Goal: Information Seeking & Learning: Check status

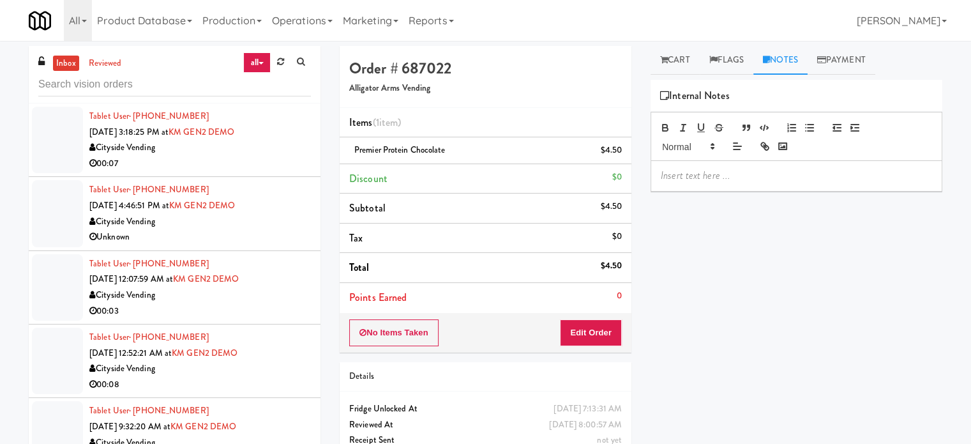
scroll to position [9727, 0]
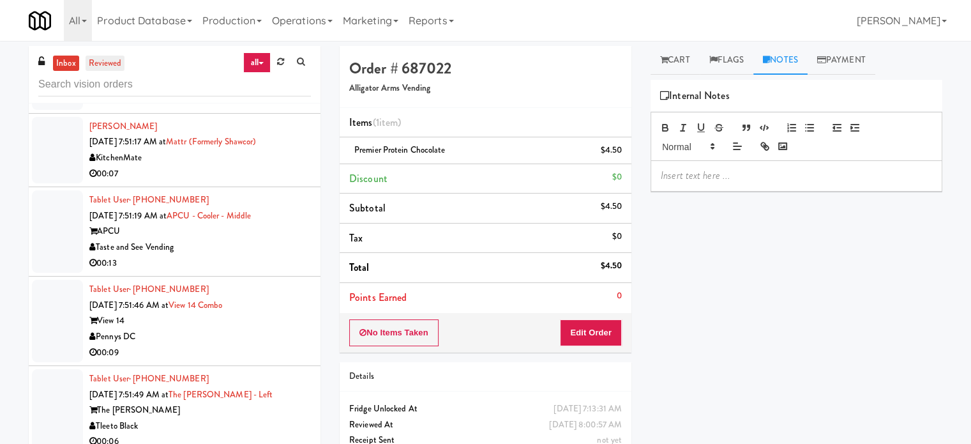
click at [108, 62] on link "reviewed" at bounding box center [106, 64] width 40 height 16
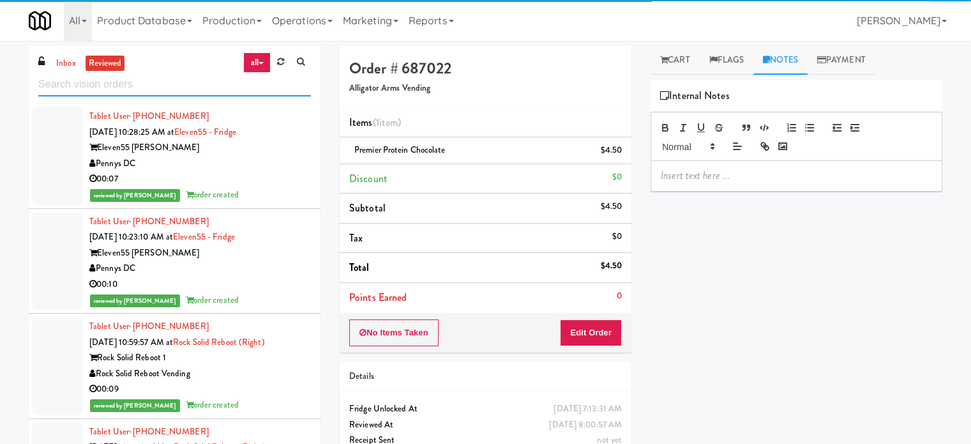
click at [165, 86] on input "text" at bounding box center [174, 85] width 273 height 24
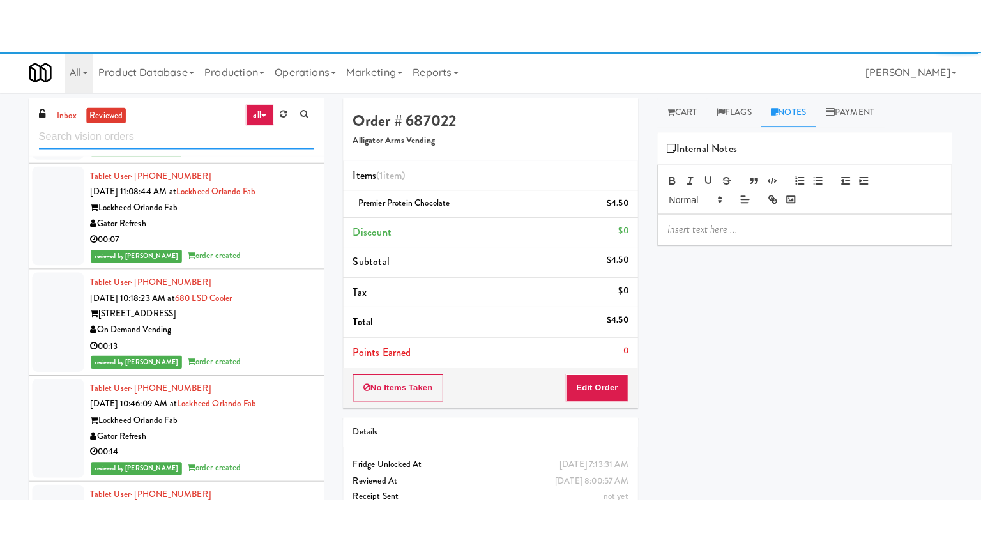
scroll to position [3512, 0]
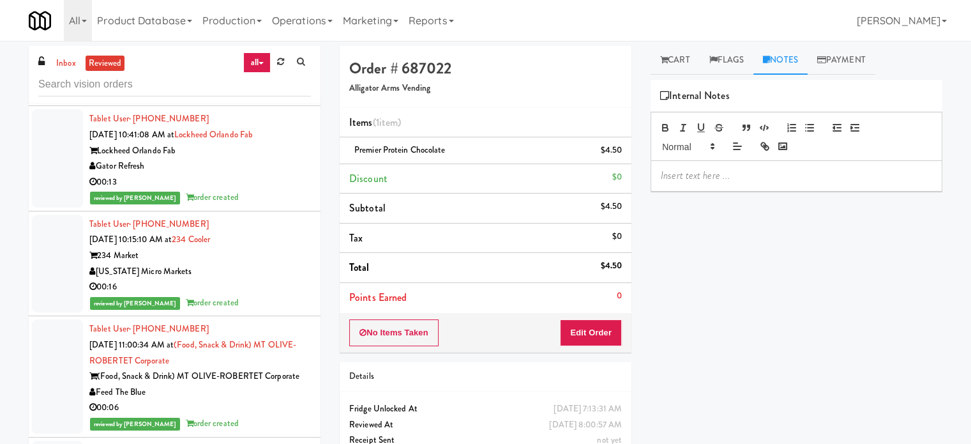
click at [239, 295] on div "00:16" at bounding box center [200, 287] width 222 height 16
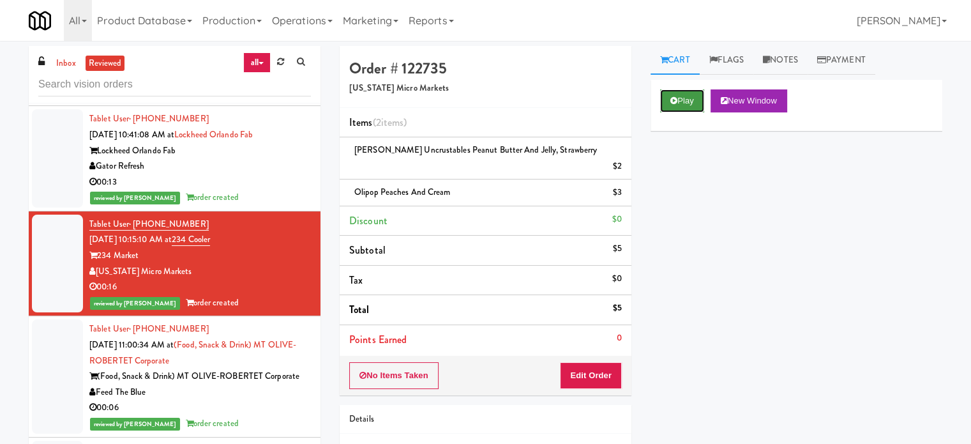
click at [695, 95] on button "Play" at bounding box center [682, 100] width 44 height 23
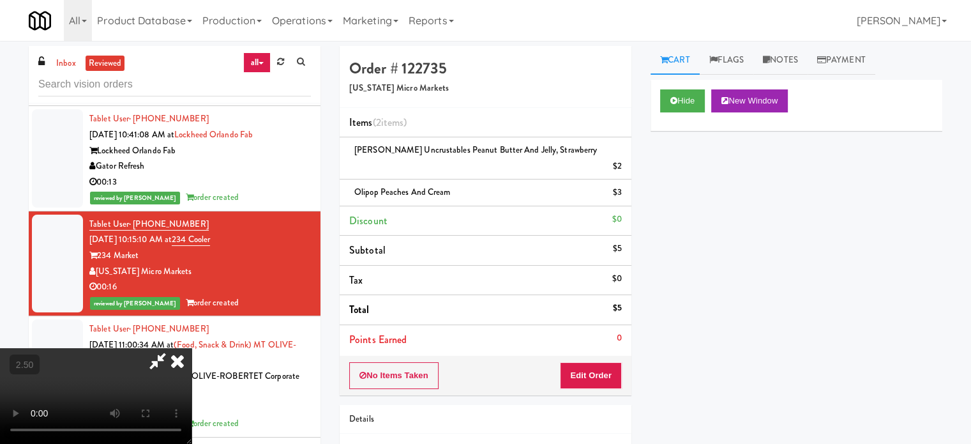
click at [192, 348] on video at bounding box center [96, 396] width 192 height 96
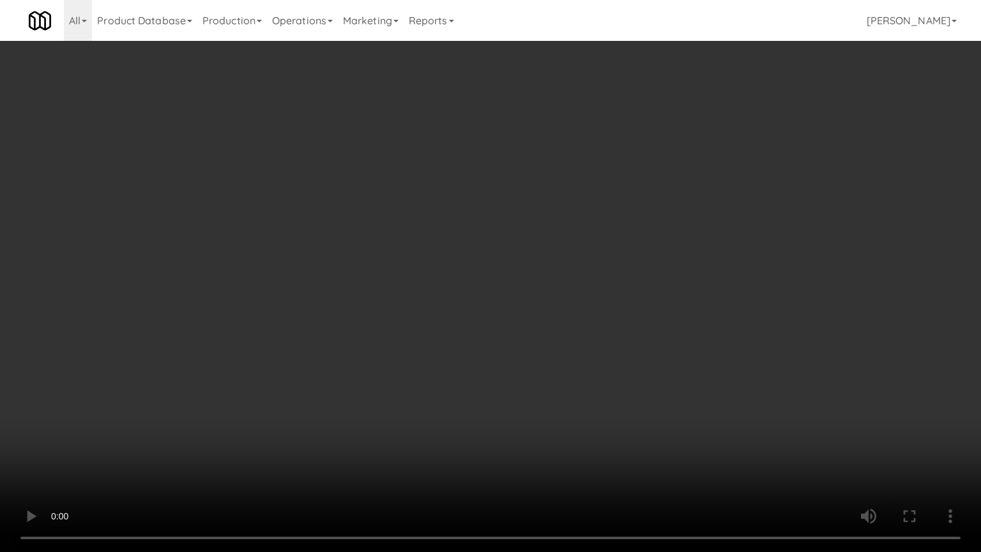
click at [485, 283] on video at bounding box center [490, 276] width 981 height 552
click at [470, 305] on video at bounding box center [490, 276] width 981 height 552
click at [471, 305] on video at bounding box center [490, 276] width 981 height 552
click at [487, 286] on video at bounding box center [490, 276] width 981 height 552
click at [487, 285] on video at bounding box center [490, 276] width 981 height 552
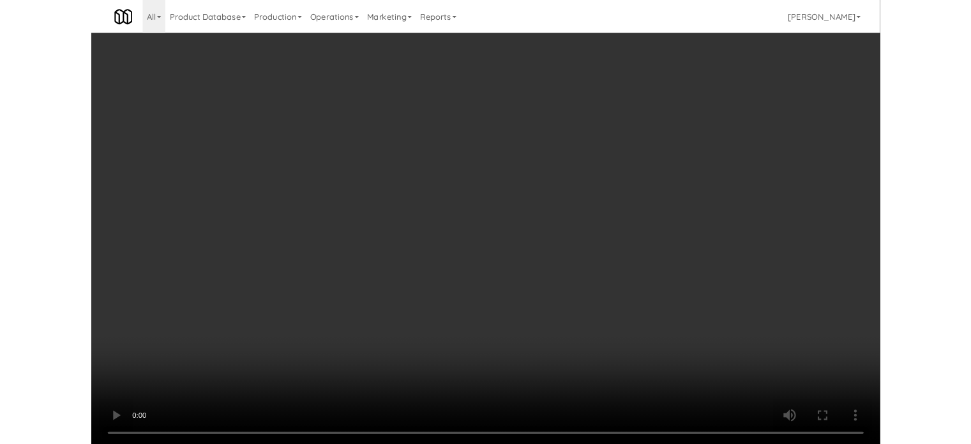
scroll to position [3512, 0]
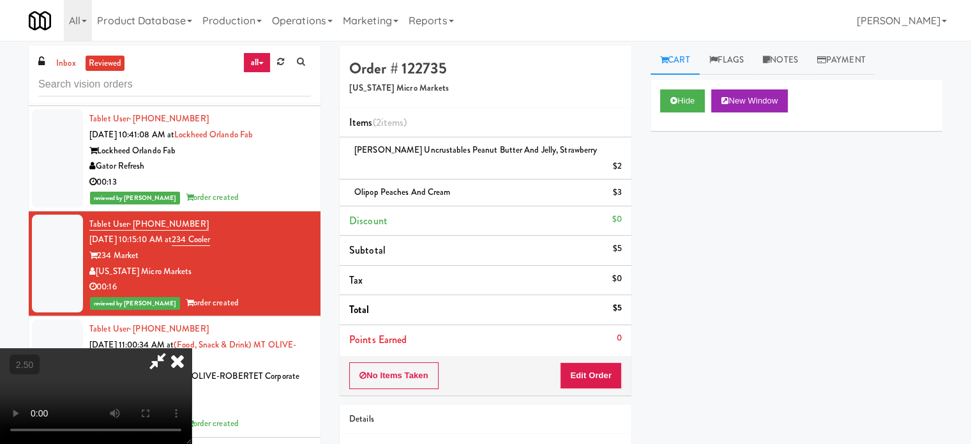
click at [192, 348] on icon at bounding box center [177, 361] width 28 height 26
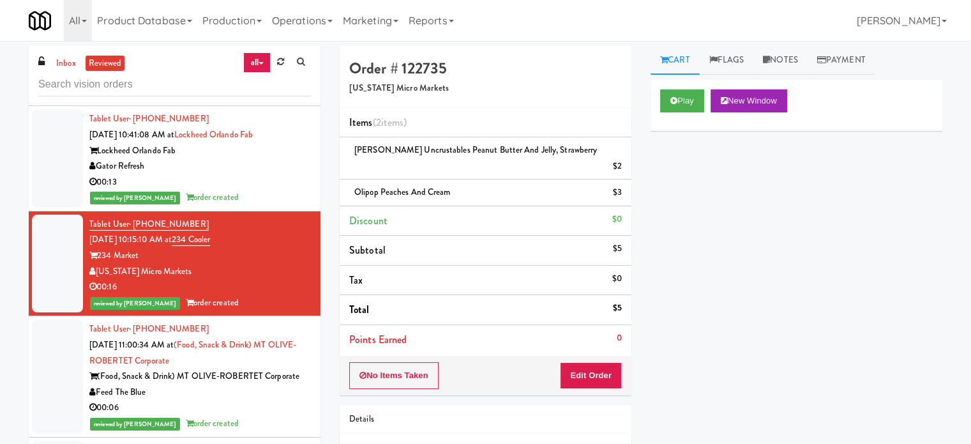
scroll to position [3831, 0]
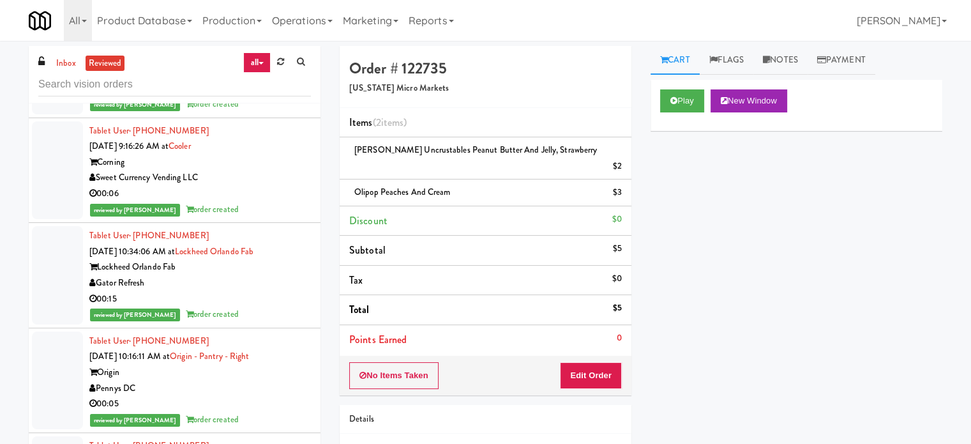
click at [230, 117] on li "Tablet User · (732) 501-0718 [DATE] 11:00:34 AM at (Food, Snack & Drink) MT OLI…" at bounding box center [175, 57] width 292 height 121
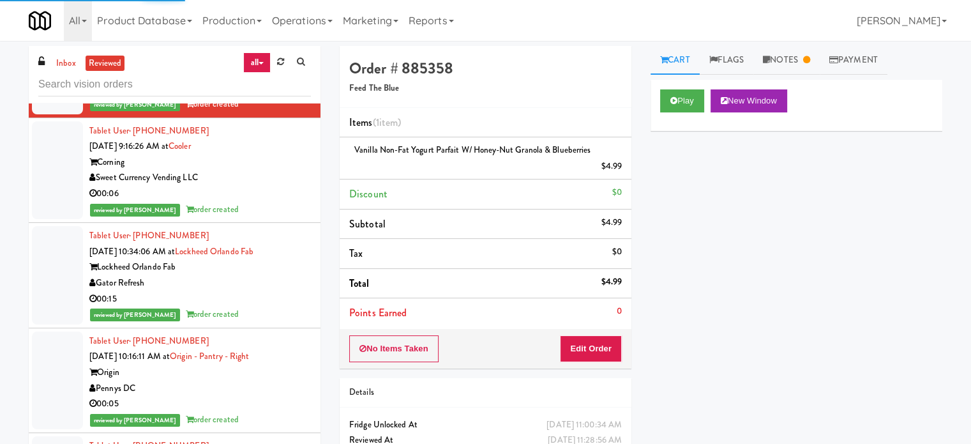
click at [299, 186] on div "Sweet Currency Vending LLC" at bounding box center [200, 178] width 222 height 16
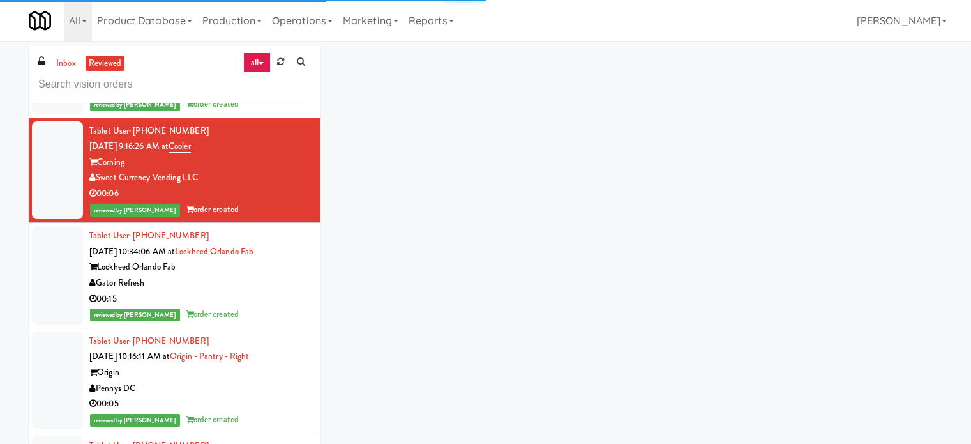
click at [273, 322] on div "reviewed by [PERSON_NAME] order created" at bounding box center [200, 314] width 222 height 16
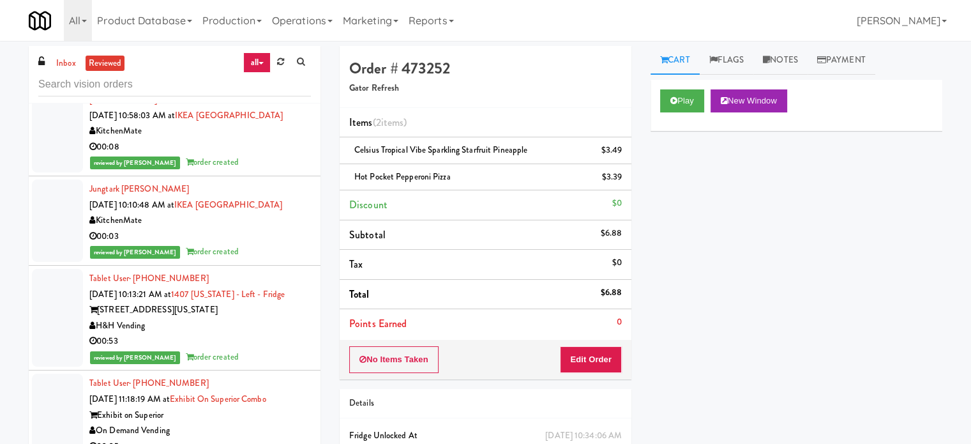
scroll to position [5746, 0]
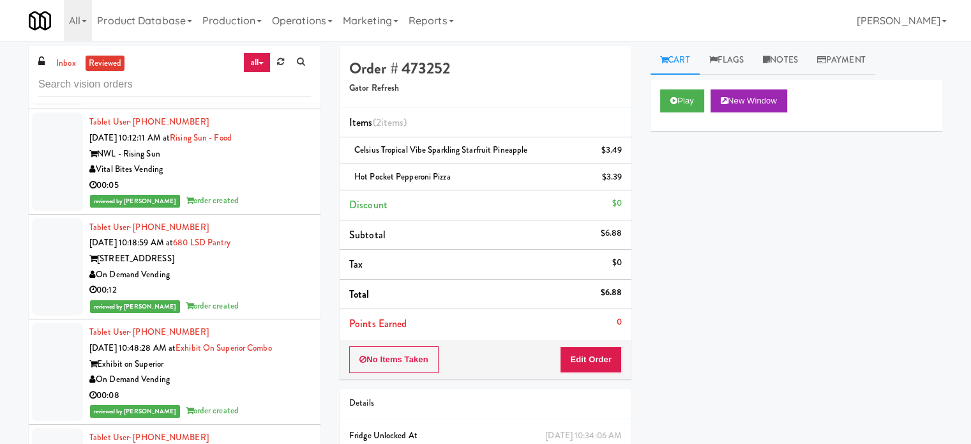
click at [255, 283] on div "On Demand Vending" at bounding box center [200, 275] width 222 height 16
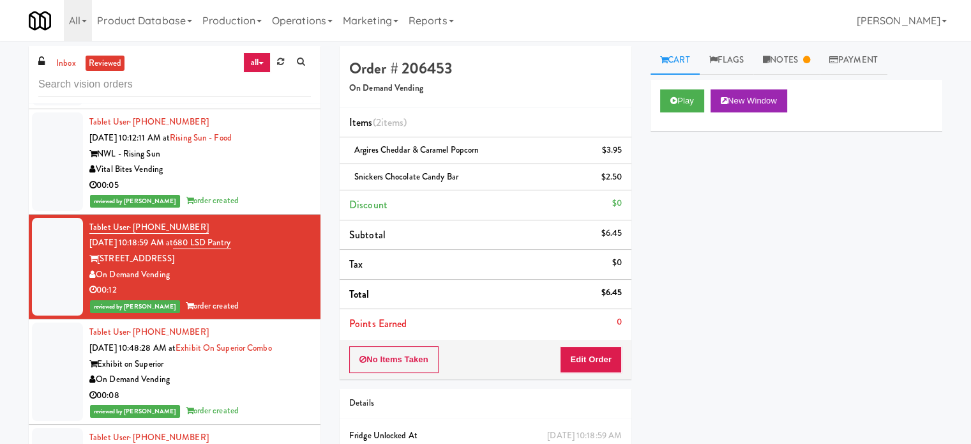
drag, startPoint x: 269, startPoint y: 255, endPoint x: 270, endPoint y: 248, distance: 6.5
click at [269, 209] on div "reviewed by [PERSON_NAME] order created" at bounding box center [200, 201] width 222 height 16
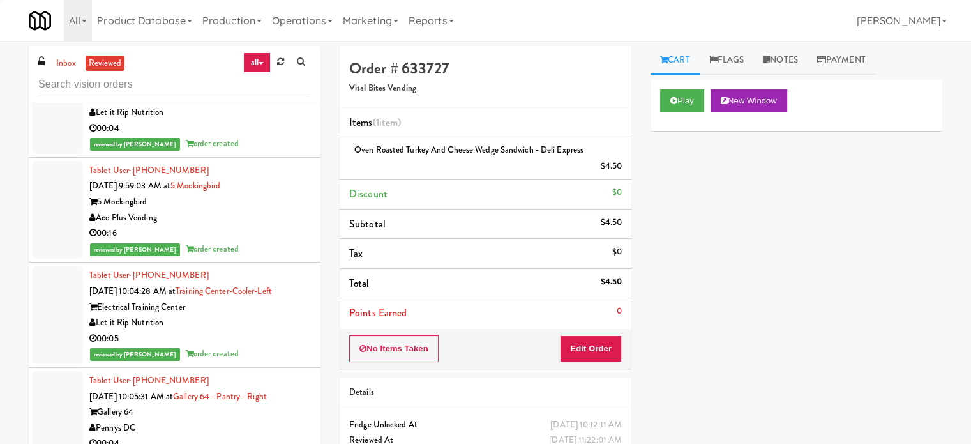
scroll to position [8127, 0]
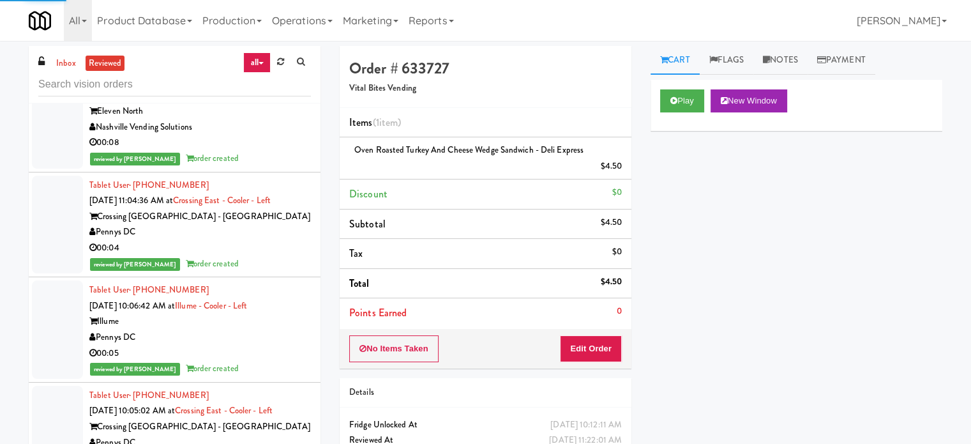
click at [268, 252] on div "00:04" at bounding box center [200, 248] width 222 height 16
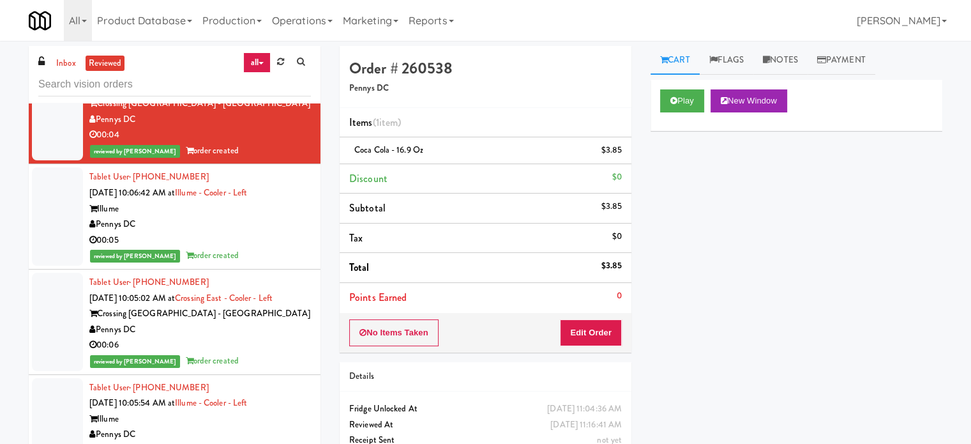
click at [268, 248] on div "00:05" at bounding box center [200, 240] width 222 height 16
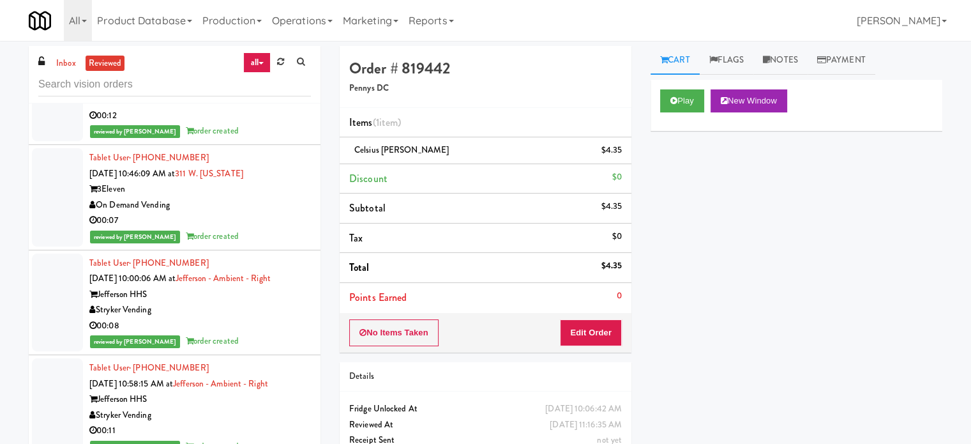
scroll to position [11160, 0]
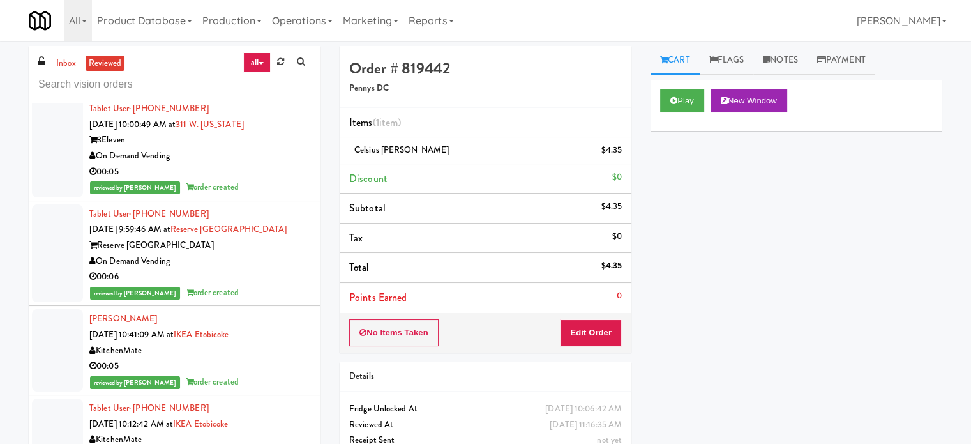
click at [245, 285] on div "00:06" at bounding box center [200, 277] width 222 height 16
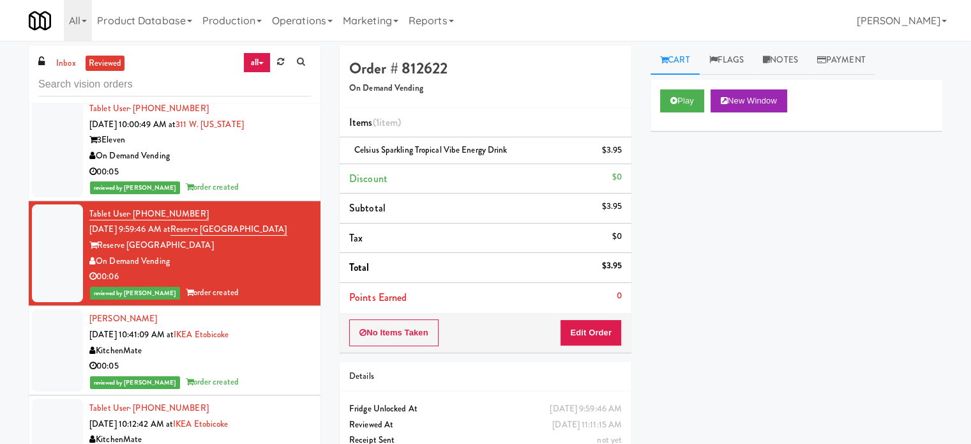
click at [258, 201] on li "Tablet User · (336) 944-2344 [DATE] 10:00:49 AM at [STREET_ADDRESS][US_STATE] O…" at bounding box center [175, 148] width 292 height 105
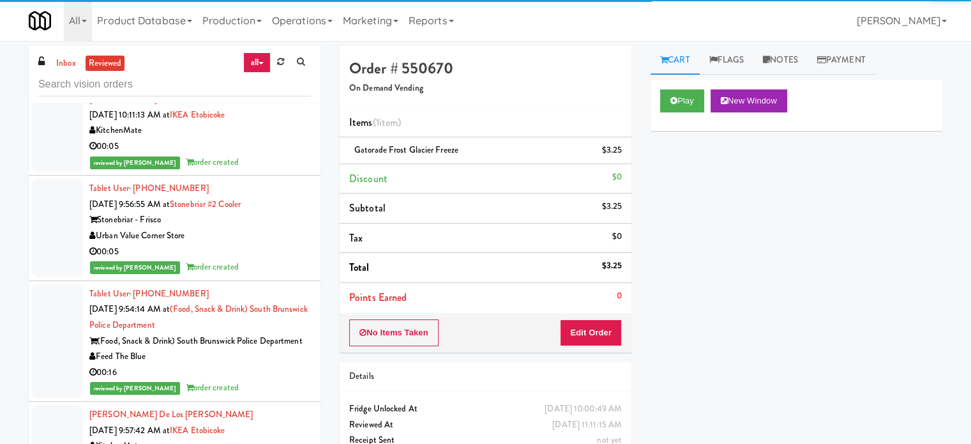
scroll to position [11244, 0]
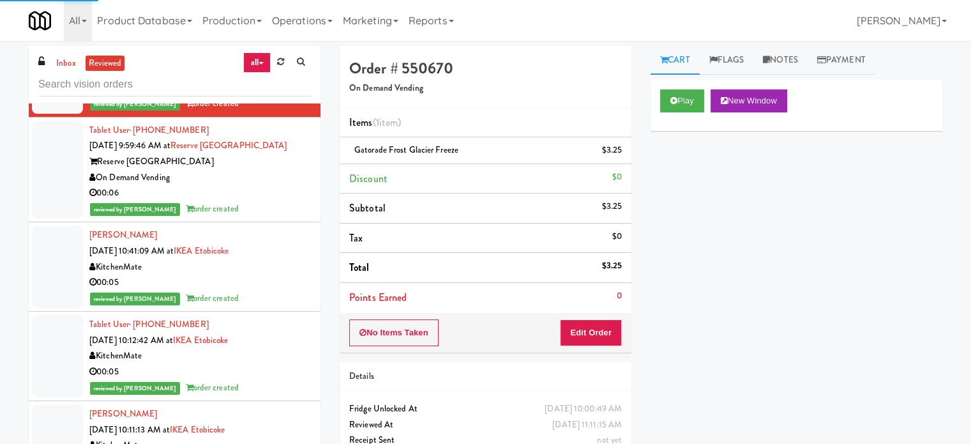
click at [274, 201] on div "00:06" at bounding box center [200, 193] width 222 height 16
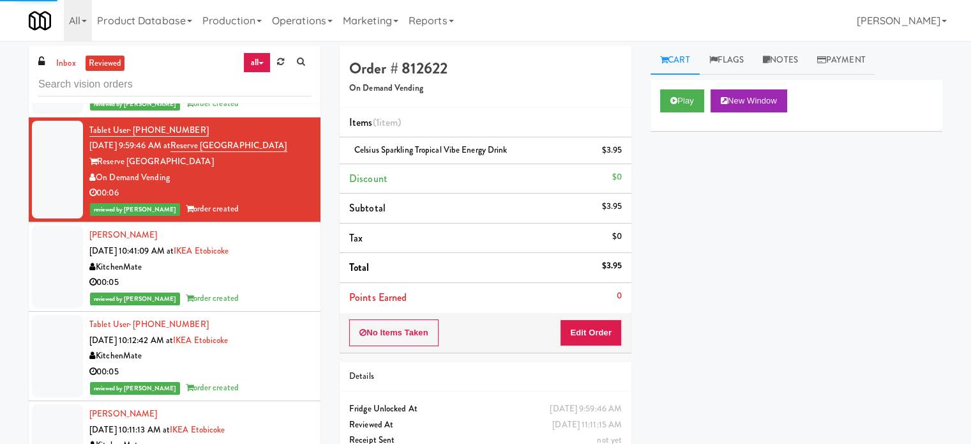
click at [271, 290] on div "00:05" at bounding box center [200, 283] width 222 height 16
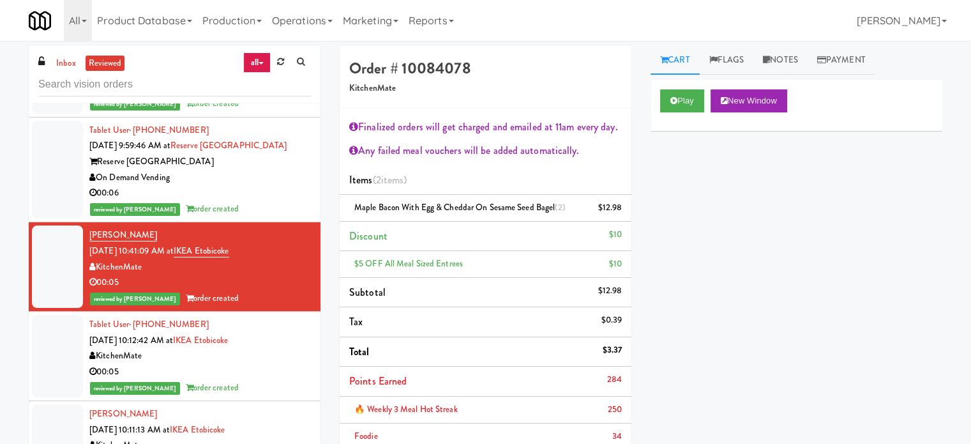
click at [270, 380] on div "00:05" at bounding box center [200, 372] width 222 height 16
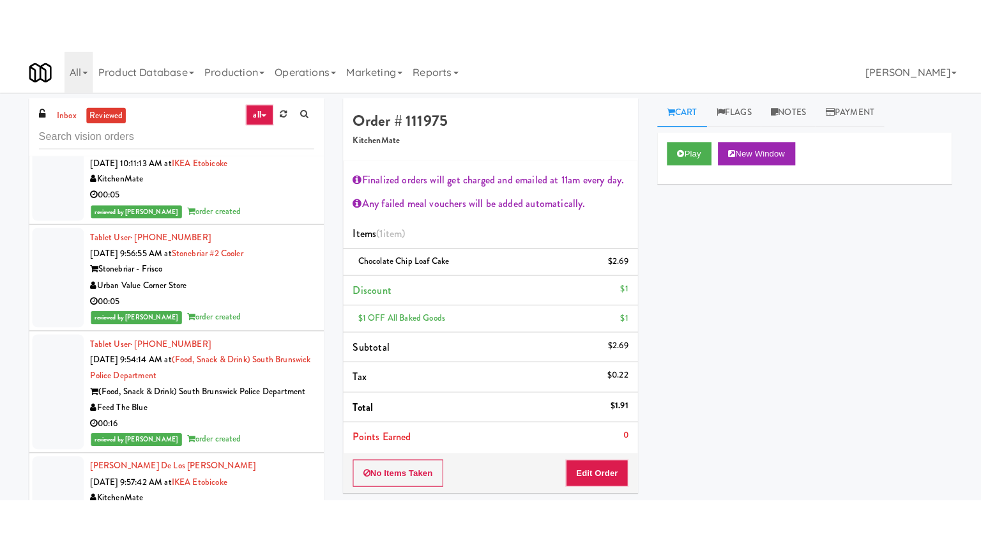
scroll to position [11244, 0]
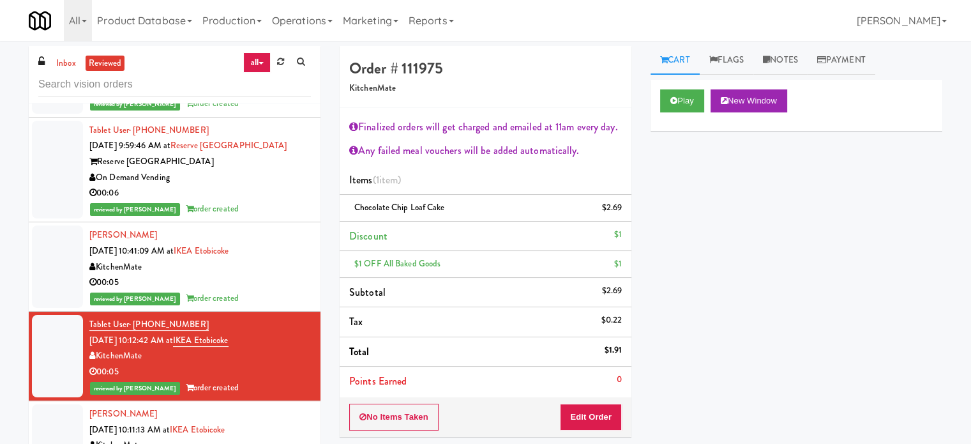
click at [255, 306] on div "reviewed by [PERSON_NAME] A order created" at bounding box center [200, 298] width 222 height 16
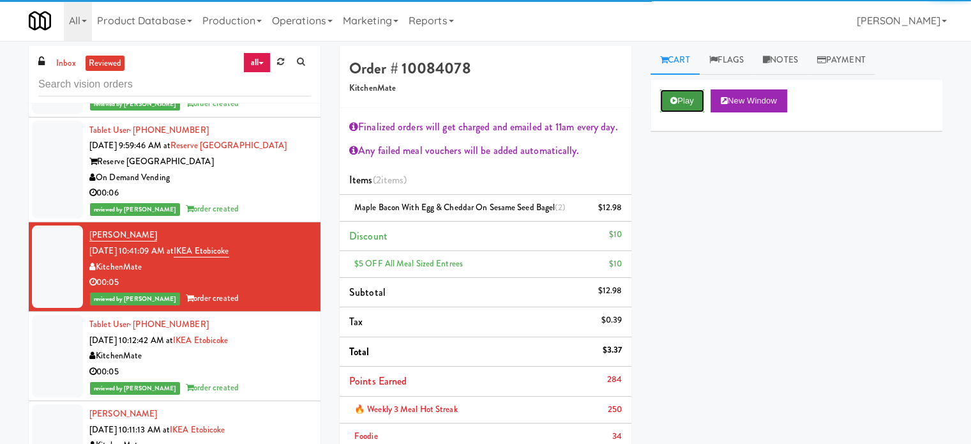
click at [688, 109] on button "Play" at bounding box center [682, 100] width 44 height 23
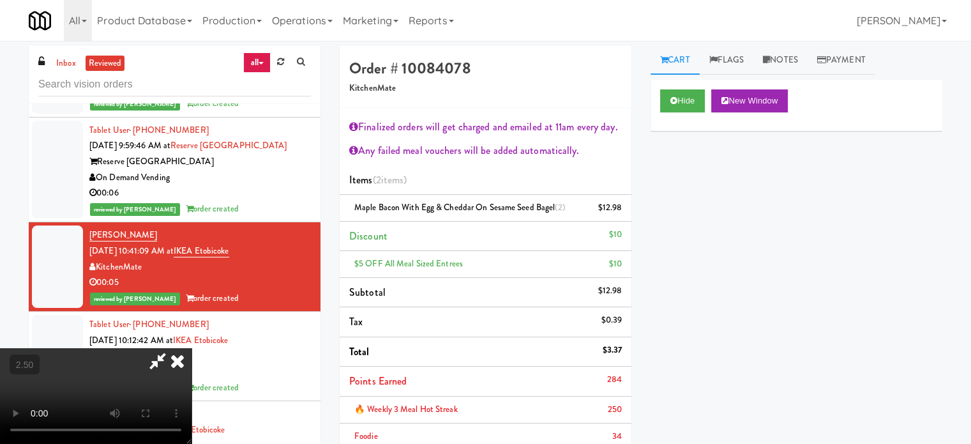
click at [192, 348] on video at bounding box center [96, 396] width 192 height 96
drag, startPoint x: 399, startPoint y: 314, endPoint x: 419, endPoint y: 290, distance: 31.3
click at [192, 348] on video at bounding box center [96, 396] width 192 height 96
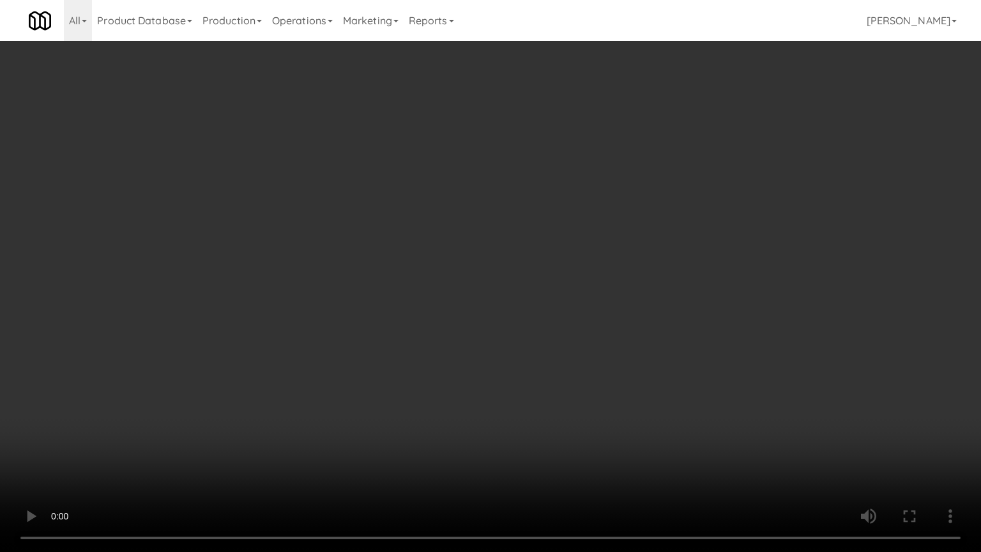
click at [398, 333] on video at bounding box center [490, 276] width 981 height 552
click at [415, 351] on video at bounding box center [490, 276] width 981 height 552
click at [489, 365] on video at bounding box center [490, 276] width 981 height 552
click at [462, 363] on video at bounding box center [490, 276] width 981 height 552
click at [435, 360] on video at bounding box center [490, 276] width 981 height 552
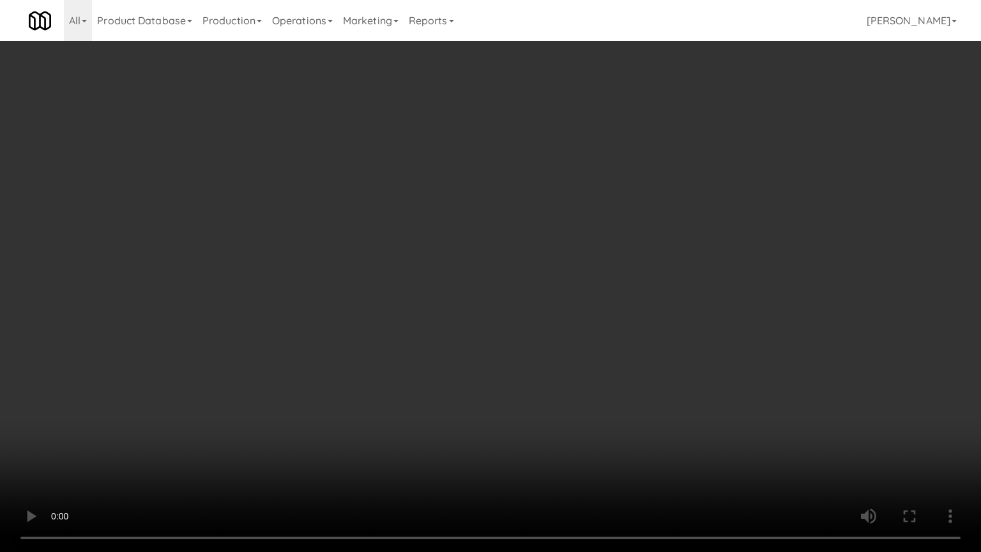
drag, startPoint x: 436, startPoint y: 360, endPoint x: 519, endPoint y: 150, distance: 225.9
click at [437, 358] on video at bounding box center [490, 276] width 981 height 552
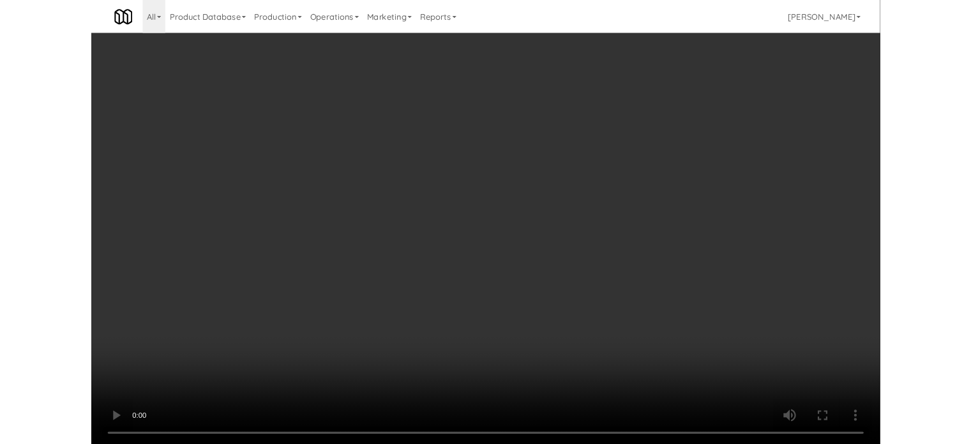
scroll to position [11244, 0]
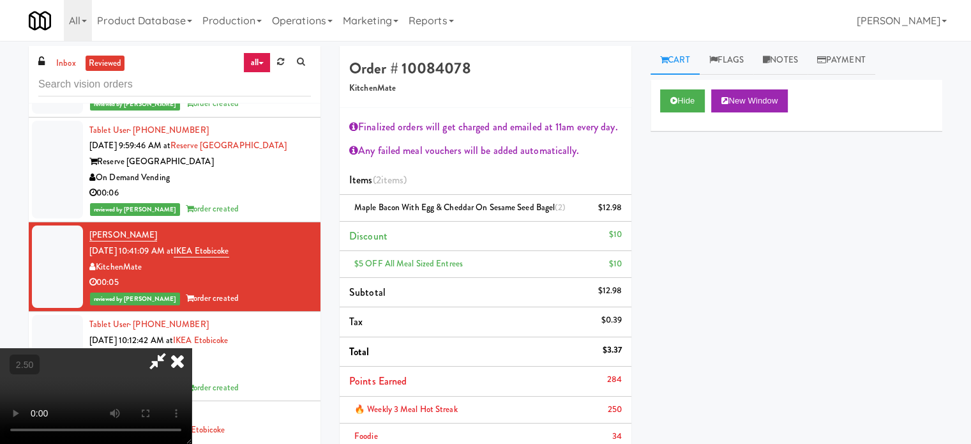
click at [192, 348] on icon at bounding box center [177, 361] width 28 height 26
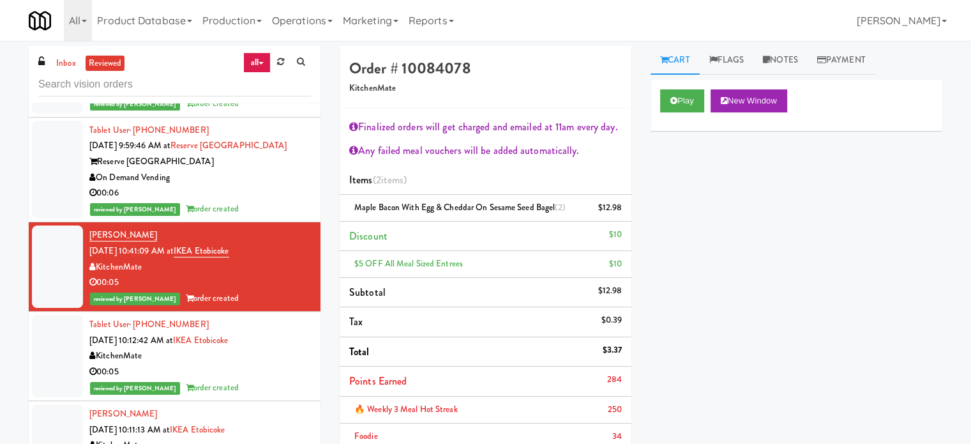
click at [294, 395] on div "Tablet User · (416) 686-0033 [DATE] 10:12:42 AM at IKEA Etobicoke KitchenMate 0…" at bounding box center [200, 356] width 222 height 79
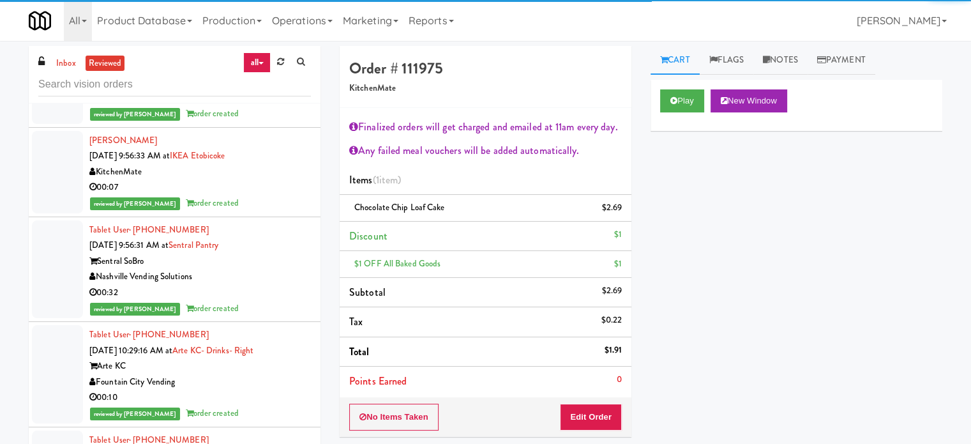
scroll to position [13159, 0]
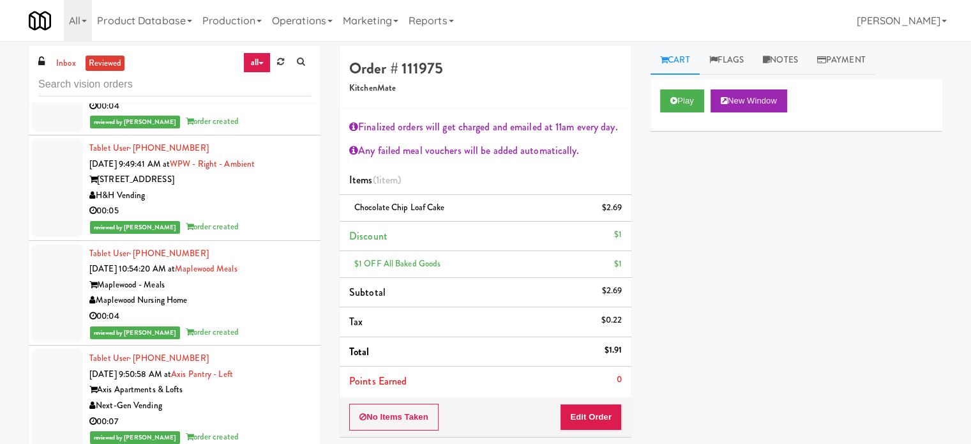
click at [246, 340] on div "reviewed by [PERSON_NAME] order created" at bounding box center [200, 332] width 222 height 16
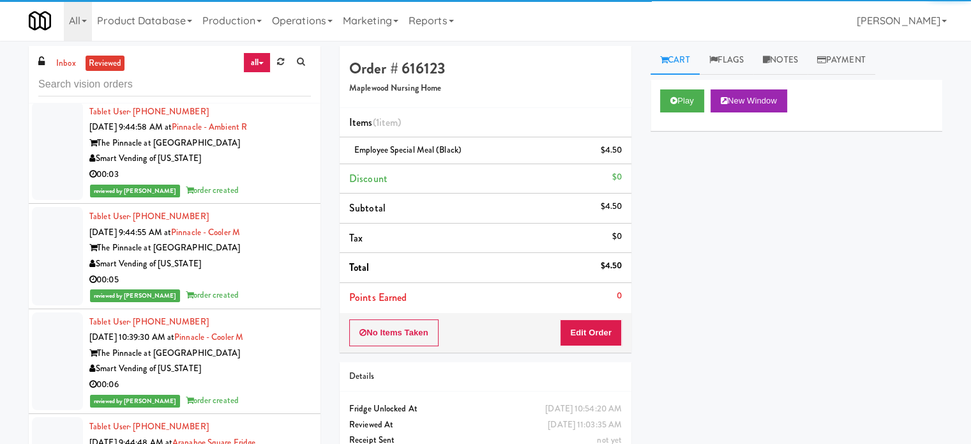
scroll to position [14436, 0]
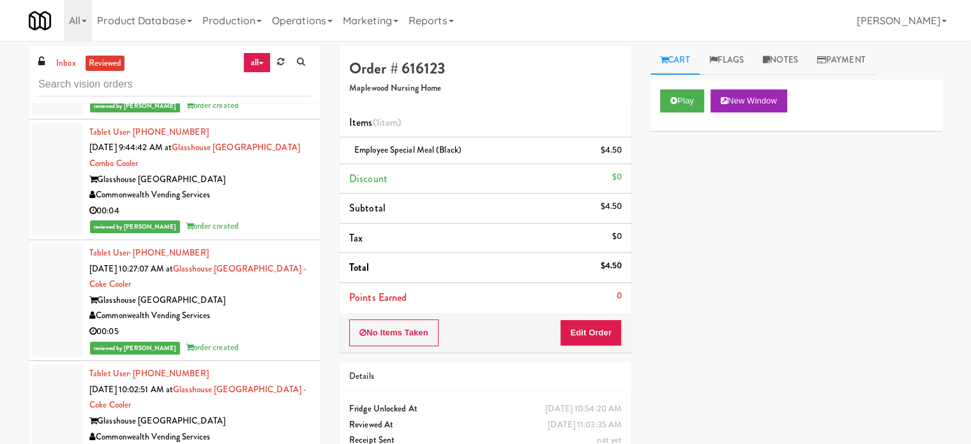
click at [296, 234] on div "reviewed by [PERSON_NAME] order created" at bounding box center [200, 226] width 222 height 16
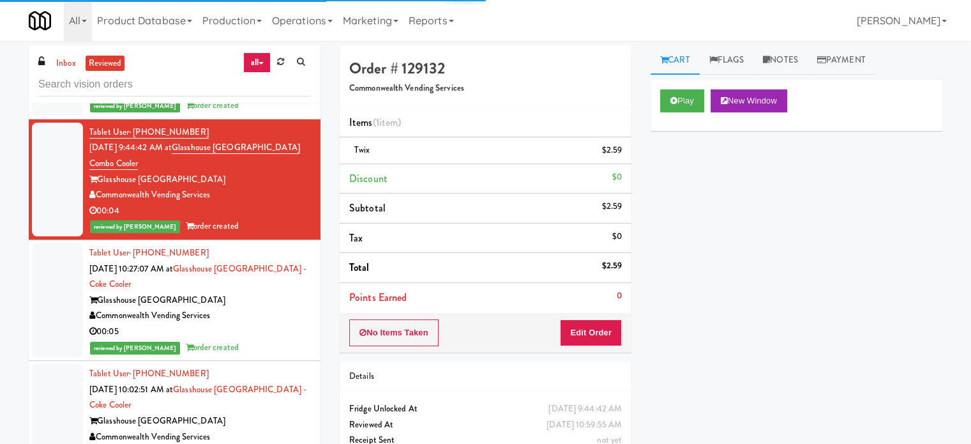
click at [272, 324] on div "Commonwealth Vending Services" at bounding box center [200, 316] width 222 height 16
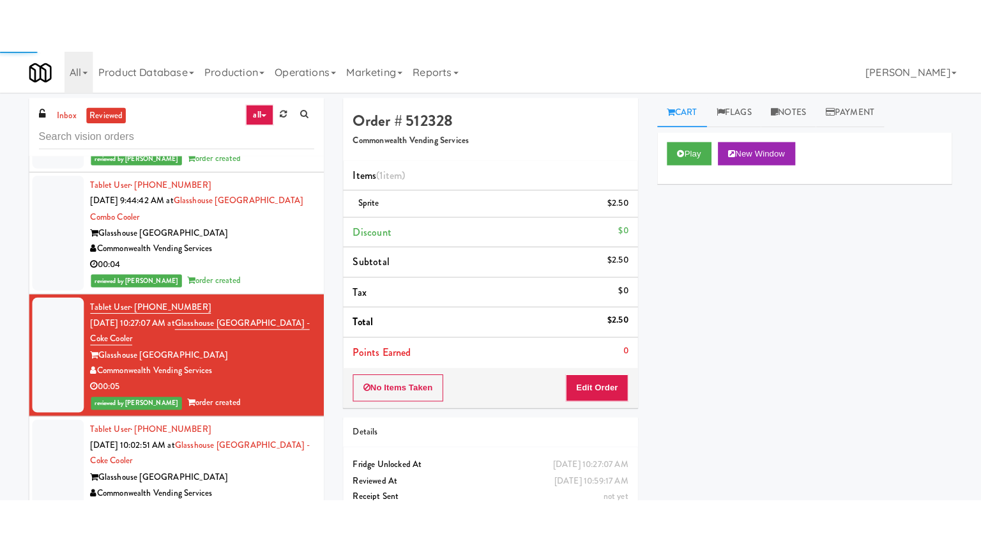
scroll to position [14755, 0]
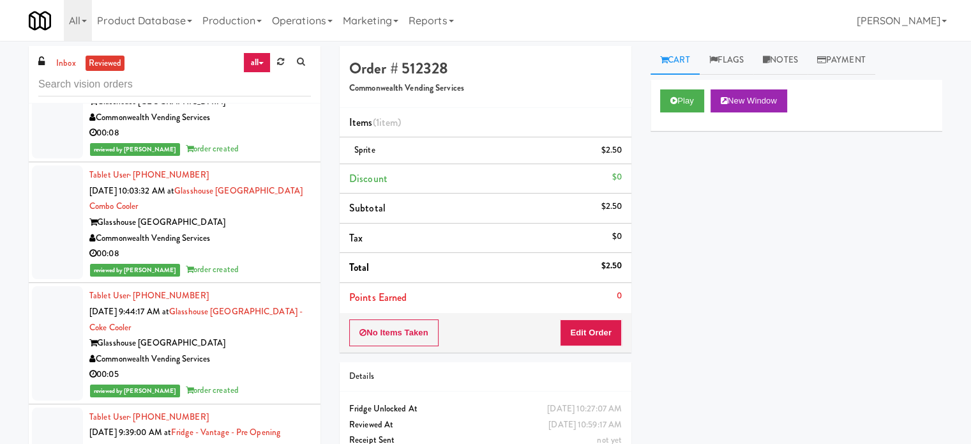
click at [263, 141] on div "00:08" at bounding box center [200, 133] width 222 height 16
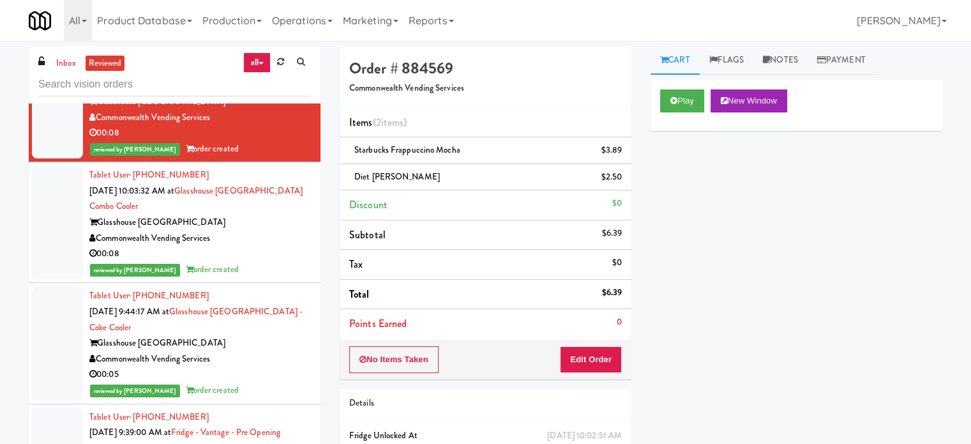
click at [266, 262] on div "00:08" at bounding box center [200, 254] width 222 height 16
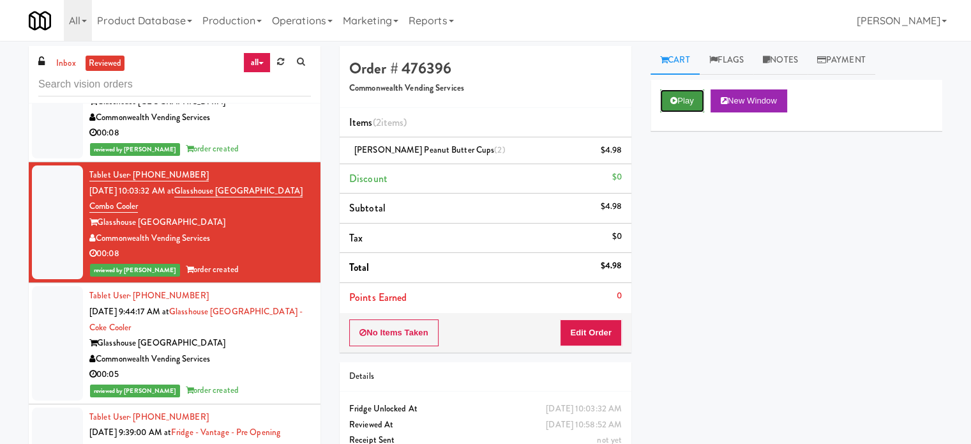
click at [677, 98] on button "Play" at bounding box center [682, 100] width 44 height 23
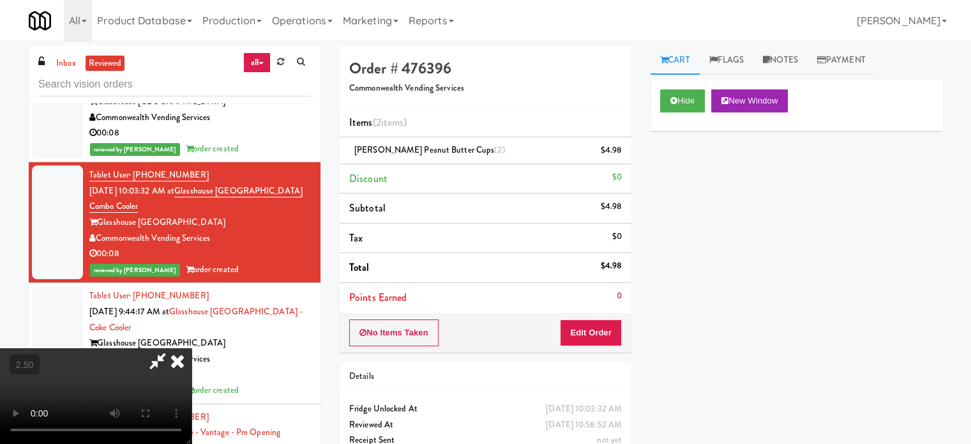
drag, startPoint x: 294, startPoint y: 340, endPoint x: 296, endPoint y: 331, distance: 9.3
click at [192, 348] on video at bounding box center [96, 396] width 192 height 96
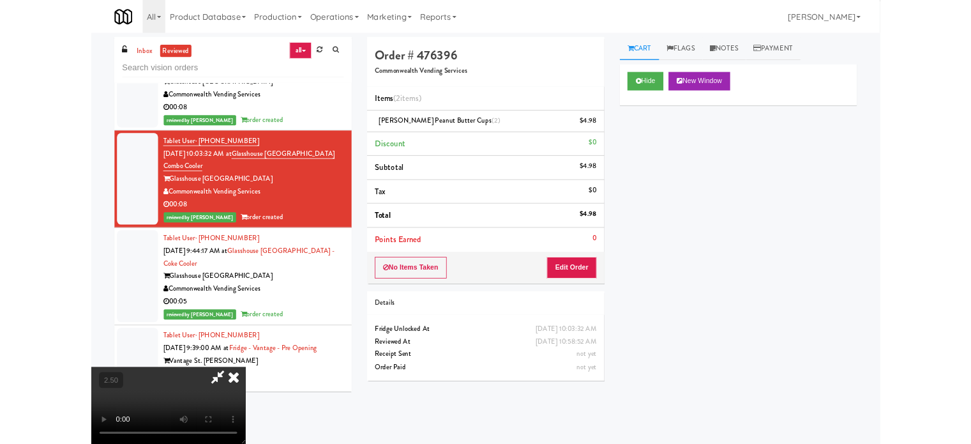
scroll to position [14661, 0]
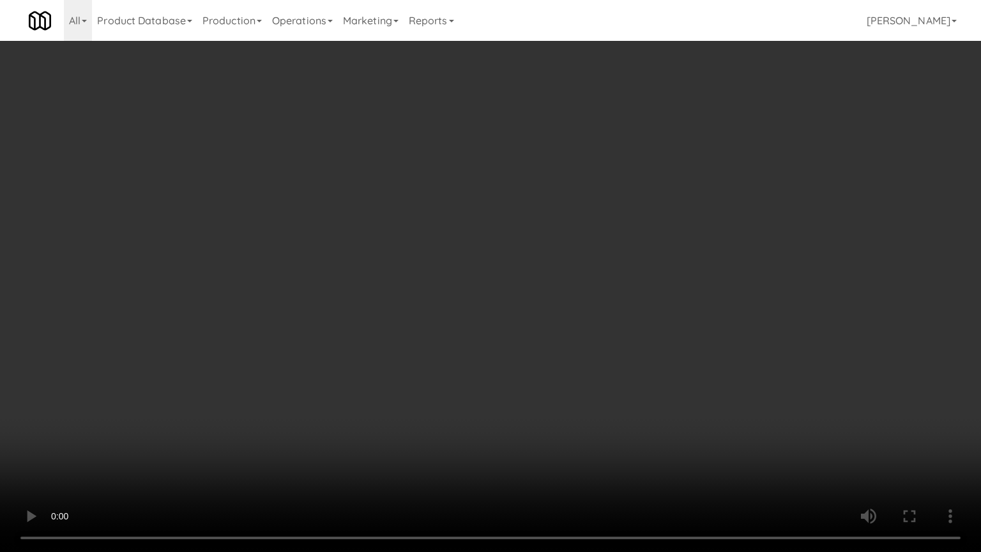
click at [355, 302] on video at bounding box center [490, 276] width 981 height 552
click at [356, 303] on video at bounding box center [490, 276] width 981 height 552
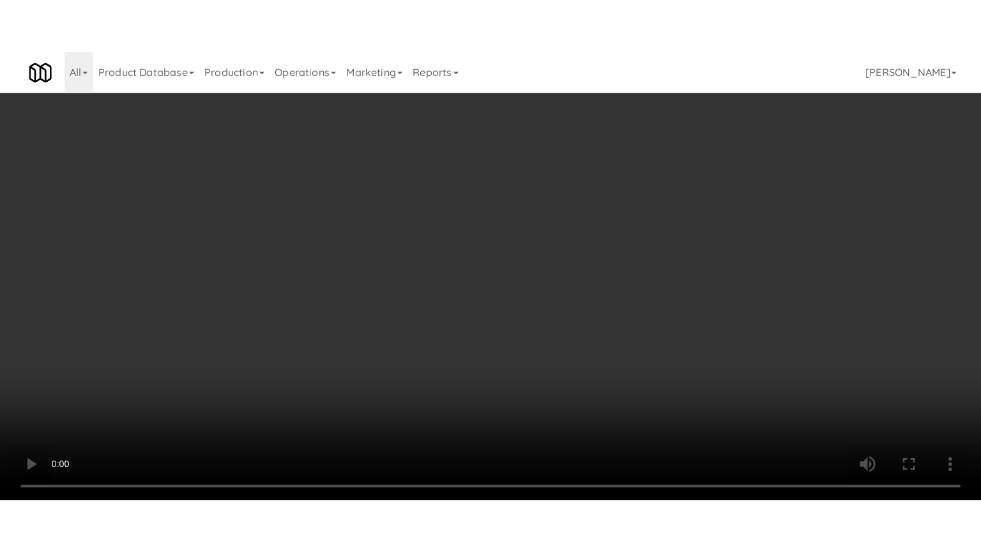
scroll to position [14755, 0]
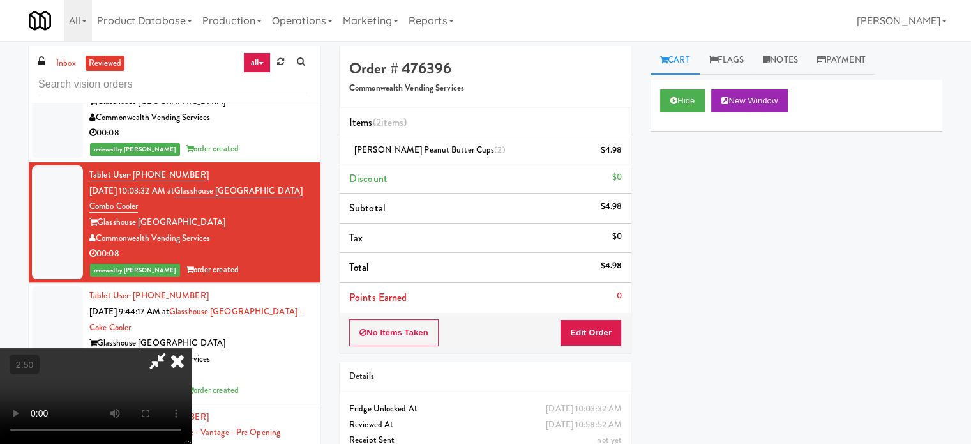
click at [192, 348] on video at bounding box center [96, 396] width 192 height 96
drag, startPoint x: 375, startPoint y: 250, endPoint x: 428, endPoint y: 363, distance: 124.8
click at [192, 348] on video at bounding box center [96, 396] width 192 height 96
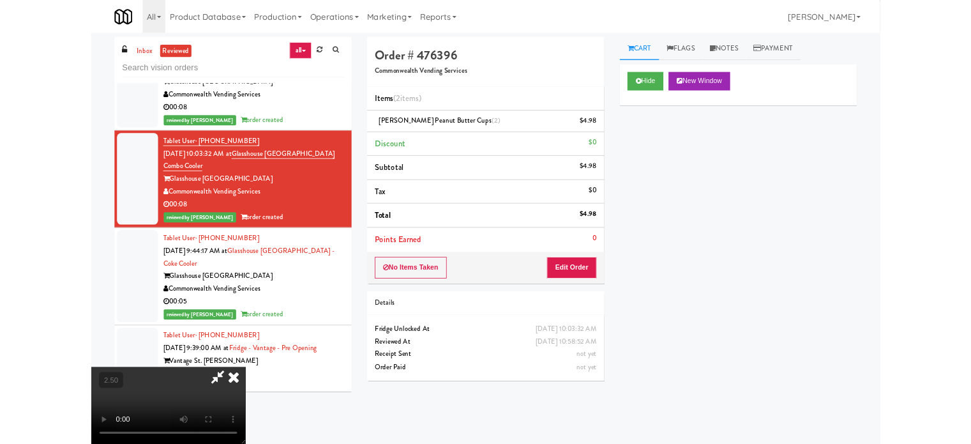
scroll to position [14661, 0]
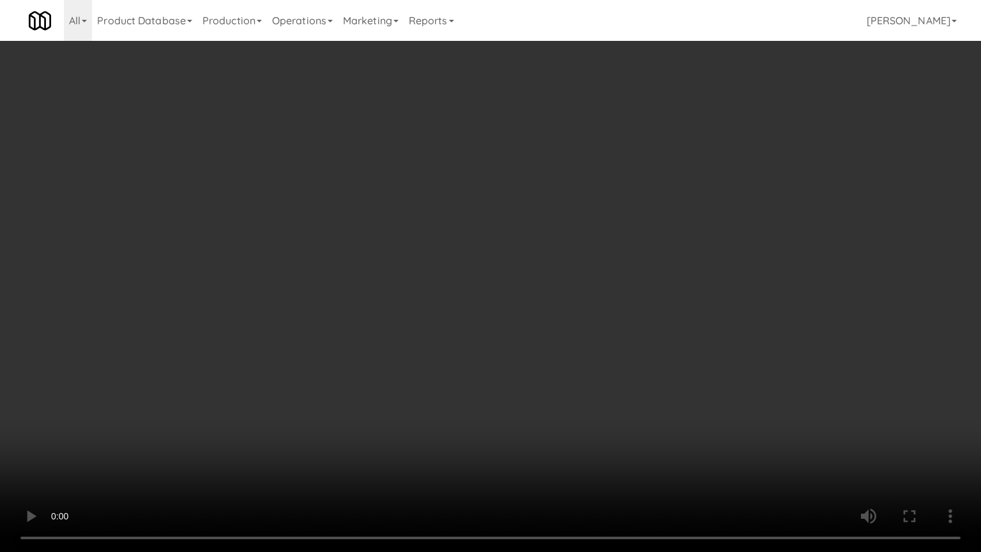
drag, startPoint x: 391, startPoint y: 454, endPoint x: 408, endPoint y: 335, distance: 120.6
click at [396, 416] on video at bounding box center [490, 276] width 981 height 552
click at [406, 257] on video at bounding box center [490, 276] width 981 height 552
click at [409, 255] on video at bounding box center [490, 276] width 981 height 552
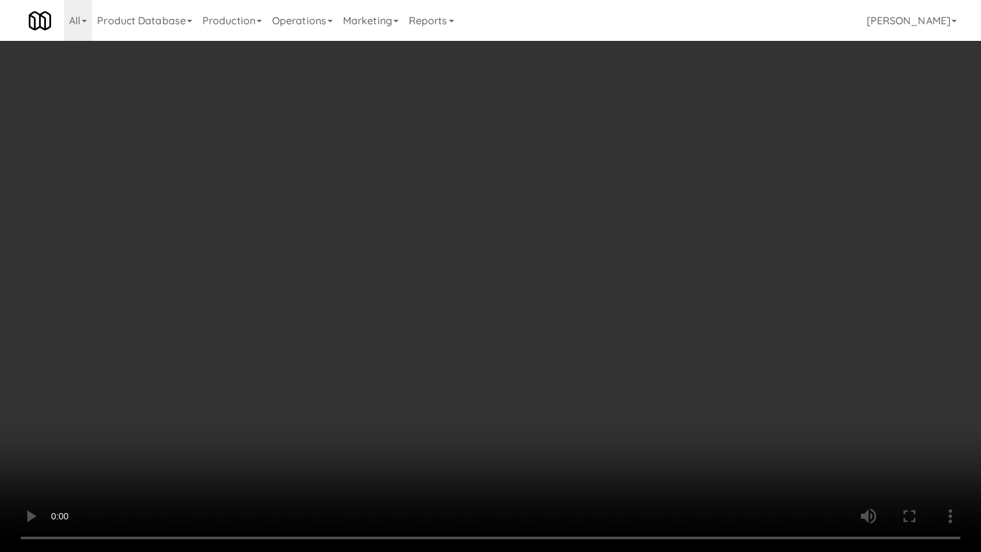
click at [449, 269] on video at bounding box center [490, 276] width 981 height 552
click at [442, 275] on video at bounding box center [490, 276] width 981 height 552
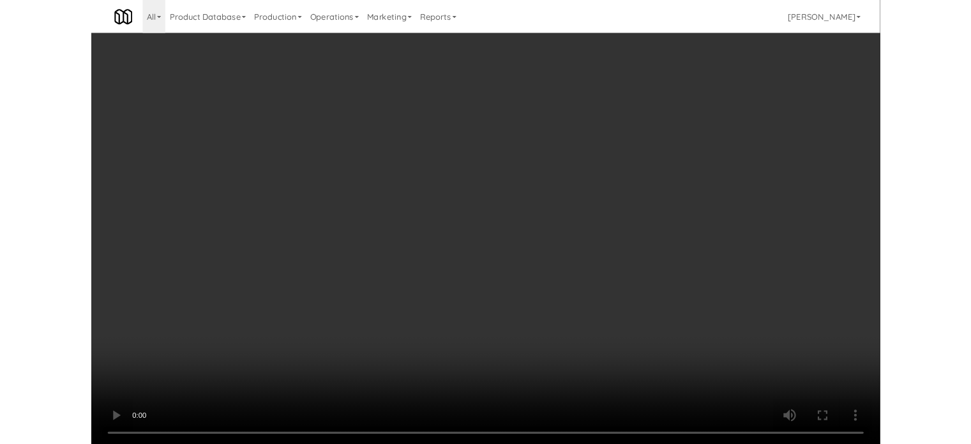
scroll to position [14755, 0]
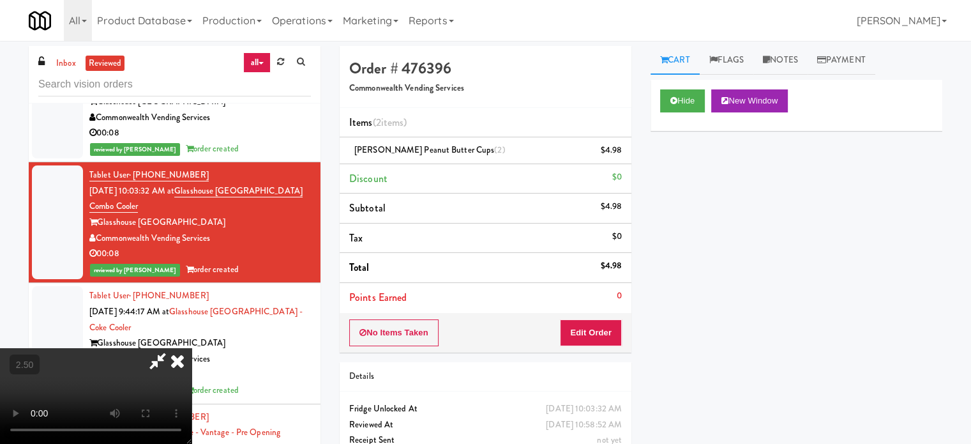
click at [192, 348] on video at bounding box center [96, 396] width 192 height 96
click at [192, 348] on icon at bounding box center [177, 361] width 28 height 26
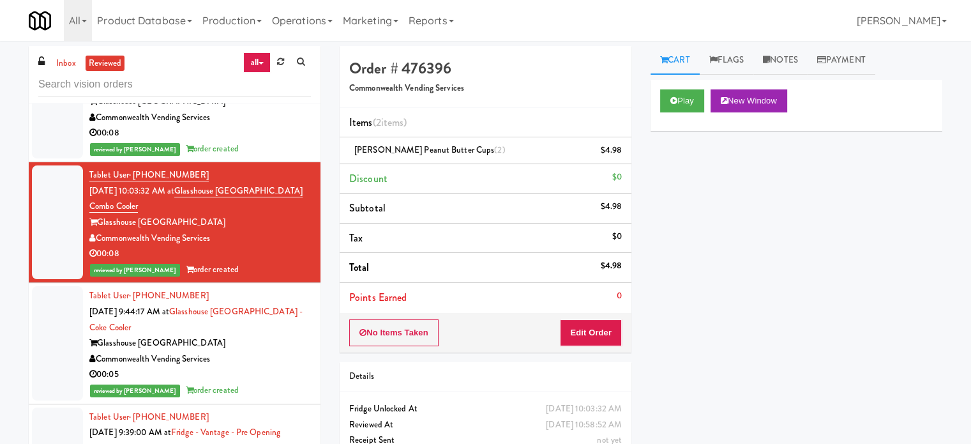
click at [253, 367] on div "Commonwealth Vending Services" at bounding box center [200, 359] width 222 height 16
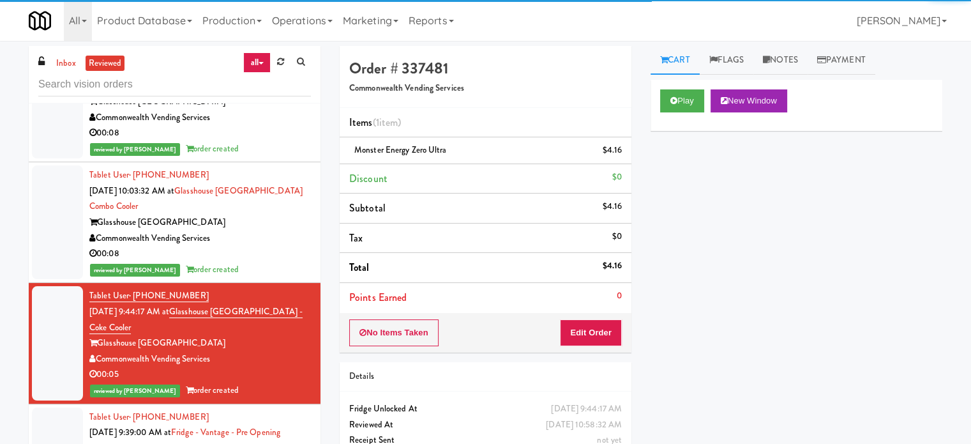
scroll to position [15075, 0]
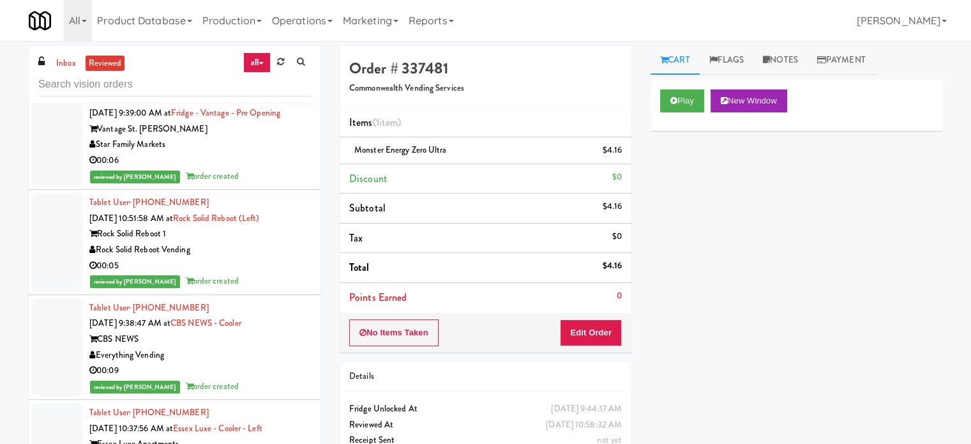
click at [273, 242] on div "Rock Solid Reboot 1" at bounding box center [200, 234] width 222 height 16
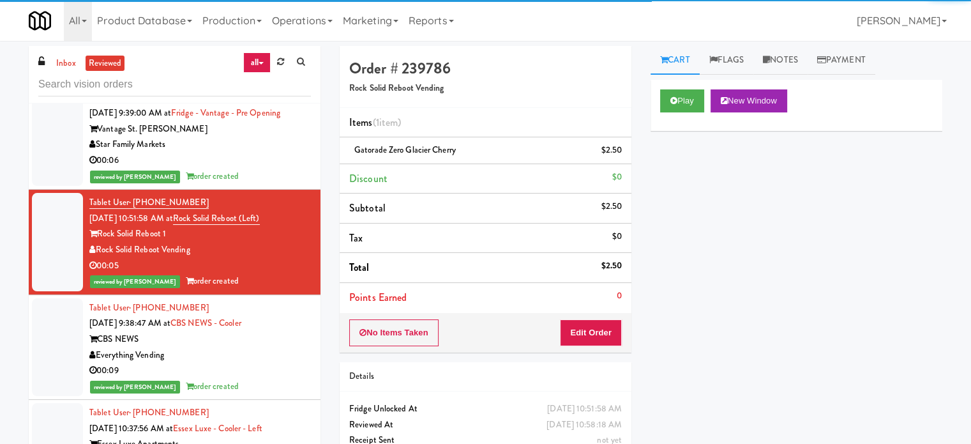
click at [282, 169] on div "00:06" at bounding box center [200, 161] width 222 height 16
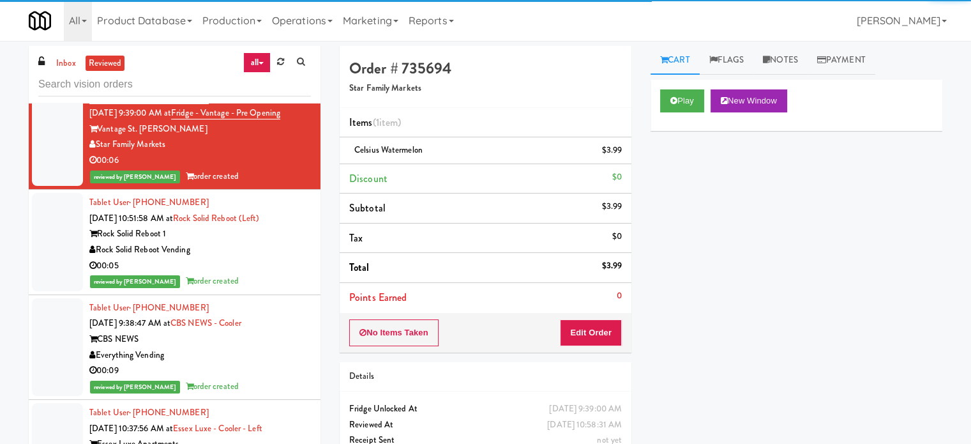
click at [271, 363] on div "Everything Vending" at bounding box center [200, 355] width 222 height 16
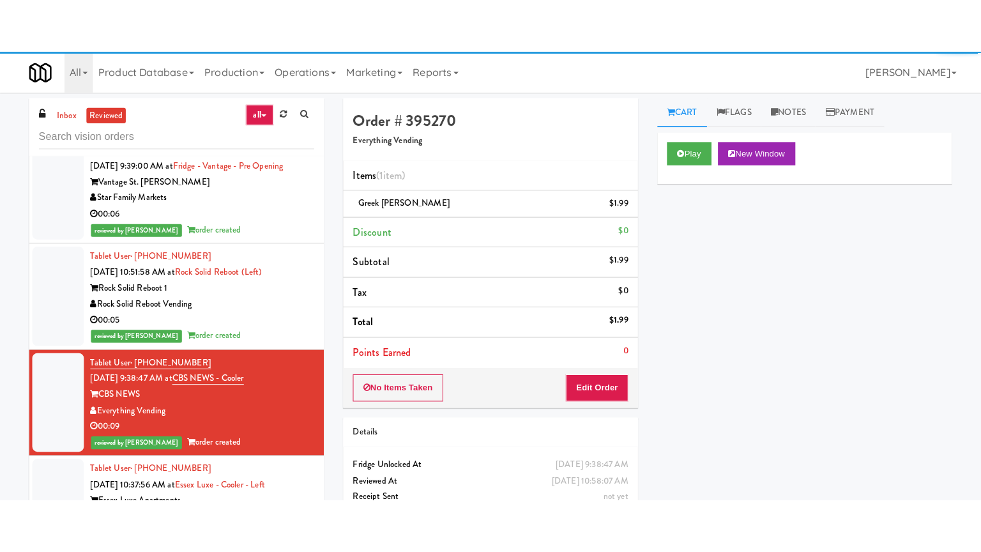
scroll to position [15394, 0]
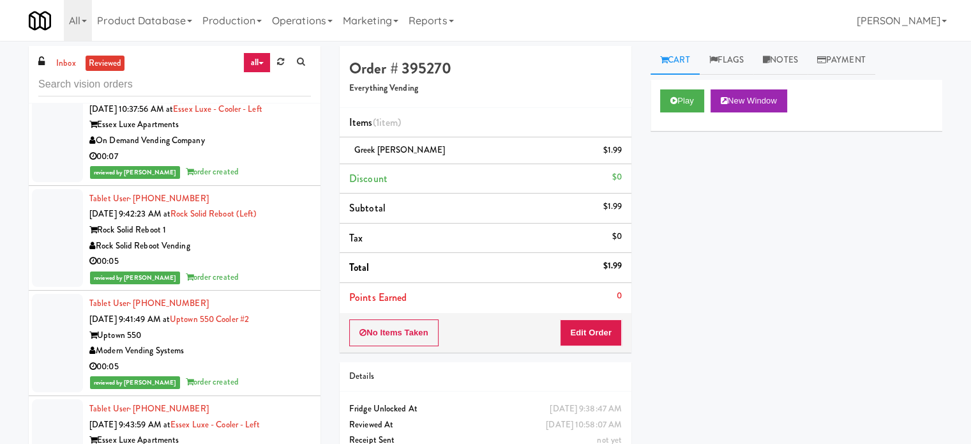
click at [280, 165] on div "00:07" at bounding box center [200, 157] width 222 height 16
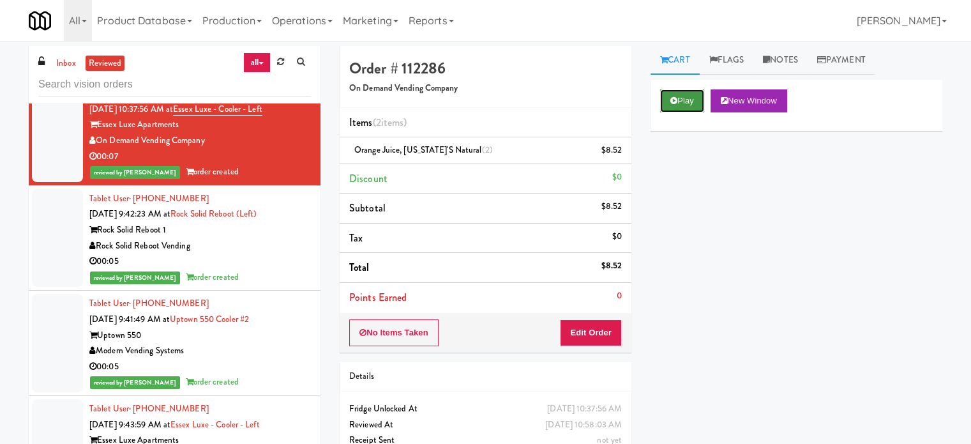
click at [683, 102] on button "Play" at bounding box center [682, 100] width 44 height 23
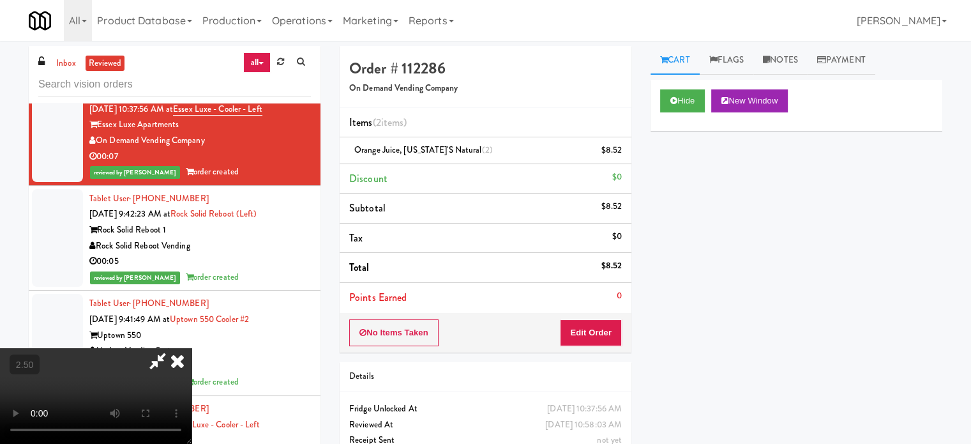
click at [192, 348] on video at bounding box center [96, 396] width 192 height 96
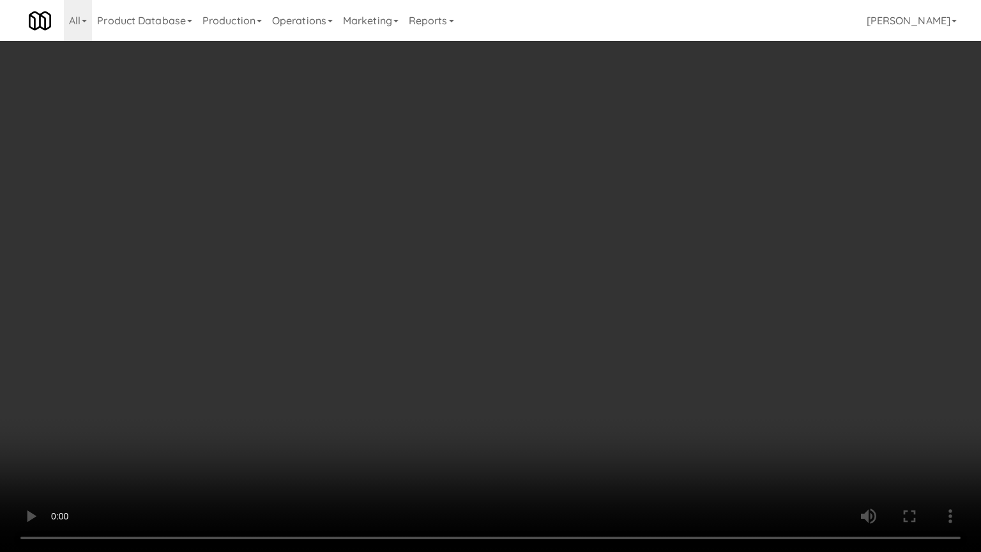
click at [398, 298] on video at bounding box center [490, 276] width 981 height 552
click at [465, 302] on video at bounding box center [490, 276] width 981 height 552
drag, startPoint x: 465, startPoint y: 302, endPoint x: 518, endPoint y: 156, distance: 155.7
click at [471, 292] on video at bounding box center [490, 276] width 981 height 552
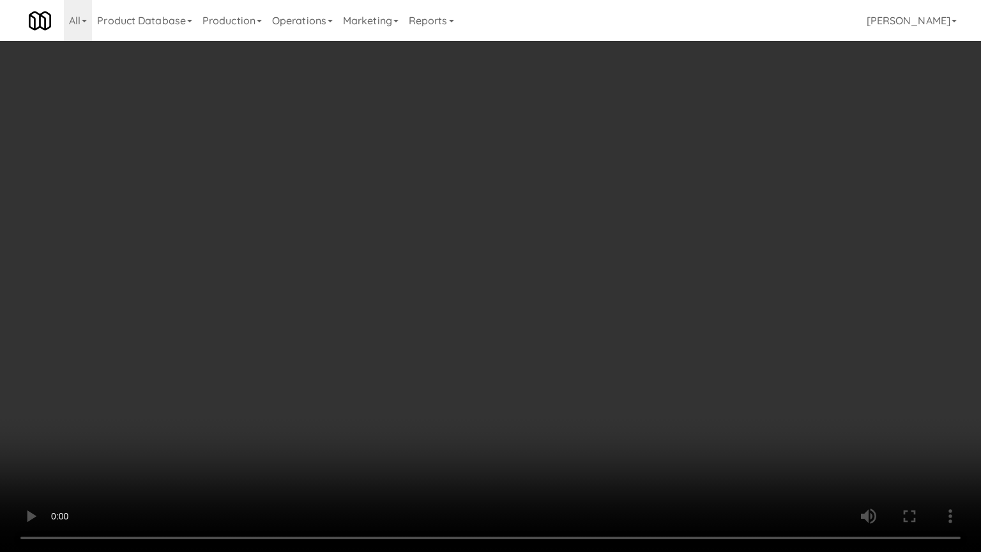
click at [494, 181] on video at bounding box center [490, 276] width 981 height 552
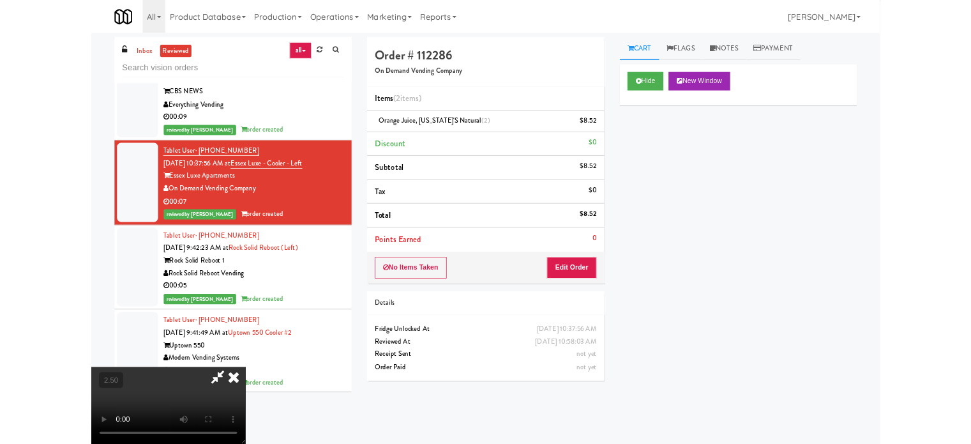
scroll to position [15394, 0]
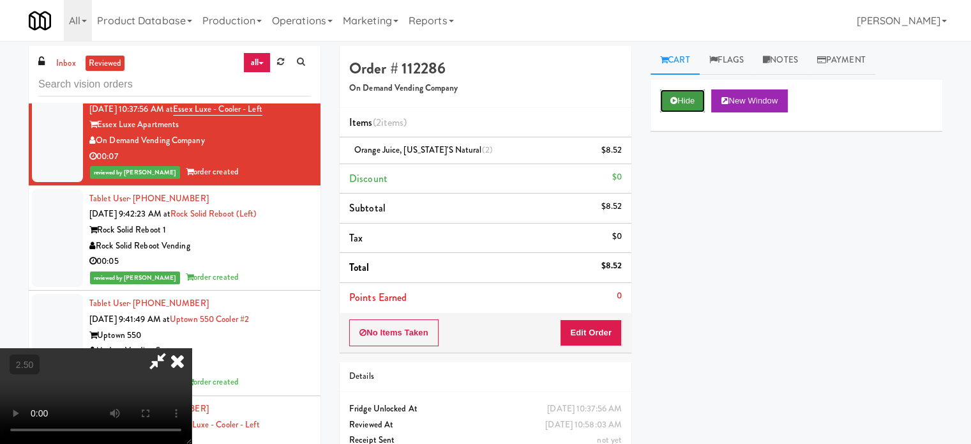
click at [687, 96] on button "Hide" at bounding box center [682, 100] width 45 height 23
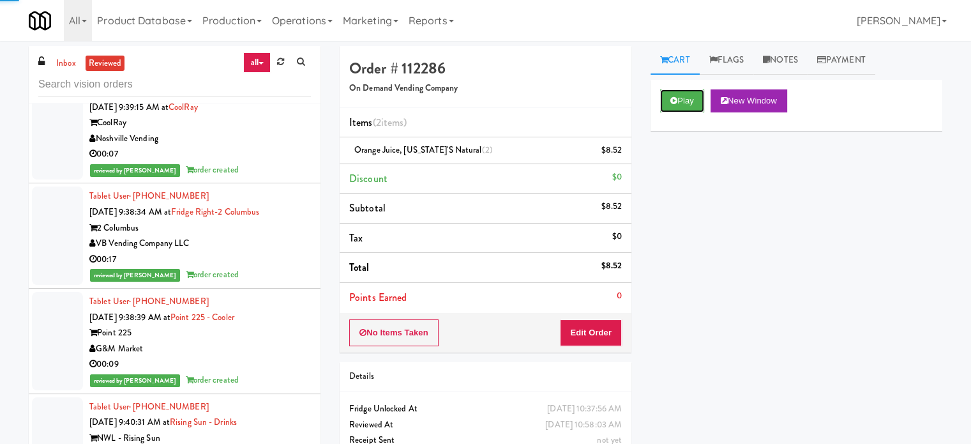
scroll to position [16480, 0]
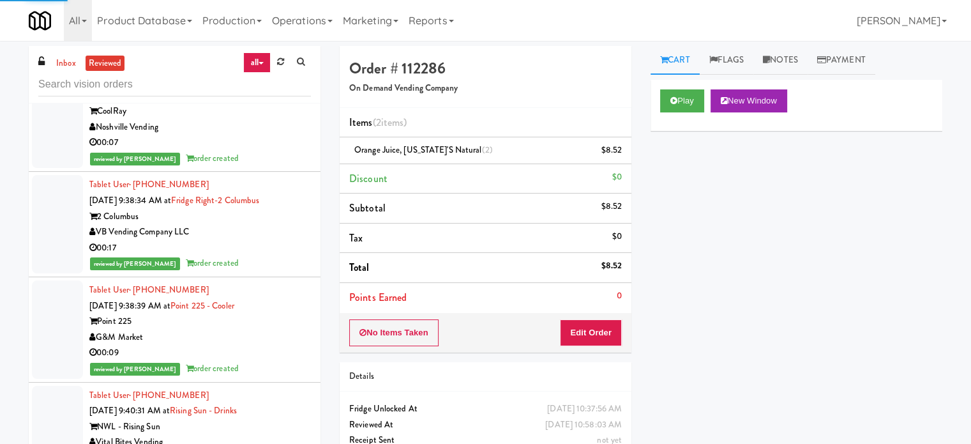
click at [272, 352] on div "00:09" at bounding box center [200, 353] width 222 height 16
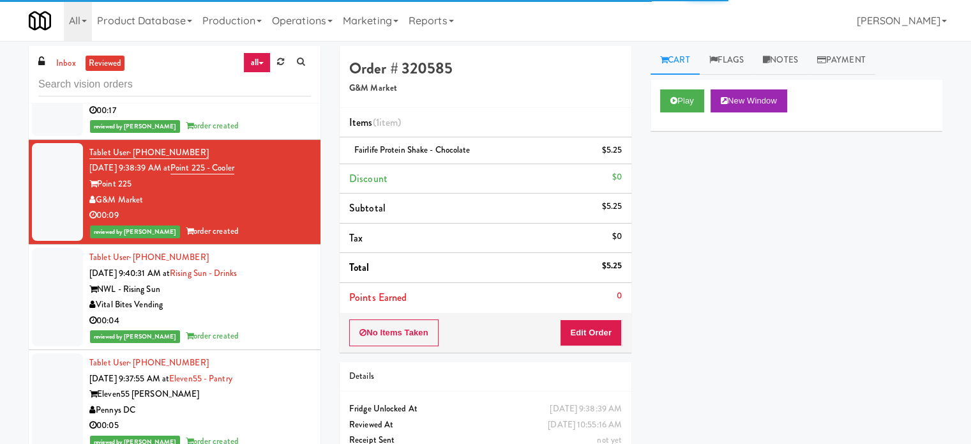
scroll to position [17818, 0]
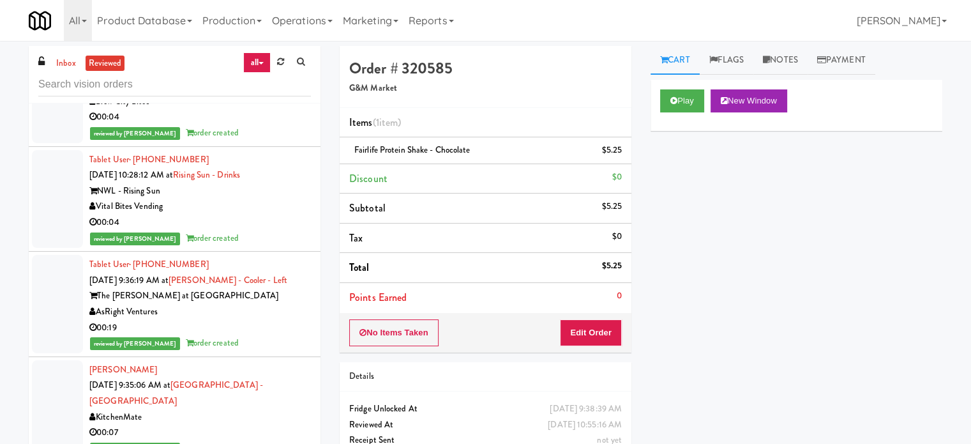
click at [266, 304] on div "The [PERSON_NAME] at [GEOGRAPHIC_DATA]" at bounding box center [200, 296] width 222 height 16
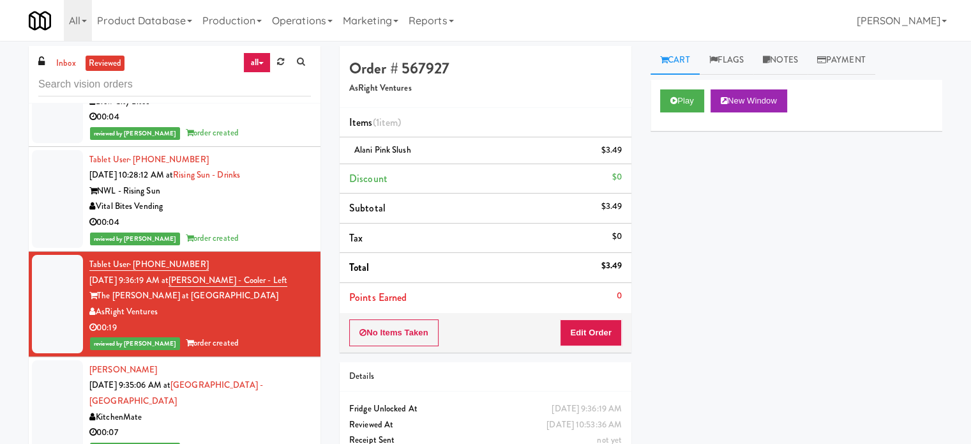
scroll to position [18137, 0]
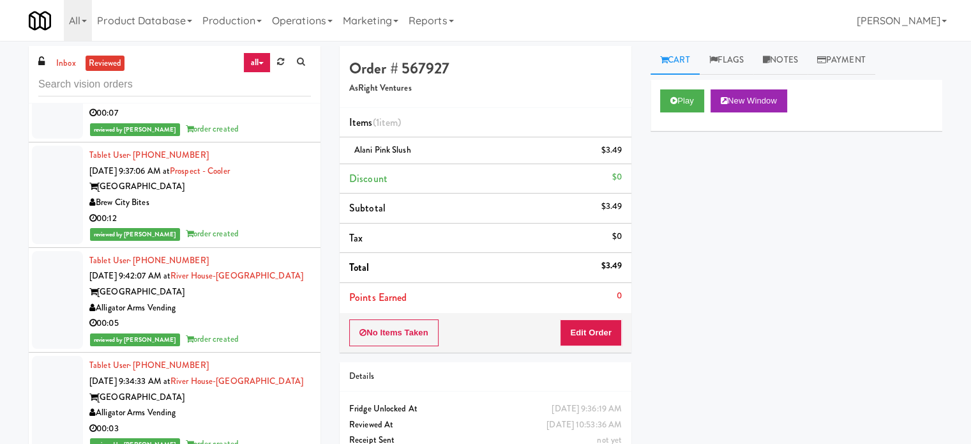
click at [273, 121] on div "00:07" at bounding box center [200, 113] width 222 height 16
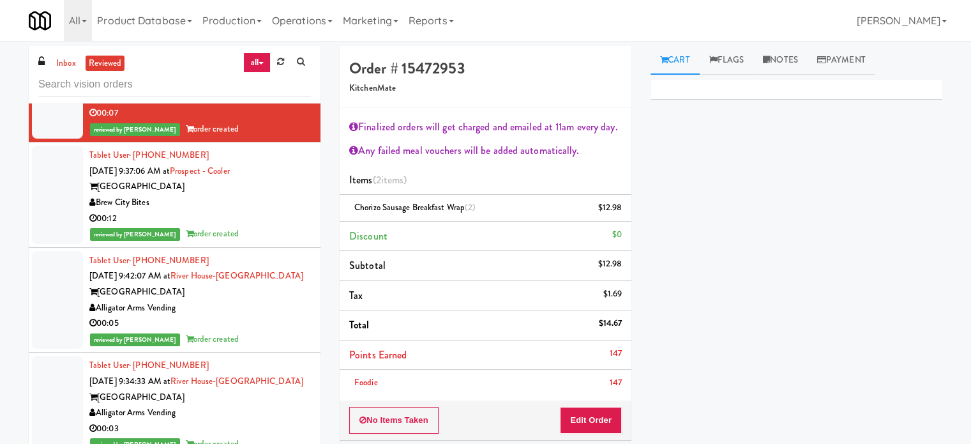
click at [230, 227] on div "00:12" at bounding box center [200, 219] width 222 height 16
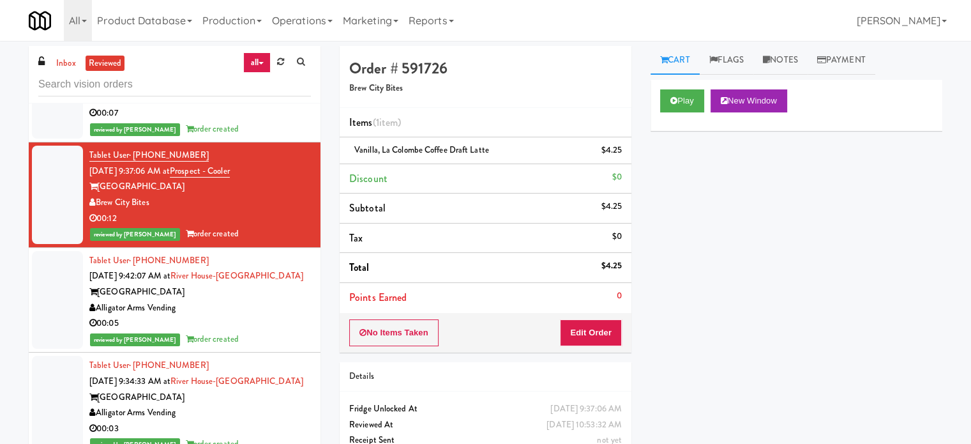
click at [265, 331] on div "00:05" at bounding box center [200, 323] width 222 height 16
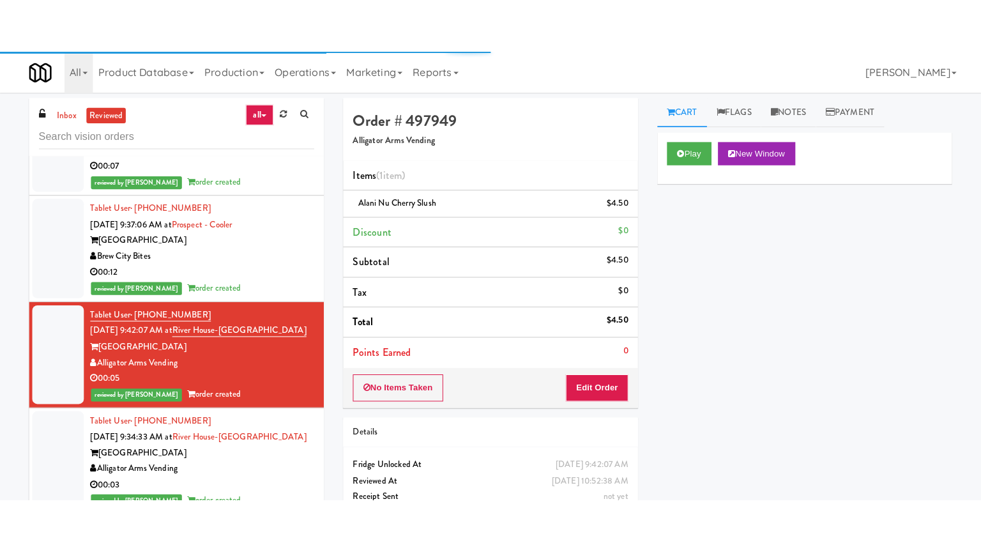
scroll to position [18456, 0]
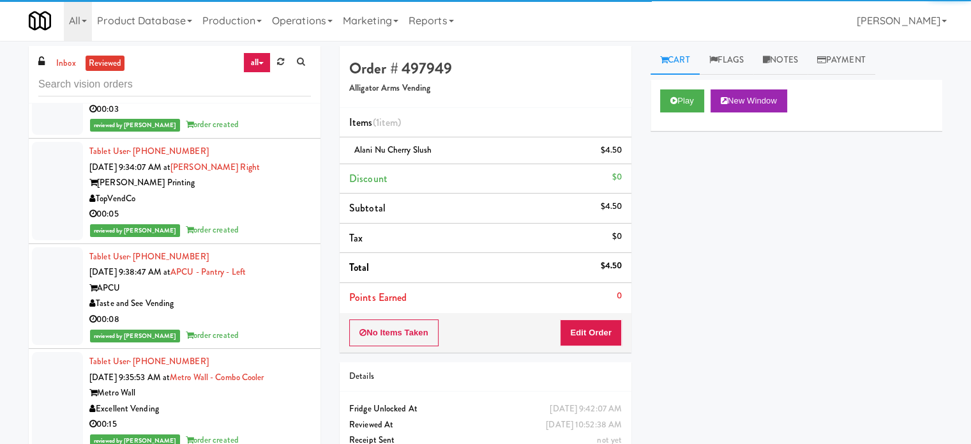
click at [287, 207] on div "TopVendCo" at bounding box center [200, 199] width 222 height 16
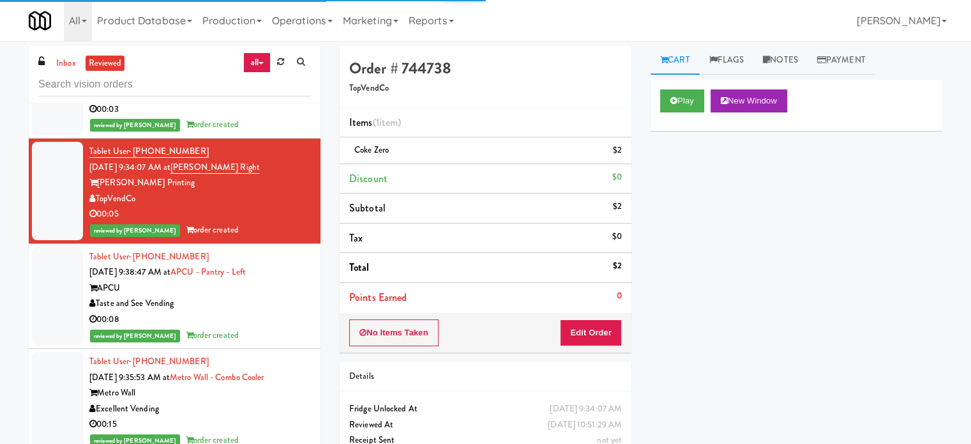
click at [272, 328] on div "00:08" at bounding box center [200, 320] width 222 height 16
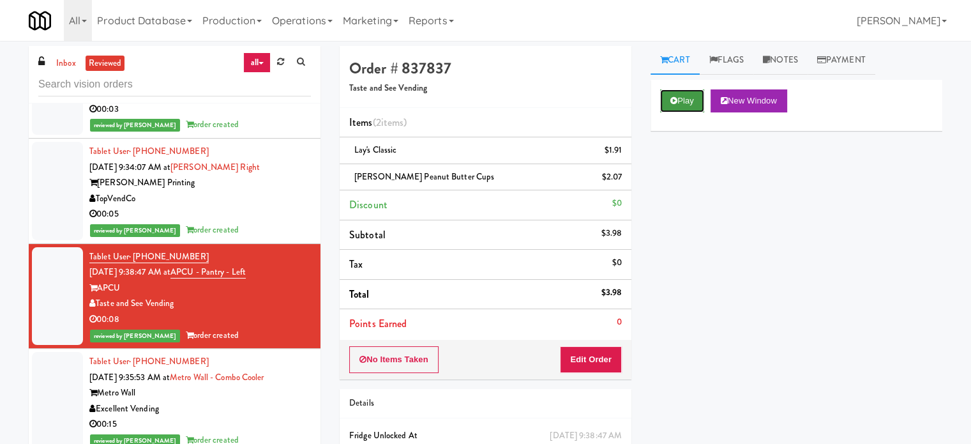
click at [675, 102] on icon at bounding box center [673, 100] width 7 height 8
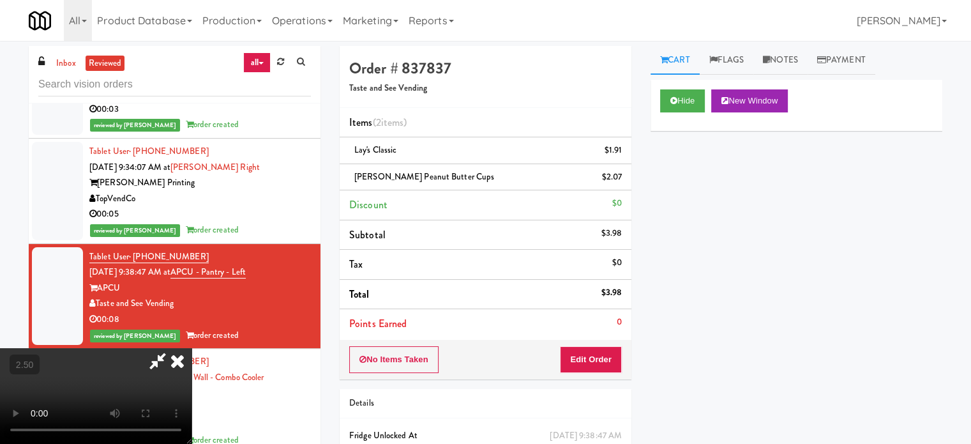
click at [192, 348] on video at bounding box center [96, 396] width 192 height 96
drag, startPoint x: 345, startPoint y: 245, endPoint x: 367, endPoint y: 266, distance: 30.7
click at [192, 348] on video at bounding box center [96, 396] width 192 height 96
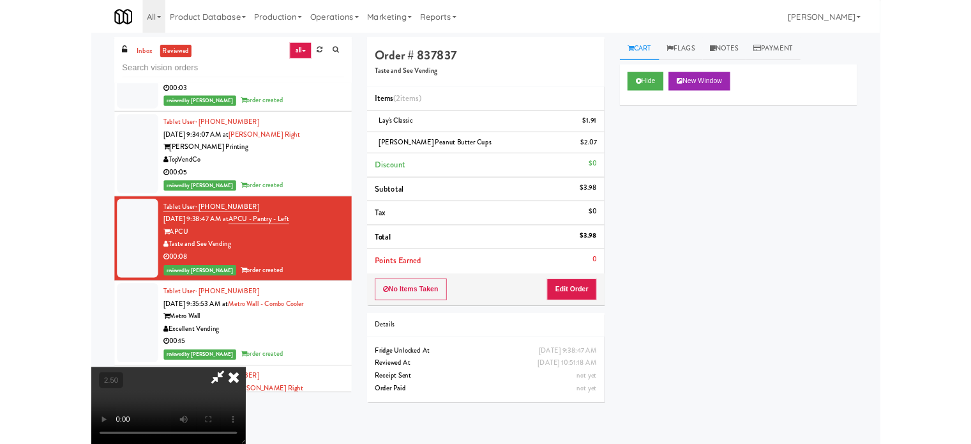
scroll to position [18362, 0]
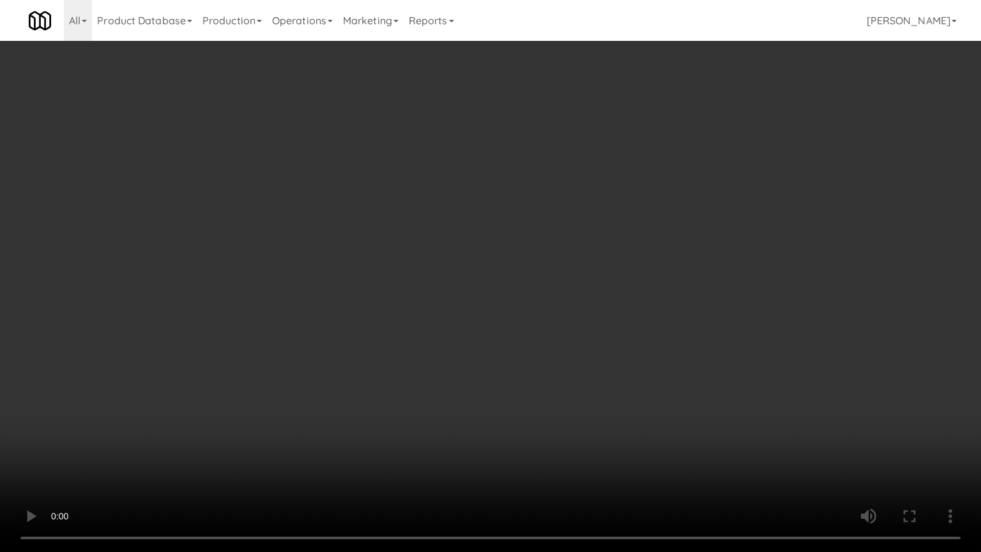
click at [368, 261] on video at bounding box center [490, 276] width 981 height 552
drag, startPoint x: 368, startPoint y: 260, endPoint x: 393, endPoint y: 253, distance: 25.4
click at [368, 260] on video at bounding box center [490, 276] width 981 height 552
drag, startPoint x: 381, startPoint y: 480, endPoint x: 383, endPoint y: 464, distance: 16.8
click at [381, 443] on video at bounding box center [490, 276] width 981 height 552
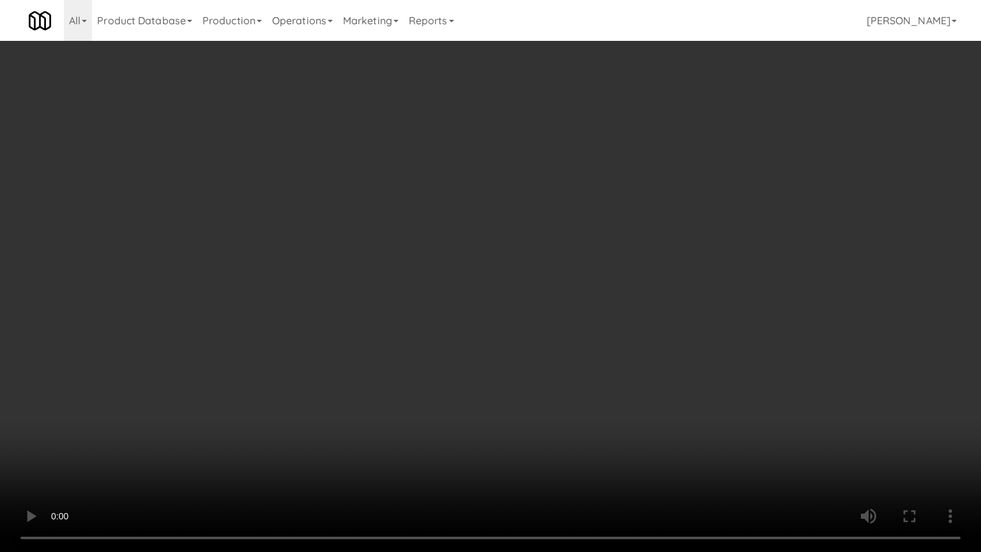
click at [397, 345] on video at bounding box center [490, 276] width 981 height 552
click at [408, 335] on video at bounding box center [490, 276] width 981 height 552
drag, startPoint x: 418, startPoint y: 329, endPoint x: 426, endPoint y: 326, distance: 8.9
click at [419, 328] on video at bounding box center [490, 276] width 981 height 552
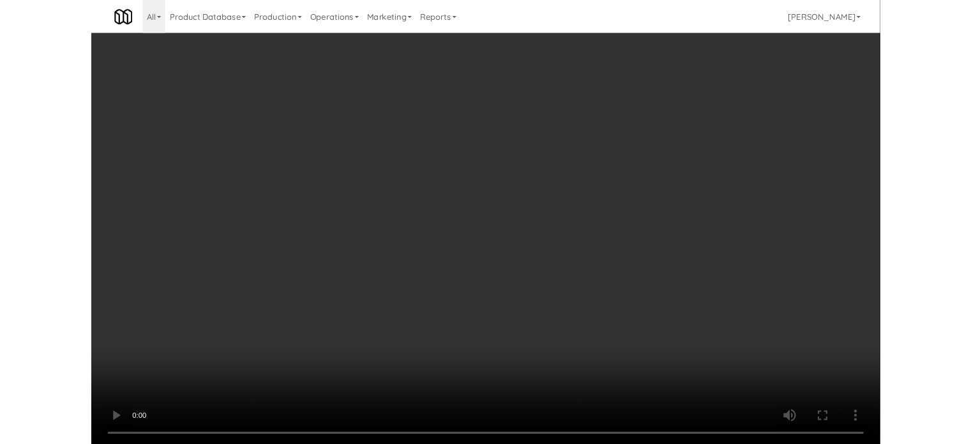
scroll to position [18456, 0]
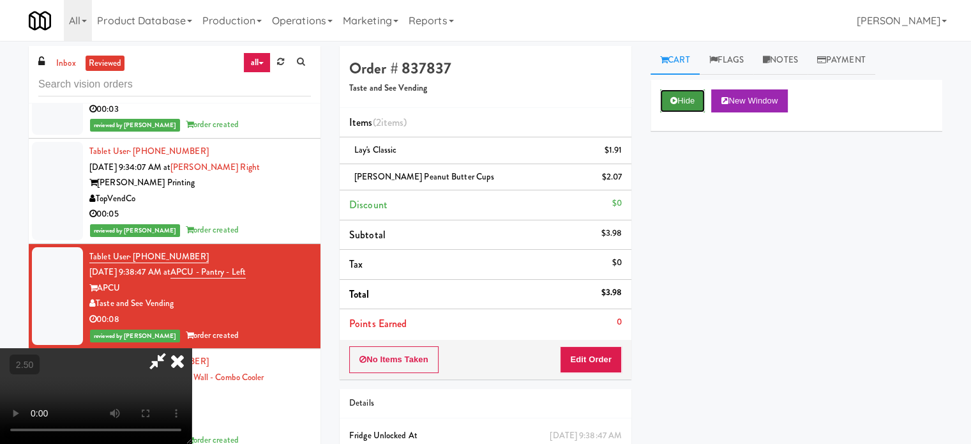
click at [682, 99] on button "Hide" at bounding box center [682, 100] width 45 height 23
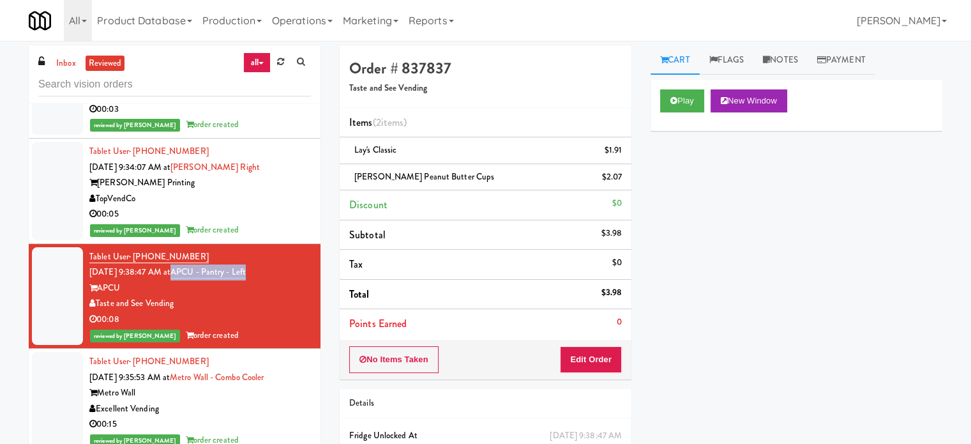
drag, startPoint x: 272, startPoint y: 290, endPoint x: 193, endPoint y: 290, distance: 79.2
click at [193, 290] on div "Tablet User · (770) 380-5148 [DATE] 9:38:47 AM at APCU - Pantry - Left APCU Tas…" at bounding box center [200, 296] width 222 height 94
copy link "APCU - Pantry - Left"
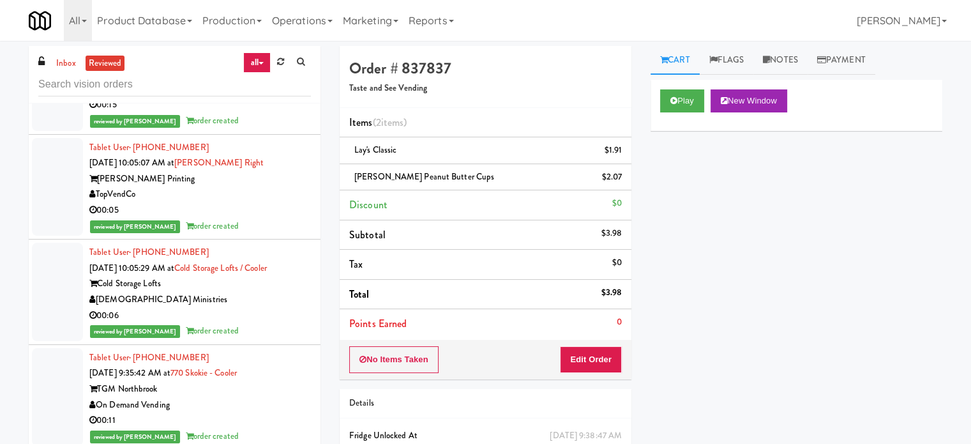
drag, startPoint x: 248, startPoint y: 220, endPoint x: 253, endPoint y: 202, distance: 19.2
click at [248, 202] on div "TopVendCo" at bounding box center [200, 194] width 222 height 16
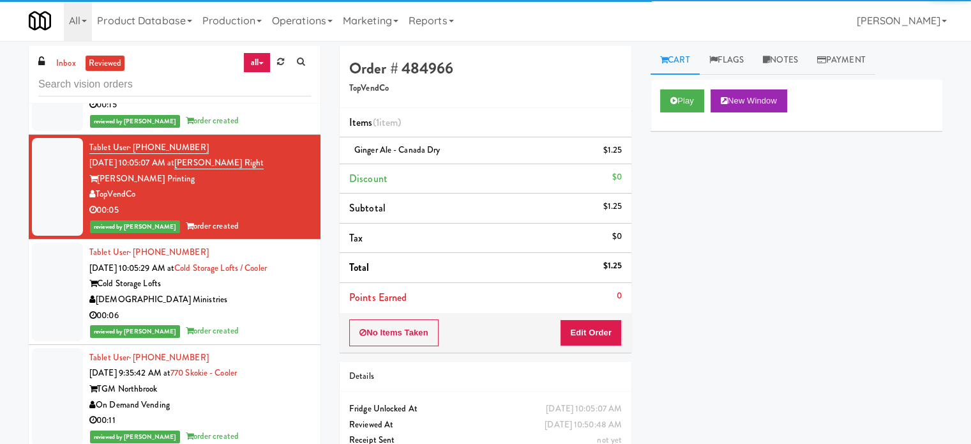
click at [259, 129] on div "reviewed by [PERSON_NAME] L order created" at bounding box center [200, 121] width 222 height 16
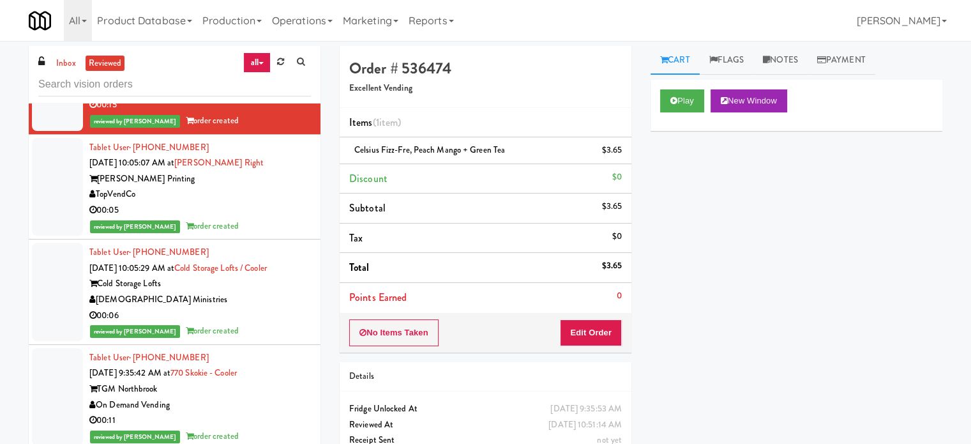
drag, startPoint x: 243, startPoint y: 378, endPoint x: 260, endPoint y: 347, distance: 35.5
click at [245, 377] on div "Tablet User · (847) 977-7411 [DATE] 9:35:42 AM at [GEOGRAPHIC_DATA] - Cooler TG…" at bounding box center [200, 397] width 222 height 94
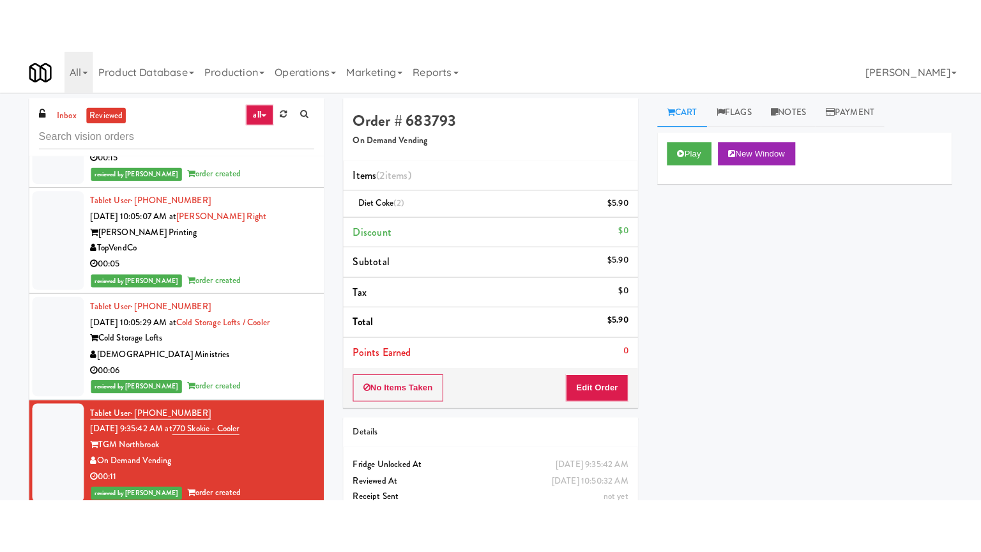
scroll to position [19095, 0]
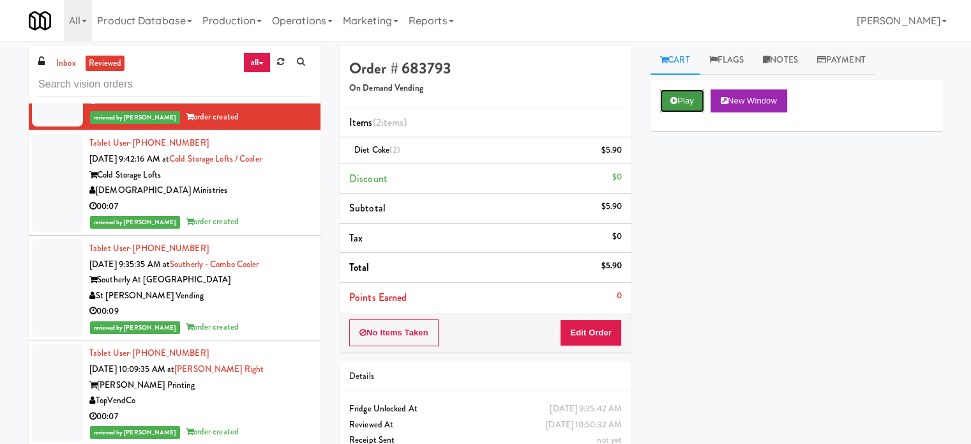
click at [688, 103] on button "Play" at bounding box center [682, 100] width 44 height 23
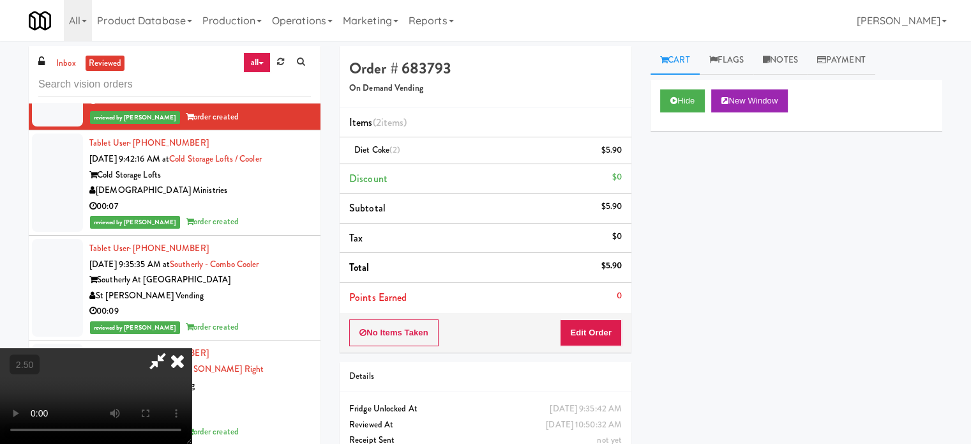
click at [192, 348] on video at bounding box center [96, 396] width 192 height 96
drag, startPoint x: 332, startPoint y: 334, endPoint x: 389, endPoint y: 291, distance: 71.1
click at [192, 348] on video at bounding box center [96, 396] width 192 height 96
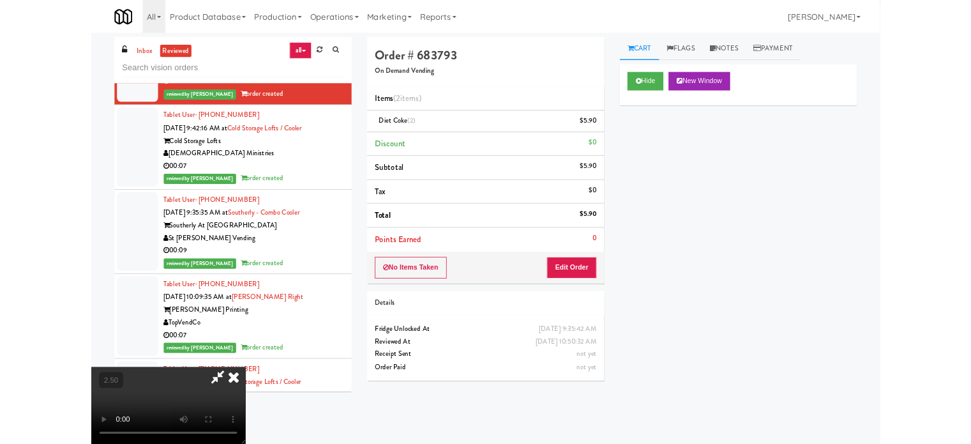
scroll to position [19001, 0]
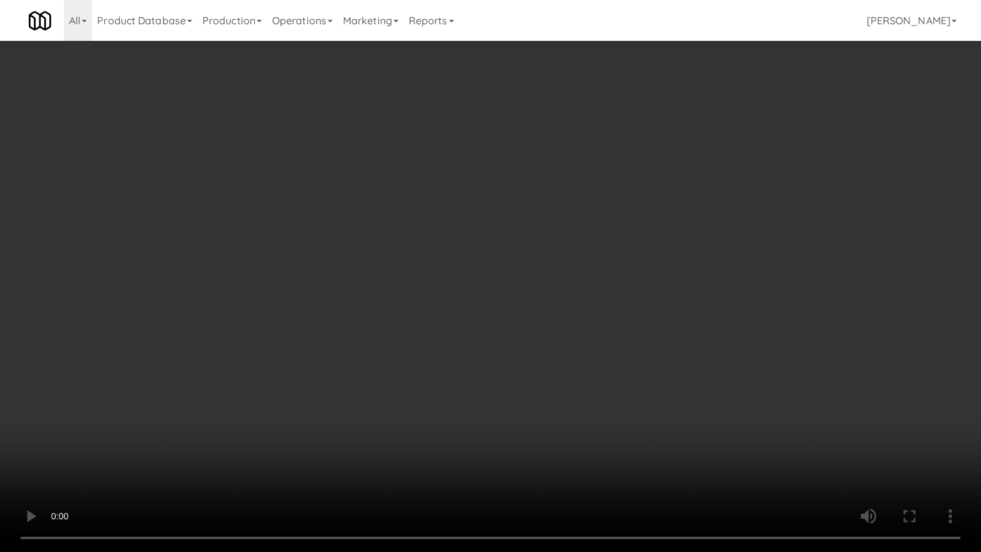
click at [423, 315] on video at bounding box center [490, 276] width 981 height 552
click at [434, 313] on video at bounding box center [490, 276] width 981 height 552
click at [469, 306] on video at bounding box center [490, 276] width 981 height 552
drag, startPoint x: 470, startPoint y: 306, endPoint x: 561, endPoint y: 158, distance: 173.7
click at [472, 304] on video at bounding box center [490, 276] width 981 height 552
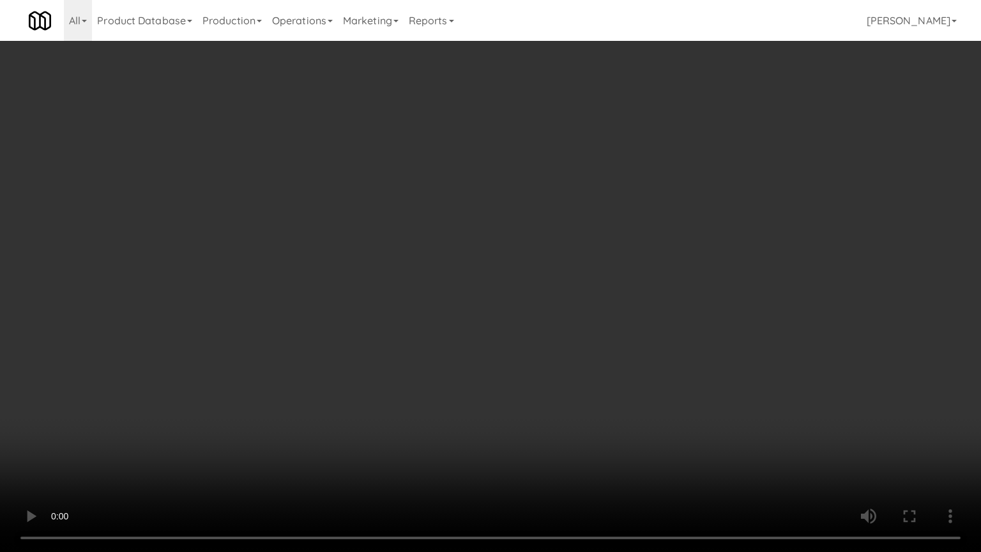
scroll to position [19095, 0]
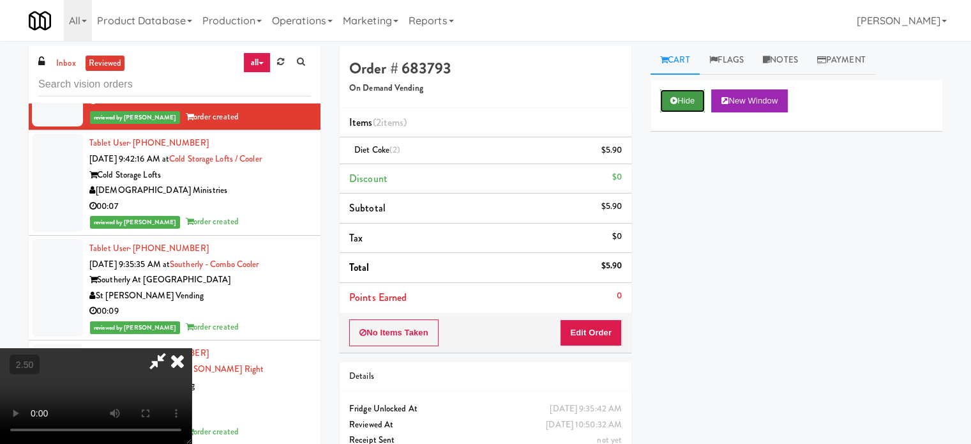
click at [672, 96] on button "Hide" at bounding box center [682, 100] width 45 height 23
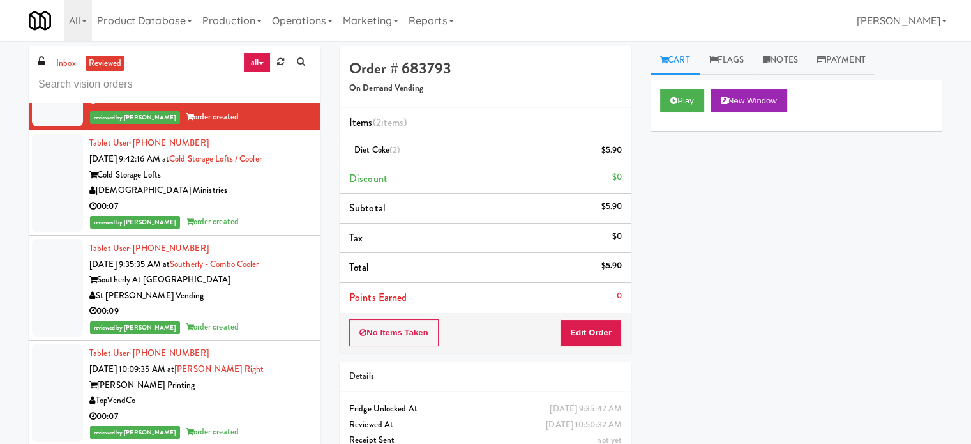
click at [282, 215] on div "00:07" at bounding box center [200, 207] width 222 height 16
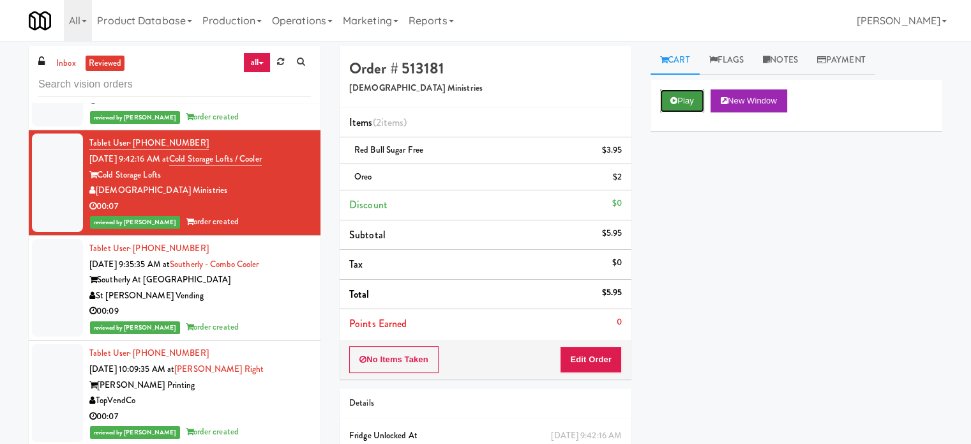
click at [677, 95] on button "Play" at bounding box center [682, 100] width 44 height 23
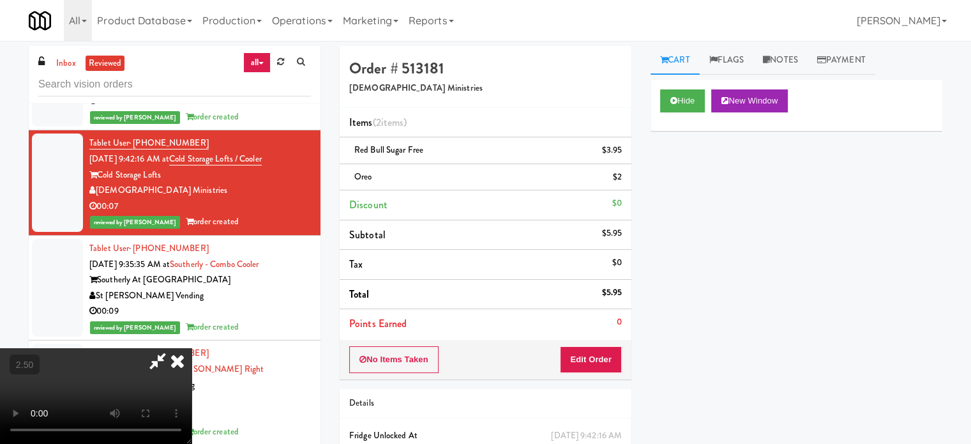
click at [192, 348] on video at bounding box center [96, 396] width 192 height 96
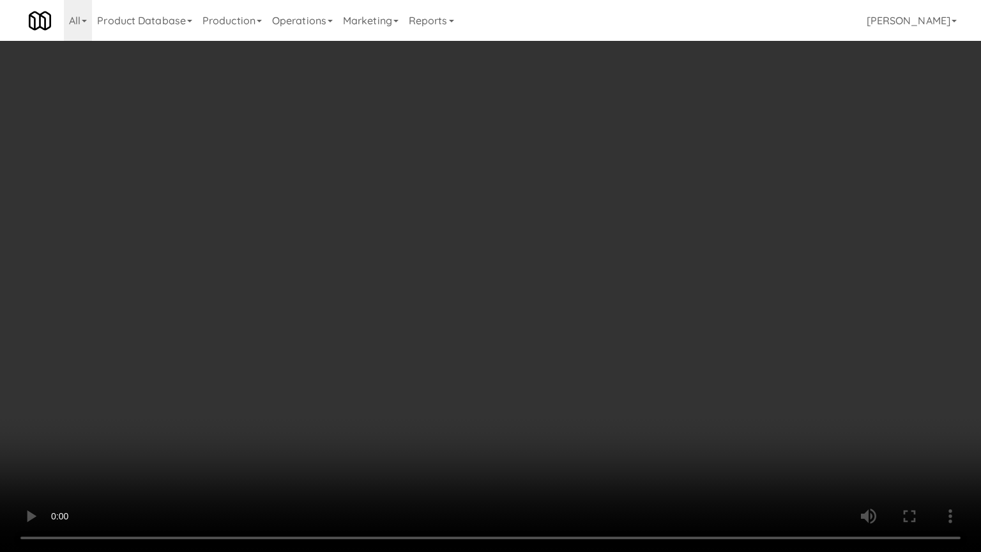
drag, startPoint x: 457, startPoint y: 296, endPoint x: 462, endPoint y: 287, distance: 10.3
click at [457, 294] on video at bounding box center [490, 276] width 981 height 552
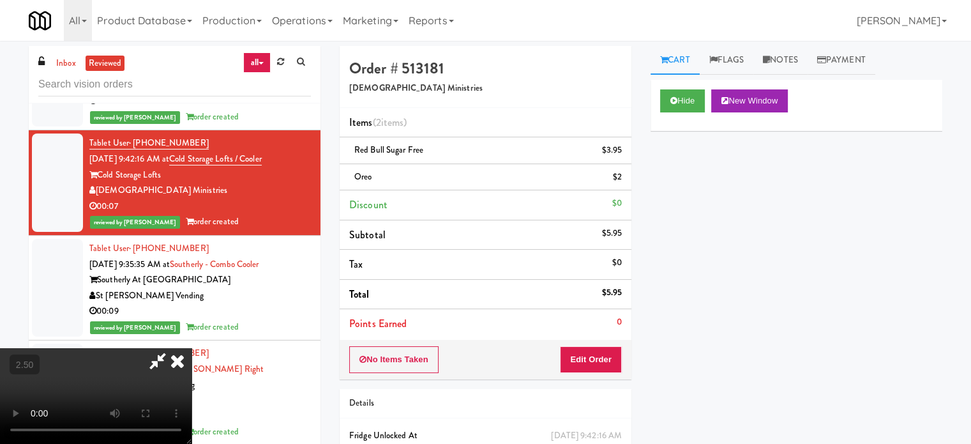
click at [673, 58] on link "Cart" at bounding box center [675, 60] width 49 height 29
click at [679, 103] on button "Hide" at bounding box center [682, 100] width 45 height 23
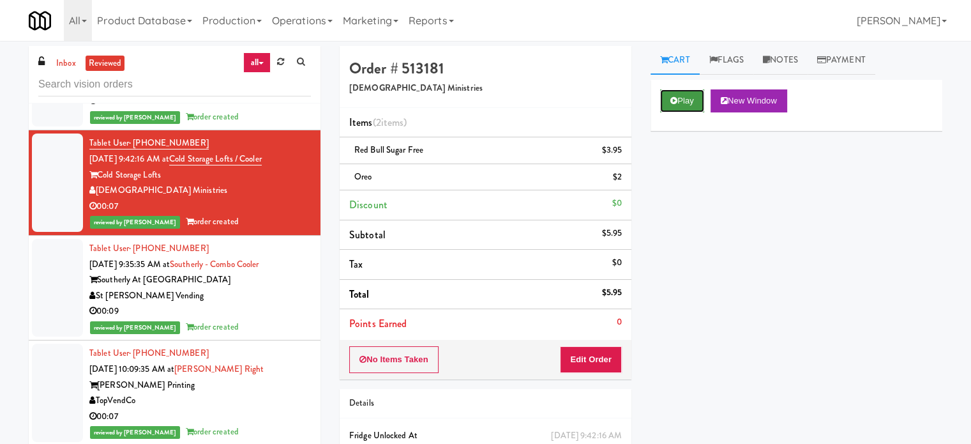
click at [679, 103] on button "Play" at bounding box center [682, 100] width 44 height 23
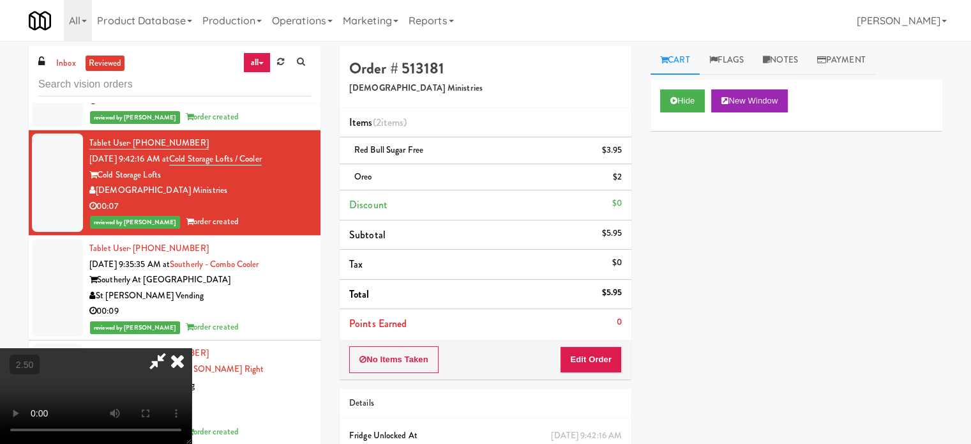
drag, startPoint x: 409, startPoint y: 310, endPoint x: 465, endPoint y: 196, distance: 127.6
click at [192, 348] on video at bounding box center [96, 396] width 192 height 96
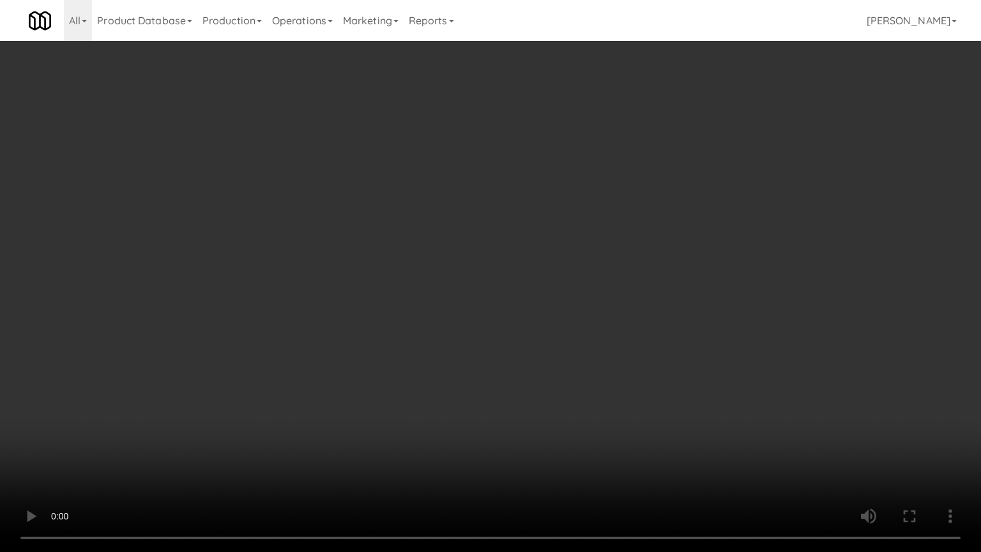
click at [468, 270] on video at bounding box center [490, 276] width 981 height 552
click at [475, 270] on video at bounding box center [490, 276] width 981 height 552
click at [498, 278] on video at bounding box center [490, 276] width 981 height 552
click at [497, 273] on video at bounding box center [490, 276] width 981 height 552
click at [497, 255] on video at bounding box center [490, 276] width 981 height 552
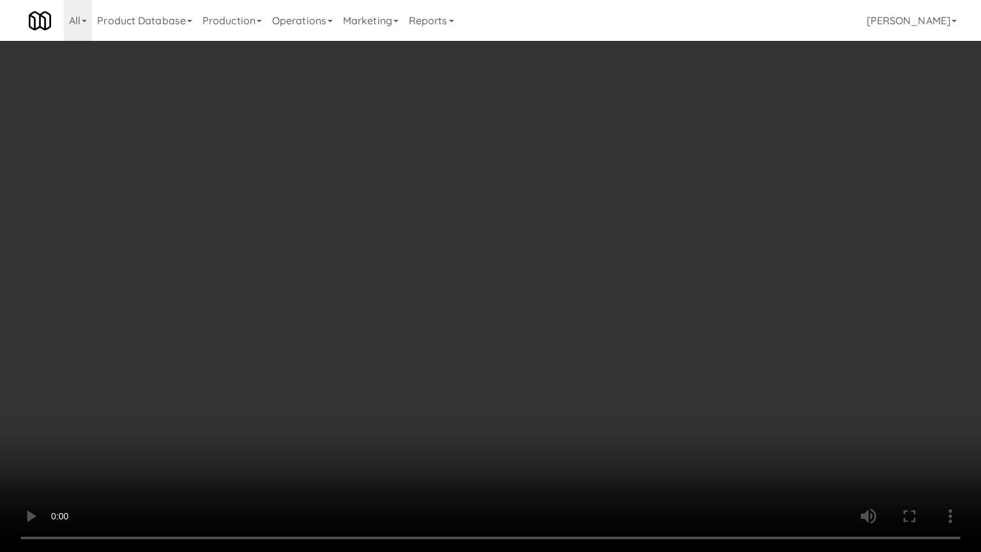
click at [501, 260] on video at bounding box center [490, 276] width 981 height 552
click at [541, 271] on video at bounding box center [490, 276] width 981 height 552
drag, startPoint x: 559, startPoint y: 264, endPoint x: 660, endPoint y: 147, distance: 154.8
click at [568, 258] on video at bounding box center [490, 276] width 981 height 552
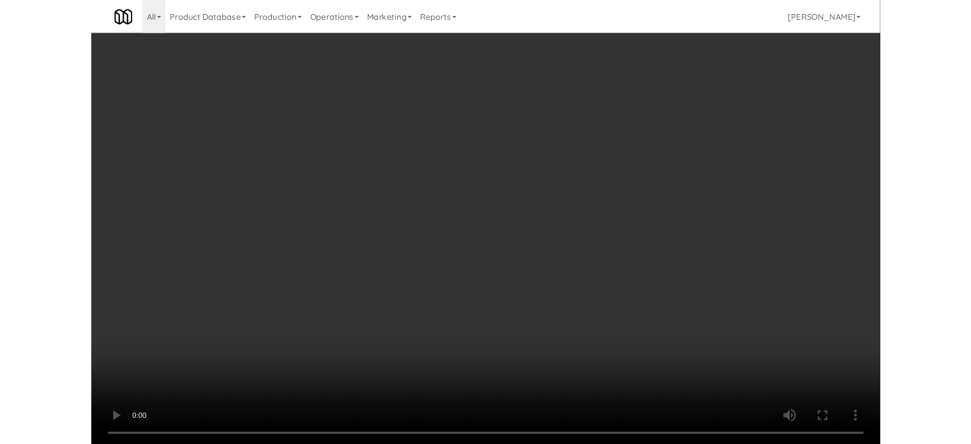
scroll to position [19095, 0]
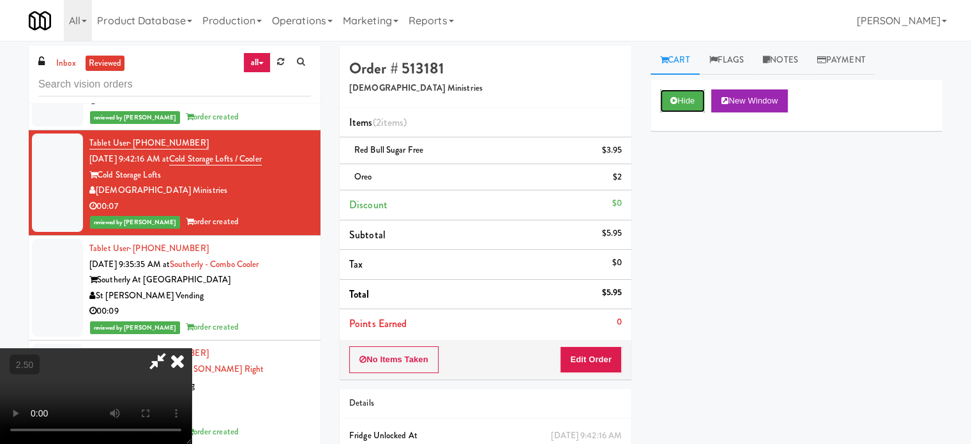
click at [677, 102] on icon at bounding box center [673, 100] width 7 height 8
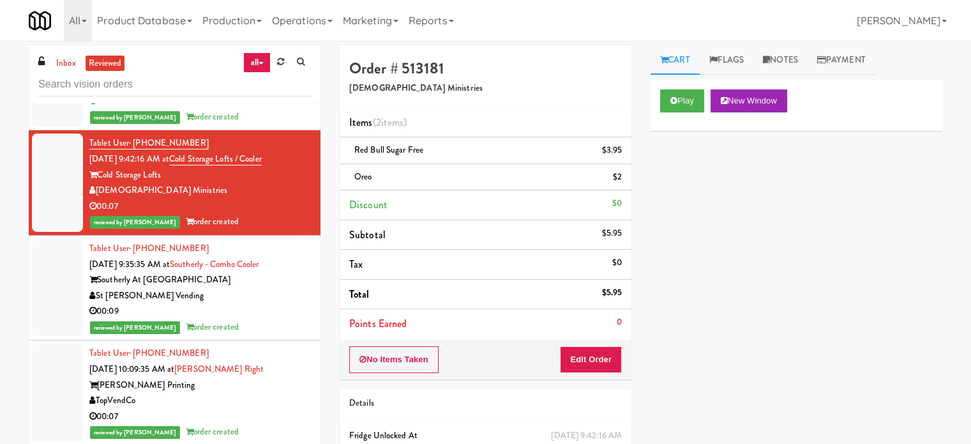
click at [268, 335] on div "reviewed by [PERSON_NAME] L order created" at bounding box center [200, 327] width 222 height 16
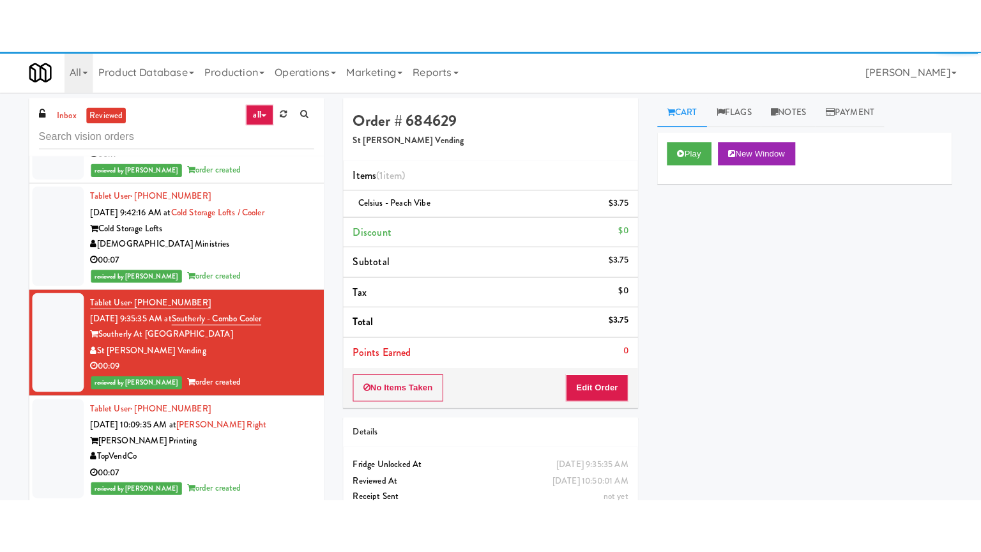
scroll to position [19414, 0]
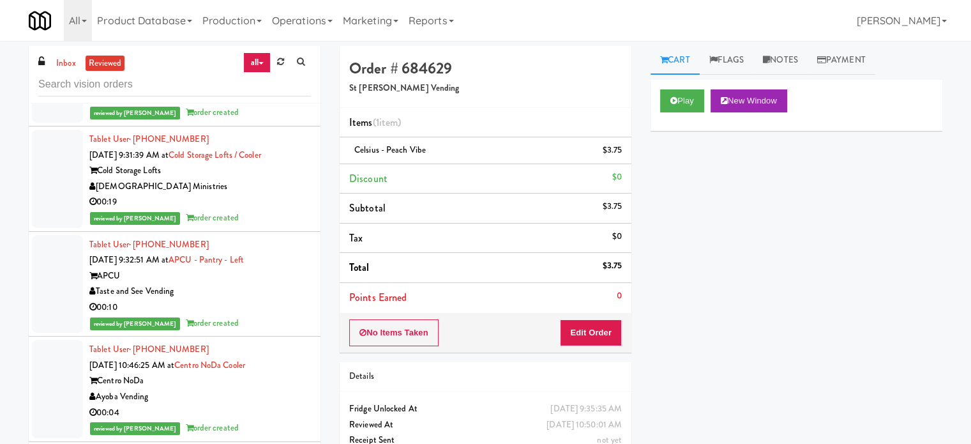
click at [263, 121] on div "reviewed by [PERSON_NAME] order created" at bounding box center [200, 113] width 222 height 16
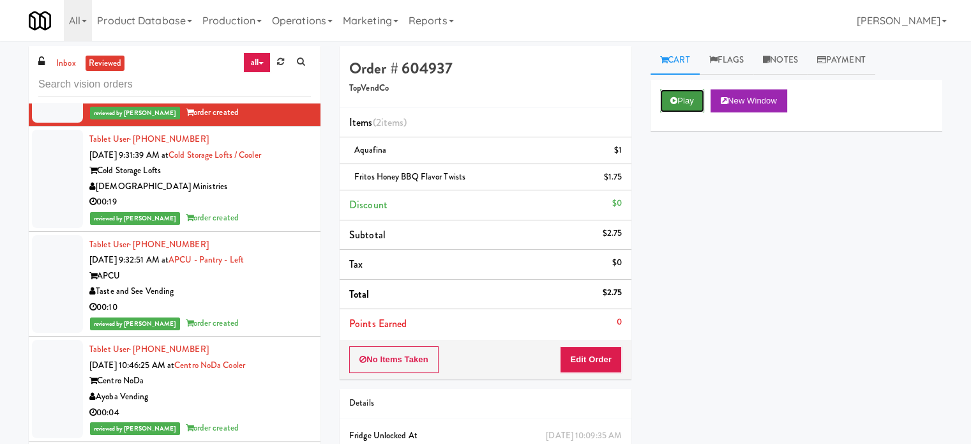
click at [676, 108] on button "Play" at bounding box center [682, 100] width 44 height 23
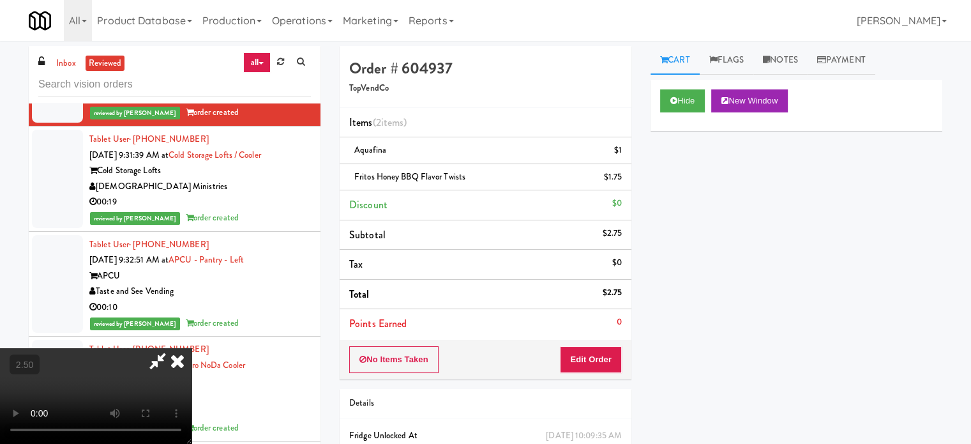
drag, startPoint x: 351, startPoint y: 313, endPoint x: 385, endPoint y: 289, distance: 42.5
click at [192, 348] on video at bounding box center [96, 396] width 192 height 96
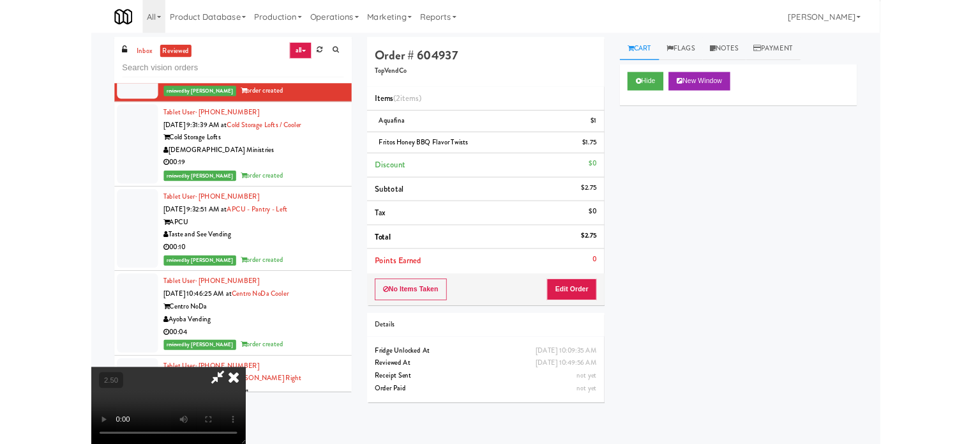
scroll to position [19320, 0]
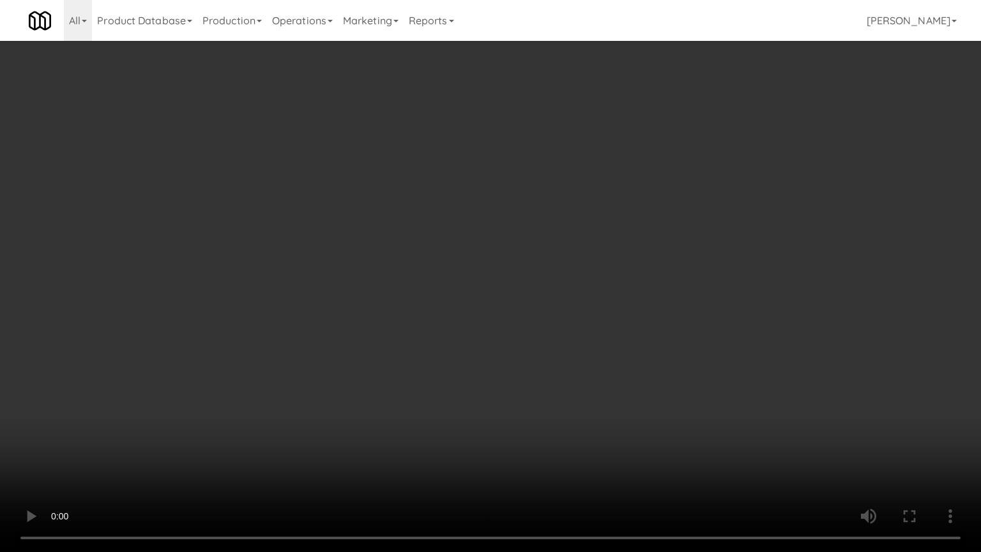
click at [435, 337] on video at bounding box center [490, 276] width 981 height 552
click at [464, 335] on video at bounding box center [490, 276] width 981 height 552
click at [486, 342] on video at bounding box center [490, 276] width 981 height 552
click at [485, 340] on video at bounding box center [490, 276] width 981 height 552
click at [491, 310] on video at bounding box center [490, 276] width 981 height 552
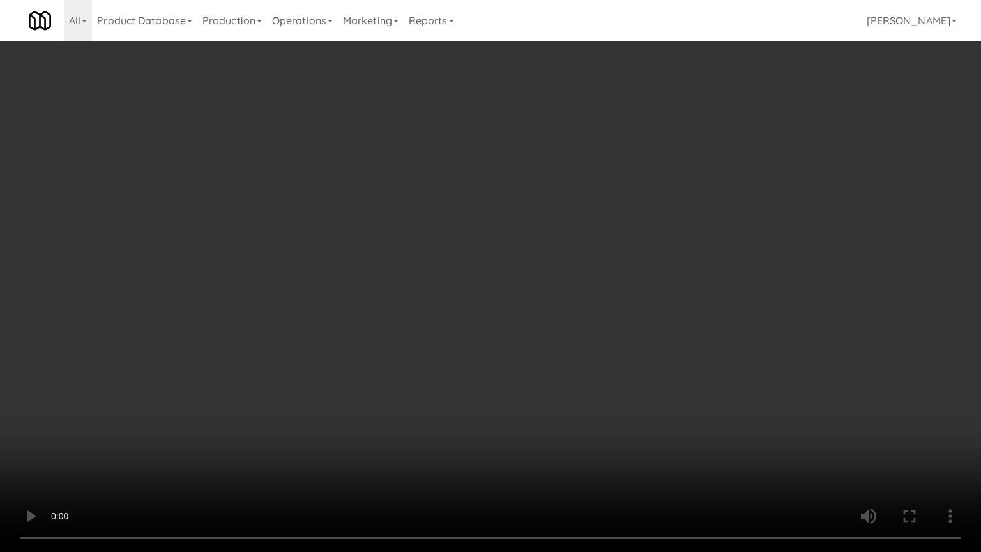
click at [495, 318] on video at bounding box center [490, 276] width 981 height 552
click at [509, 311] on video at bounding box center [490, 276] width 981 height 552
drag, startPoint x: 513, startPoint y: 307, endPoint x: 628, endPoint y: 111, distance: 227.2
click at [515, 301] on video at bounding box center [490, 276] width 981 height 552
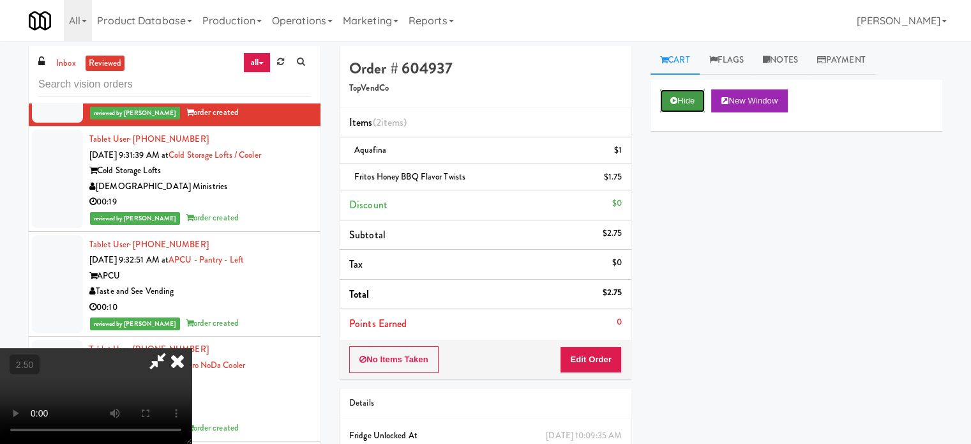
click at [692, 95] on button "Hide" at bounding box center [682, 100] width 45 height 23
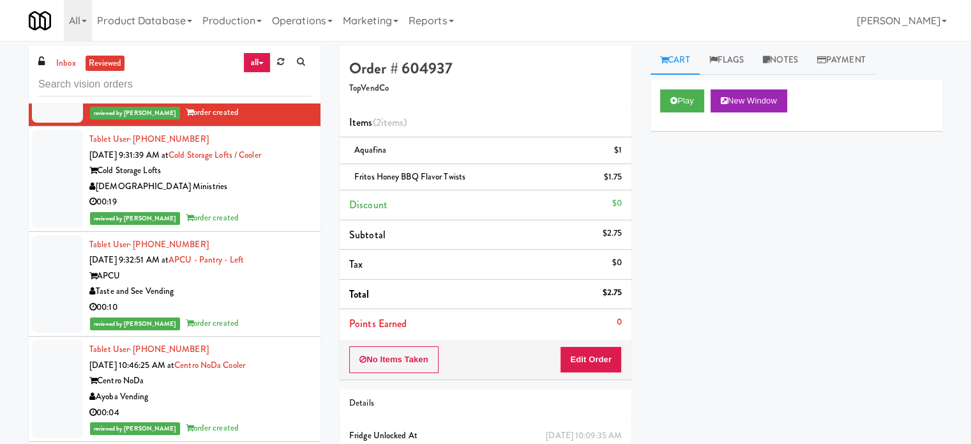
click at [248, 210] on div "00:19" at bounding box center [200, 202] width 222 height 16
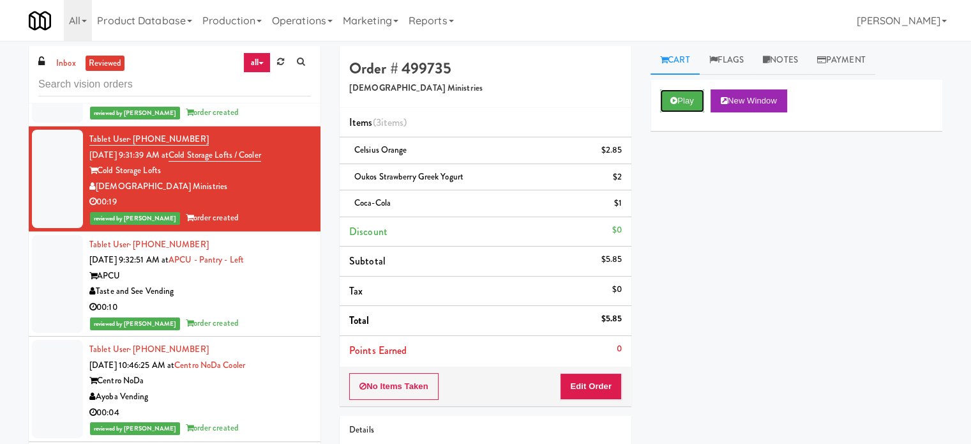
drag, startPoint x: 698, startPoint y: 99, endPoint x: 664, endPoint y: 121, distance: 41.1
click at [699, 99] on button "Play" at bounding box center [682, 100] width 44 height 23
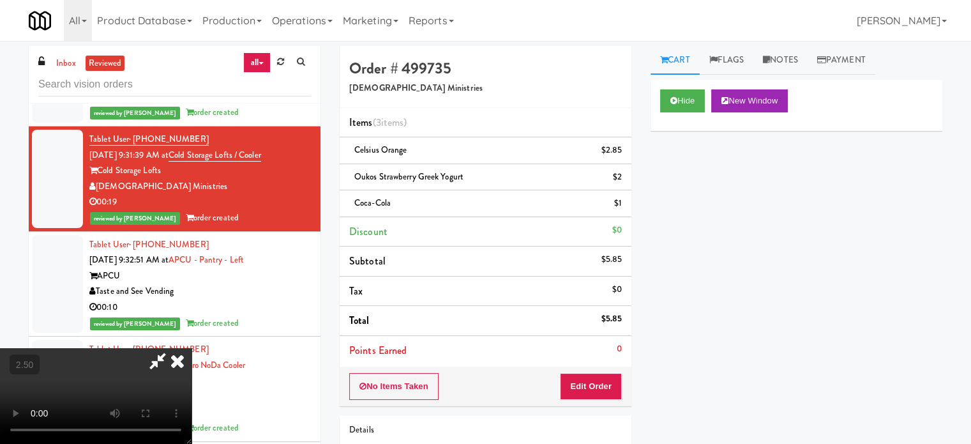
click at [192, 348] on video at bounding box center [96, 396] width 192 height 96
drag, startPoint x: 385, startPoint y: 228, endPoint x: 396, endPoint y: 213, distance: 18.8
click at [192, 348] on video at bounding box center [96, 396] width 192 height 96
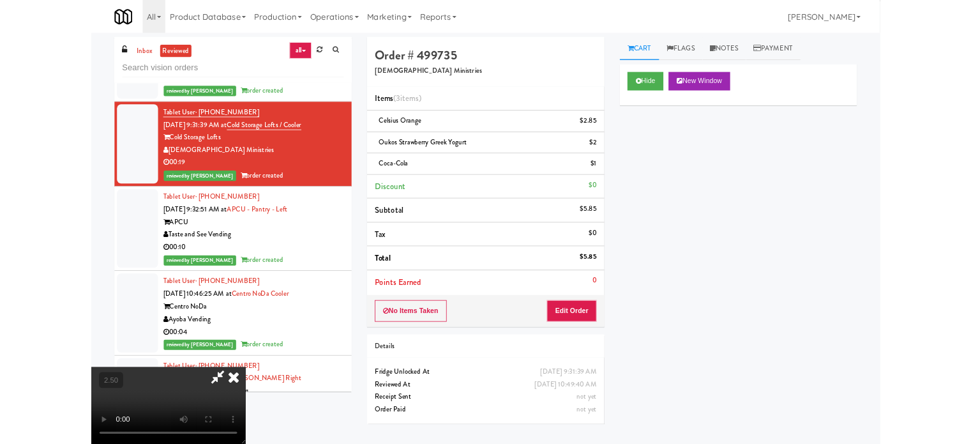
scroll to position [19320, 0]
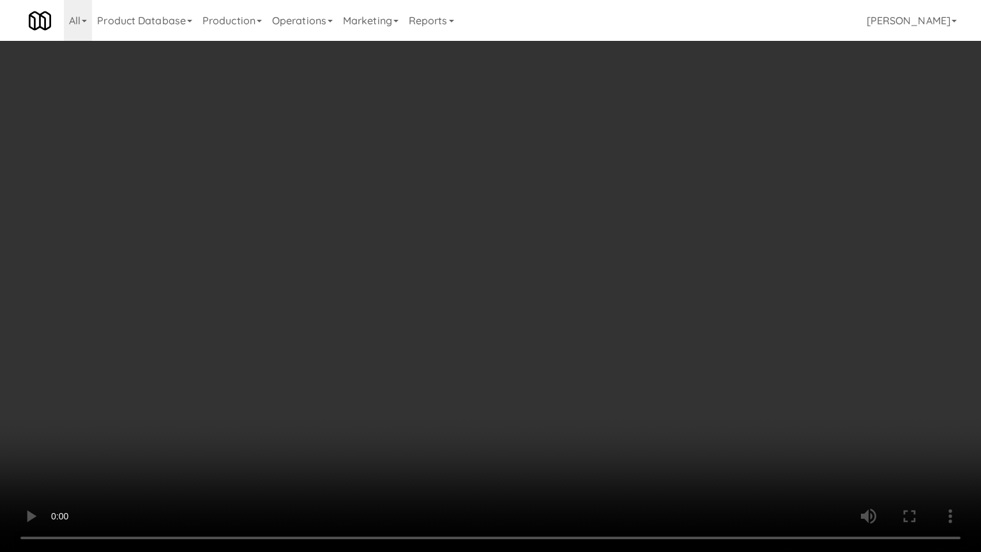
click at [420, 283] on video at bounding box center [490, 276] width 981 height 552
drag, startPoint x: 434, startPoint y: 346, endPoint x: 617, endPoint y: 255, distance: 203.9
click at [443, 348] on video at bounding box center [490, 276] width 981 height 552
click at [514, 317] on video at bounding box center [490, 276] width 981 height 552
click at [517, 312] on video at bounding box center [490, 276] width 981 height 552
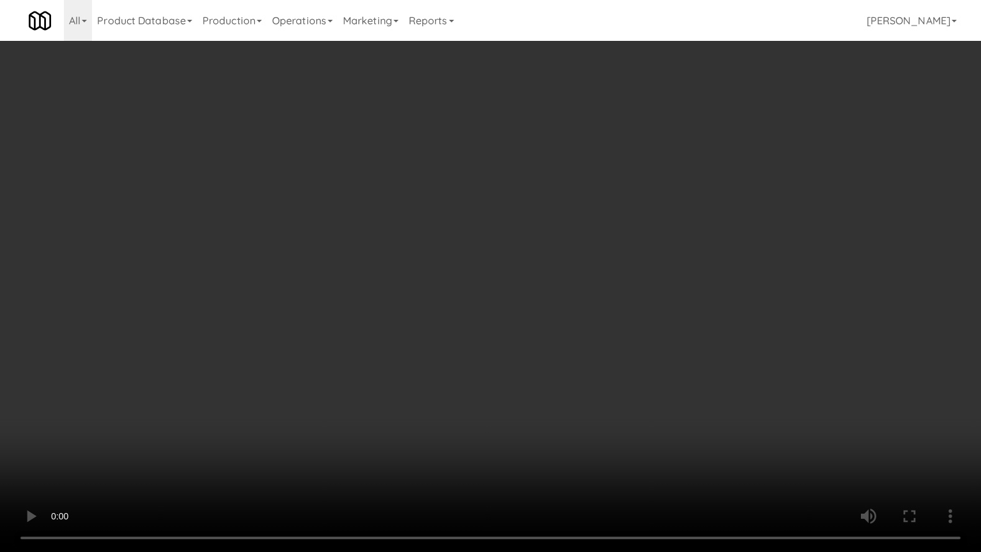
click at [536, 308] on video at bounding box center [490, 276] width 981 height 552
drag, startPoint x: 717, startPoint y: 286, endPoint x: 719, endPoint y: 277, distance: 9.1
click at [718, 286] on video at bounding box center [490, 276] width 981 height 552
click at [594, 268] on video at bounding box center [490, 276] width 981 height 552
click at [598, 272] on video at bounding box center [490, 276] width 981 height 552
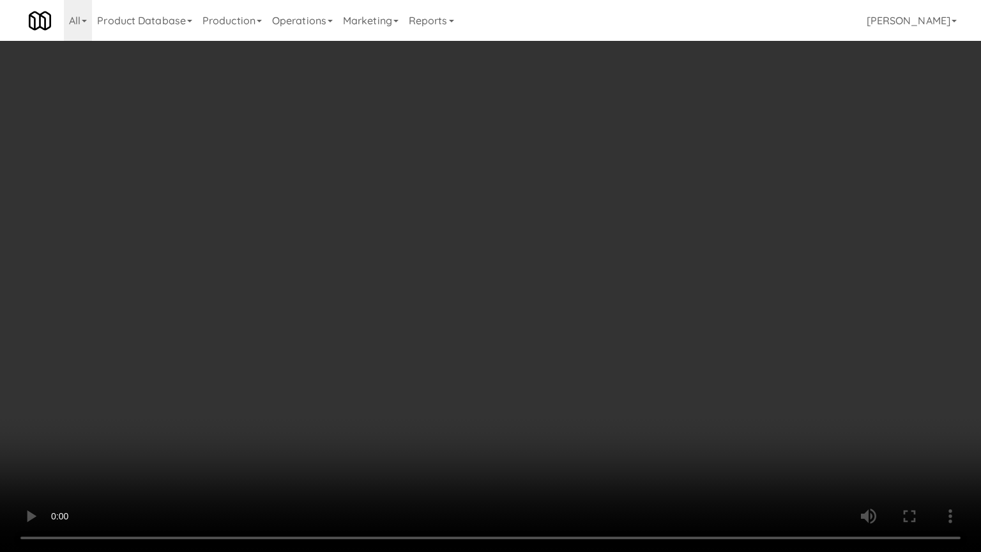
click at [548, 286] on video at bounding box center [490, 276] width 981 height 552
click at [573, 287] on video at bounding box center [490, 276] width 981 height 552
click at [636, 294] on video at bounding box center [490, 276] width 981 height 552
click at [534, 293] on video at bounding box center [490, 276] width 981 height 552
click at [561, 295] on video at bounding box center [490, 276] width 981 height 552
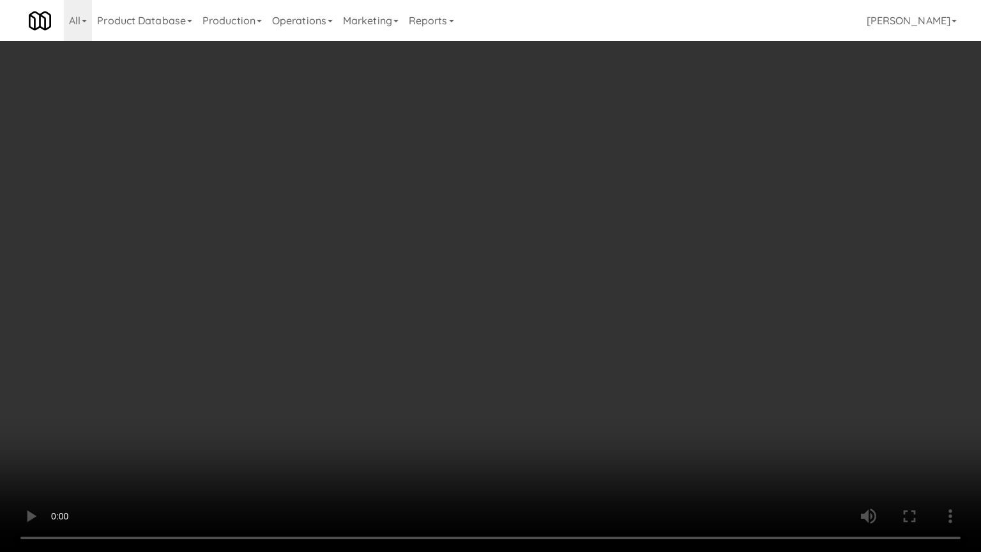
click at [543, 290] on video at bounding box center [490, 276] width 981 height 552
click at [554, 285] on video at bounding box center [490, 276] width 981 height 552
click at [515, 276] on video at bounding box center [490, 276] width 981 height 552
click at [580, 290] on video at bounding box center [490, 276] width 981 height 552
click at [502, 291] on video at bounding box center [490, 276] width 981 height 552
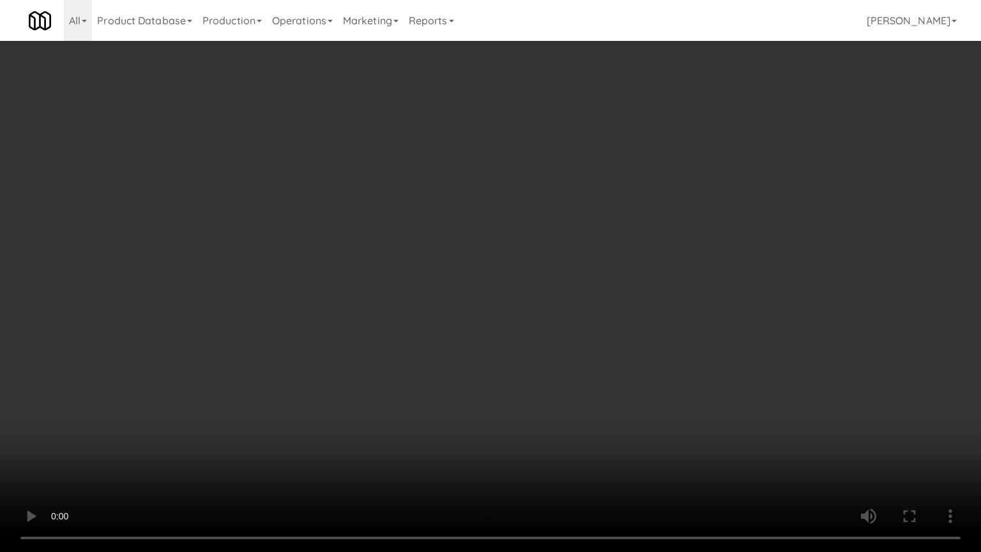
click at [543, 292] on video at bounding box center [490, 276] width 981 height 552
click at [513, 285] on video at bounding box center [490, 276] width 981 height 552
click at [543, 283] on video at bounding box center [490, 276] width 981 height 552
click at [521, 281] on video at bounding box center [490, 276] width 981 height 552
click at [564, 290] on video at bounding box center [490, 276] width 981 height 552
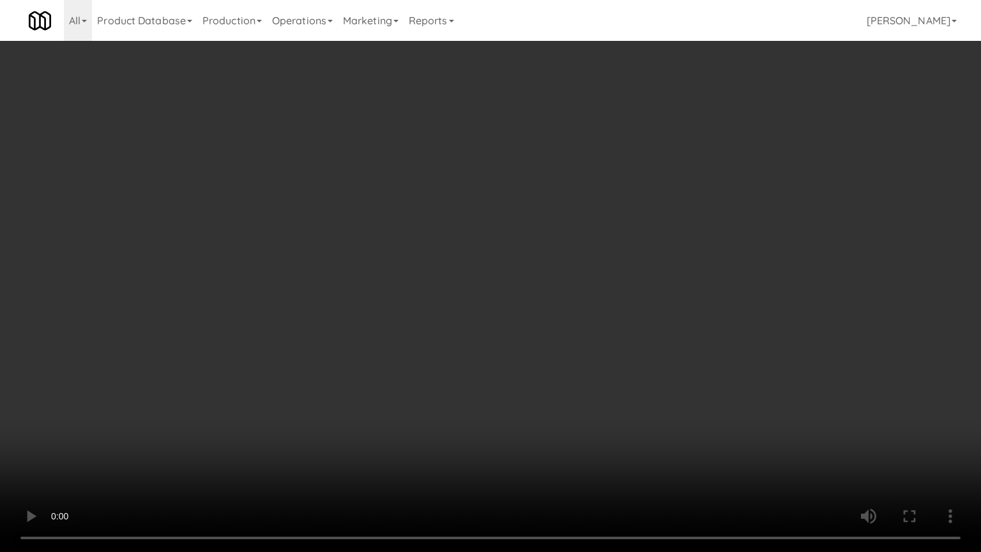
click at [548, 288] on video at bounding box center [490, 276] width 981 height 552
drag, startPoint x: 586, startPoint y: 283, endPoint x: 573, endPoint y: 278, distance: 13.8
click at [587, 283] on video at bounding box center [490, 276] width 981 height 552
click at [503, 273] on video at bounding box center [490, 276] width 981 height 552
click at [608, 276] on video at bounding box center [490, 276] width 981 height 552
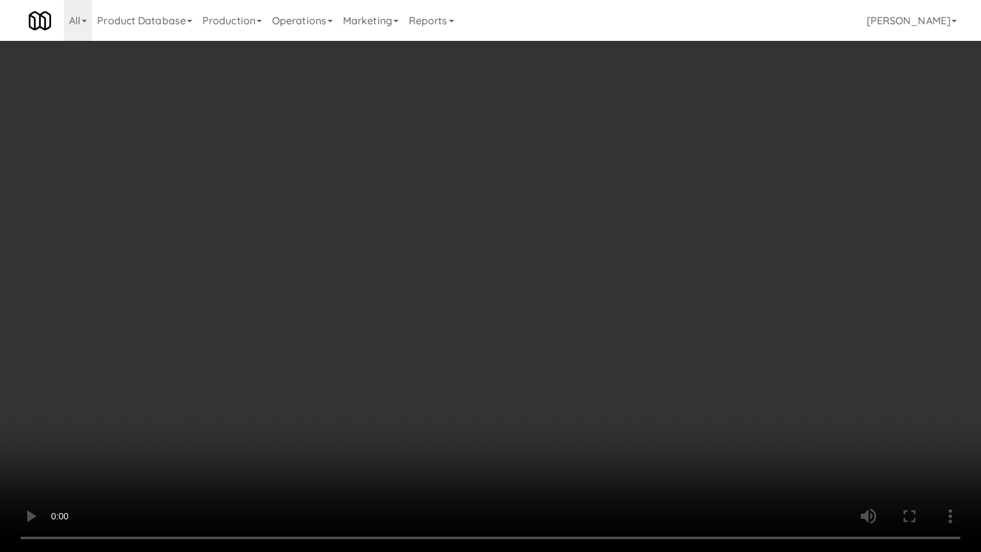
click at [577, 278] on video at bounding box center [490, 276] width 981 height 552
click at [636, 287] on video at bounding box center [490, 276] width 981 height 552
click at [495, 289] on video at bounding box center [490, 276] width 981 height 552
click at [544, 278] on video at bounding box center [490, 276] width 981 height 552
click at [543, 276] on video at bounding box center [490, 276] width 981 height 552
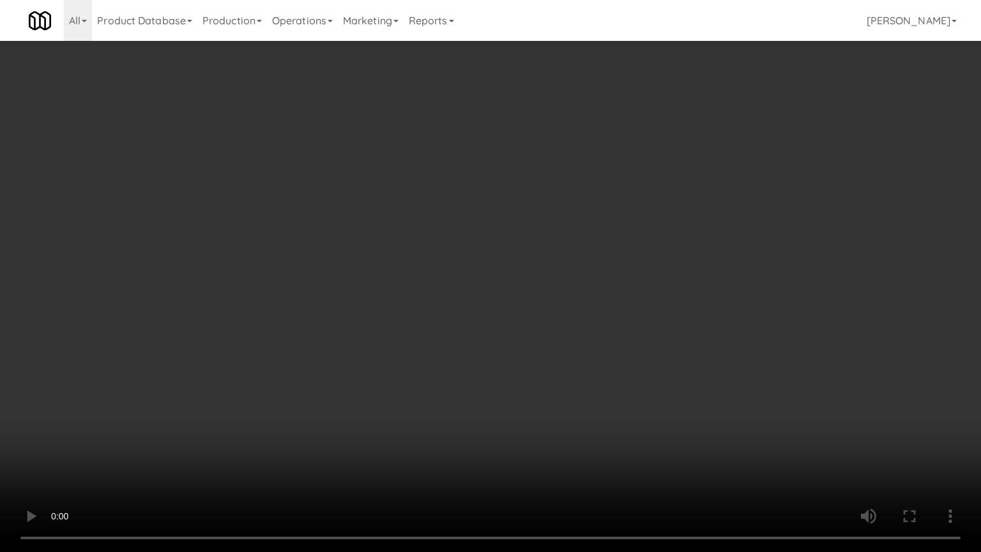
click at [613, 280] on video at bounding box center [490, 276] width 981 height 552
click at [609, 280] on video at bounding box center [490, 276] width 981 height 552
drag, startPoint x: 560, startPoint y: 260, endPoint x: 563, endPoint y: 249, distance: 11.3
click at [562, 260] on video at bounding box center [490, 276] width 981 height 552
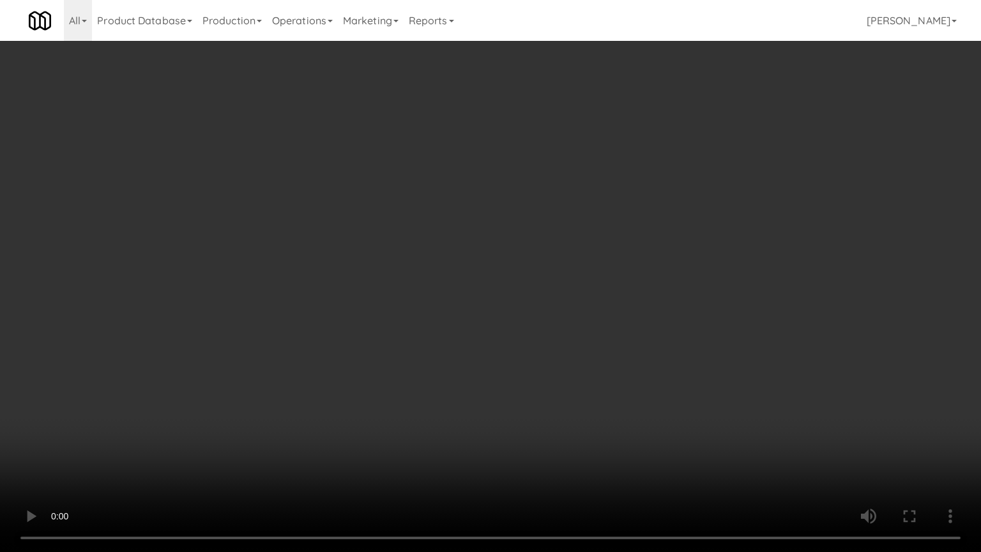
click at [571, 289] on video at bounding box center [490, 276] width 981 height 552
drag, startPoint x: 577, startPoint y: 294, endPoint x: 615, endPoint y: 268, distance: 45.9
click at [580, 295] on video at bounding box center [490, 276] width 981 height 552
drag, startPoint x: 621, startPoint y: 256, endPoint x: 626, endPoint y: 199, distance: 57.7
click at [619, 252] on video at bounding box center [490, 276] width 981 height 552
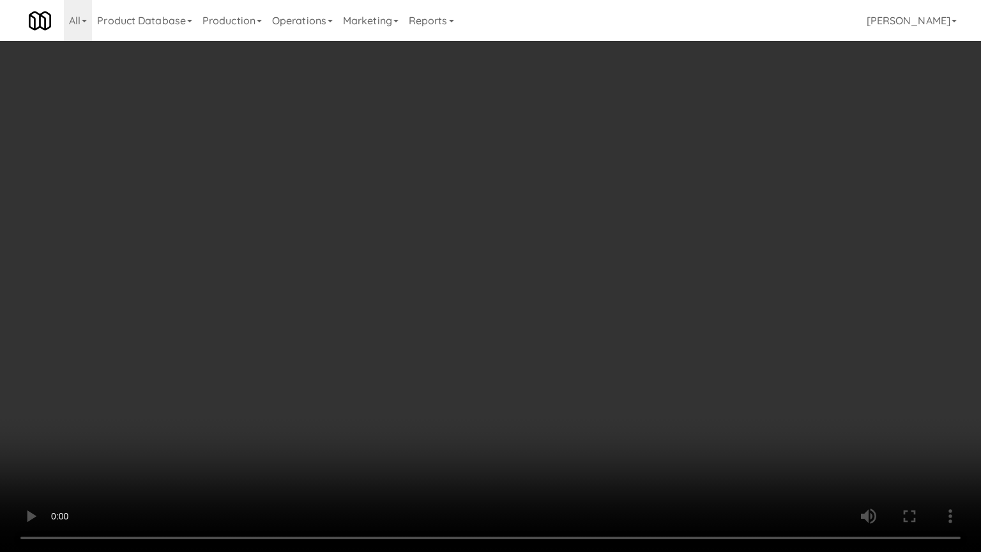
click at [628, 201] on video at bounding box center [490, 276] width 981 height 552
click at [544, 258] on video at bounding box center [490, 276] width 981 height 552
click at [549, 255] on video at bounding box center [490, 276] width 981 height 552
click at [592, 245] on video at bounding box center [490, 276] width 981 height 552
click at [591, 250] on video at bounding box center [490, 276] width 981 height 552
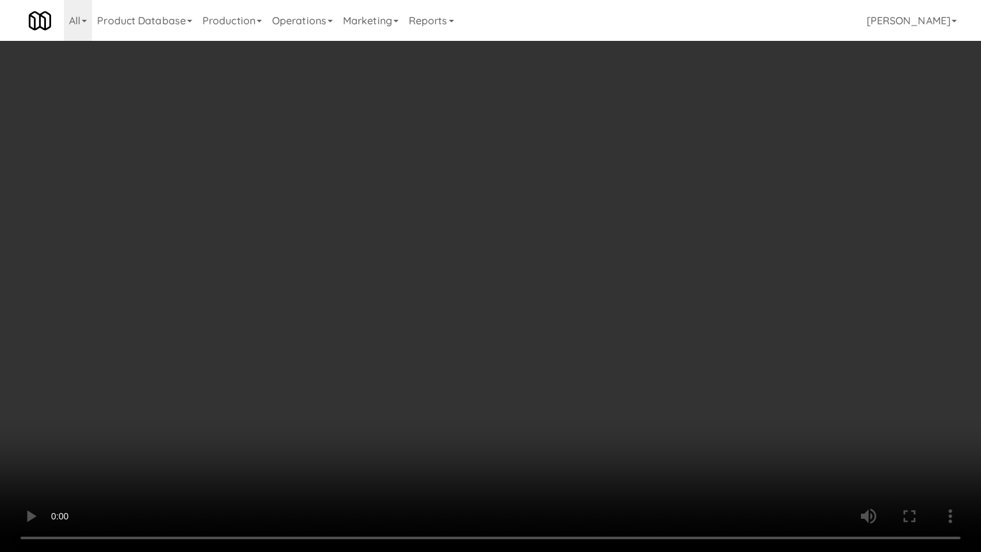
click at [635, 254] on video at bounding box center [490, 276] width 981 height 552
click at [635, 249] on video at bounding box center [490, 276] width 981 height 552
click at [596, 243] on video at bounding box center [490, 276] width 981 height 552
click at [598, 243] on video at bounding box center [490, 276] width 981 height 552
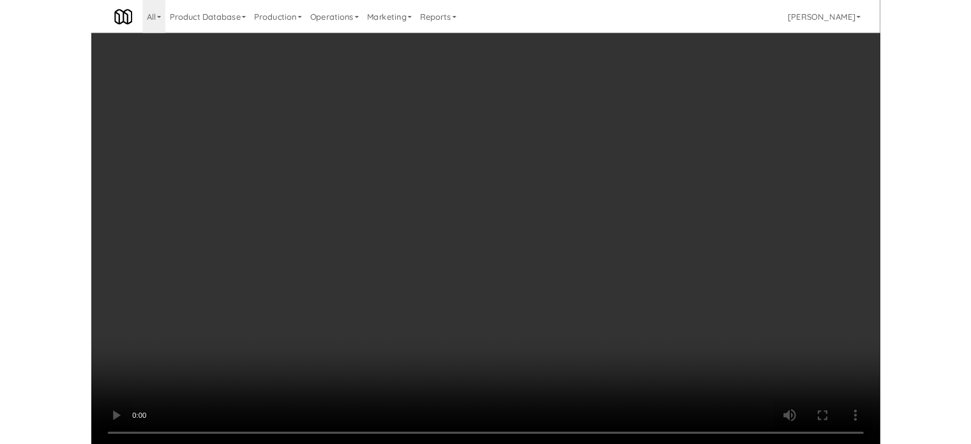
scroll to position [19414, 0]
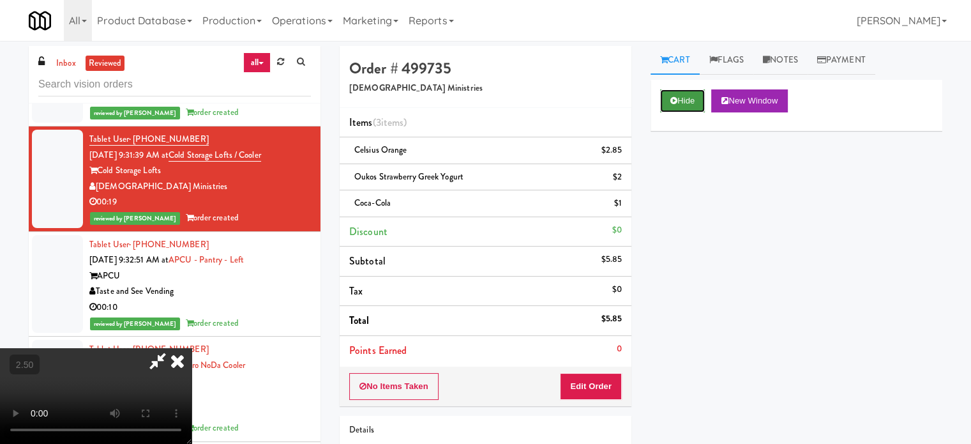
click at [689, 99] on button "Hide" at bounding box center [682, 100] width 45 height 23
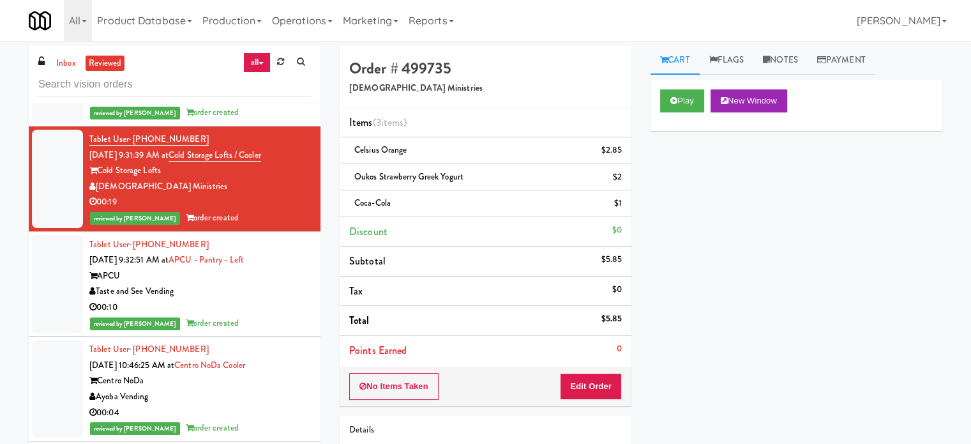
click at [232, 315] on div "00:10" at bounding box center [200, 307] width 222 height 16
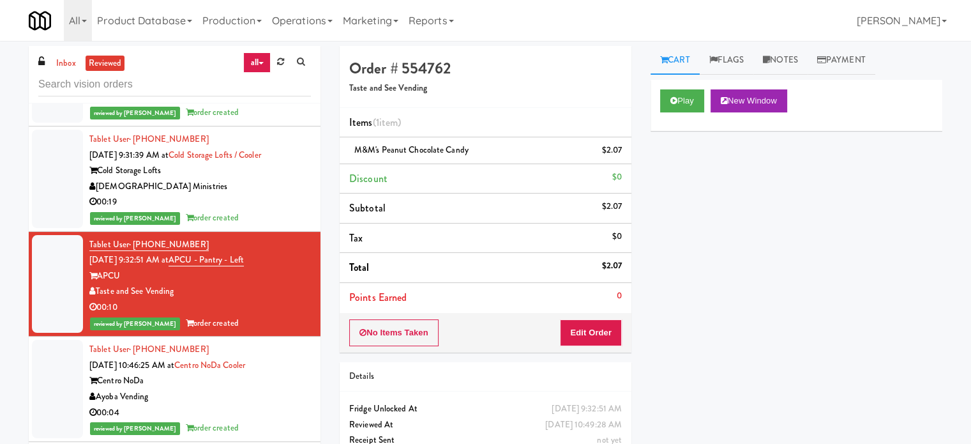
click at [289, 389] on div "Centro NoDa" at bounding box center [200, 381] width 222 height 16
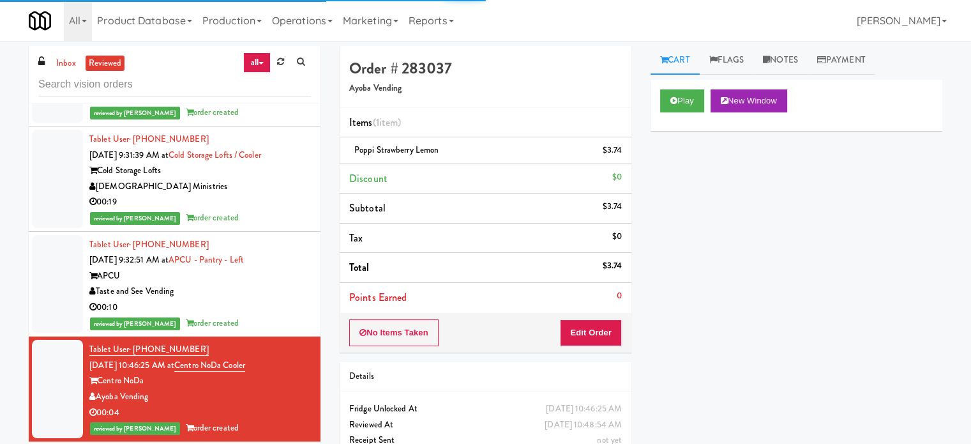
scroll to position [19733, 0]
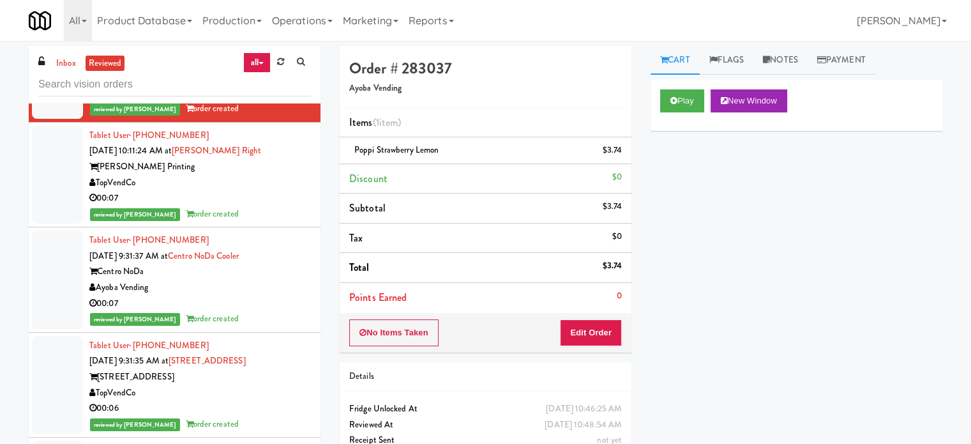
click at [270, 222] on div "reviewed by [PERSON_NAME] order created" at bounding box center [200, 214] width 222 height 16
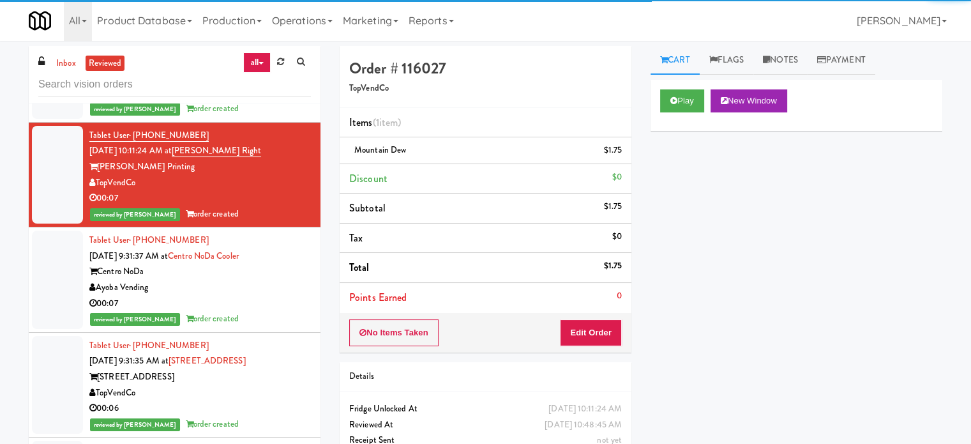
click at [282, 280] on div "Centro NoDa" at bounding box center [200, 272] width 222 height 16
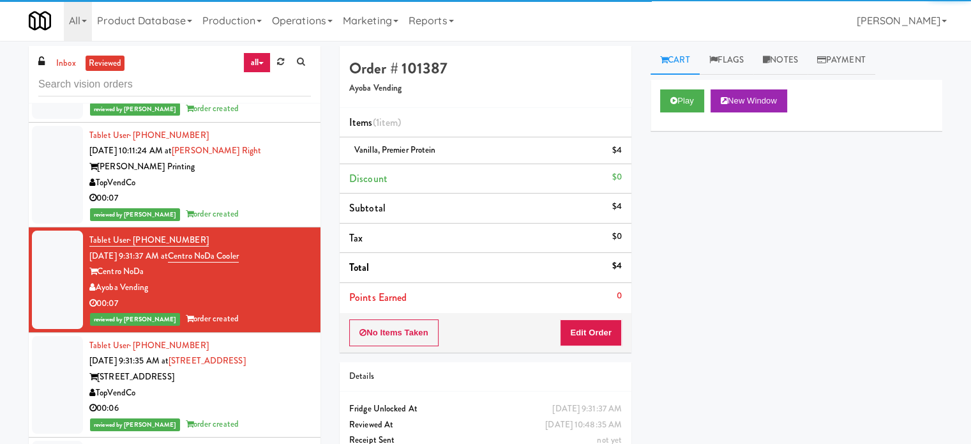
click at [277, 384] on div "Tablet User · (352) 537-4018 [DATE] 9:31:35 AM at [GEOGRAPHIC_DATA] 00:06 revie…" at bounding box center [200, 385] width 222 height 94
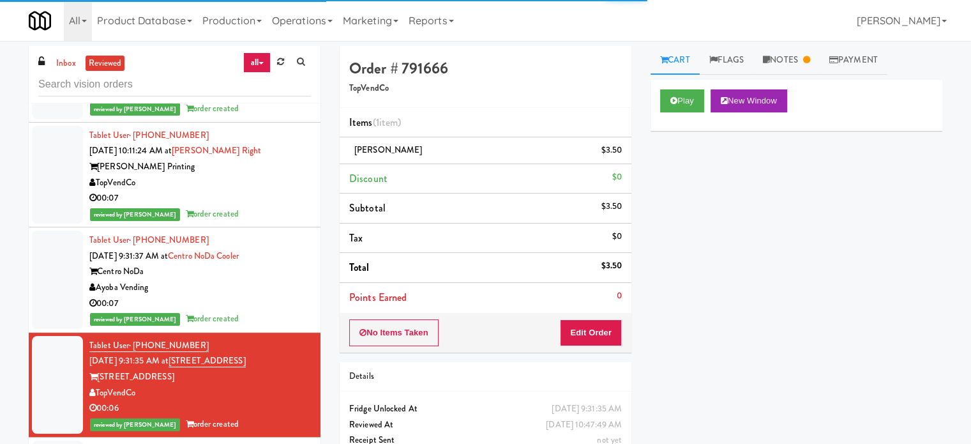
scroll to position [20053, 0]
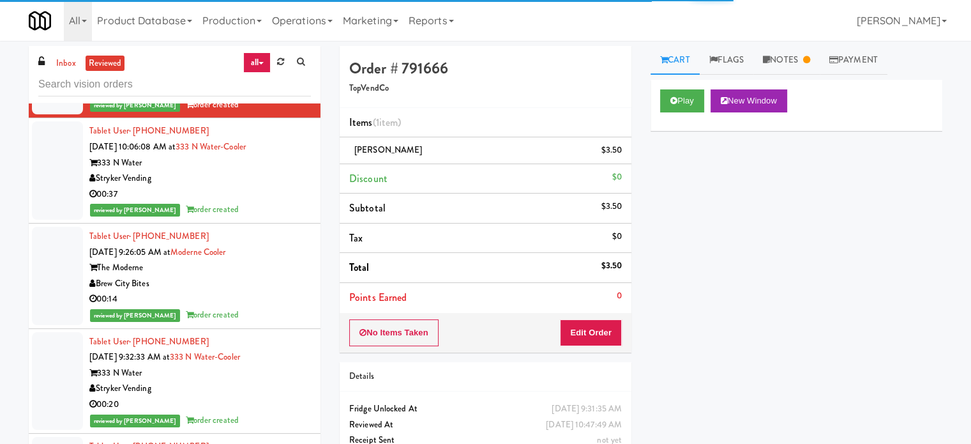
click at [258, 218] on div "reviewed by [PERSON_NAME] order created" at bounding box center [200, 210] width 222 height 16
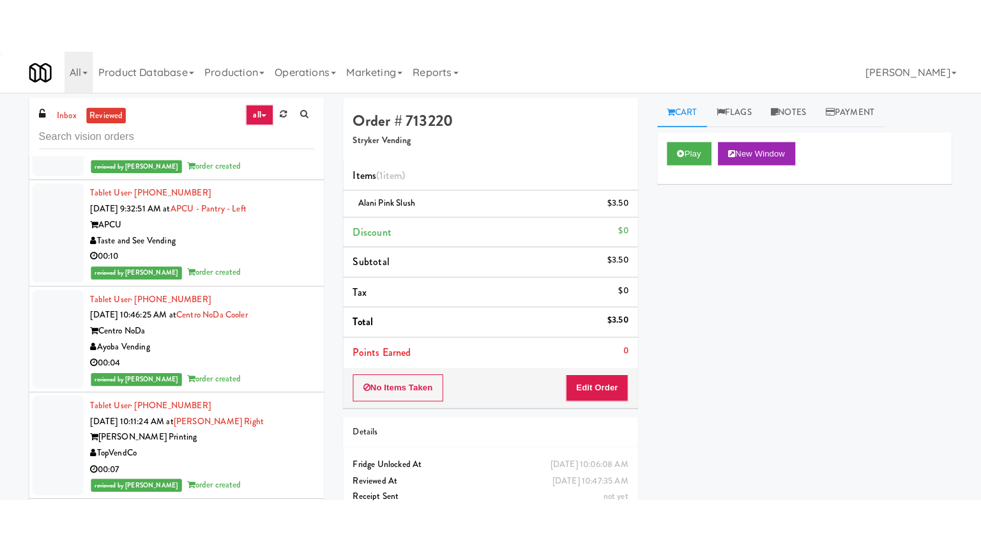
scroll to position [22280, 0]
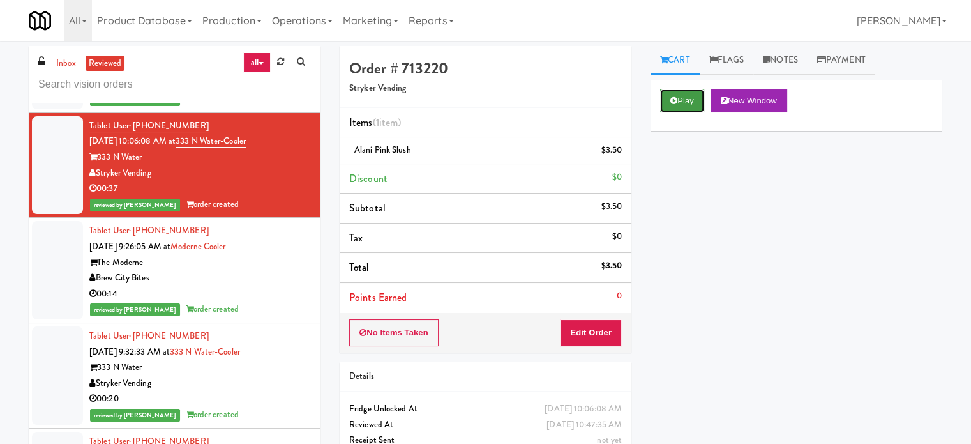
click at [697, 99] on button "Play" at bounding box center [682, 100] width 44 height 23
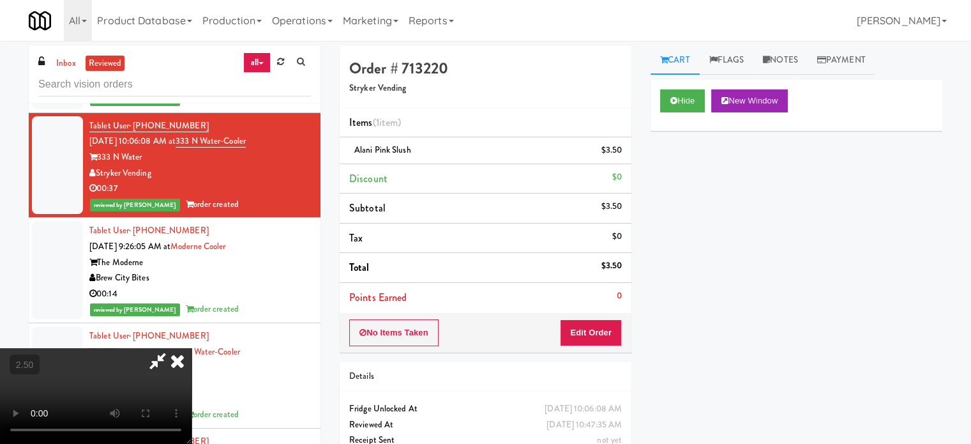
drag, startPoint x: 354, startPoint y: 276, endPoint x: 365, endPoint y: 271, distance: 12.3
click at [192, 348] on video at bounding box center [96, 396] width 192 height 96
drag, startPoint x: 365, startPoint y: 271, endPoint x: 411, endPoint y: 315, distance: 62.8
click at [192, 348] on video at bounding box center [96, 396] width 192 height 96
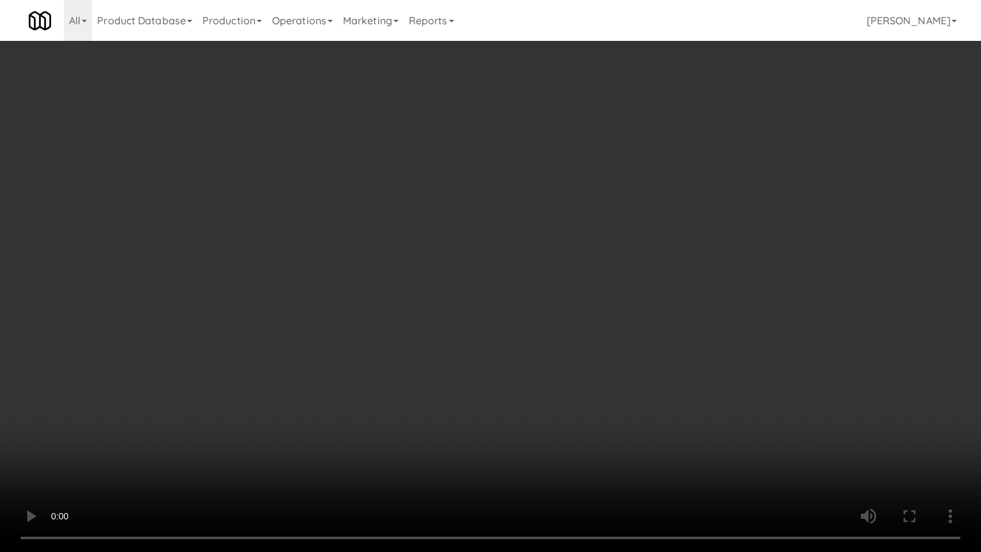
drag, startPoint x: 664, startPoint y: 233, endPoint x: 680, endPoint y: 218, distance: 22.1
click at [671, 227] on video at bounding box center [490, 276] width 981 height 552
click at [690, 212] on video at bounding box center [490, 276] width 981 height 552
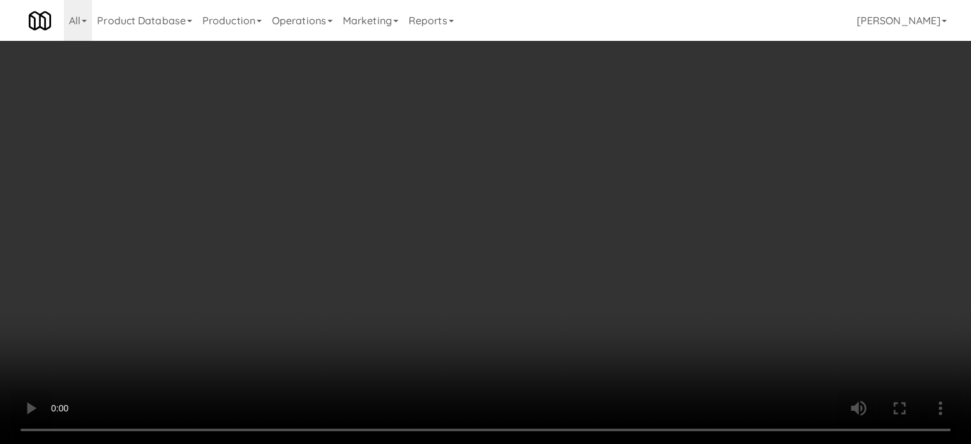
scroll to position [22280, 0]
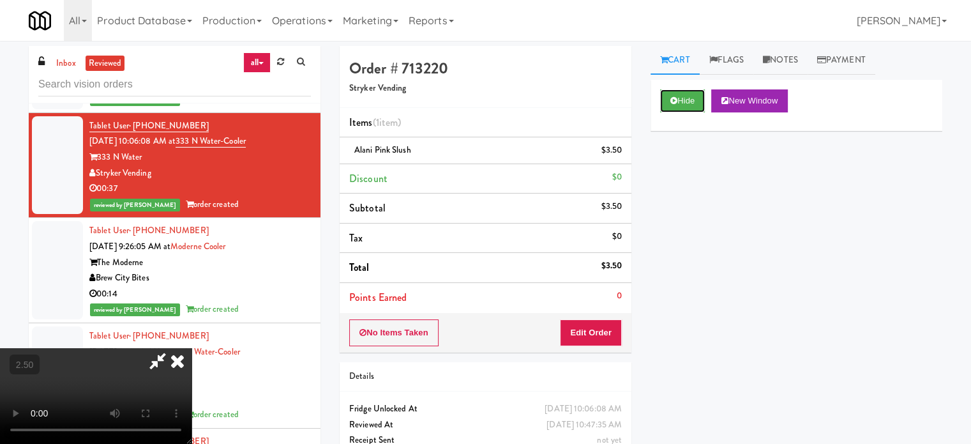
drag, startPoint x: 692, startPoint y: 96, endPoint x: 637, endPoint y: 140, distance: 70.9
click at [692, 97] on button "Hide" at bounding box center [682, 100] width 45 height 23
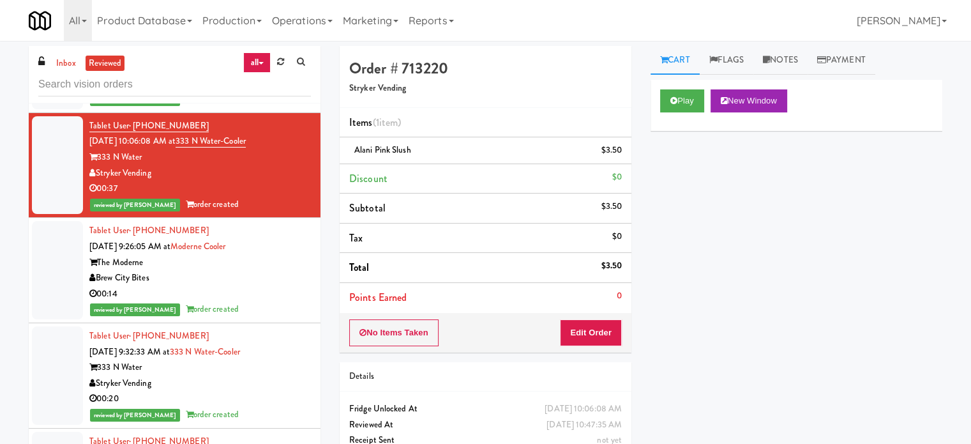
click at [261, 296] on div "00:14" at bounding box center [200, 294] width 222 height 16
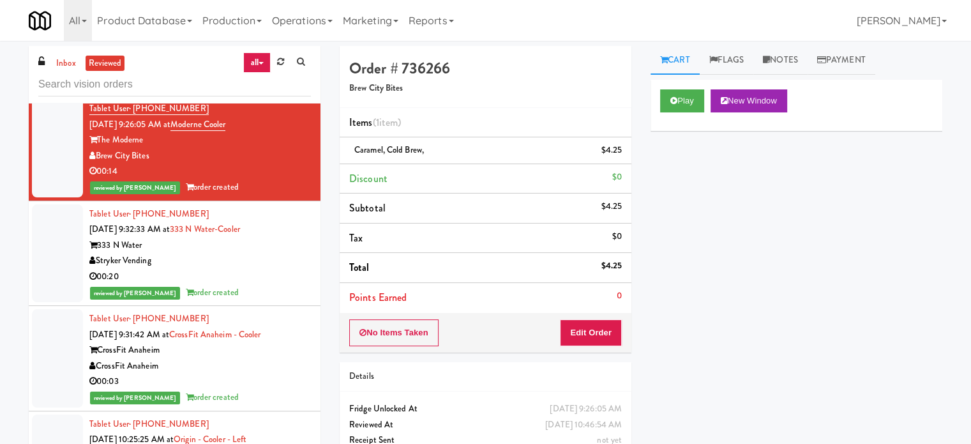
scroll to position [21776, 0]
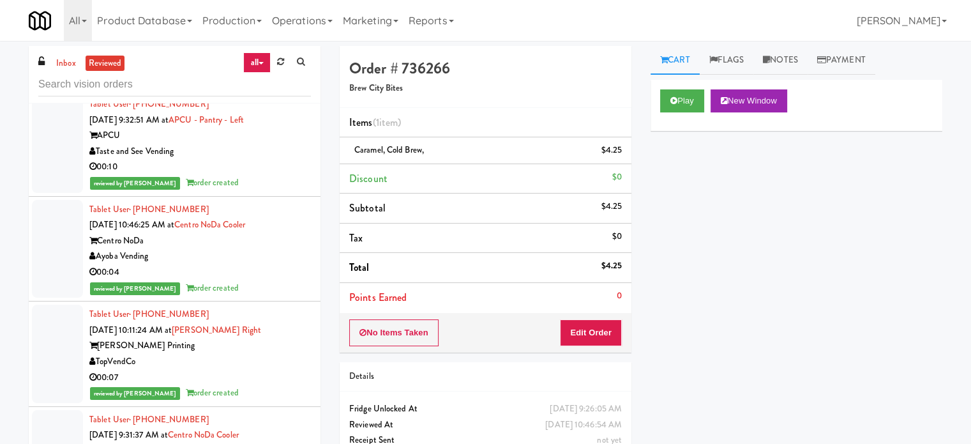
click at [268, 273] on div "00:04" at bounding box center [200, 272] width 222 height 16
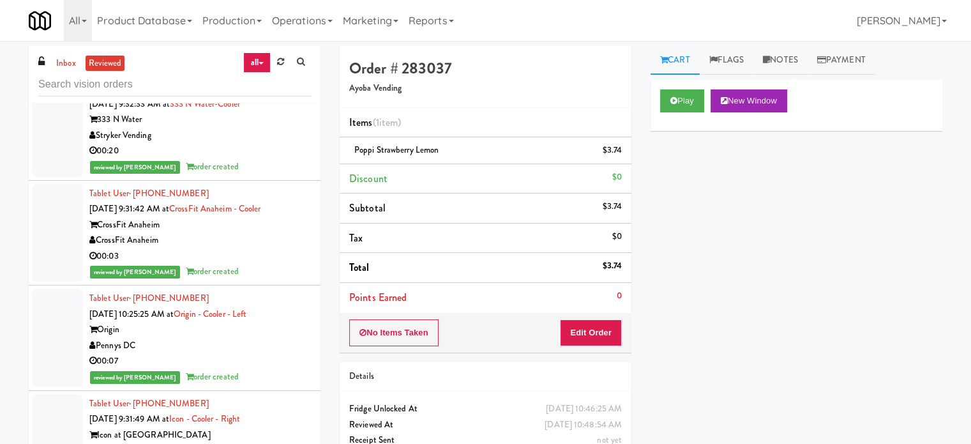
click at [275, 268] on div "reviewed by [PERSON_NAME] order created" at bounding box center [200, 272] width 222 height 16
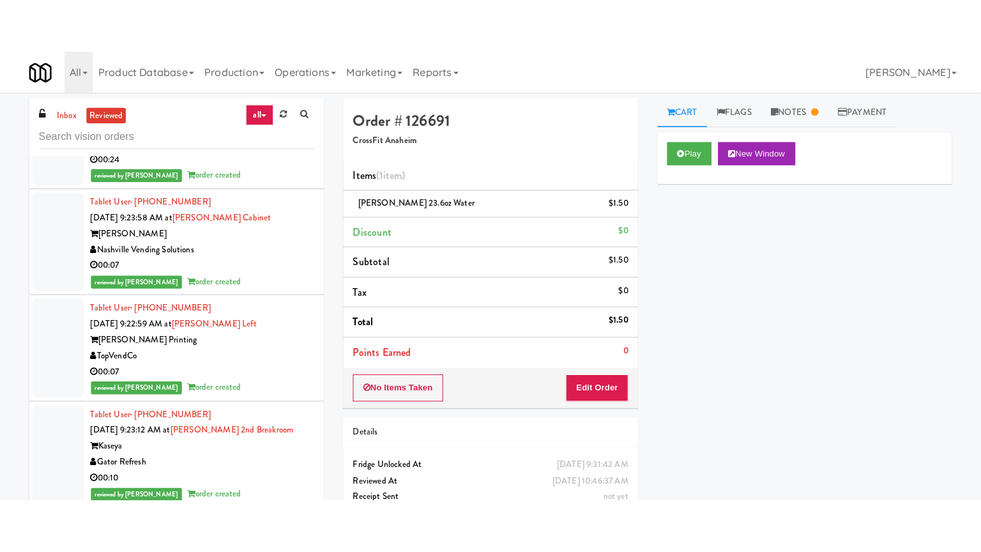
scroll to position [23901, 0]
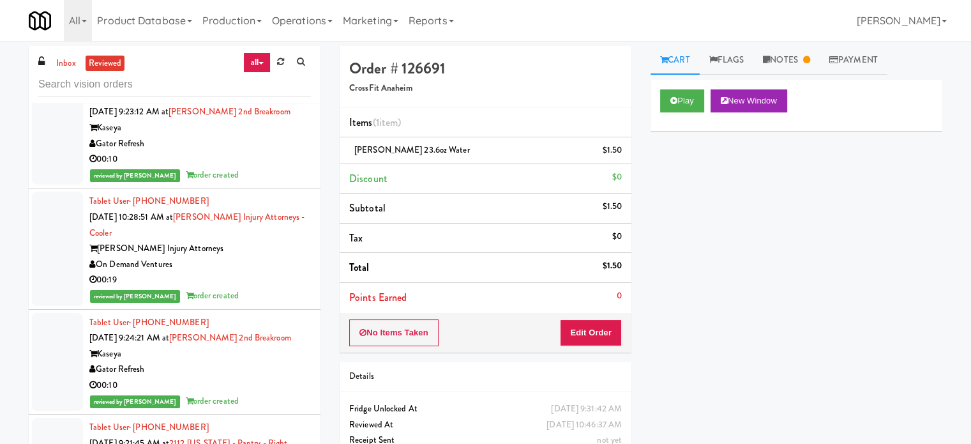
click at [283, 346] on div "Kaseya" at bounding box center [200, 354] width 222 height 16
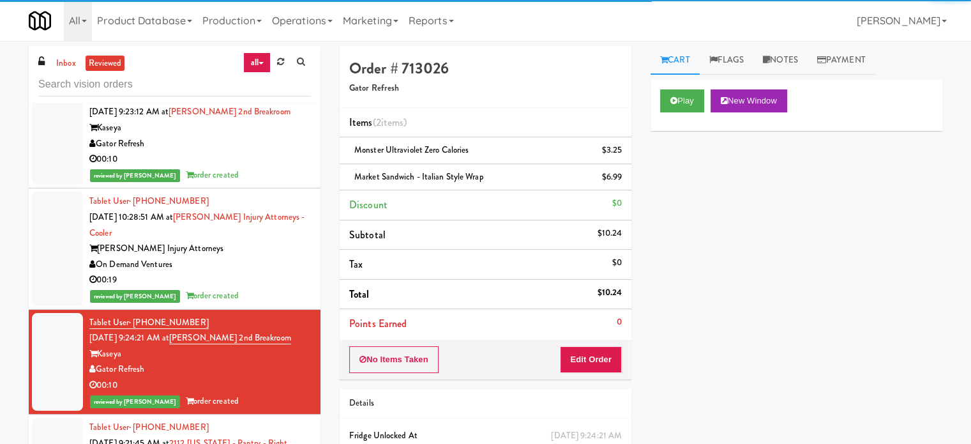
click at [275, 272] on div "00:19" at bounding box center [200, 280] width 222 height 16
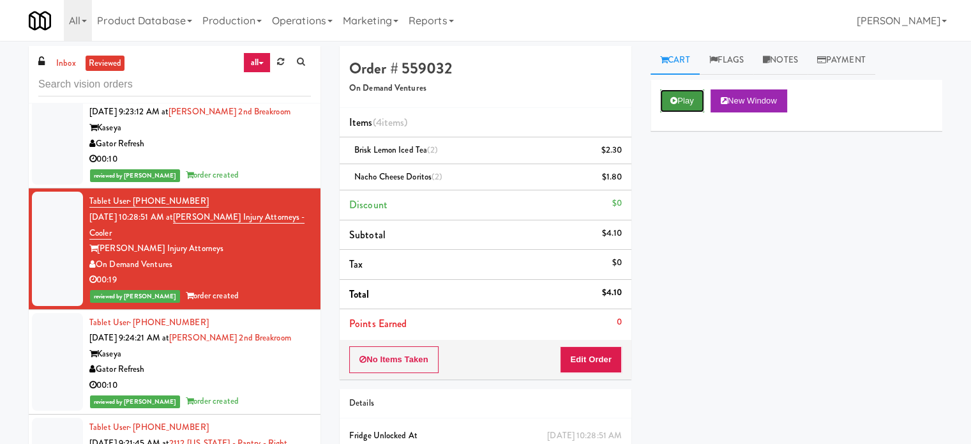
click at [682, 98] on button "Play" at bounding box center [682, 100] width 44 height 23
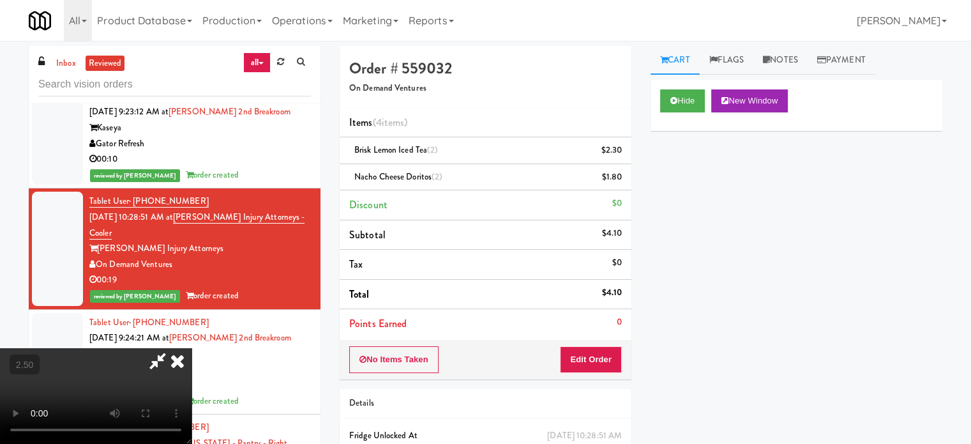
click at [192, 348] on video at bounding box center [96, 396] width 192 height 96
drag, startPoint x: 332, startPoint y: 264, endPoint x: 476, endPoint y: 310, distance: 150.8
click at [192, 348] on video at bounding box center [96, 396] width 192 height 96
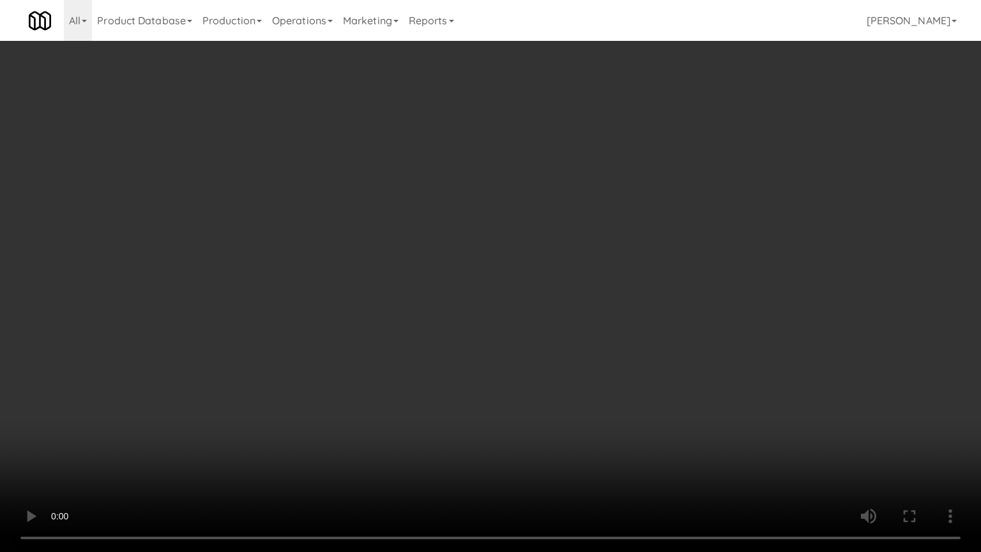
click at [485, 313] on video at bounding box center [490, 276] width 981 height 552
click at [486, 312] on video at bounding box center [490, 276] width 981 height 552
click at [492, 300] on video at bounding box center [490, 276] width 981 height 552
click at [499, 299] on video at bounding box center [490, 276] width 981 height 552
click at [509, 293] on video at bounding box center [490, 276] width 981 height 552
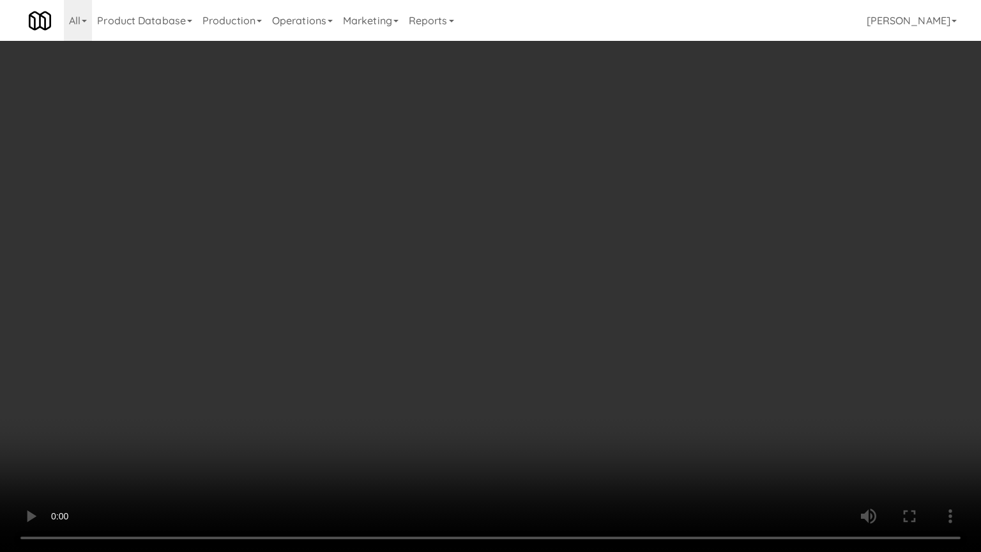
click at [509, 293] on video at bounding box center [490, 276] width 981 height 552
drag, startPoint x: 555, startPoint y: 269, endPoint x: 562, endPoint y: 266, distance: 7.7
click at [557, 269] on video at bounding box center [490, 276] width 981 height 552
click at [563, 266] on video at bounding box center [490, 276] width 981 height 552
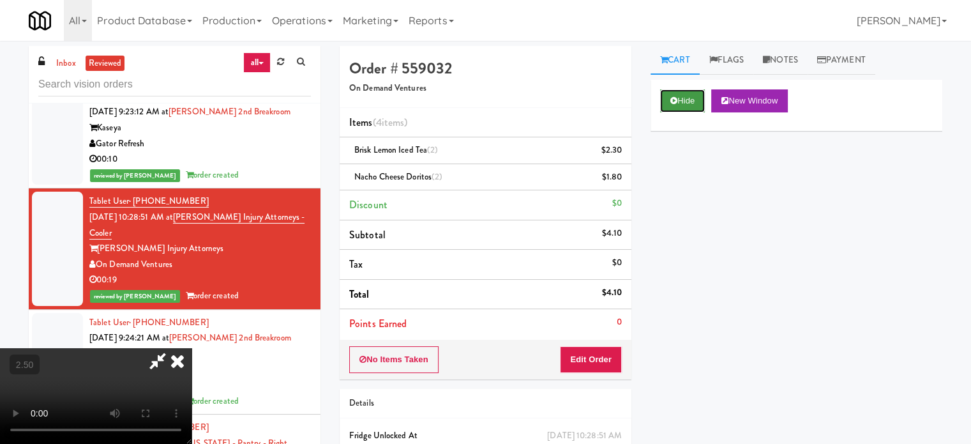
click at [687, 100] on button "Hide" at bounding box center [682, 100] width 45 height 23
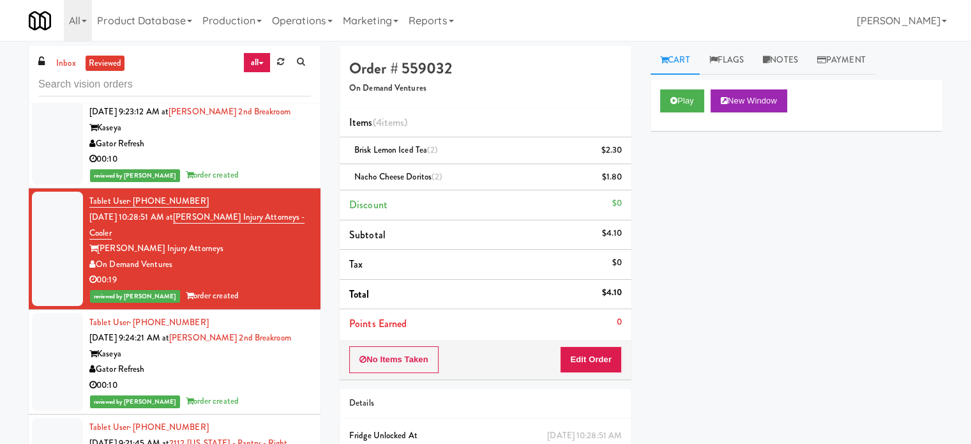
drag, startPoint x: 238, startPoint y: 353, endPoint x: 286, endPoint y: 321, distance: 58.1
click at [239, 361] on div "Gator Refresh" at bounding box center [200, 369] width 222 height 16
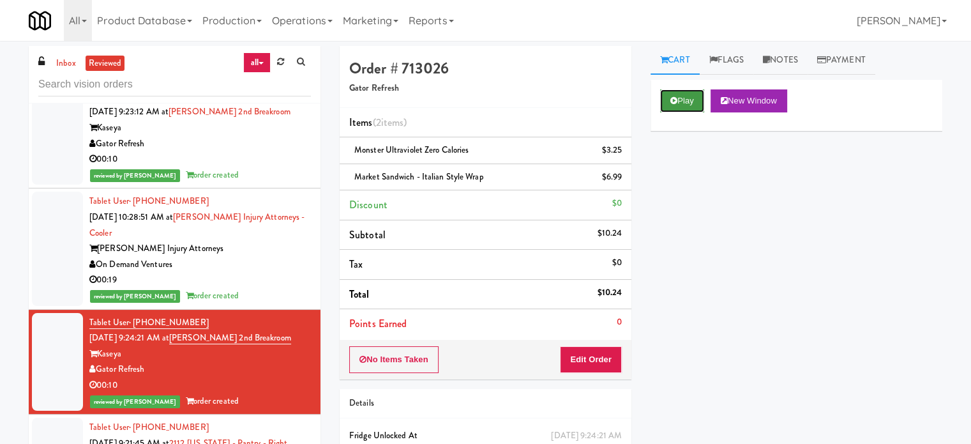
click at [672, 100] on icon at bounding box center [673, 100] width 7 height 8
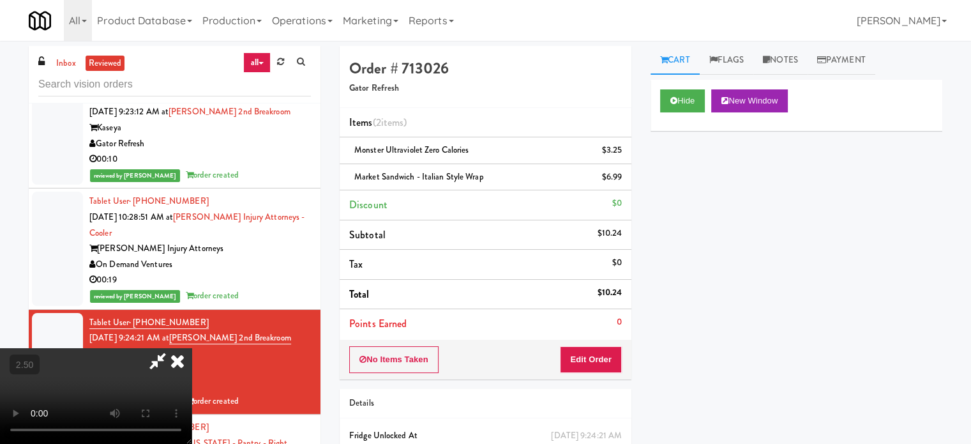
drag, startPoint x: 418, startPoint y: 298, endPoint x: 418, endPoint y: 285, distance: 13.4
click at [192, 348] on video at bounding box center [96, 396] width 192 height 96
drag, startPoint x: 418, startPoint y: 285, endPoint x: 462, endPoint y: 294, distance: 45.0
click at [192, 348] on video at bounding box center [96, 396] width 192 height 96
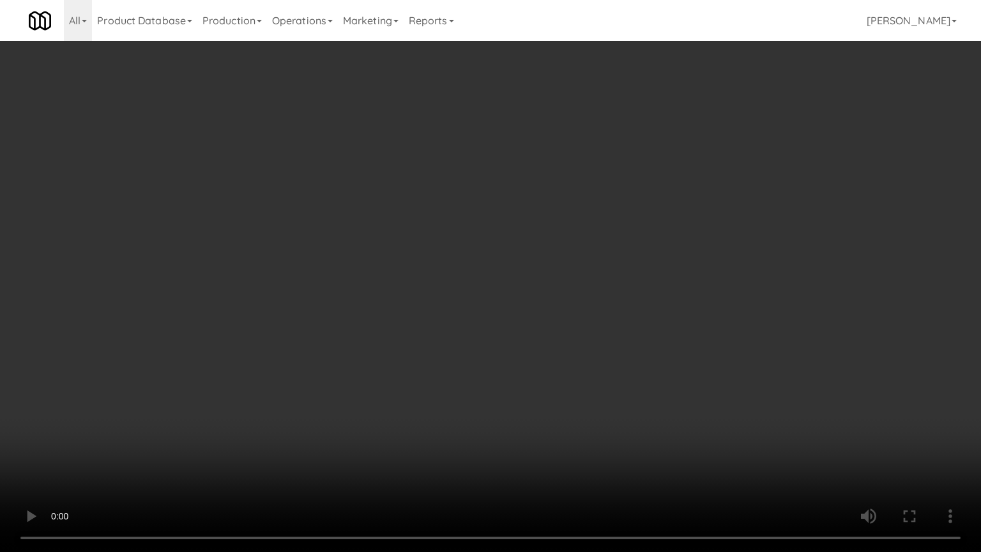
click at [475, 289] on video at bounding box center [490, 276] width 981 height 552
click at [452, 384] on video at bounding box center [490, 276] width 981 height 552
click at [460, 323] on video at bounding box center [490, 276] width 981 height 552
click at [460, 324] on video at bounding box center [490, 276] width 981 height 552
click at [487, 321] on video at bounding box center [490, 276] width 981 height 552
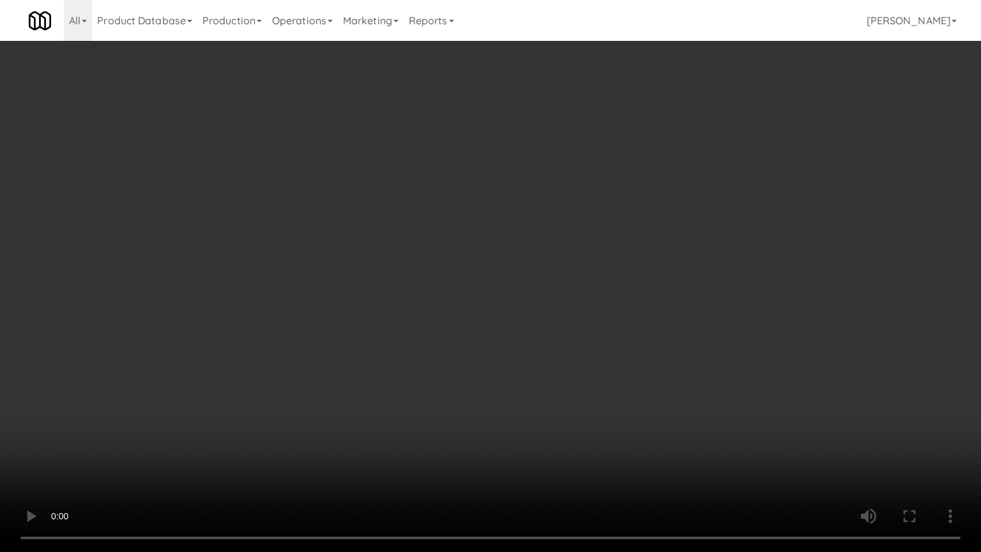
click at [478, 319] on video at bounding box center [490, 276] width 981 height 552
click at [506, 319] on video at bounding box center [490, 276] width 981 height 552
click at [478, 322] on video at bounding box center [490, 276] width 981 height 552
click at [554, 326] on video at bounding box center [490, 276] width 981 height 552
click at [521, 328] on video at bounding box center [490, 276] width 981 height 552
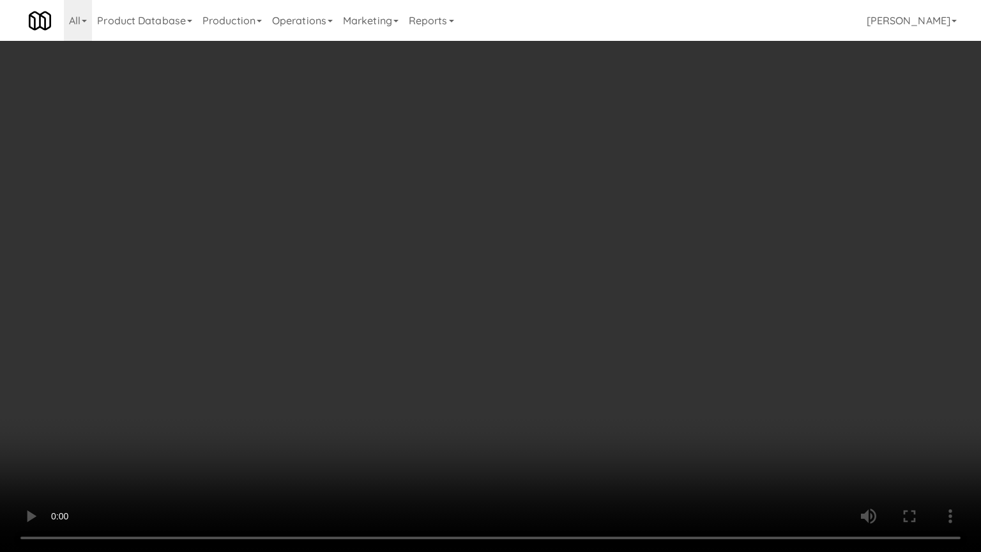
click at [619, 334] on video at bounding box center [490, 276] width 981 height 552
click at [577, 330] on video at bounding box center [490, 276] width 981 height 552
drag, startPoint x: 724, startPoint y: 247, endPoint x: 743, endPoint y: 227, distance: 27.1
click at [724, 245] on video at bounding box center [490, 276] width 981 height 552
click at [727, 240] on video at bounding box center [490, 276] width 981 height 552
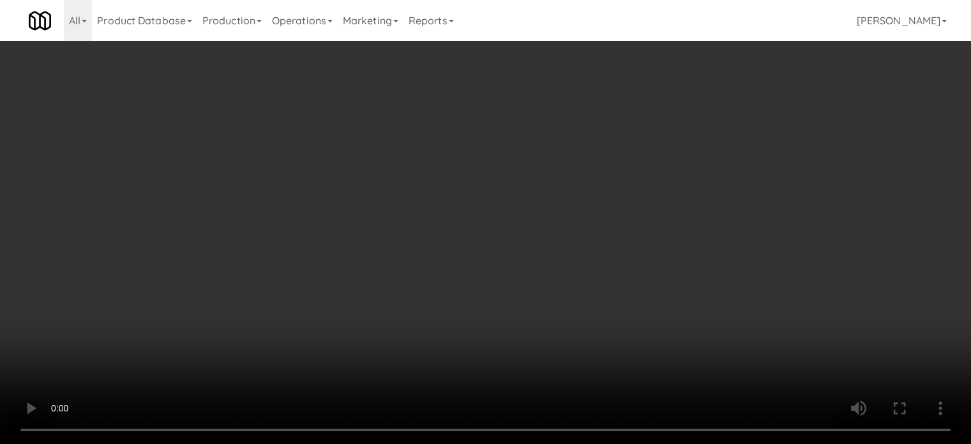
scroll to position [23901, 0]
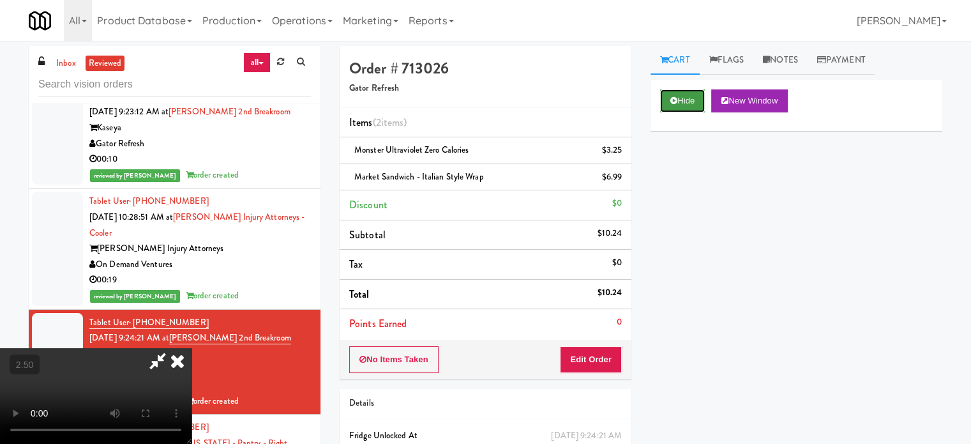
click at [681, 100] on button "Hide" at bounding box center [682, 100] width 45 height 23
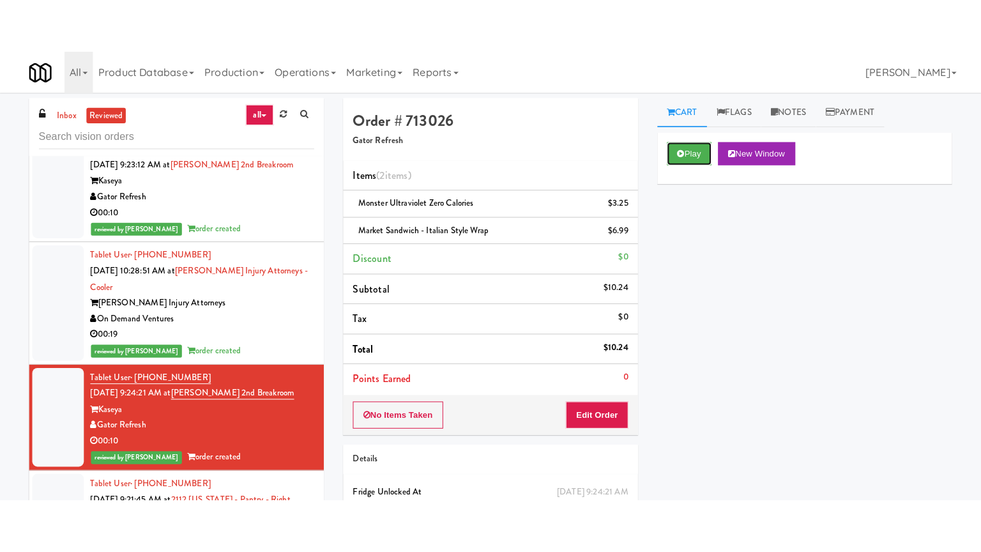
scroll to position [24220, 0]
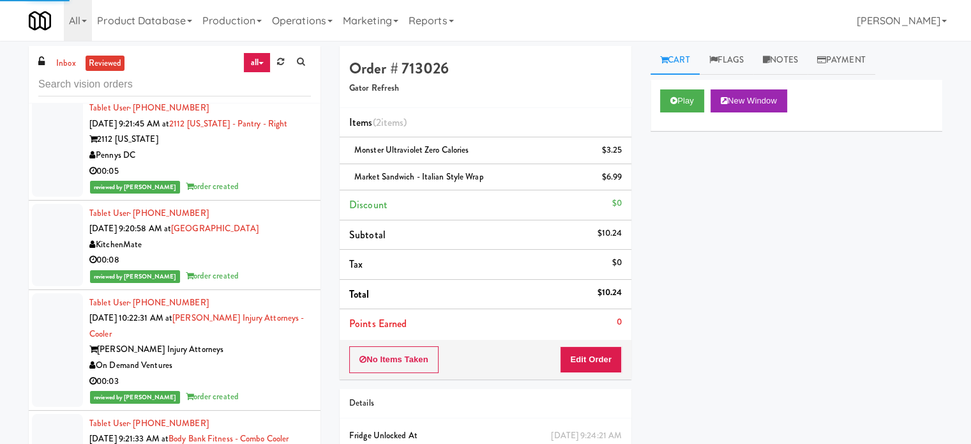
drag, startPoint x: 242, startPoint y: 186, endPoint x: 267, endPoint y: 186, distance: 24.9
click at [245, 186] on div "reviewed by [PERSON_NAME] L order created" at bounding box center [200, 187] width 222 height 16
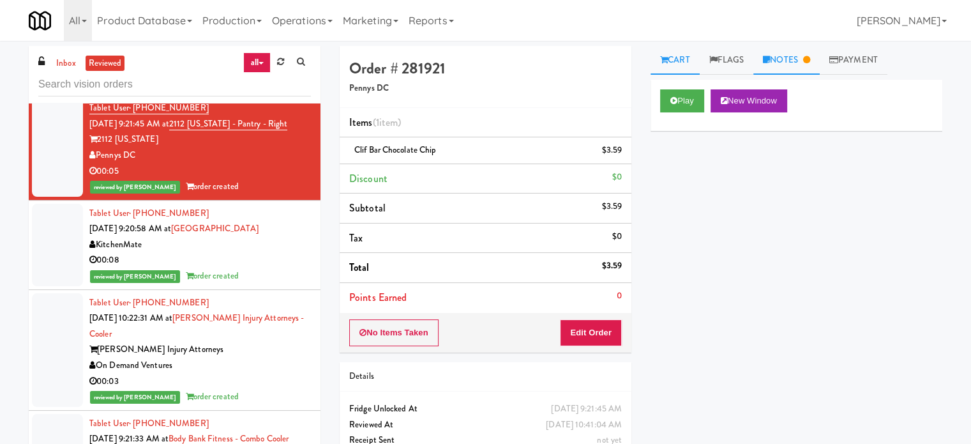
click at [794, 59] on link "Notes" at bounding box center [786, 60] width 66 height 29
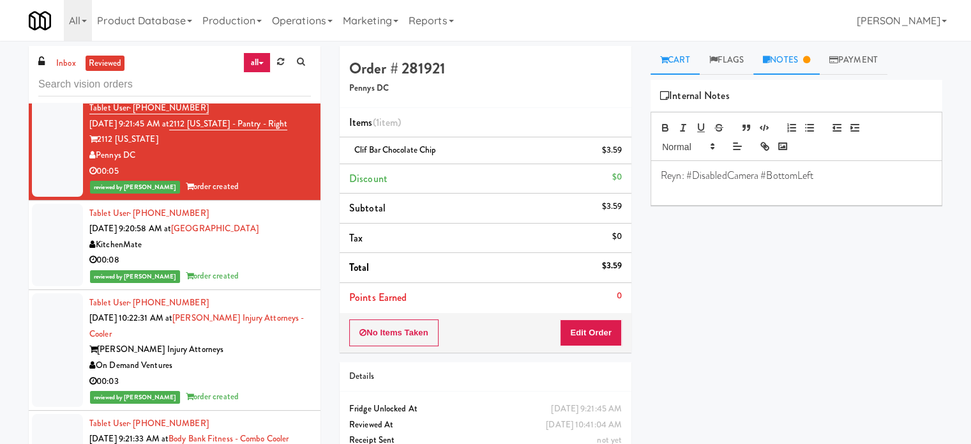
click at [681, 62] on link "Cart" at bounding box center [675, 60] width 49 height 29
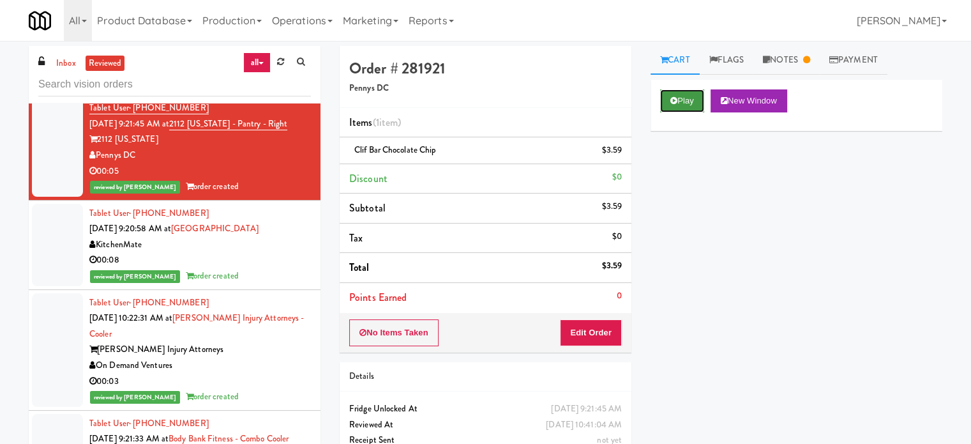
click at [672, 103] on icon at bounding box center [673, 100] width 7 height 8
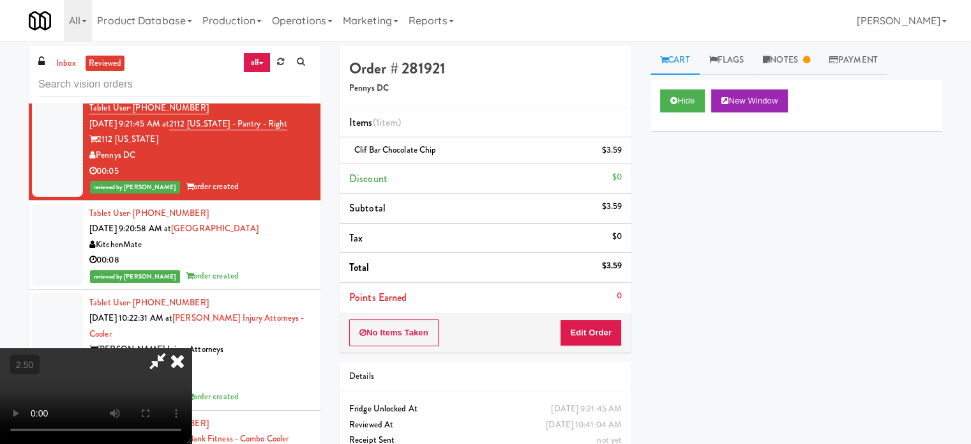
drag, startPoint x: 396, startPoint y: 301, endPoint x: 517, endPoint y: 206, distance: 153.3
click at [192, 348] on video at bounding box center [96, 396] width 192 height 96
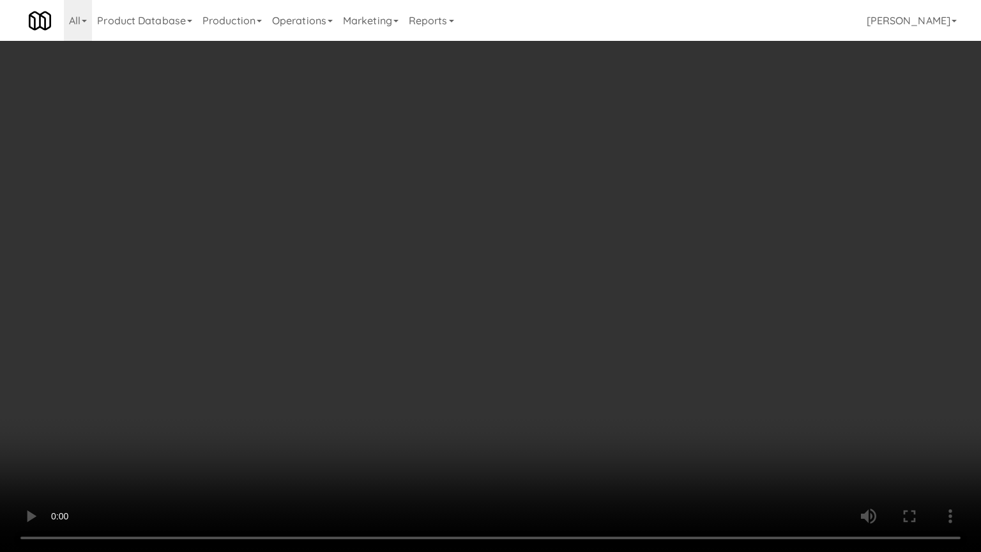
click at [517, 283] on video at bounding box center [490, 276] width 981 height 552
click at [518, 283] on video at bounding box center [490, 276] width 981 height 552
click at [534, 293] on video at bounding box center [490, 276] width 981 height 552
click at [516, 277] on video at bounding box center [490, 276] width 981 height 552
click at [512, 245] on video at bounding box center [490, 276] width 981 height 552
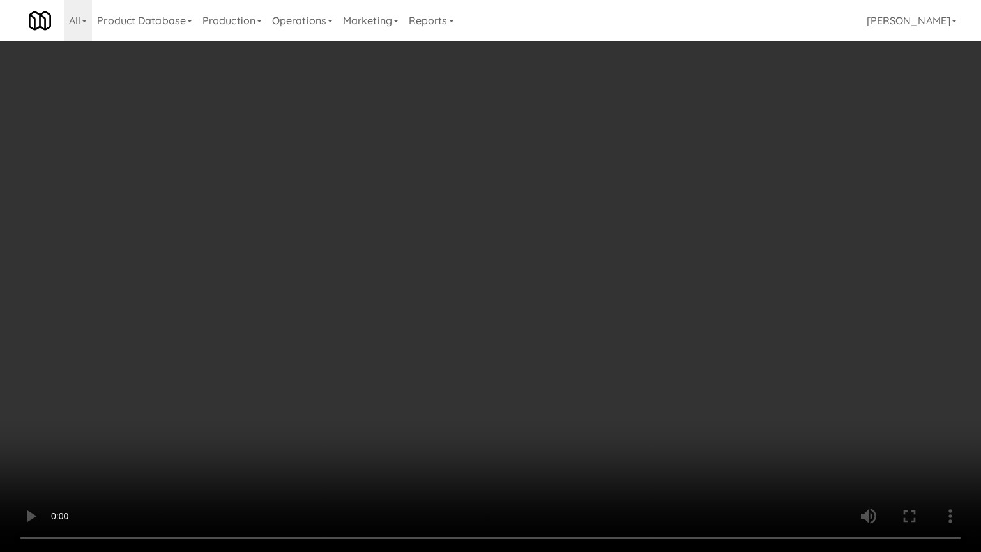
click at [505, 245] on video at bounding box center [490, 276] width 981 height 552
click at [509, 241] on video at bounding box center [490, 276] width 981 height 552
click at [552, 225] on video at bounding box center [490, 276] width 981 height 552
drag, startPoint x: 555, startPoint y: 222, endPoint x: 719, endPoint y: 130, distance: 188.1
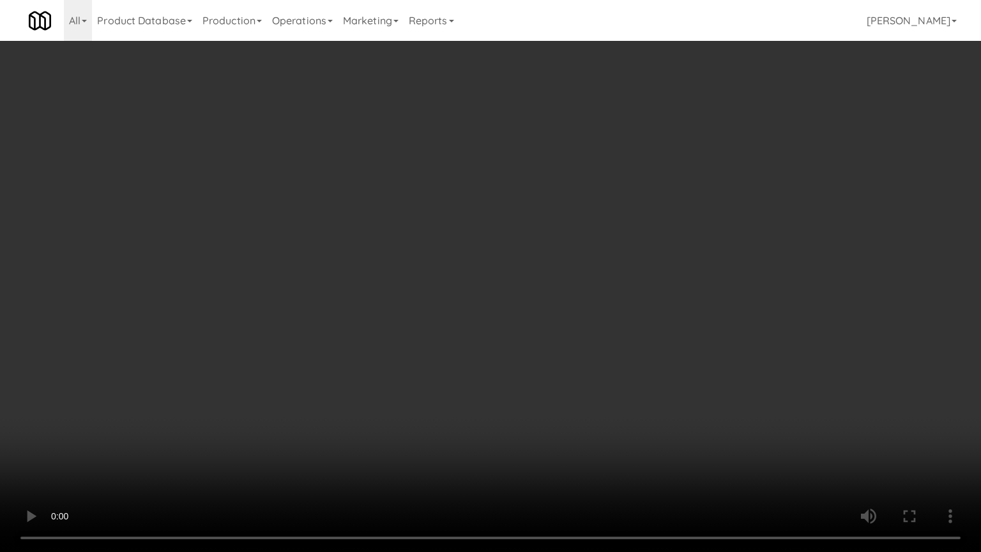
click at [559, 220] on video at bounding box center [490, 276] width 981 height 552
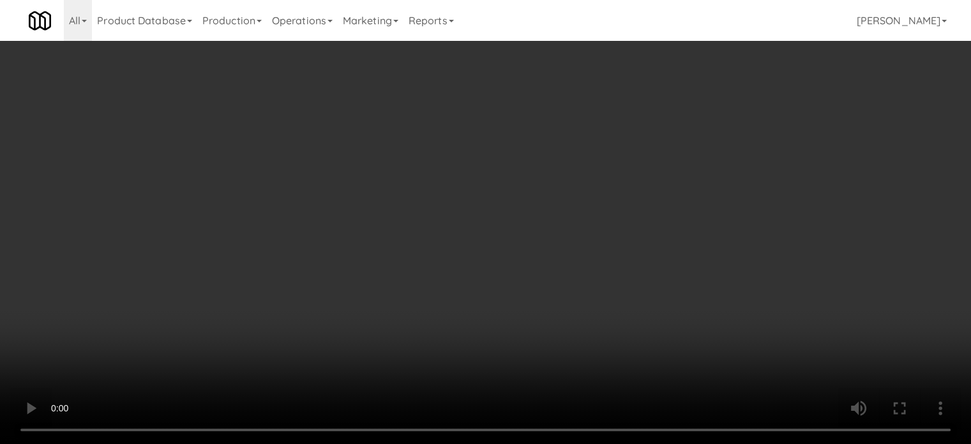
scroll to position [24220, 0]
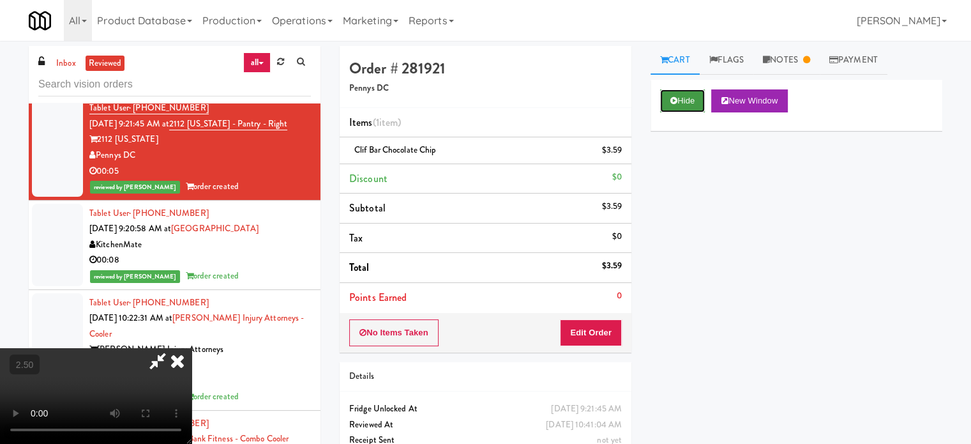
click at [683, 100] on button "Hide" at bounding box center [682, 100] width 45 height 23
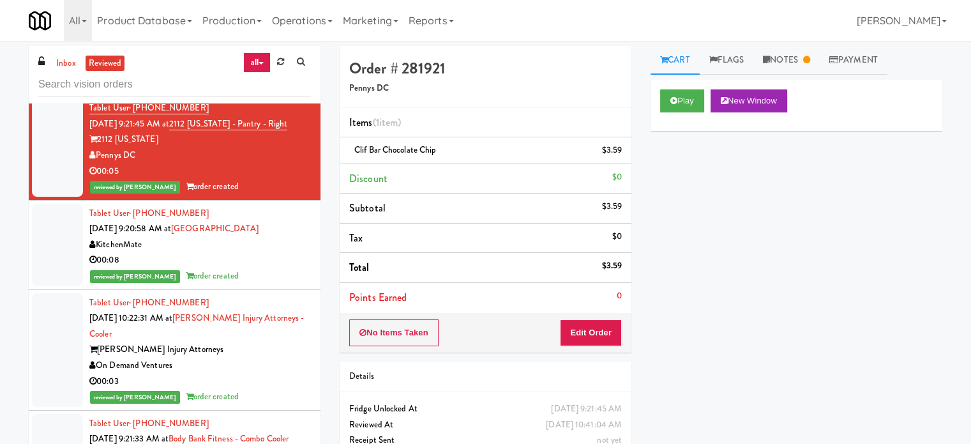
drag, startPoint x: 287, startPoint y: 276, endPoint x: 294, endPoint y: 250, distance: 27.9
click at [287, 275] on div "reviewed by [PERSON_NAME] order created" at bounding box center [200, 276] width 222 height 16
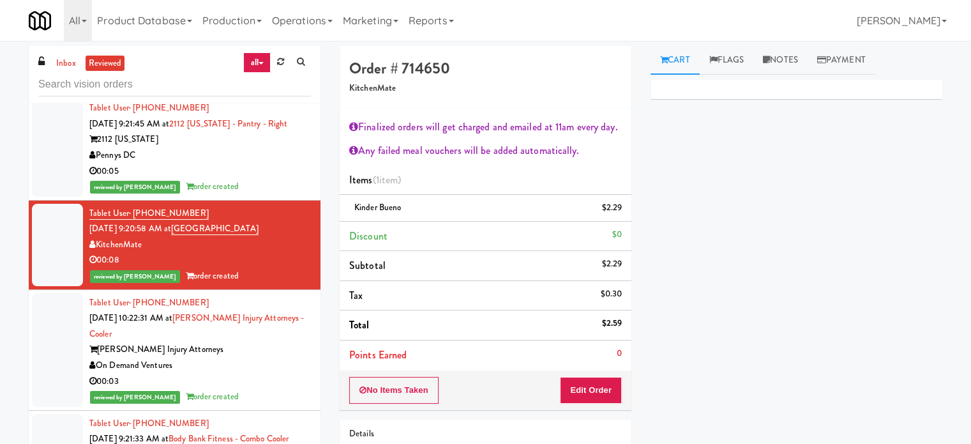
click at [286, 354] on div "[PERSON_NAME] Injury Attorneys" at bounding box center [200, 350] width 222 height 16
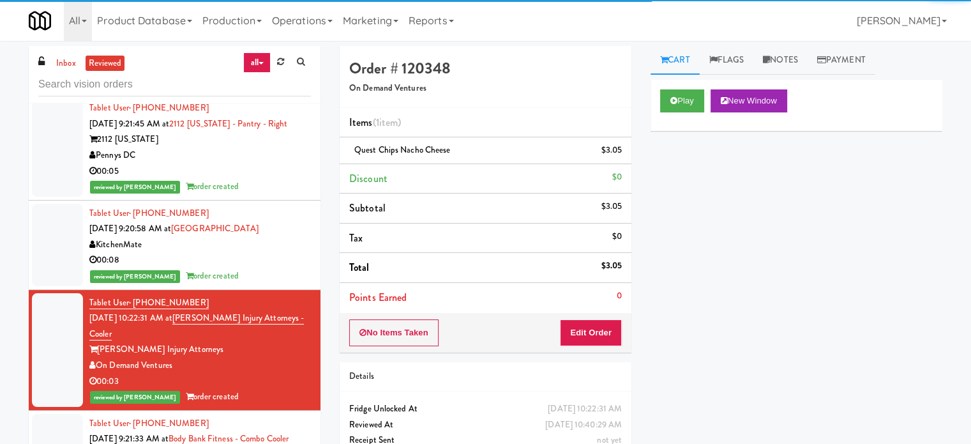
scroll to position [24540, 0]
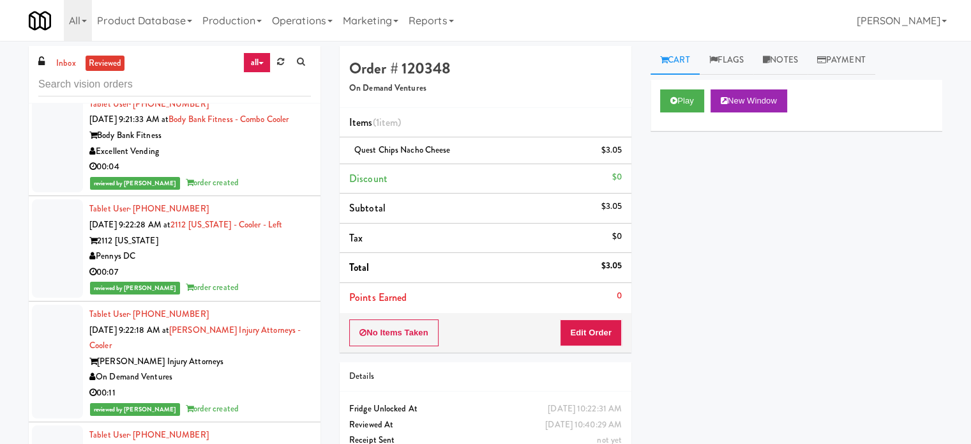
click at [239, 191] on div "reviewed by [PERSON_NAME] L order created" at bounding box center [200, 183] width 222 height 16
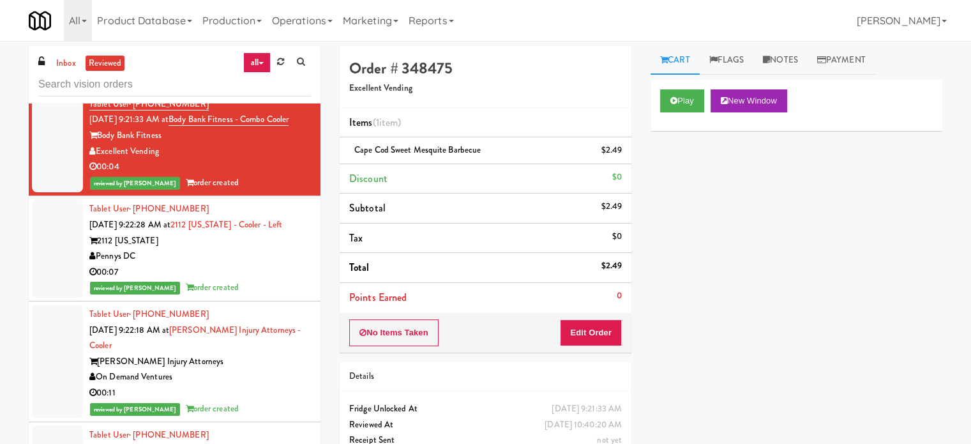
click at [206, 280] on div "00:07" at bounding box center [200, 272] width 222 height 16
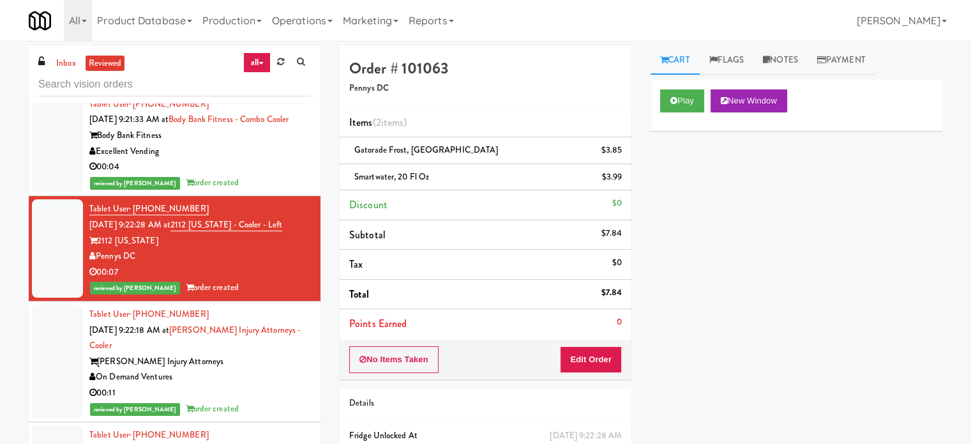
click at [253, 385] on div "On Demand Ventures" at bounding box center [200, 377] width 222 height 16
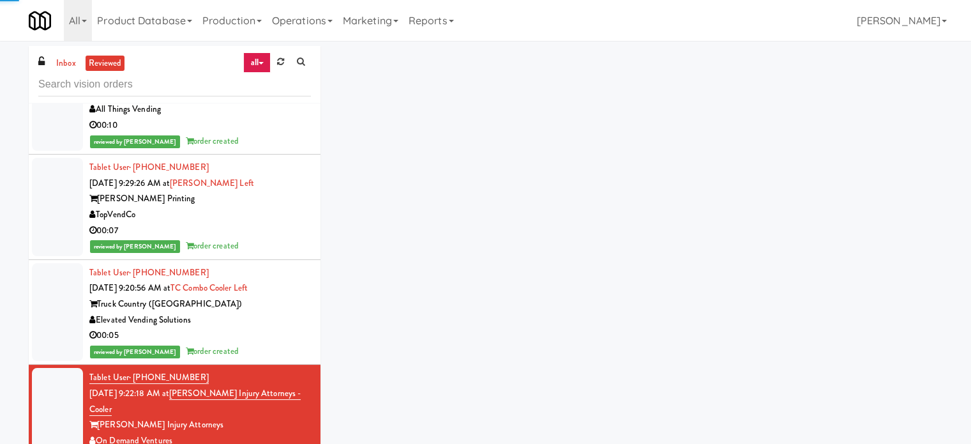
scroll to position [25315, 0]
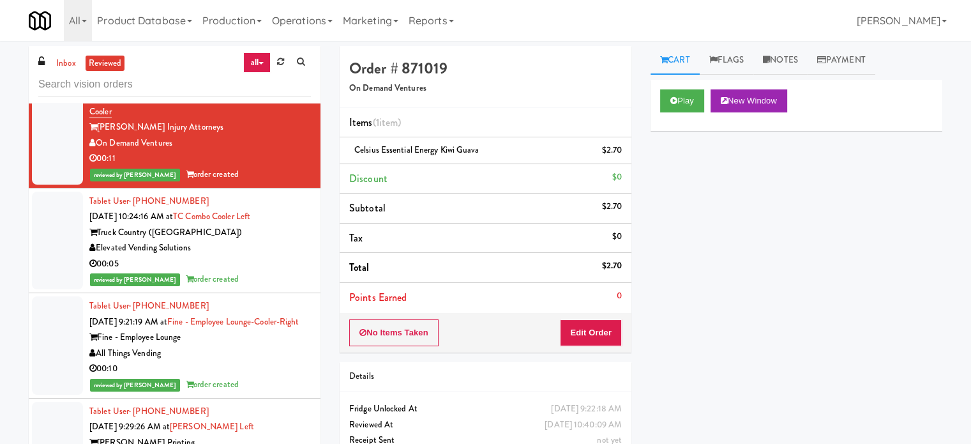
click at [248, 287] on div "reviewed by [PERSON_NAME] order created" at bounding box center [200, 279] width 222 height 16
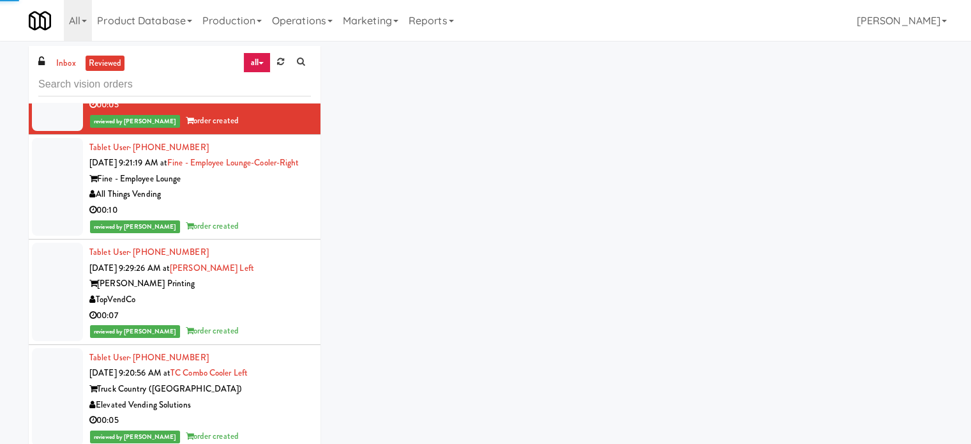
scroll to position [24879, 0]
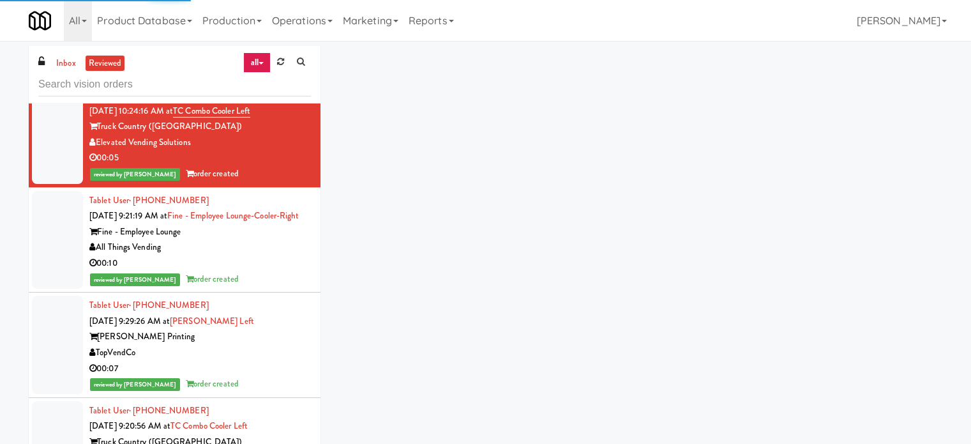
click at [250, 271] on div "00:10" at bounding box center [200, 263] width 222 height 16
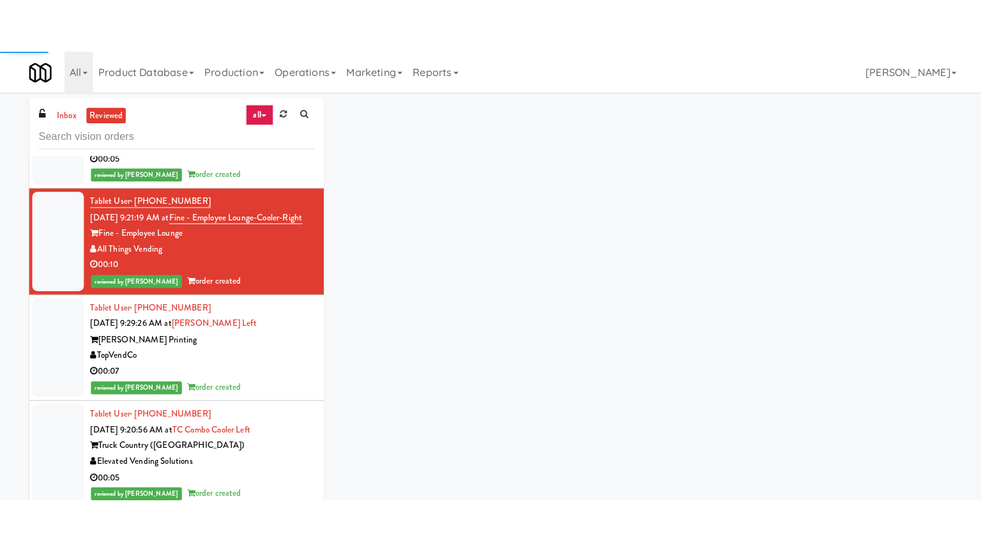
scroll to position [25541, 0]
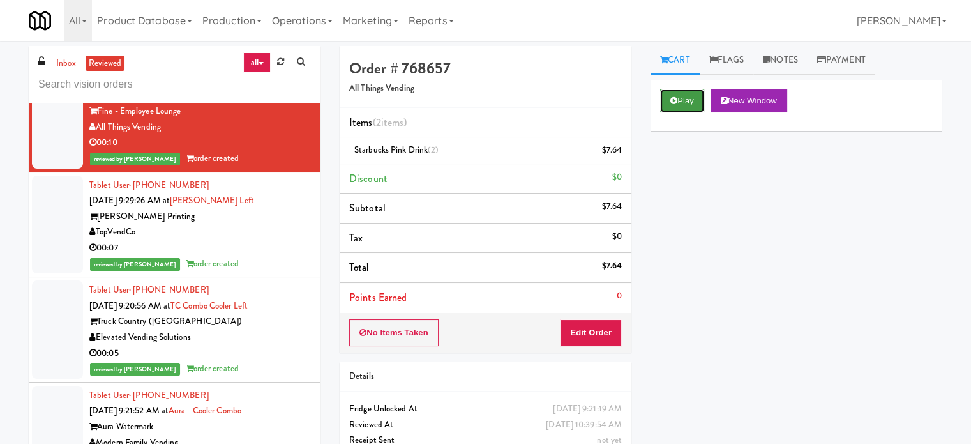
click at [695, 102] on button "Play" at bounding box center [682, 100] width 44 height 23
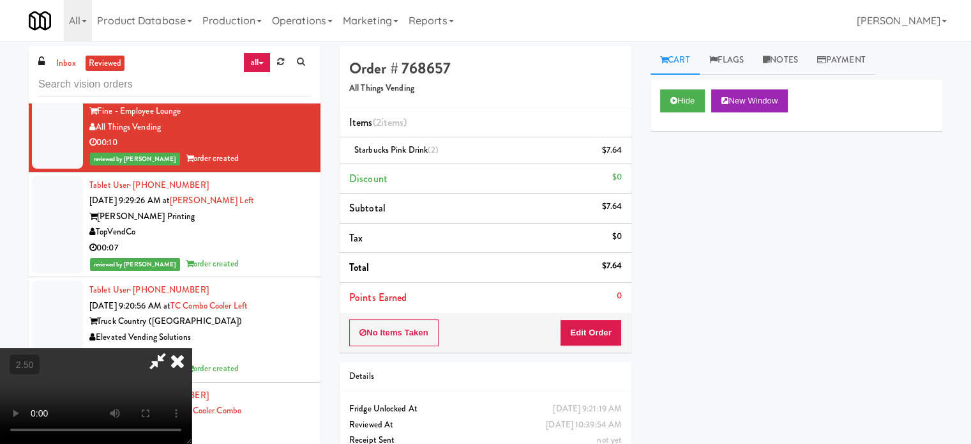
click at [192, 348] on video at bounding box center [96, 396] width 192 height 96
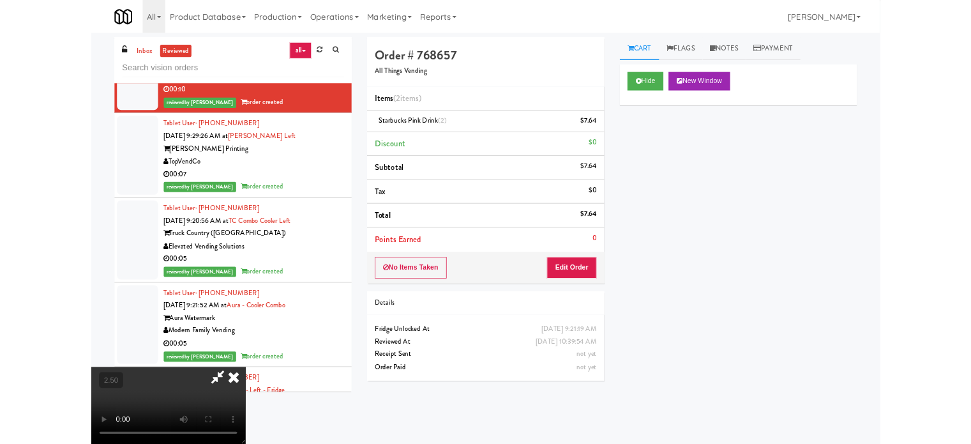
scroll to position [25446, 0]
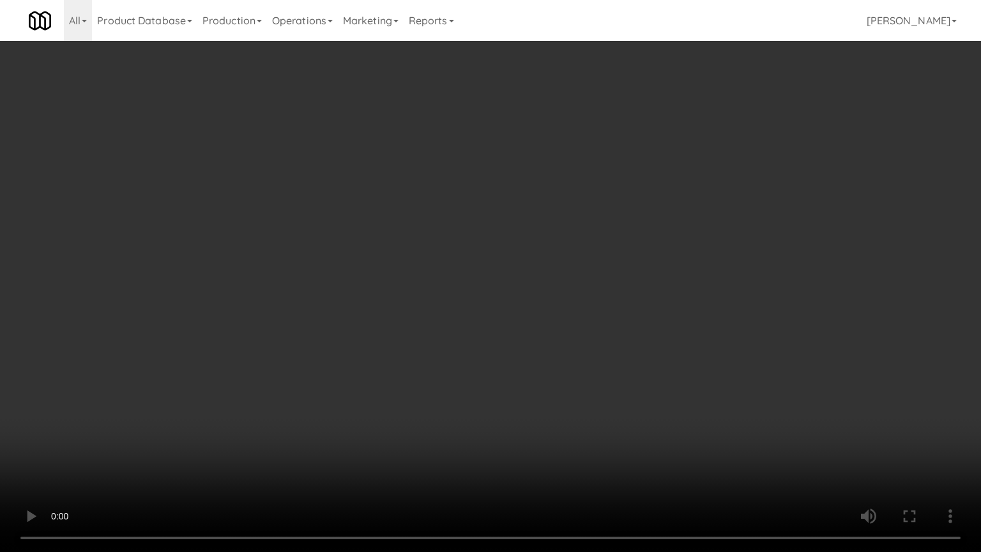
click at [432, 300] on video at bounding box center [490, 276] width 981 height 552
click at [434, 298] on video at bounding box center [490, 276] width 981 height 552
drag, startPoint x: 412, startPoint y: 359, endPoint x: 418, endPoint y: 356, distance: 7.4
click at [413, 359] on video at bounding box center [490, 276] width 981 height 552
click at [418, 356] on video at bounding box center [490, 276] width 981 height 552
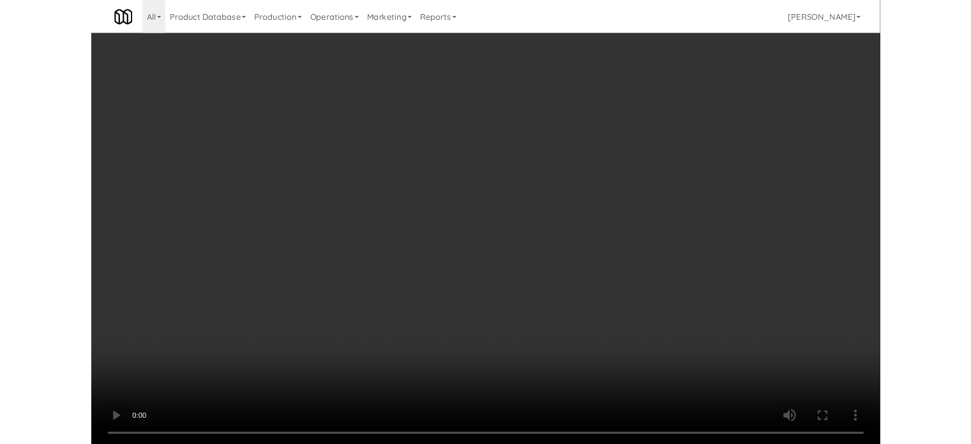
scroll to position [25541, 0]
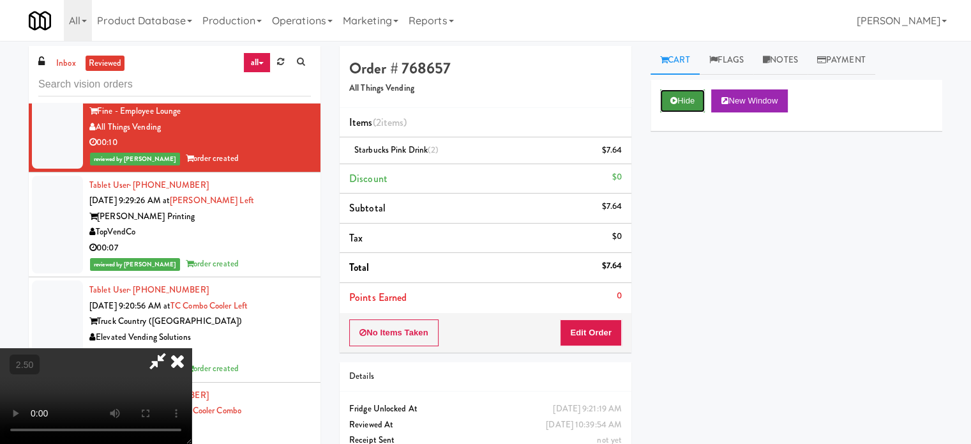
click at [690, 98] on button "Hide" at bounding box center [682, 100] width 45 height 23
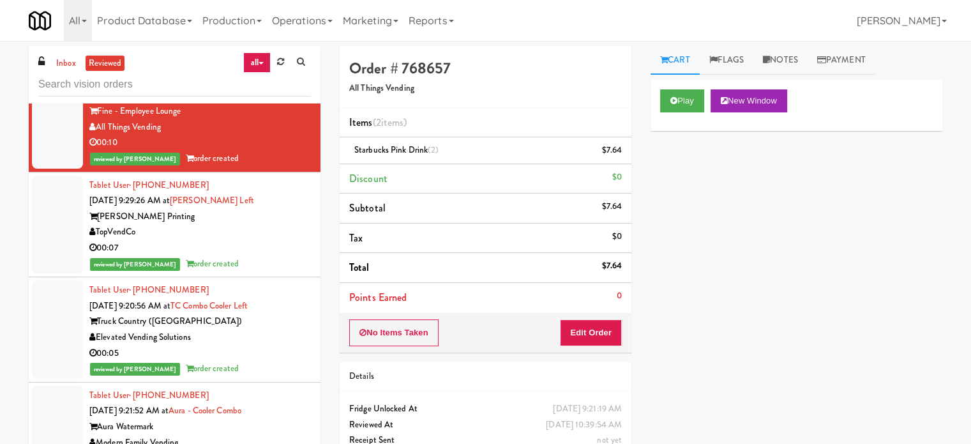
click at [266, 256] on div "00:07" at bounding box center [200, 248] width 222 height 16
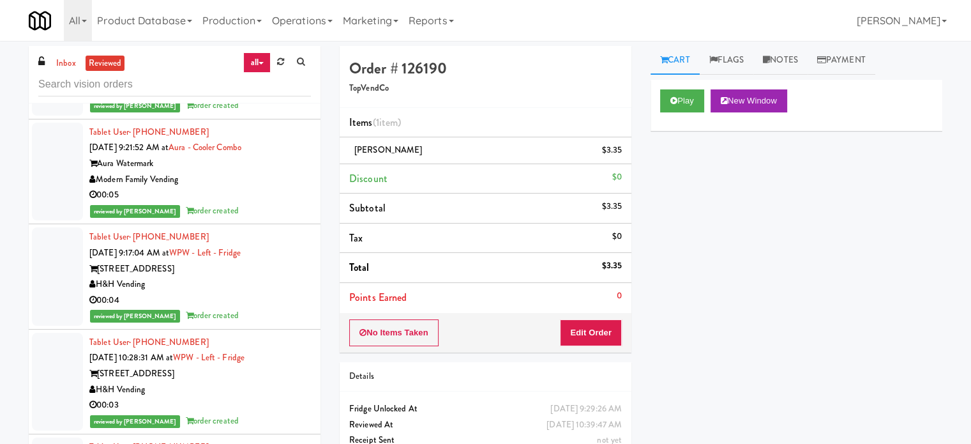
scroll to position [26062, 0]
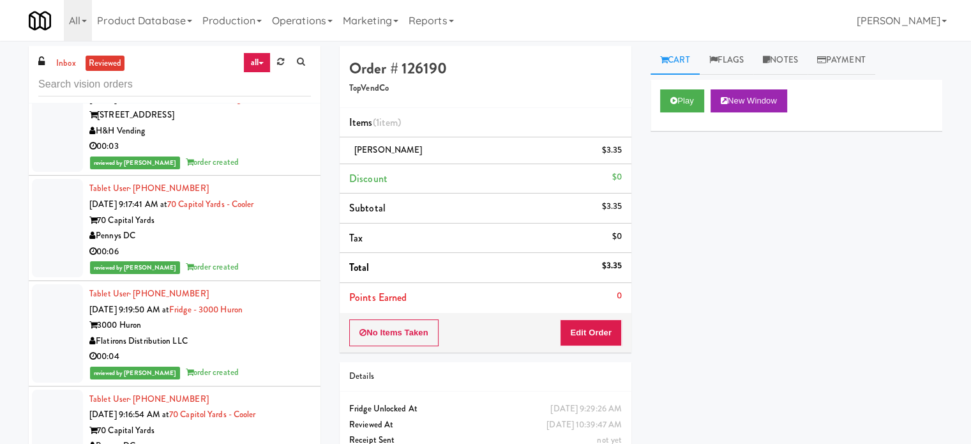
click at [281, 176] on li "Tablet User · (847) 848-3123 [DATE] 10:28:31 AM at WPW - Left - Fridge [STREET_…" at bounding box center [175, 123] width 292 height 105
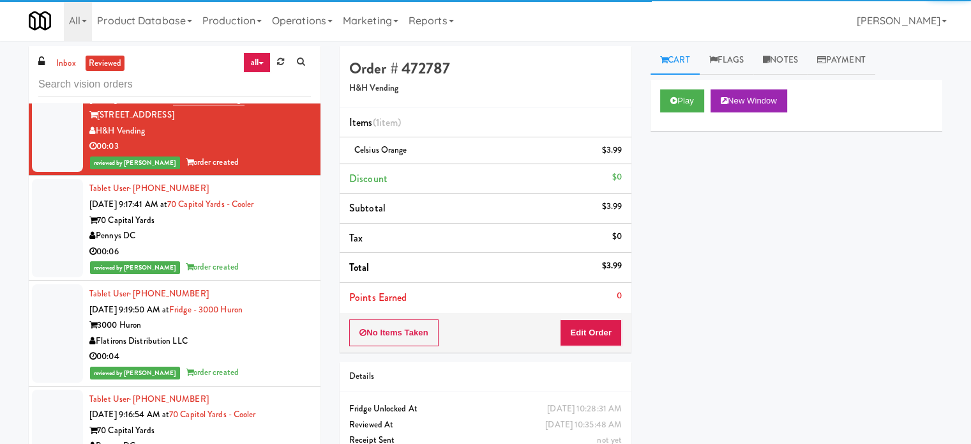
click at [273, 260] on div "00:06" at bounding box center [200, 252] width 222 height 16
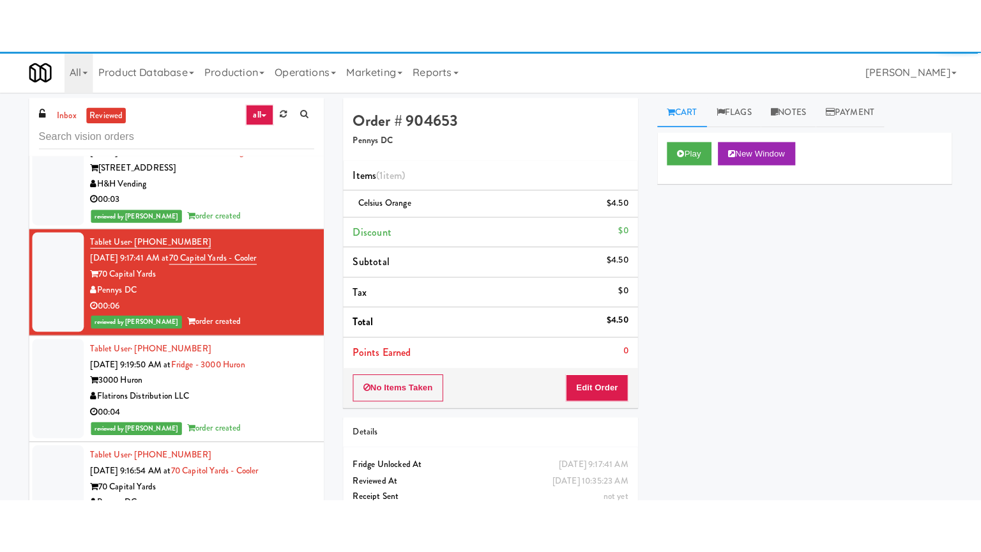
scroll to position [26382, 0]
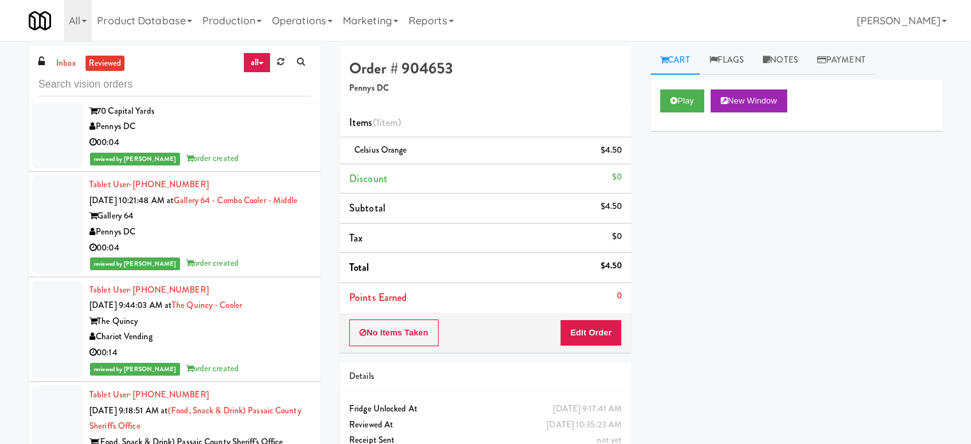
click at [271, 135] on div "Pennys DC" at bounding box center [200, 127] width 222 height 16
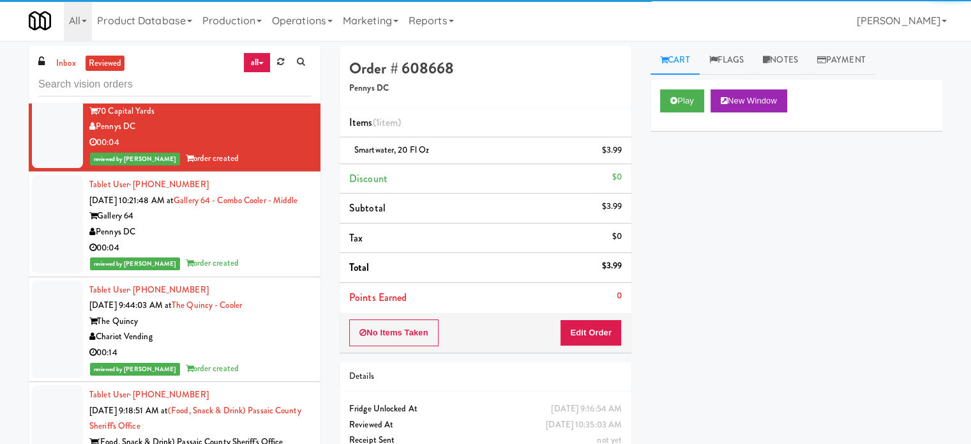
click at [259, 224] on div "Gallery 64" at bounding box center [200, 216] width 222 height 16
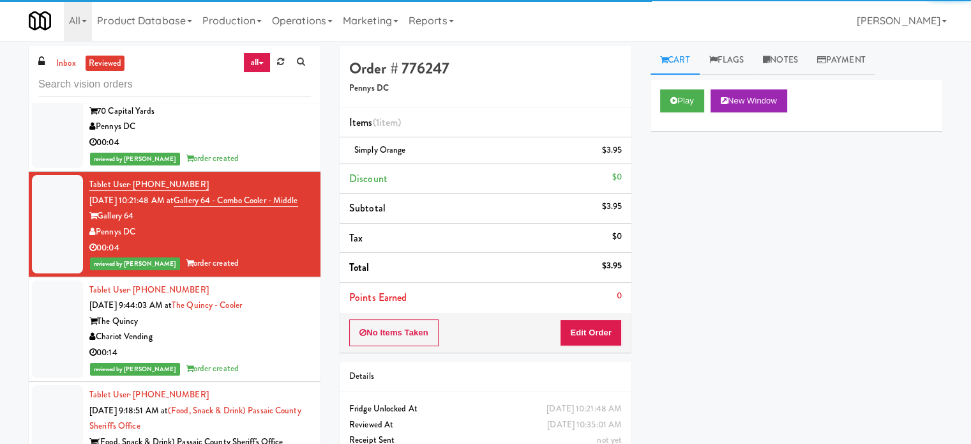
click at [260, 329] on div "The Quincy" at bounding box center [200, 321] width 222 height 16
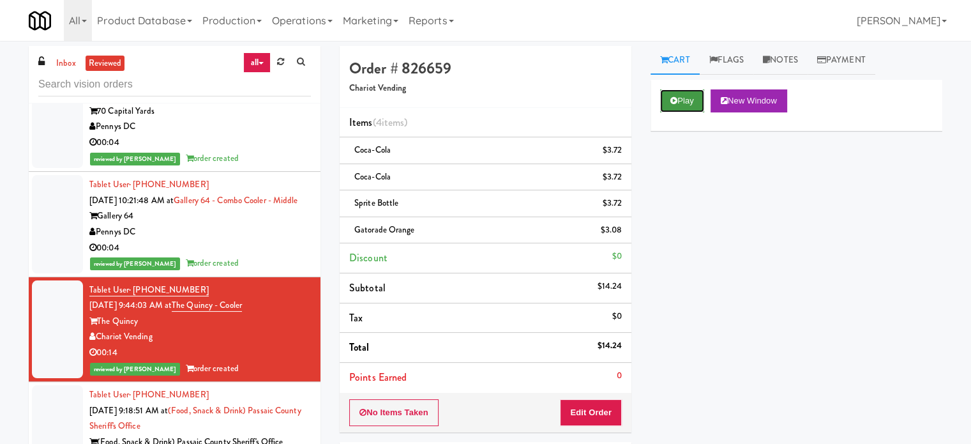
click at [677, 94] on button "Play" at bounding box center [682, 100] width 44 height 23
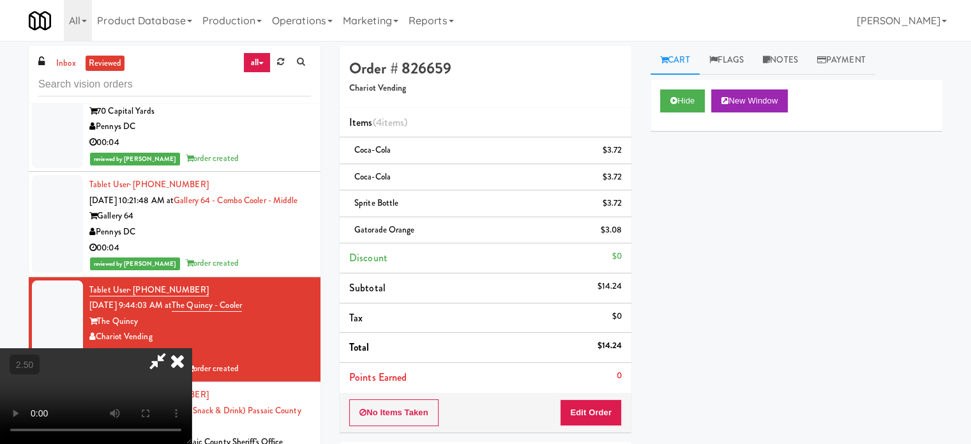
click at [192, 353] on video at bounding box center [96, 396] width 192 height 96
drag, startPoint x: 399, startPoint y: 348, endPoint x: 506, endPoint y: 114, distance: 256.9
click at [192, 348] on video at bounding box center [96, 396] width 192 height 96
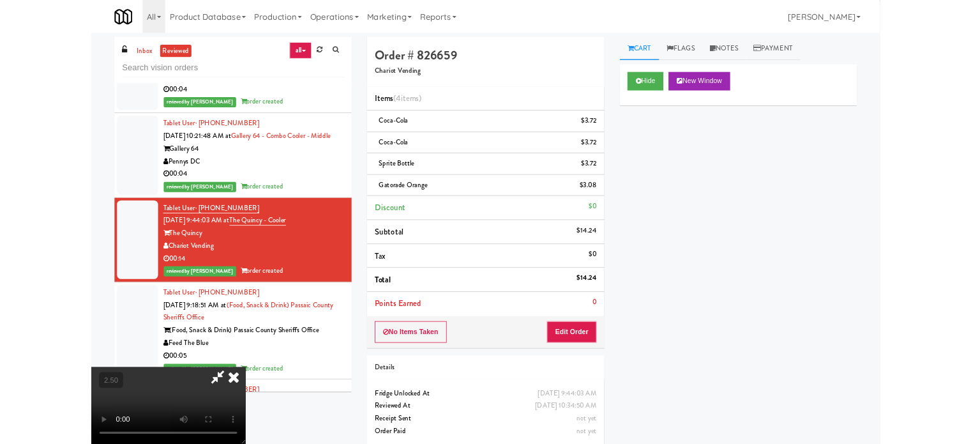
scroll to position [26287, 0]
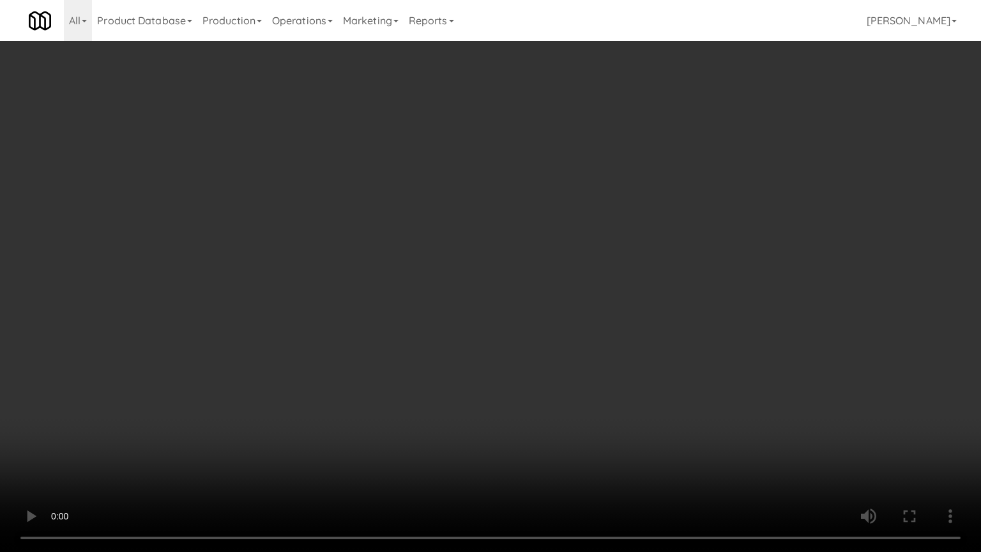
click at [483, 328] on video at bounding box center [490, 276] width 981 height 552
click at [538, 342] on video at bounding box center [490, 276] width 981 height 552
click at [251, 425] on video at bounding box center [490, 276] width 981 height 552
click at [497, 363] on video at bounding box center [490, 276] width 981 height 552
click at [533, 354] on video at bounding box center [490, 276] width 981 height 552
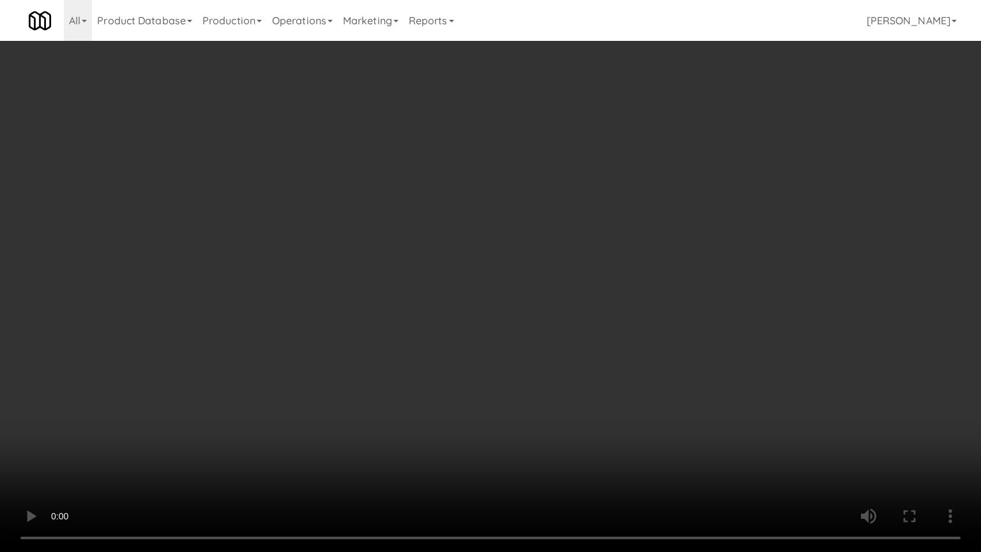
click at [535, 361] on video at bounding box center [490, 276] width 981 height 552
click at [575, 372] on video at bounding box center [490, 276] width 981 height 552
click at [572, 372] on video at bounding box center [490, 276] width 981 height 552
drag, startPoint x: 576, startPoint y: 369, endPoint x: 592, endPoint y: 363, distance: 17.0
click at [578, 370] on video at bounding box center [490, 276] width 981 height 552
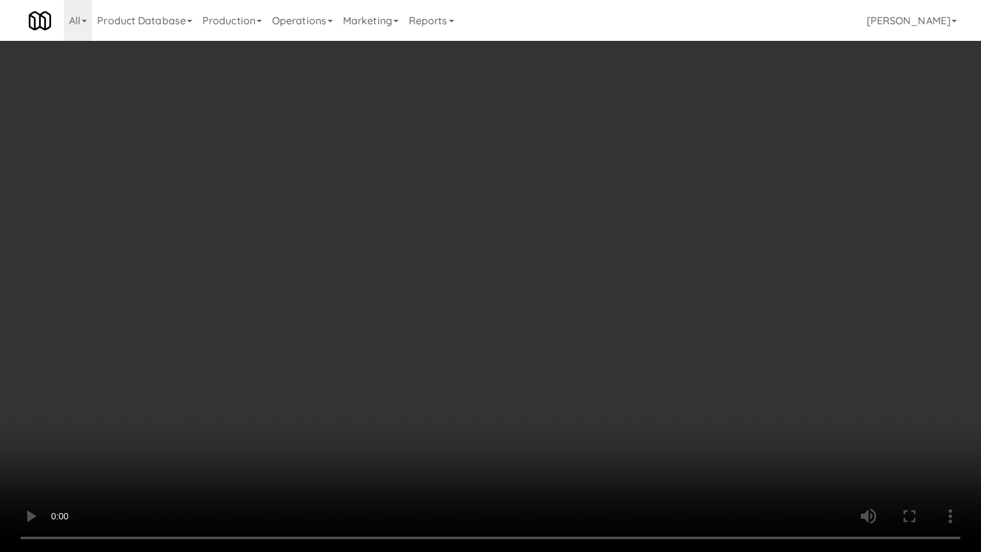
click at [603, 359] on video at bounding box center [490, 276] width 981 height 552
click at [467, 321] on video at bounding box center [490, 276] width 981 height 552
click at [485, 314] on video at bounding box center [490, 276] width 981 height 552
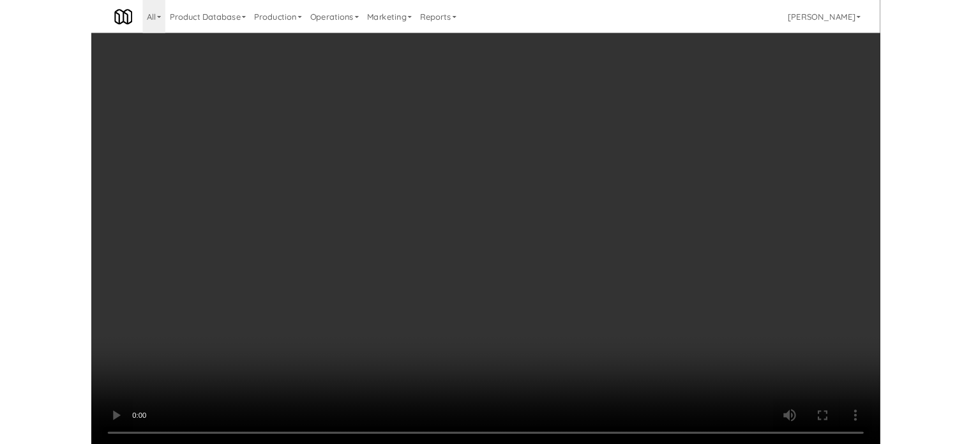
scroll to position [26382, 0]
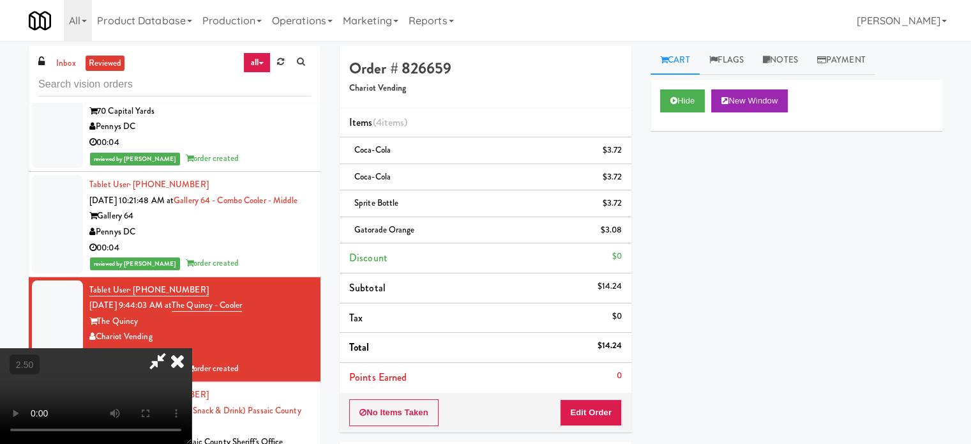
click at [192, 348] on icon at bounding box center [177, 361] width 28 height 26
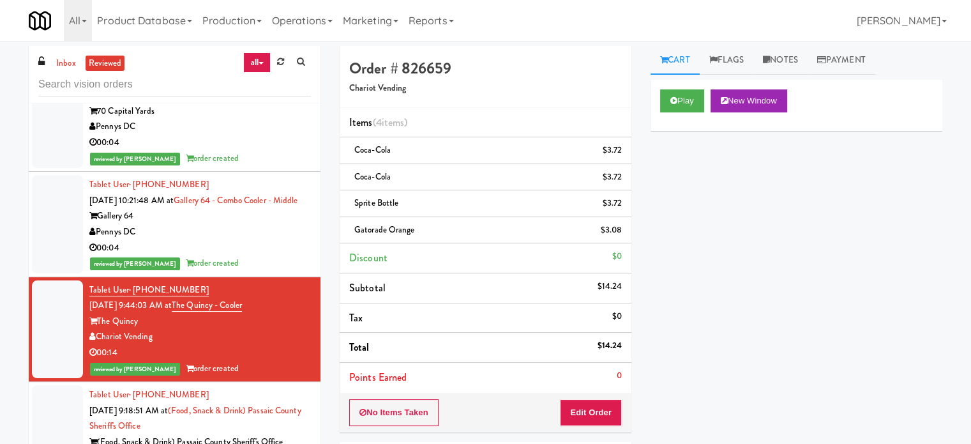
scroll to position [26701, 0]
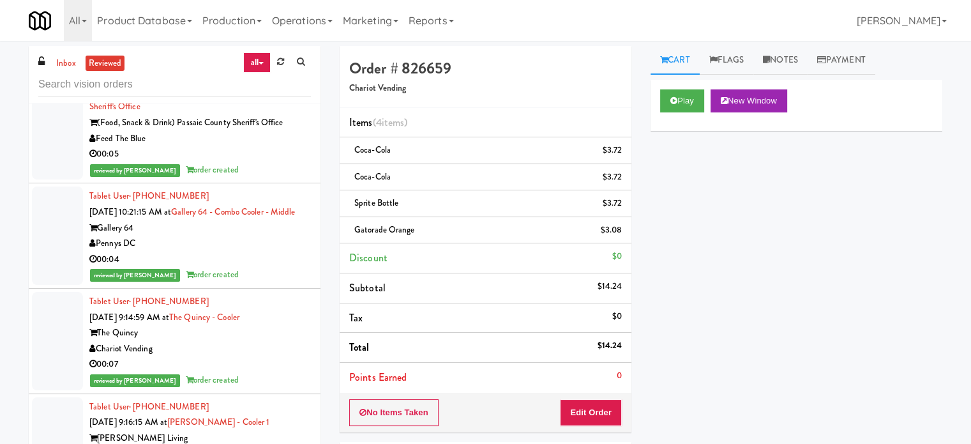
click at [253, 162] on div "00:05" at bounding box center [200, 154] width 222 height 16
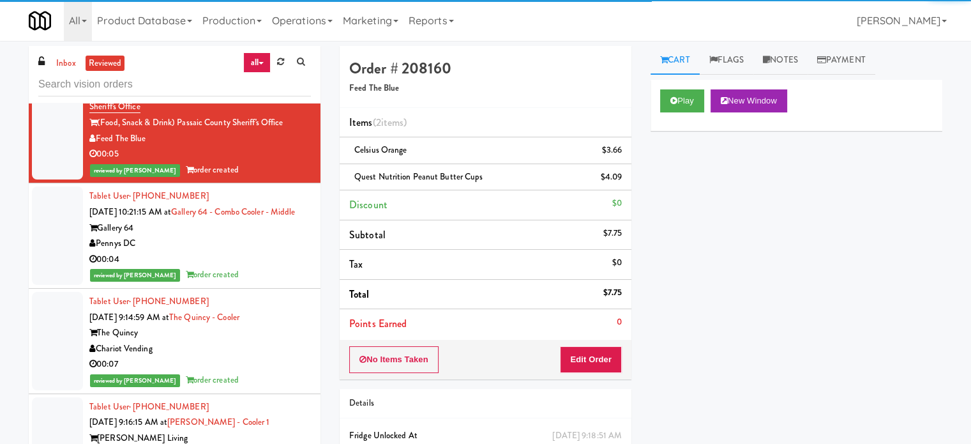
click at [284, 252] on div "Pennys DC" at bounding box center [200, 244] width 222 height 16
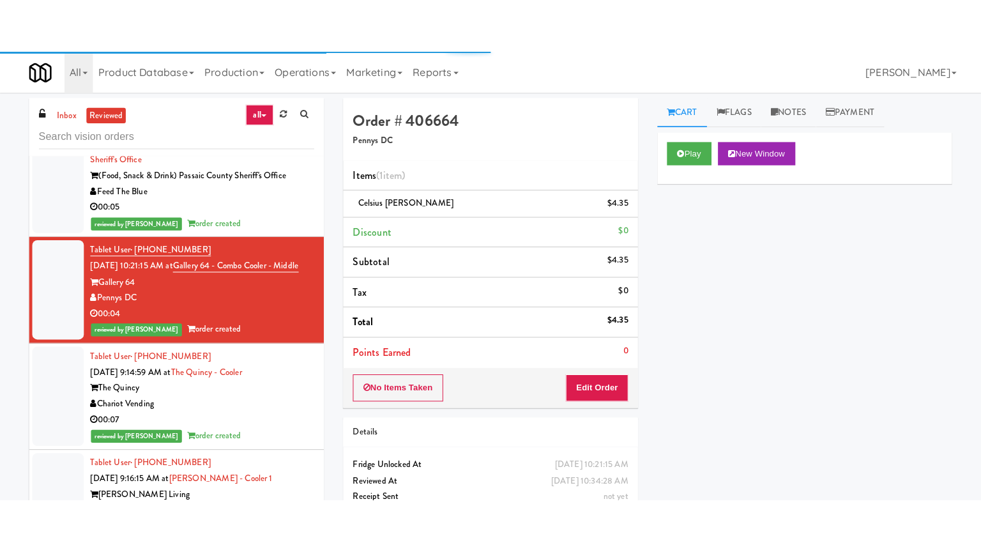
scroll to position [27020, 0]
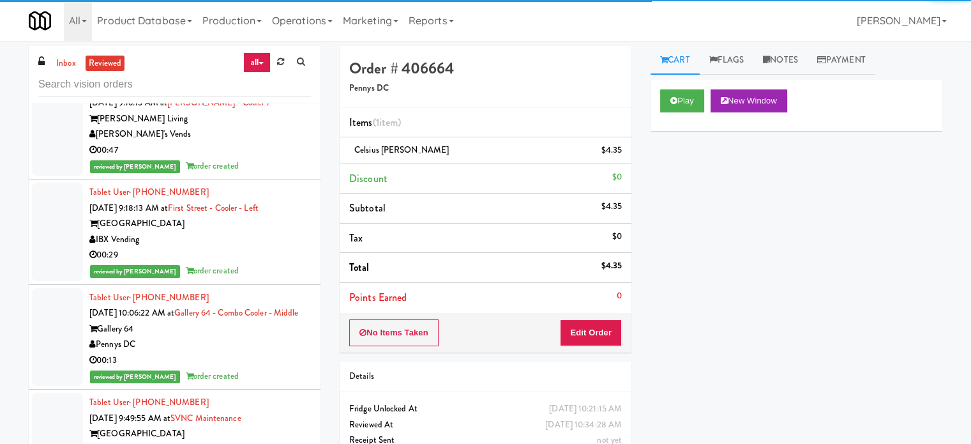
click at [282, 158] on div "00:47" at bounding box center [200, 150] width 222 height 16
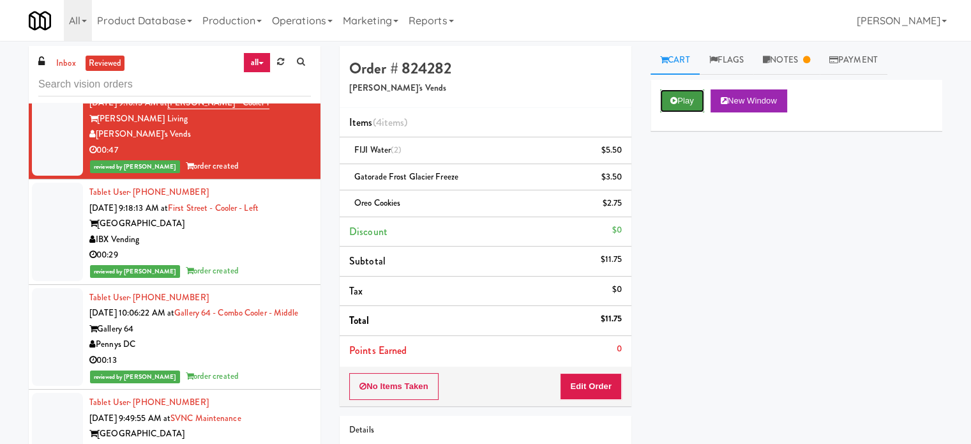
click at [681, 100] on button "Play" at bounding box center [682, 100] width 44 height 23
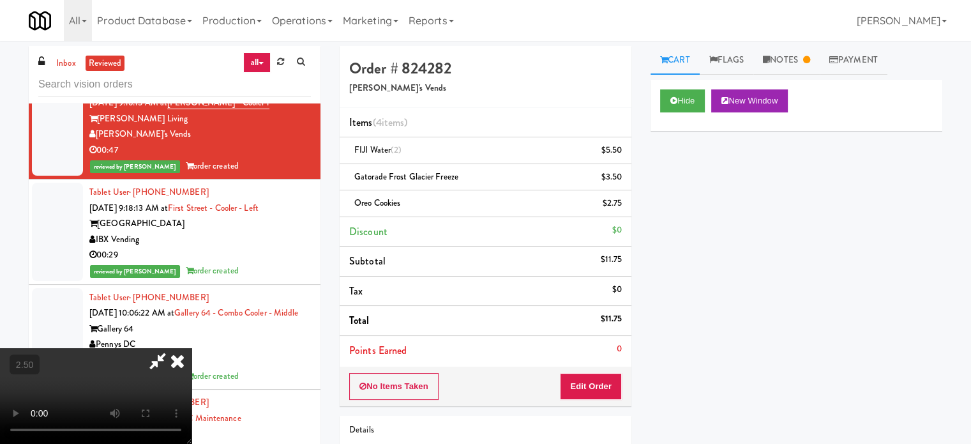
click at [192, 348] on video at bounding box center [96, 396] width 192 height 96
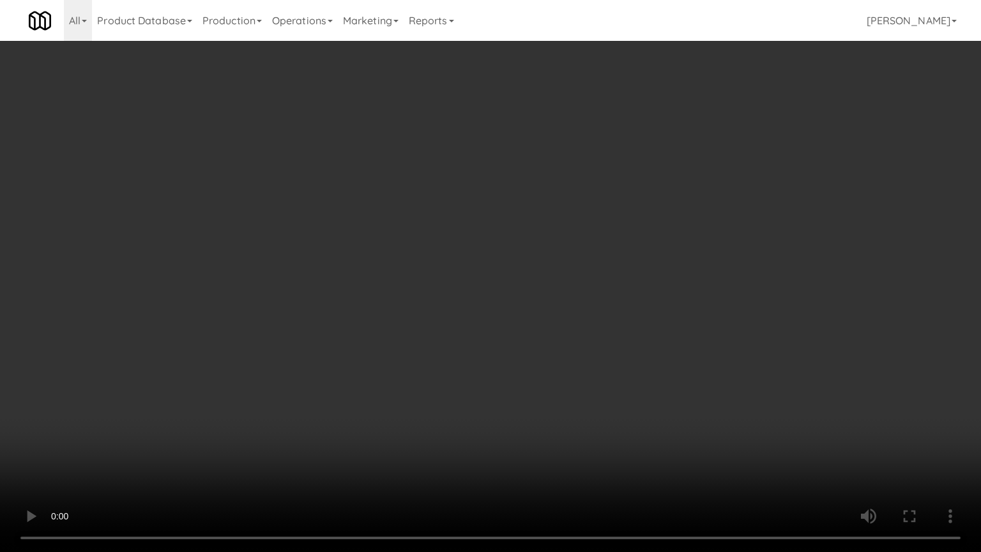
click at [378, 294] on video at bounding box center [490, 276] width 981 height 552
click at [395, 299] on video at bounding box center [490, 276] width 981 height 552
click at [373, 439] on video at bounding box center [490, 276] width 981 height 552
click at [379, 430] on video at bounding box center [490, 276] width 981 height 552
click at [382, 426] on video at bounding box center [490, 276] width 981 height 552
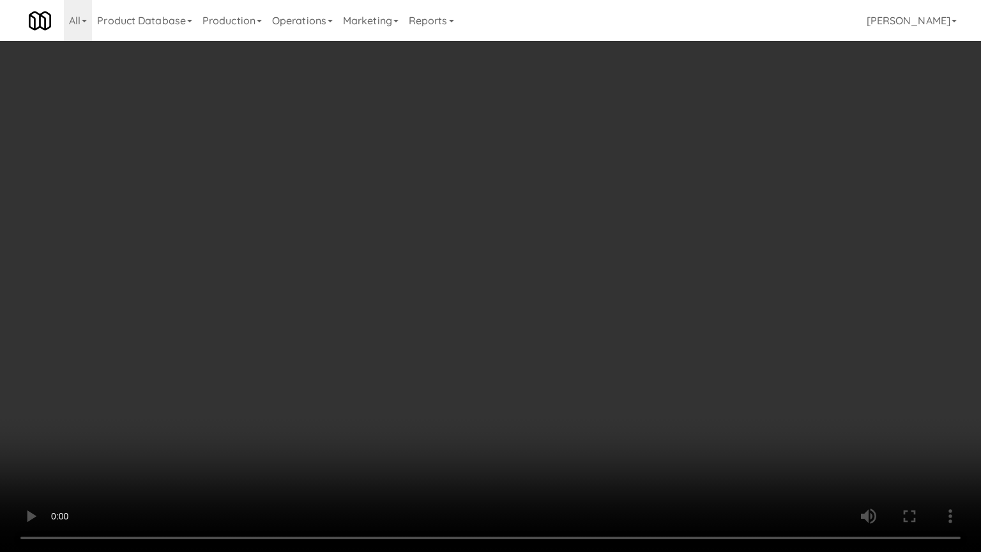
click at [388, 421] on video at bounding box center [490, 276] width 981 height 552
click at [401, 427] on video at bounding box center [490, 276] width 981 height 552
drag, startPoint x: 402, startPoint y: 424, endPoint x: 409, endPoint y: 336, distance: 88.4
click at [404, 423] on video at bounding box center [490, 276] width 981 height 552
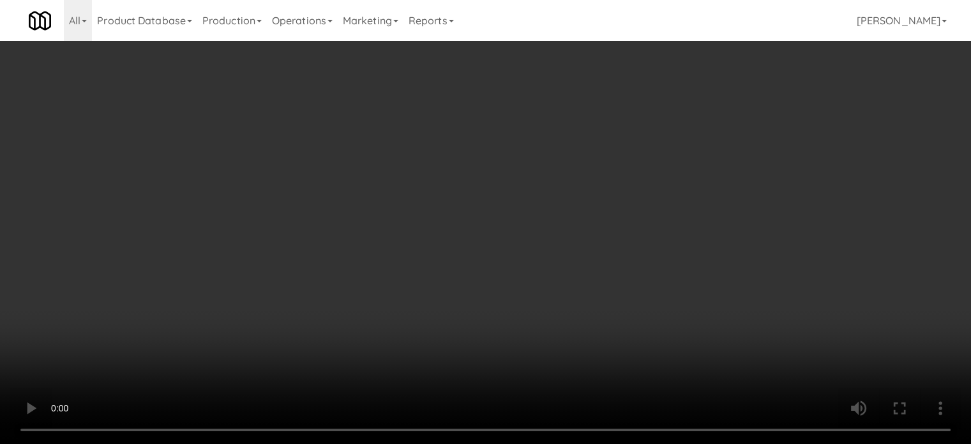
scroll to position [27020, 0]
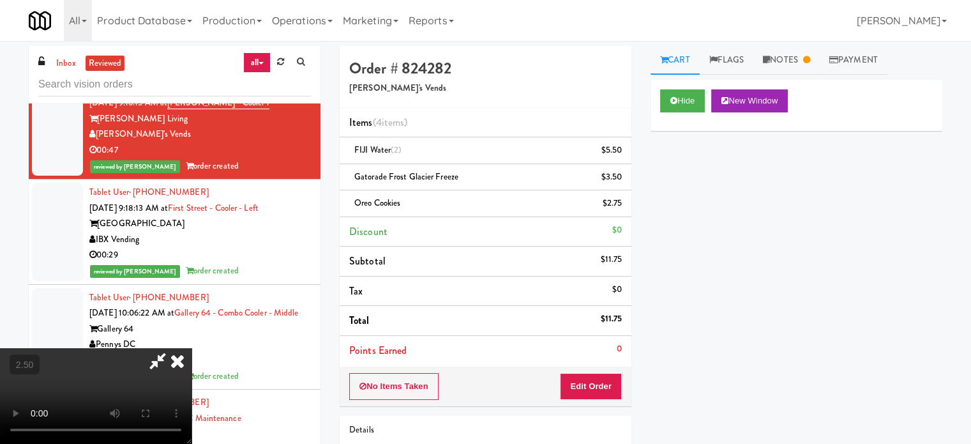
click at [192, 348] on icon at bounding box center [177, 361] width 28 height 26
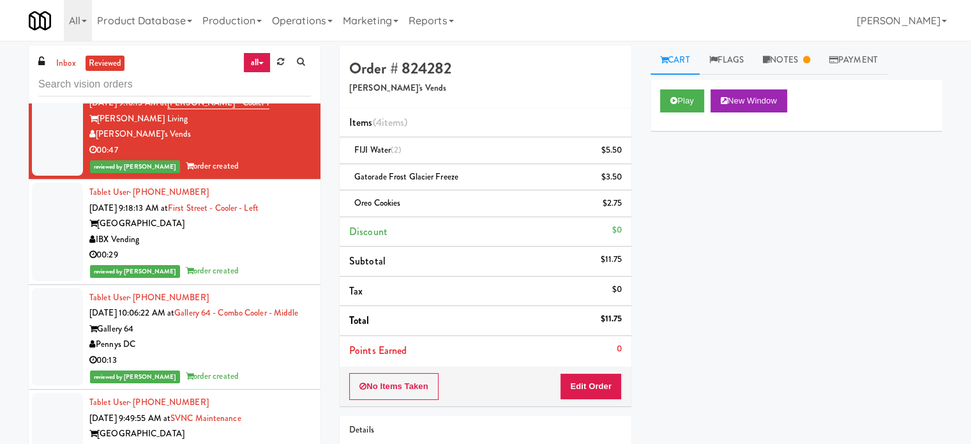
drag, startPoint x: 222, startPoint y: 334, endPoint x: 418, endPoint y: 287, distance: 200.8
click at [224, 248] on div "IBX Vending" at bounding box center [200, 240] width 222 height 16
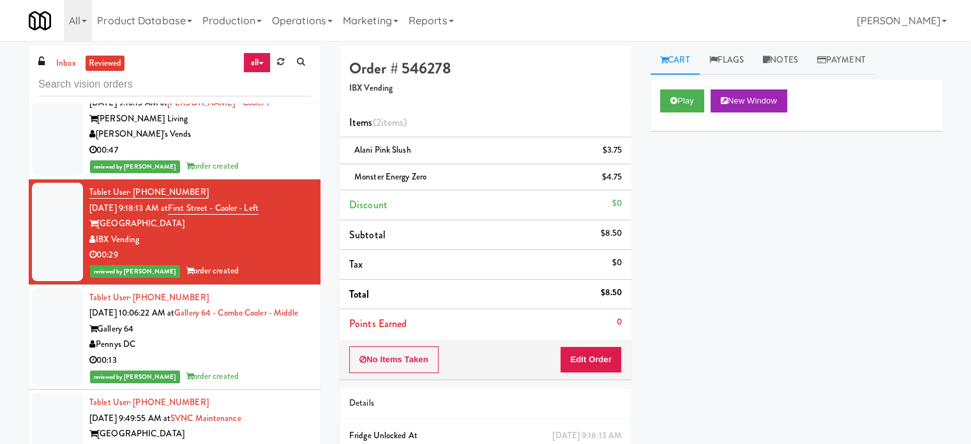
click at [258, 384] on div "Tablet User · (209) 614-7917 [DATE] 10:06:22 AM at Gallery 64 - Combo Cooler - …" at bounding box center [200, 337] width 222 height 94
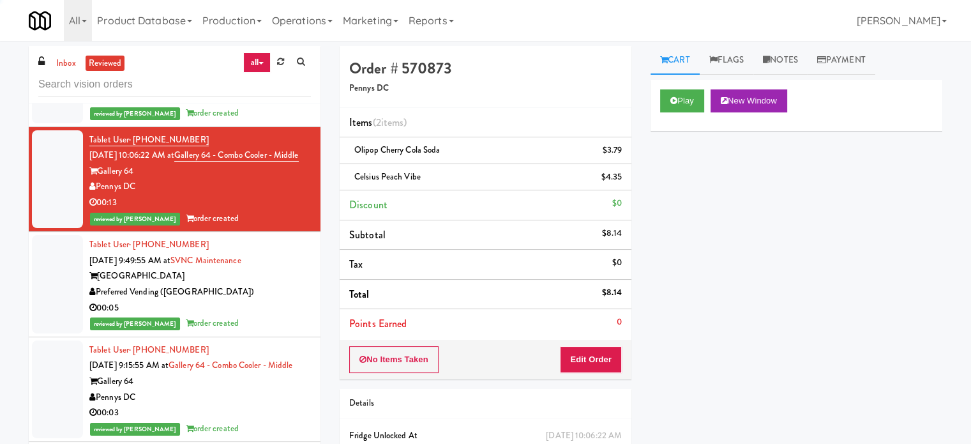
scroll to position [27283, 0]
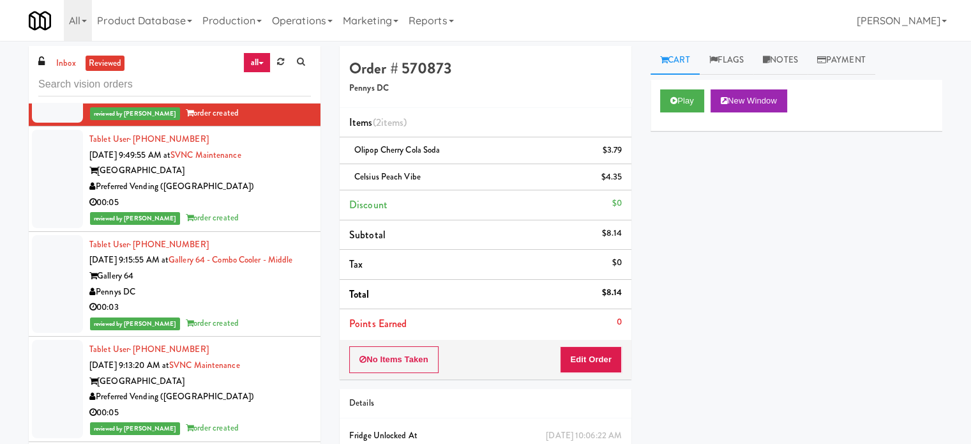
click at [279, 211] on div "00:05" at bounding box center [200, 203] width 222 height 16
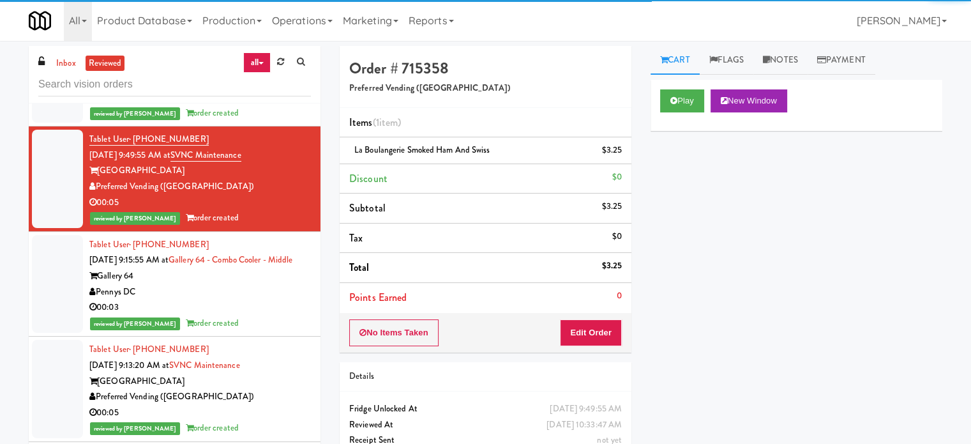
click at [274, 284] on div "Gallery 64" at bounding box center [200, 276] width 222 height 16
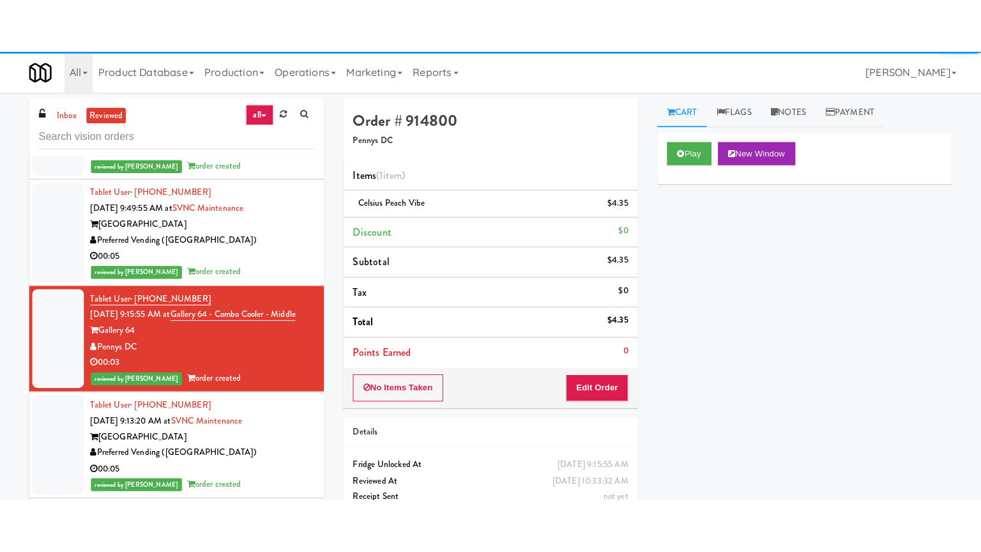
scroll to position [27602, 0]
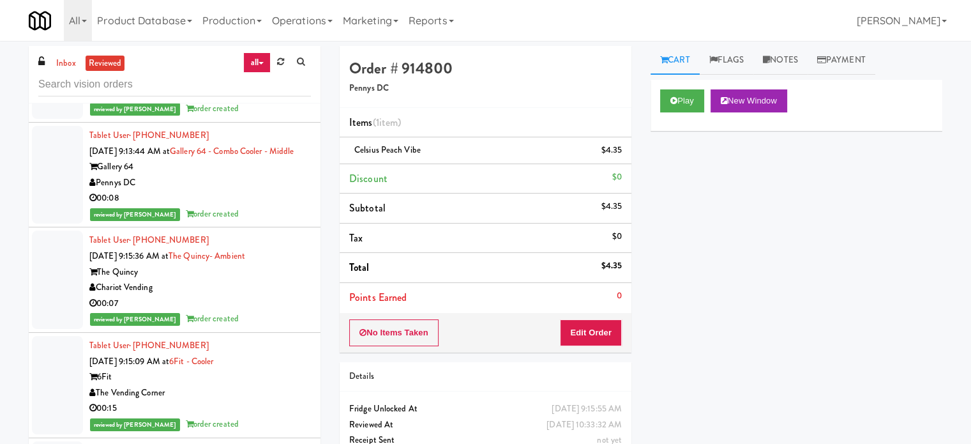
click at [275, 70] on div "[GEOGRAPHIC_DATA]" at bounding box center [200, 62] width 222 height 16
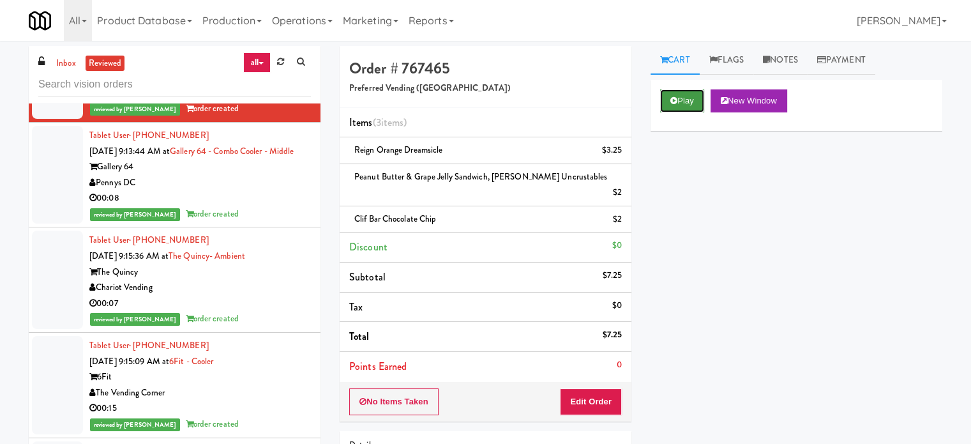
click at [681, 91] on button "Play" at bounding box center [682, 100] width 44 height 23
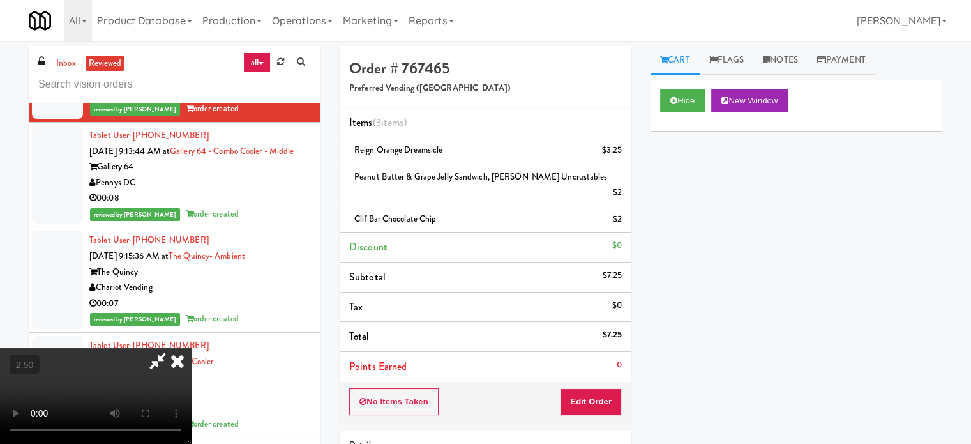
click at [192, 348] on video at bounding box center [96, 396] width 192 height 96
drag, startPoint x: 425, startPoint y: 283, endPoint x: 442, endPoint y: 329, distance: 48.5
click at [192, 348] on video at bounding box center [96, 396] width 192 height 96
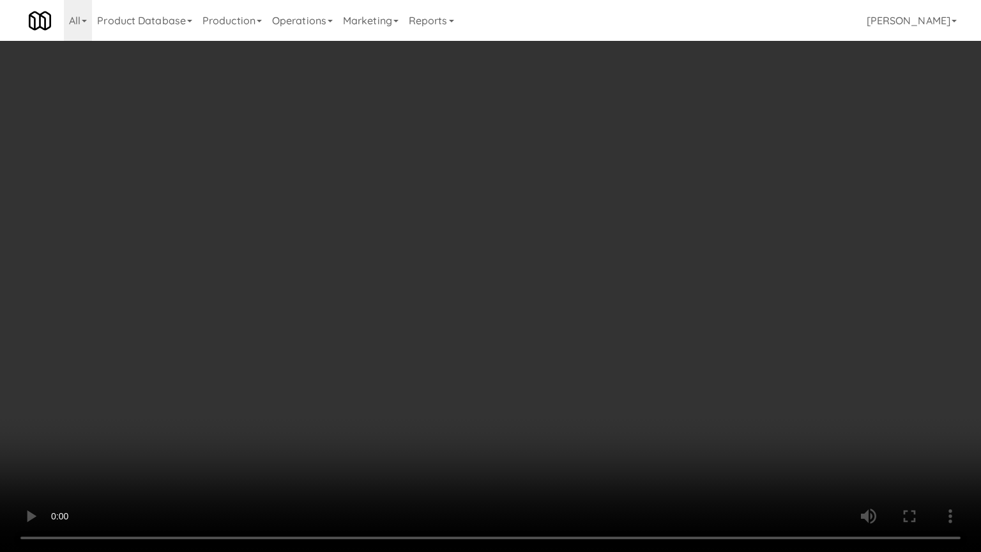
click at [437, 320] on video at bounding box center [490, 276] width 981 height 552
click at [442, 324] on video at bounding box center [490, 276] width 981 height 552
click at [442, 327] on video at bounding box center [490, 276] width 981 height 552
click at [443, 327] on video at bounding box center [490, 276] width 981 height 552
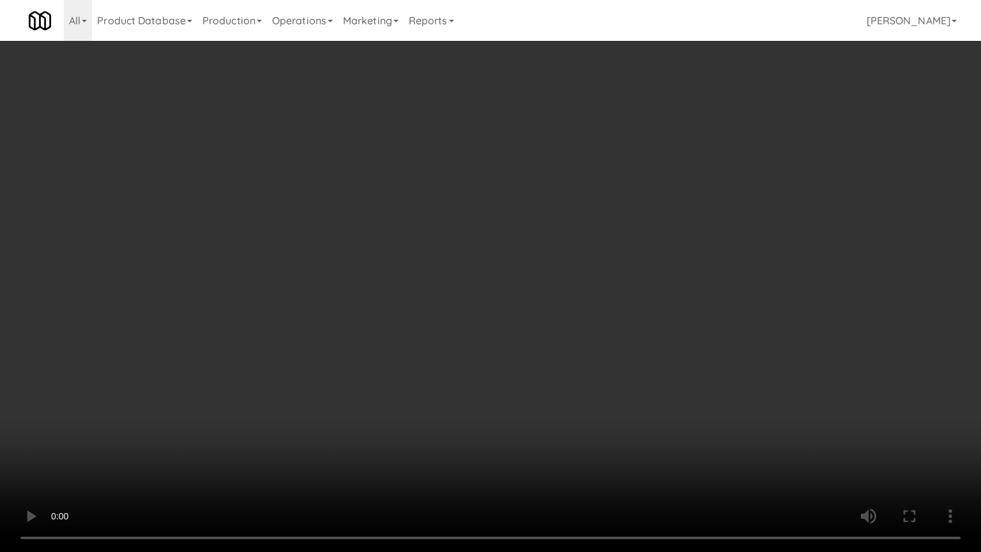
click at [443, 329] on video at bounding box center [490, 276] width 981 height 552
click at [444, 329] on video at bounding box center [490, 276] width 981 height 552
click at [451, 336] on video at bounding box center [490, 276] width 981 height 552
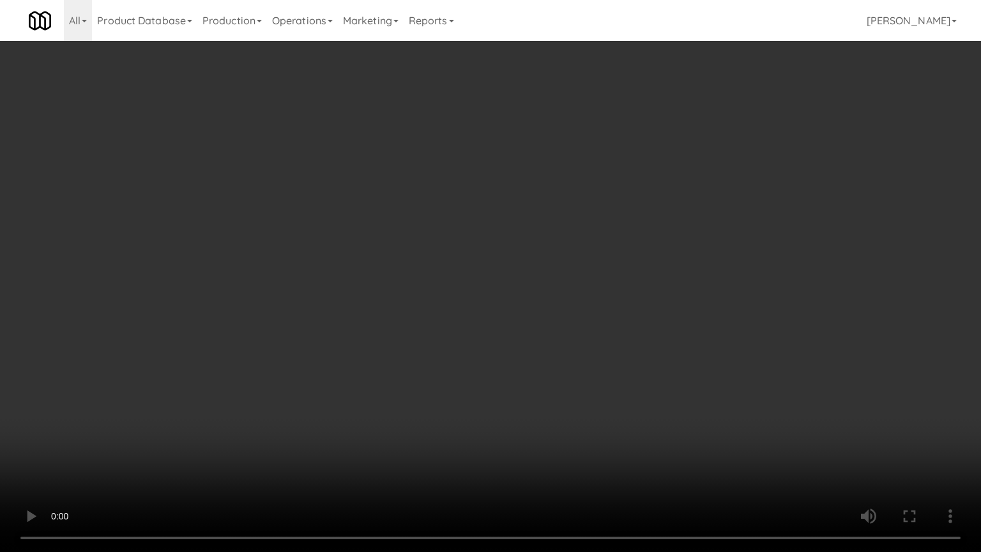
click at [466, 340] on video at bounding box center [490, 276] width 981 height 552
click at [467, 349] on video at bounding box center [490, 276] width 981 height 552
click at [543, 333] on video at bounding box center [490, 276] width 981 height 552
drag, startPoint x: 543, startPoint y: 333, endPoint x: 601, endPoint y: 202, distance: 142.9
click at [544, 333] on video at bounding box center [490, 276] width 981 height 552
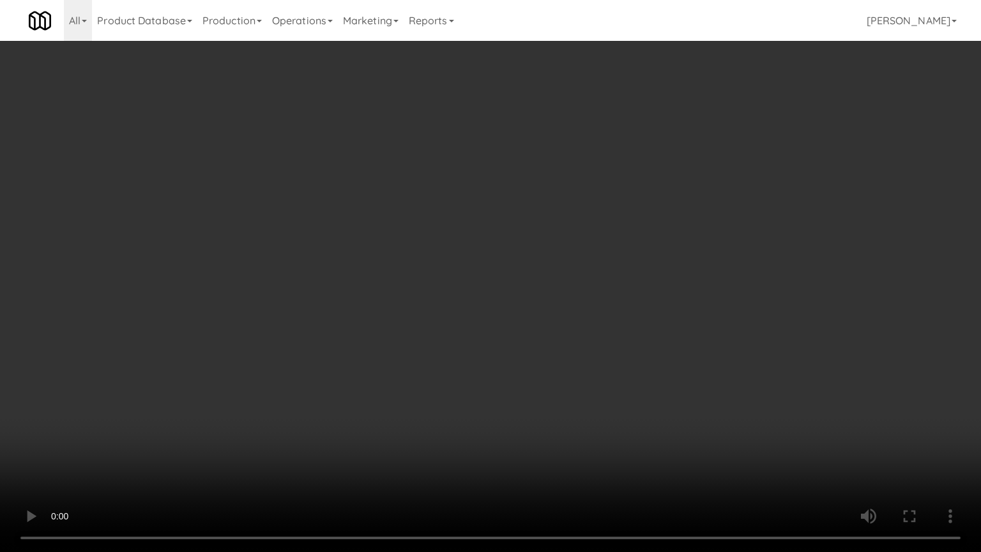
scroll to position [27602, 0]
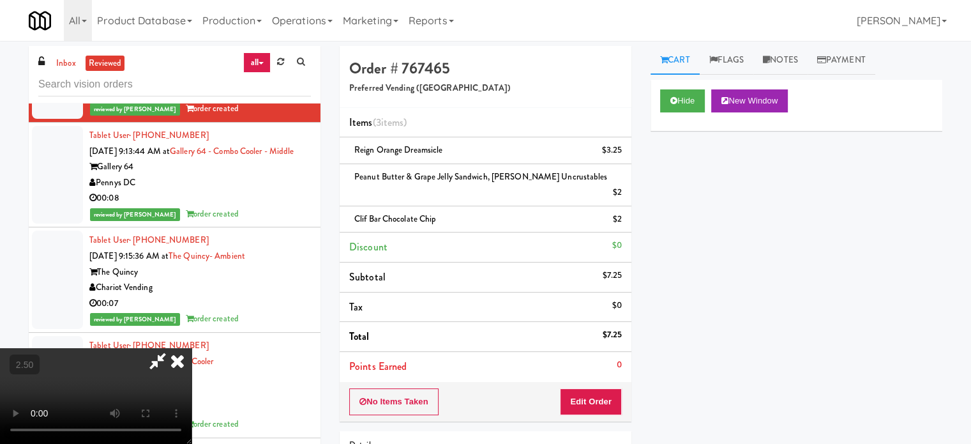
click at [192, 348] on icon at bounding box center [177, 361] width 28 height 26
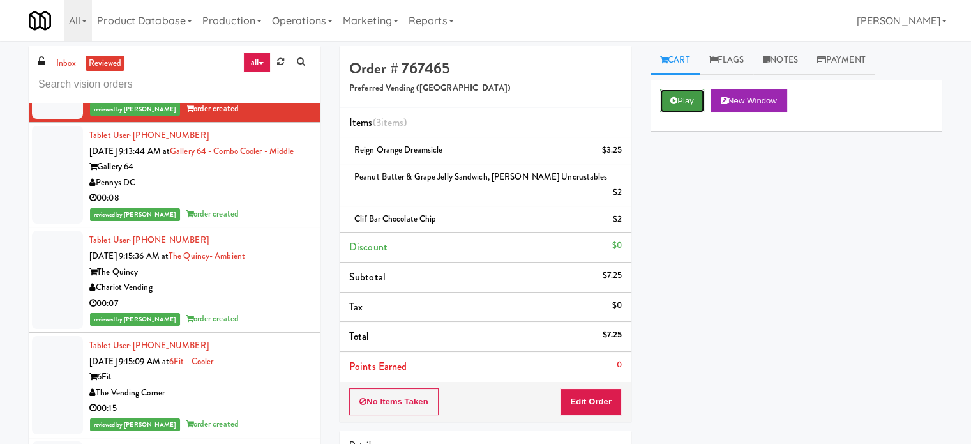
click at [684, 102] on button "Play" at bounding box center [682, 100] width 44 height 23
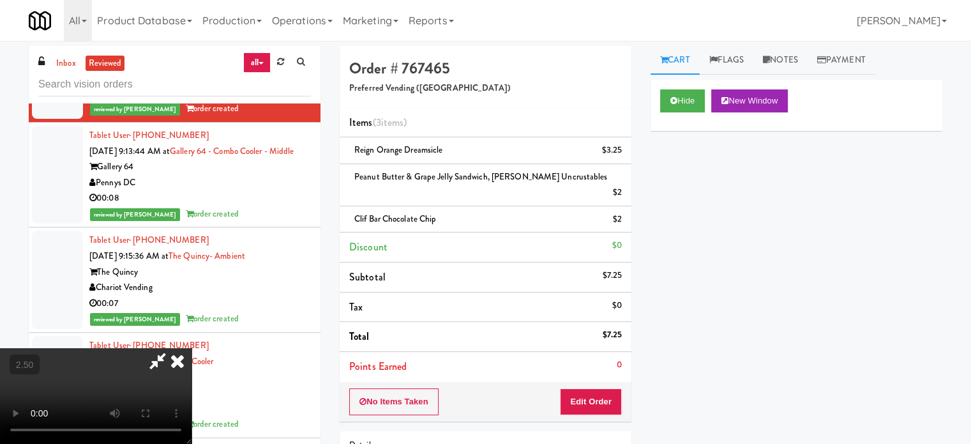
click at [192, 348] on video at bounding box center [96, 396] width 192 height 96
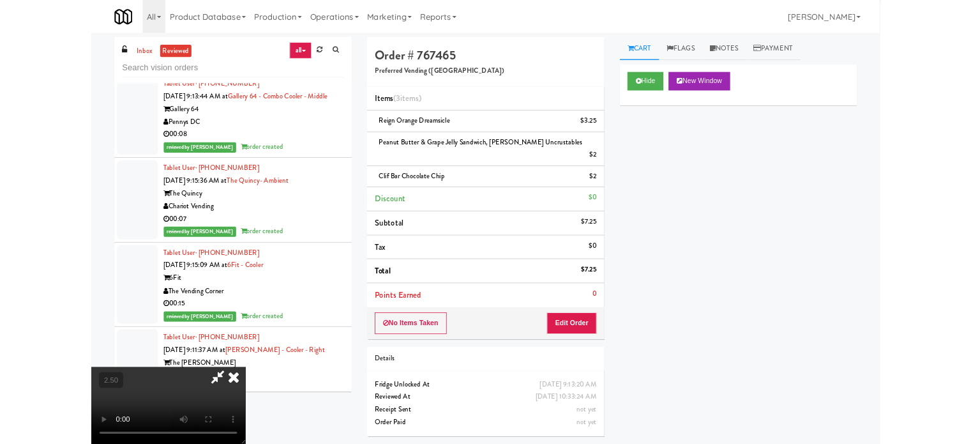
scroll to position [27509, 0]
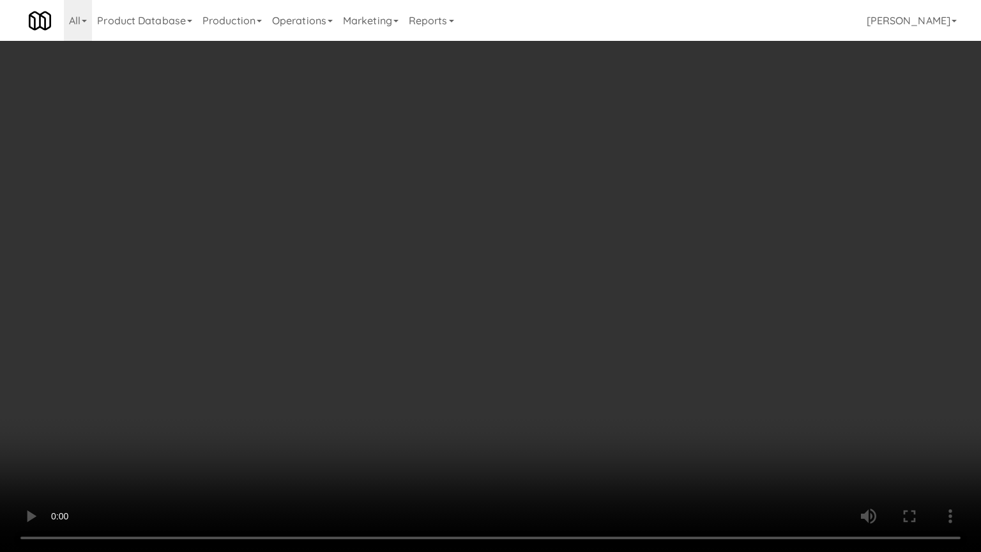
click at [407, 350] on video at bounding box center [490, 276] width 981 height 552
click at [407, 351] on video at bounding box center [490, 276] width 981 height 552
click at [404, 358] on video at bounding box center [490, 276] width 981 height 552
click at [412, 353] on video at bounding box center [490, 276] width 981 height 552
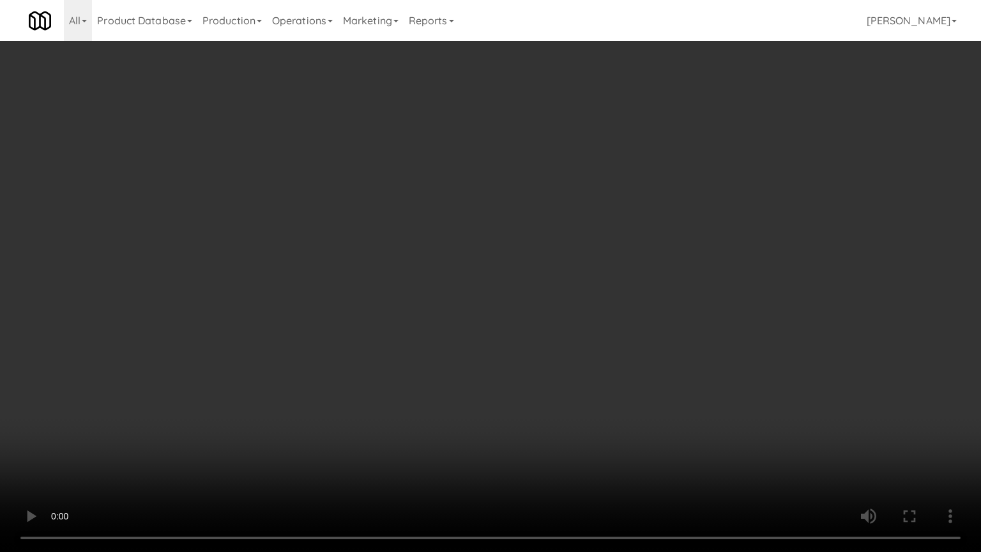
drag, startPoint x: 428, startPoint y: 350, endPoint x: 562, endPoint y: 177, distance: 218.8
click at [433, 347] on video at bounding box center [490, 276] width 981 height 552
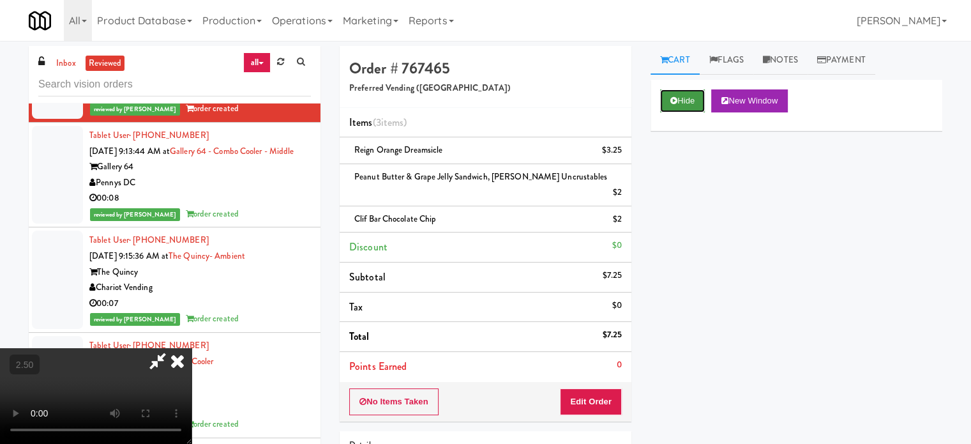
click at [689, 103] on button "Hide" at bounding box center [682, 100] width 45 height 23
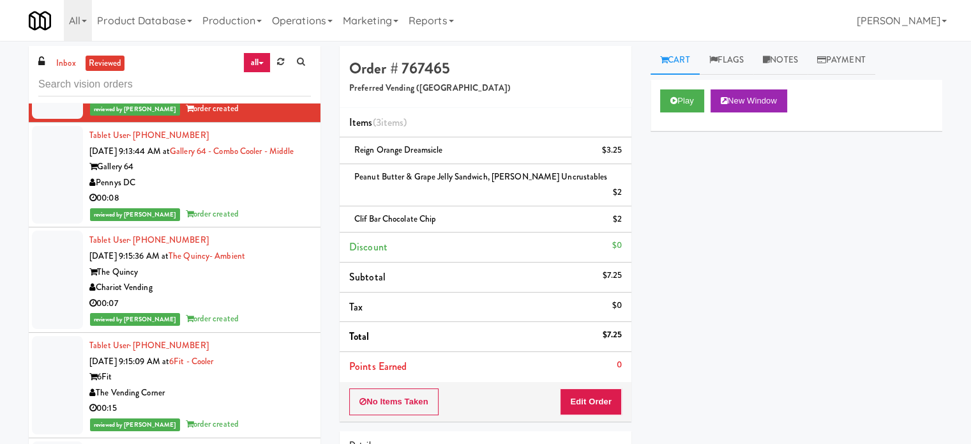
click at [249, 191] on div "Pennys DC" at bounding box center [200, 183] width 222 height 16
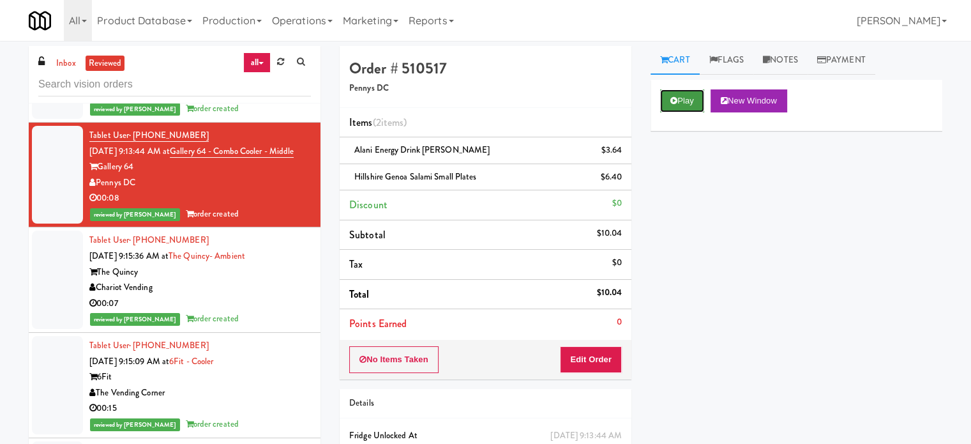
click at [691, 102] on button "Play" at bounding box center [682, 100] width 44 height 23
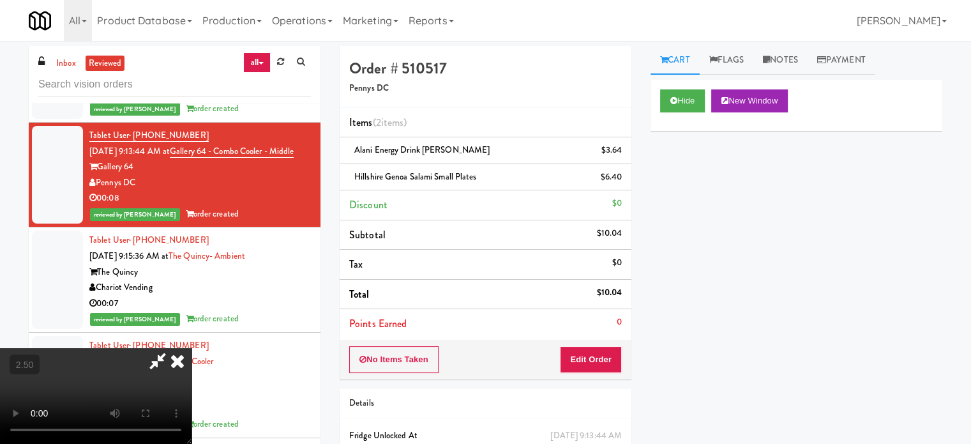
click at [192, 348] on video at bounding box center [96, 396] width 192 height 96
drag, startPoint x: 435, startPoint y: 282, endPoint x: 468, endPoint y: 303, distance: 38.4
click at [192, 348] on video at bounding box center [96, 396] width 192 height 96
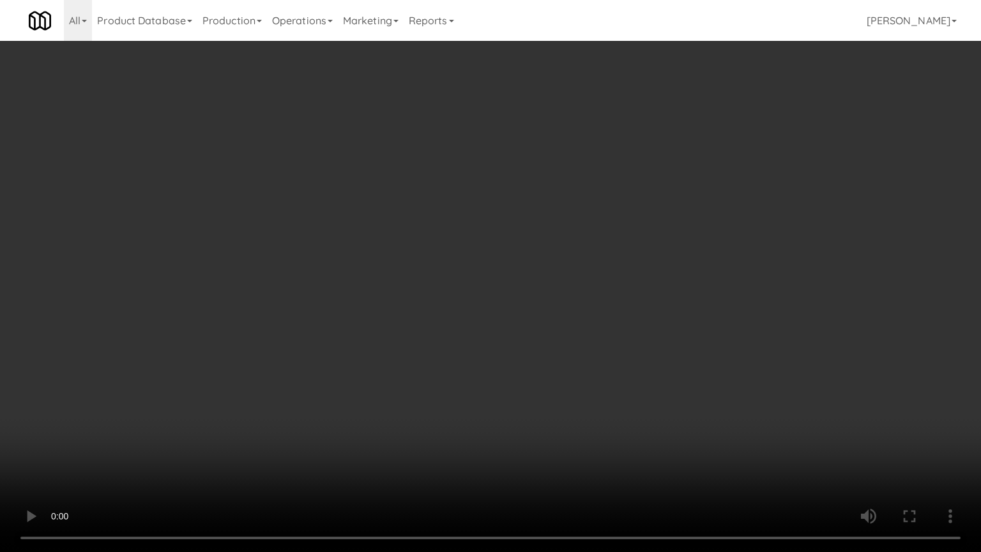
click at [472, 312] on video at bounding box center [490, 276] width 981 height 552
click at [475, 306] on video at bounding box center [490, 276] width 981 height 552
click at [512, 298] on video at bounding box center [490, 276] width 981 height 552
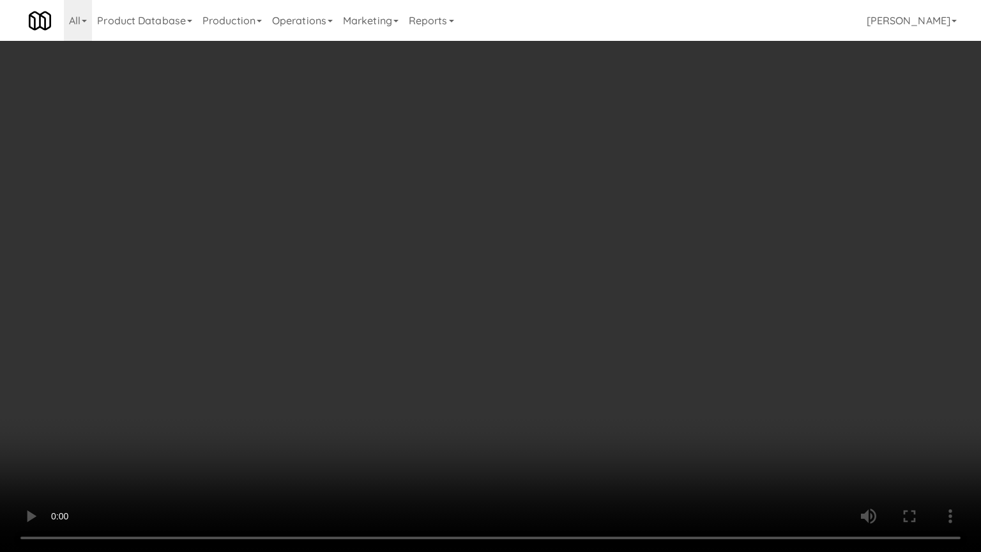
drag, startPoint x: 512, startPoint y: 298, endPoint x: 524, endPoint y: 289, distance: 15.0
click at [518, 293] on video at bounding box center [490, 276] width 981 height 552
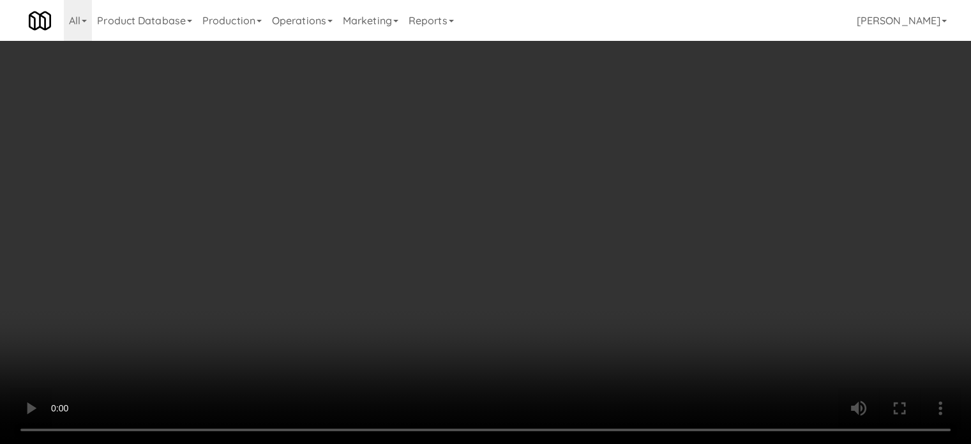
drag, startPoint x: 536, startPoint y: 199, endPoint x: 636, endPoint y: 114, distance: 130.5
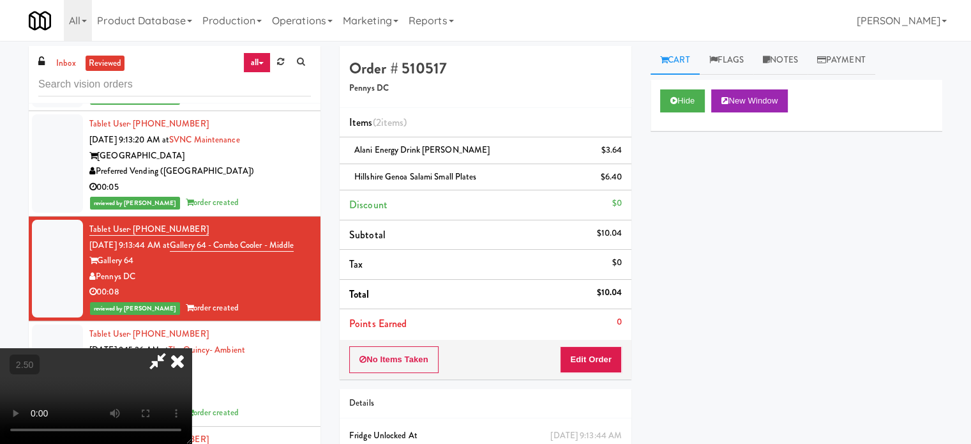
click at [192, 348] on video at bounding box center [96, 396] width 192 height 96
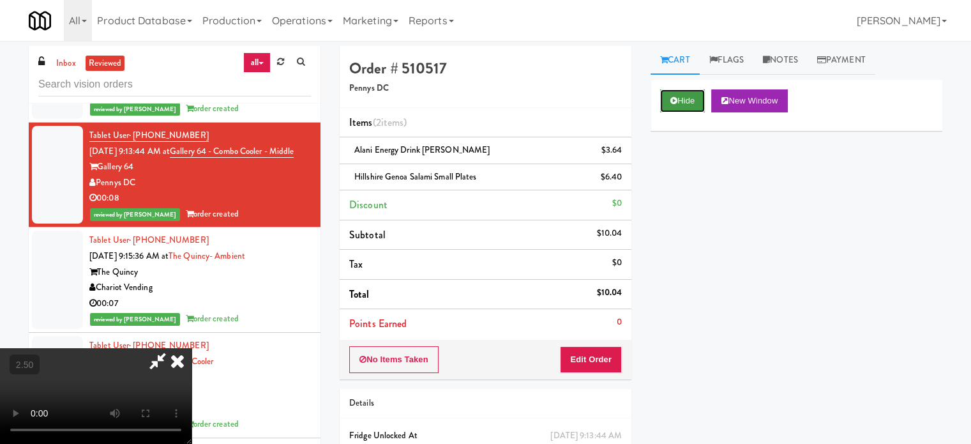
click at [683, 102] on button "Hide" at bounding box center [682, 100] width 45 height 23
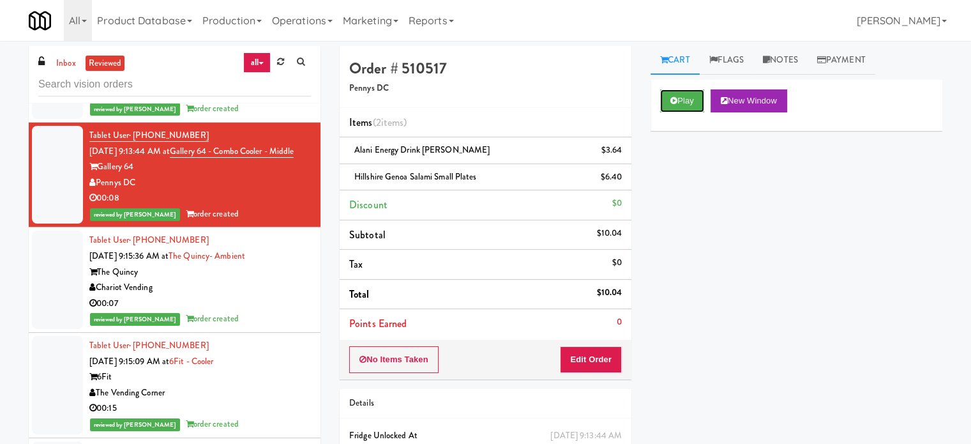
scroll to position [27922, 0]
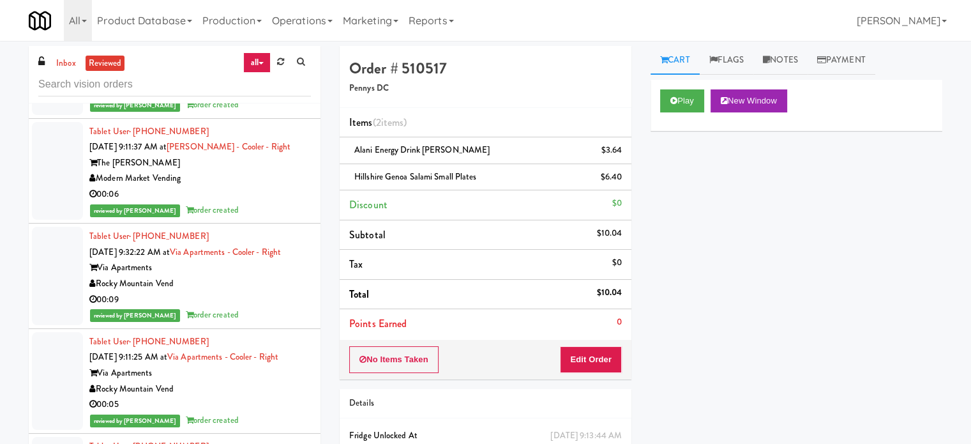
click at [275, 8] on div "reviewed by [PERSON_NAME] L order created" at bounding box center [200, 0] width 222 height 16
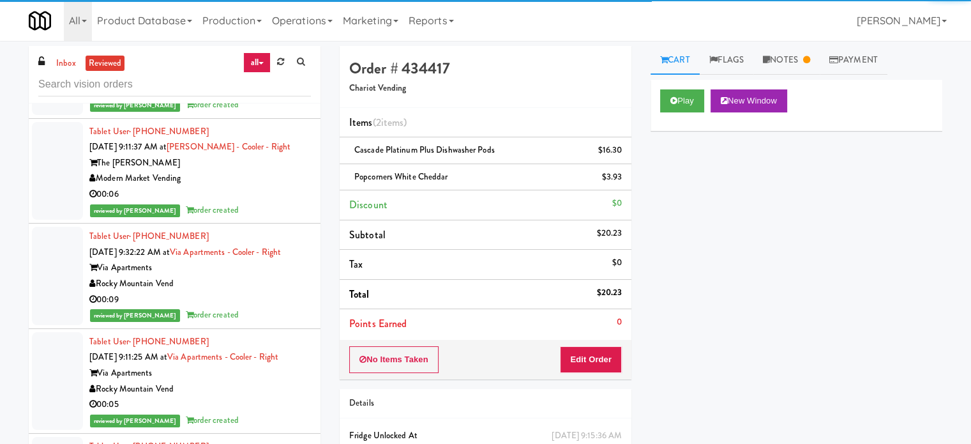
drag, startPoint x: 260, startPoint y: 227, endPoint x: 269, endPoint y: 223, distance: 9.5
click at [260, 97] on div "00:15" at bounding box center [200, 89] width 222 height 16
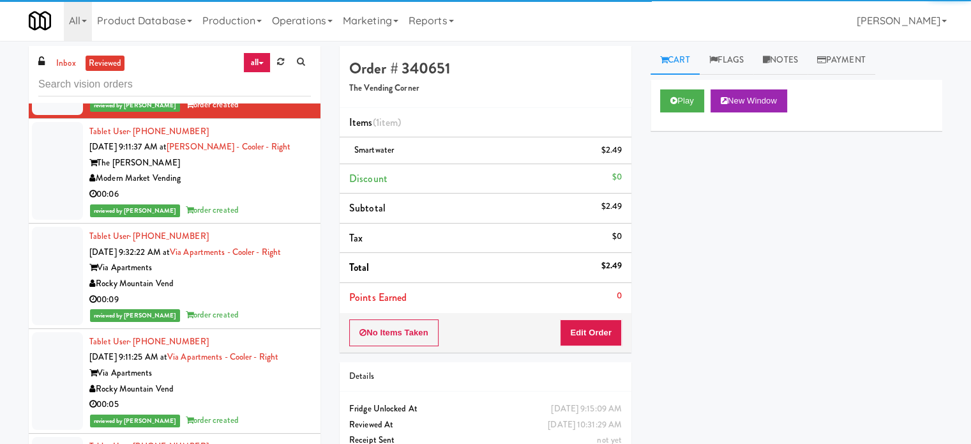
click at [267, 186] on div "Modern Market Vending" at bounding box center [200, 178] width 222 height 16
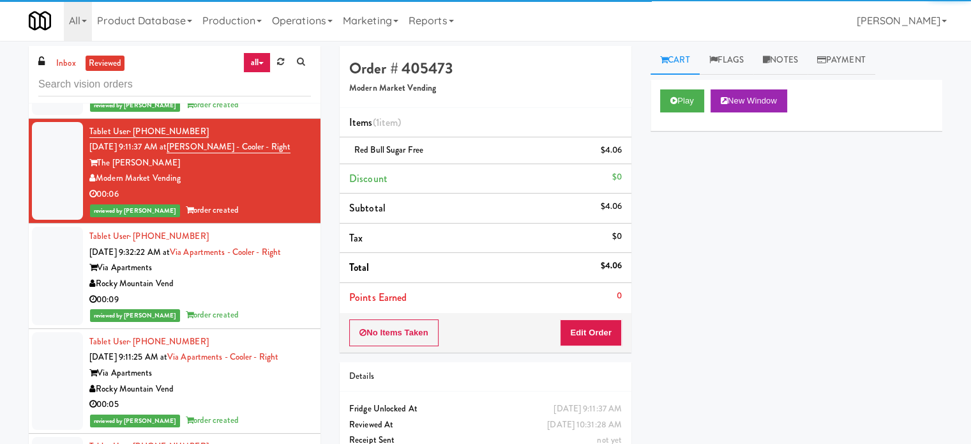
drag, startPoint x: 256, startPoint y: 416, endPoint x: 261, endPoint y: 405, distance: 11.4
click at [257, 276] on div "Via Apartments" at bounding box center [200, 268] width 222 height 16
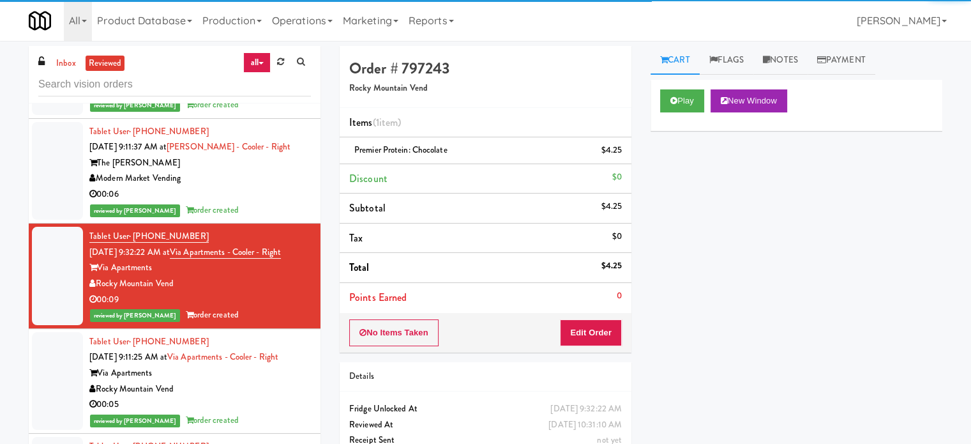
scroll to position [28241, 0]
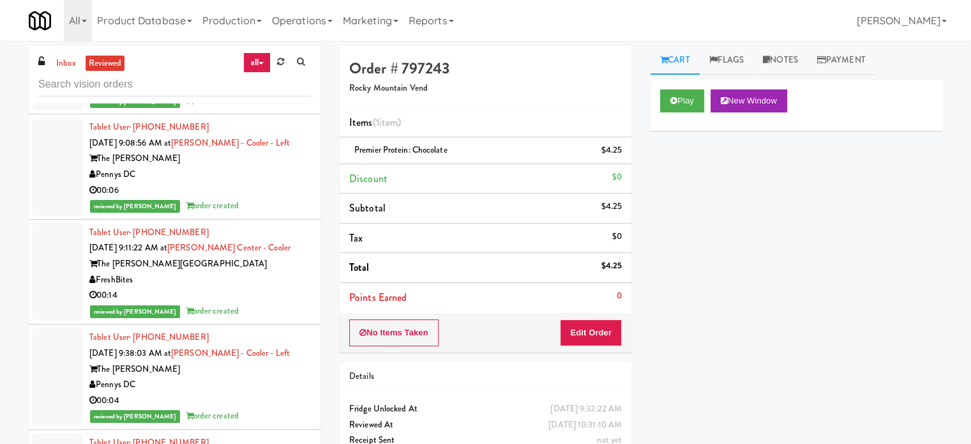
click at [266, 115] on li "Tablet User · (480) 273-2152 [DATE] 9:11:25 AM at [GEOGRAPHIC_DATA] - Cooler - …" at bounding box center [175, 62] width 292 height 105
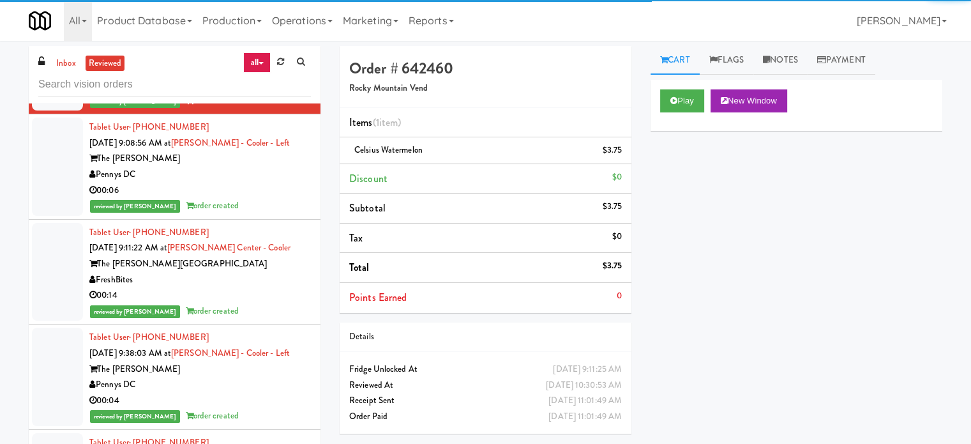
click at [262, 167] on div "The [PERSON_NAME]" at bounding box center [200, 159] width 222 height 16
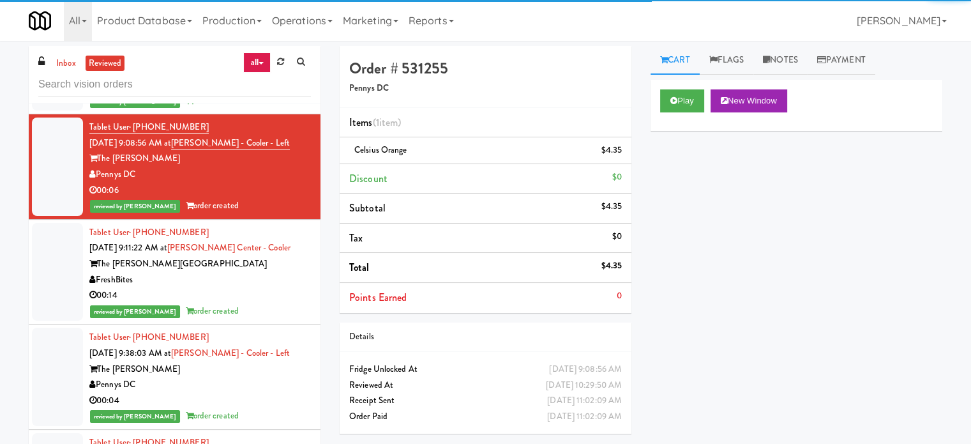
click at [262, 272] on div "The [PERSON_NAME][GEOGRAPHIC_DATA]" at bounding box center [200, 264] width 222 height 16
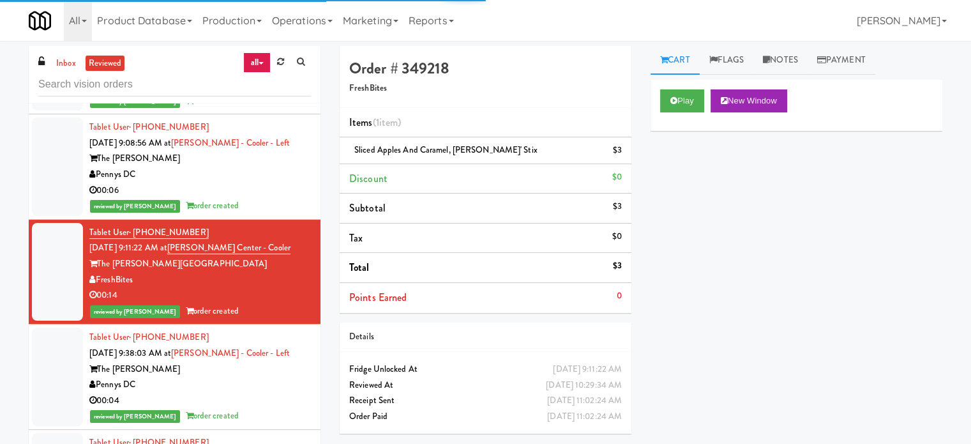
scroll to position [28560, 0]
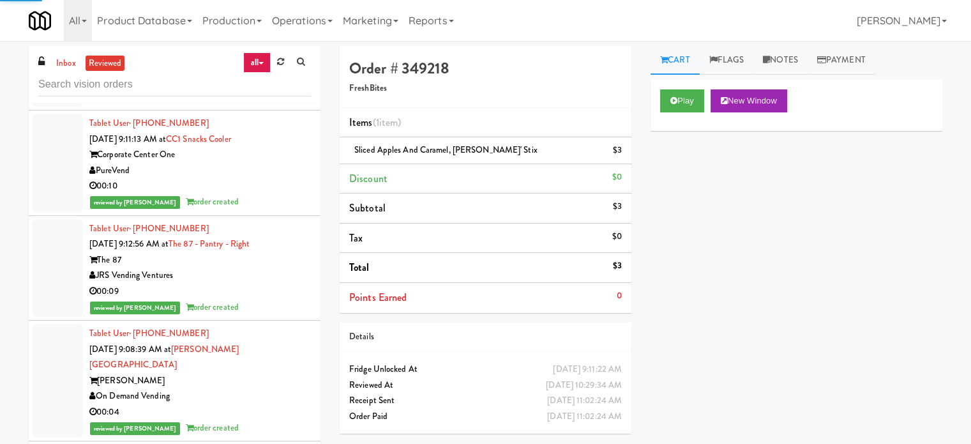
click at [283, 89] on div "00:04" at bounding box center [200, 81] width 222 height 16
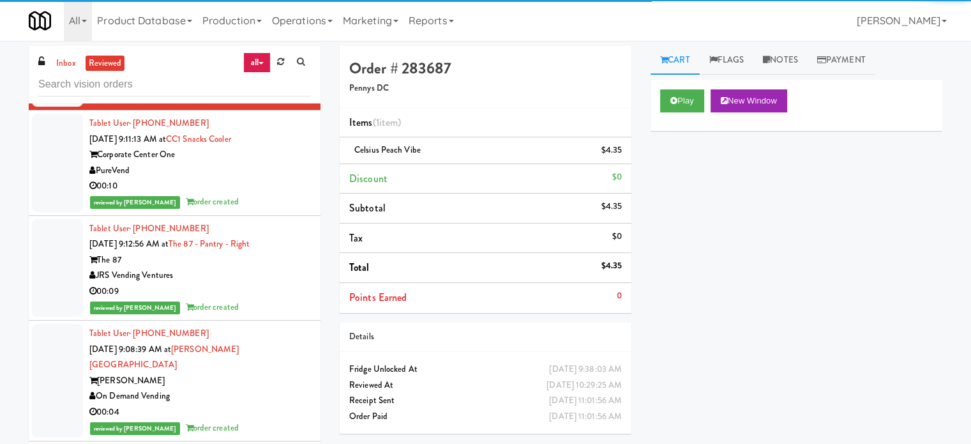
click at [275, 194] on div "00:10" at bounding box center [200, 186] width 222 height 16
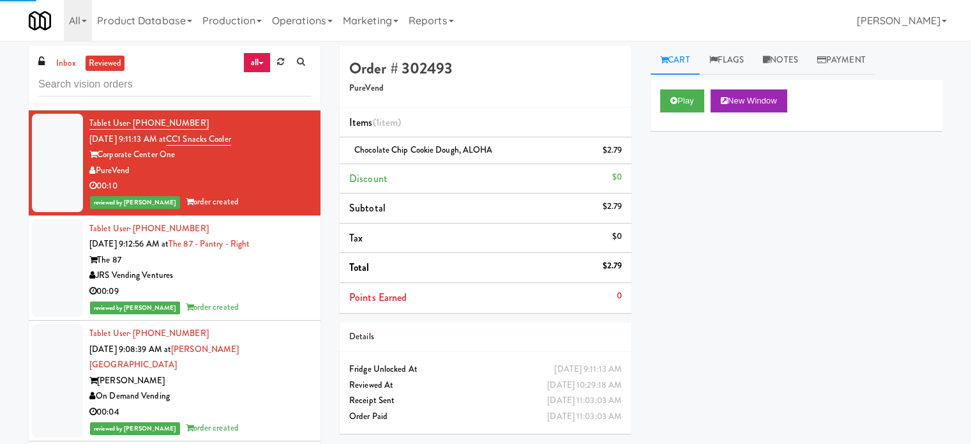
click at [271, 283] on div "JRS Vending Ventures" at bounding box center [200, 276] width 222 height 16
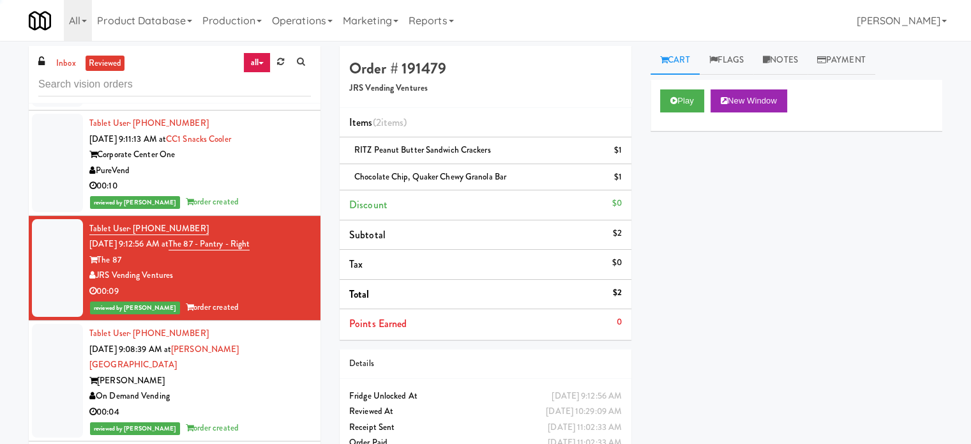
scroll to position [28879, 0]
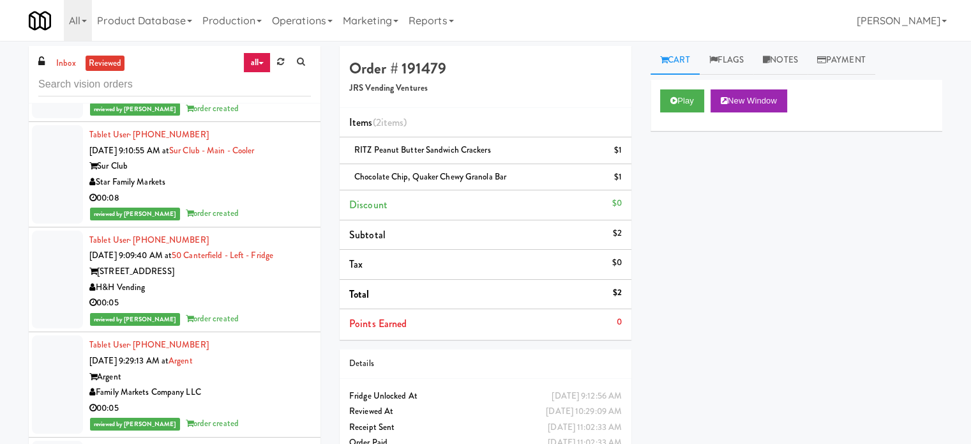
click at [280, 101] on div "00:04" at bounding box center [200, 93] width 222 height 16
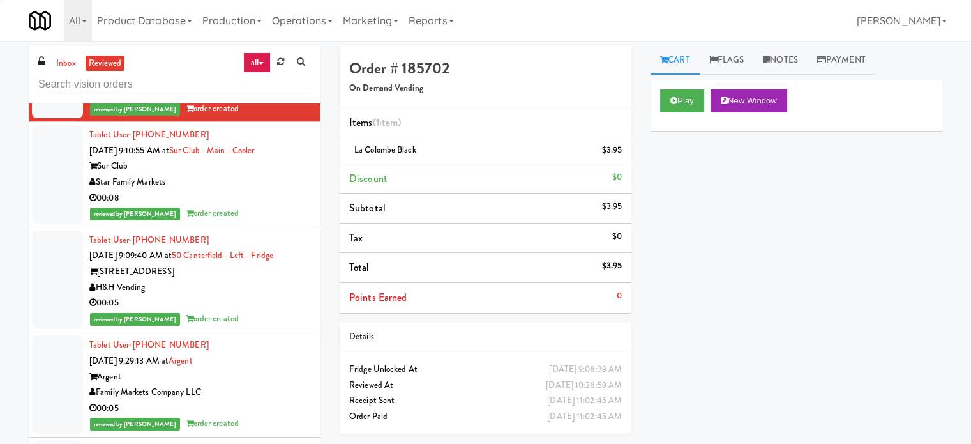
click at [273, 206] on div "00:08" at bounding box center [200, 198] width 222 height 16
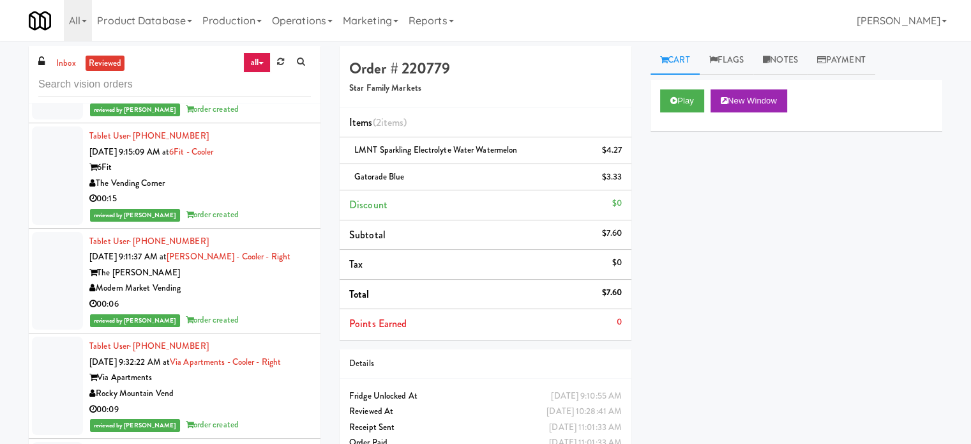
scroll to position [27602, 0]
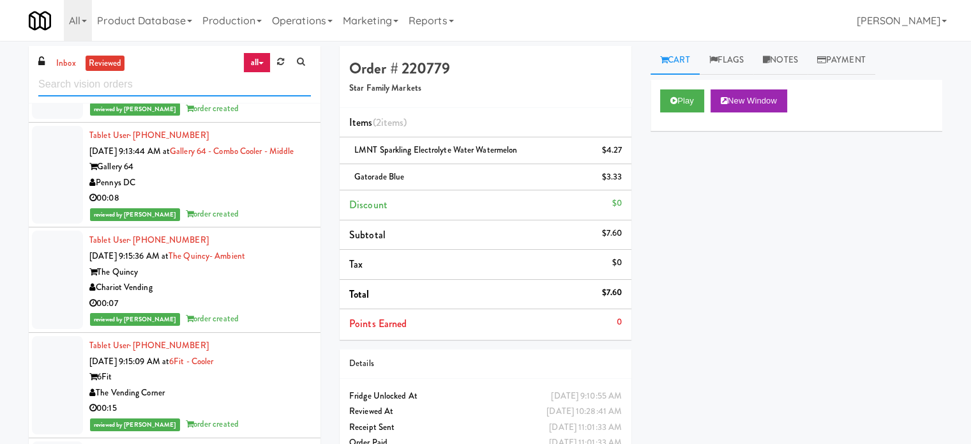
click at [186, 85] on input "text" at bounding box center [174, 85] width 273 height 24
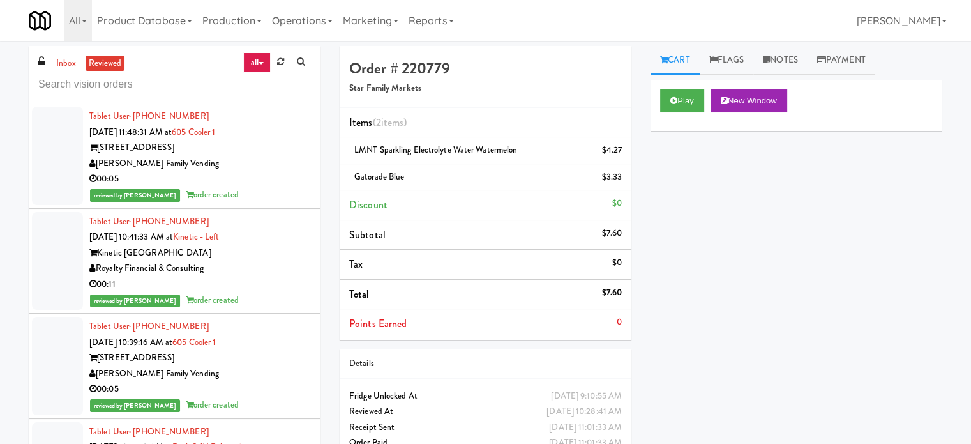
click at [231, 162] on div "[PERSON_NAME] Family Vending" at bounding box center [200, 164] width 222 height 16
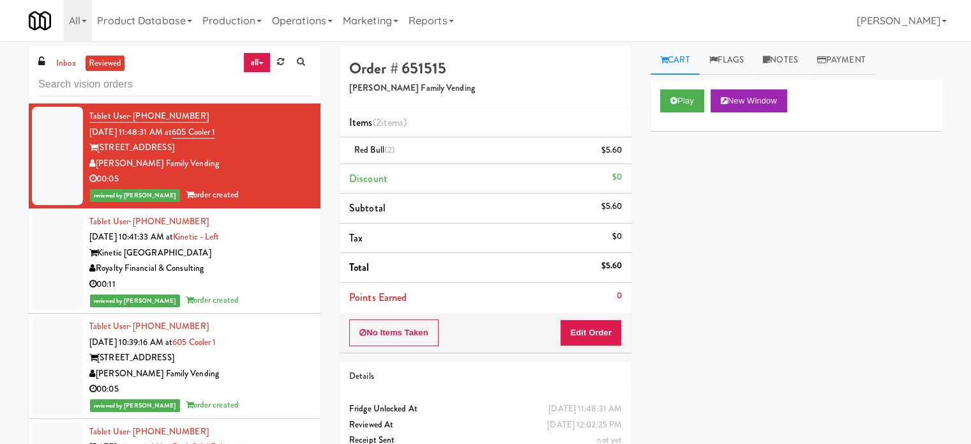
click at [264, 283] on div "00:11" at bounding box center [200, 284] width 222 height 16
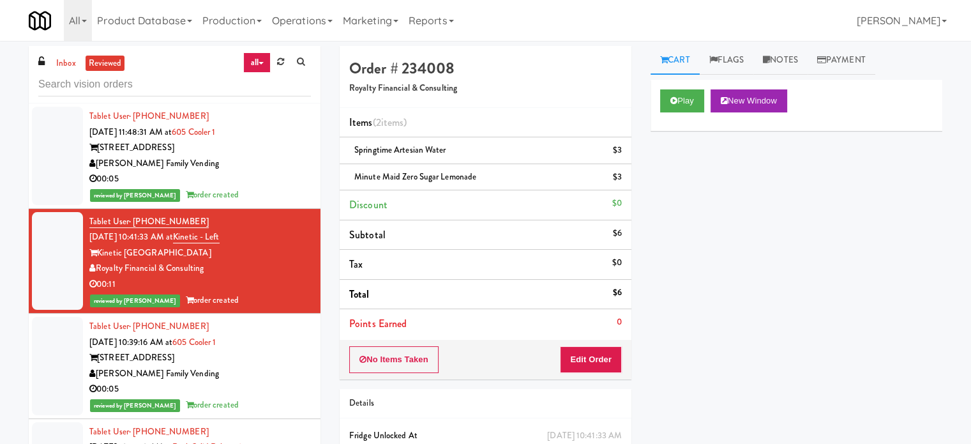
click at [260, 373] on div "[PERSON_NAME] Family Vending" at bounding box center [200, 374] width 222 height 16
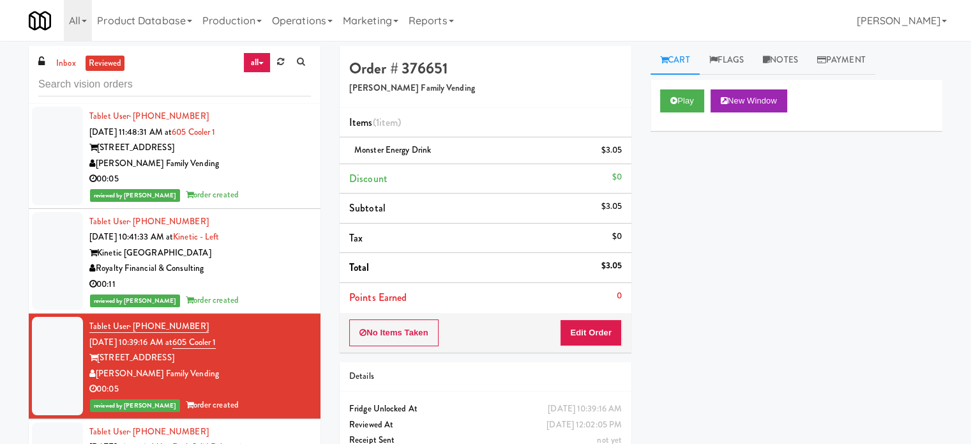
scroll to position [319, 0]
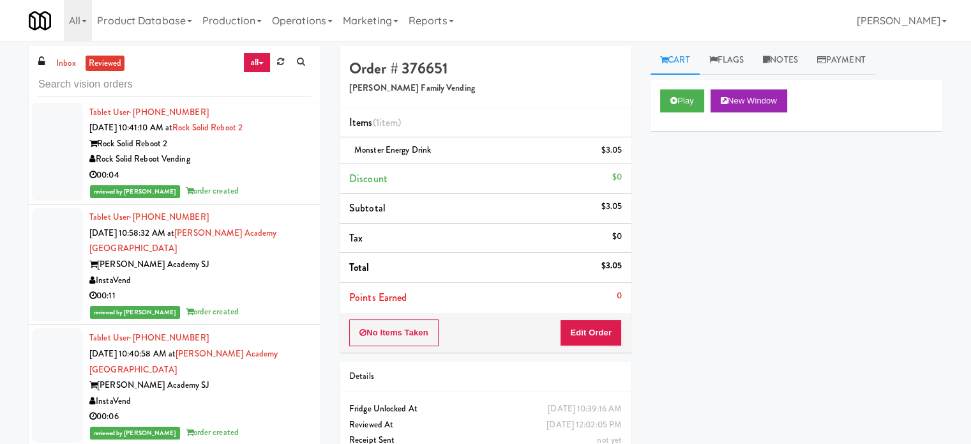
drag, startPoint x: 263, startPoint y: 141, endPoint x: 263, endPoint y: 153, distance: 11.5
click at [264, 146] on div "Rock Solid Reboot 2" at bounding box center [200, 144] width 222 height 16
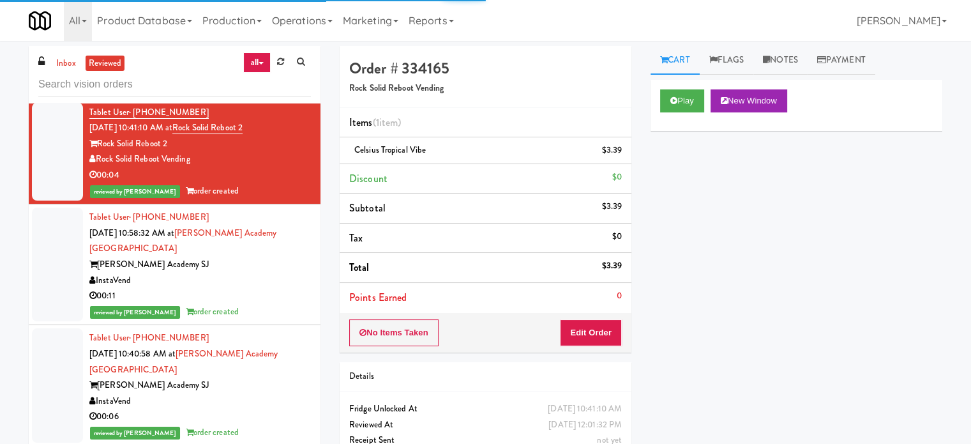
click at [259, 298] on div "00:11" at bounding box center [200, 296] width 222 height 16
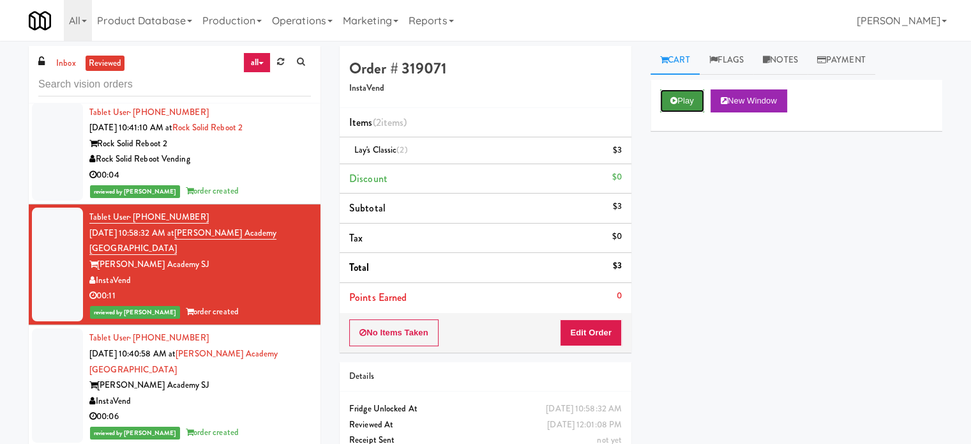
click at [671, 99] on button "Play" at bounding box center [682, 100] width 44 height 23
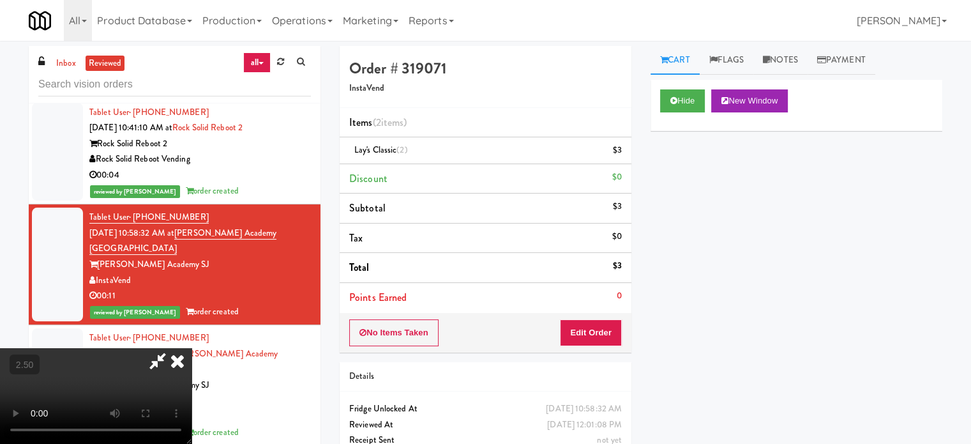
drag, startPoint x: 437, startPoint y: 301, endPoint x: 471, endPoint y: 255, distance: 56.6
click at [192, 348] on video at bounding box center [96, 396] width 192 height 96
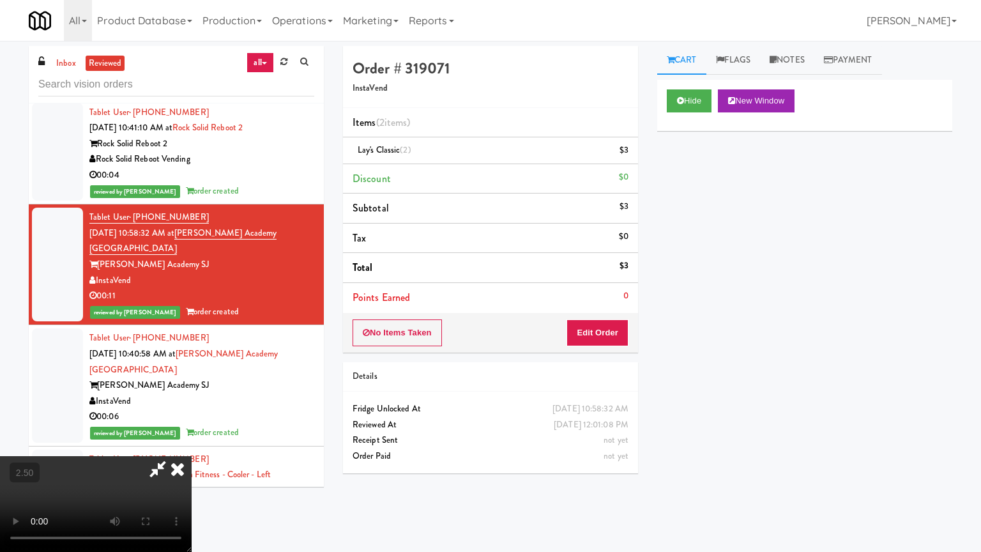
click at [192, 443] on video at bounding box center [96, 504] width 192 height 96
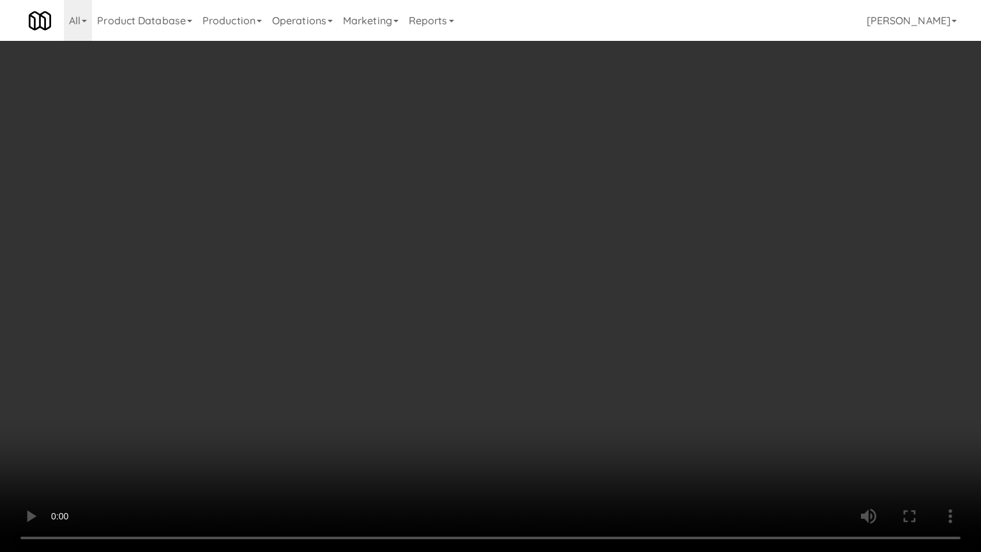
click at [472, 333] on video at bounding box center [490, 276] width 981 height 552
click at [522, 443] on video at bounding box center [490, 276] width 981 height 552
click at [517, 443] on video at bounding box center [490, 276] width 981 height 552
click at [516, 443] on video at bounding box center [490, 276] width 981 height 552
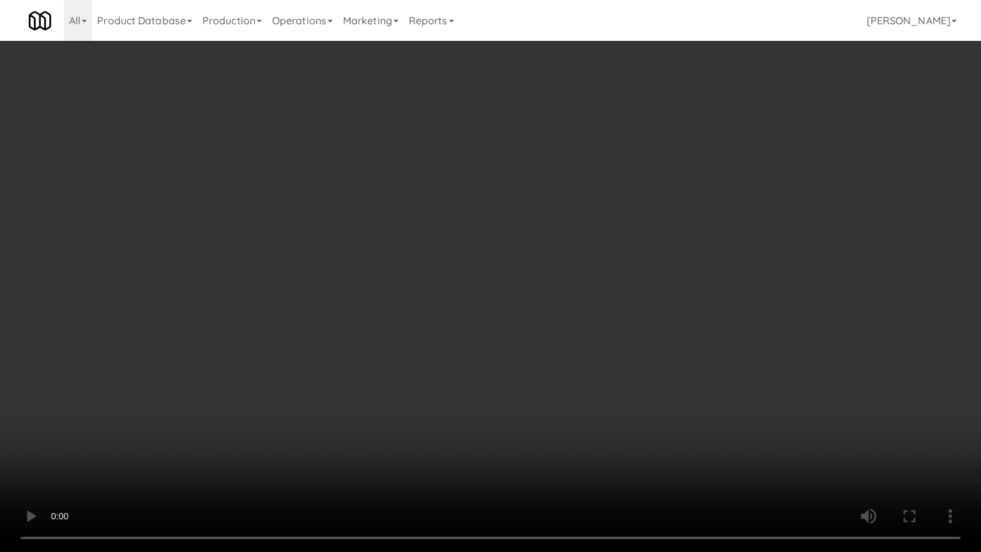
click at [615, 443] on video at bounding box center [490, 276] width 981 height 552
click at [598, 443] on video at bounding box center [490, 276] width 981 height 552
click at [639, 411] on video at bounding box center [490, 276] width 981 height 552
drag, startPoint x: 639, startPoint y: 411, endPoint x: 738, endPoint y: 230, distance: 206.6
click at [640, 410] on video at bounding box center [490, 276] width 981 height 552
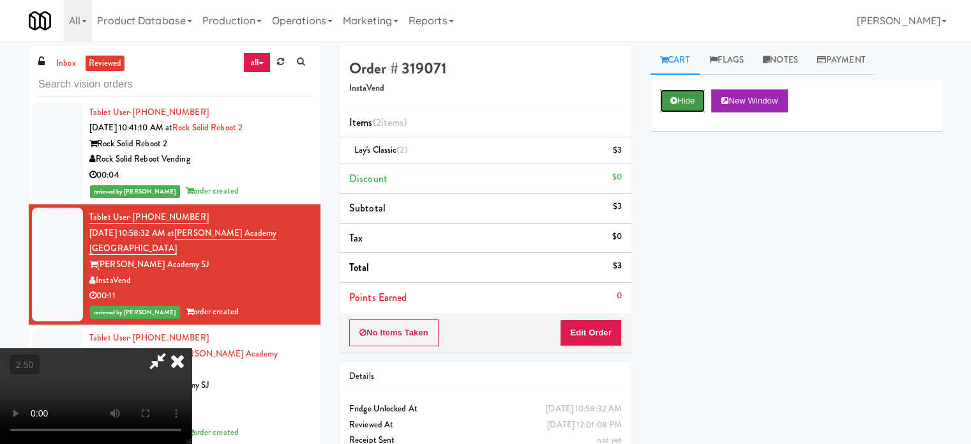
click at [702, 94] on button "Hide" at bounding box center [682, 100] width 45 height 23
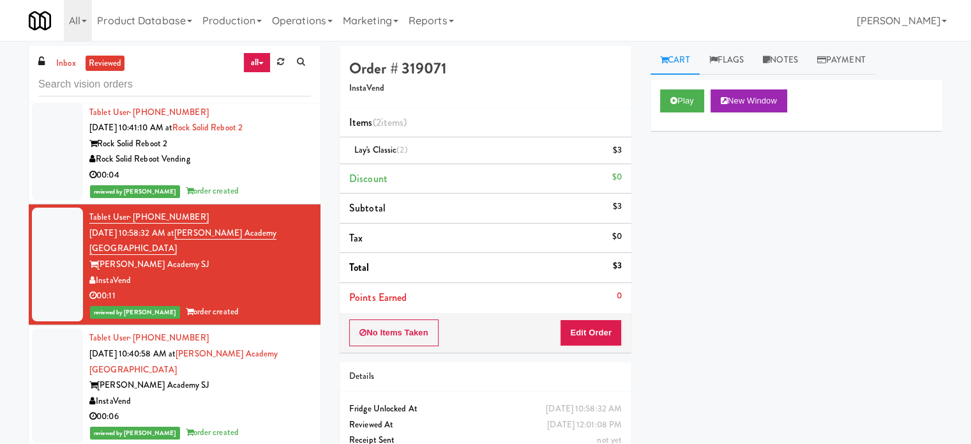
click at [282, 395] on div "InstaVend" at bounding box center [200, 401] width 222 height 16
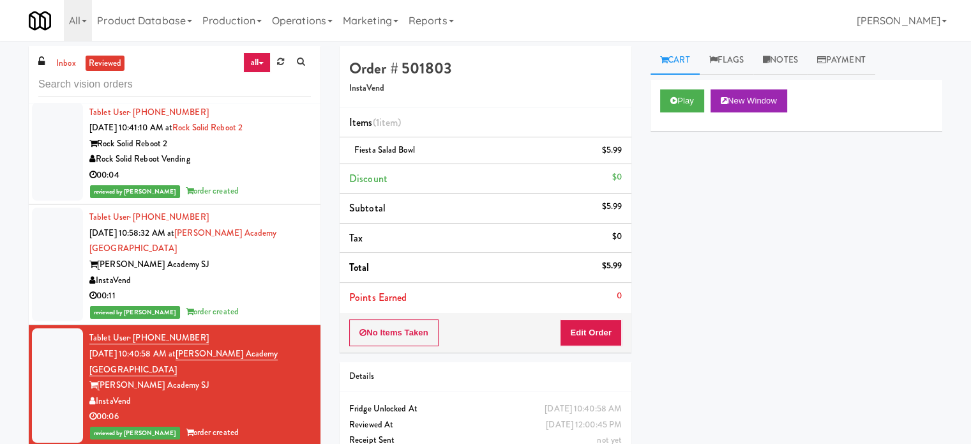
scroll to position [638, 0]
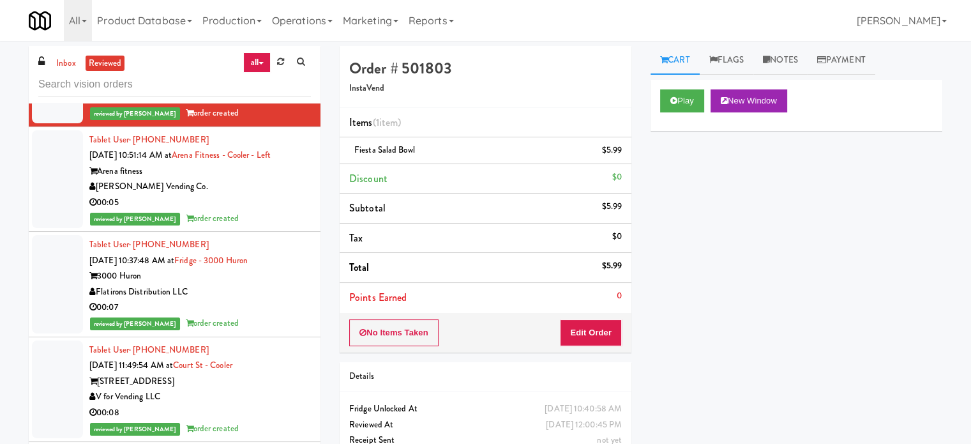
click at [285, 209] on div "00:05" at bounding box center [200, 203] width 222 height 16
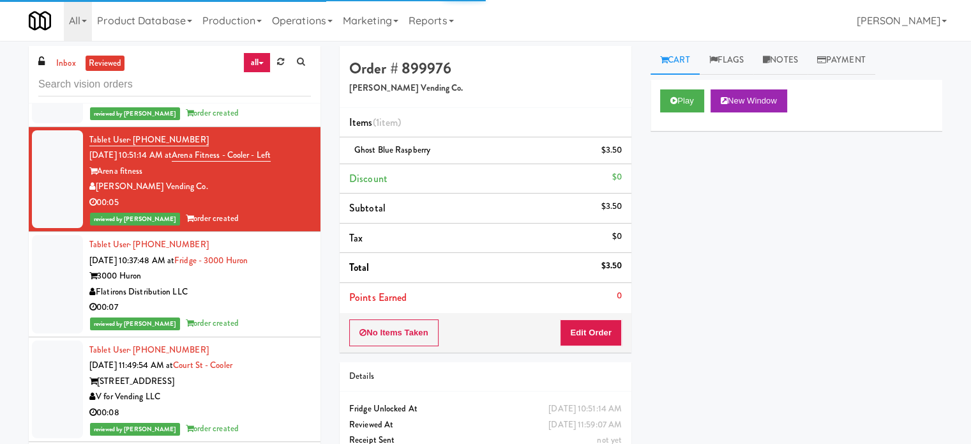
click at [273, 301] on div "00:07" at bounding box center [200, 307] width 222 height 16
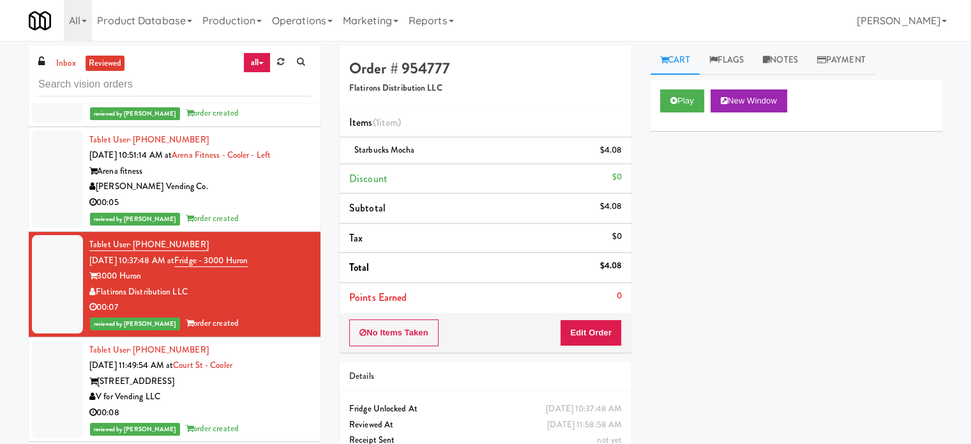
click at [268, 380] on div "[STREET_ADDRESS]" at bounding box center [200, 381] width 222 height 16
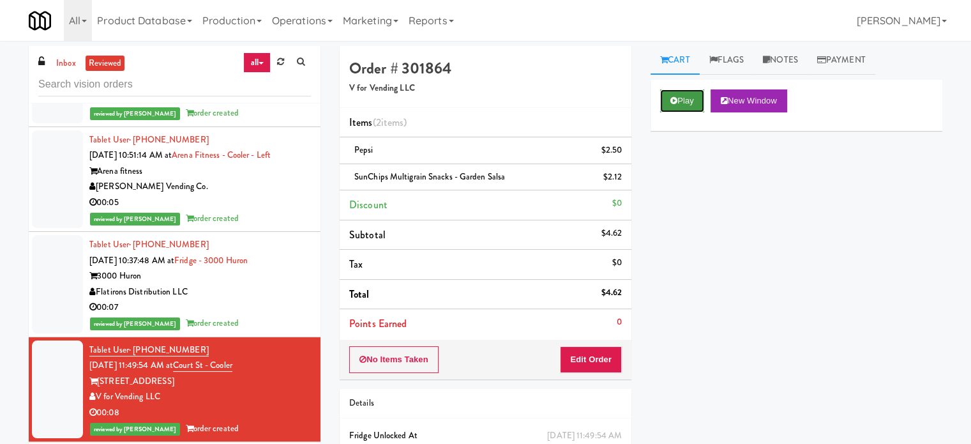
click at [672, 102] on icon at bounding box center [673, 100] width 7 height 8
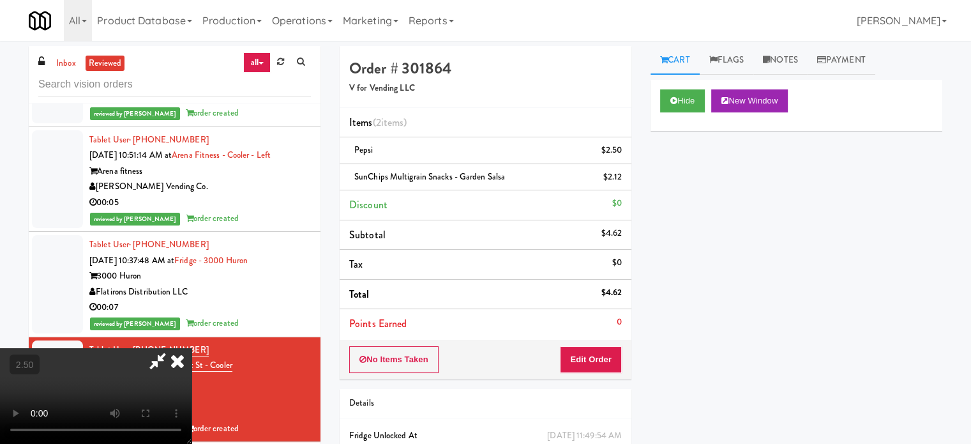
click at [192, 348] on video at bounding box center [96, 396] width 192 height 96
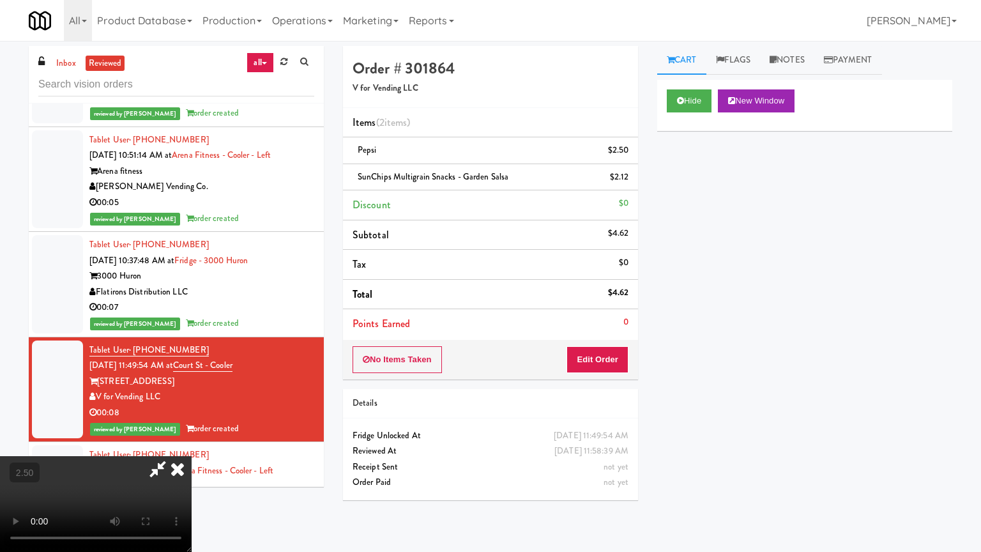
click at [192, 443] on video at bounding box center [96, 504] width 192 height 96
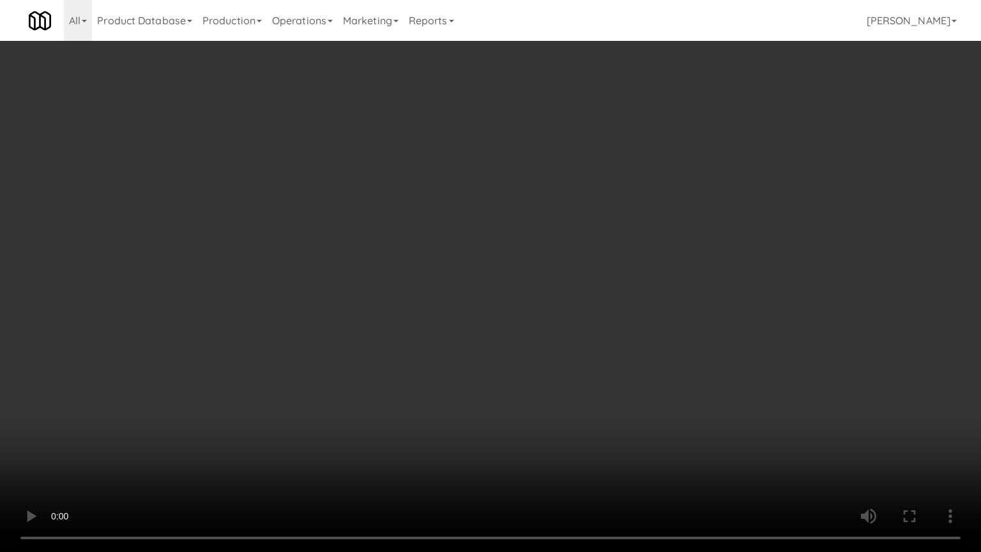
drag, startPoint x: 495, startPoint y: 314, endPoint x: 730, endPoint y: 66, distance: 341.4
click at [498, 310] on video at bounding box center [490, 276] width 981 height 552
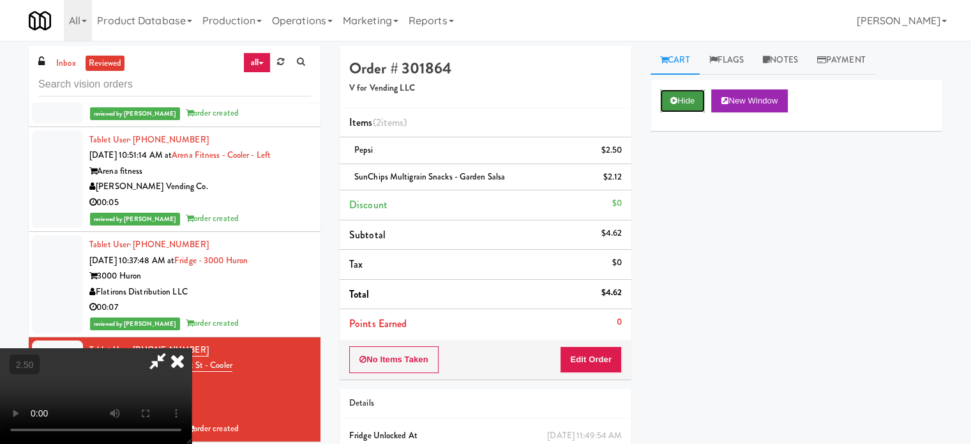
click at [698, 93] on button "Hide" at bounding box center [682, 100] width 45 height 23
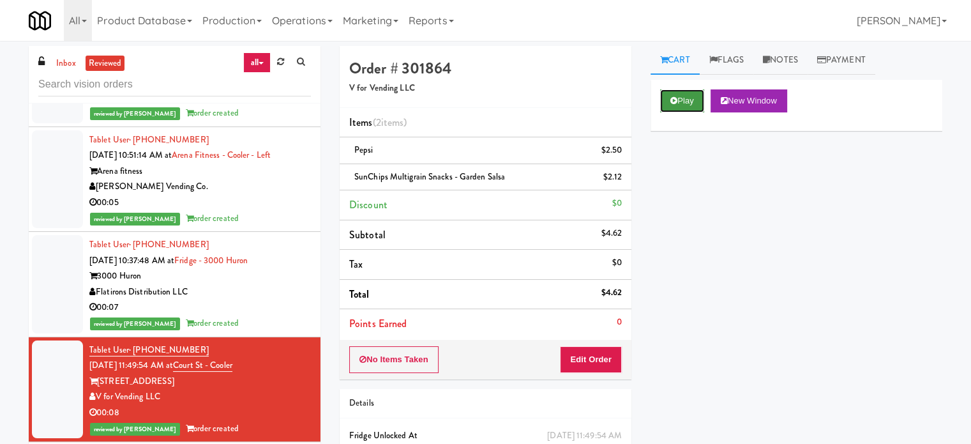
click at [697, 94] on button "Play" at bounding box center [682, 100] width 44 height 23
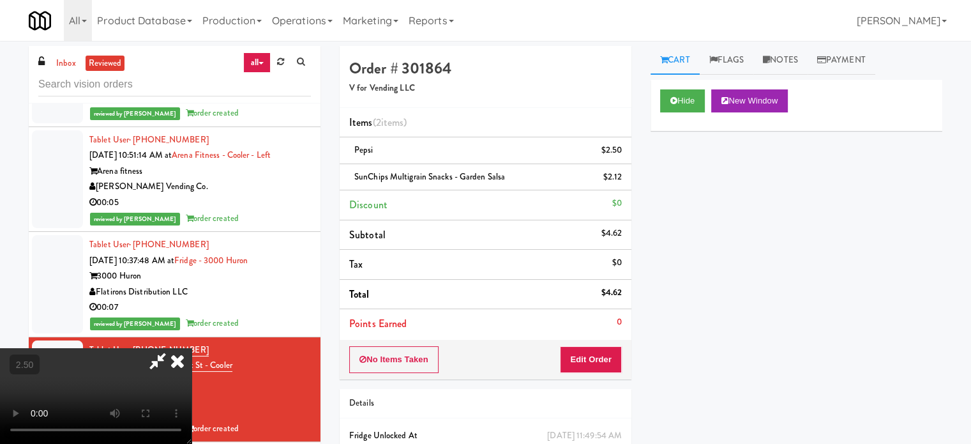
click at [192, 348] on video at bounding box center [96, 396] width 192 height 96
drag, startPoint x: 383, startPoint y: 308, endPoint x: 388, endPoint y: 303, distance: 6.8
click at [192, 348] on video at bounding box center [96, 396] width 192 height 96
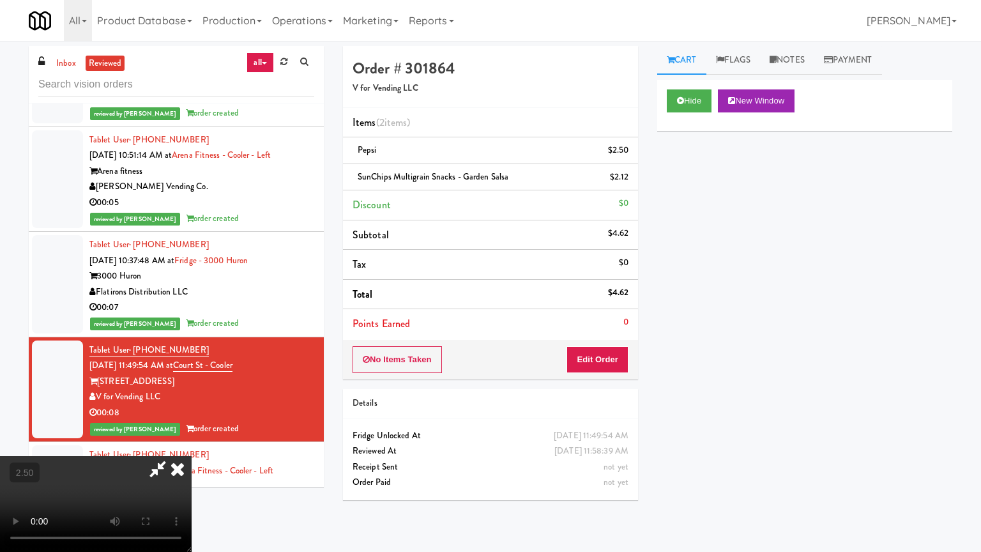
click at [192, 443] on video at bounding box center [96, 504] width 192 height 96
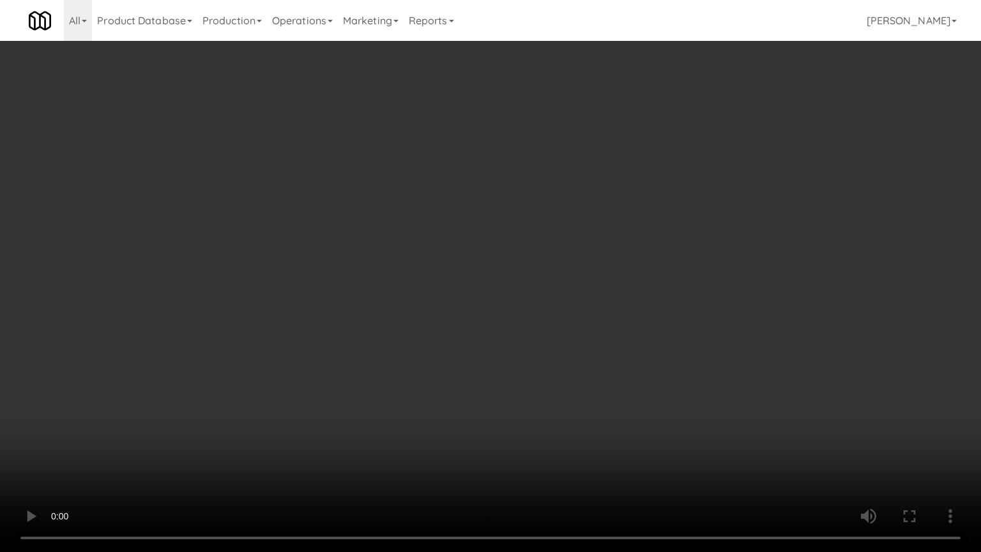
click at [419, 340] on video at bounding box center [490, 276] width 981 height 552
click at [472, 347] on video at bounding box center [490, 276] width 981 height 552
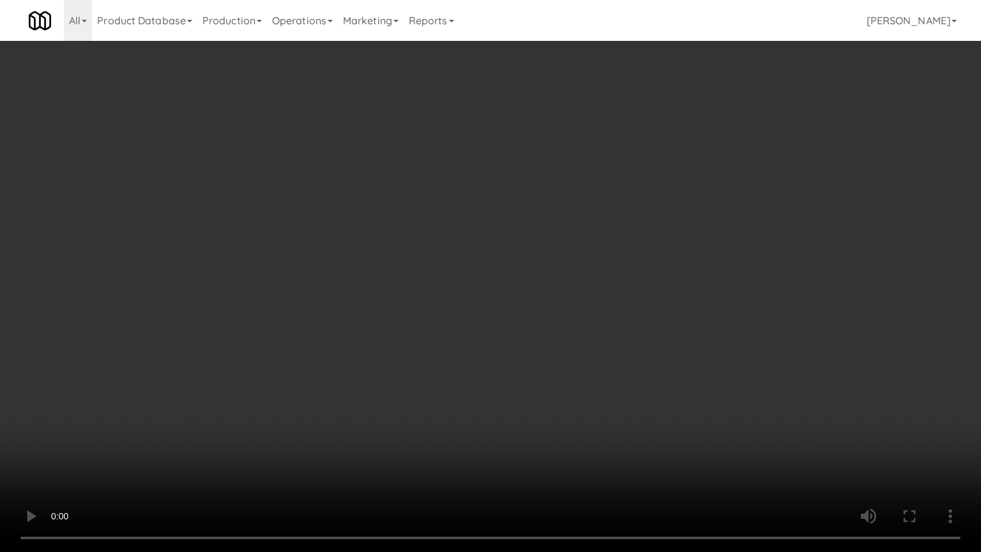
click at [475, 346] on video at bounding box center [490, 276] width 981 height 552
click at [490, 345] on video at bounding box center [490, 276] width 981 height 552
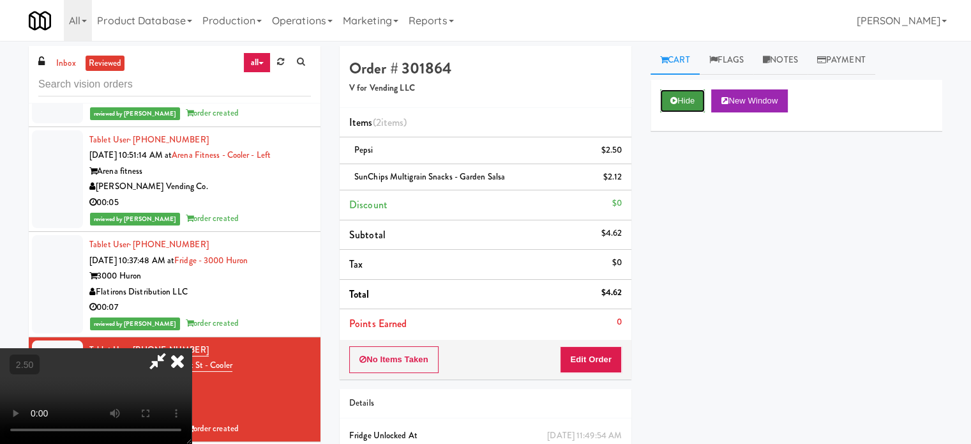
click at [686, 94] on button "Hide" at bounding box center [682, 100] width 45 height 23
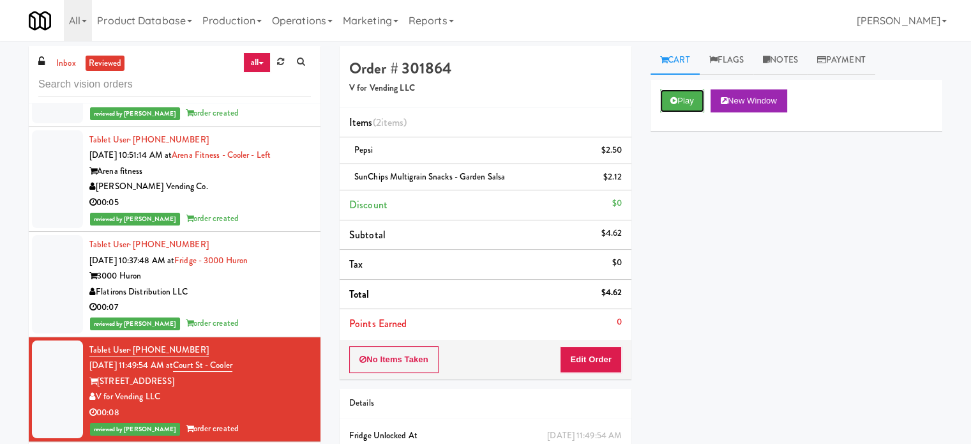
scroll to position [958, 0]
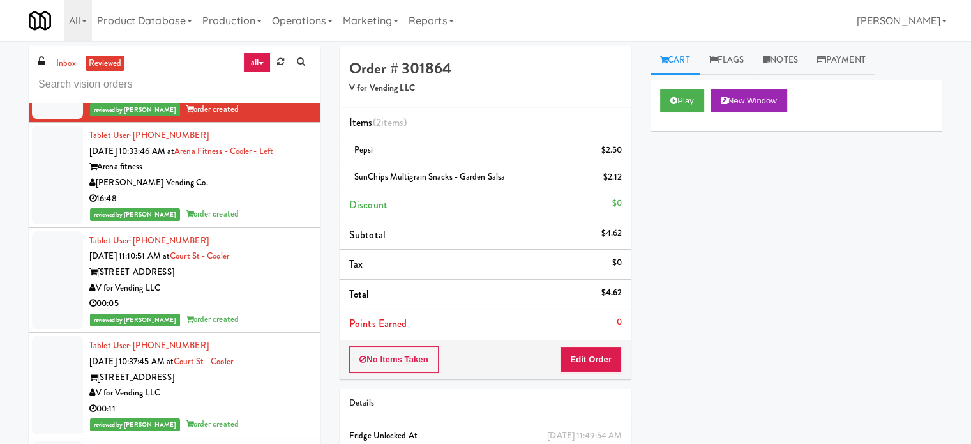
click at [273, 233] on div "Tablet User · (860) 575-7041 [DATE] 11:10:51 AM at [GEOGRAPHIC_DATA][STREET_ADD…" at bounding box center [200, 280] width 222 height 94
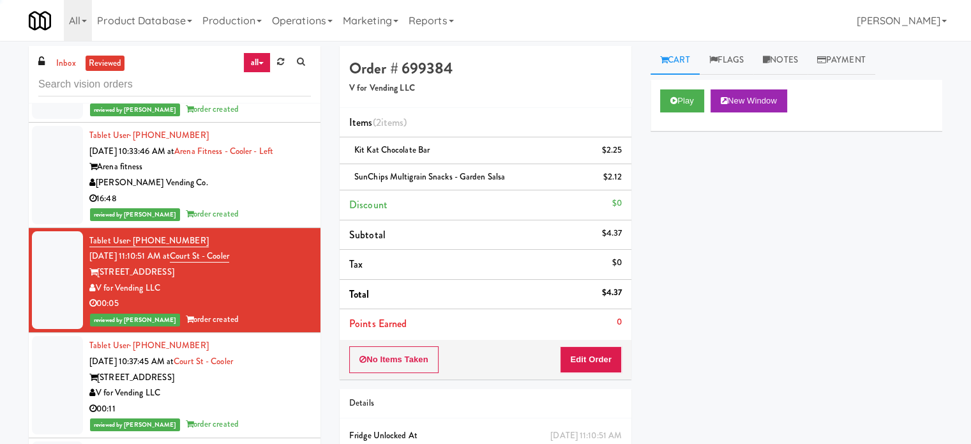
click at [273, 214] on div "reviewed by [PERSON_NAME] order created" at bounding box center [200, 214] width 222 height 16
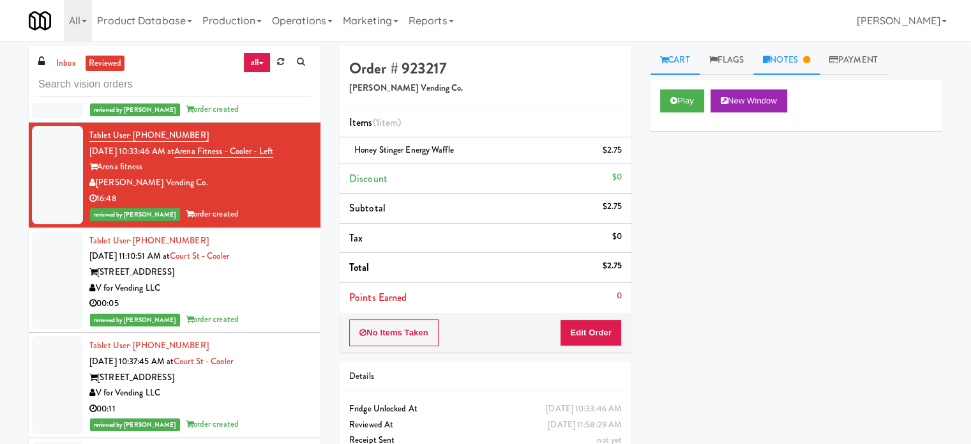
click at [799, 68] on link "Notes" at bounding box center [786, 60] width 66 height 29
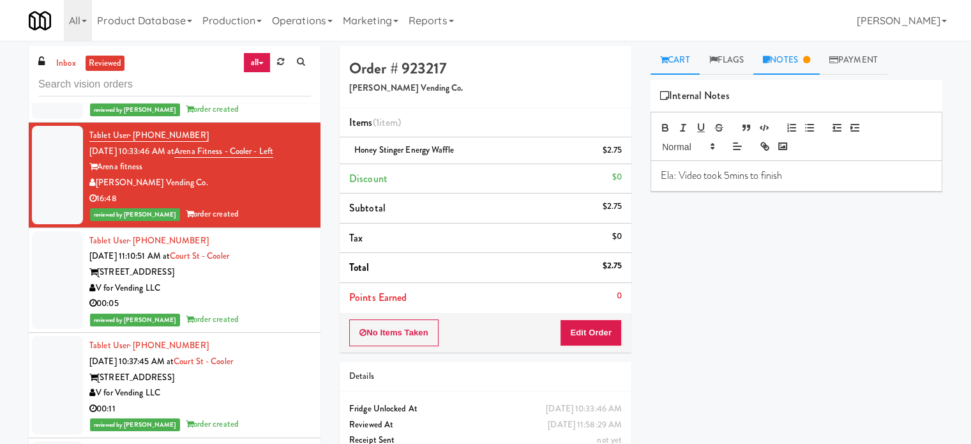
click at [686, 65] on link "Cart" at bounding box center [675, 60] width 49 height 29
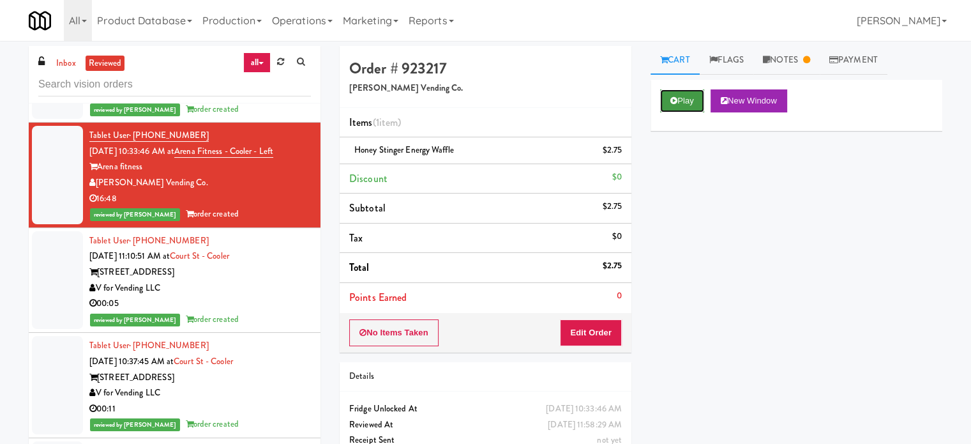
click at [690, 100] on button "Play" at bounding box center [682, 100] width 44 height 23
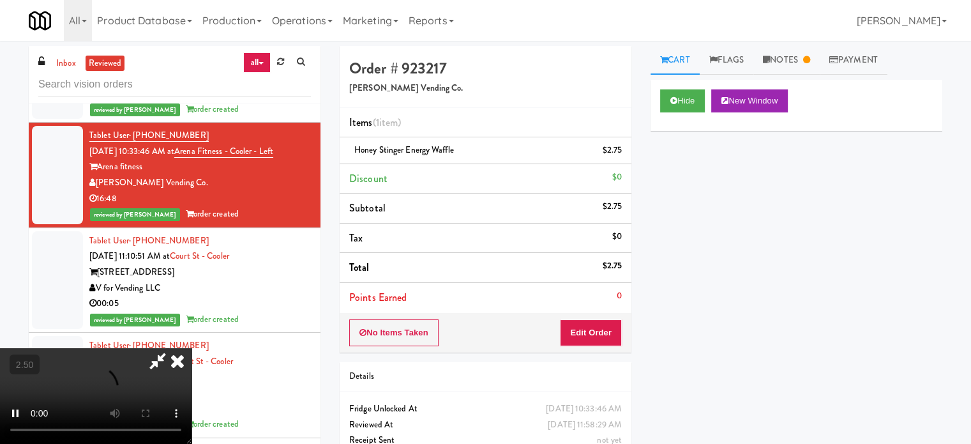
click at [384, 347] on div "No Items Taken Edit Order" at bounding box center [486, 333] width 292 height 40
click at [386, 337] on div "No Items Taken Edit Order" at bounding box center [486, 333] width 292 height 40
drag, startPoint x: 503, startPoint y: 244, endPoint x: 506, endPoint y: 228, distance: 16.3
click at [192, 348] on video at bounding box center [96, 396] width 192 height 96
drag, startPoint x: 506, startPoint y: 228, endPoint x: 523, endPoint y: 268, distance: 43.5
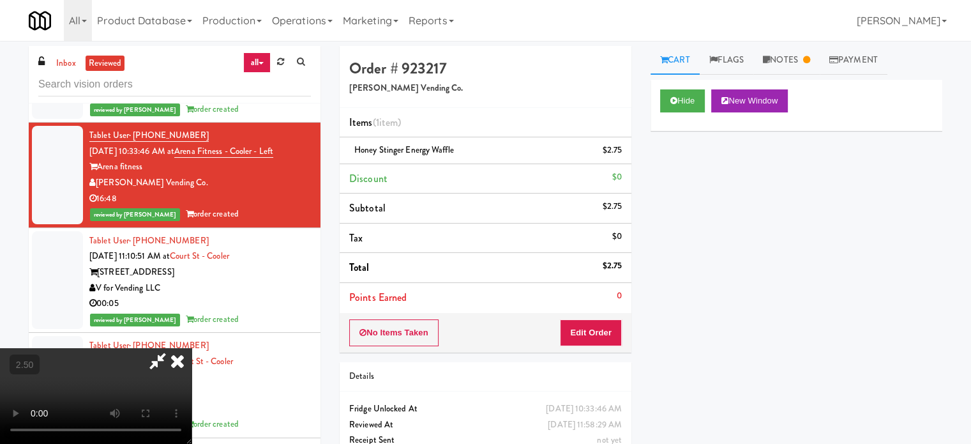
click at [192, 348] on video at bounding box center [96, 396] width 192 height 96
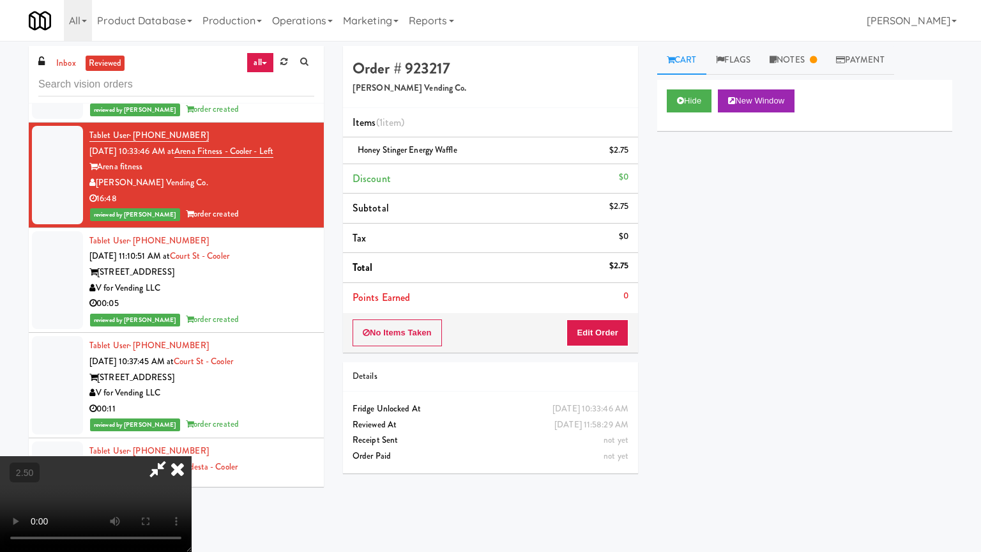
click at [192, 443] on video at bounding box center [96, 504] width 192 height 96
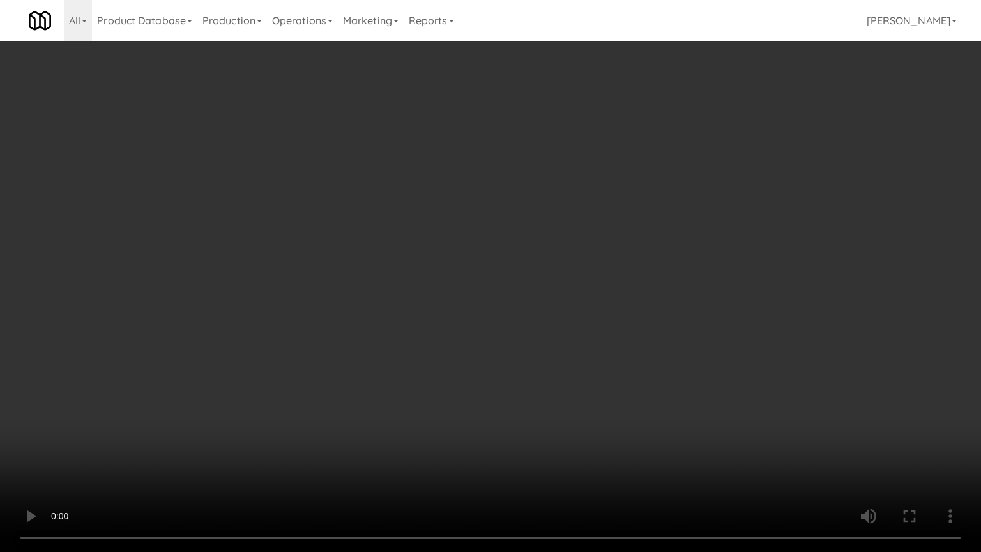
click at [515, 275] on video at bounding box center [490, 276] width 981 height 552
click at [518, 278] on video at bounding box center [490, 276] width 981 height 552
click at [513, 281] on video at bounding box center [490, 276] width 981 height 552
click at [544, 306] on video at bounding box center [490, 276] width 981 height 552
click at [541, 306] on video at bounding box center [490, 276] width 981 height 552
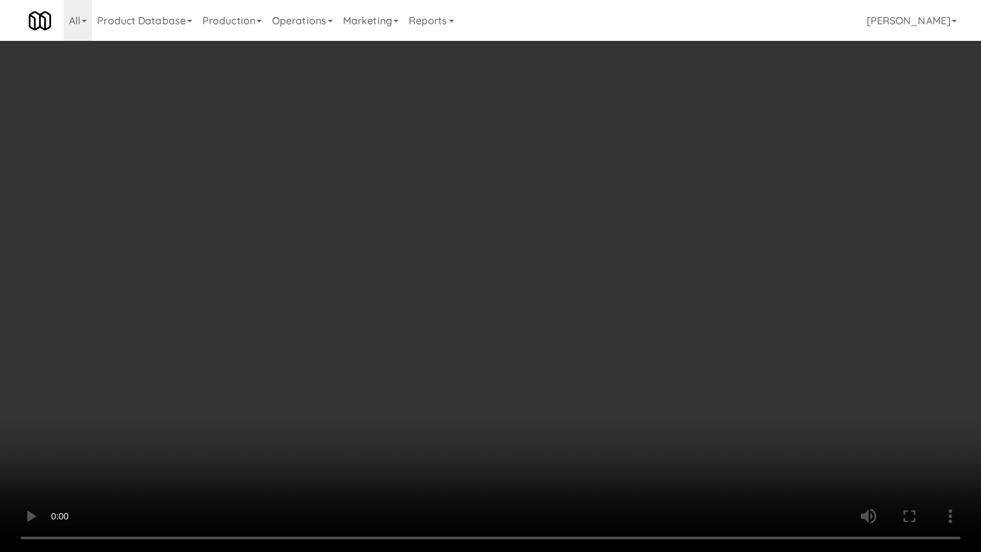
click at [541, 306] on video at bounding box center [490, 276] width 981 height 552
click at [540, 306] on video at bounding box center [490, 276] width 981 height 552
click at [551, 319] on video at bounding box center [490, 276] width 981 height 552
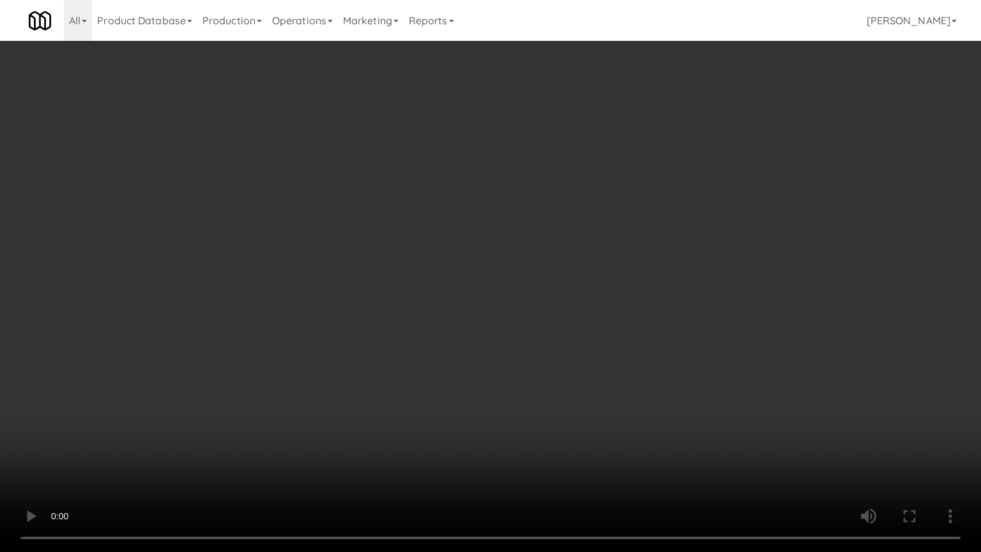
click at [550, 322] on video at bounding box center [490, 276] width 981 height 552
click at [553, 324] on video at bounding box center [490, 276] width 981 height 552
drag, startPoint x: 568, startPoint y: 317, endPoint x: 649, endPoint y: 214, distance: 131.4
click at [571, 316] on video at bounding box center [490, 276] width 981 height 552
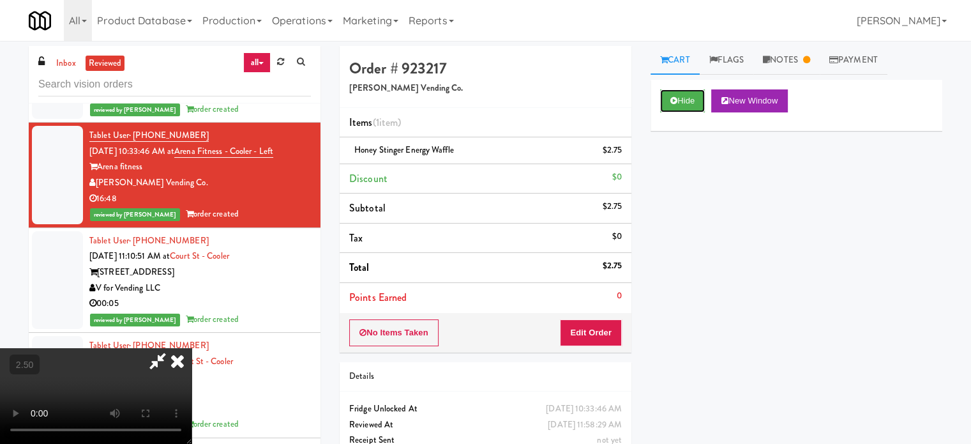
drag, startPoint x: 691, startPoint y: 97, endPoint x: 659, endPoint y: 115, distance: 37.1
click at [691, 98] on button "Hide" at bounding box center [682, 100] width 45 height 23
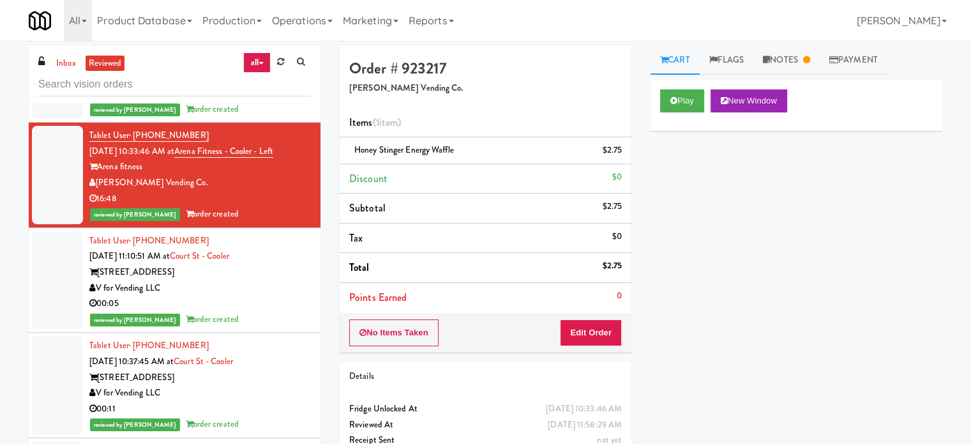
drag, startPoint x: 253, startPoint y: 312, endPoint x: 294, endPoint y: 287, distance: 48.4
click at [253, 312] on div "reviewed by [PERSON_NAME] order created" at bounding box center [200, 320] width 222 height 16
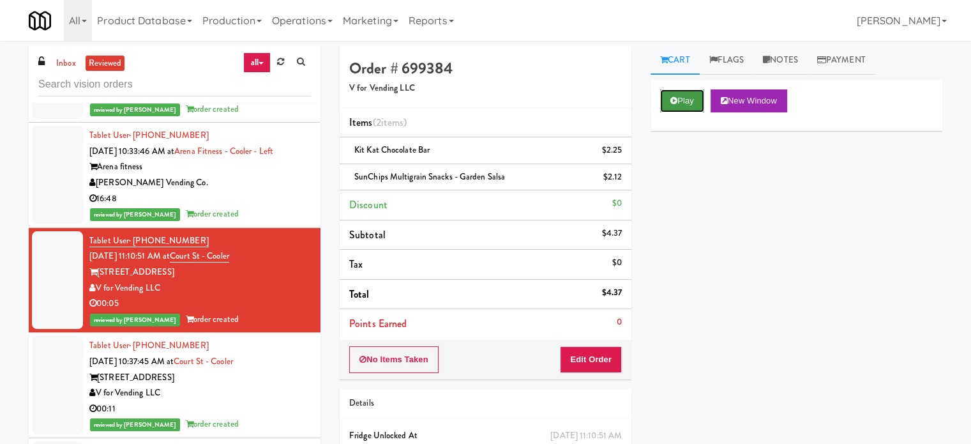
click at [683, 105] on button "Play" at bounding box center [682, 100] width 44 height 23
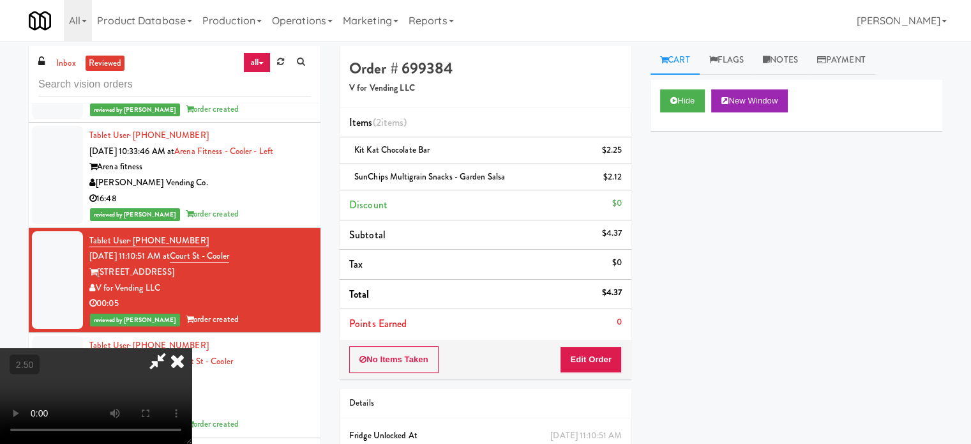
click at [192, 348] on video at bounding box center [96, 396] width 192 height 96
drag, startPoint x: 389, startPoint y: 307, endPoint x: 424, endPoint y: 245, distance: 71.4
click at [192, 348] on video at bounding box center [96, 396] width 192 height 96
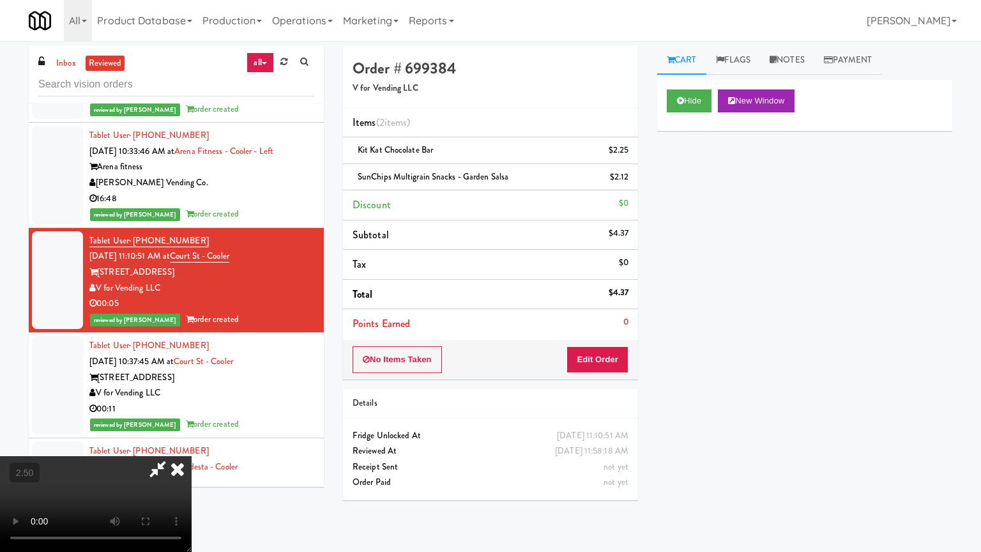
click at [192, 443] on video at bounding box center [96, 504] width 192 height 96
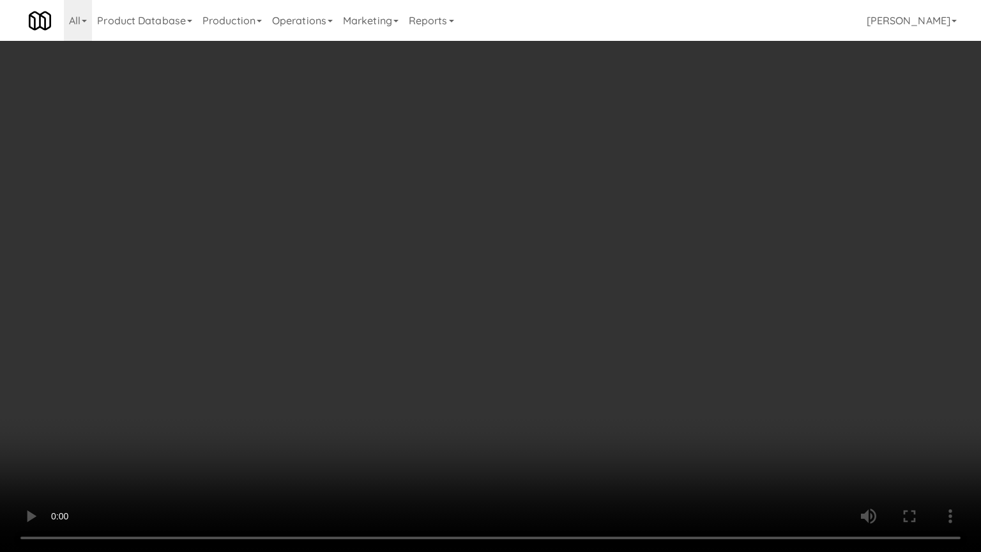
click at [419, 327] on video at bounding box center [490, 276] width 981 height 552
click at [426, 333] on video at bounding box center [490, 276] width 981 height 552
click at [552, 424] on video at bounding box center [490, 276] width 981 height 552
click at [573, 349] on video at bounding box center [490, 276] width 981 height 552
click at [578, 343] on video at bounding box center [490, 276] width 981 height 552
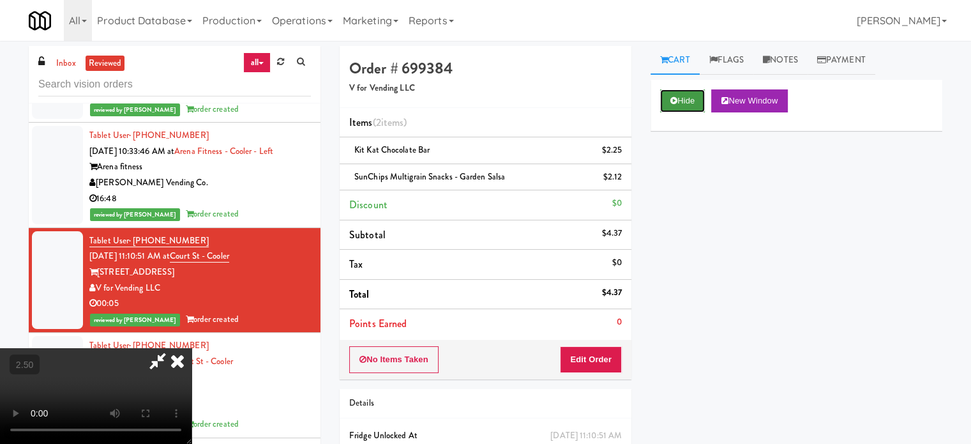
click at [686, 98] on button "Hide" at bounding box center [682, 100] width 45 height 23
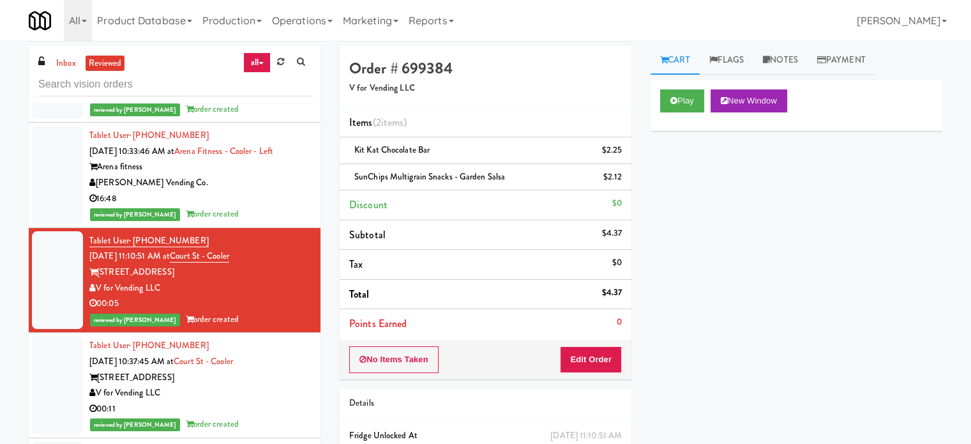
click at [250, 391] on div "V for Vending LLC" at bounding box center [200, 393] width 222 height 16
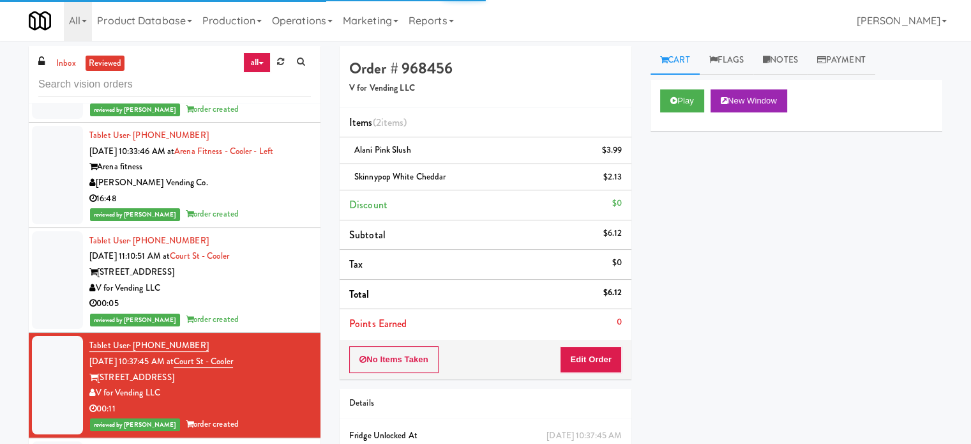
scroll to position [1277, 0]
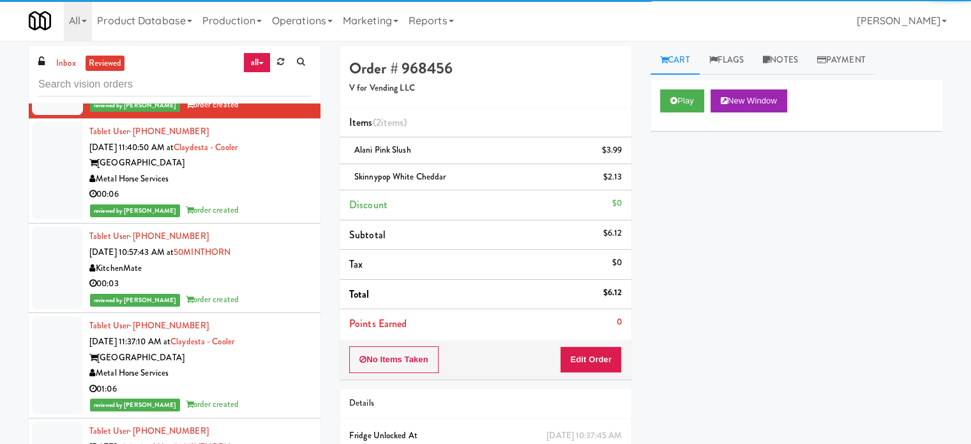
click at [258, 185] on div "Metal Horse Services" at bounding box center [200, 179] width 222 height 16
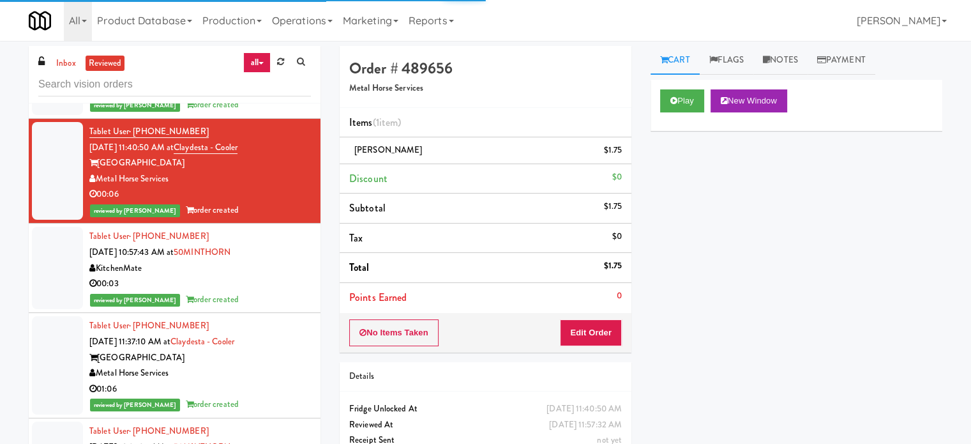
click at [260, 273] on div "KitchenMate" at bounding box center [200, 268] width 222 height 16
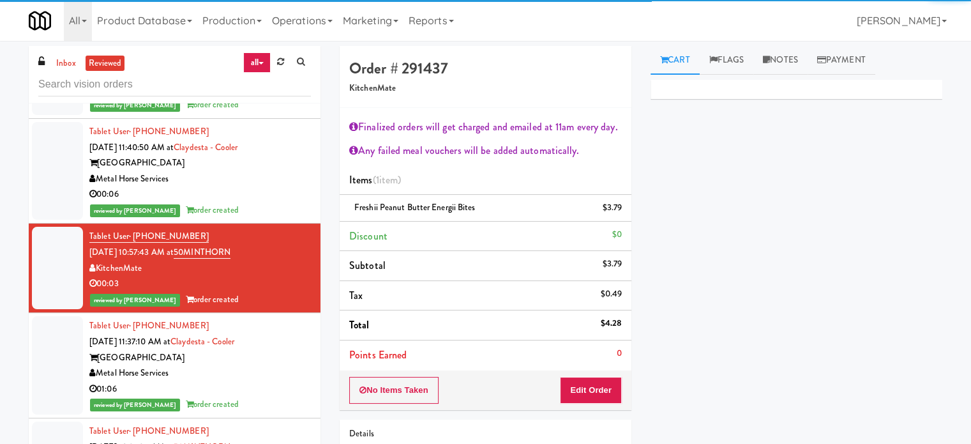
click at [268, 345] on div "Tablet User · (432) 935-1022 [DATE] 11:37:10 AM at Claydesta - Cooler Claydesta…" at bounding box center [200, 365] width 222 height 94
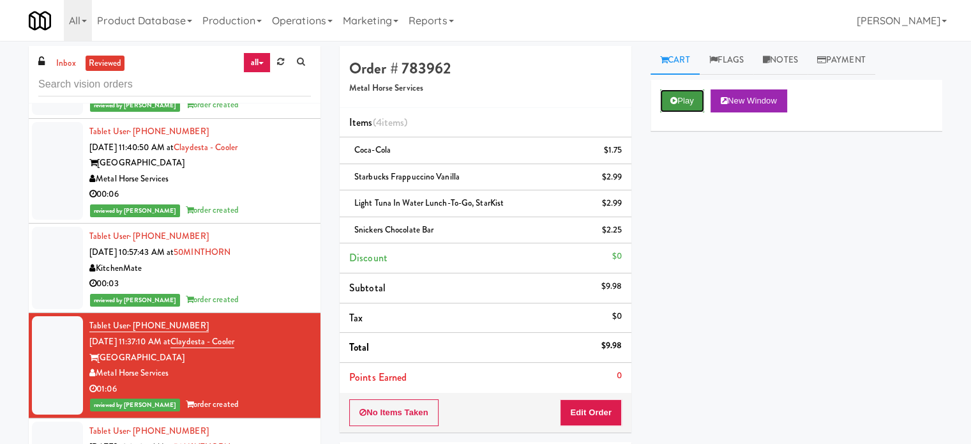
click at [693, 106] on button "Play" at bounding box center [682, 100] width 44 height 23
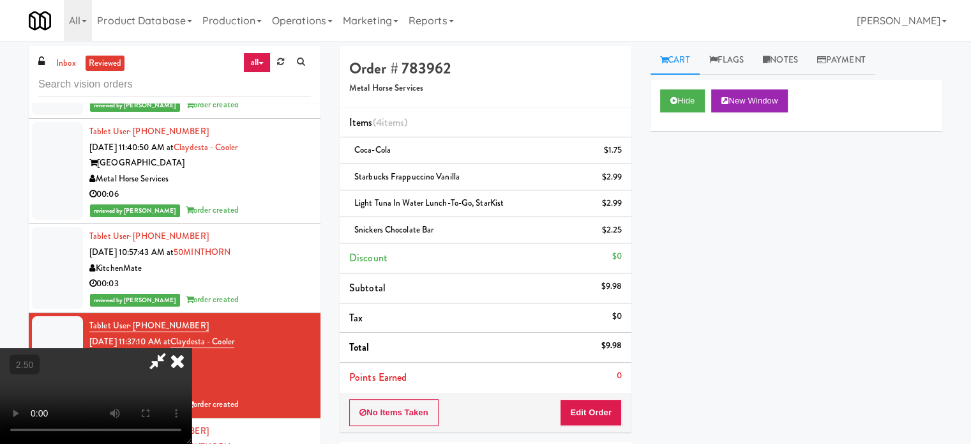
click at [192, 348] on video at bounding box center [96, 396] width 192 height 96
drag, startPoint x: 343, startPoint y: 319, endPoint x: 352, endPoint y: 311, distance: 12.7
click at [192, 348] on video at bounding box center [96, 396] width 192 height 96
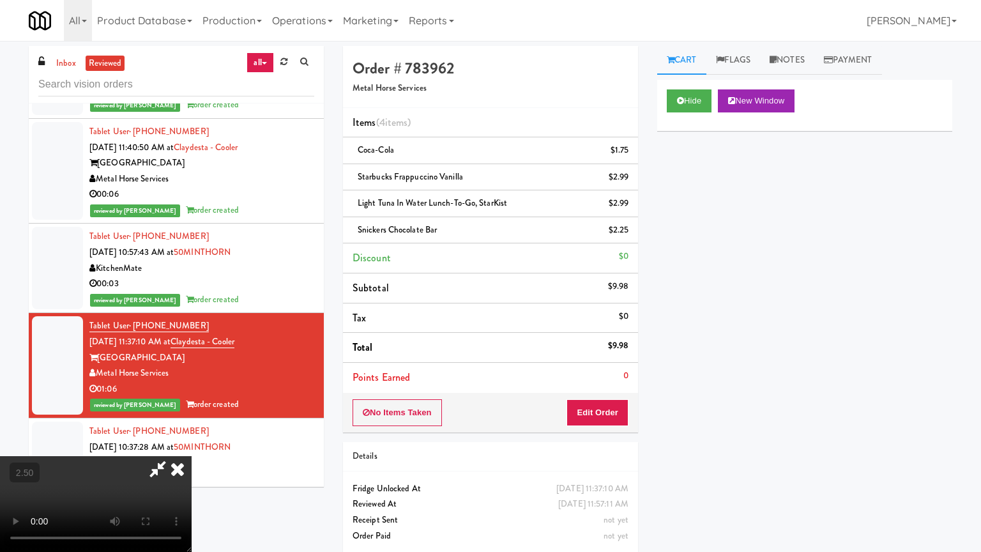
click at [192, 443] on video at bounding box center [96, 504] width 192 height 96
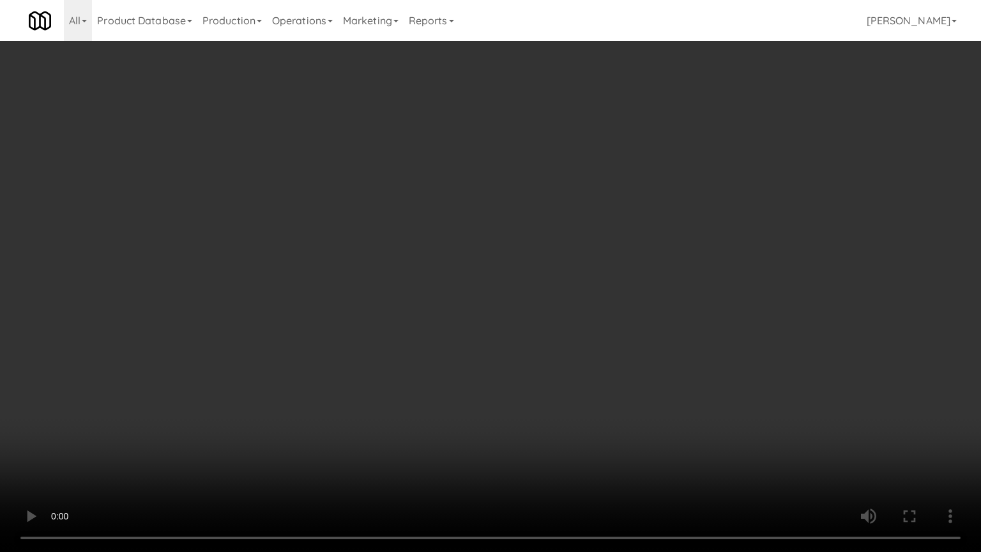
click at [452, 340] on video at bounding box center [490, 276] width 981 height 552
click at [471, 283] on video at bounding box center [490, 276] width 981 height 552
click at [501, 266] on video at bounding box center [490, 276] width 981 height 552
click at [202, 392] on video at bounding box center [490, 276] width 981 height 552
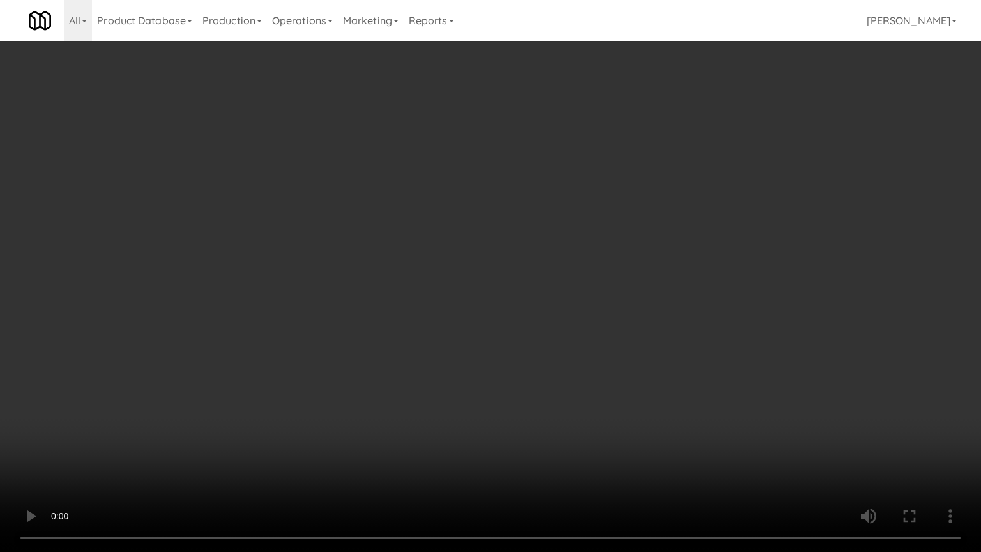
click at [354, 302] on video at bounding box center [490, 276] width 981 height 552
click at [209, 443] on video at bounding box center [490, 276] width 981 height 552
click at [420, 326] on video at bounding box center [490, 276] width 981 height 552
click at [421, 324] on video at bounding box center [490, 276] width 981 height 552
click at [437, 322] on video at bounding box center [490, 276] width 981 height 552
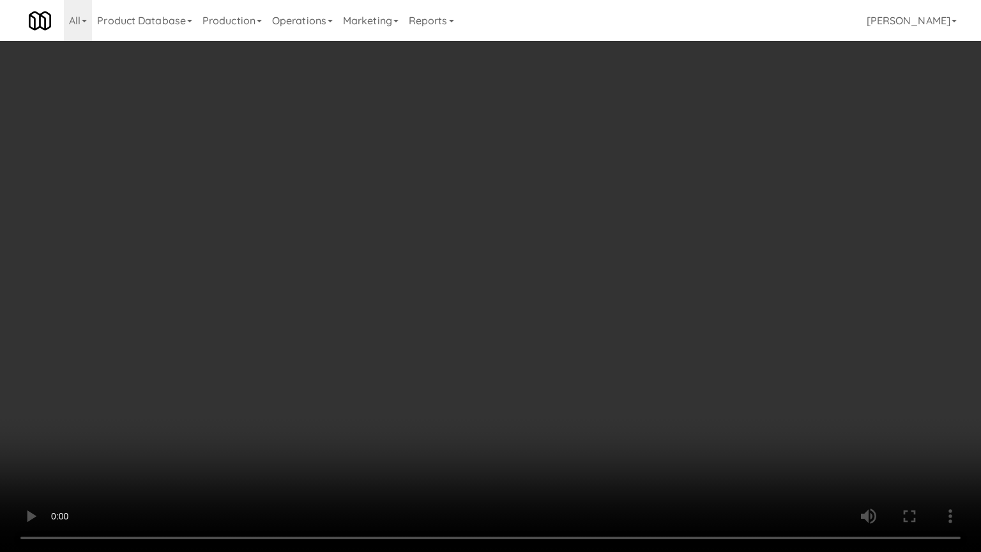
click at [434, 317] on video at bounding box center [490, 276] width 981 height 552
click at [462, 319] on video at bounding box center [490, 276] width 981 height 552
click at [506, 322] on video at bounding box center [490, 276] width 981 height 552
click at [495, 312] on video at bounding box center [490, 276] width 981 height 552
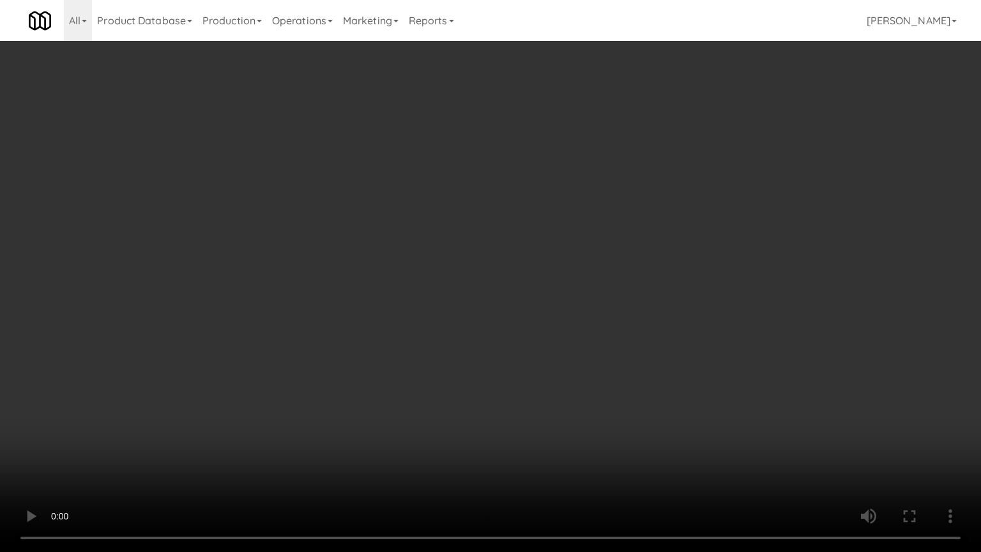
click at [480, 309] on video at bounding box center [490, 276] width 981 height 552
click at [428, 300] on video at bounding box center [490, 276] width 981 height 552
click at [428, 301] on video at bounding box center [490, 276] width 981 height 552
click at [427, 306] on video at bounding box center [490, 276] width 981 height 552
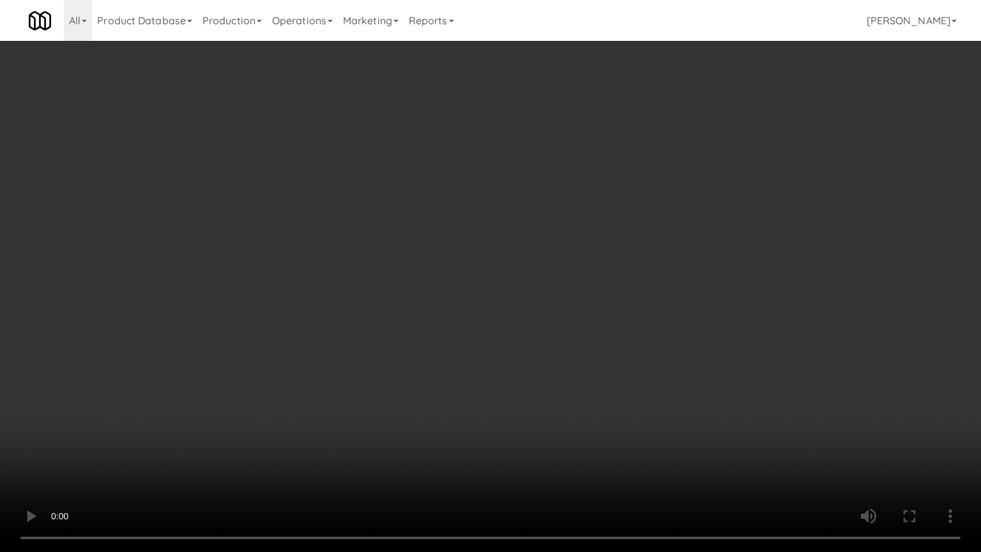
click at [426, 306] on video at bounding box center [490, 276] width 981 height 552
click at [431, 302] on video at bounding box center [490, 276] width 981 height 552
click at [431, 303] on video at bounding box center [490, 276] width 981 height 552
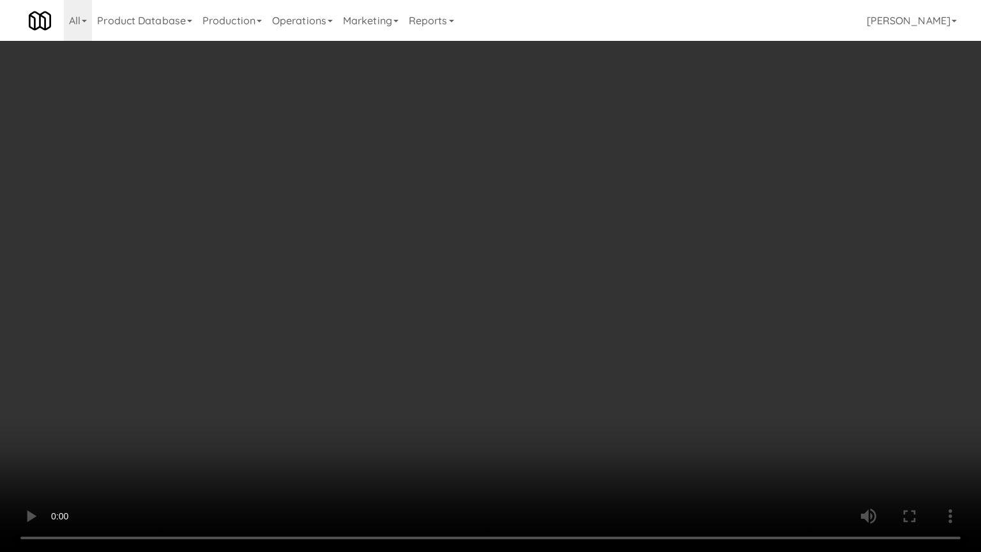
click at [446, 304] on video at bounding box center [490, 276] width 981 height 552
click at [446, 303] on video at bounding box center [490, 276] width 981 height 552
click at [480, 306] on video at bounding box center [490, 276] width 981 height 552
click at [479, 304] on video at bounding box center [490, 276] width 981 height 552
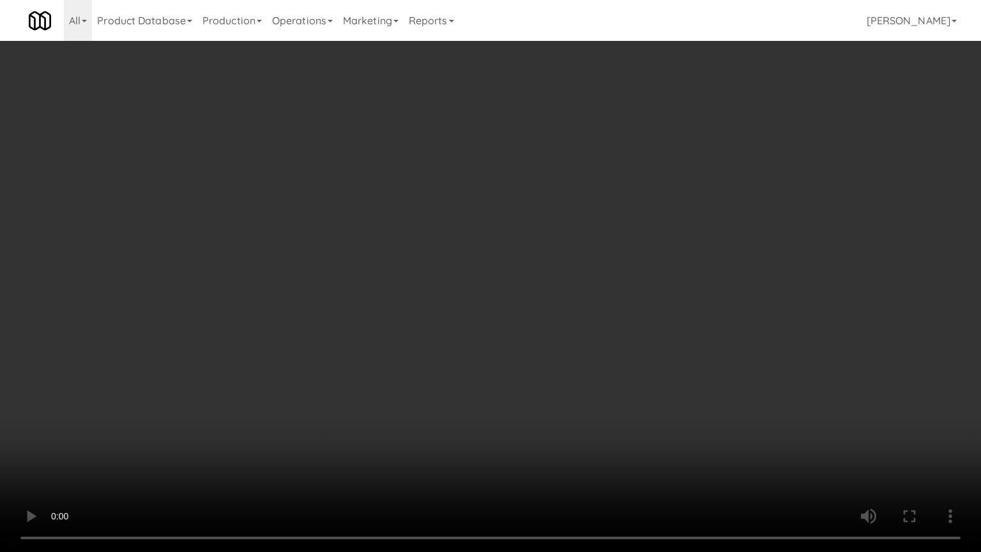
click at [478, 301] on video at bounding box center [490, 276] width 981 height 552
click at [518, 308] on video at bounding box center [490, 276] width 981 height 552
click at [482, 309] on video at bounding box center [490, 276] width 981 height 552
click at [481, 306] on video at bounding box center [490, 276] width 981 height 552
click at [481, 305] on video at bounding box center [490, 276] width 981 height 552
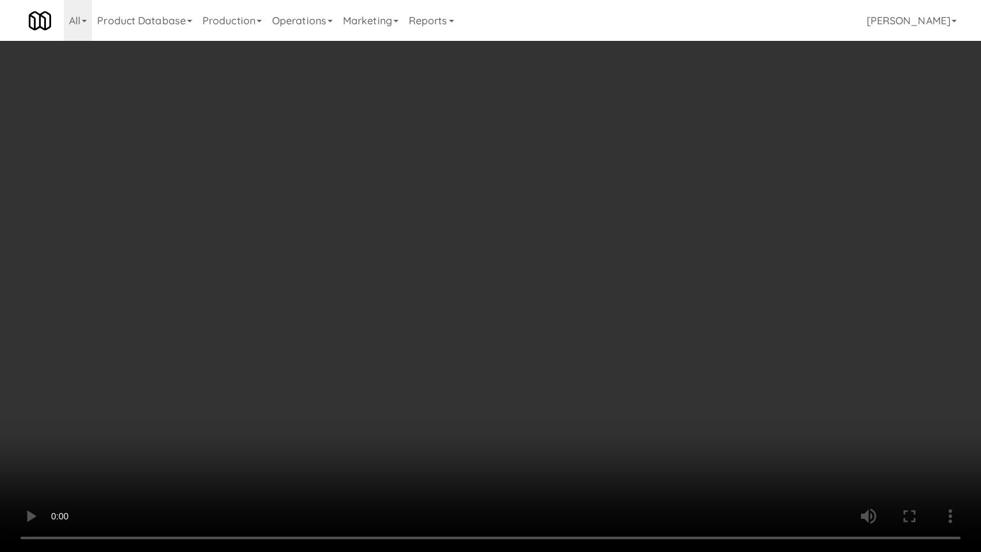
click at [490, 310] on video at bounding box center [490, 276] width 981 height 552
click at [490, 308] on video at bounding box center [490, 276] width 981 height 552
click at [471, 296] on video at bounding box center [490, 276] width 981 height 552
click at [478, 291] on video at bounding box center [490, 276] width 981 height 552
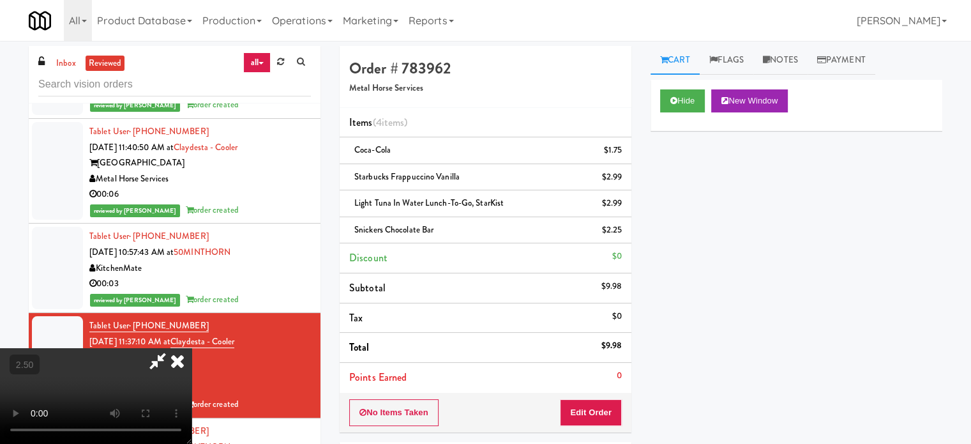
click at [172, 348] on icon at bounding box center [157, 361] width 29 height 26
drag, startPoint x: 594, startPoint y: 415, endPoint x: 601, endPoint y: 368, distance: 47.1
click at [594, 414] on button "Edit Order" at bounding box center [591, 412] width 62 height 27
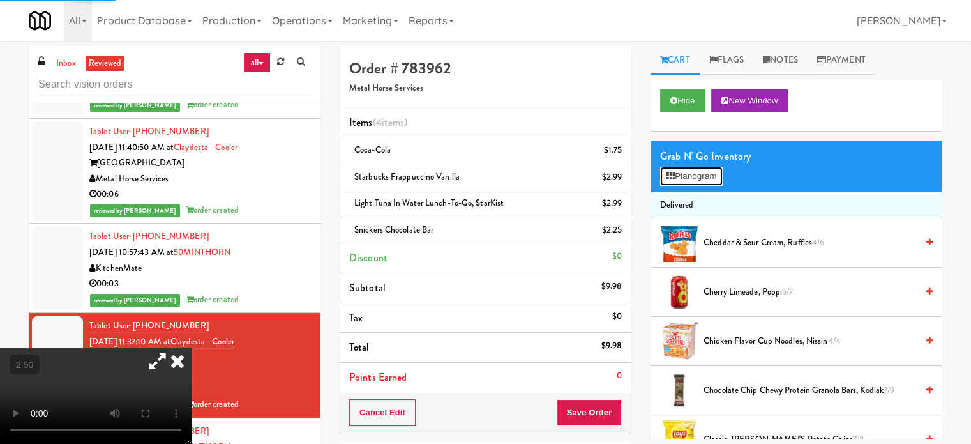
click at [691, 176] on button "Planogram" at bounding box center [691, 176] width 63 height 19
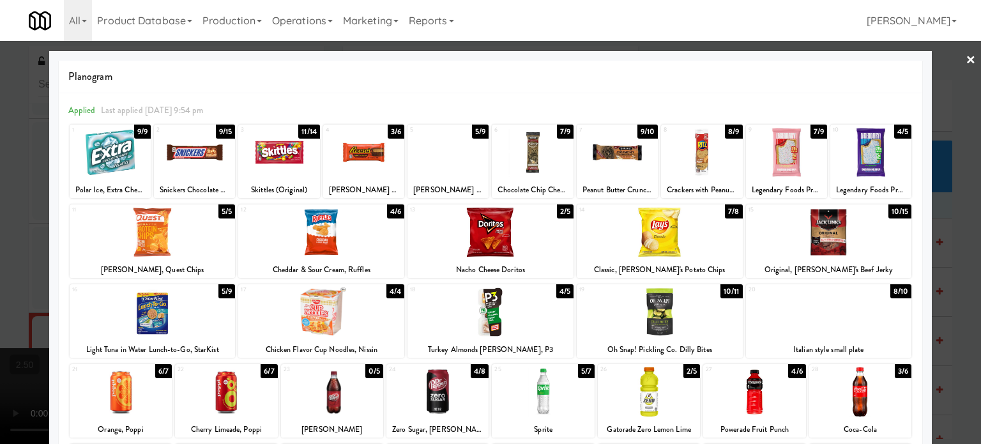
click at [956, 249] on div at bounding box center [490, 222] width 981 height 444
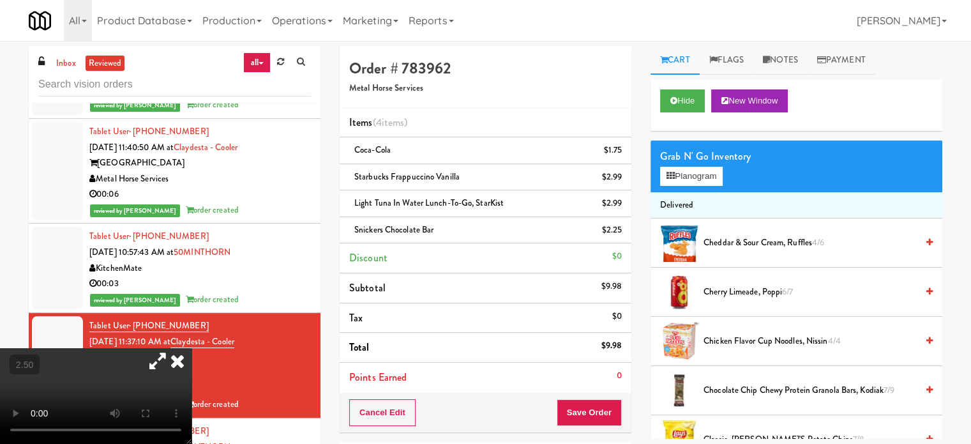
click at [192, 348] on icon at bounding box center [177, 361] width 28 height 26
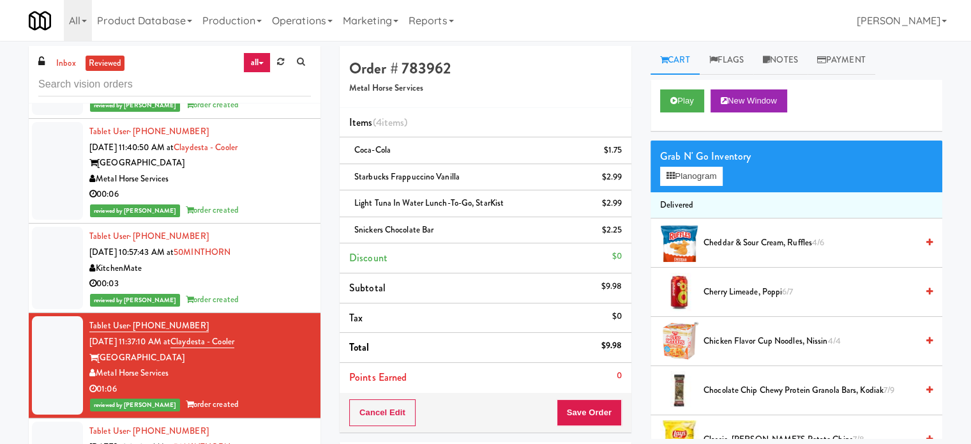
scroll to position [1596, 0]
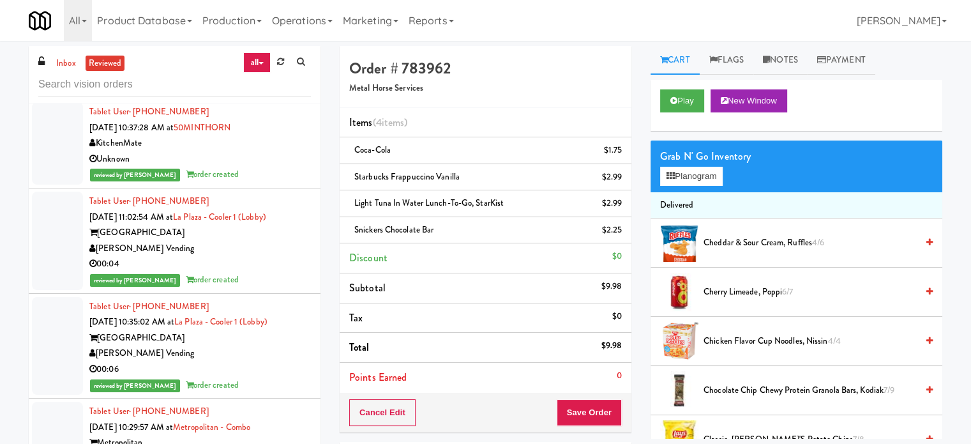
click at [242, 167] on div "reviewed by [PERSON_NAME] order created" at bounding box center [200, 175] width 222 height 16
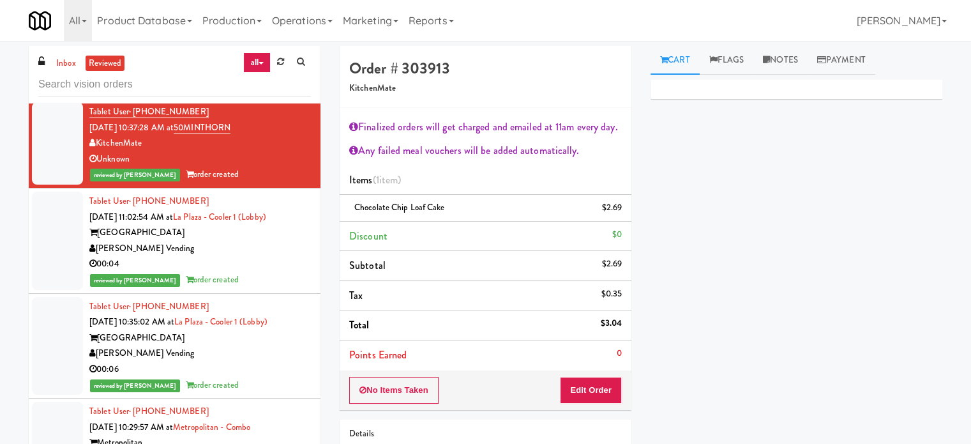
click at [248, 268] on div "00:04" at bounding box center [200, 264] width 222 height 16
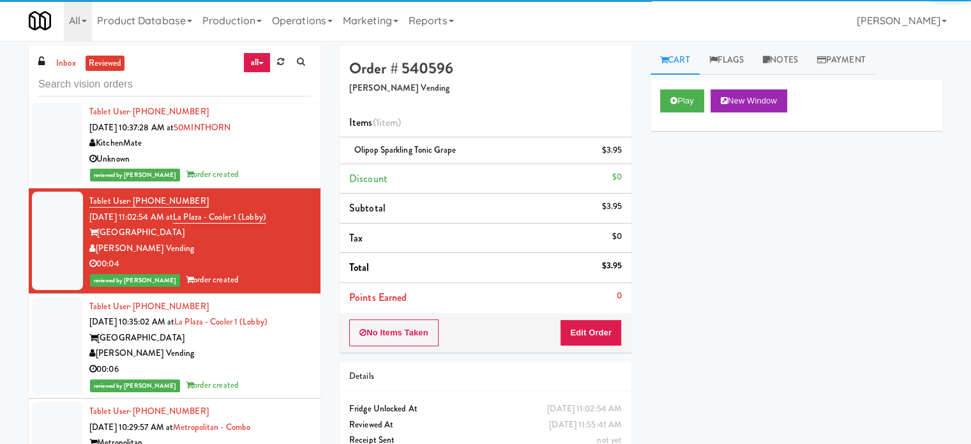
click at [260, 340] on div "[GEOGRAPHIC_DATA]" at bounding box center [200, 338] width 222 height 16
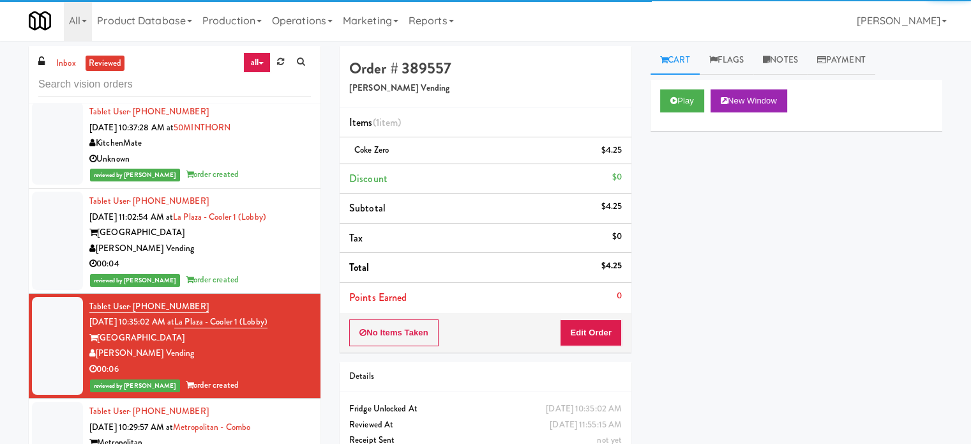
scroll to position [1915, 0]
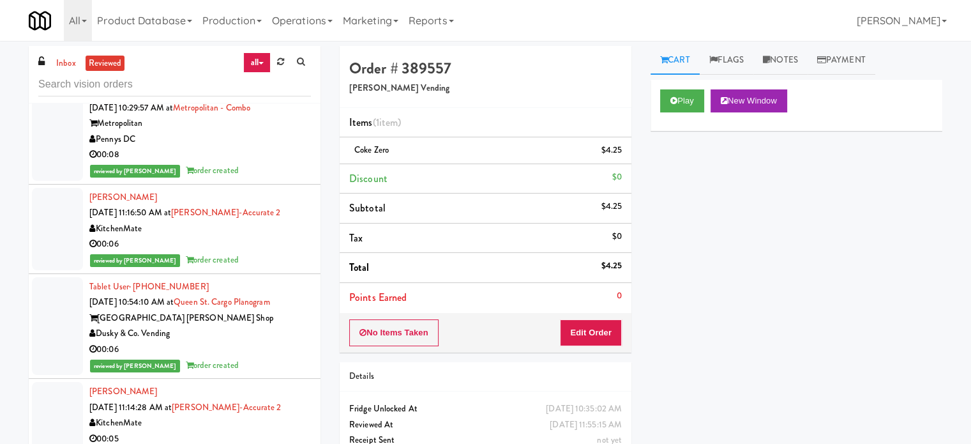
click at [268, 166] on div "reviewed by [PERSON_NAME] A order created" at bounding box center [200, 171] width 222 height 16
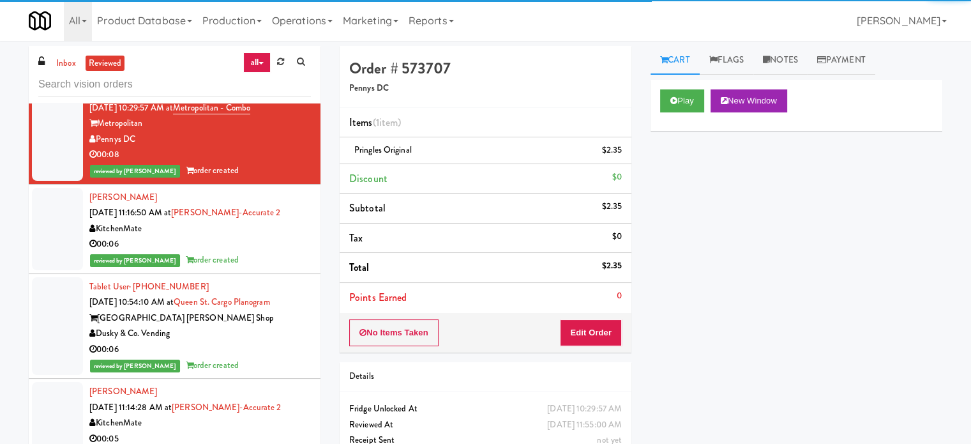
click at [266, 247] on div "00:06" at bounding box center [200, 244] width 222 height 16
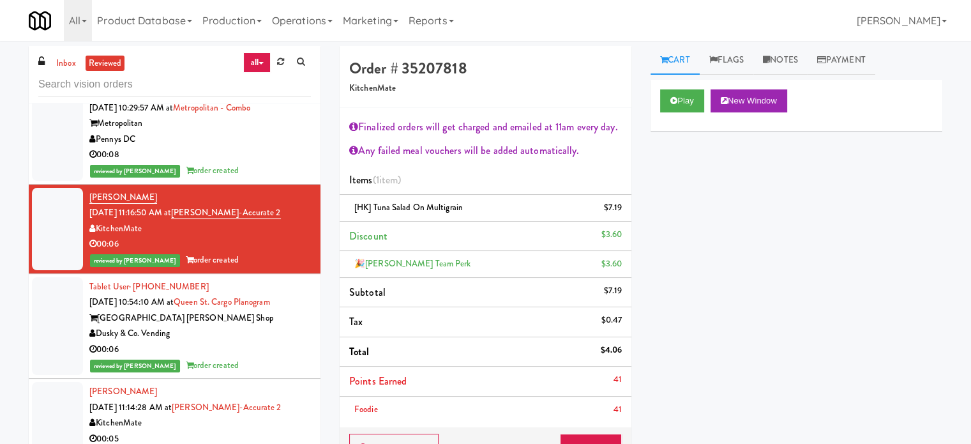
click at [275, 347] on div "00:06" at bounding box center [200, 350] width 222 height 16
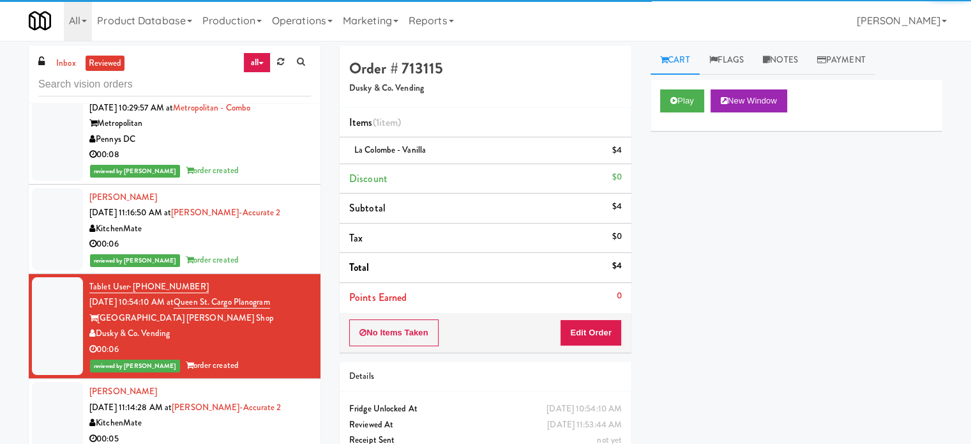
scroll to position [2235, 0]
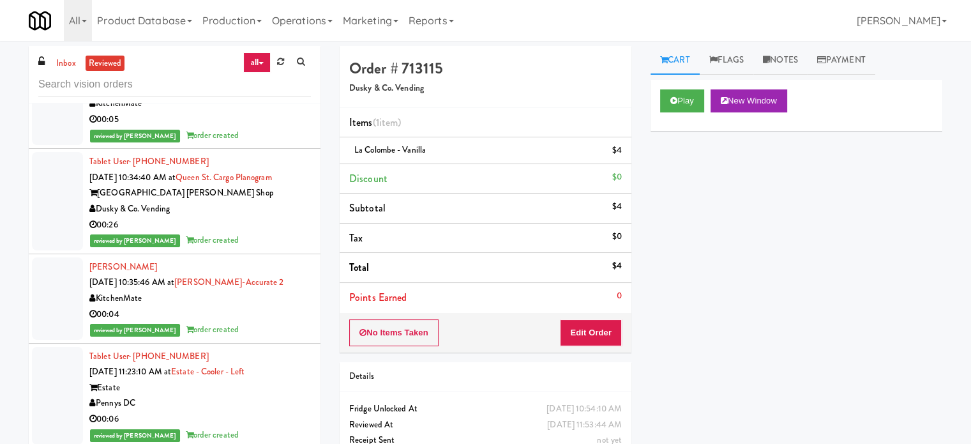
click at [271, 143] on li "[PERSON_NAME] [DATE] 11:14:28 AM at [PERSON_NAME]-Accurate 2 KitchenMate 00:05 …" at bounding box center [175, 103] width 292 height 89
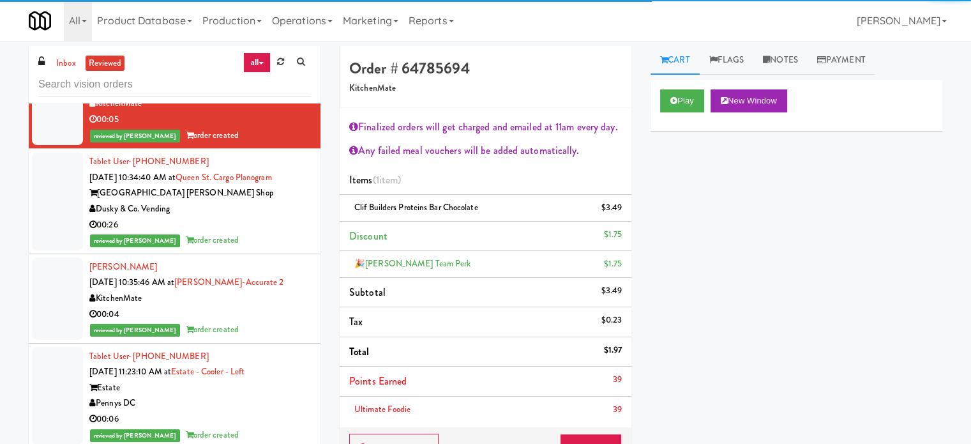
click at [257, 241] on div "reviewed by [PERSON_NAME] order created" at bounding box center [200, 240] width 222 height 16
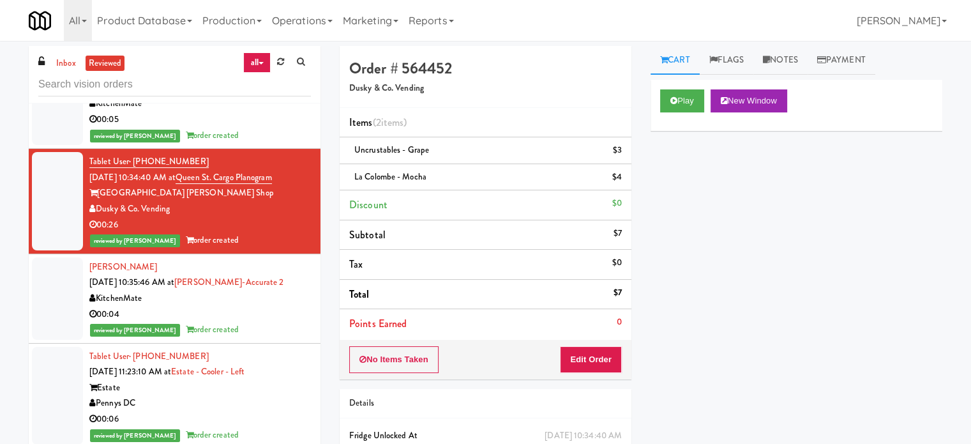
click at [258, 308] on div "00:04" at bounding box center [200, 314] width 222 height 16
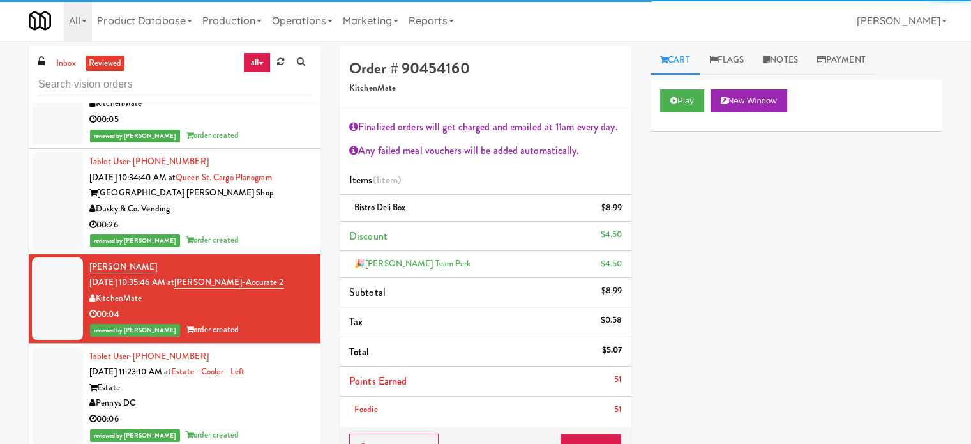
click at [263, 386] on div "Estate" at bounding box center [200, 388] width 222 height 16
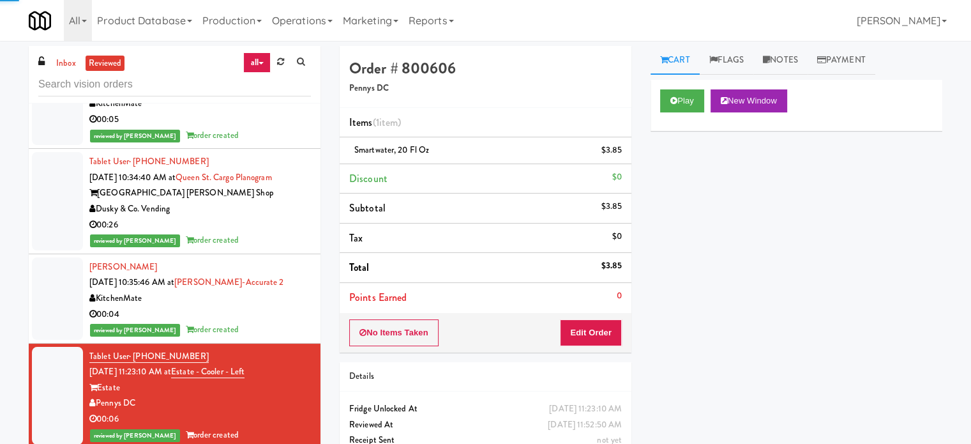
scroll to position [2554, 0]
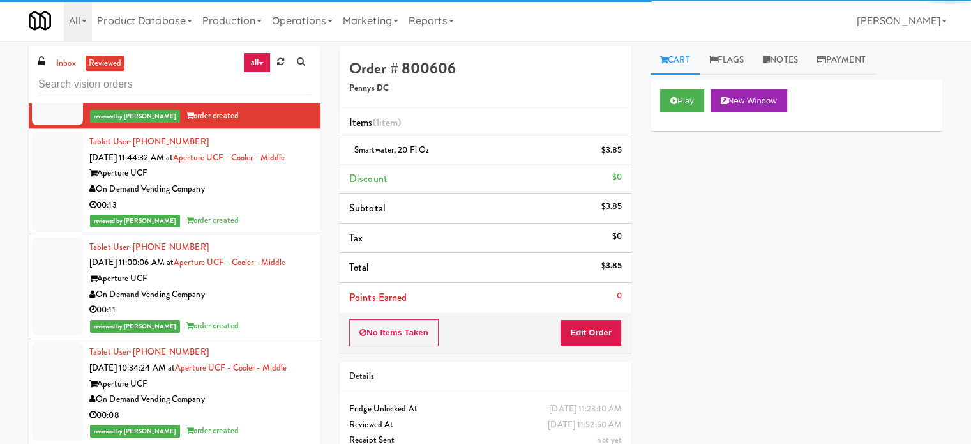
click at [270, 229] on div "reviewed by [PERSON_NAME] order created" at bounding box center [200, 221] width 222 height 16
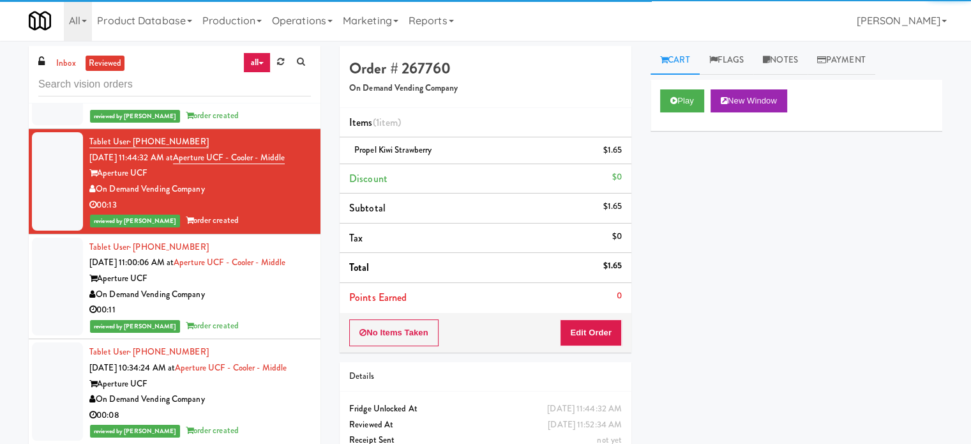
click at [271, 303] on div "On Demand Vending Company" at bounding box center [200, 295] width 222 height 16
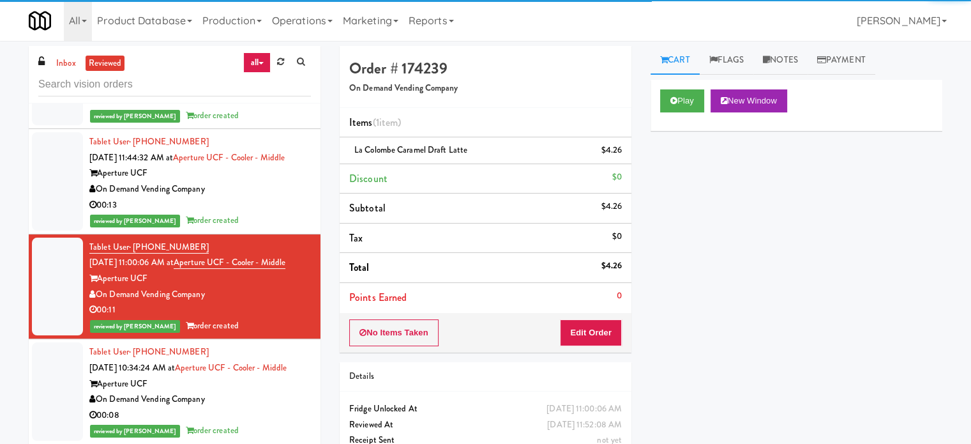
click at [257, 419] on div "Tablet User · (407) 956-9560 [DATE] 10:34:24 AM at Aperture UCF - Cooler - Midd…" at bounding box center [200, 391] width 222 height 94
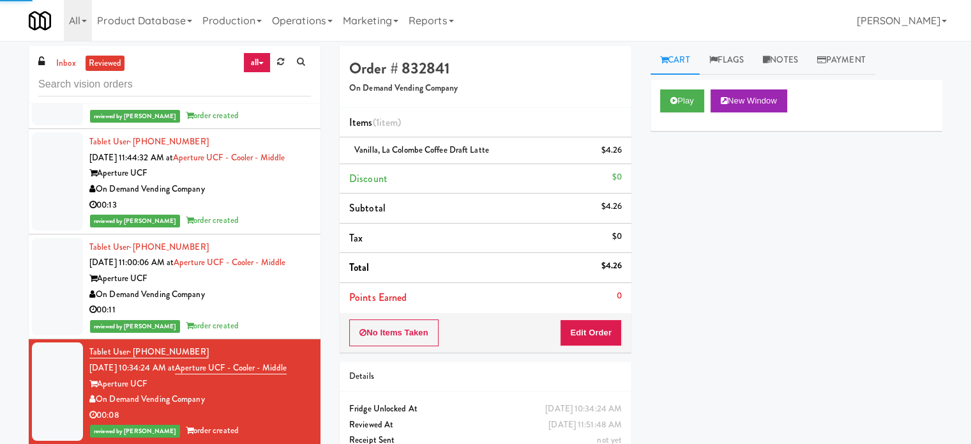
scroll to position [2873, 0]
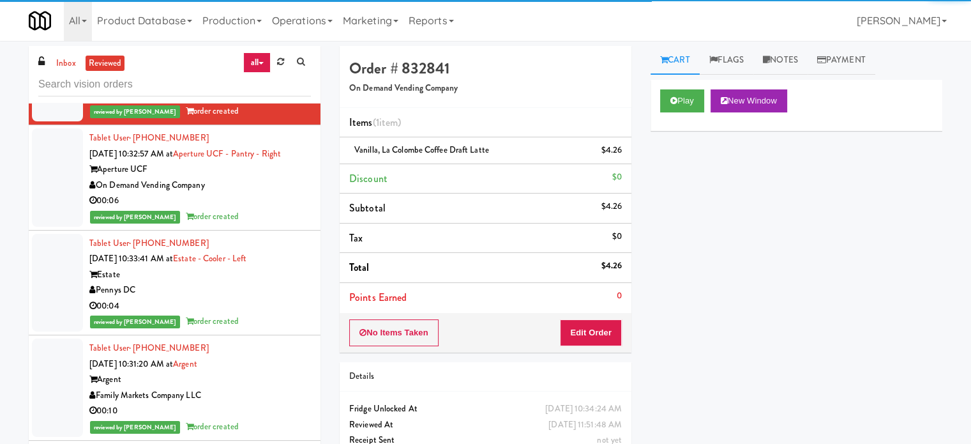
click at [269, 225] on div "reviewed by [PERSON_NAME] order created" at bounding box center [200, 217] width 222 height 16
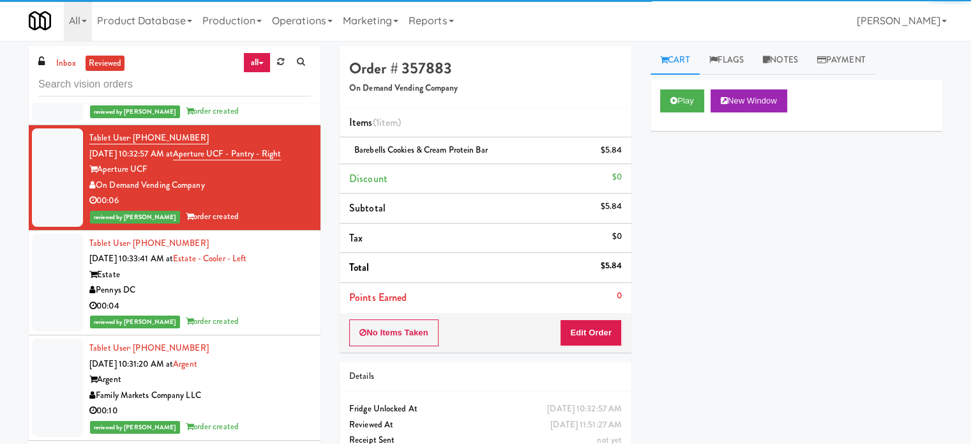
click at [273, 314] on div "00:04" at bounding box center [200, 306] width 222 height 16
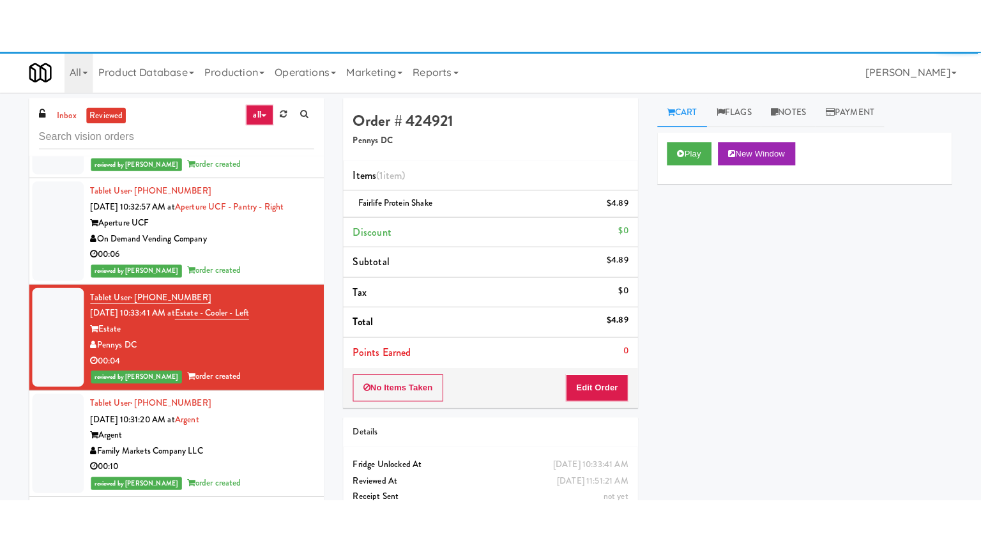
scroll to position [3192, 0]
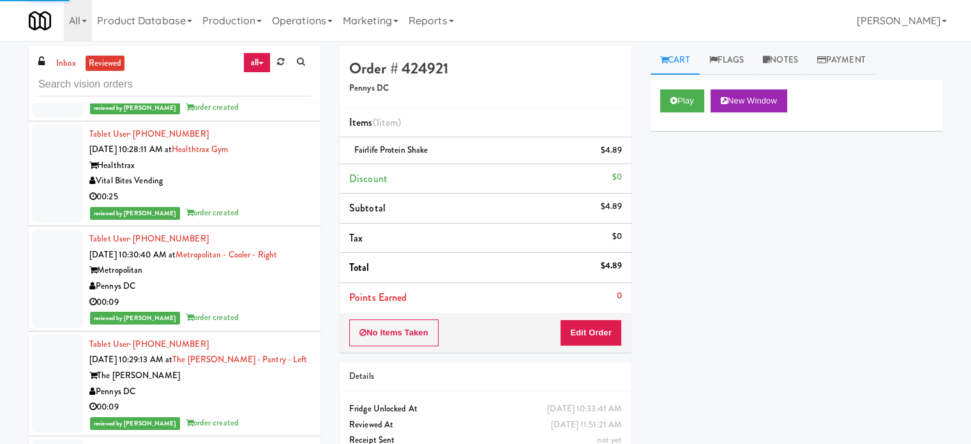
click at [276, 116] on div "reviewed by [PERSON_NAME] order created" at bounding box center [200, 108] width 222 height 16
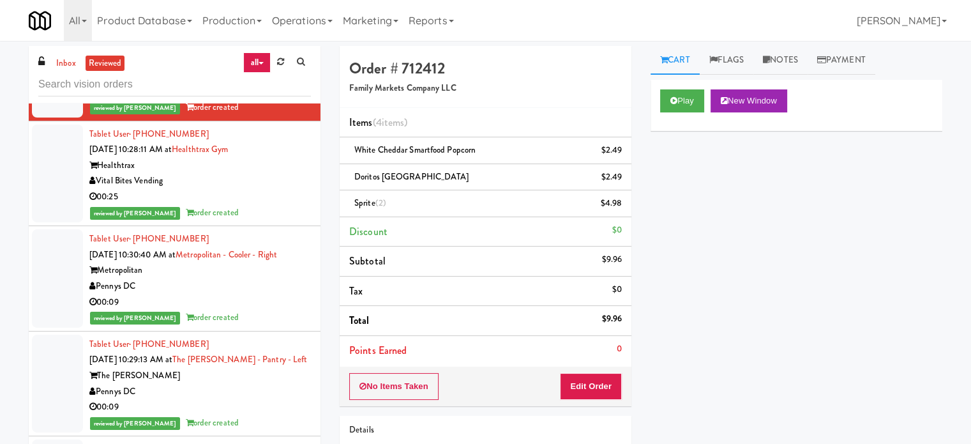
click at [684, 86] on div "Play New Window" at bounding box center [797, 105] width 292 height 51
click at [684, 99] on button "Play" at bounding box center [682, 100] width 44 height 23
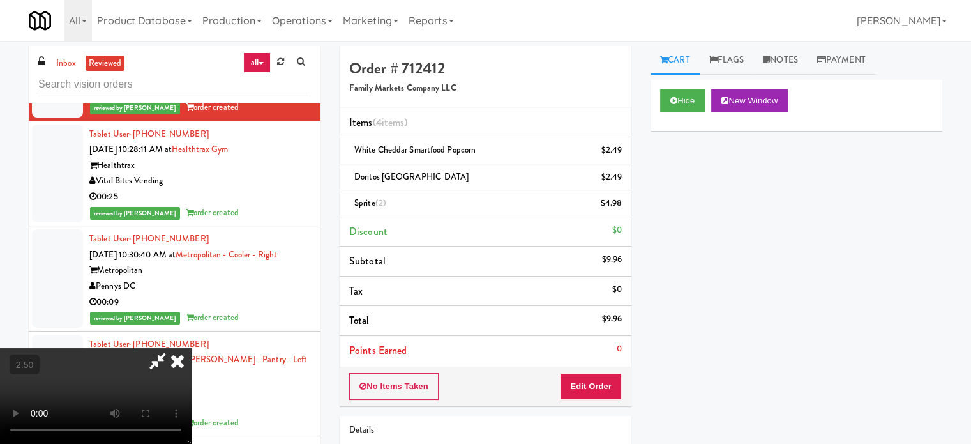
click at [192, 348] on video at bounding box center [96, 396] width 192 height 96
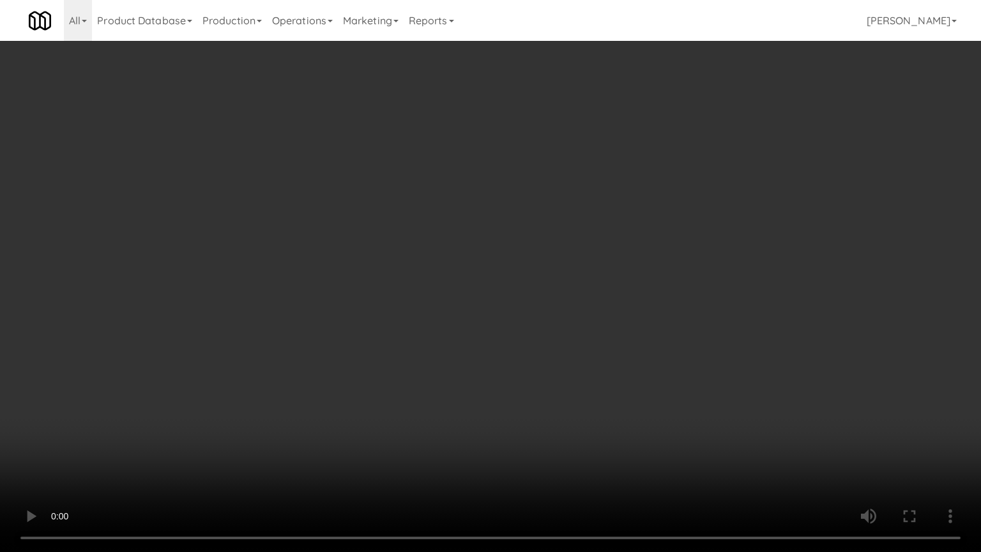
click at [414, 341] on video at bounding box center [490, 276] width 981 height 552
click at [418, 343] on video at bounding box center [490, 276] width 981 height 552
click at [416, 340] on video at bounding box center [490, 276] width 981 height 552
click at [449, 343] on video at bounding box center [490, 276] width 981 height 552
click at [497, 339] on video at bounding box center [490, 276] width 981 height 552
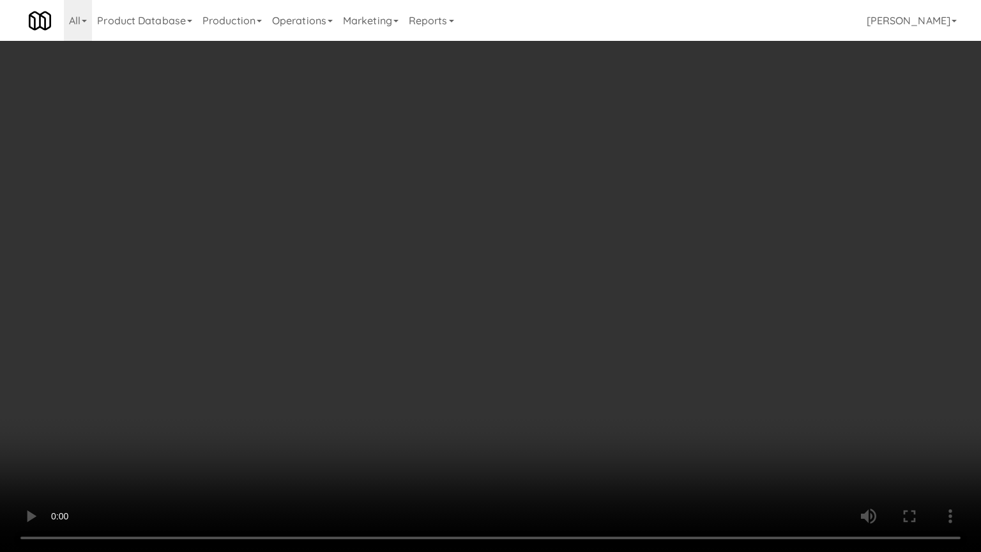
click at [490, 331] on video at bounding box center [490, 276] width 981 height 552
click at [494, 333] on video at bounding box center [490, 276] width 981 height 552
click at [492, 333] on video at bounding box center [490, 276] width 981 height 552
click at [493, 335] on video at bounding box center [490, 276] width 981 height 552
click at [483, 319] on video at bounding box center [490, 276] width 981 height 552
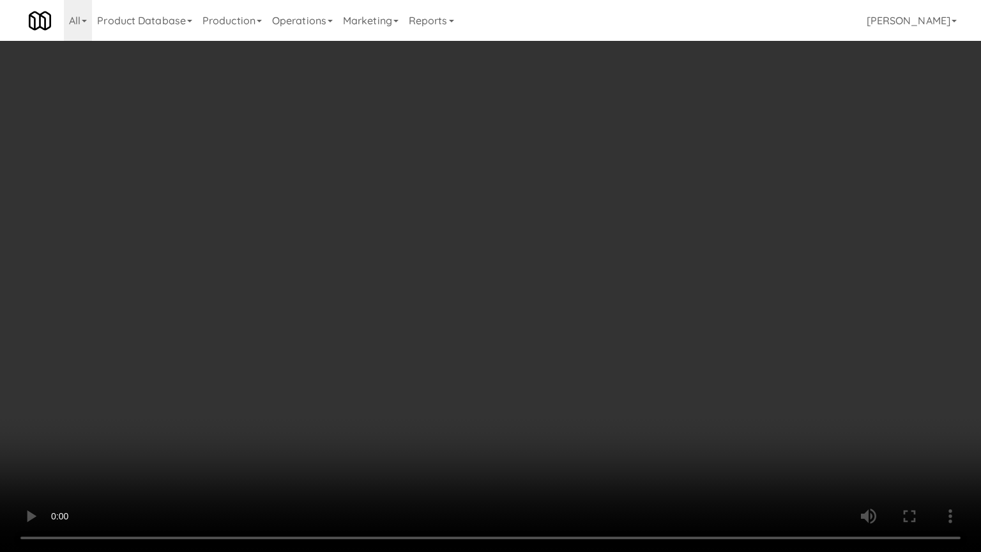
drag, startPoint x: 459, startPoint y: 473, endPoint x: 482, endPoint y: 477, distance: 23.3
click at [460, 443] on video at bounding box center [490, 276] width 981 height 552
click at [524, 443] on video at bounding box center [490, 276] width 981 height 552
click at [340, 317] on video at bounding box center [490, 276] width 981 height 552
click at [342, 321] on video at bounding box center [490, 276] width 981 height 552
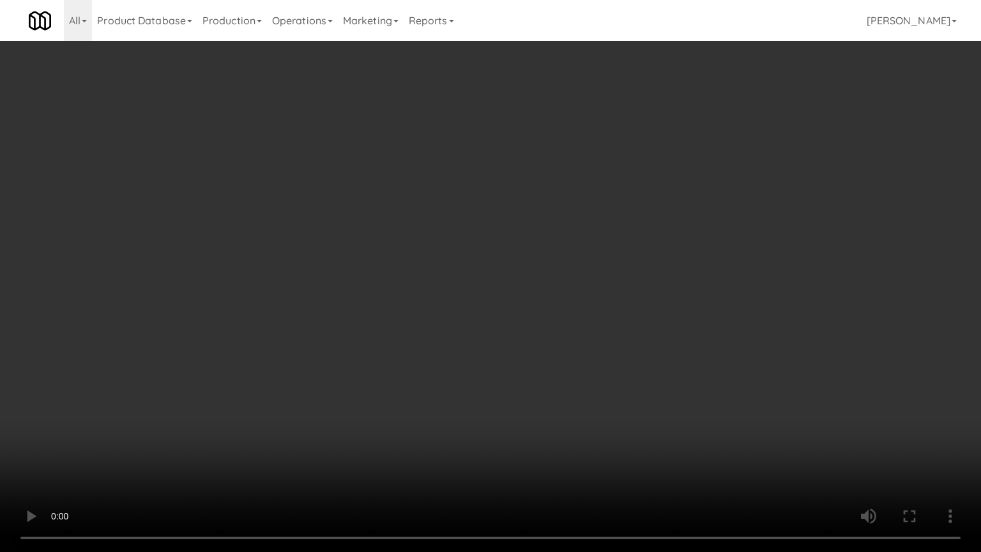
click at [343, 318] on video at bounding box center [490, 276] width 981 height 552
click at [368, 322] on video at bounding box center [490, 276] width 981 height 552
click at [366, 324] on video at bounding box center [490, 276] width 981 height 552
click at [365, 324] on video at bounding box center [490, 276] width 981 height 552
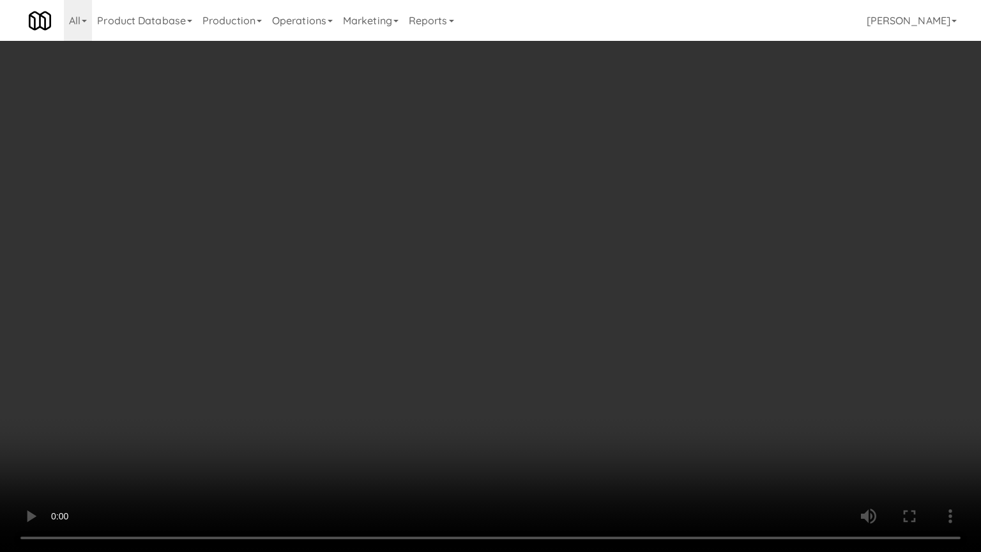
click at [359, 322] on video at bounding box center [490, 276] width 981 height 552
click at [430, 324] on video at bounding box center [490, 276] width 981 height 552
click at [319, 304] on video at bounding box center [490, 276] width 981 height 552
click at [352, 311] on video at bounding box center [490, 276] width 981 height 552
click at [347, 307] on video at bounding box center [490, 276] width 981 height 552
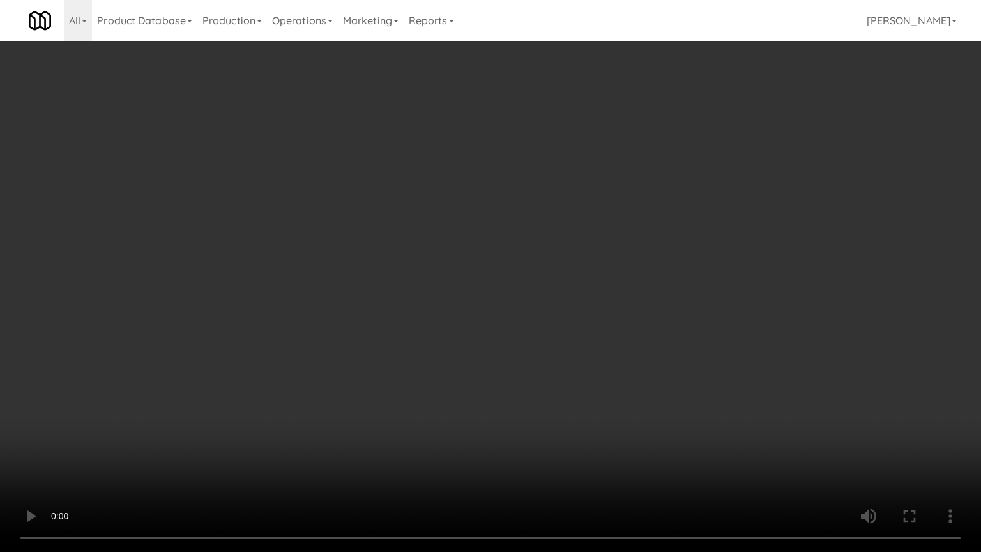
click at [383, 315] on video at bounding box center [490, 276] width 981 height 552
click at [344, 308] on video at bounding box center [490, 276] width 981 height 552
drag, startPoint x: 356, startPoint y: 304, endPoint x: 363, endPoint y: 294, distance: 12.0
click at [361, 296] on video at bounding box center [490, 276] width 981 height 552
click at [368, 285] on video at bounding box center [490, 276] width 981 height 552
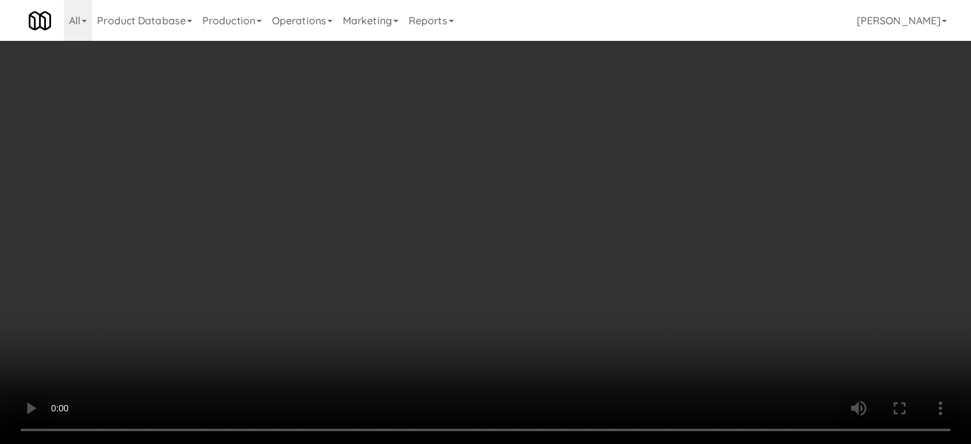
scroll to position [3192, 0]
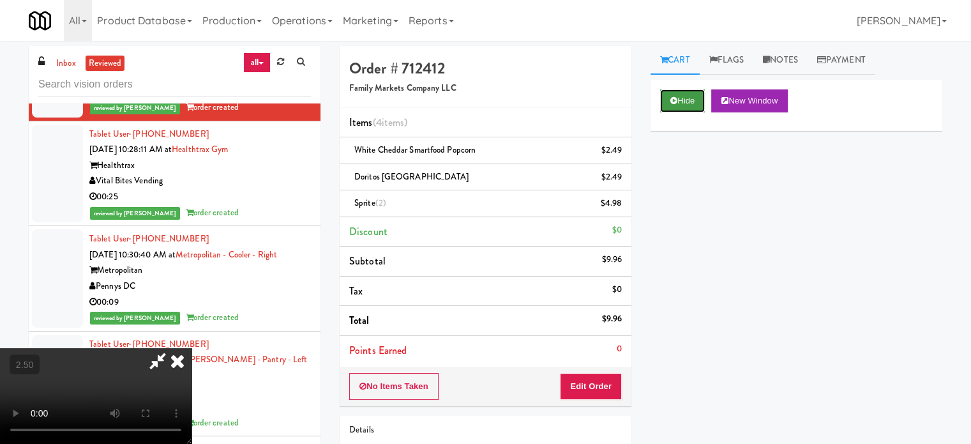
click at [687, 96] on button "Hide" at bounding box center [682, 100] width 45 height 23
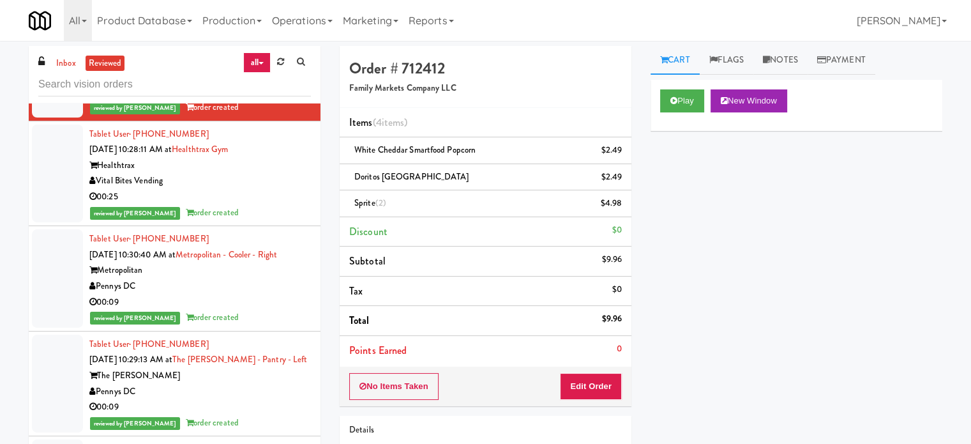
click at [294, 189] on div "Vital Bites Vending" at bounding box center [200, 181] width 222 height 16
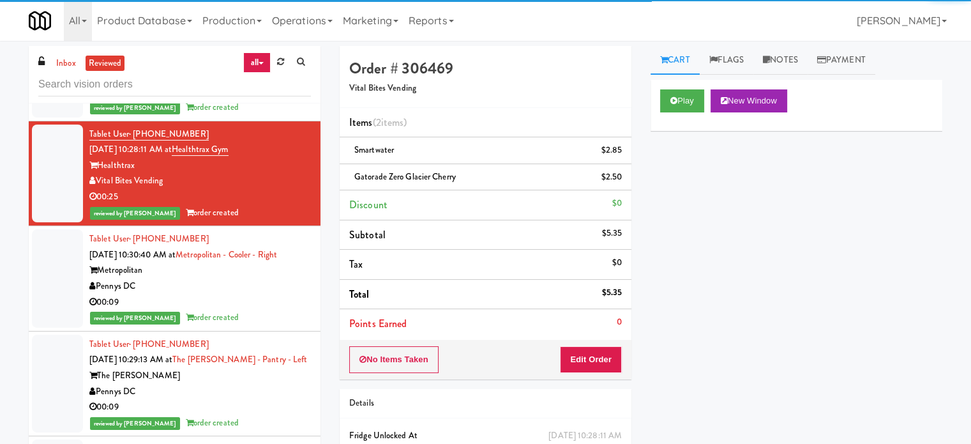
click at [268, 294] on div "Pennys DC" at bounding box center [200, 286] width 222 height 16
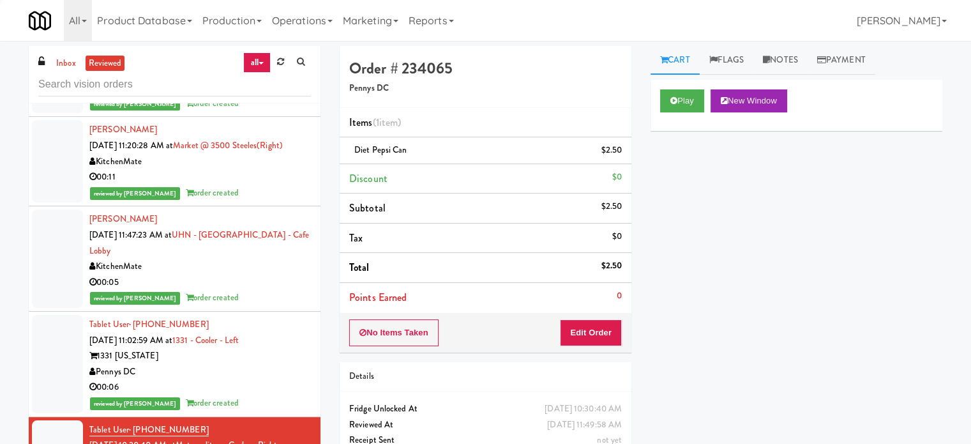
scroll to position [4171, 0]
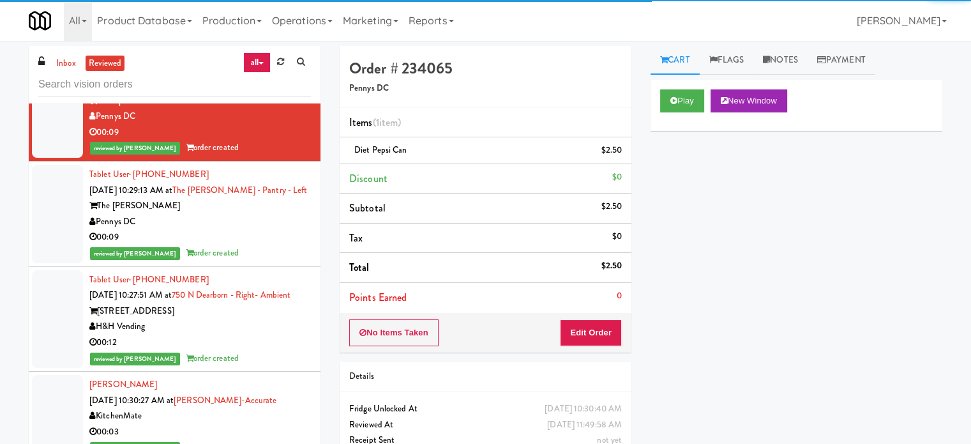
click at [262, 230] on div "Pennys DC" at bounding box center [200, 222] width 222 height 16
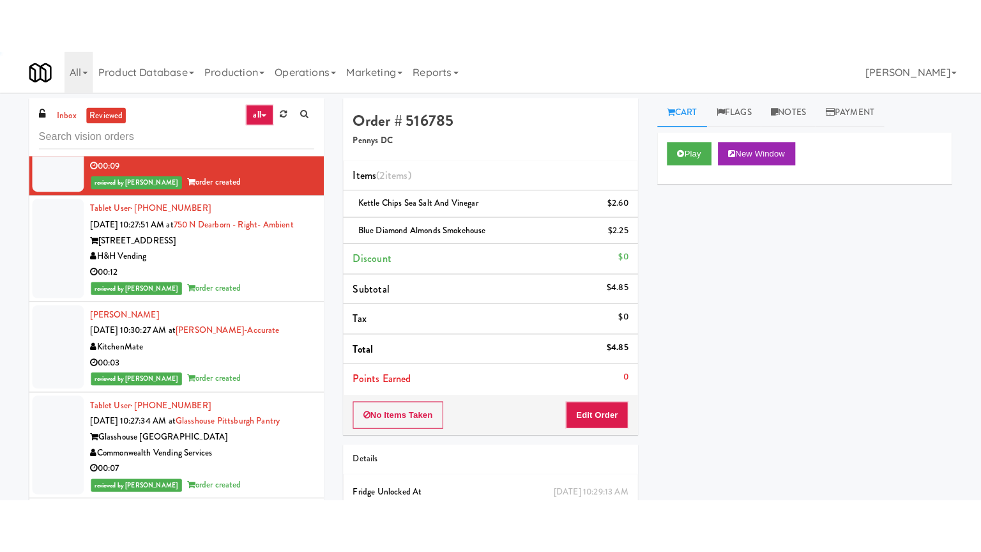
scroll to position [3452, 0]
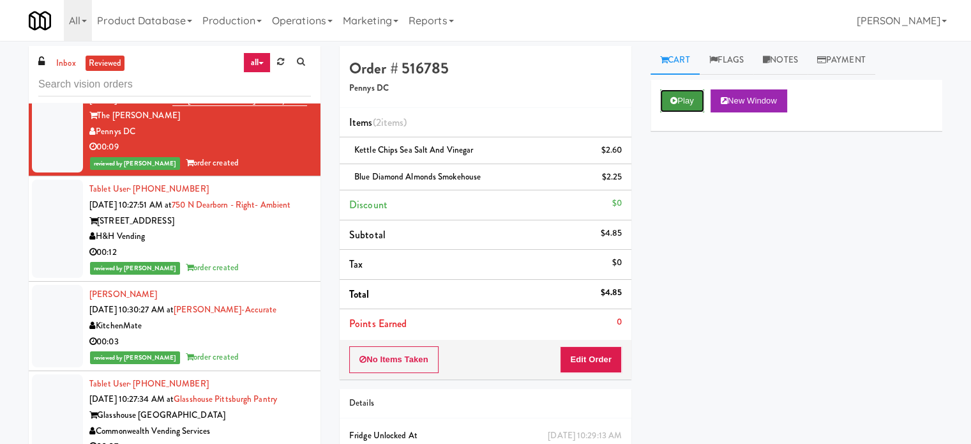
click at [681, 96] on button "Play" at bounding box center [682, 100] width 44 height 23
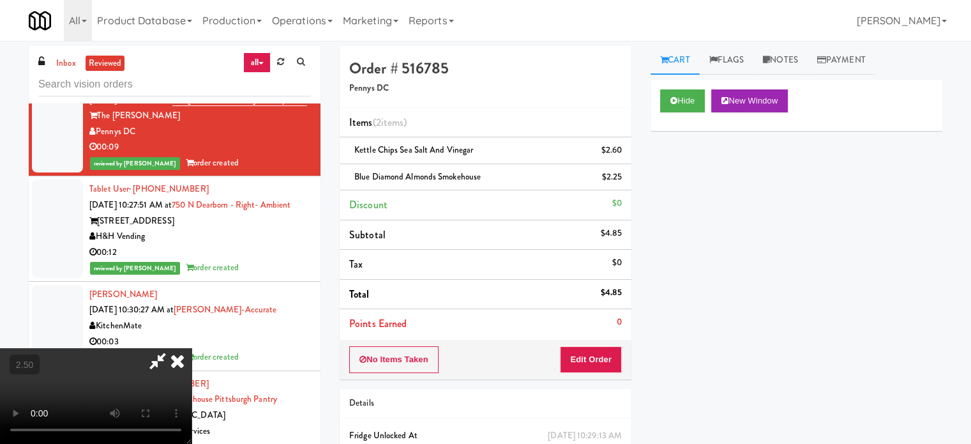
click at [192, 348] on video at bounding box center [96, 396] width 192 height 96
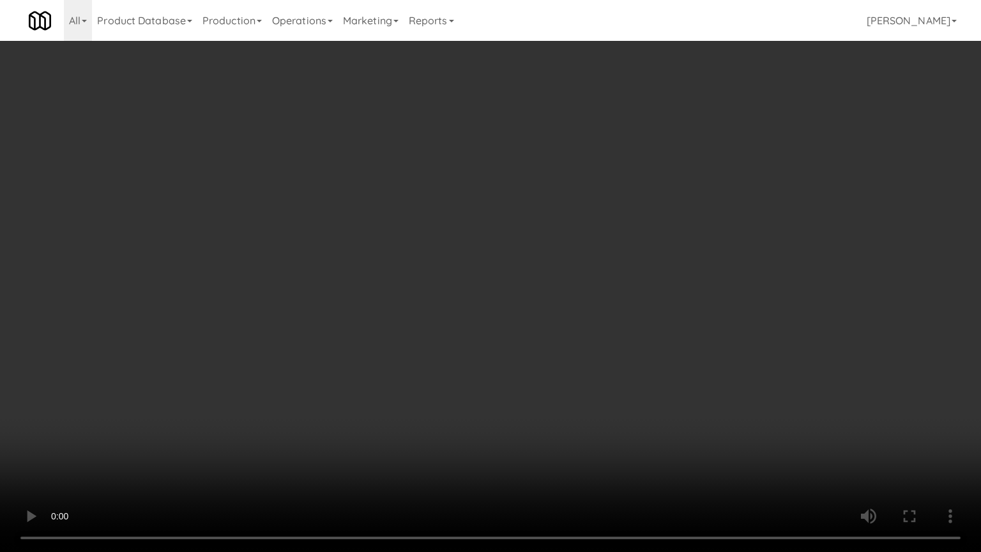
click at [493, 327] on video at bounding box center [490, 276] width 981 height 552
click at [490, 322] on video at bounding box center [490, 276] width 981 height 552
drag, startPoint x: 490, startPoint y: 321, endPoint x: 525, endPoint y: 281, distance: 53.4
click at [490, 321] on video at bounding box center [490, 276] width 981 height 552
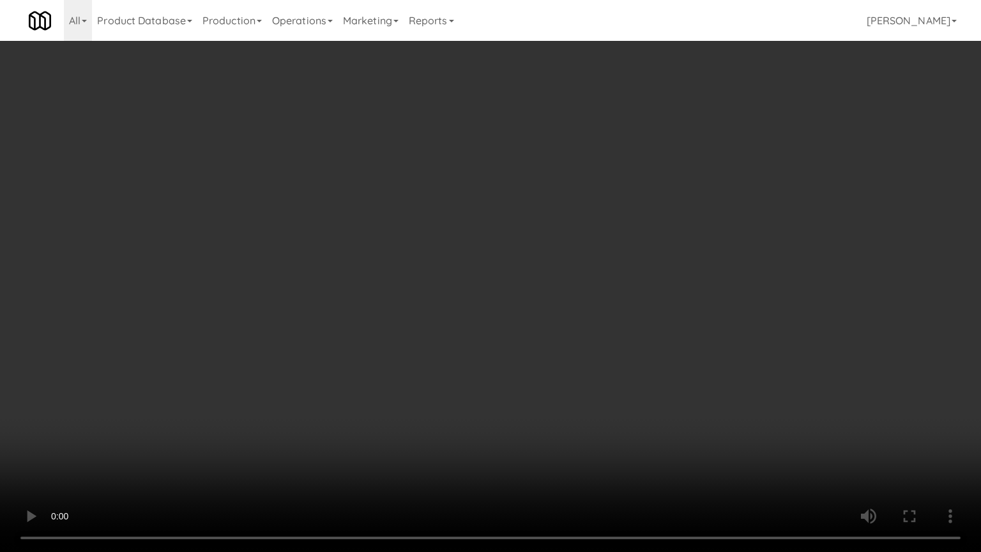
click at [523, 268] on video at bounding box center [490, 276] width 981 height 552
click at [527, 265] on video at bounding box center [490, 276] width 981 height 552
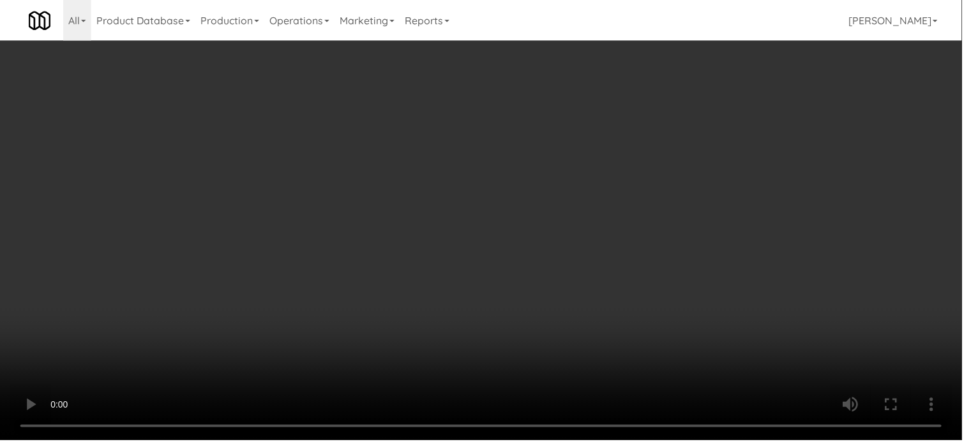
scroll to position [3452, 0]
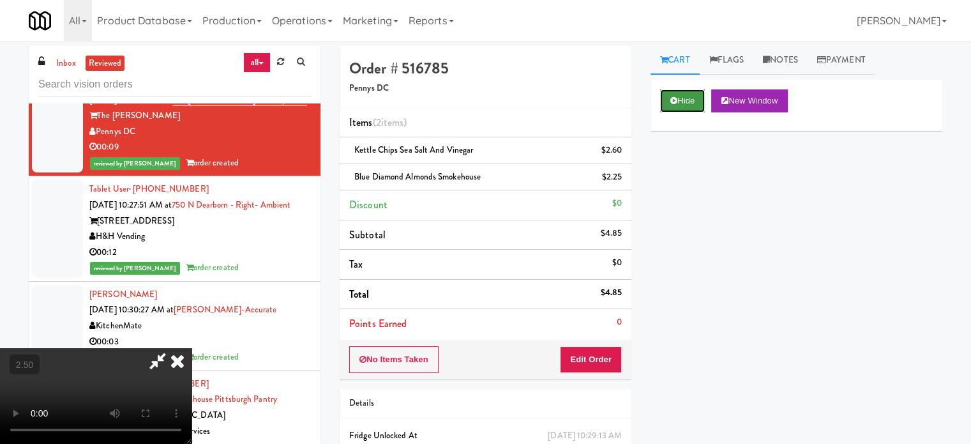
click at [668, 96] on button "Hide" at bounding box center [682, 100] width 45 height 23
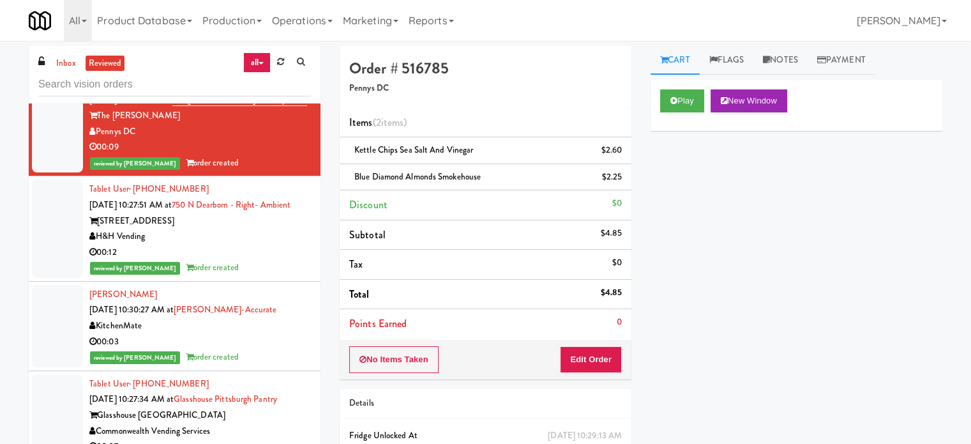
drag, startPoint x: 275, startPoint y: 309, endPoint x: 287, endPoint y: 294, distance: 19.5
click at [275, 260] on div "00:12" at bounding box center [200, 253] width 222 height 16
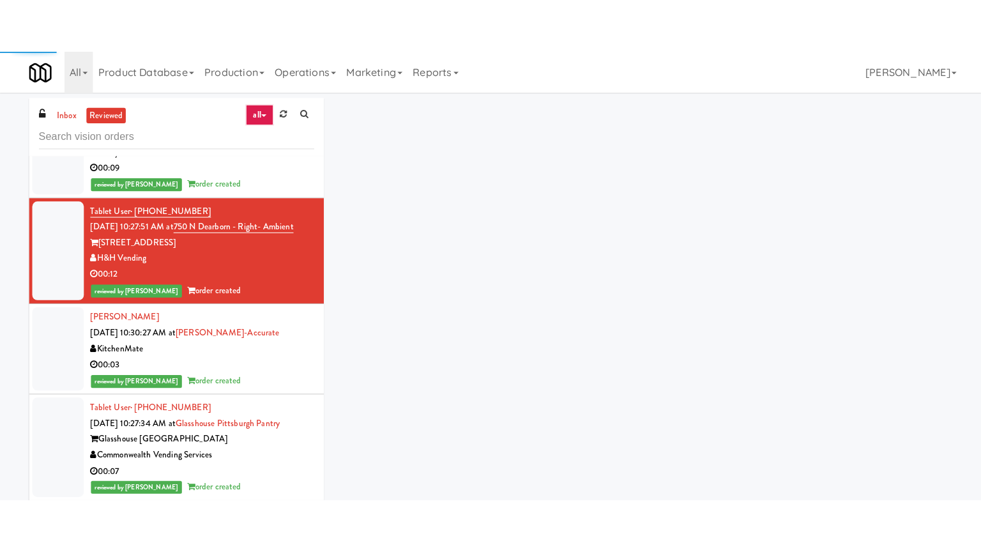
scroll to position [4381, 0]
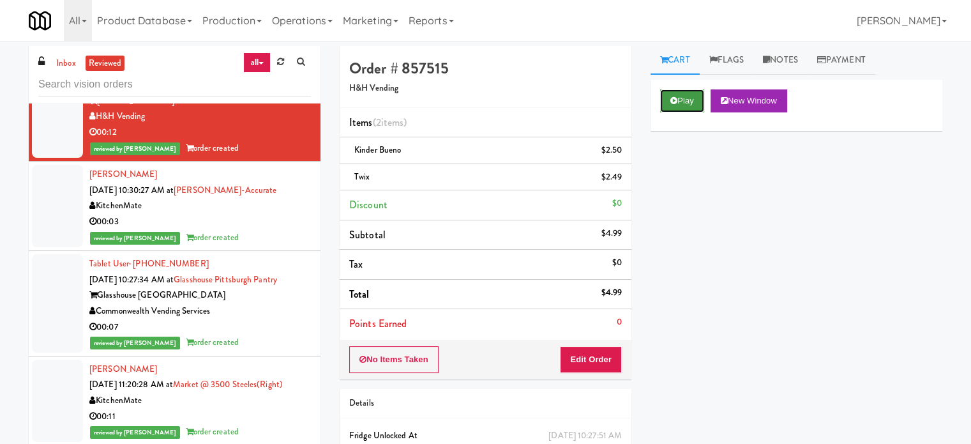
click at [680, 98] on button "Play" at bounding box center [682, 100] width 44 height 23
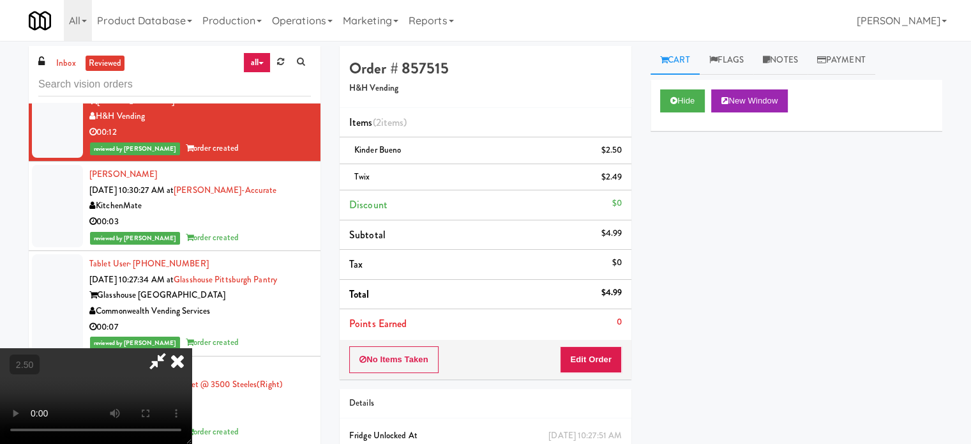
click at [192, 348] on video at bounding box center [96, 396] width 192 height 96
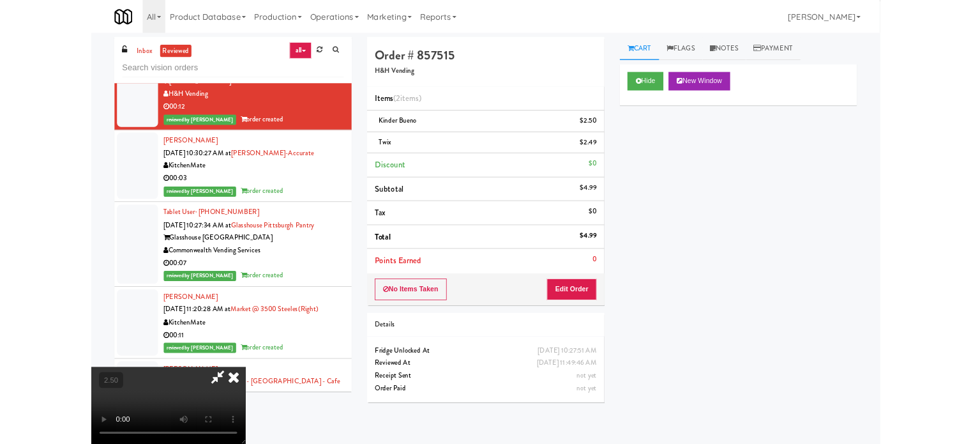
scroll to position [4366, 0]
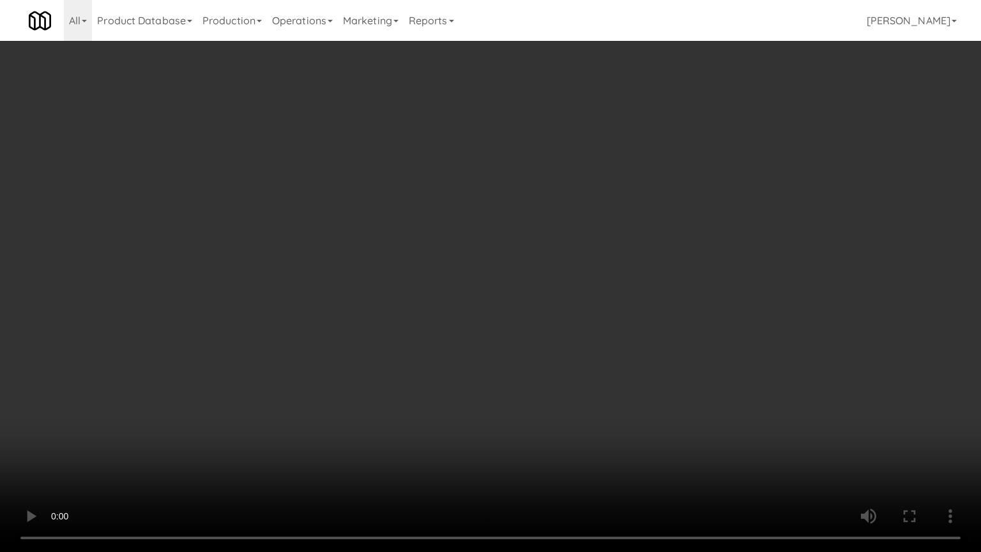
click at [439, 266] on video at bounding box center [490, 276] width 981 height 552
click at [451, 266] on video at bounding box center [490, 276] width 981 height 552
click at [449, 273] on video at bounding box center [490, 276] width 981 height 552
click at [455, 266] on video at bounding box center [490, 276] width 981 height 552
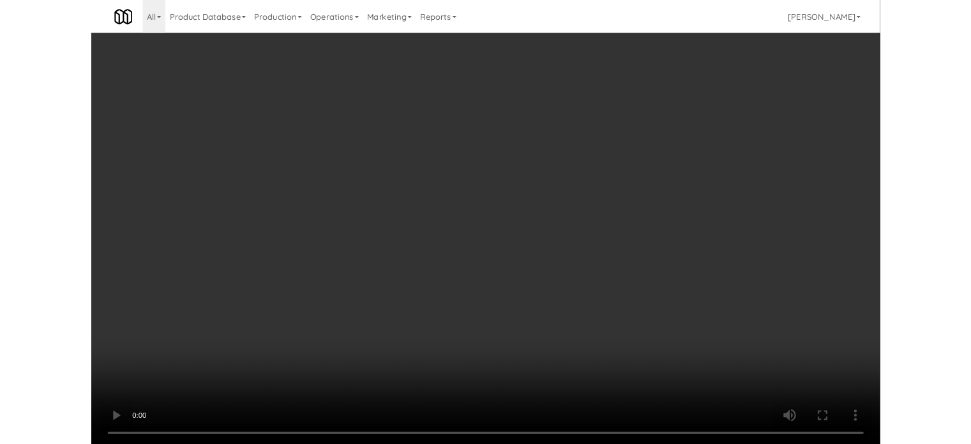
scroll to position [4381, 0]
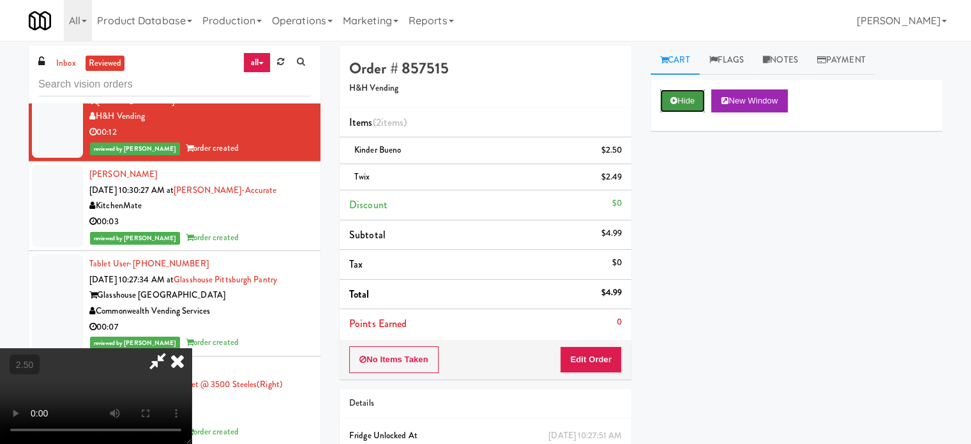
drag, startPoint x: 672, startPoint y: 96, endPoint x: 598, endPoint y: 132, distance: 81.7
click at [672, 96] on icon at bounding box center [673, 100] width 7 height 8
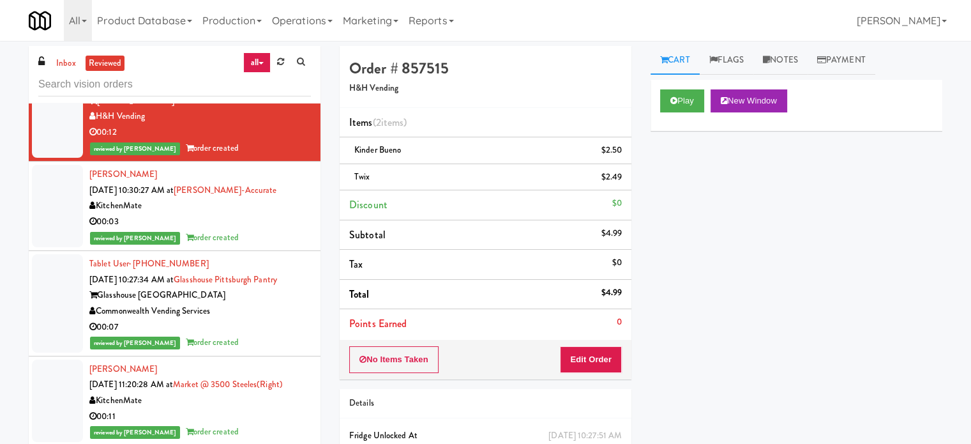
click at [266, 246] on div "reviewed by [PERSON_NAME] order created" at bounding box center [200, 238] width 222 height 16
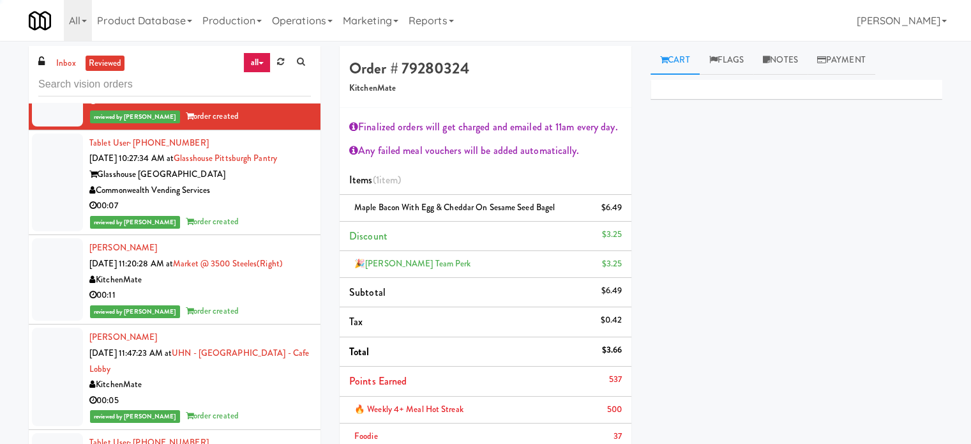
scroll to position [3678, 0]
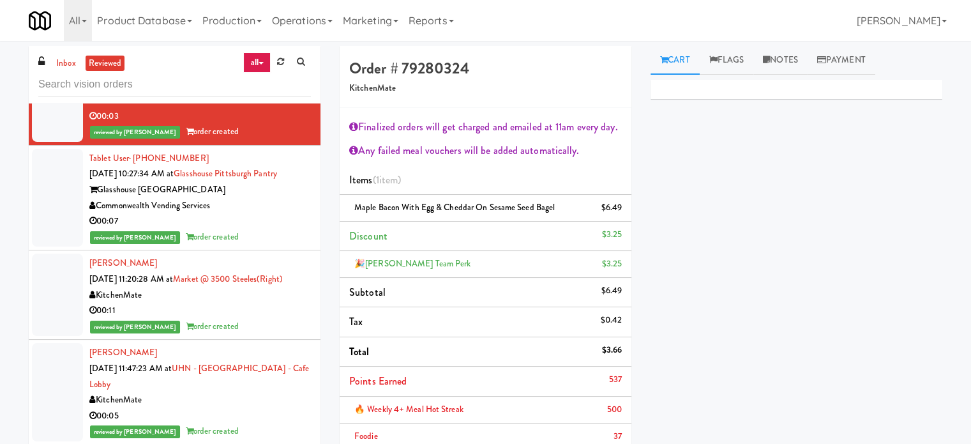
click at [254, 229] on div "00:07" at bounding box center [200, 221] width 222 height 16
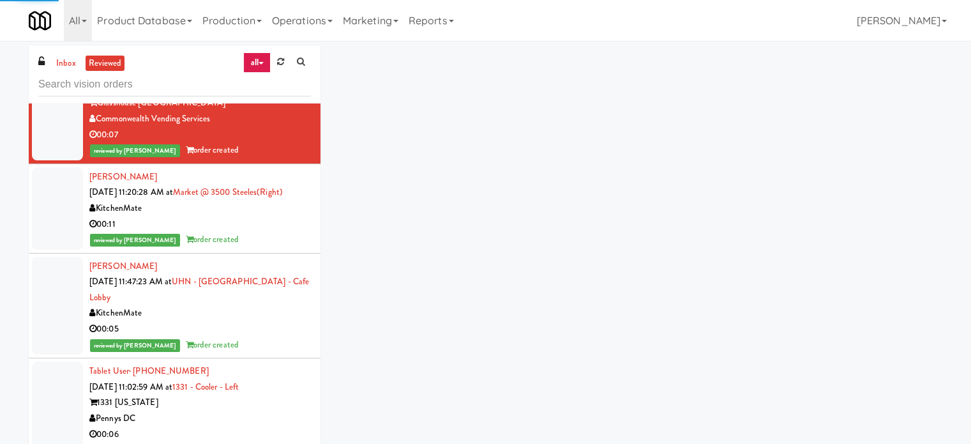
scroll to position [4592, 0]
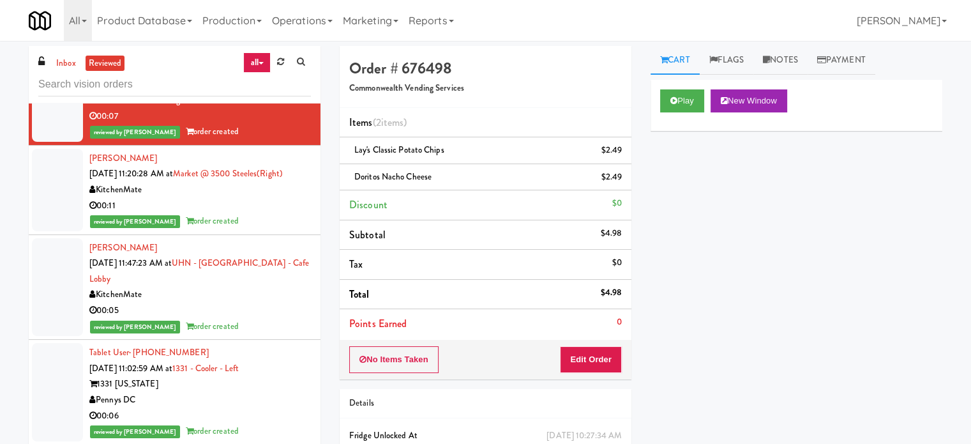
click at [258, 214] on div "00:11" at bounding box center [200, 206] width 222 height 16
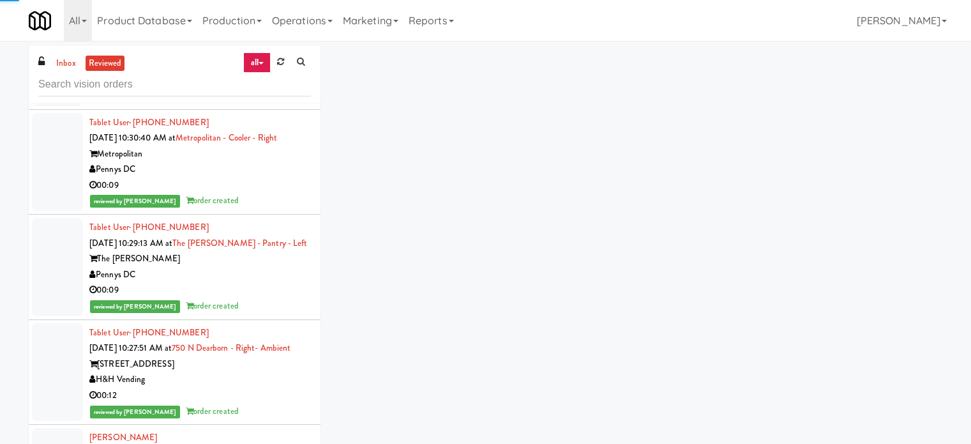
scroll to position [3872, 0]
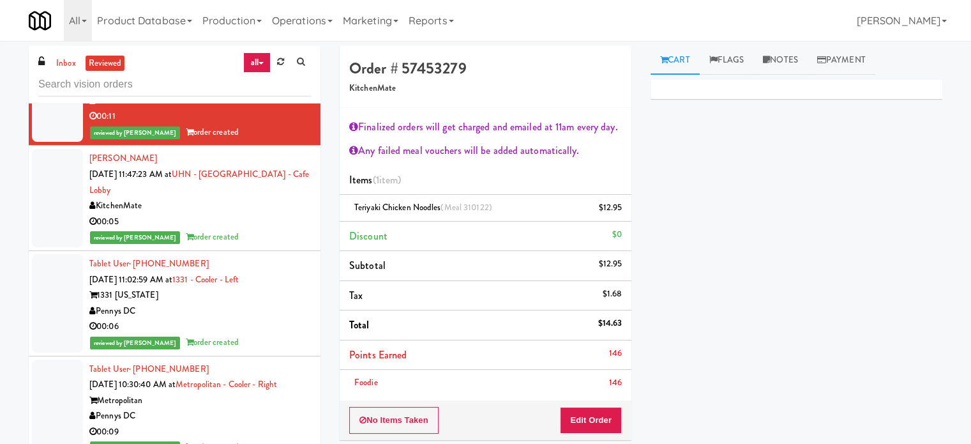
click at [257, 230] on div "00:05" at bounding box center [200, 222] width 222 height 16
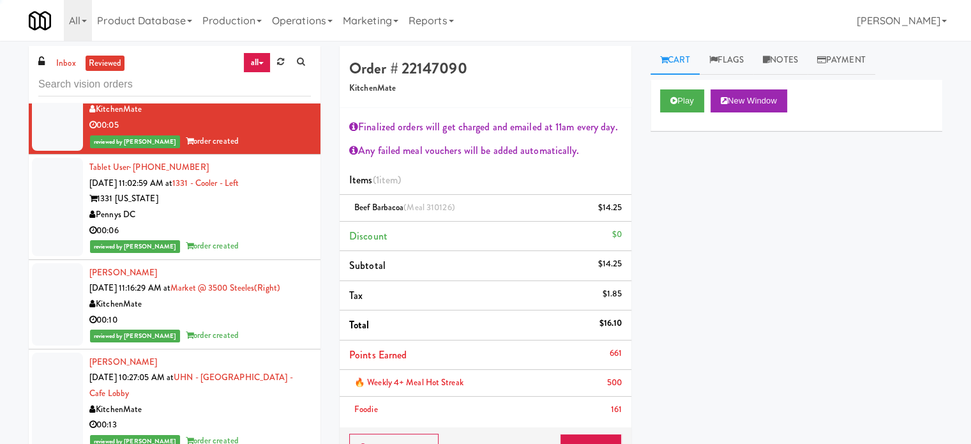
scroll to position [4786, 0]
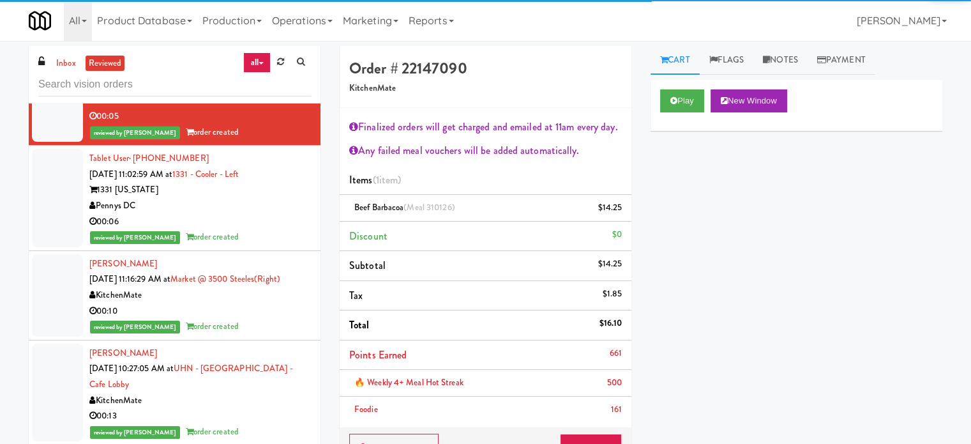
click at [246, 198] on div "1331 [US_STATE]" at bounding box center [200, 190] width 222 height 16
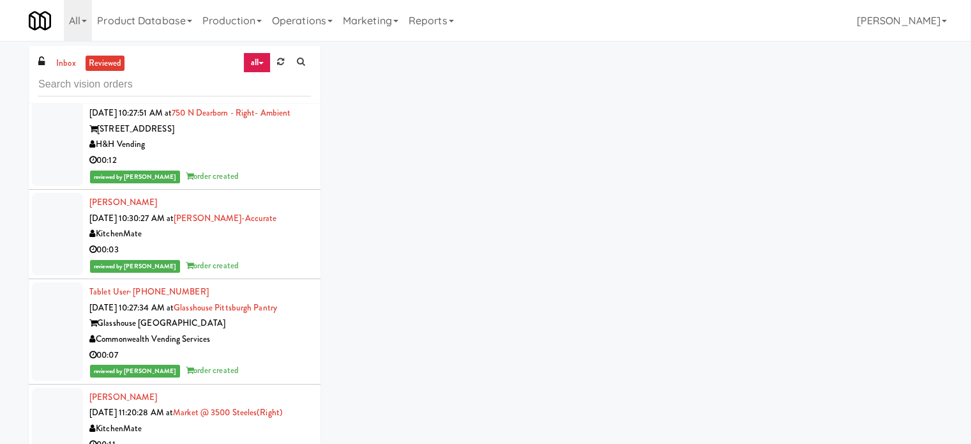
scroll to position [4066, 0]
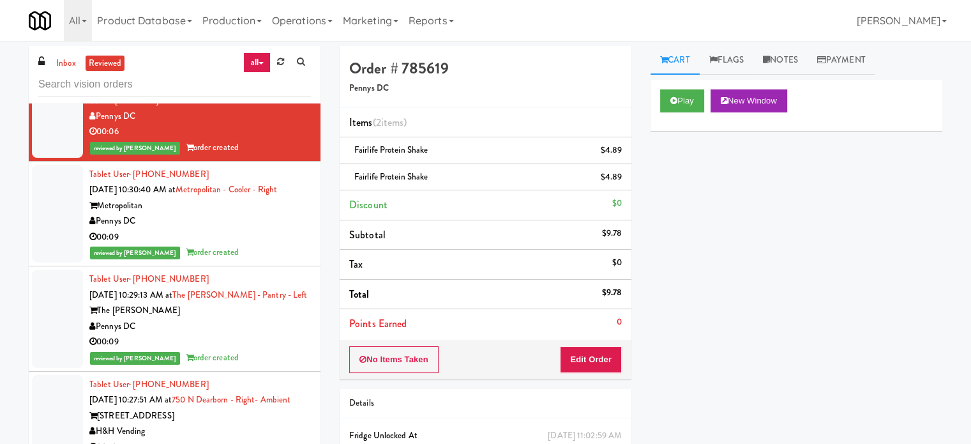
click at [271, 229] on div "Pennys DC" at bounding box center [200, 221] width 222 height 16
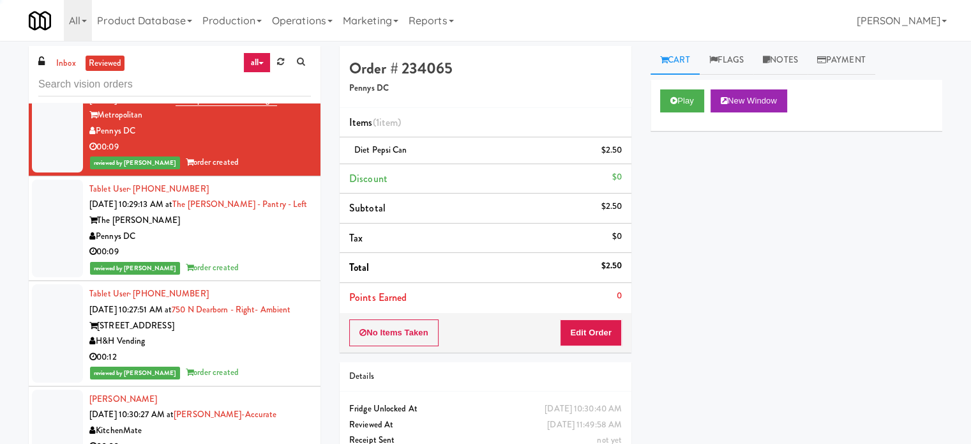
scroll to position [3347, 0]
click at [252, 276] on div "reviewed by [PERSON_NAME] order created" at bounding box center [200, 268] width 222 height 16
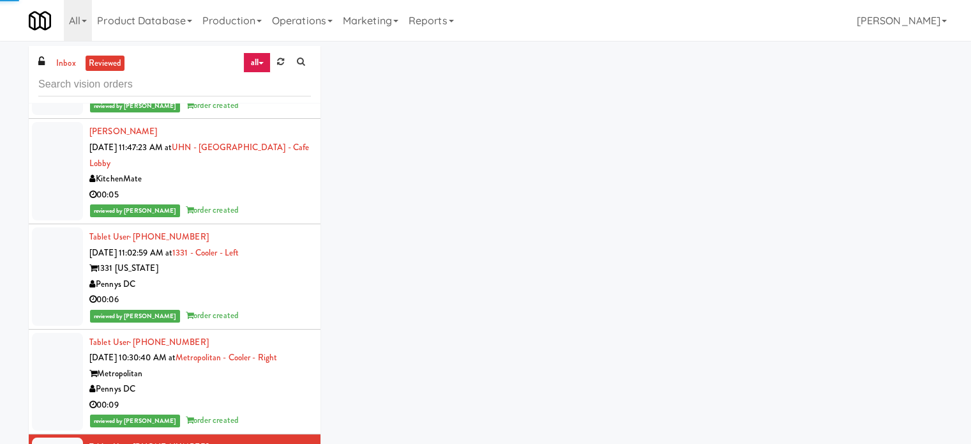
scroll to position [4276, 0]
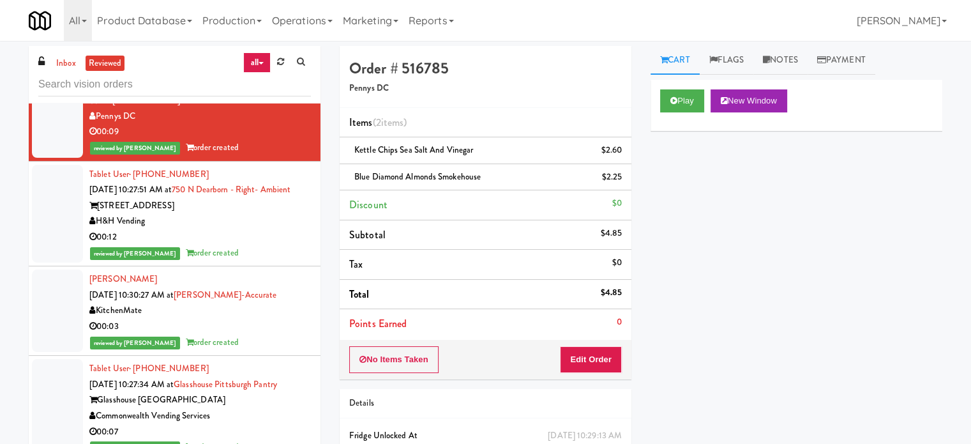
click at [250, 229] on div "H&H Vending" at bounding box center [200, 221] width 222 height 16
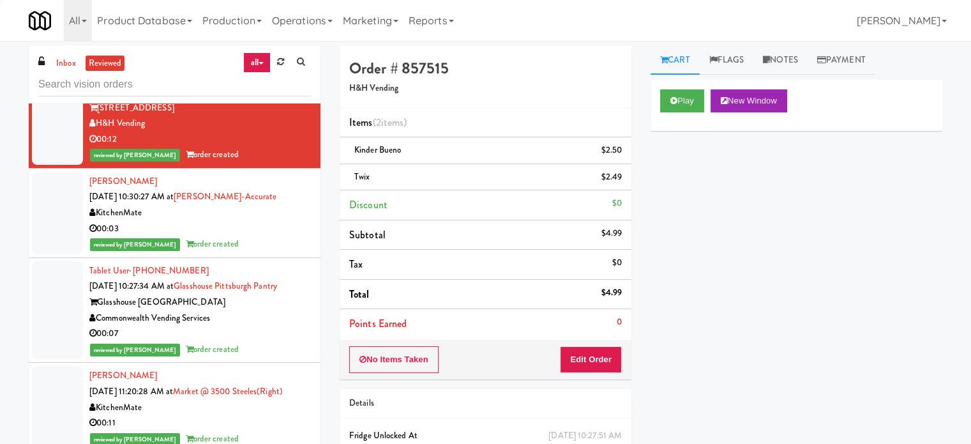
scroll to position [3557, 0]
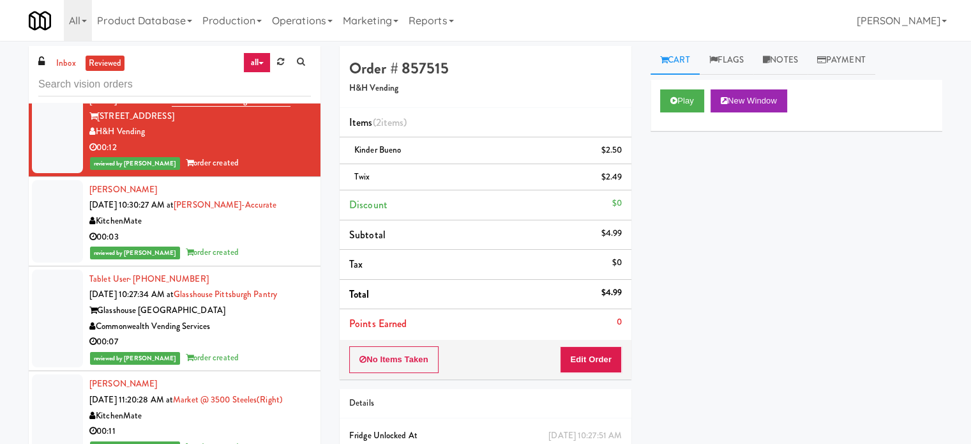
click at [245, 260] on div "reviewed by [PERSON_NAME] order created" at bounding box center [200, 253] width 222 height 16
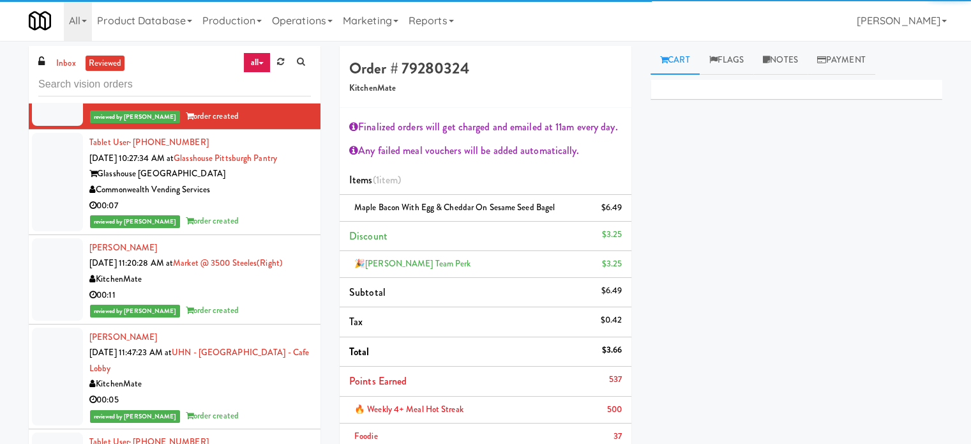
click at [257, 311] on li "[PERSON_NAME] [DATE] 11:20:28 AM at Market @ 3500 Steeles(Right) KitchenMate 00…" at bounding box center [175, 279] width 292 height 89
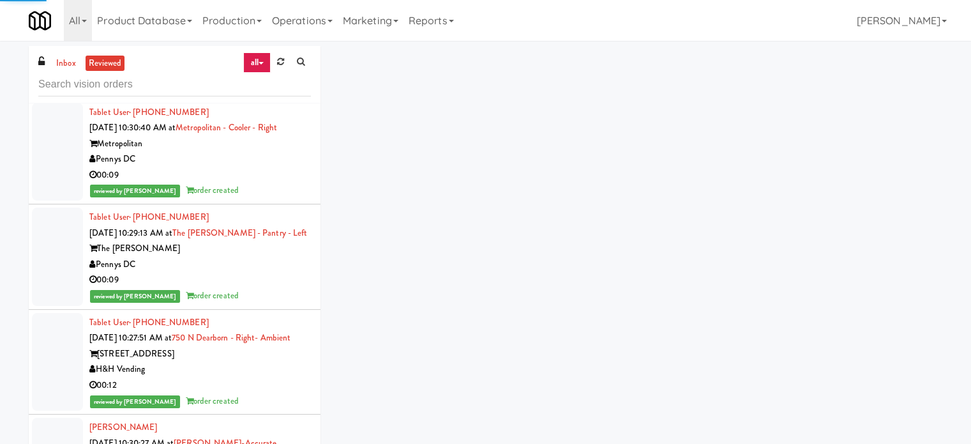
scroll to position [3872, 0]
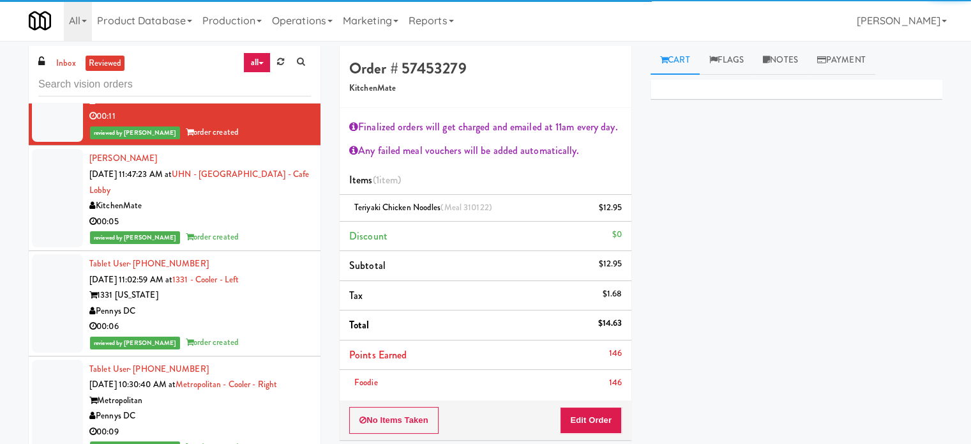
click at [253, 251] on li "[PERSON_NAME] [DATE] 11:47:23 AM at [GEOGRAPHIC_DATA] - Cafe Lobby KitchenMate …" at bounding box center [175, 198] width 292 height 105
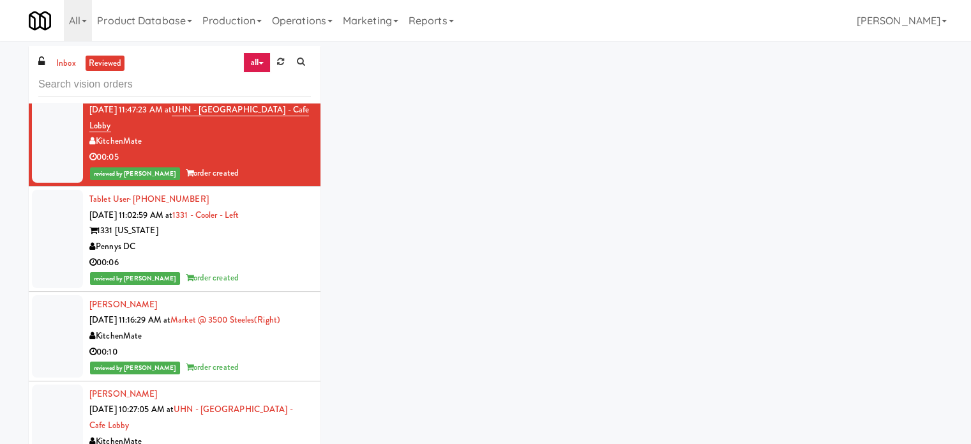
scroll to position [4786, 0]
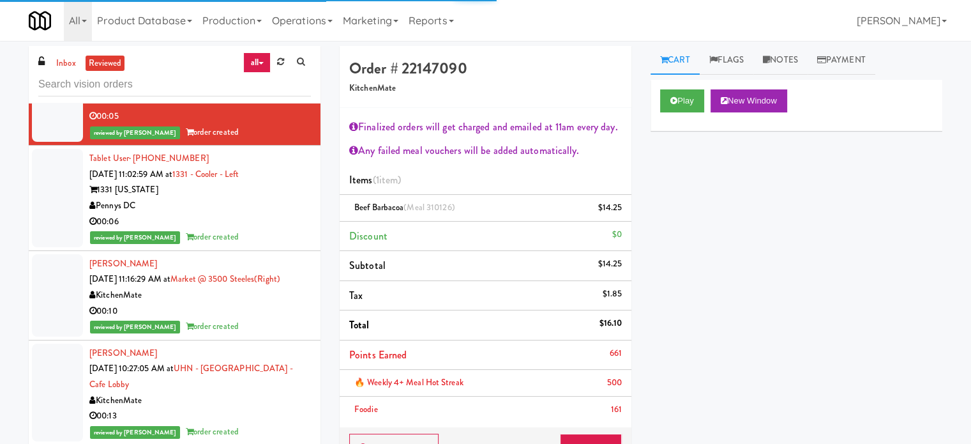
click at [255, 245] on div "reviewed by [PERSON_NAME] order created" at bounding box center [200, 237] width 222 height 16
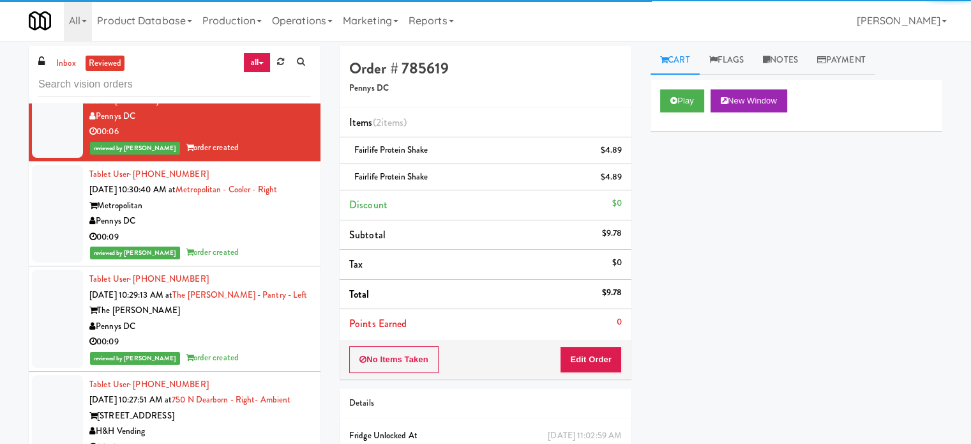
click at [258, 245] on div "00:09" at bounding box center [200, 237] width 222 height 16
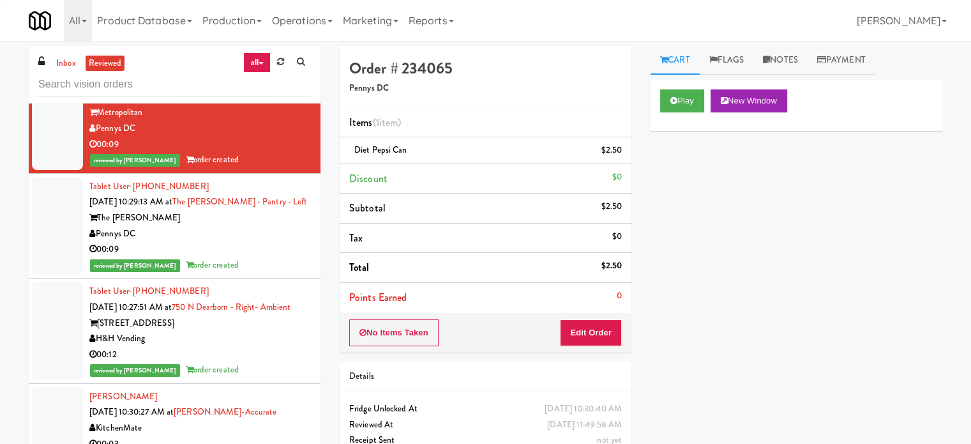
scroll to position [3347, 0]
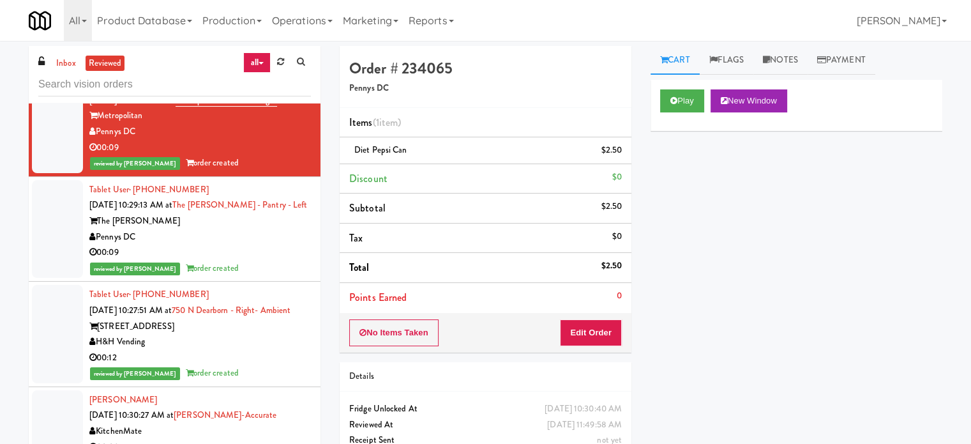
click at [254, 276] on div "reviewed by [PERSON_NAME] order created" at bounding box center [200, 268] width 222 height 16
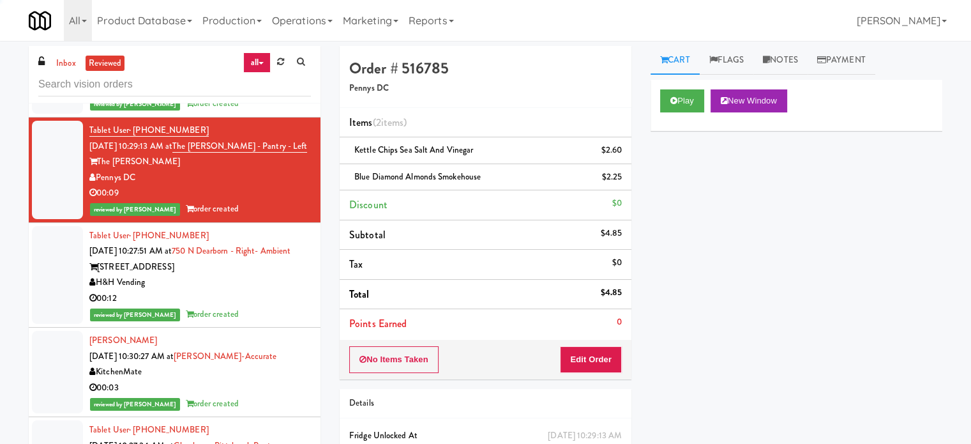
scroll to position [4276, 0]
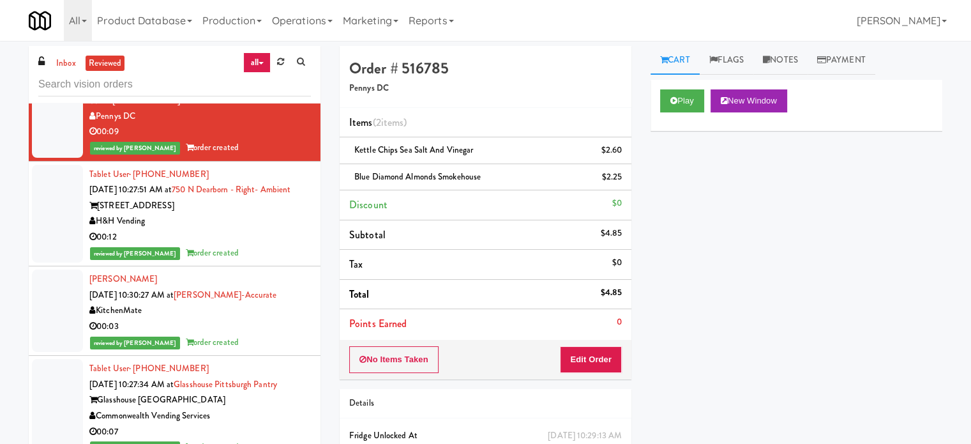
click at [254, 245] on div "00:12" at bounding box center [200, 237] width 222 height 16
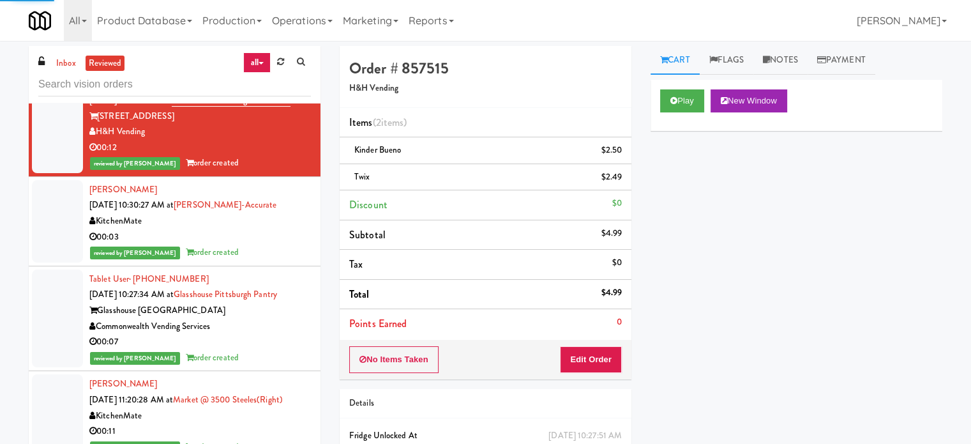
click at [255, 245] on div "00:03" at bounding box center [200, 237] width 222 height 16
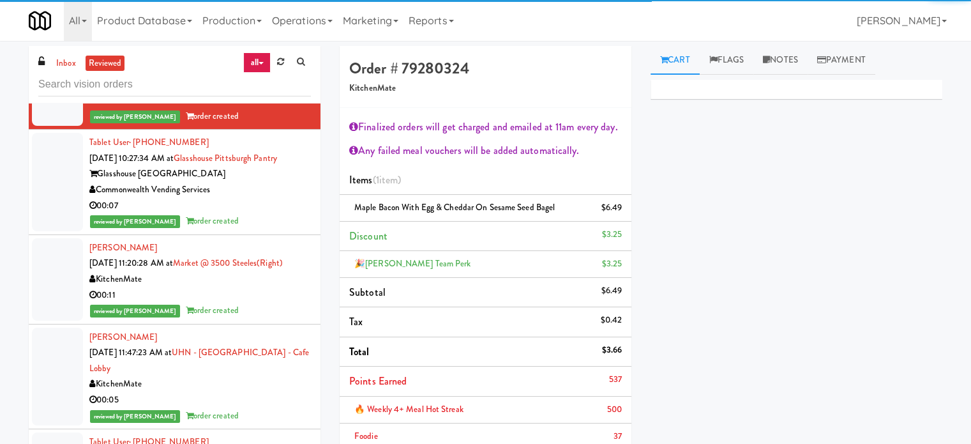
click at [273, 314] on li "[PERSON_NAME] [DATE] 11:20:28 AM at Market @ 3500 Steeles(Right) KitchenMate 00…" at bounding box center [175, 279] width 292 height 89
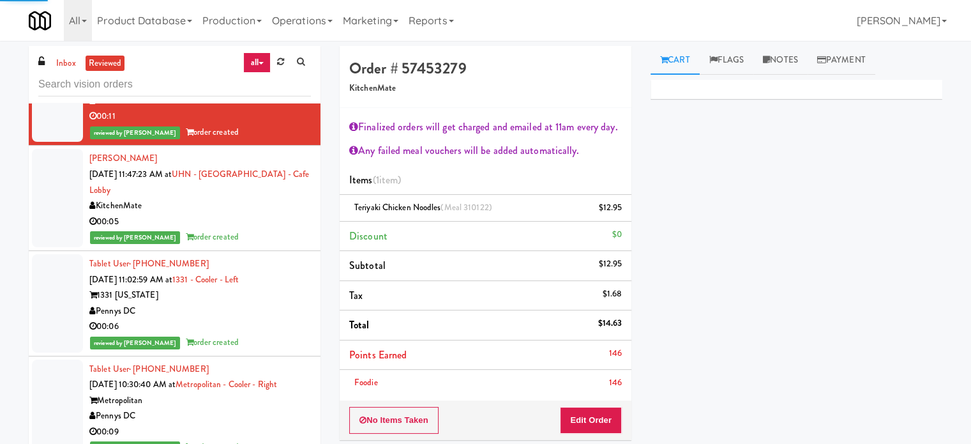
click at [268, 245] on div "reviewed by [PERSON_NAME] order created" at bounding box center [200, 237] width 222 height 16
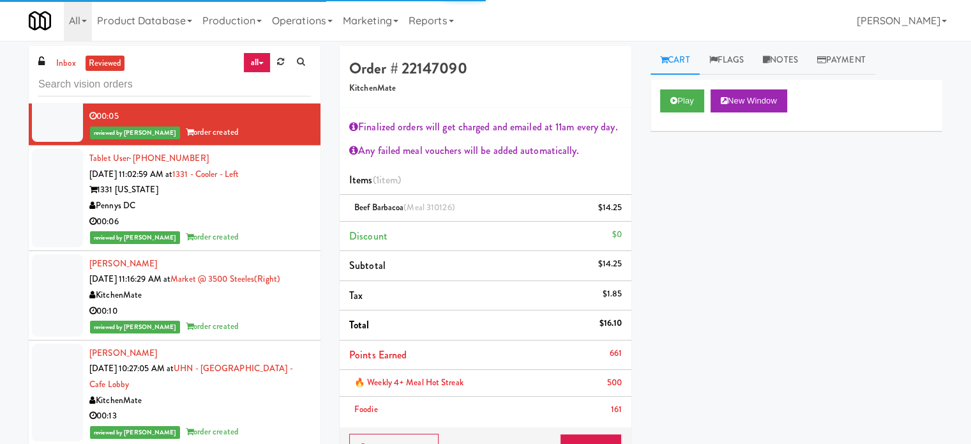
click at [271, 245] on div "reviewed by [PERSON_NAME] order created" at bounding box center [200, 237] width 222 height 16
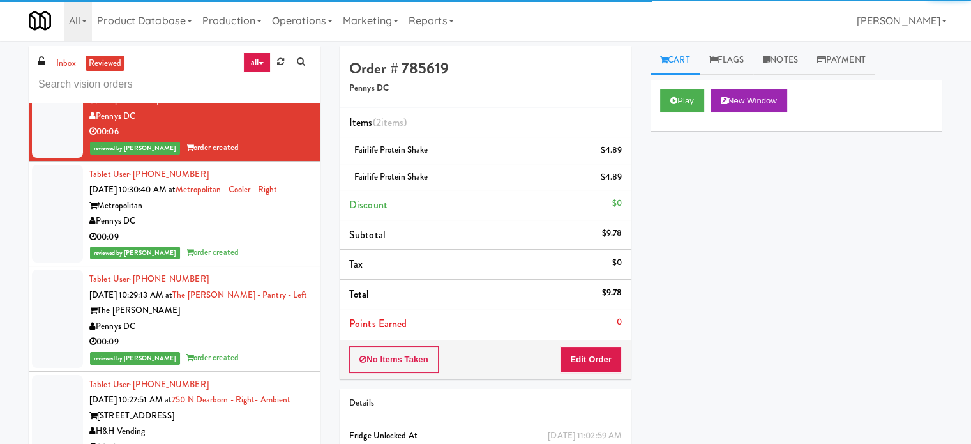
click at [270, 260] on div "reviewed by [PERSON_NAME] order created" at bounding box center [200, 253] width 222 height 16
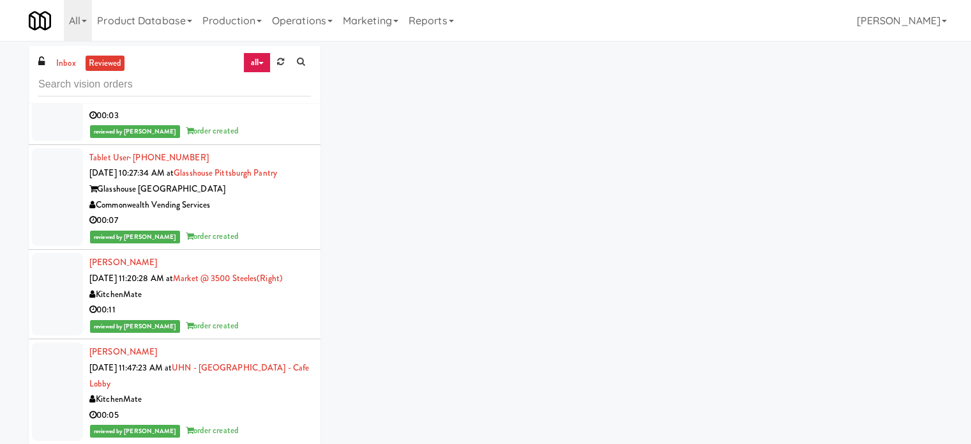
scroll to position [3347, 0]
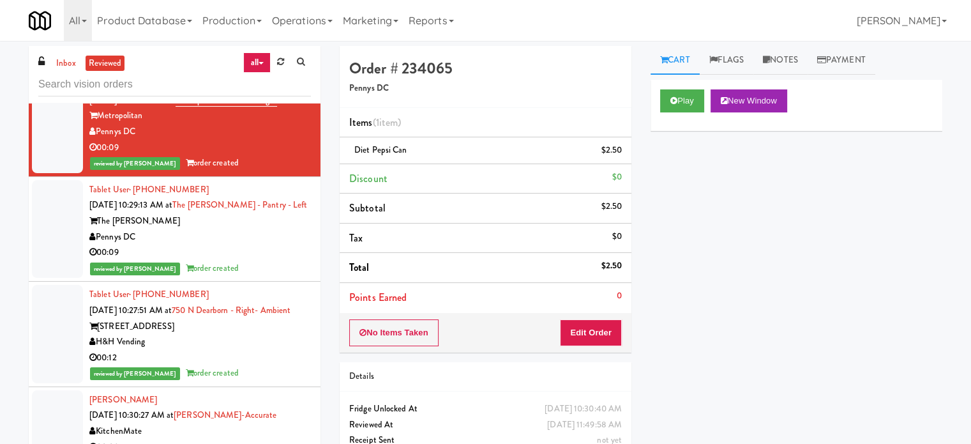
click at [270, 276] on div "reviewed by [PERSON_NAME] order created" at bounding box center [200, 268] width 222 height 16
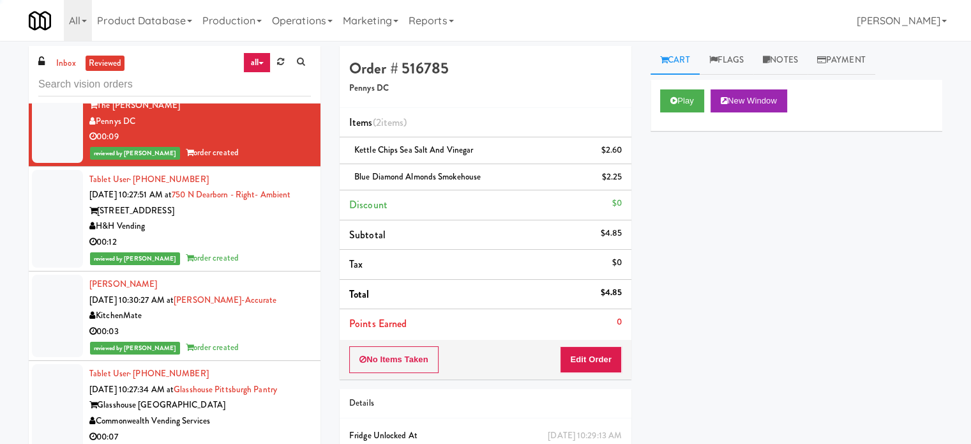
scroll to position [4276, 0]
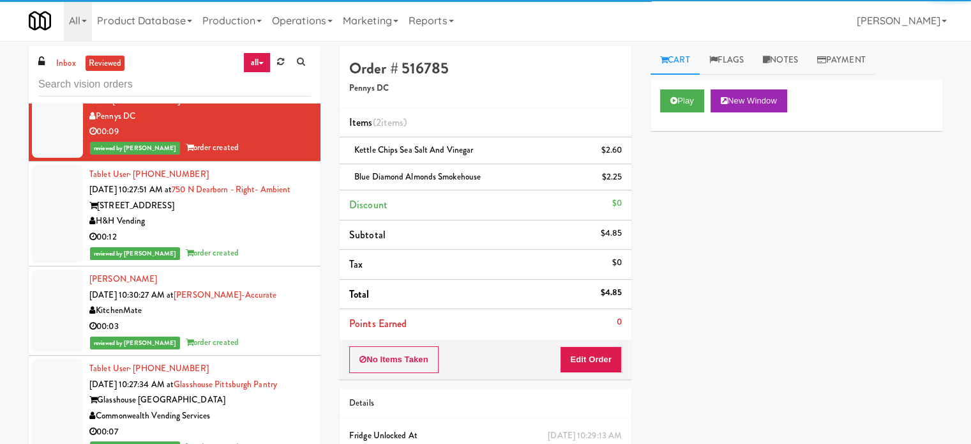
click at [271, 245] on div "00:12" at bounding box center [200, 237] width 222 height 16
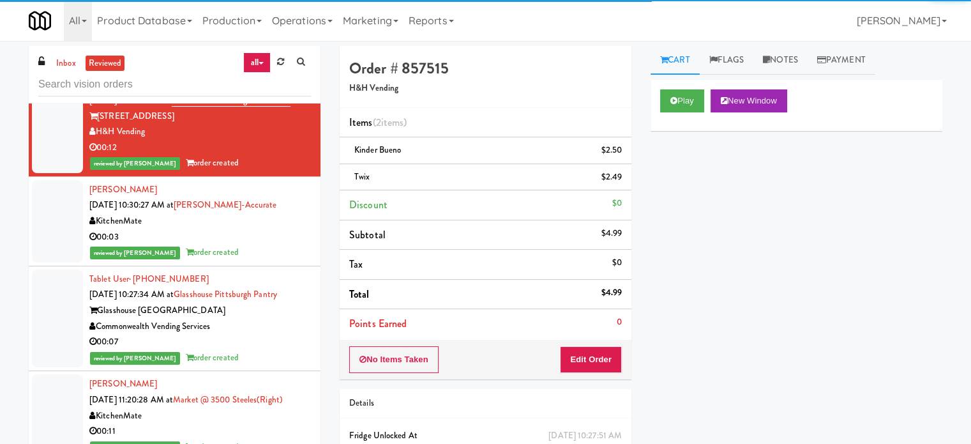
click at [271, 260] on div "reviewed by [PERSON_NAME] order created" at bounding box center [200, 253] width 222 height 16
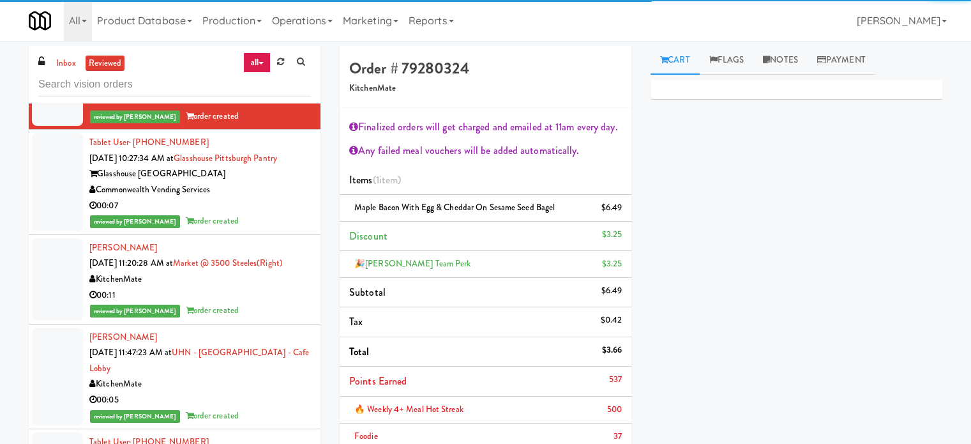
click at [270, 314] on li "[PERSON_NAME] [DATE] 11:20:28 AM at Market @ 3500 Steeles(Right) KitchenMate 00…" at bounding box center [175, 279] width 292 height 89
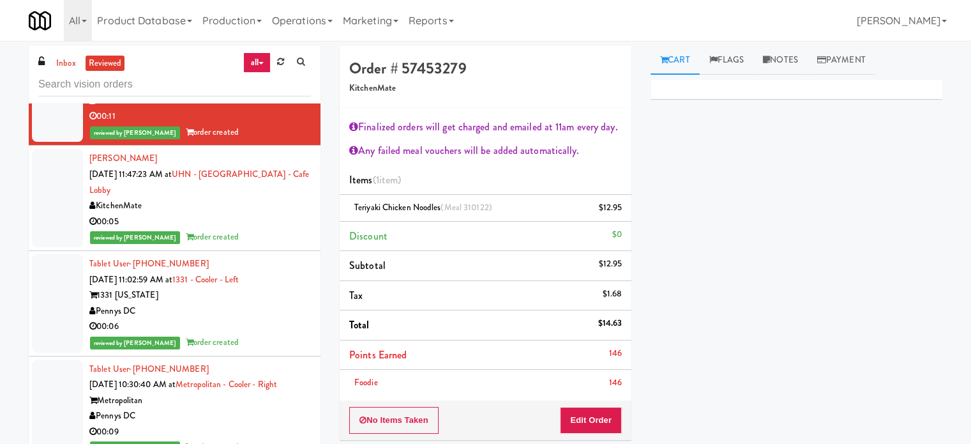
click at [269, 251] on li "[PERSON_NAME] [DATE] 11:47:23 AM at [GEOGRAPHIC_DATA] - Cafe Lobby KitchenMate …" at bounding box center [175, 198] width 292 height 105
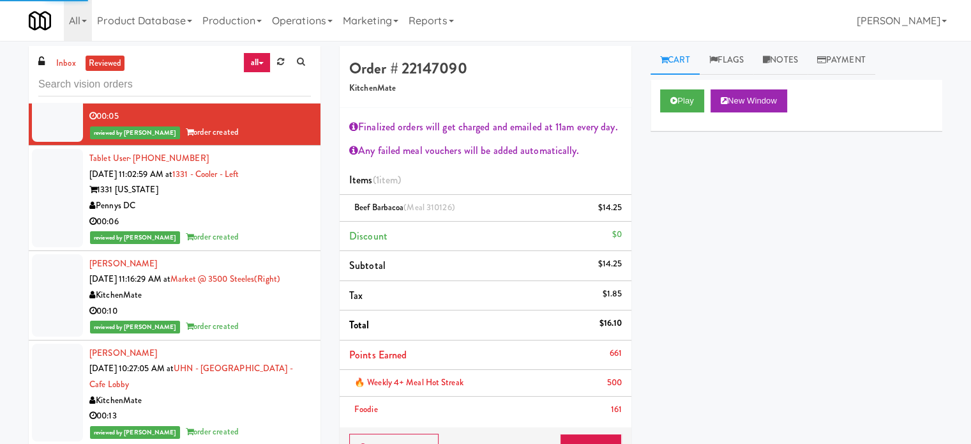
click at [271, 245] on div "reviewed by [PERSON_NAME] order created" at bounding box center [200, 237] width 222 height 16
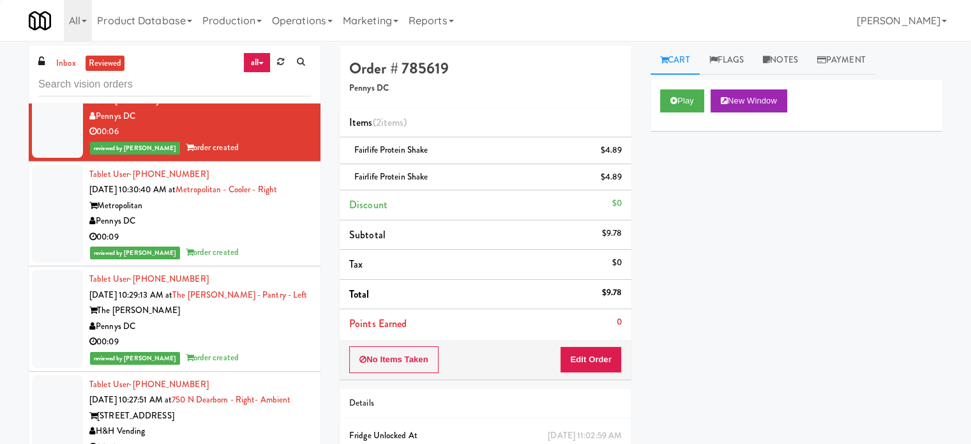
click at [272, 245] on div "00:09" at bounding box center [200, 237] width 222 height 16
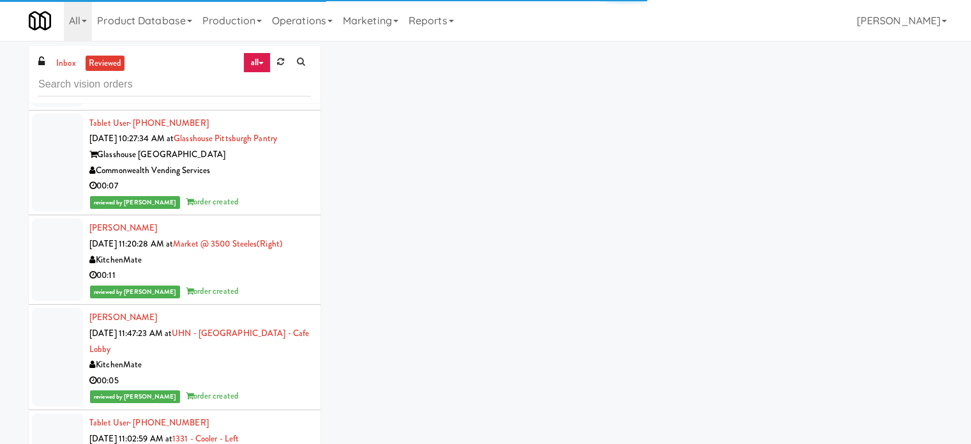
scroll to position [3347, 0]
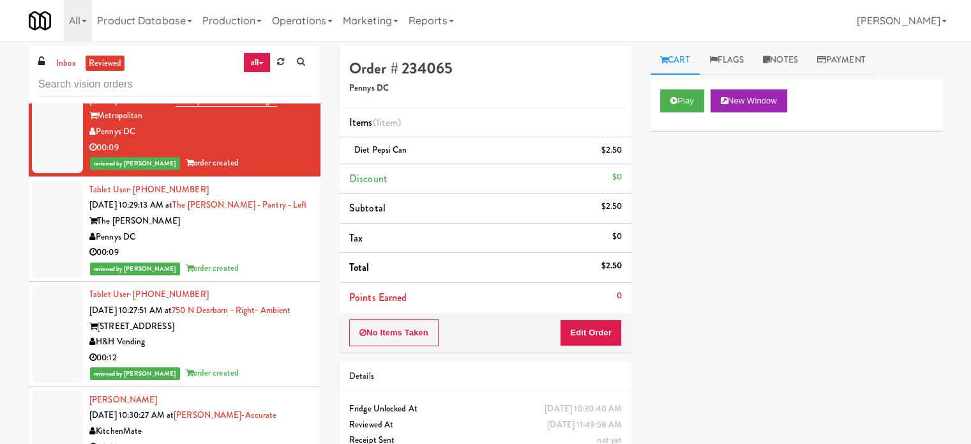
click at [271, 260] on div "00:09" at bounding box center [200, 253] width 222 height 16
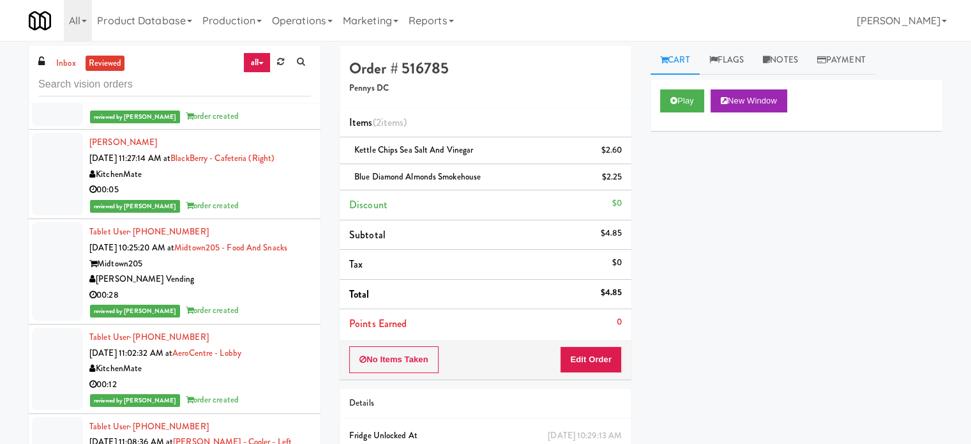
scroll to position [5873, 0]
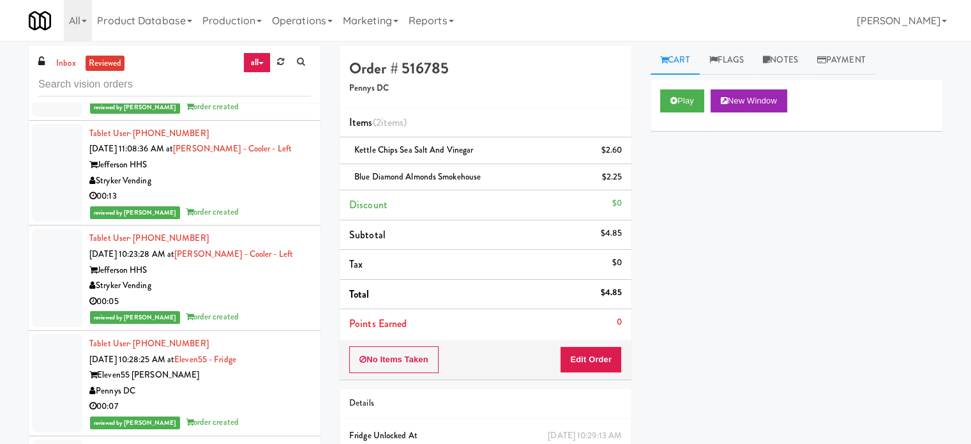
drag, startPoint x: 263, startPoint y: 391, endPoint x: 266, endPoint y: 348, distance: 43.5
click at [263, 294] on div "Stryker Vending" at bounding box center [200, 286] width 222 height 16
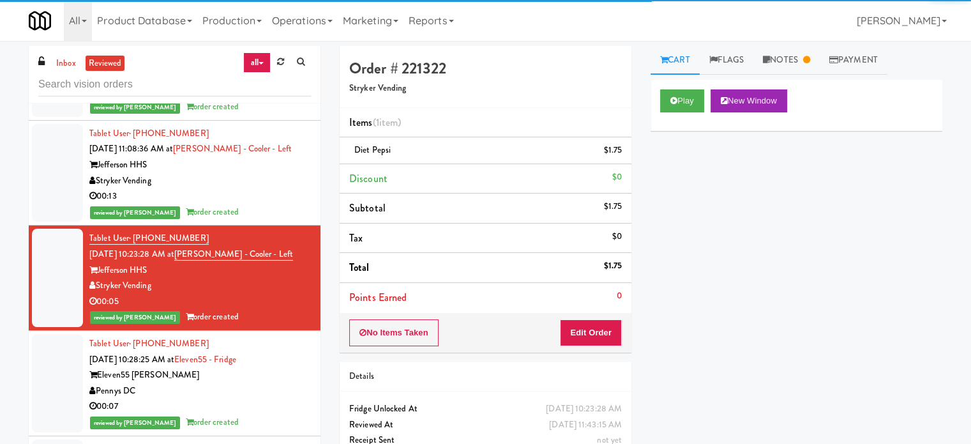
click at [252, 204] on div "00:13" at bounding box center [200, 196] width 222 height 16
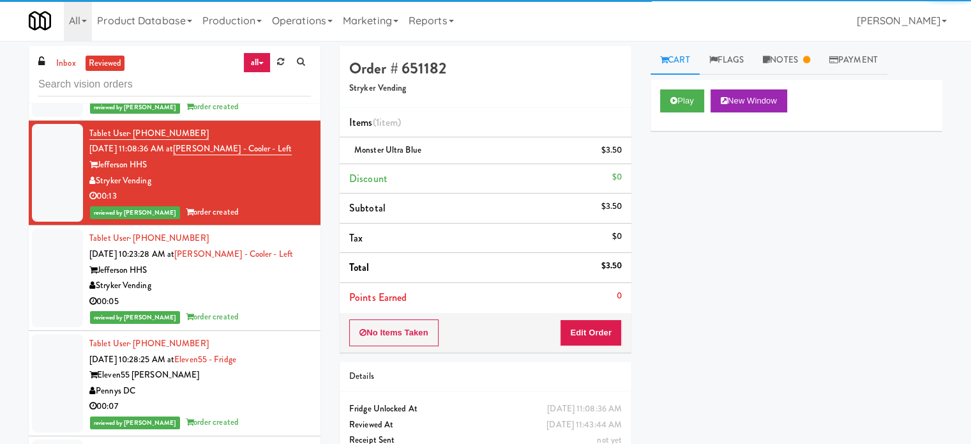
scroll to position [6192, 0]
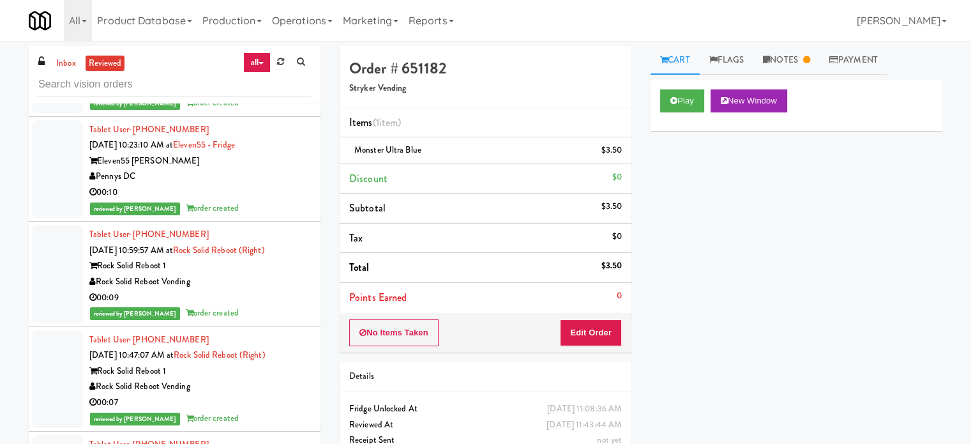
click at [253, 185] on div "Pennys DC" at bounding box center [200, 177] width 222 height 16
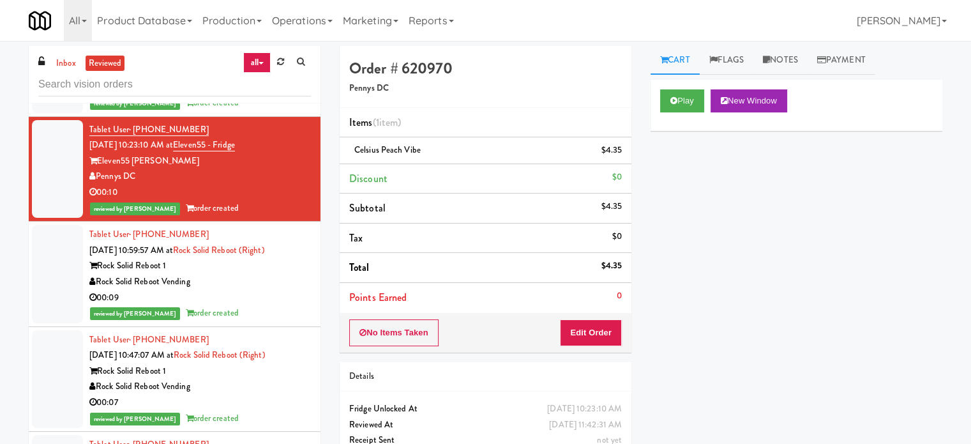
drag, startPoint x: 253, startPoint y: 408, endPoint x: 255, endPoint y: 321, distance: 86.9
click at [253, 306] on div "00:09" at bounding box center [200, 298] width 222 height 16
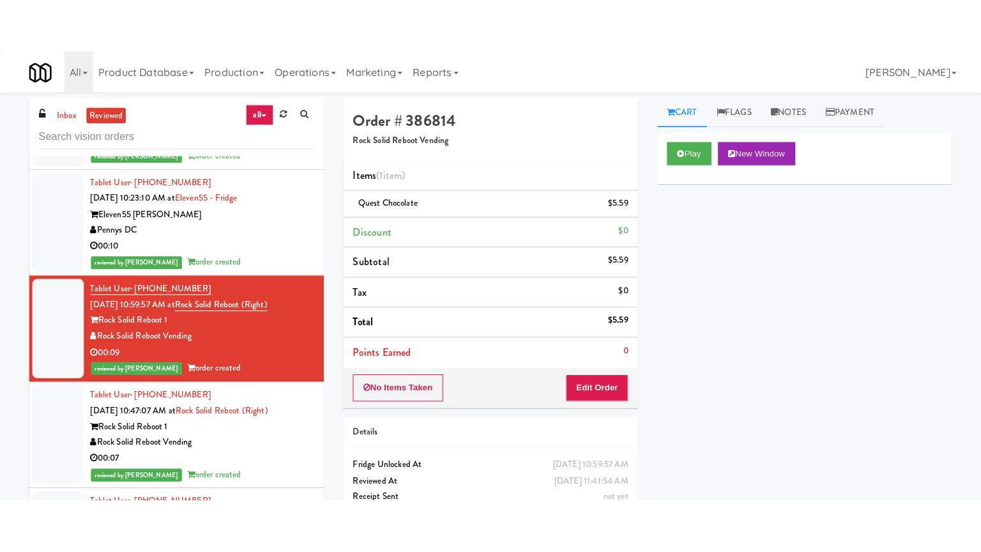
scroll to position [6511, 0]
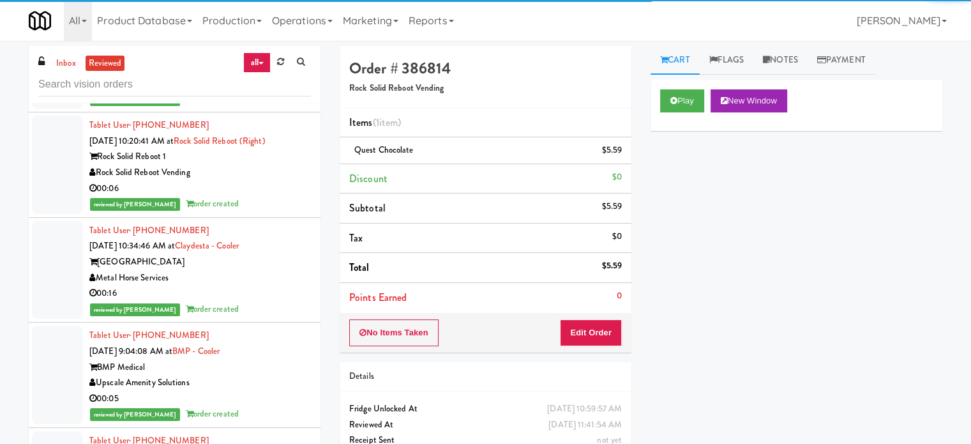
click at [247, 107] on div "reviewed by [PERSON_NAME] order created" at bounding box center [200, 99] width 222 height 16
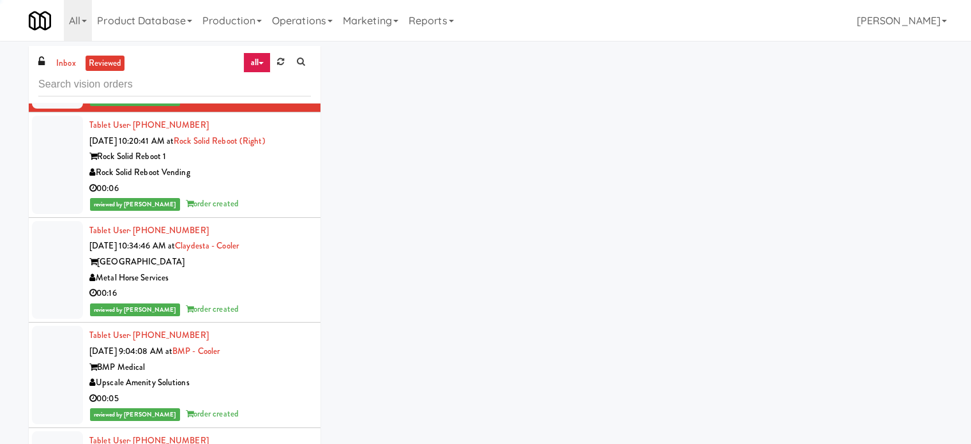
click at [254, 317] on div "Tablet User · (325) 642-2760 [DATE] 10:34:46 AM at Claydesta - Cooler Claydesta…" at bounding box center [200, 270] width 222 height 94
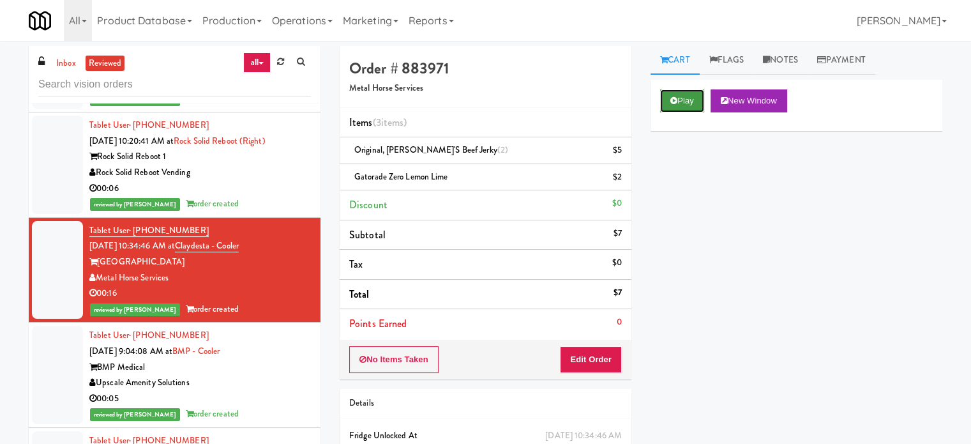
click at [670, 100] on button "Play" at bounding box center [682, 100] width 44 height 23
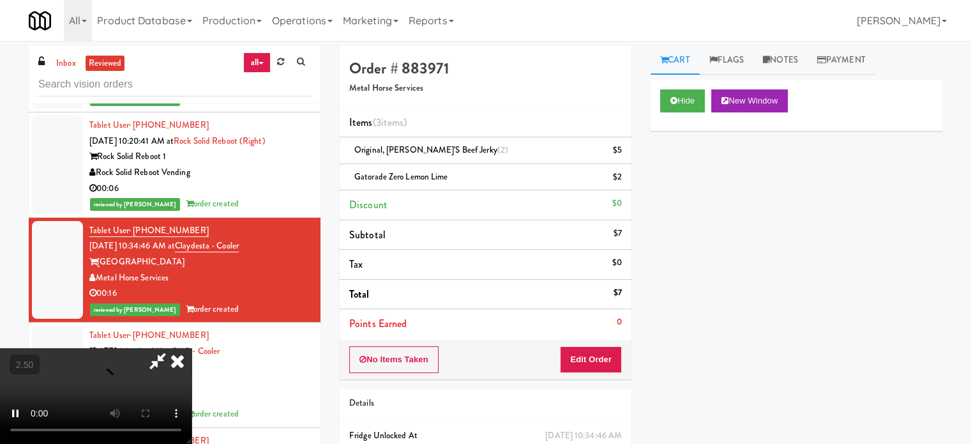
click at [192, 348] on video at bounding box center [96, 396] width 192 height 96
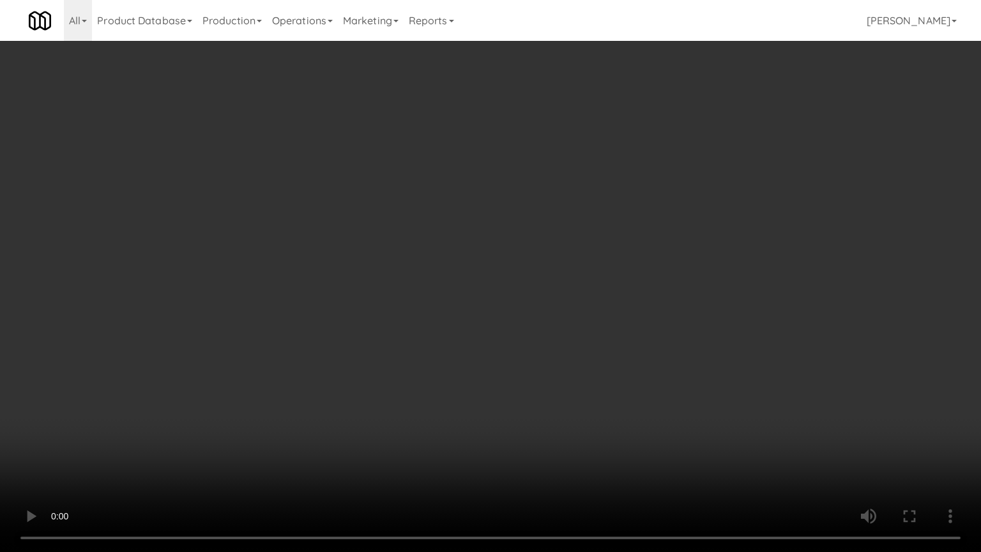
click at [419, 282] on video at bounding box center [490, 276] width 981 height 552
click at [425, 278] on video at bounding box center [490, 276] width 981 height 552
click at [428, 276] on video at bounding box center [490, 276] width 981 height 552
click at [427, 275] on video at bounding box center [490, 276] width 981 height 552
click at [491, 243] on video at bounding box center [490, 276] width 981 height 552
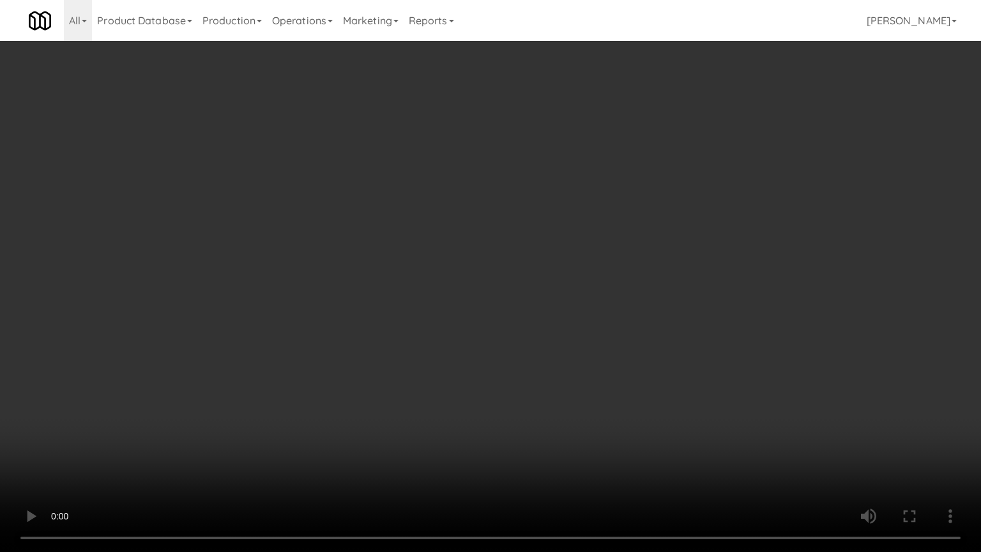
click at [493, 245] on video at bounding box center [490, 276] width 981 height 552
click at [501, 252] on video at bounding box center [490, 276] width 981 height 552
click at [475, 257] on video at bounding box center [490, 276] width 981 height 552
click at [562, 264] on video at bounding box center [490, 276] width 981 height 552
drag, startPoint x: 611, startPoint y: 262, endPoint x: 617, endPoint y: 264, distance: 6.7
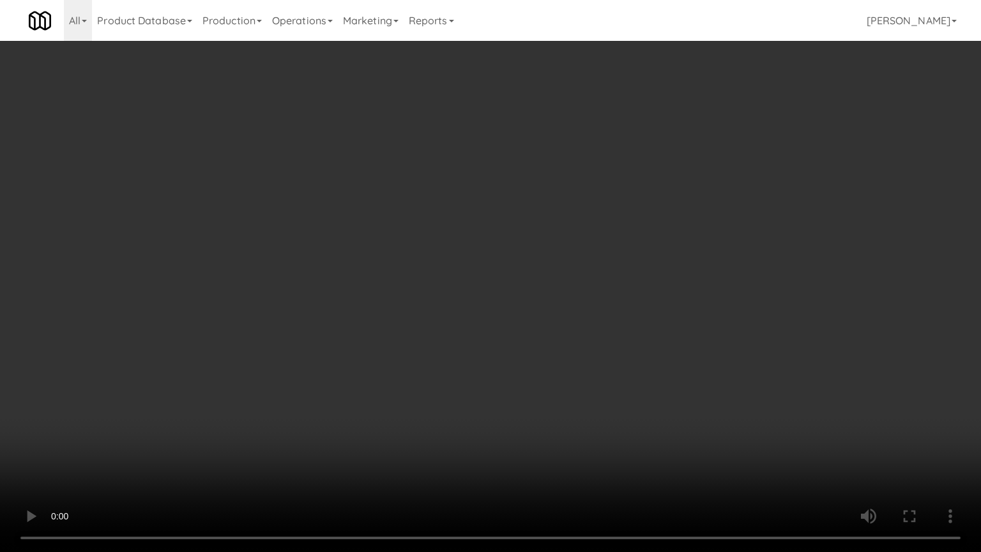
click at [612, 263] on video at bounding box center [490, 276] width 981 height 552
click at [562, 255] on video at bounding box center [490, 276] width 981 height 552
drag, startPoint x: 563, startPoint y: 254, endPoint x: 615, endPoint y: 132, distance: 132.5
click at [569, 252] on video at bounding box center [490, 276] width 981 height 552
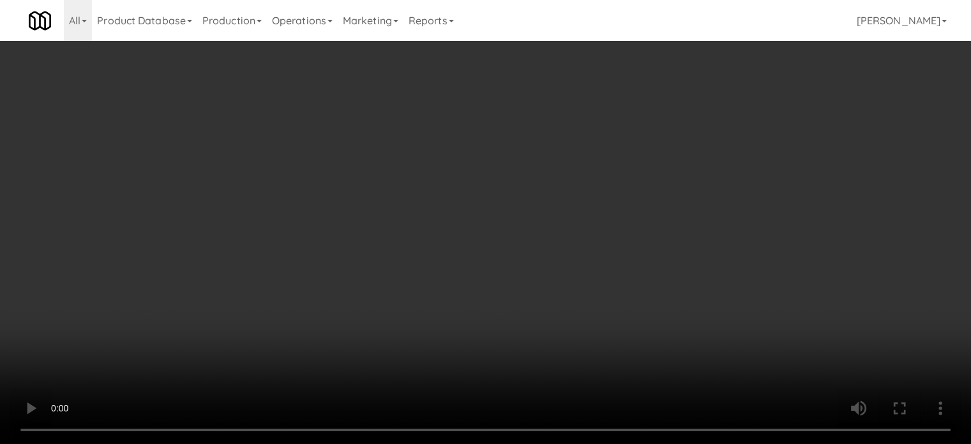
scroll to position [6511, 0]
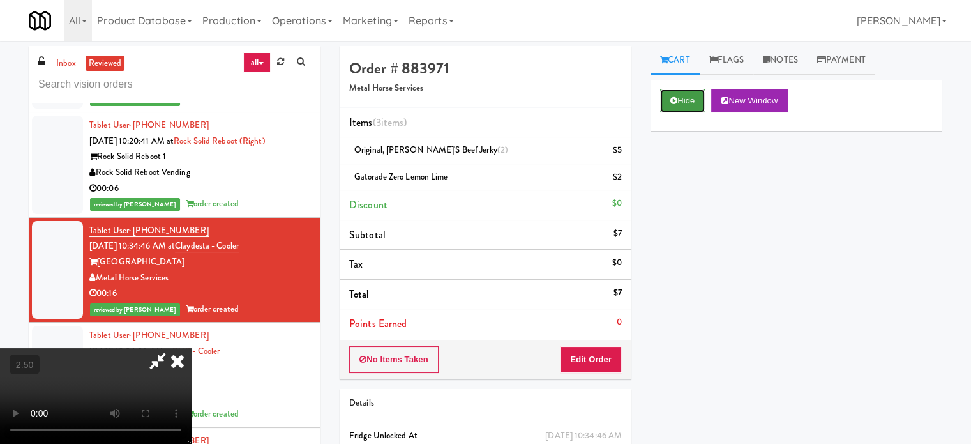
click at [688, 102] on button "Hide" at bounding box center [682, 100] width 45 height 23
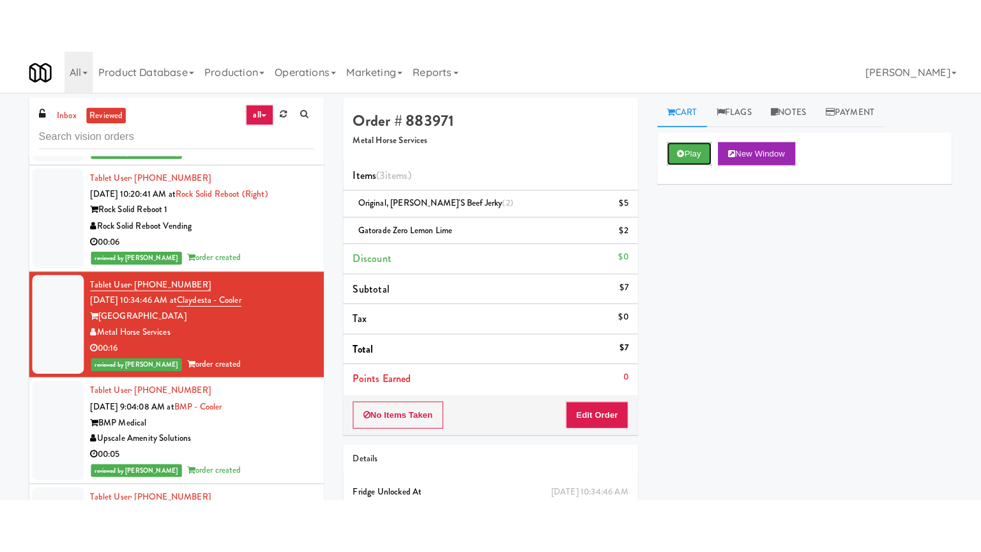
scroll to position [6830, 0]
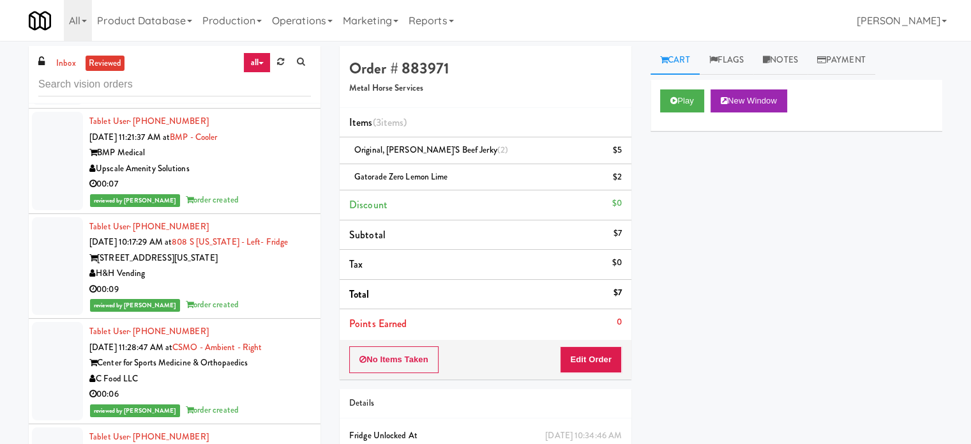
click at [273, 87] on div "00:05" at bounding box center [200, 80] width 222 height 16
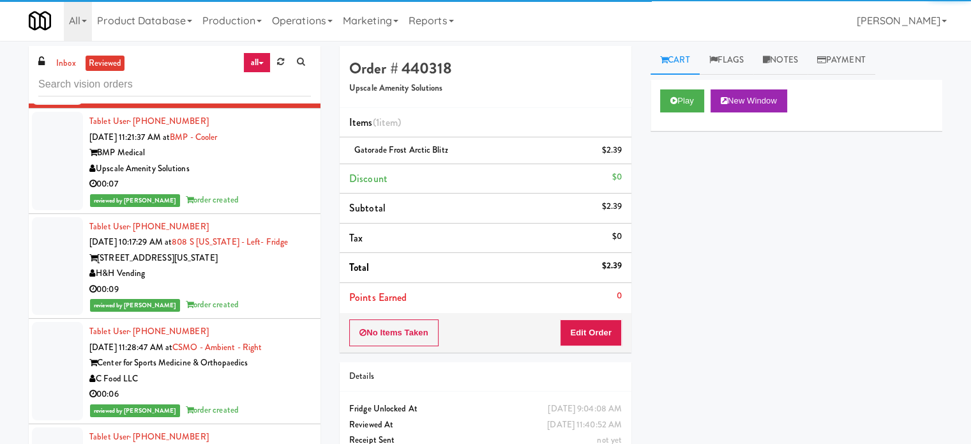
click at [270, 192] on div "00:07" at bounding box center [200, 184] width 222 height 16
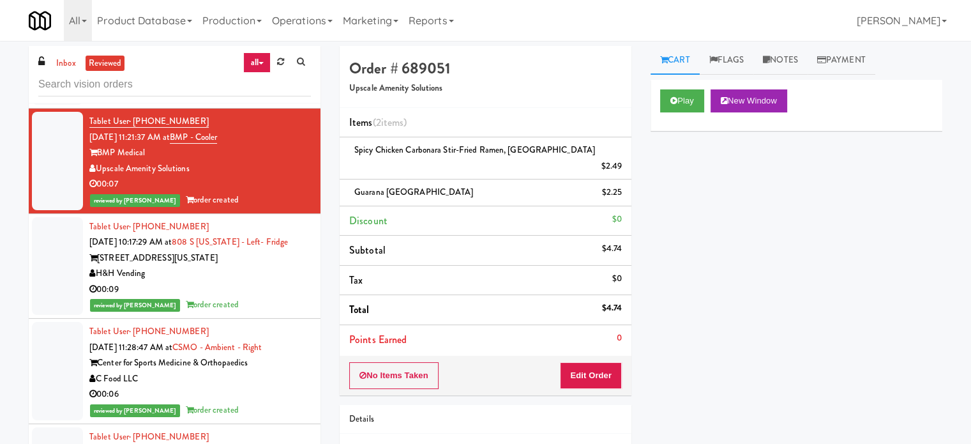
click at [255, 266] on div "[STREET_ADDRESS][US_STATE]" at bounding box center [200, 258] width 222 height 16
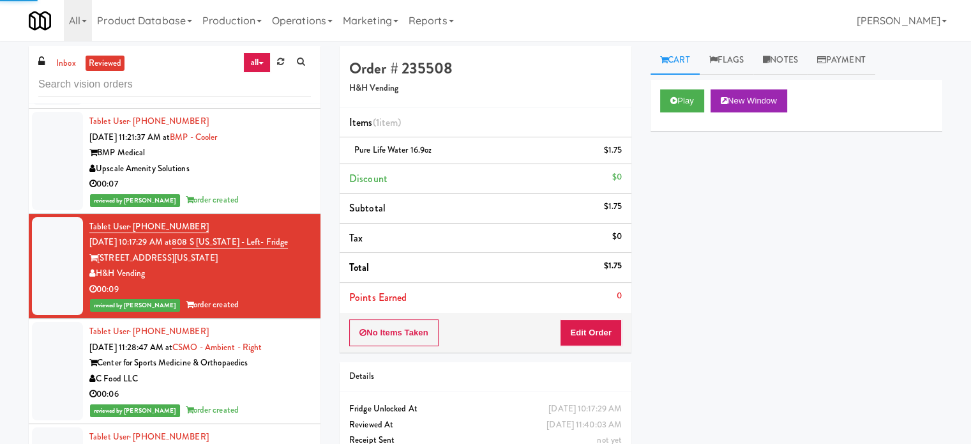
click at [261, 177] on div "Upscale Amenity Solutions" at bounding box center [200, 169] width 222 height 16
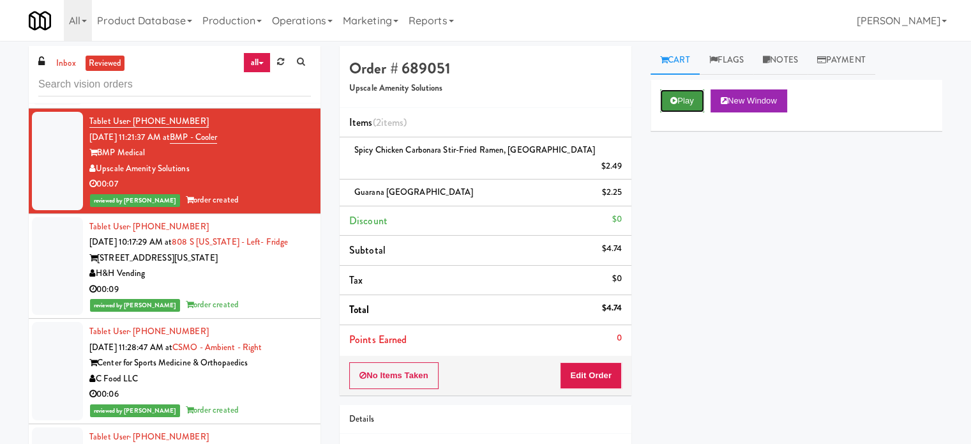
click at [683, 96] on button "Play" at bounding box center [682, 100] width 44 height 23
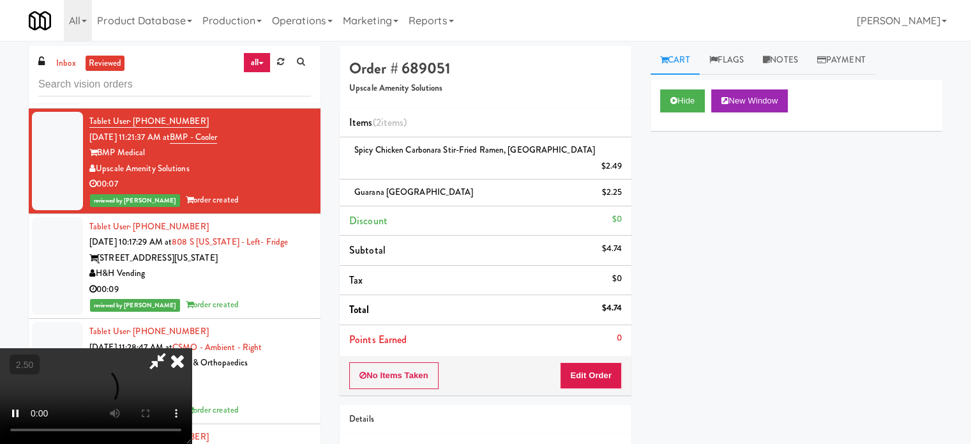
click at [192, 348] on video at bounding box center [96, 396] width 192 height 96
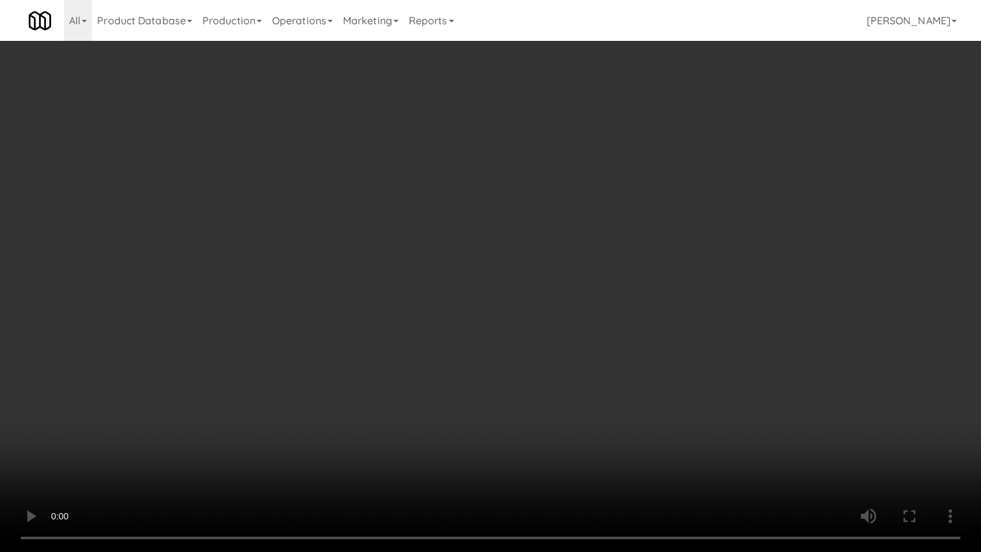
click at [511, 275] on video at bounding box center [490, 276] width 981 height 552
click at [511, 268] on video at bounding box center [490, 276] width 981 height 552
click at [541, 281] on video at bounding box center [490, 276] width 981 height 552
click at [554, 282] on video at bounding box center [490, 276] width 981 height 552
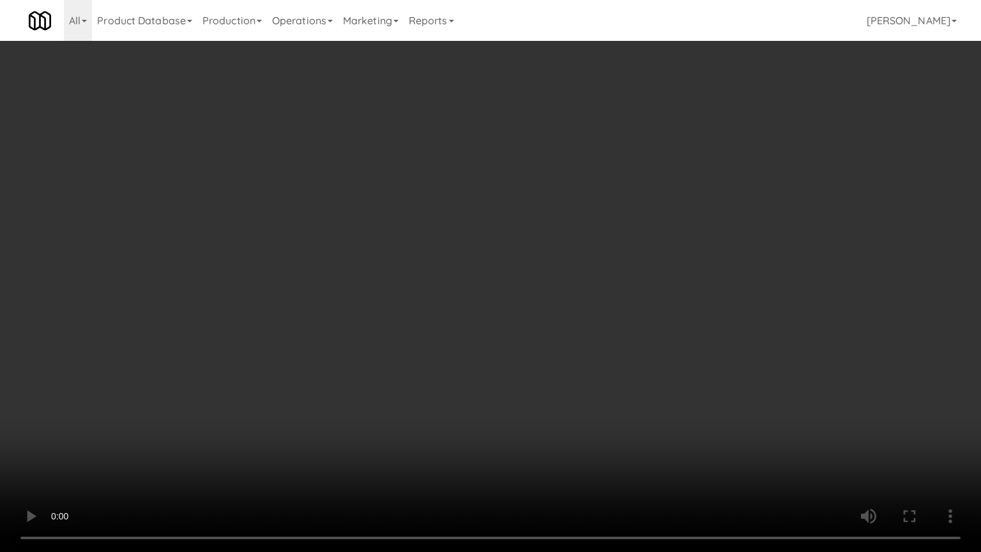
click at [554, 282] on video at bounding box center [490, 276] width 981 height 552
click at [608, 304] on video at bounding box center [490, 276] width 981 height 552
click at [608, 303] on video at bounding box center [490, 276] width 981 height 552
click at [656, 302] on video at bounding box center [490, 276] width 981 height 552
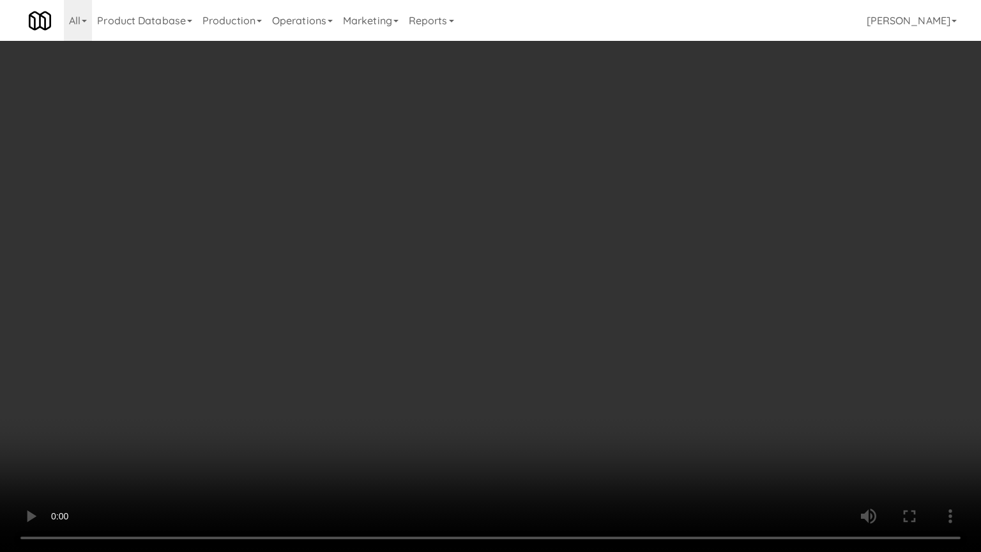
click at [622, 273] on video at bounding box center [490, 276] width 981 height 552
click at [623, 272] on video at bounding box center [490, 276] width 981 height 552
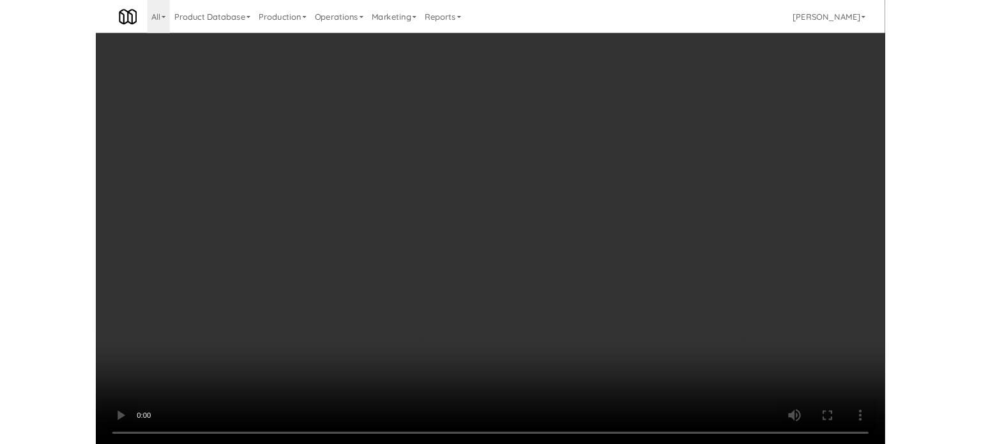
scroll to position [6830, 0]
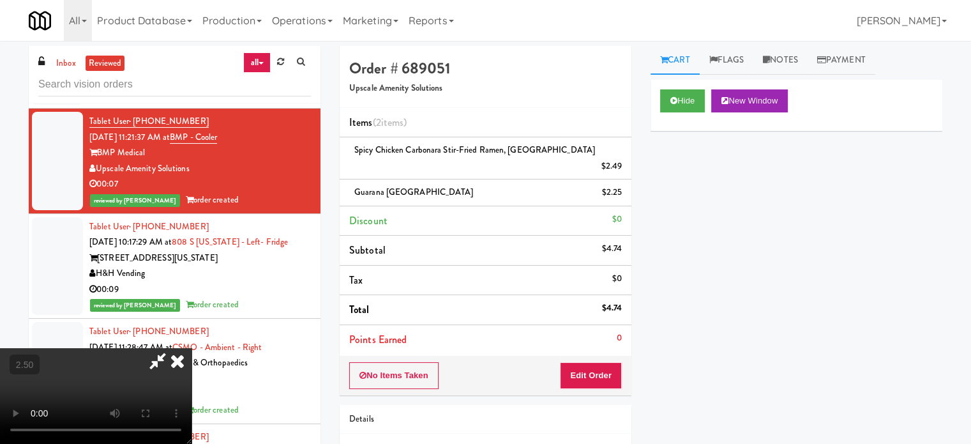
click at [172, 348] on icon at bounding box center [157, 361] width 29 height 26
click at [595, 362] on button "Edit Order" at bounding box center [591, 375] width 62 height 27
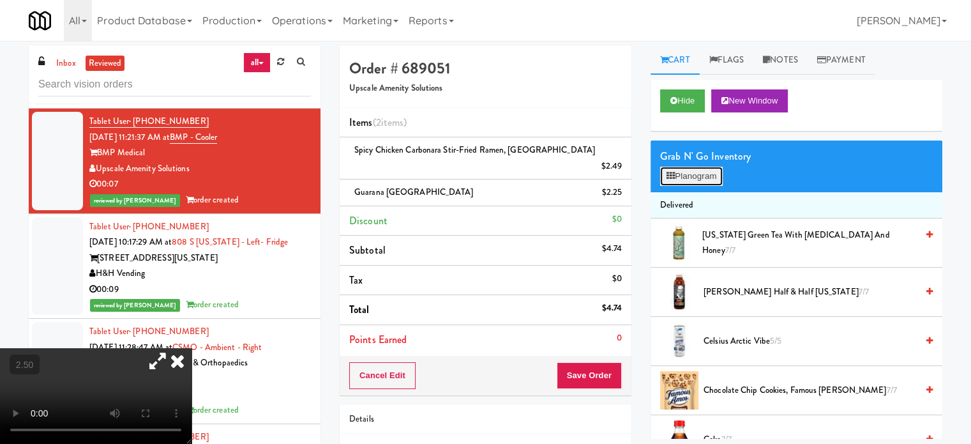
click at [709, 176] on button "Planogram" at bounding box center [691, 176] width 63 height 19
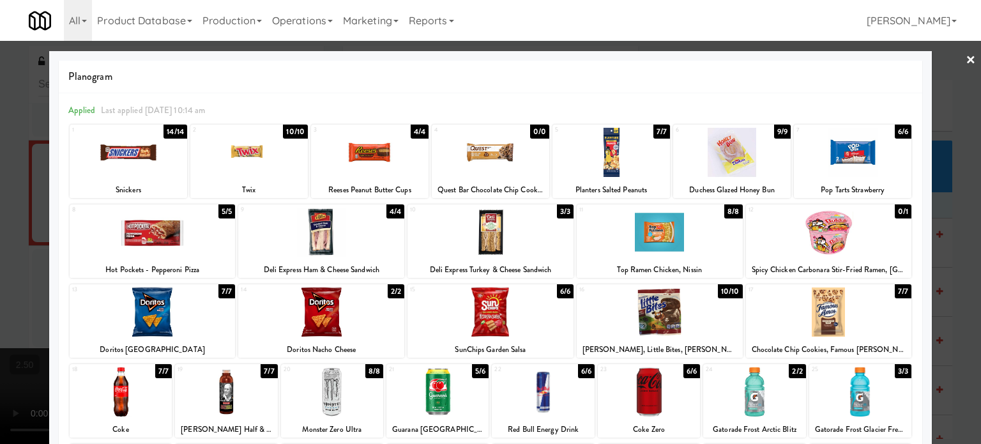
click at [951, 242] on div at bounding box center [490, 222] width 981 height 444
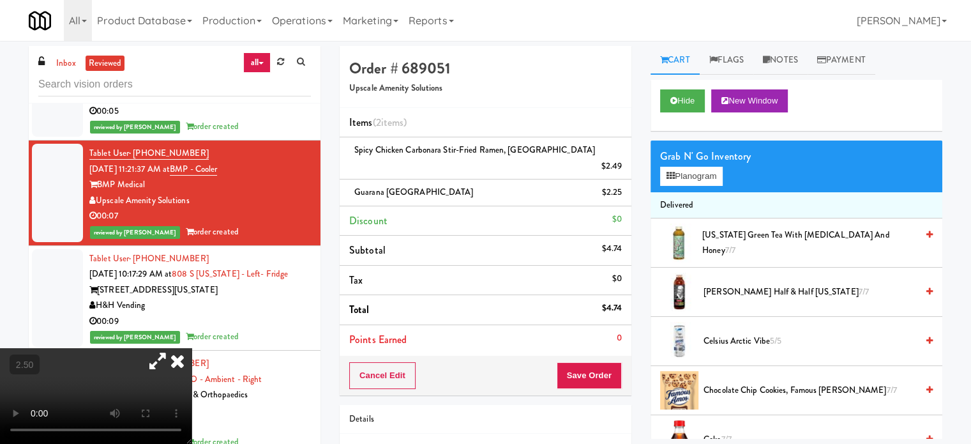
scroll to position [6830, 0]
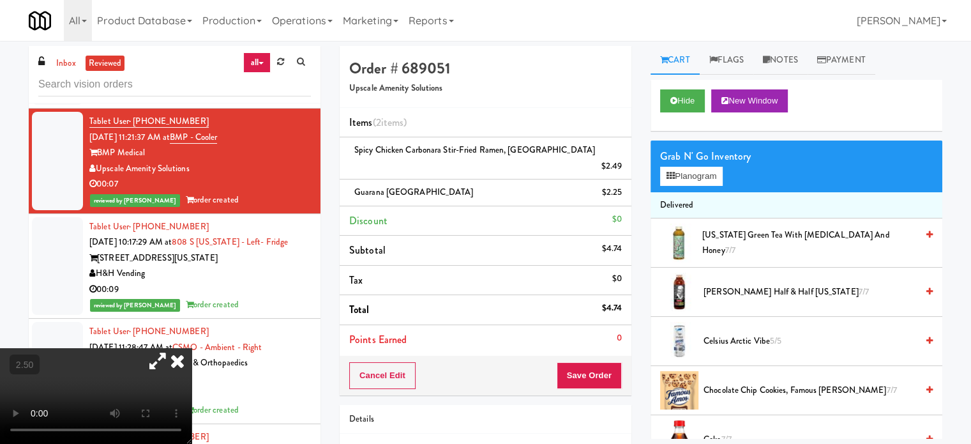
click at [192, 348] on icon at bounding box center [177, 361] width 28 height 26
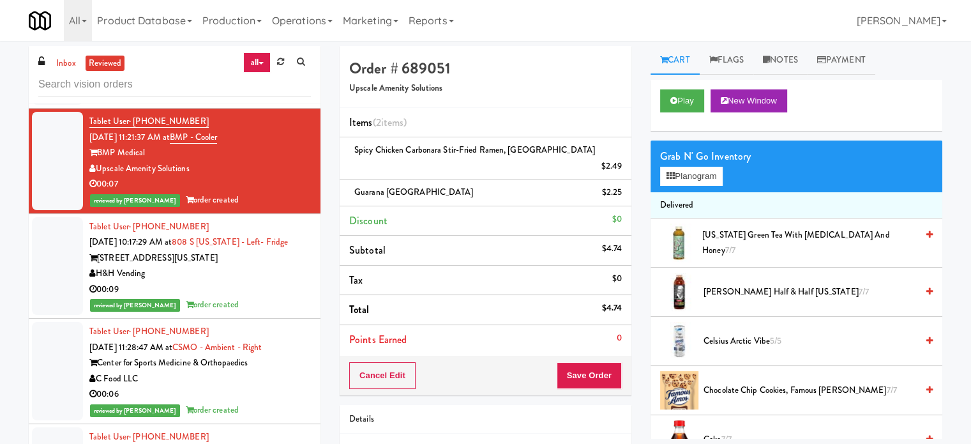
click at [257, 298] on div "00:09" at bounding box center [200, 290] width 222 height 16
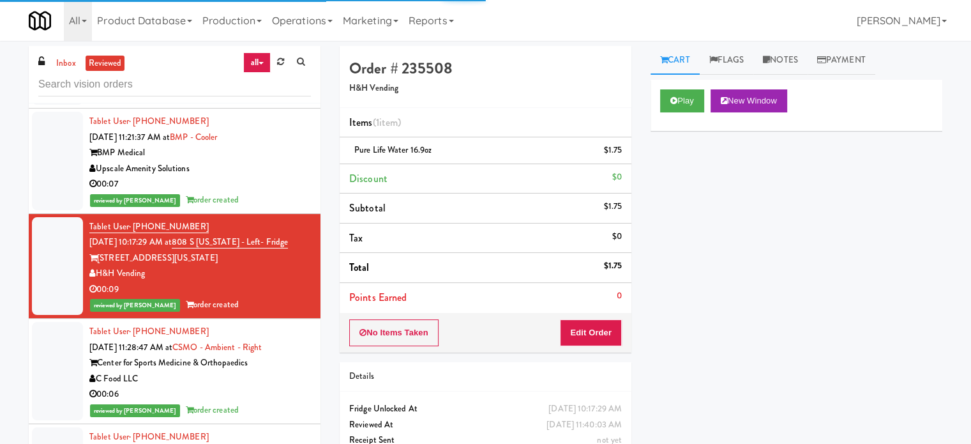
scroll to position [7149, 0]
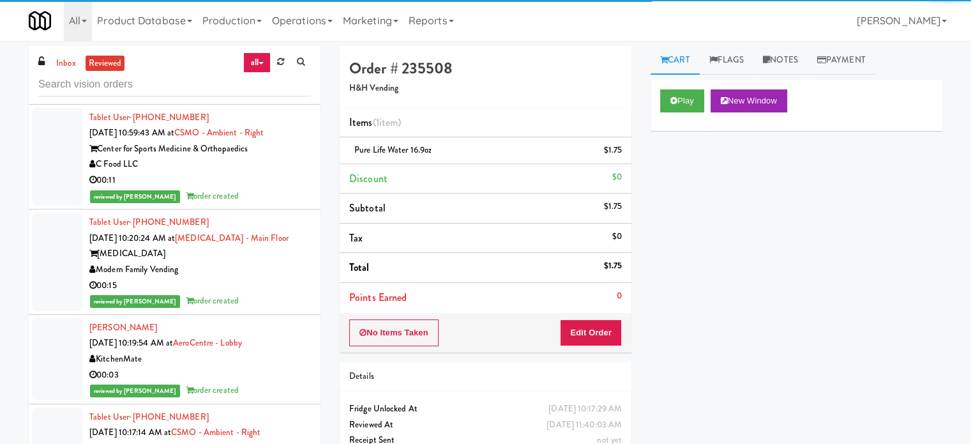
click at [266, 83] on div "00:06" at bounding box center [200, 75] width 222 height 16
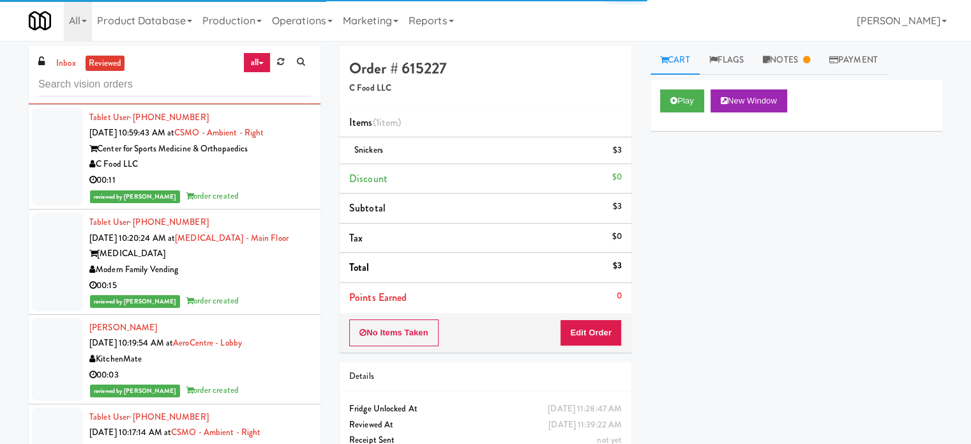
click at [266, 188] on div "00:11" at bounding box center [200, 180] width 222 height 16
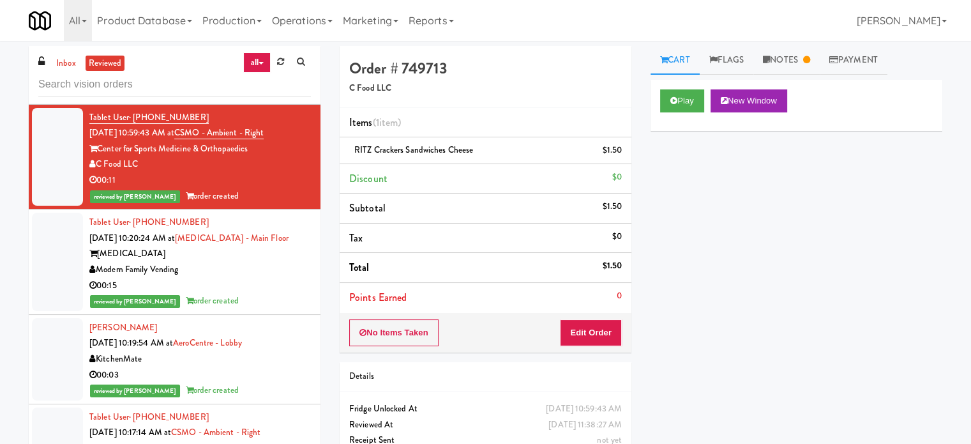
click at [276, 278] on div "Modern Family Vending" at bounding box center [200, 270] width 222 height 16
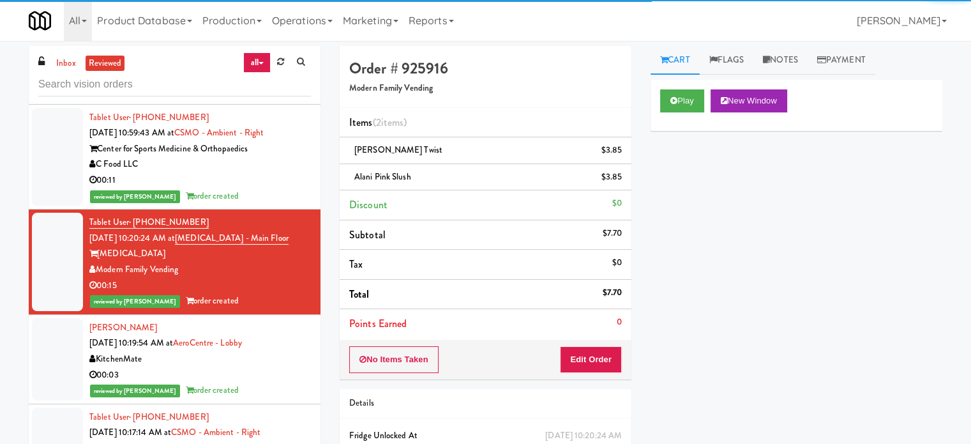
scroll to position [7469, 0]
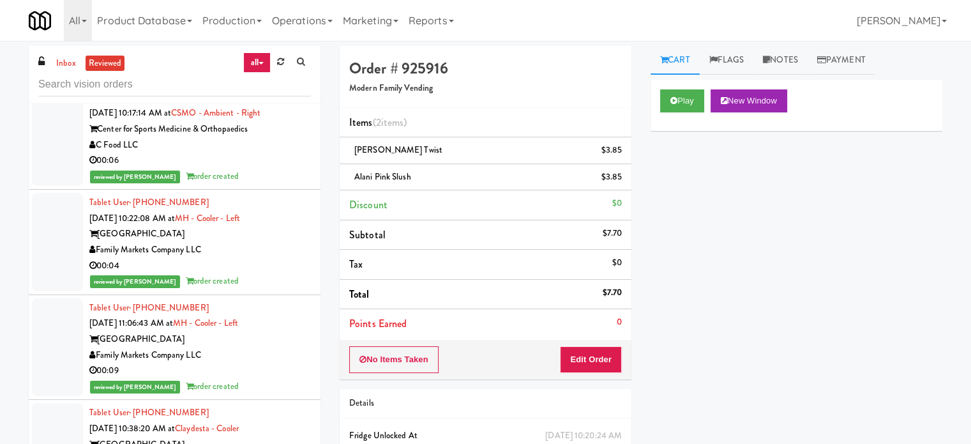
click at [260, 79] on div "reviewed by [PERSON_NAME] order created" at bounding box center [200, 71] width 222 height 16
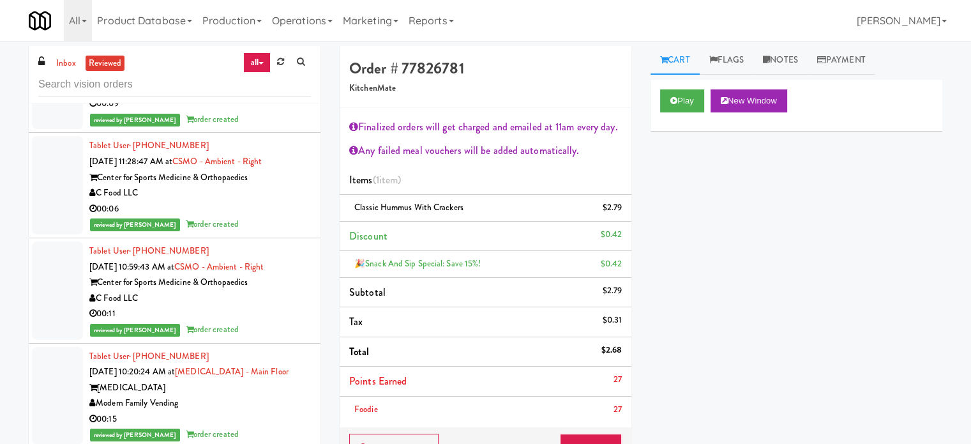
scroll to position [8818, 0]
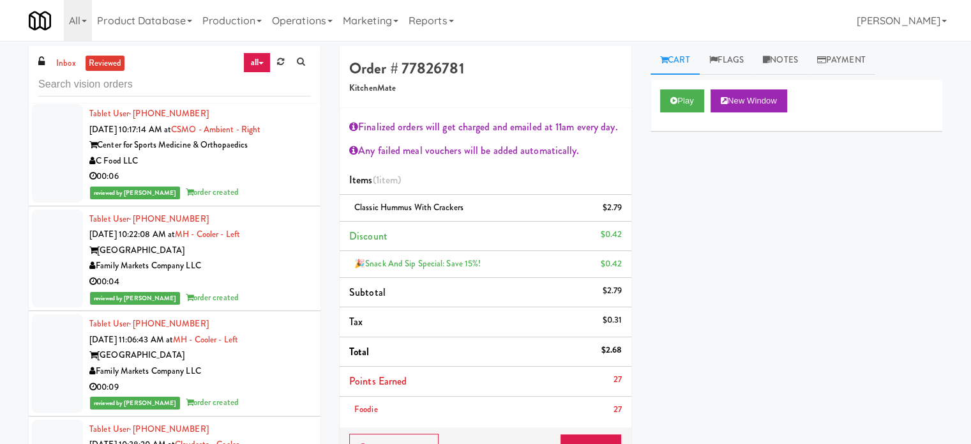
click at [299, 200] on div "reviewed by [PERSON_NAME] order created" at bounding box center [200, 193] width 222 height 16
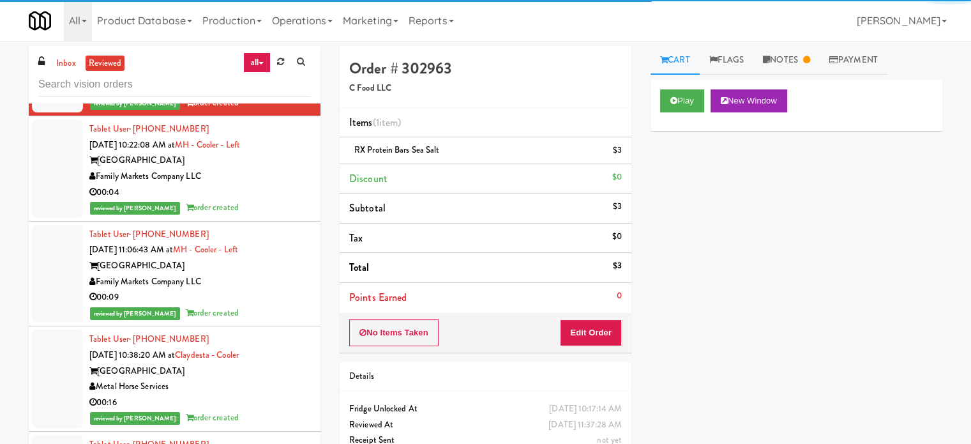
scroll to position [8500, 0]
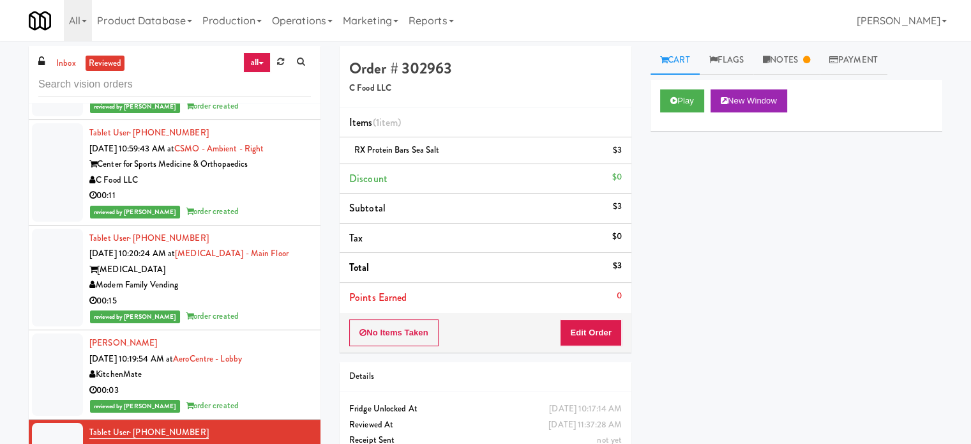
click at [277, 293] on div "Modern Family Vending" at bounding box center [200, 285] width 222 height 16
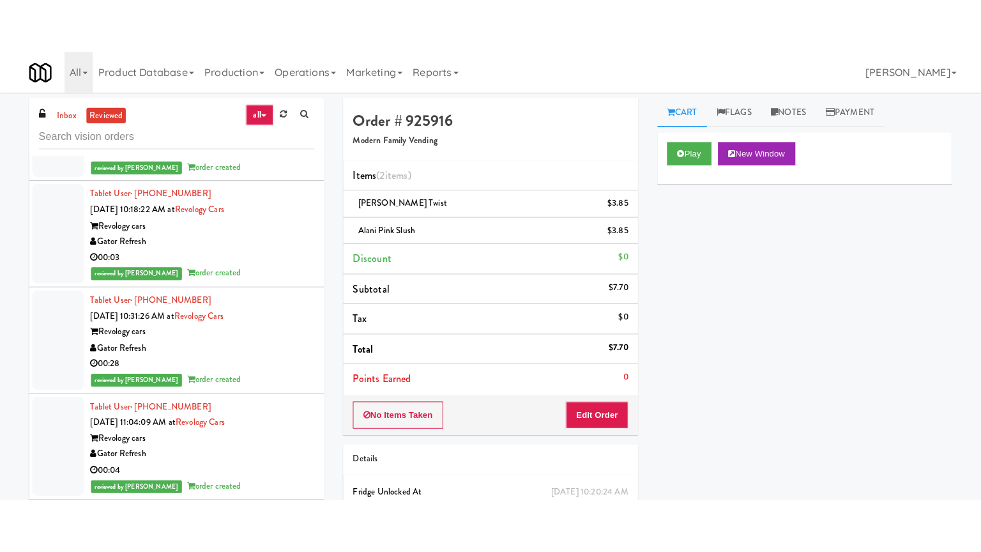
scroll to position [10540, 0]
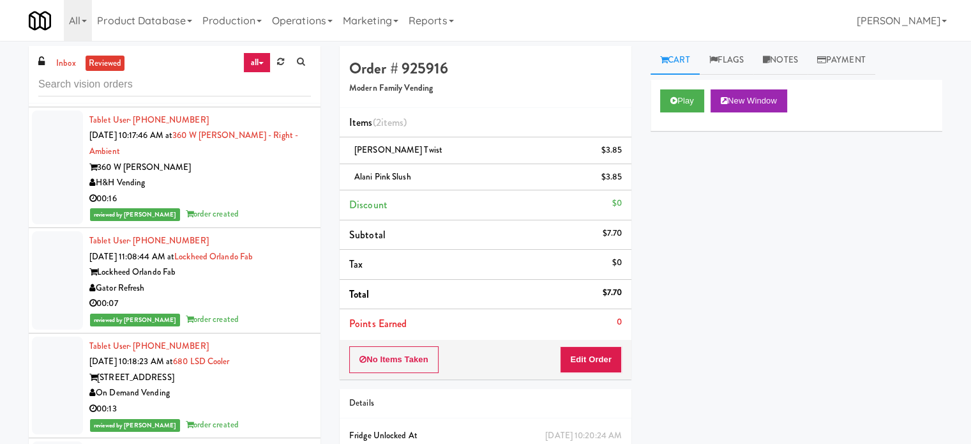
click at [271, 207] on div "00:16" at bounding box center [200, 199] width 222 height 16
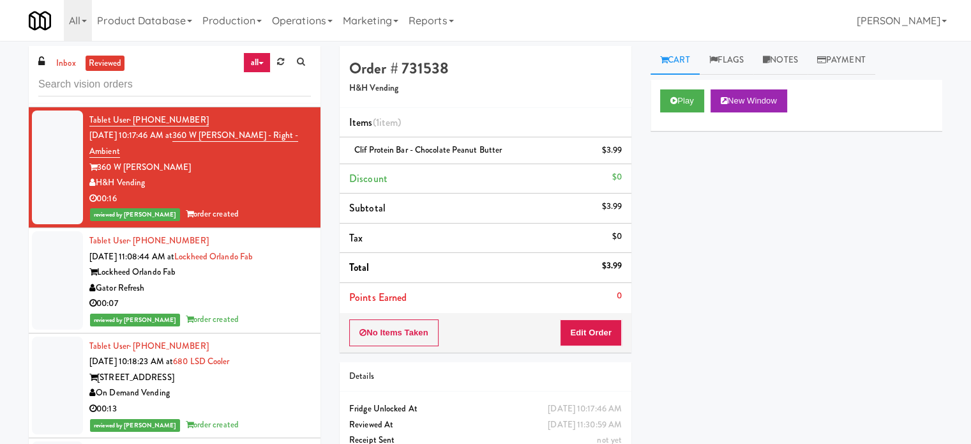
click at [269, 102] on div "reviewed by [PERSON_NAME] A order created" at bounding box center [200, 94] width 222 height 16
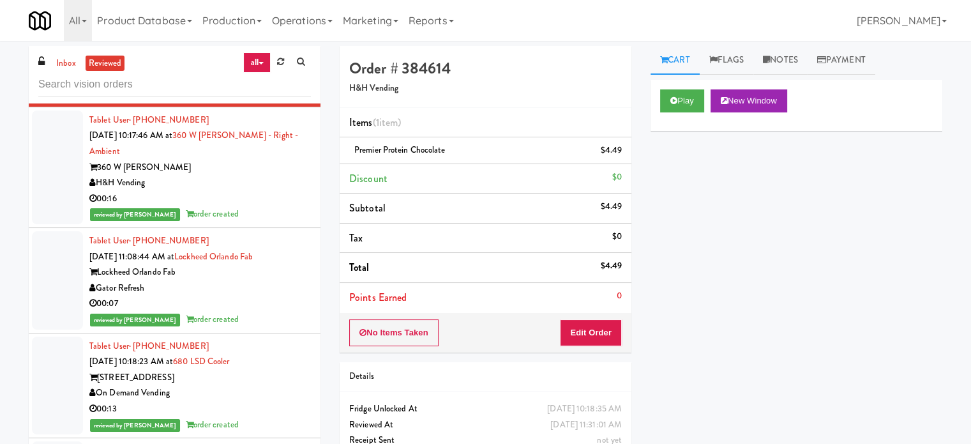
click at [278, 207] on div "00:16" at bounding box center [200, 199] width 222 height 16
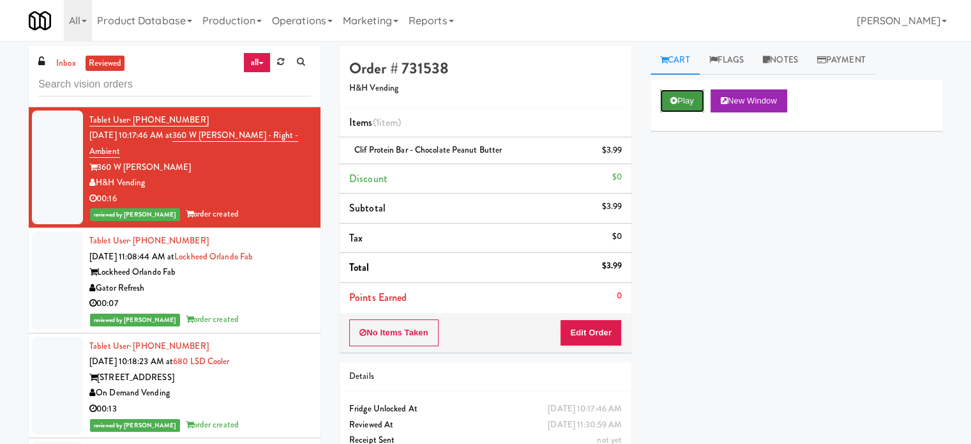
click at [679, 103] on button "Play" at bounding box center [682, 100] width 44 height 23
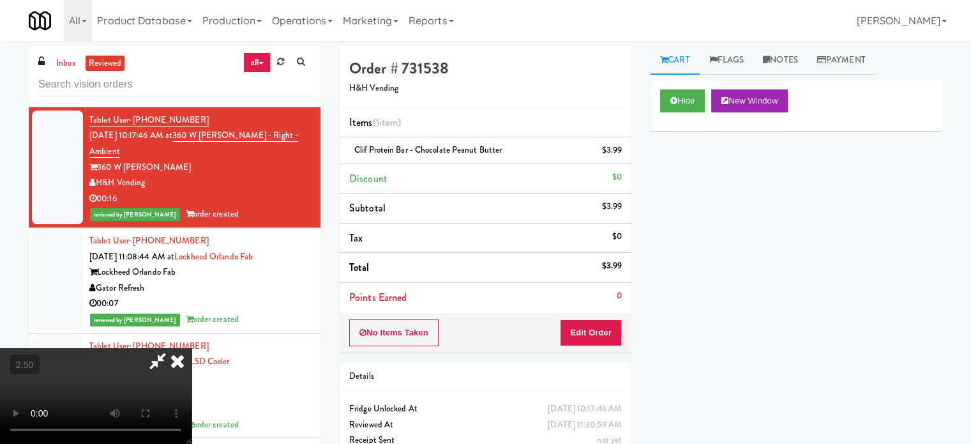
click at [192, 348] on video at bounding box center [96, 396] width 192 height 96
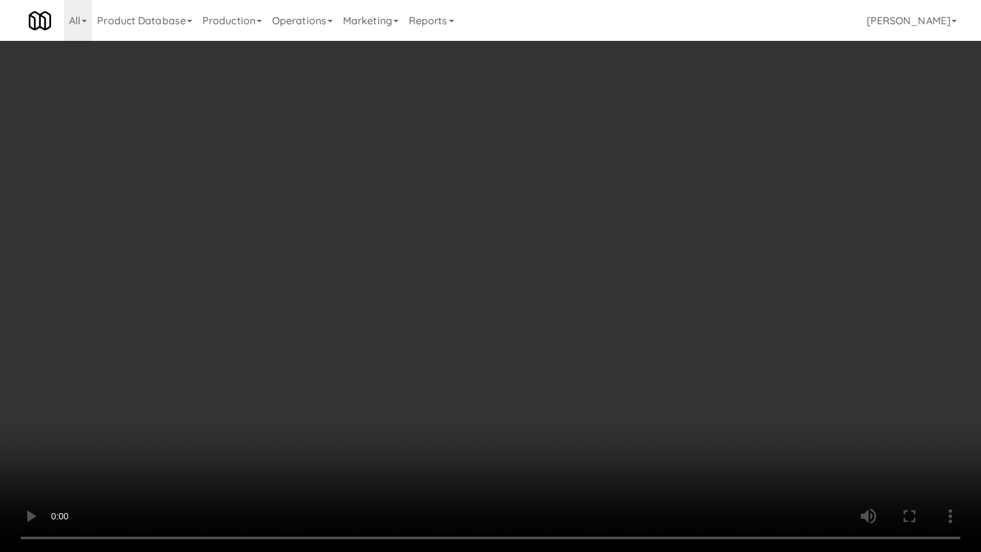
click at [465, 256] on video at bounding box center [490, 276] width 981 height 552
click at [470, 258] on video at bounding box center [490, 276] width 981 height 552
click at [475, 255] on video at bounding box center [490, 276] width 981 height 552
click at [532, 399] on video at bounding box center [490, 276] width 981 height 552
click at [531, 368] on video at bounding box center [490, 276] width 981 height 552
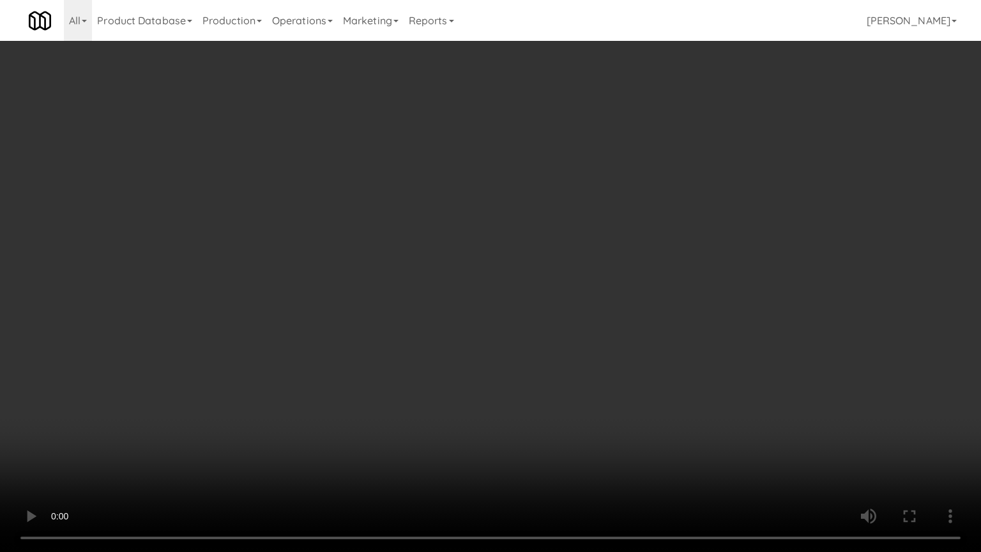
click at [522, 359] on video at bounding box center [490, 276] width 981 height 552
drag, startPoint x: 552, startPoint y: 337, endPoint x: 562, endPoint y: 335, distance: 10.4
click at [559, 337] on video at bounding box center [490, 276] width 981 height 552
click at [562, 333] on video at bounding box center [490, 276] width 981 height 552
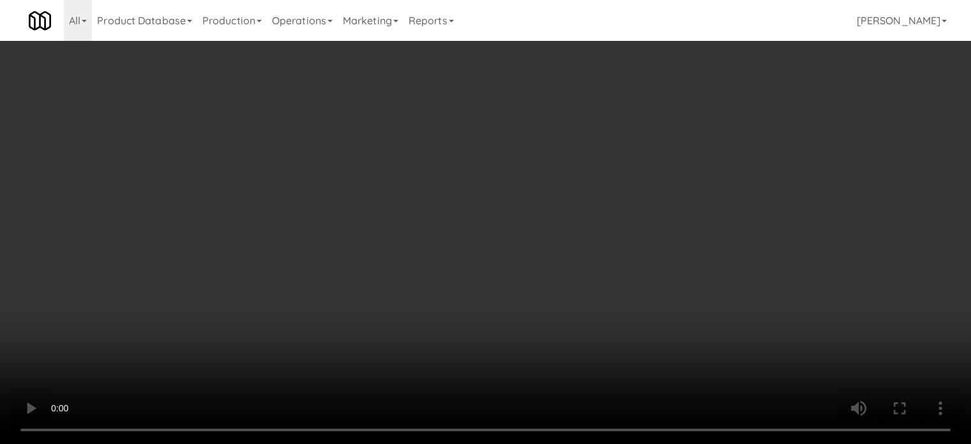
scroll to position [10540, 0]
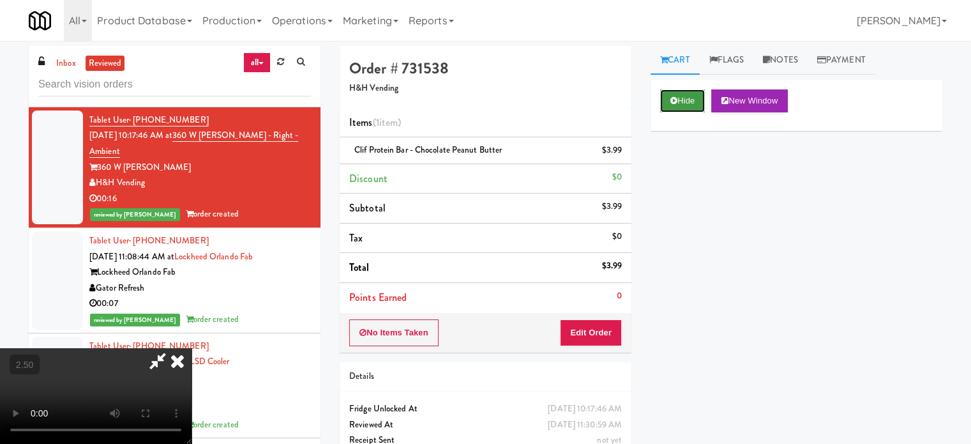
click at [690, 99] on button "Hide" at bounding box center [682, 100] width 45 height 23
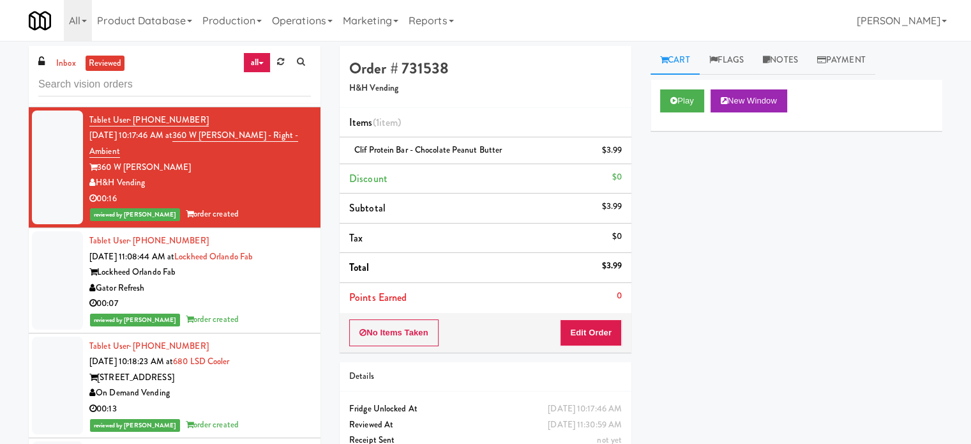
click at [273, 296] on div "Gator Refresh" at bounding box center [200, 288] width 222 height 16
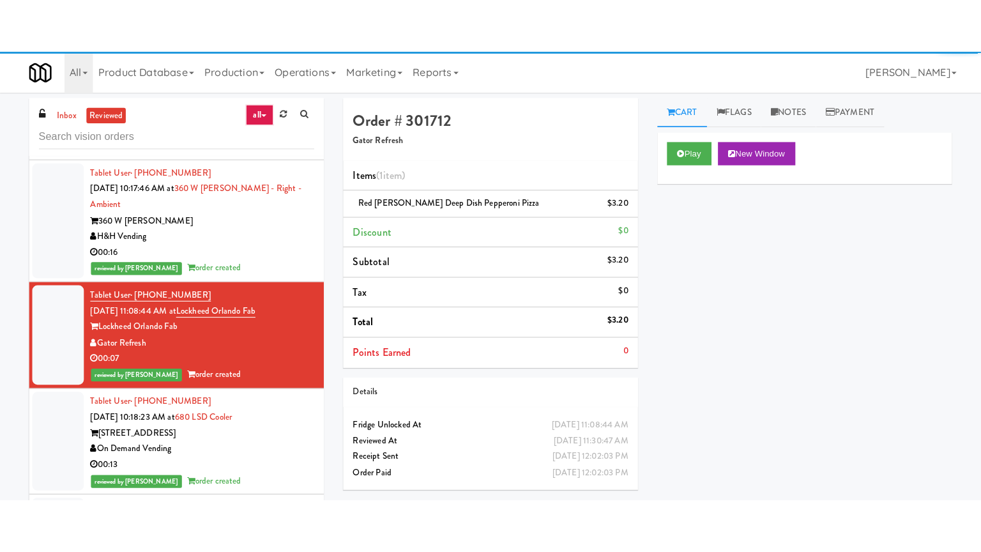
scroll to position [10859, 0]
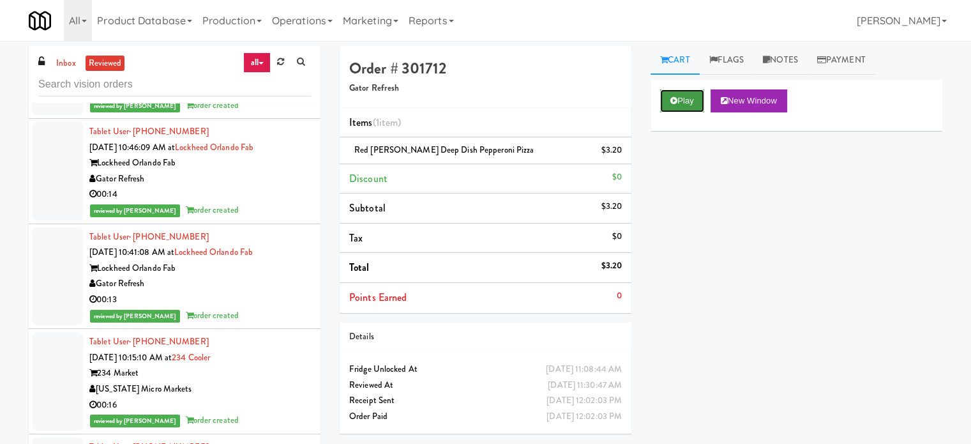
click at [683, 100] on button "Play" at bounding box center [682, 100] width 44 height 23
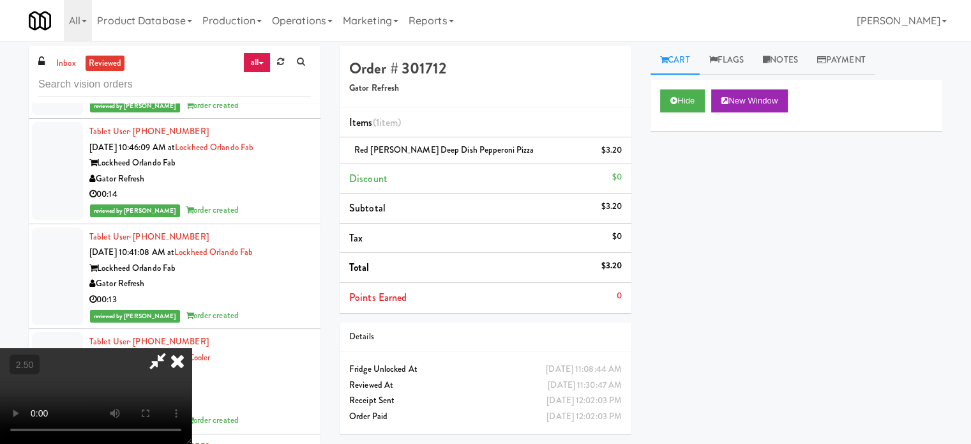
click at [192, 348] on video at bounding box center [96, 396] width 192 height 96
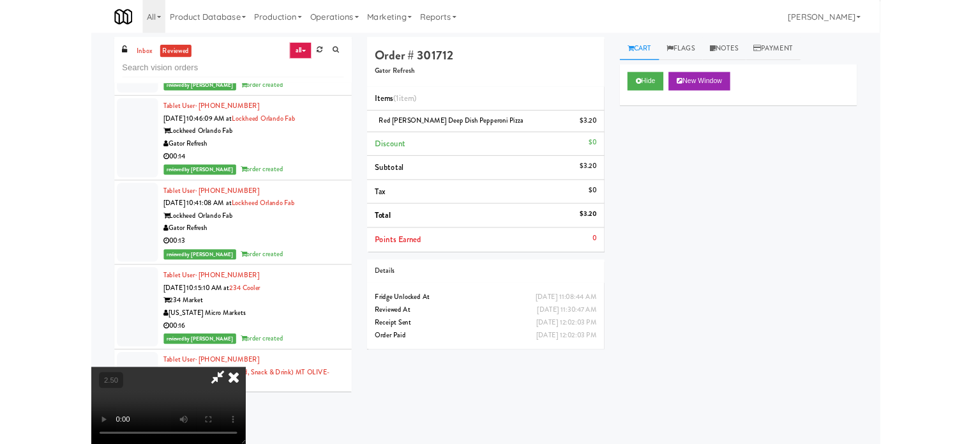
scroll to position [10797, 0]
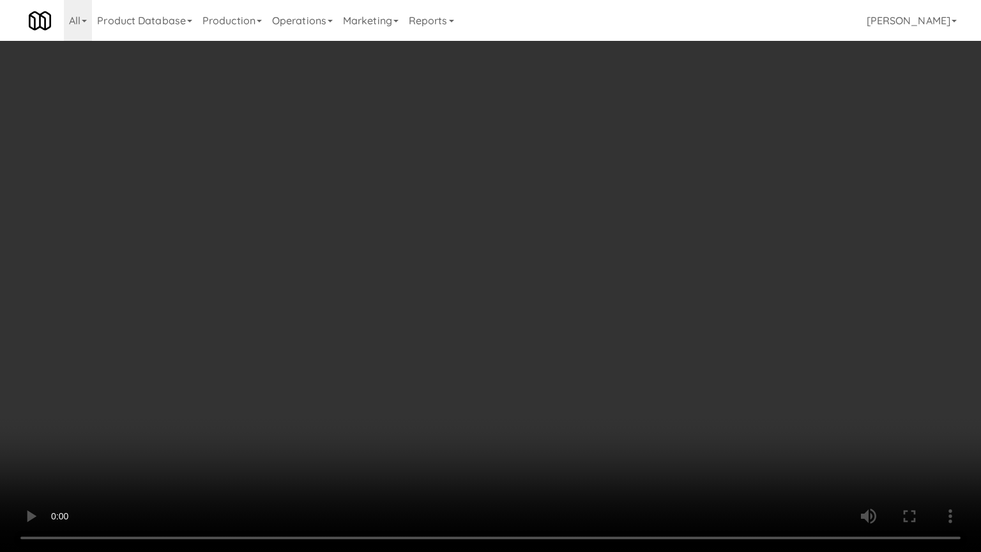
click at [469, 308] on video at bounding box center [490, 276] width 981 height 552
click at [544, 317] on video at bounding box center [490, 276] width 981 height 552
click at [506, 319] on video at bounding box center [490, 276] width 981 height 552
click at [517, 314] on video at bounding box center [490, 276] width 981 height 552
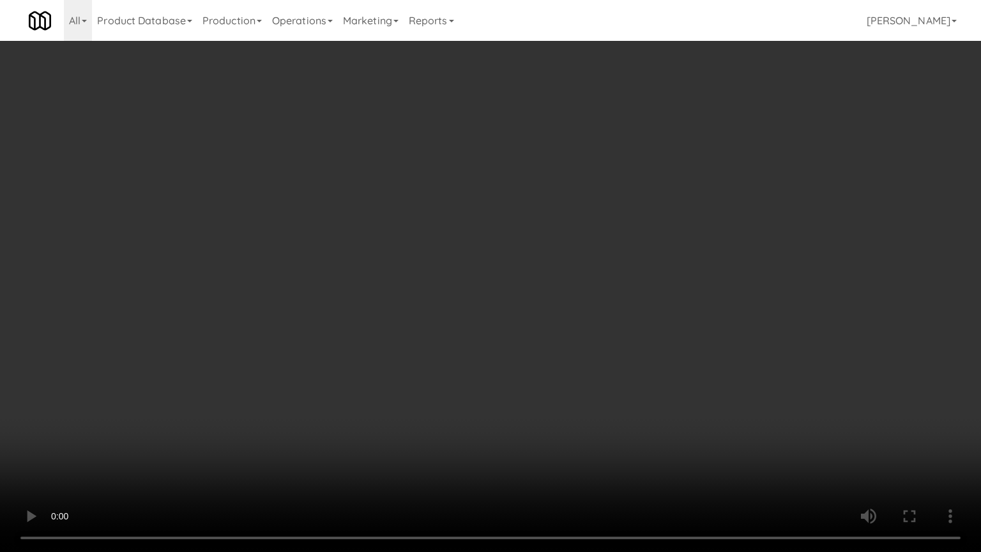
click at [517, 314] on video at bounding box center [490, 276] width 981 height 552
click at [520, 297] on video at bounding box center [490, 276] width 981 height 552
click at [524, 295] on video at bounding box center [490, 276] width 981 height 552
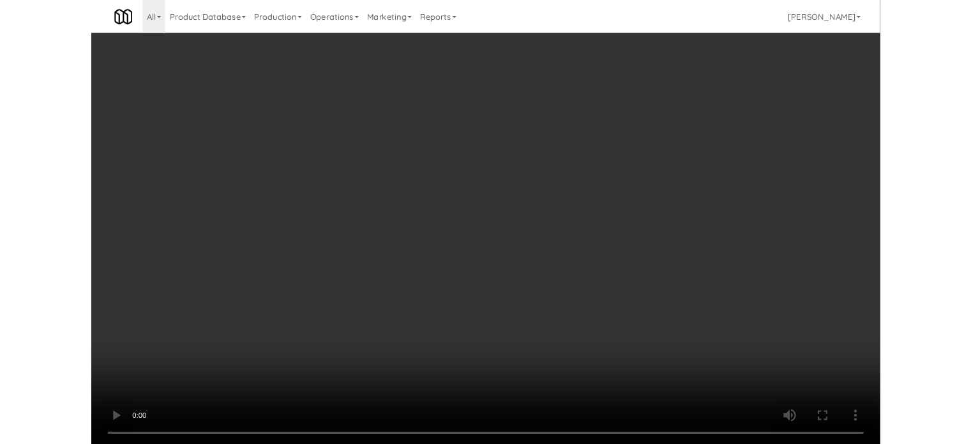
scroll to position [10859, 0]
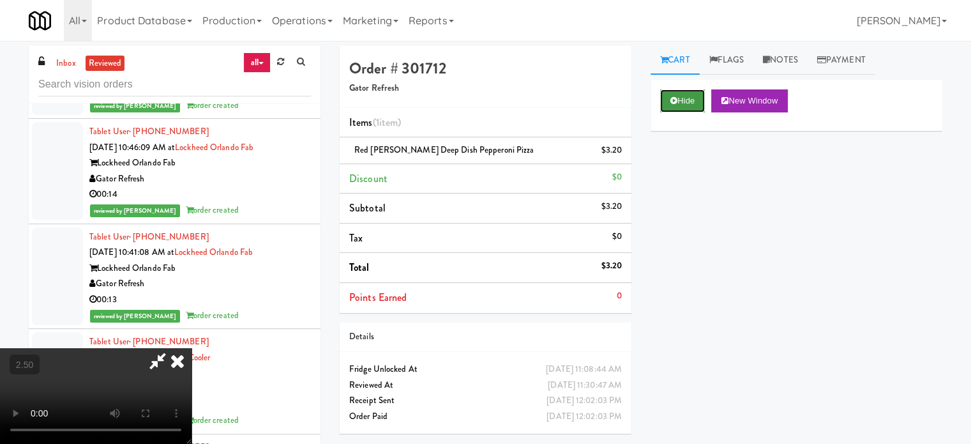
click at [690, 110] on button "Hide" at bounding box center [682, 100] width 45 height 23
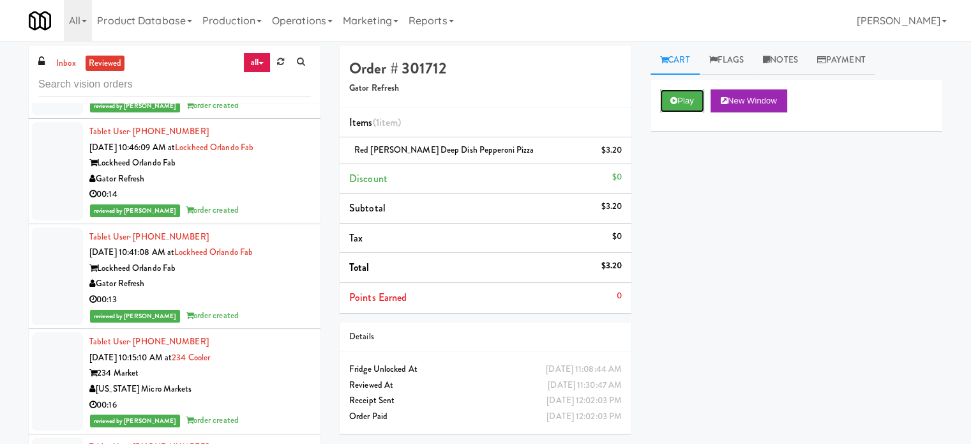
scroll to position [11179, 0]
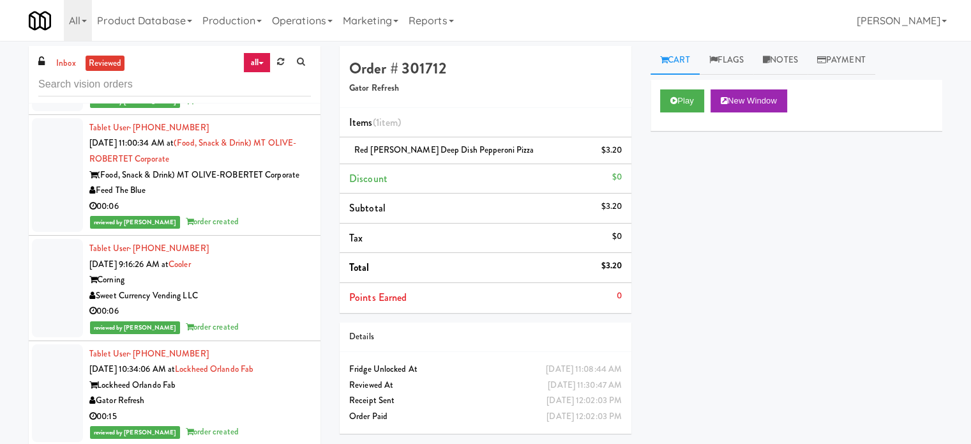
click at [271, 230] on div "reviewed by [PERSON_NAME] A order created" at bounding box center [200, 222] width 222 height 16
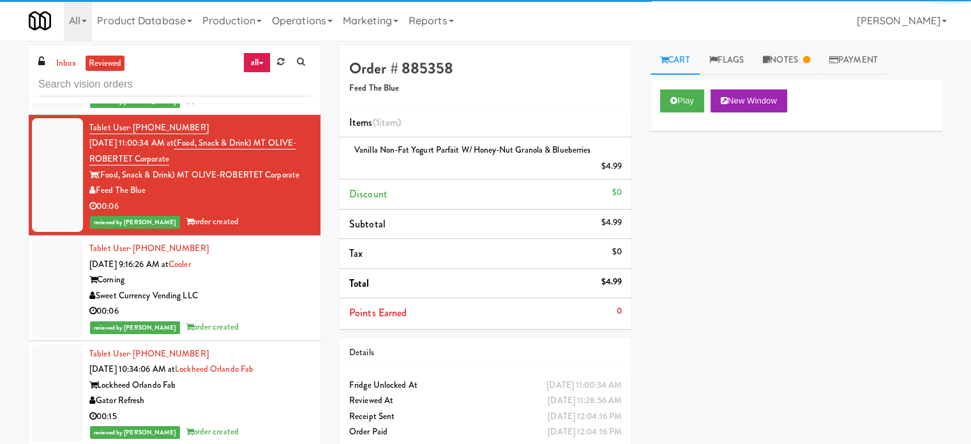
click at [258, 78] on div "[US_STATE] Micro Markets" at bounding box center [200, 70] width 222 height 16
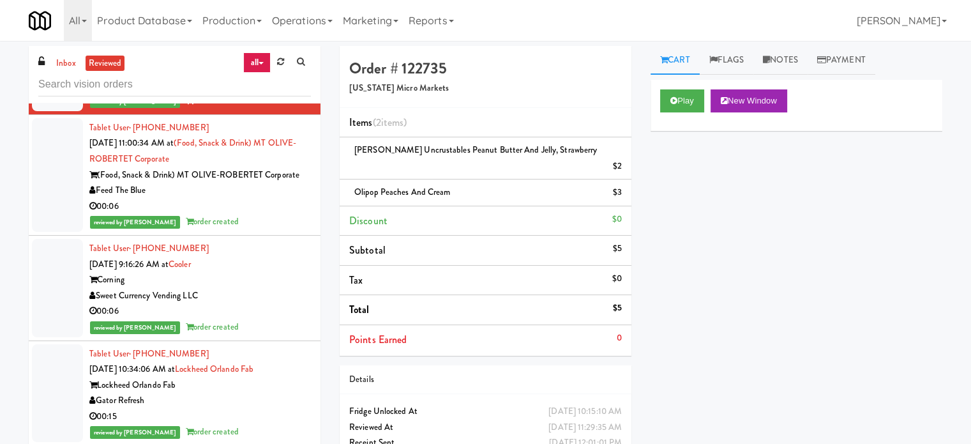
drag, startPoint x: 278, startPoint y: 326, endPoint x: 296, endPoint y: 314, distance: 20.7
click at [279, 215] on div "00:06" at bounding box center [200, 207] width 222 height 16
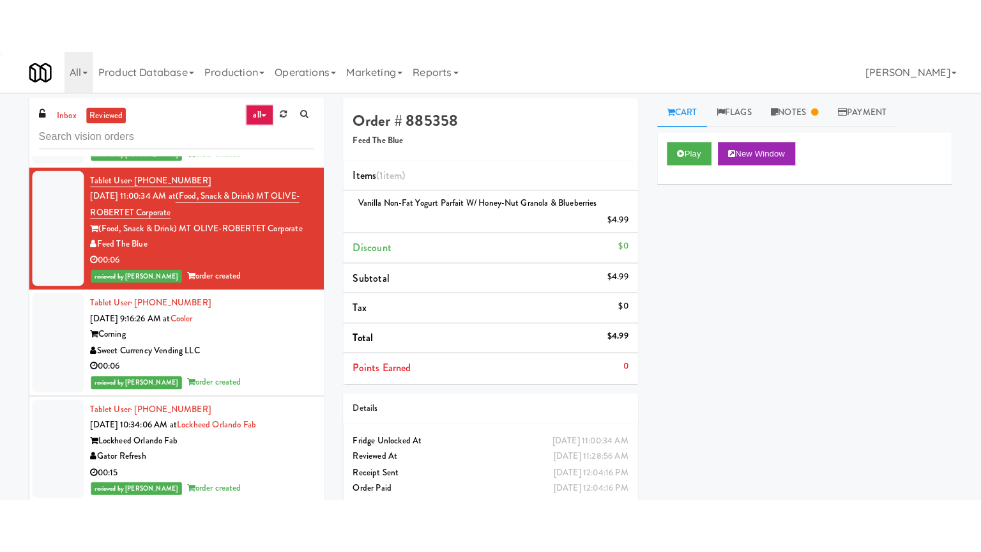
scroll to position [11498, 0]
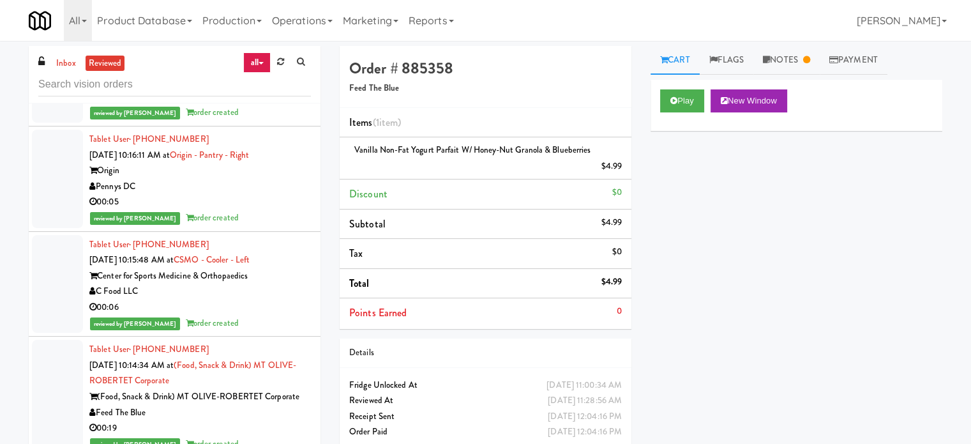
click at [266, 89] on div "Gator Refresh" at bounding box center [200, 81] width 222 height 16
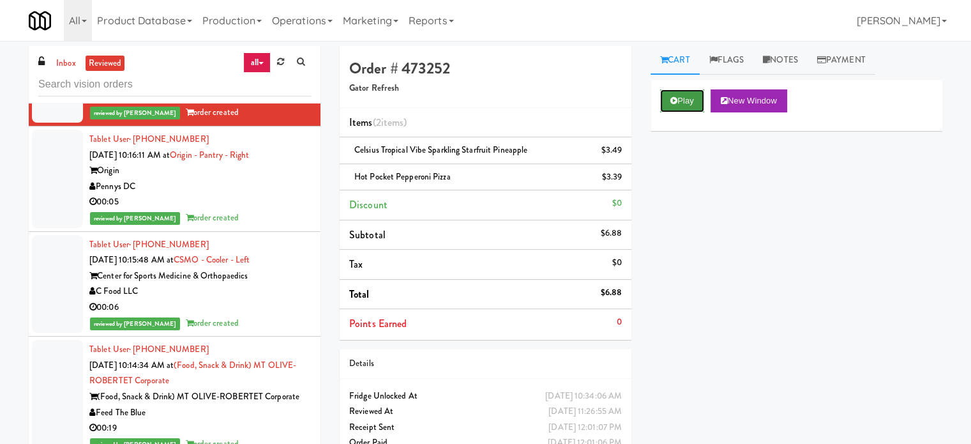
click at [688, 96] on button "Play" at bounding box center [682, 100] width 44 height 23
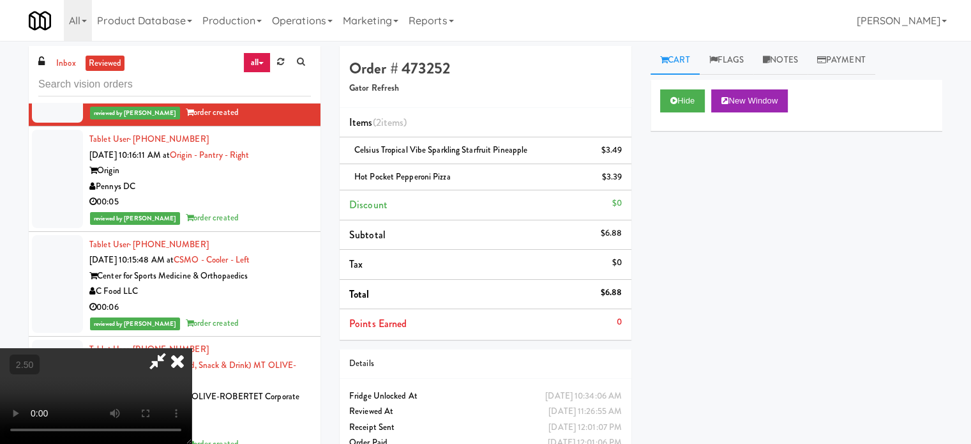
click at [192, 348] on video at bounding box center [96, 396] width 192 height 96
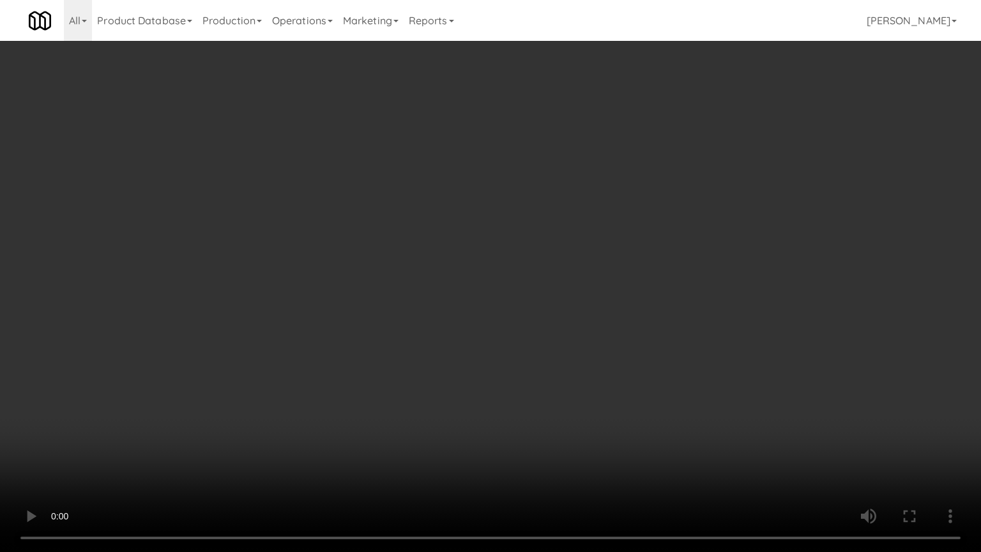
click at [366, 306] on video at bounding box center [490, 276] width 981 height 552
click at [366, 303] on video at bounding box center [490, 276] width 981 height 552
click at [366, 296] on video at bounding box center [490, 276] width 981 height 552
click at [388, 291] on video at bounding box center [490, 276] width 981 height 552
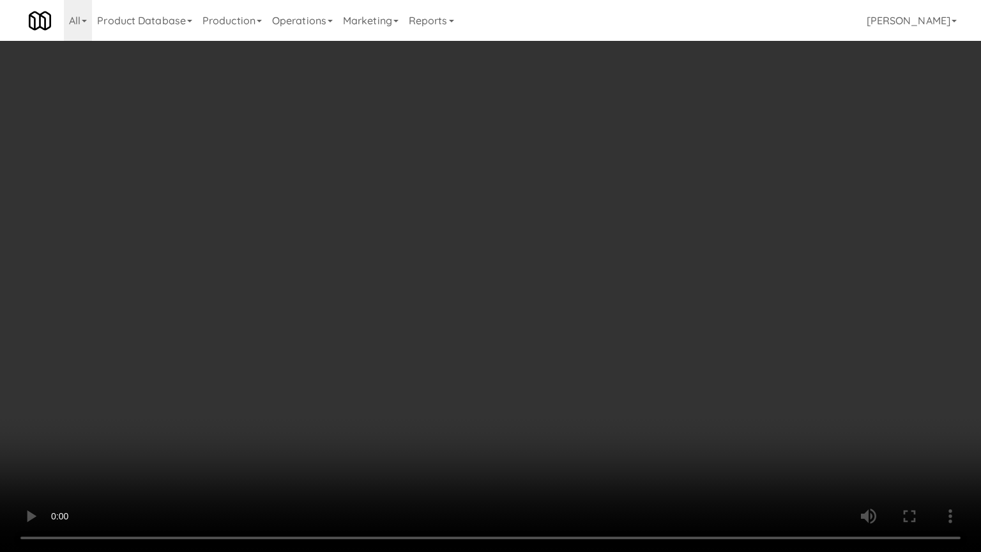
click at [398, 285] on video at bounding box center [490, 276] width 981 height 552
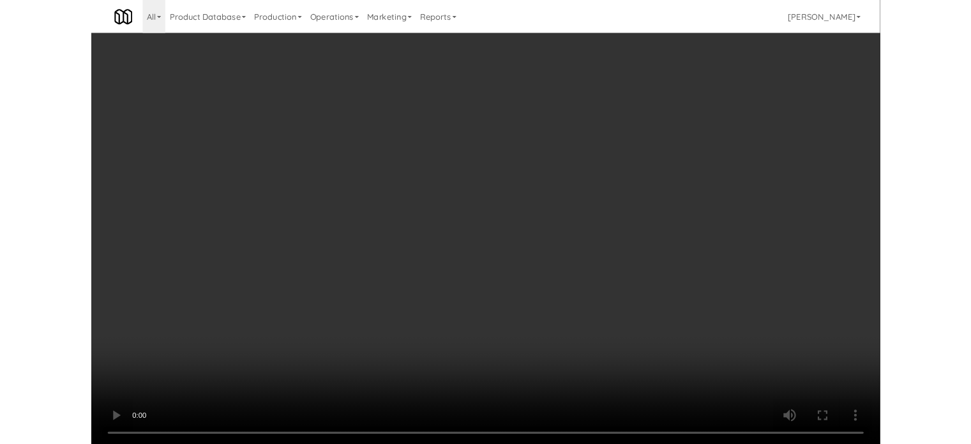
scroll to position [11498, 0]
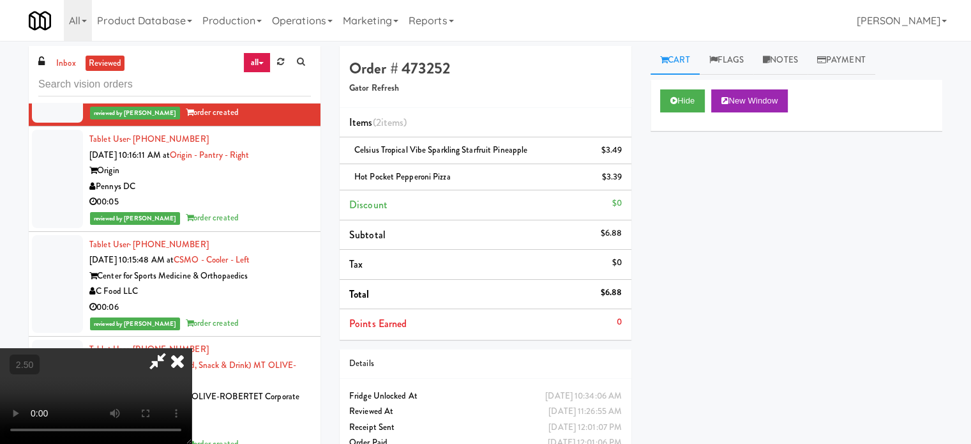
click at [192, 348] on icon at bounding box center [177, 361] width 28 height 26
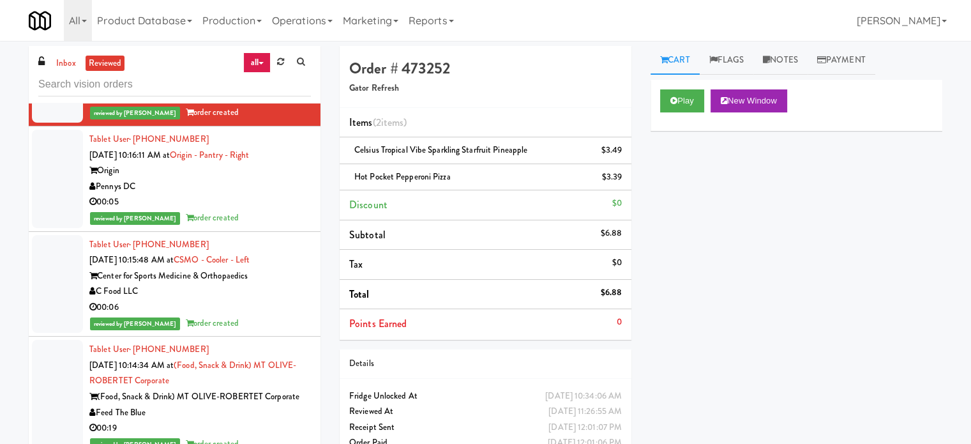
drag, startPoint x: 278, startPoint y: 164, endPoint x: 248, endPoint y: 166, distance: 30.7
click at [197, 121] on div "Tablet User · (954) 945-0821 [DATE] 10:34:06 AM at Lockheed Orlando Fab Lockhee…" at bounding box center [200, 74] width 222 height 94
copy link "Lockheed Orlando Fab"
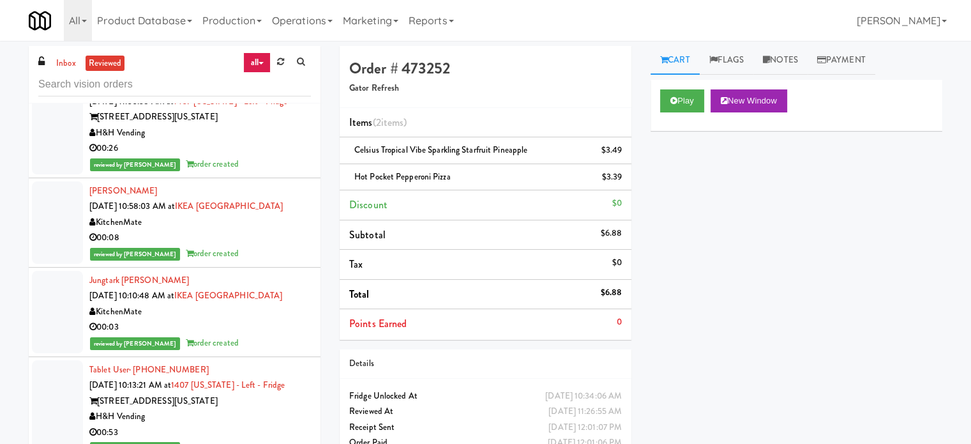
scroll to position [13094, 0]
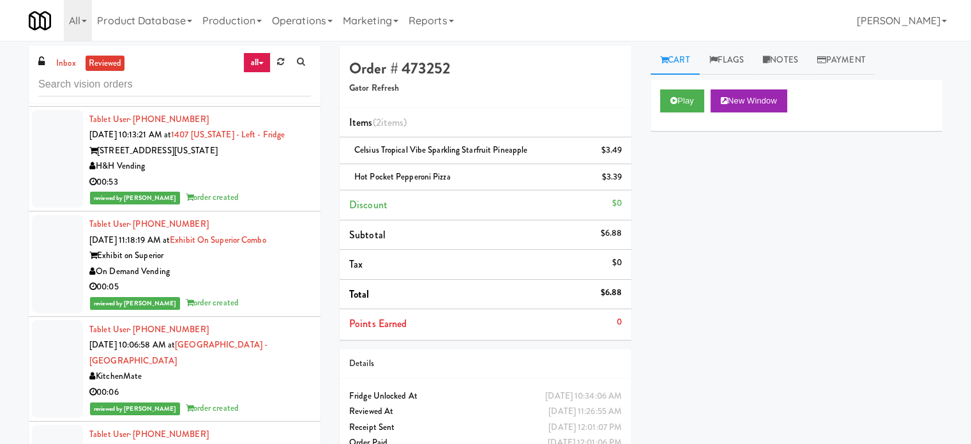
click at [275, 85] on div "00:03" at bounding box center [200, 77] width 222 height 16
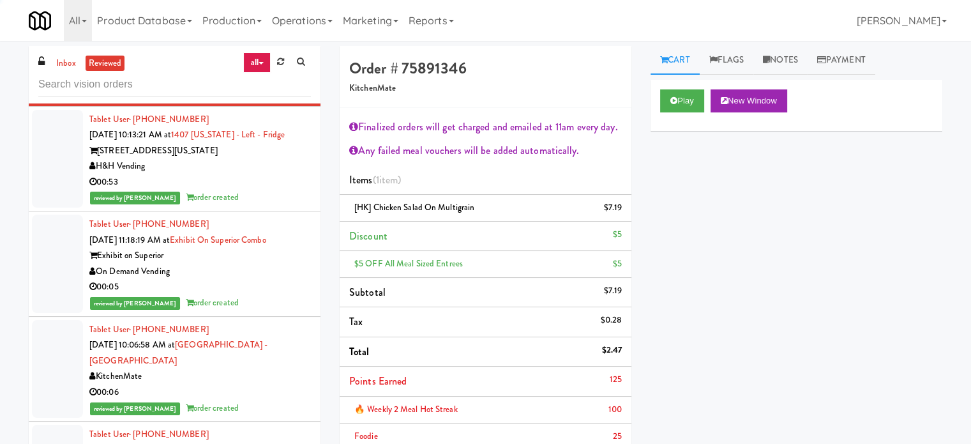
click at [253, 206] on div "reviewed by [PERSON_NAME] A order created" at bounding box center [200, 198] width 222 height 16
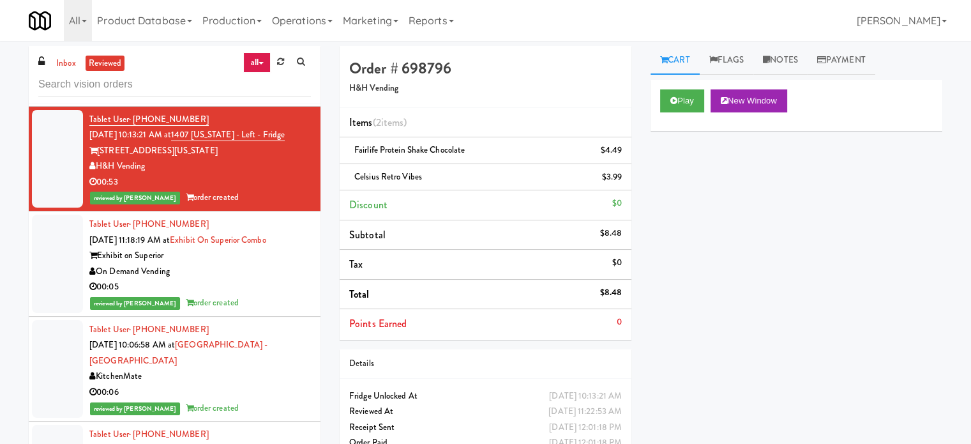
drag, startPoint x: 155, startPoint y: 344, endPoint x: 100, endPoint y: 350, distance: 55.2
click at [100, 174] on div "H&H Vending" at bounding box center [200, 166] width 222 height 16
copy div "H&H Vending"
drag, startPoint x: 258, startPoint y: -39, endPoint x: 235, endPoint y: -66, distance: 35.8
click at [235, 0] on html "Are you sure you want to update this order? Okay Cancel Okay Are you sure you w…" at bounding box center [485, 222] width 971 height 444
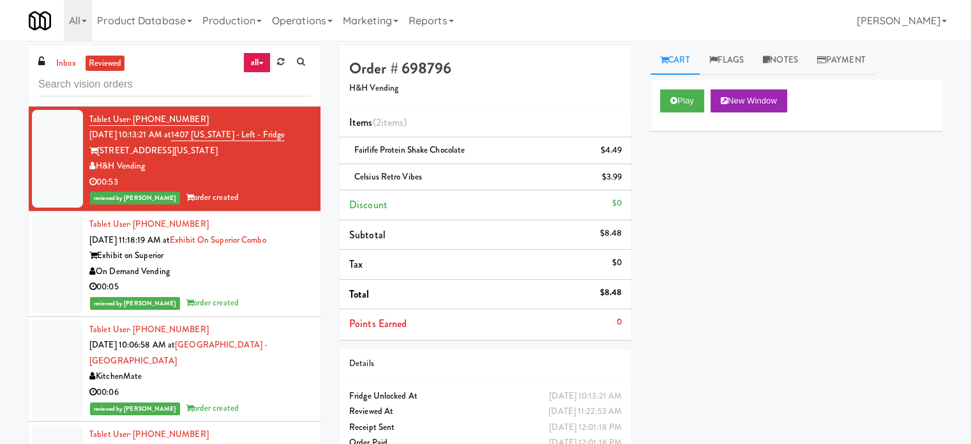
click at [281, 101] on div "reviewed by [PERSON_NAME] order created" at bounding box center [200, 93] width 222 height 16
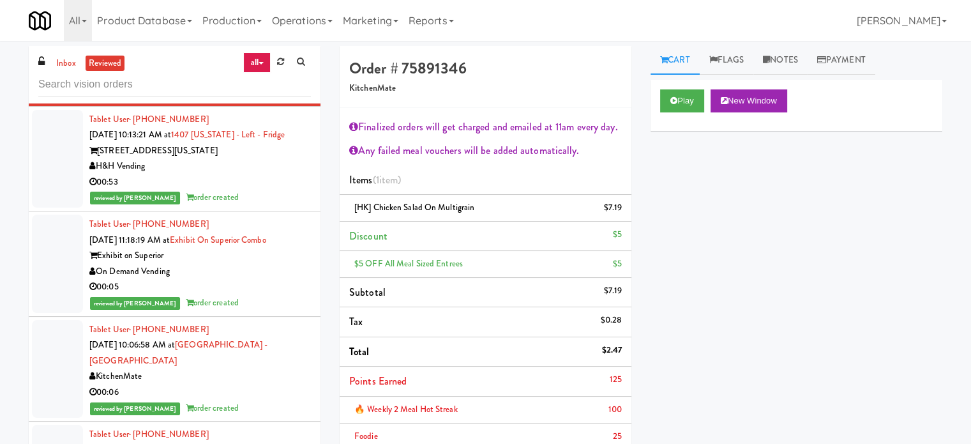
click at [290, 159] on div "[STREET_ADDRESS][US_STATE]" at bounding box center [200, 151] width 222 height 16
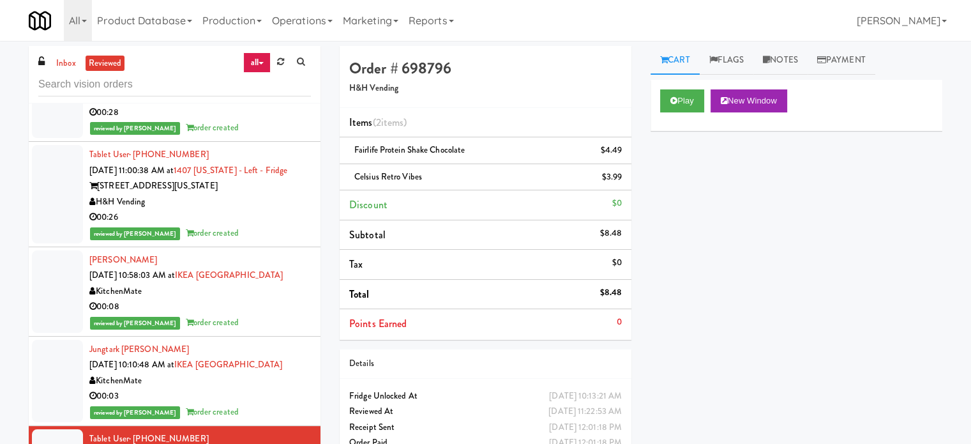
click at [270, 225] on div "00:26" at bounding box center [200, 217] width 222 height 16
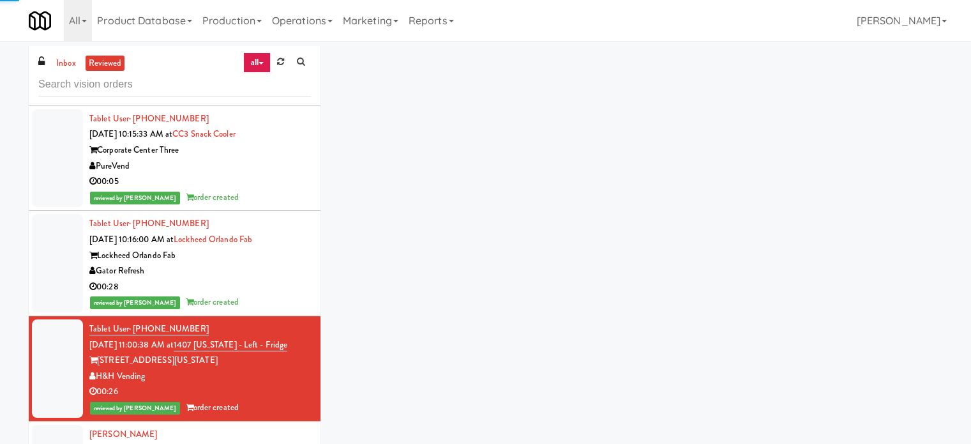
scroll to position [12514, 0]
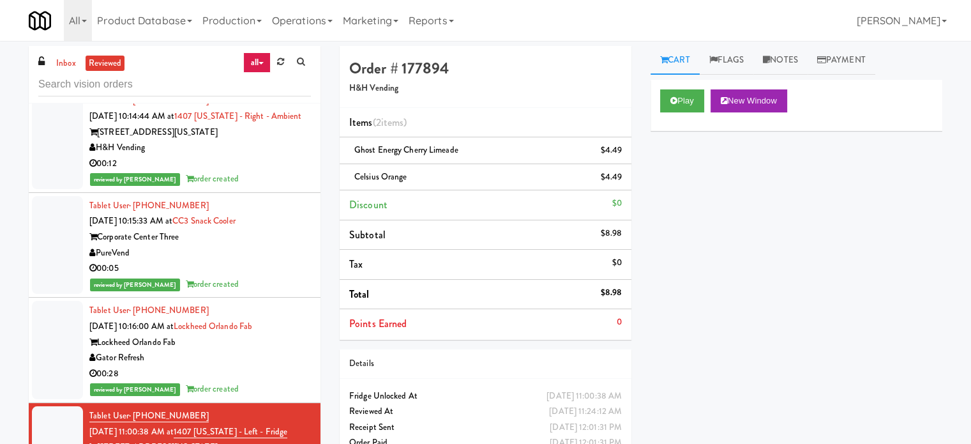
click at [275, 156] on div "H&H Vending" at bounding box center [200, 148] width 222 height 16
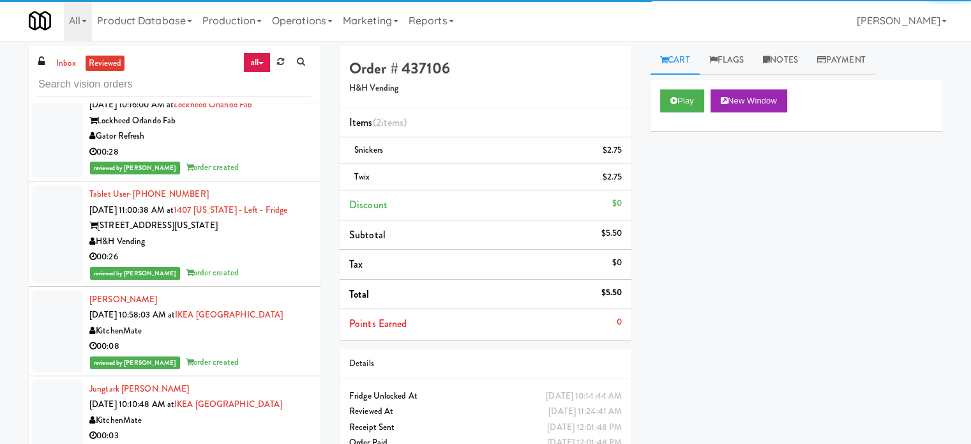
scroll to position [13141, 0]
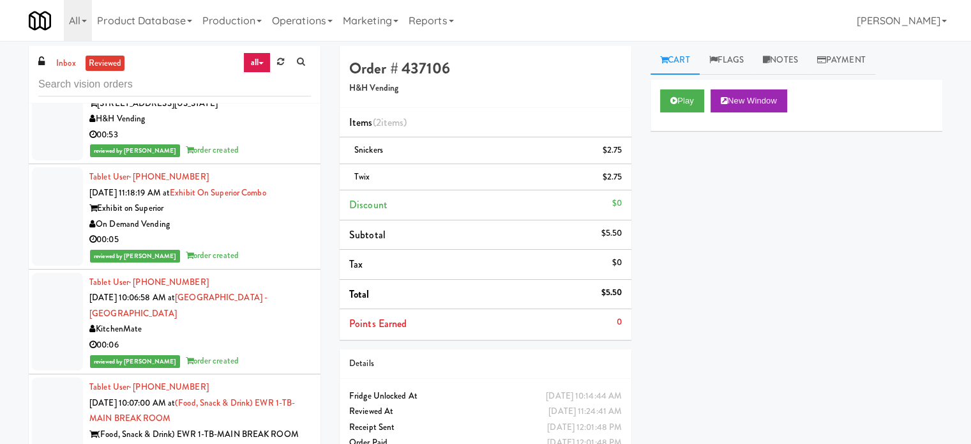
click at [280, 143] on div "00:53" at bounding box center [200, 135] width 222 height 16
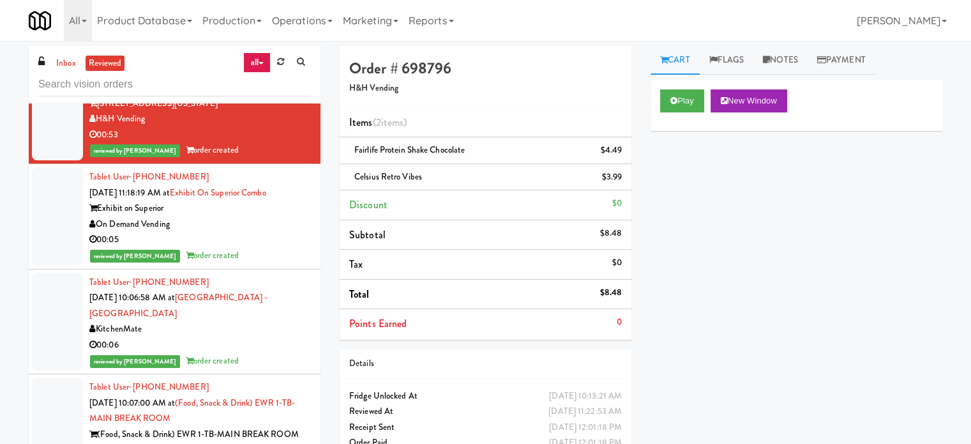
click at [257, 232] on div "On Demand Vending" at bounding box center [200, 224] width 222 height 16
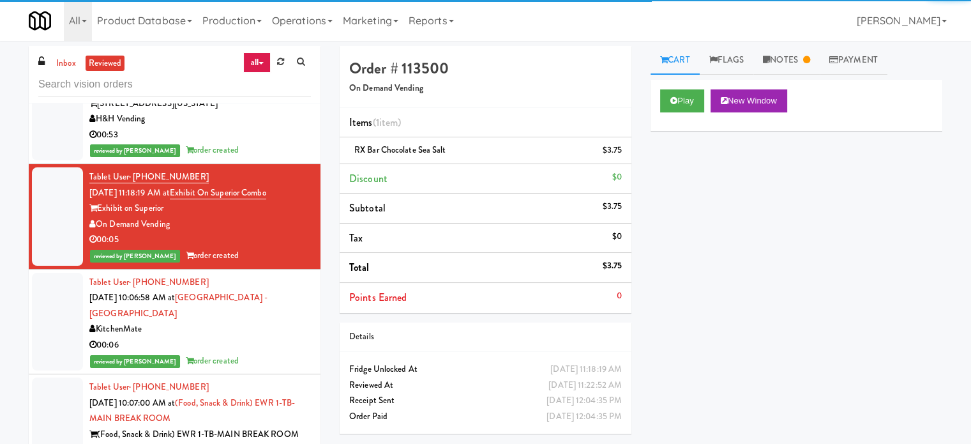
scroll to position [13461, 0]
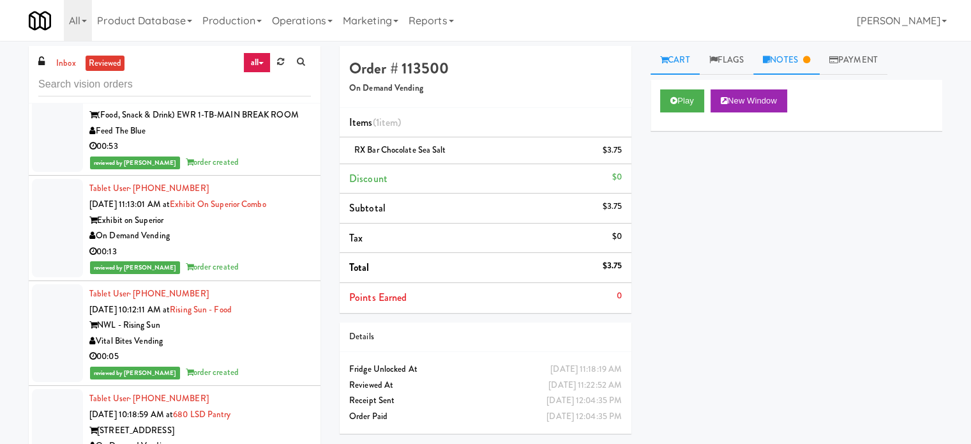
click at [792, 53] on link "Notes" at bounding box center [786, 60] width 66 height 29
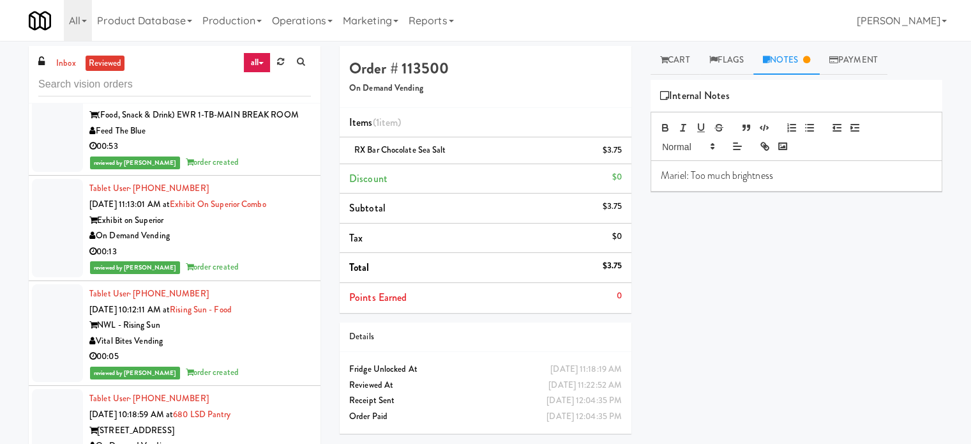
click at [790, 56] on link "Notes" at bounding box center [786, 60] width 66 height 29
click at [687, 63] on link "Cart" at bounding box center [675, 60] width 49 height 29
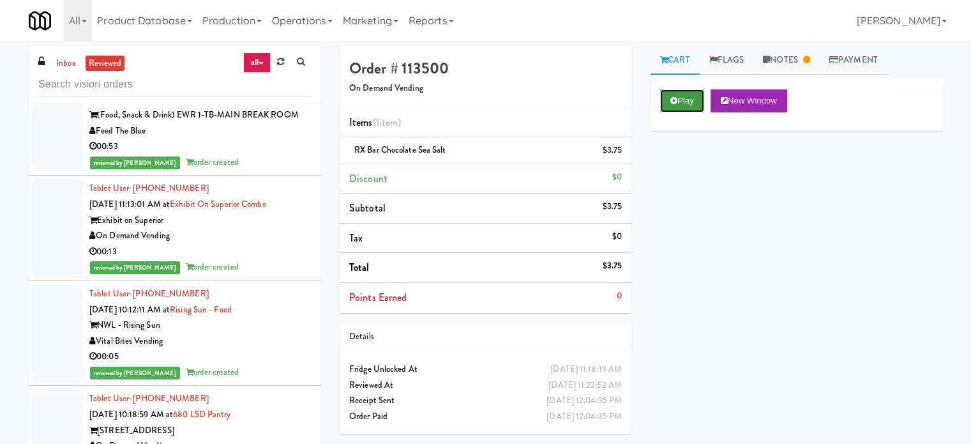
click at [680, 111] on button "Play" at bounding box center [682, 100] width 44 height 23
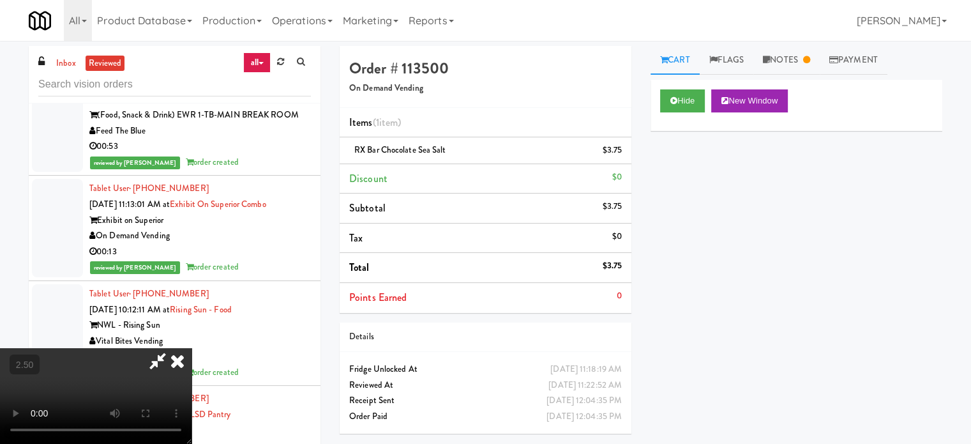
click at [177, 365] on icon at bounding box center [177, 361] width 28 height 26
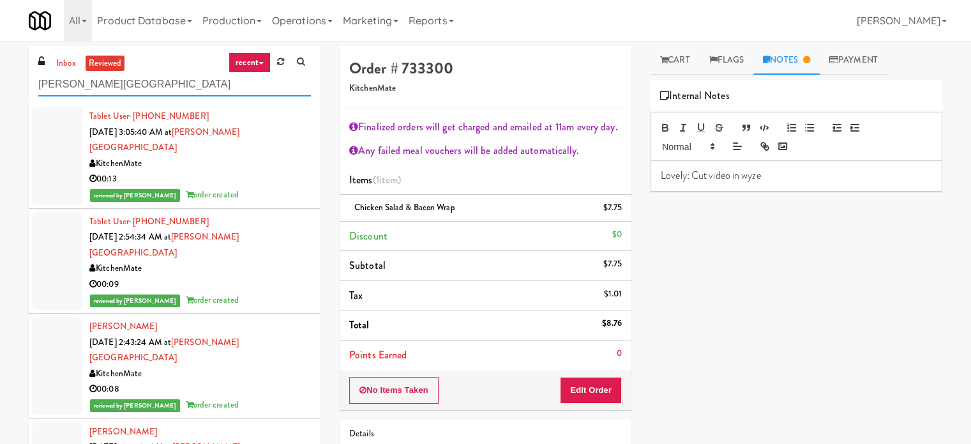
click at [147, 82] on input "Joseph Brant Hospital" at bounding box center [174, 85] width 273 height 24
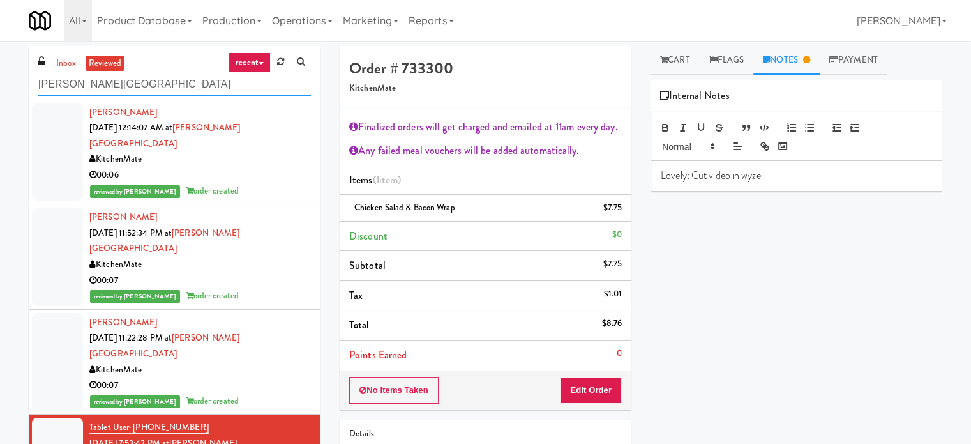
click at [147, 82] on input "Joseph Brant Hospital" at bounding box center [174, 85] width 273 height 24
paste input "APCU - Pantry - Left"
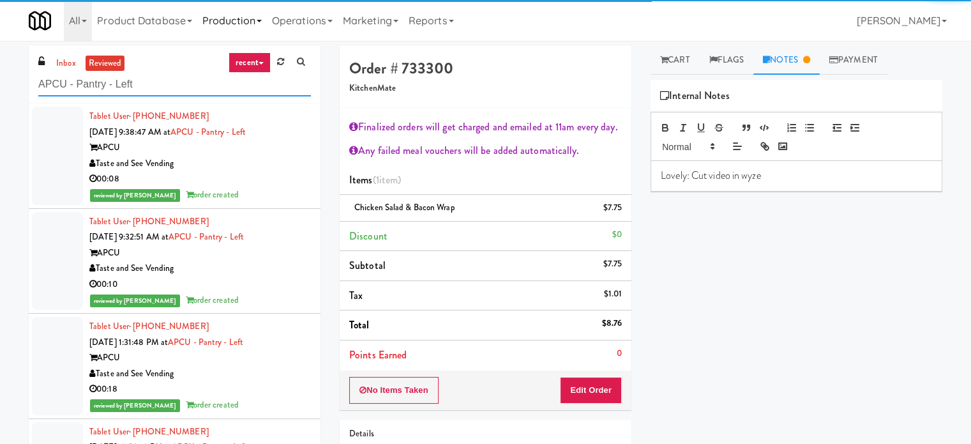
type input "APCU - Pantry - Left"
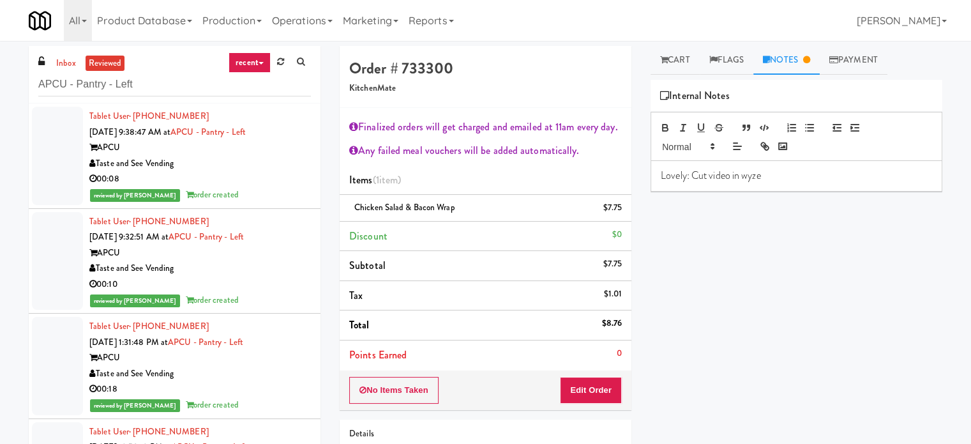
click at [268, 180] on div "00:08" at bounding box center [200, 179] width 222 height 16
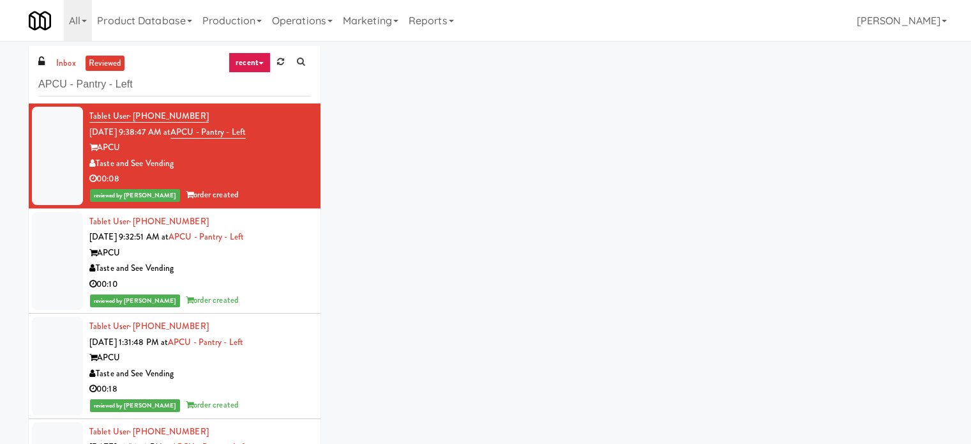
click at [268, 268] on div "Taste and See Vending" at bounding box center [200, 268] width 222 height 16
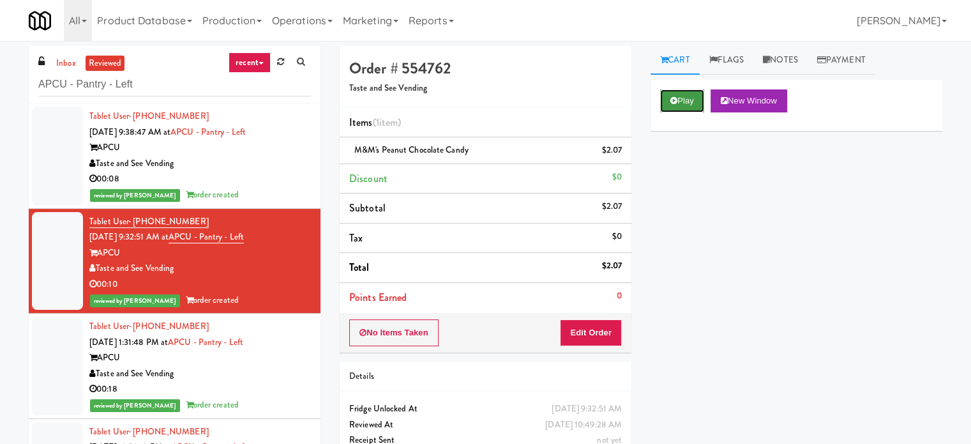
click at [691, 102] on button "Play" at bounding box center [682, 100] width 44 height 23
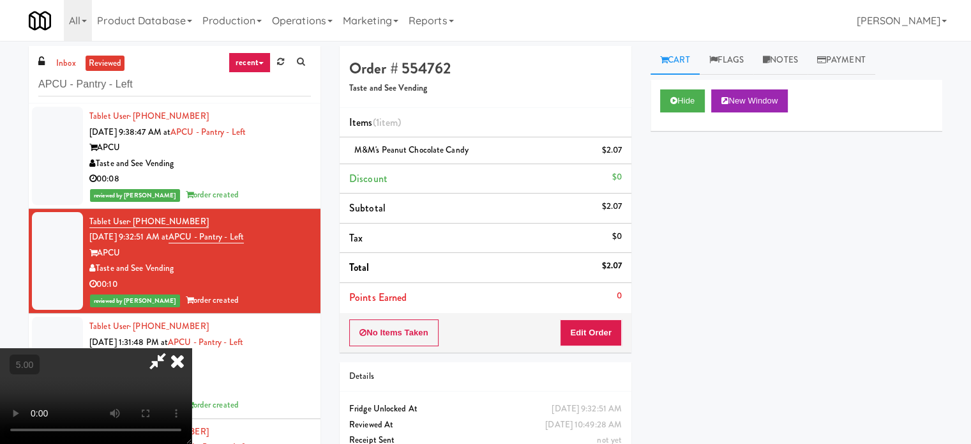
click at [192, 355] on video at bounding box center [96, 396] width 192 height 96
click at [192, 351] on video at bounding box center [96, 396] width 192 height 96
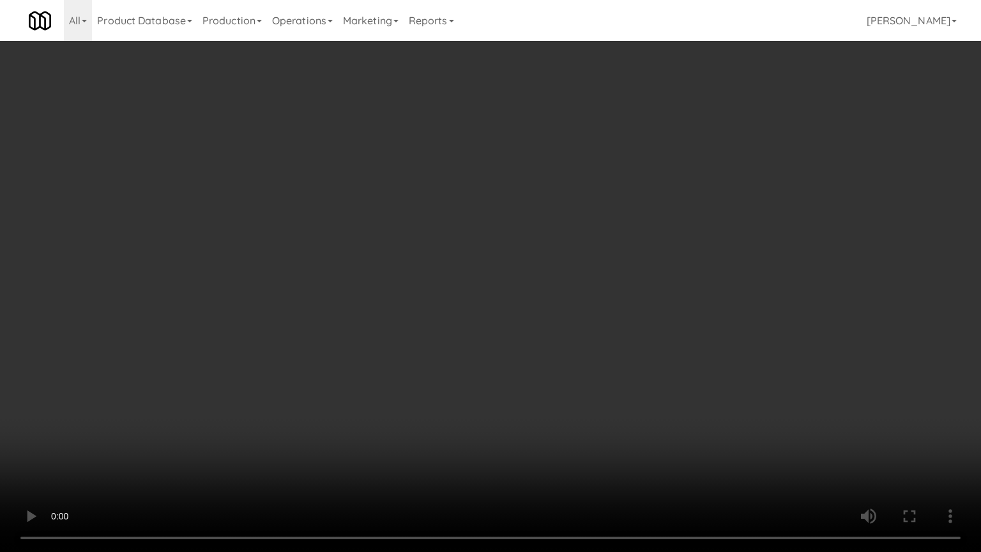
click at [449, 309] on video at bounding box center [490, 276] width 981 height 552
click at [464, 313] on video at bounding box center [490, 276] width 981 height 552
click at [465, 314] on video at bounding box center [490, 276] width 981 height 552
click at [476, 321] on video at bounding box center [490, 276] width 981 height 552
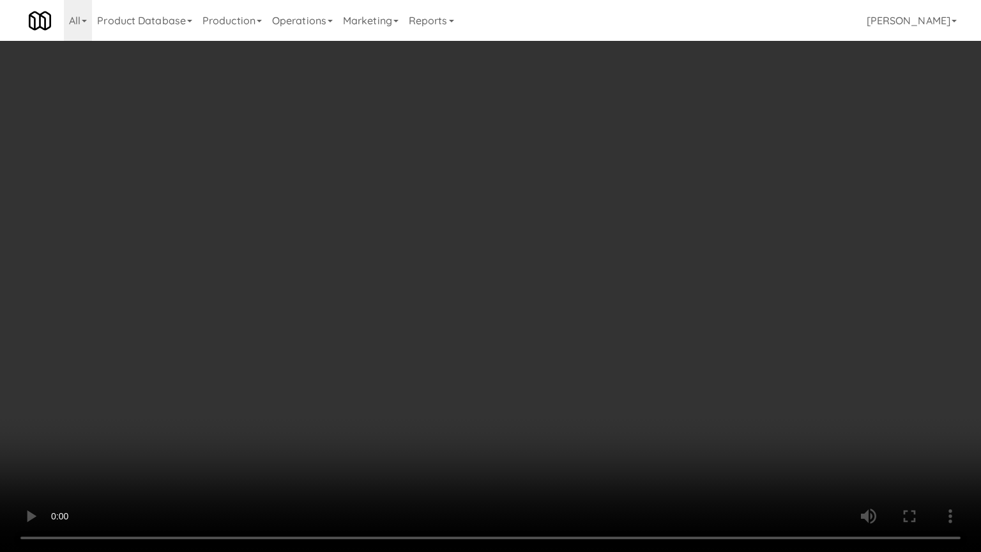
click at [475, 323] on video at bounding box center [490, 276] width 981 height 552
click at [506, 329] on video at bounding box center [490, 276] width 981 height 552
click at [501, 328] on video at bounding box center [490, 276] width 981 height 552
drag, startPoint x: 488, startPoint y: 287, endPoint x: 498, endPoint y: 278, distance: 13.2
click at [494, 282] on video at bounding box center [490, 276] width 981 height 552
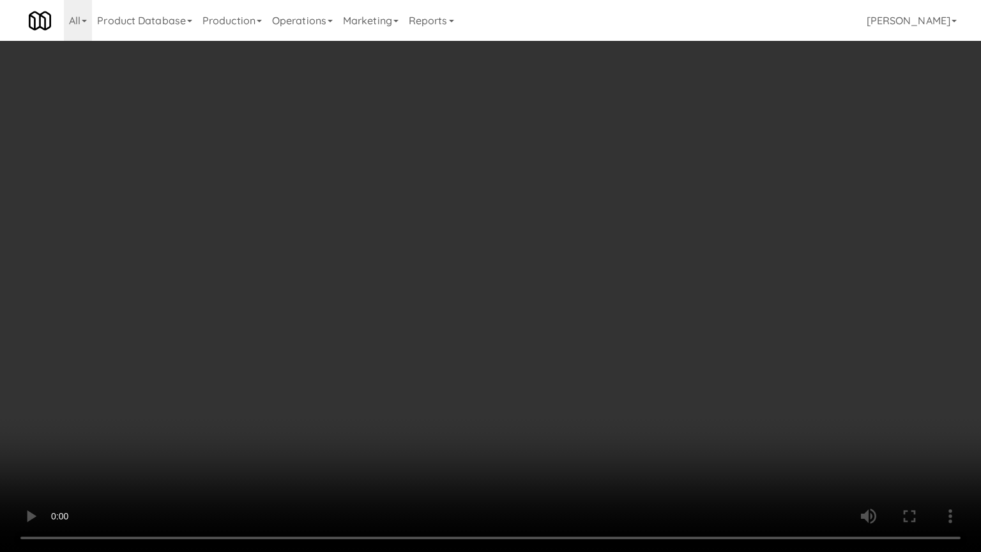
drag, startPoint x: 498, startPoint y: 278, endPoint x: 513, endPoint y: 112, distance: 166.7
click at [498, 276] on video at bounding box center [490, 276] width 981 height 552
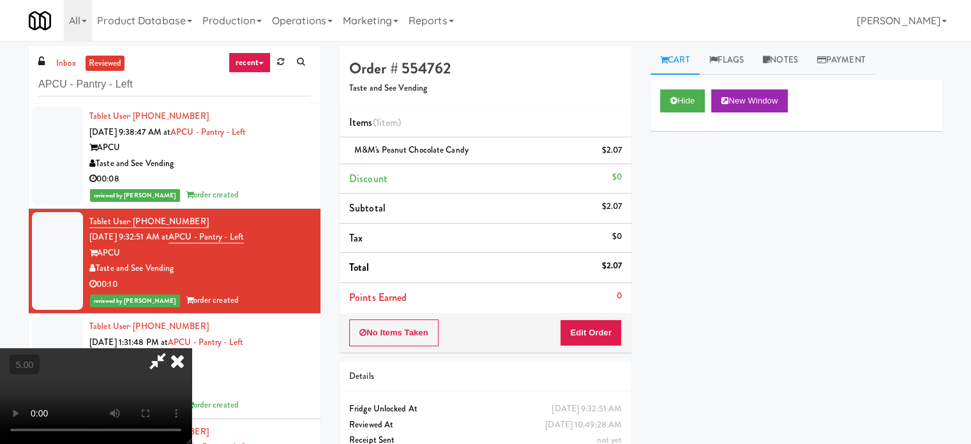
click at [192, 348] on icon at bounding box center [177, 361] width 28 height 26
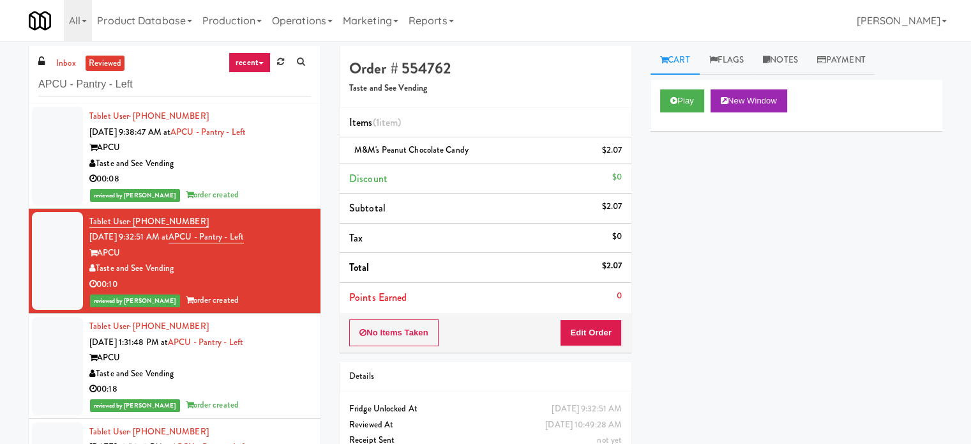
click at [276, 377] on div "Taste and See Vending" at bounding box center [200, 374] width 222 height 16
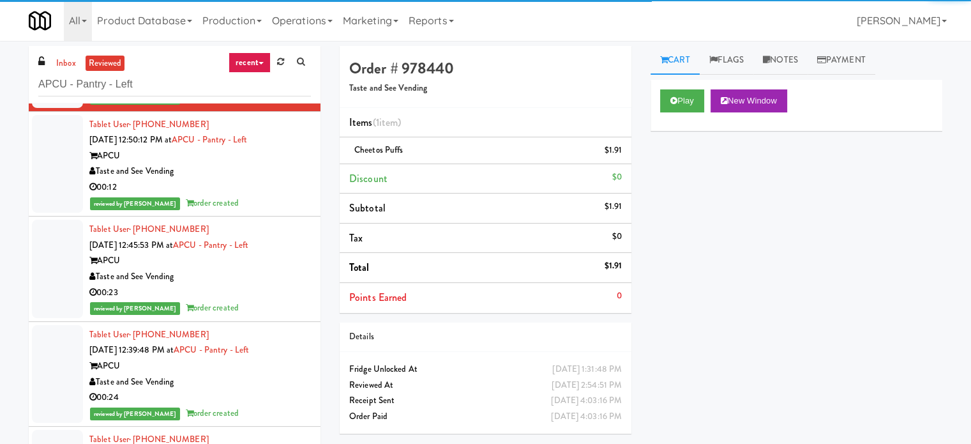
scroll to position [319, 0]
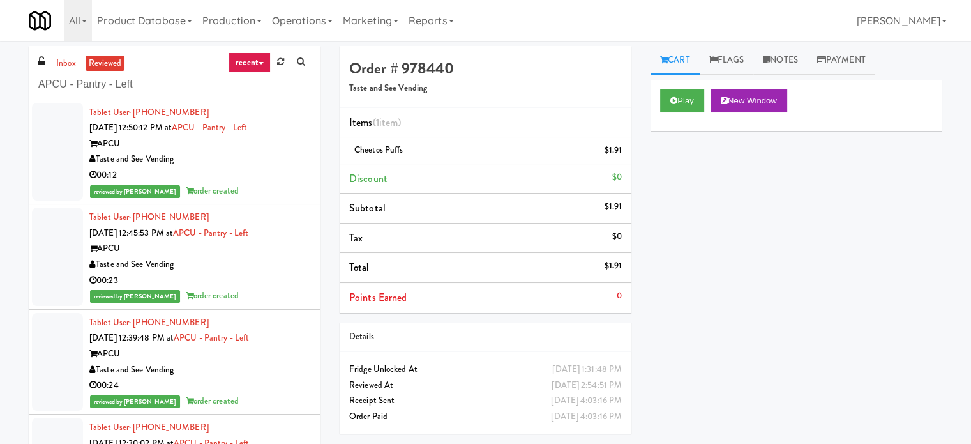
click at [270, 178] on div "00:12" at bounding box center [200, 175] width 222 height 16
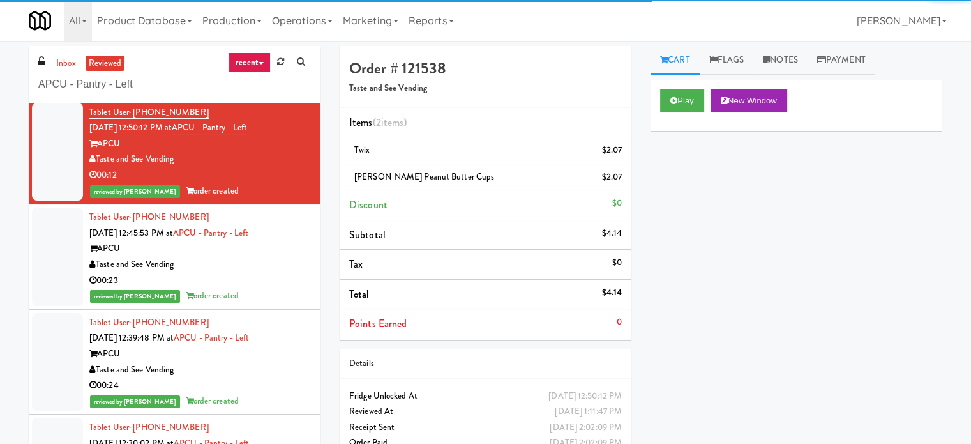
click at [269, 263] on div "Taste and See Vending" at bounding box center [200, 265] width 222 height 16
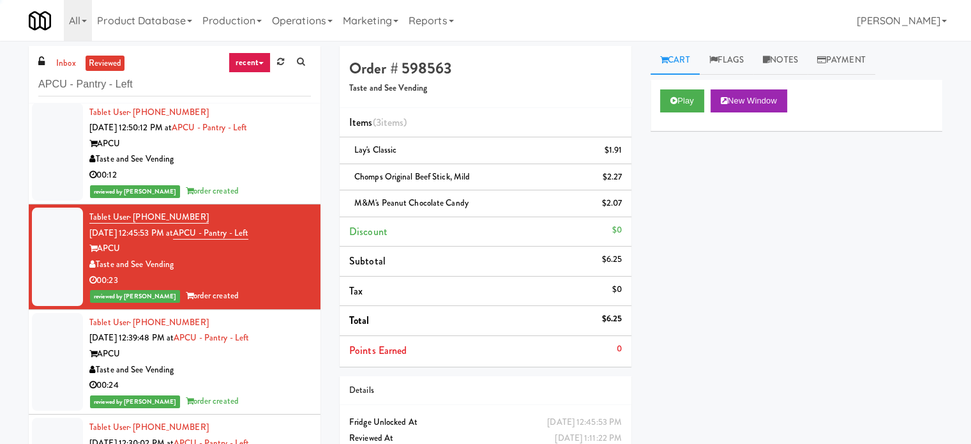
click at [273, 174] on div "00:12" at bounding box center [200, 175] width 222 height 16
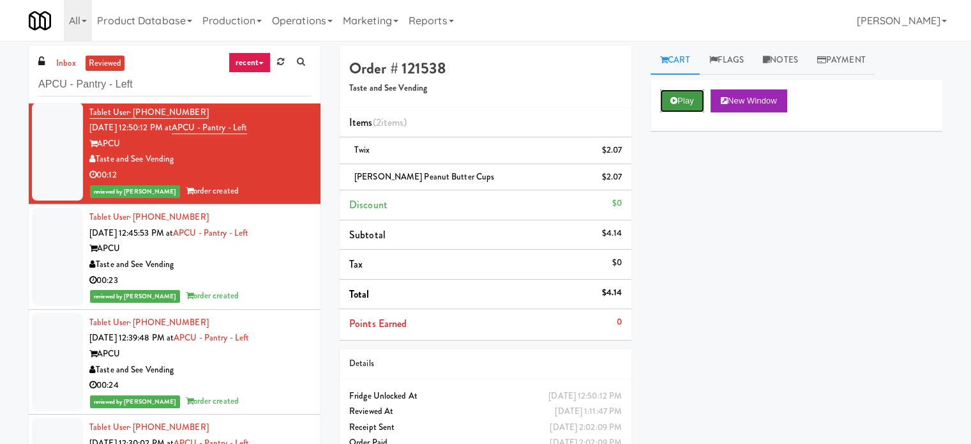
click at [673, 98] on icon at bounding box center [673, 100] width 7 height 8
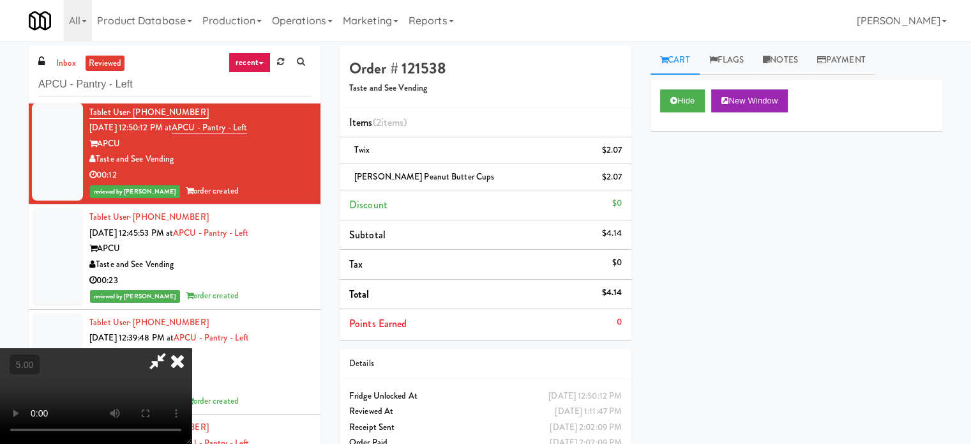
click at [192, 348] on video at bounding box center [96, 396] width 192 height 96
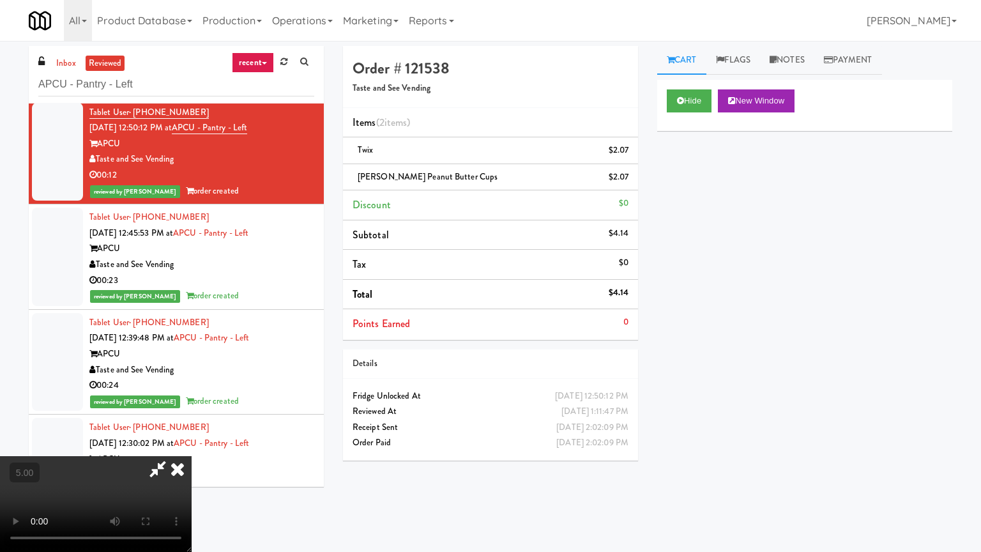
click at [192, 443] on video at bounding box center [96, 504] width 192 height 96
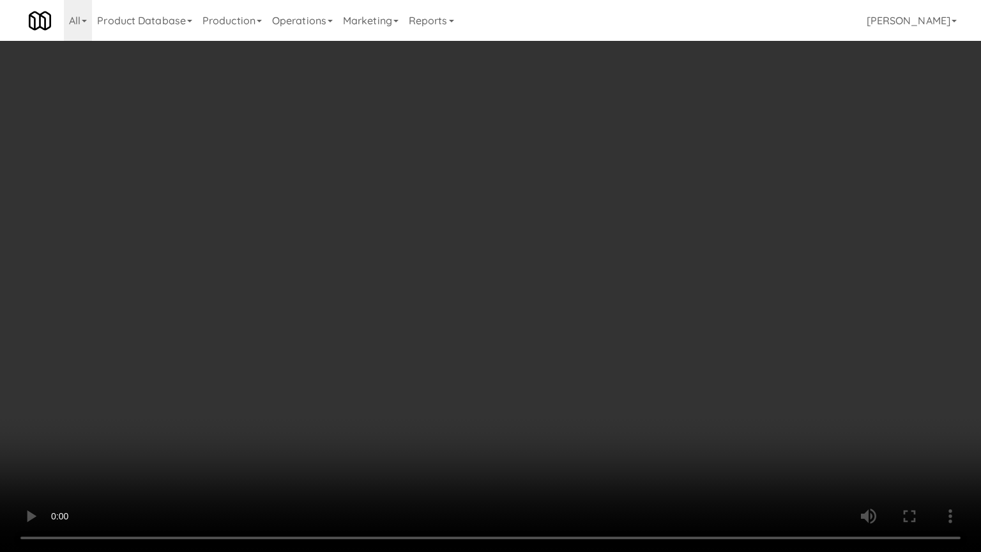
click at [381, 301] on video at bounding box center [490, 276] width 981 height 552
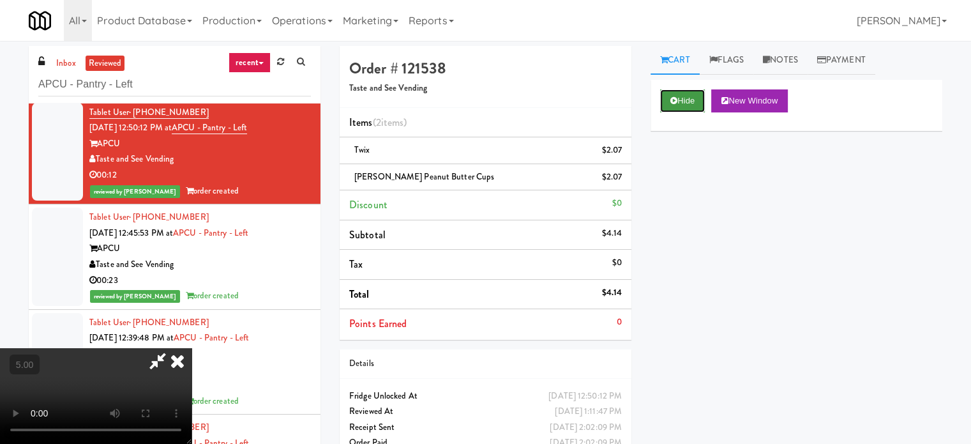
click at [686, 106] on button "Hide" at bounding box center [682, 100] width 45 height 23
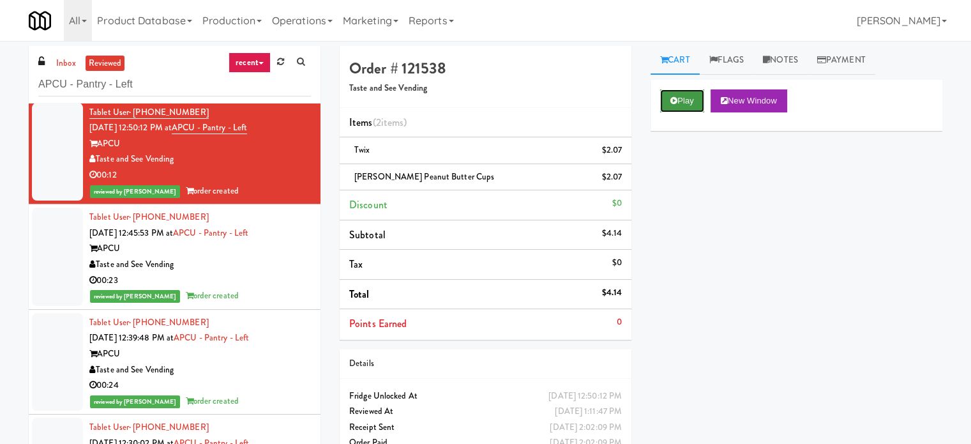
click at [691, 100] on button "Play" at bounding box center [682, 100] width 44 height 23
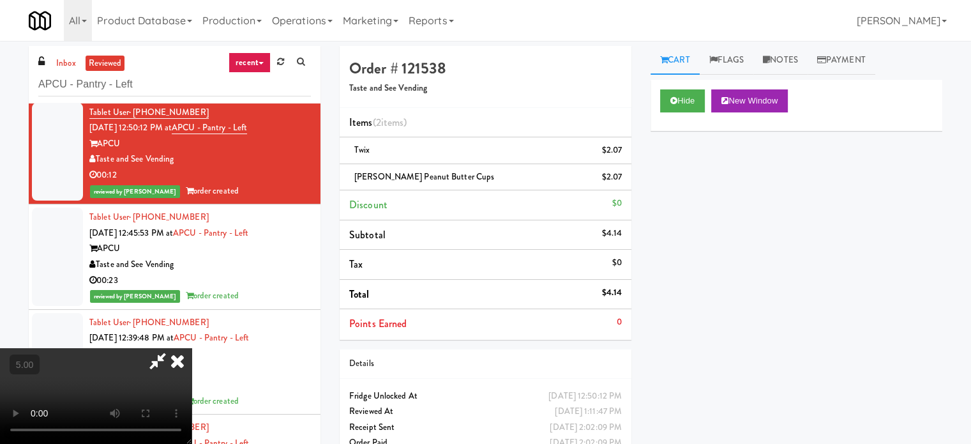
click at [192, 348] on video at bounding box center [96, 396] width 192 height 96
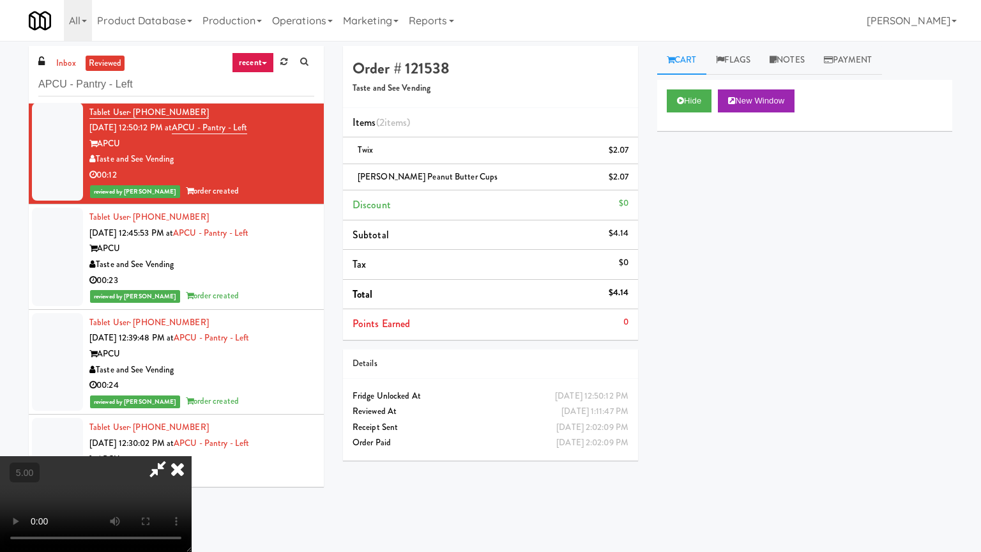
click at [192, 443] on video at bounding box center [96, 504] width 192 height 96
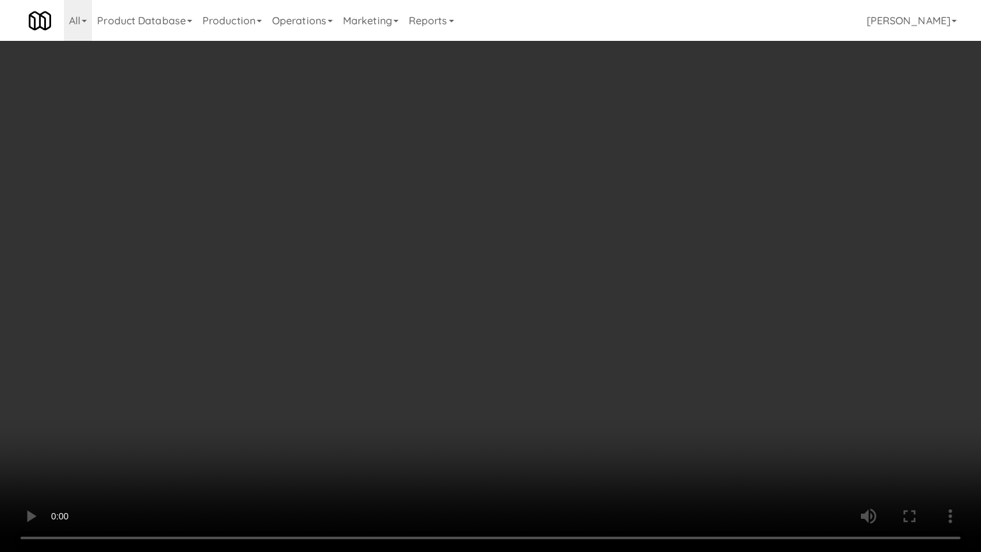
click at [454, 299] on video at bounding box center [490, 276] width 981 height 552
click at [331, 352] on video at bounding box center [490, 276] width 981 height 552
click at [428, 306] on video at bounding box center [490, 276] width 981 height 552
click at [513, 299] on video at bounding box center [490, 276] width 981 height 552
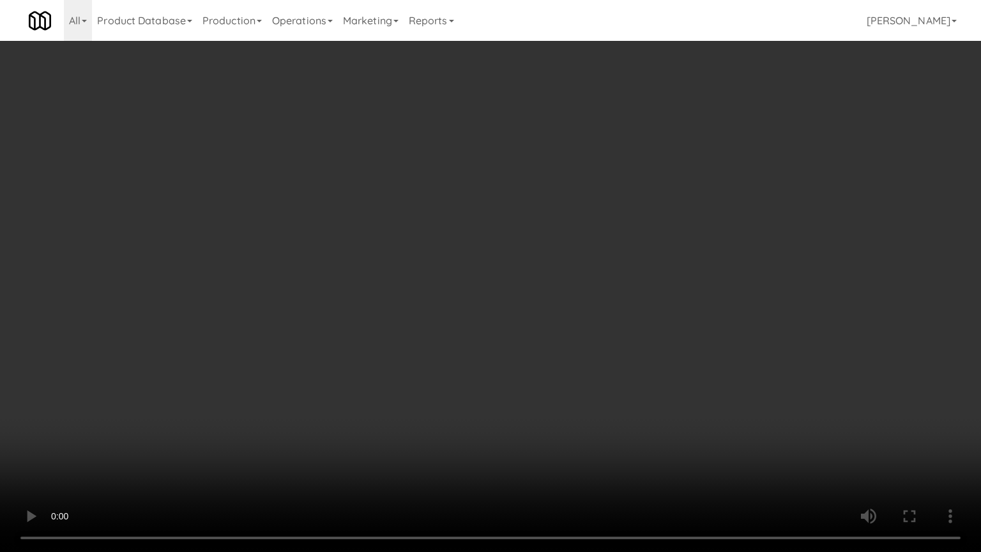
click at [526, 308] on video at bounding box center [490, 276] width 981 height 552
click at [517, 309] on video at bounding box center [490, 276] width 981 height 552
click at [529, 319] on video at bounding box center [490, 276] width 981 height 552
click at [506, 317] on video at bounding box center [490, 276] width 981 height 552
click at [532, 317] on video at bounding box center [490, 276] width 981 height 552
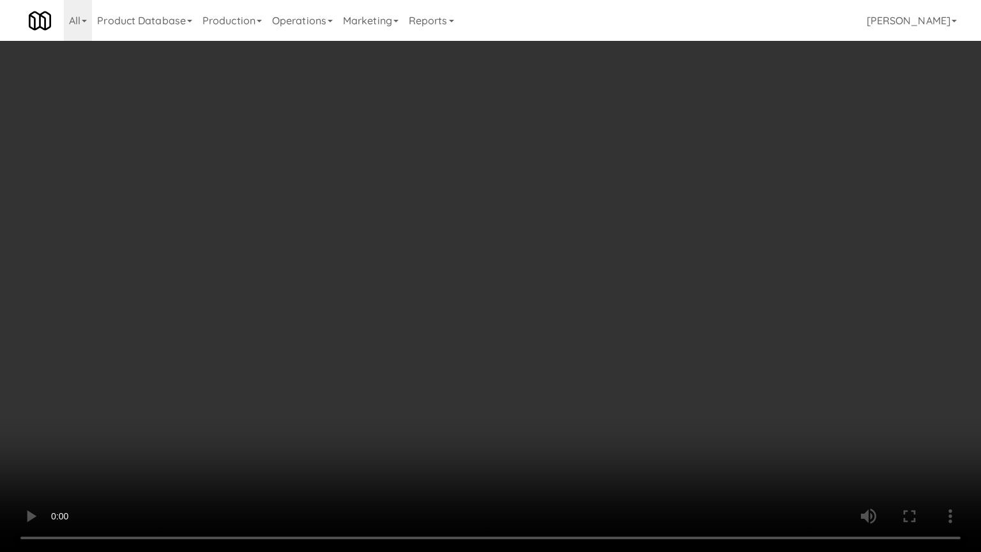
click at [444, 321] on video at bounding box center [490, 276] width 981 height 552
click at [454, 310] on video at bounding box center [490, 276] width 981 height 552
click at [483, 324] on video at bounding box center [490, 276] width 981 height 552
drag, startPoint x: 368, startPoint y: 332, endPoint x: 378, endPoint y: 324, distance: 12.8
click at [369, 330] on video at bounding box center [490, 276] width 981 height 552
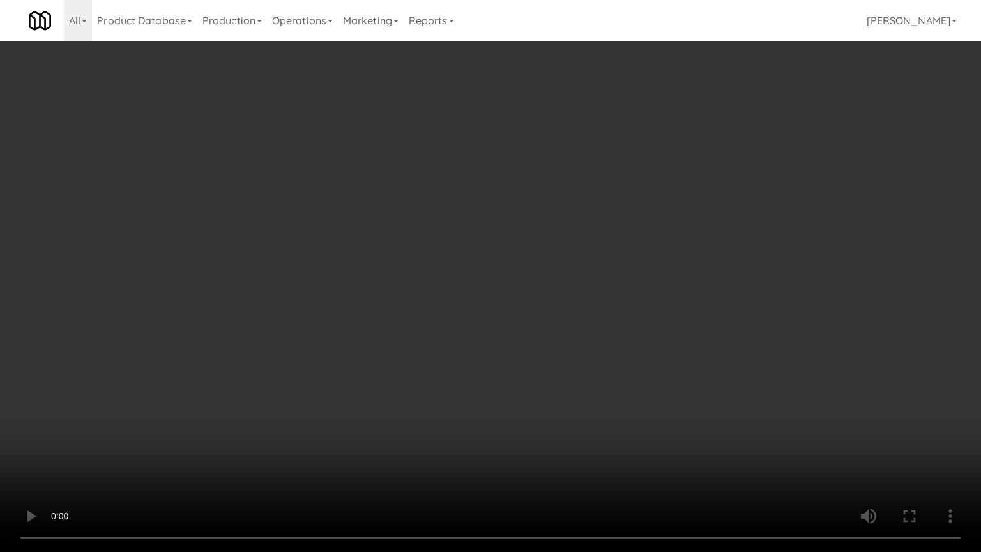
click at [391, 315] on video at bounding box center [490, 276] width 981 height 552
click at [393, 317] on video at bounding box center [490, 276] width 981 height 552
click at [396, 314] on video at bounding box center [490, 276] width 981 height 552
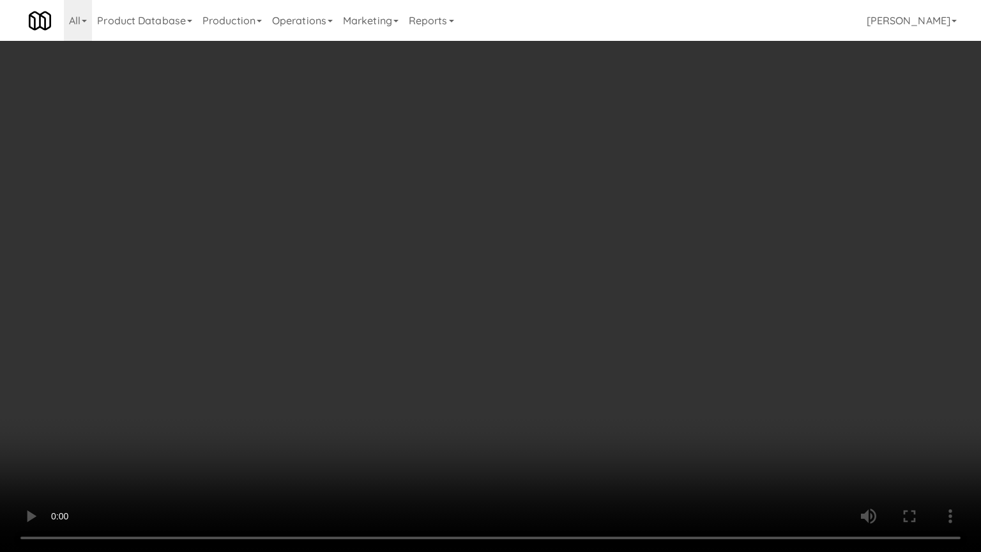
click at [396, 314] on video at bounding box center [490, 276] width 981 height 552
click at [414, 314] on video at bounding box center [490, 276] width 981 height 552
click at [426, 311] on video at bounding box center [490, 276] width 981 height 552
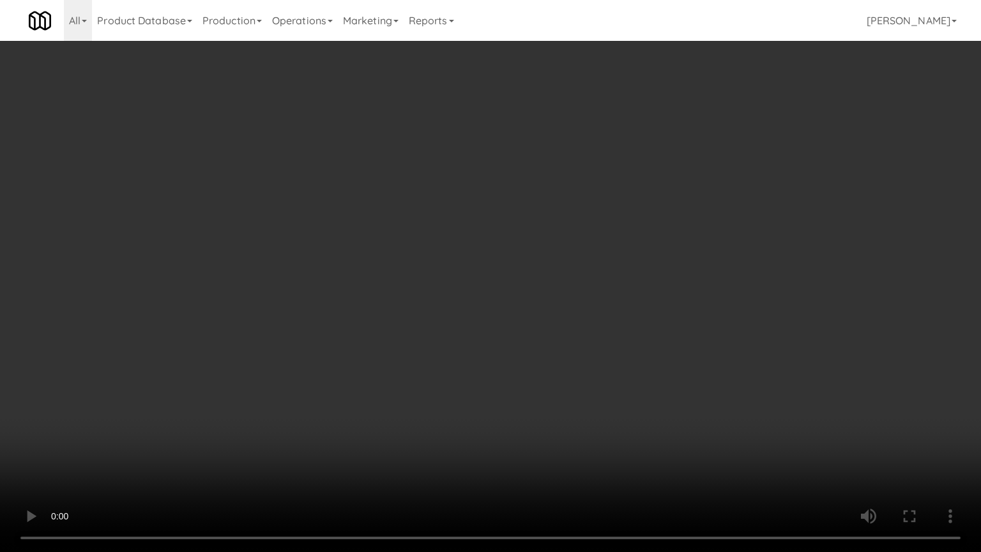
click at [439, 306] on video at bounding box center [490, 276] width 981 height 552
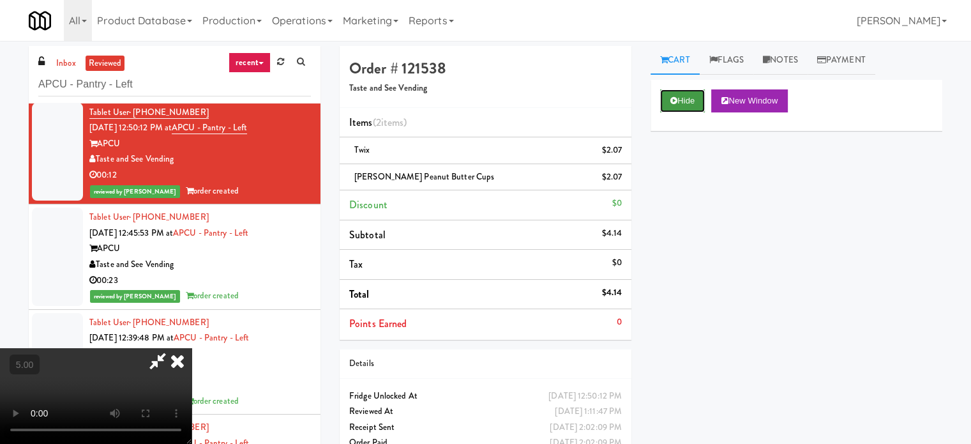
click at [684, 100] on button "Hide" at bounding box center [682, 100] width 45 height 23
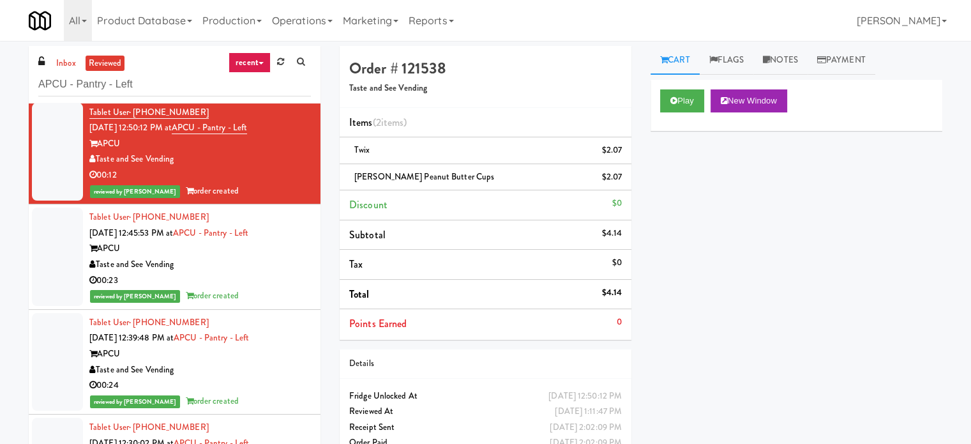
drag, startPoint x: 264, startPoint y: 301, endPoint x: 309, endPoint y: 272, distance: 53.7
click at [264, 300] on div "reviewed by [PERSON_NAME] order created" at bounding box center [200, 296] width 222 height 16
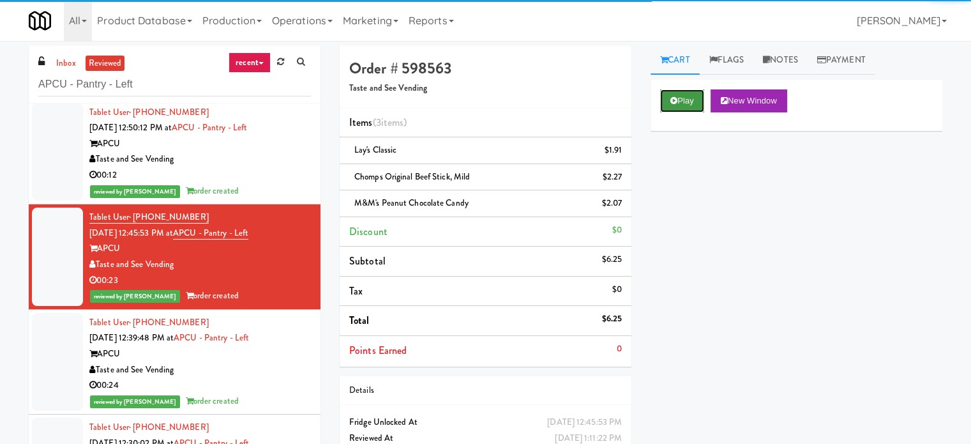
click at [691, 99] on button "Play" at bounding box center [682, 100] width 44 height 23
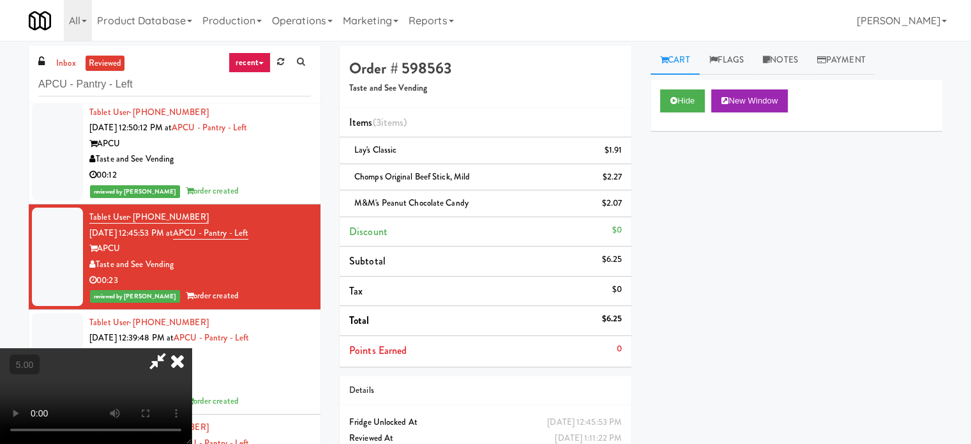
drag, startPoint x: 368, startPoint y: 293, endPoint x: 367, endPoint y: 281, distance: 12.1
click at [192, 348] on video at bounding box center [96, 396] width 192 height 96
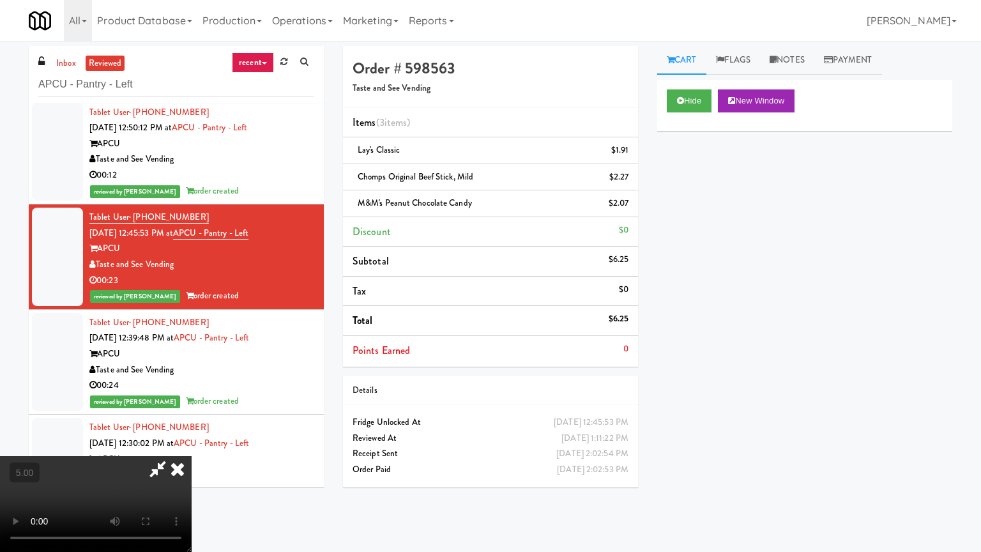
click at [192, 443] on video at bounding box center [96, 504] width 192 height 96
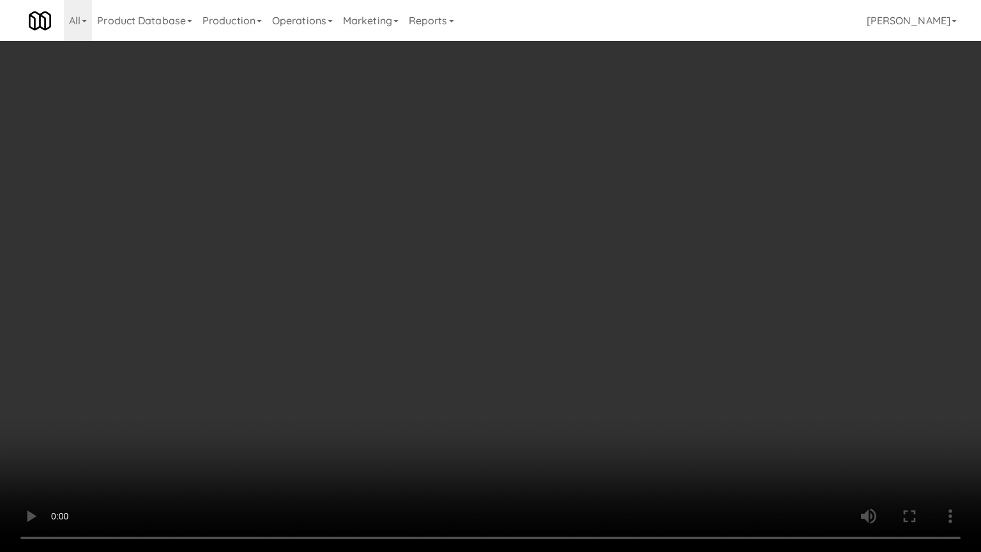
click at [400, 309] on video at bounding box center [490, 276] width 981 height 552
click at [401, 309] on video at bounding box center [490, 276] width 981 height 552
click at [402, 309] on video at bounding box center [490, 276] width 981 height 552
click at [128, 443] on video at bounding box center [490, 276] width 981 height 552
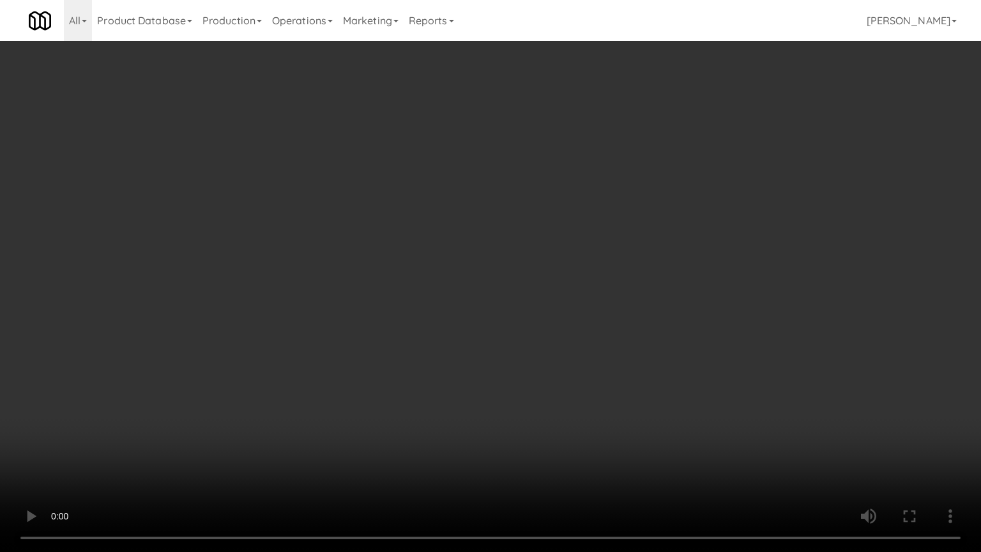
click at [363, 347] on video at bounding box center [490, 276] width 981 height 552
click at [365, 349] on video at bounding box center [490, 276] width 981 height 552
click at [374, 344] on video at bounding box center [490, 276] width 981 height 552
drag, startPoint x: 585, startPoint y: 492, endPoint x: 506, endPoint y: 279, distance: 226.9
click at [586, 443] on video at bounding box center [490, 276] width 981 height 552
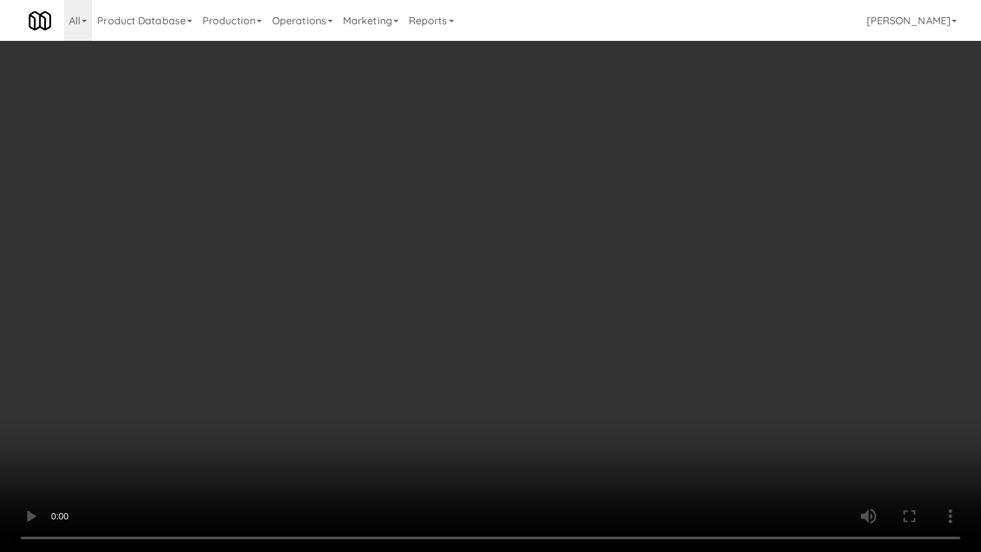
click at [487, 253] on video at bounding box center [490, 276] width 981 height 552
click at [487, 254] on video at bounding box center [490, 276] width 981 height 552
click at [487, 250] on video at bounding box center [490, 276] width 981 height 552
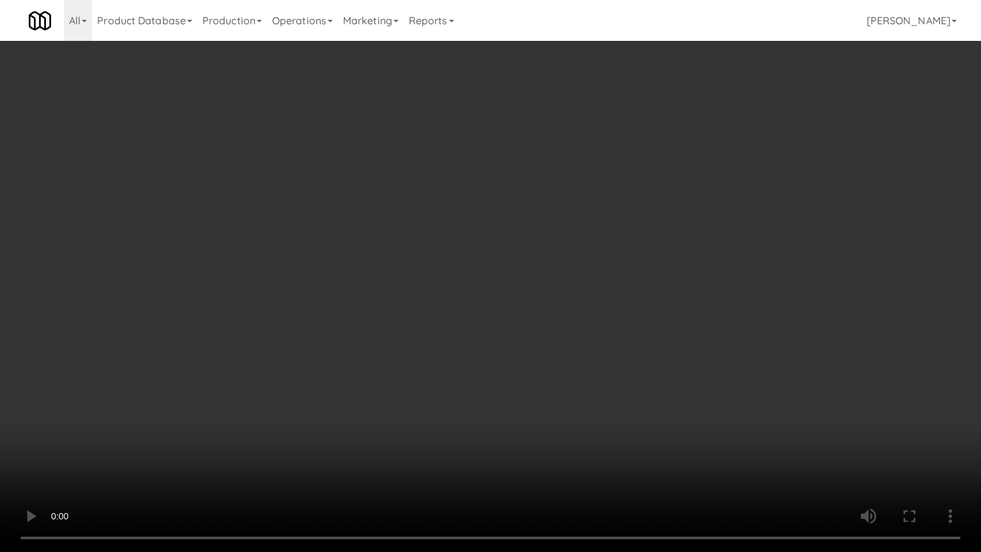
click at [488, 253] on video at bounding box center [490, 276] width 981 height 552
drag, startPoint x: 570, startPoint y: 239, endPoint x: 577, endPoint y: 238, distance: 7.9
click at [575, 239] on video at bounding box center [490, 276] width 981 height 552
click at [577, 238] on video at bounding box center [490, 276] width 981 height 552
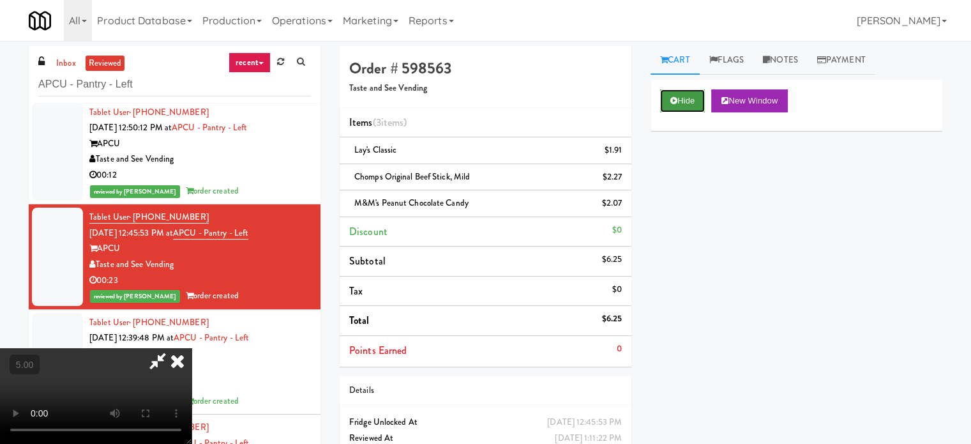
click at [674, 100] on icon at bounding box center [673, 100] width 7 height 8
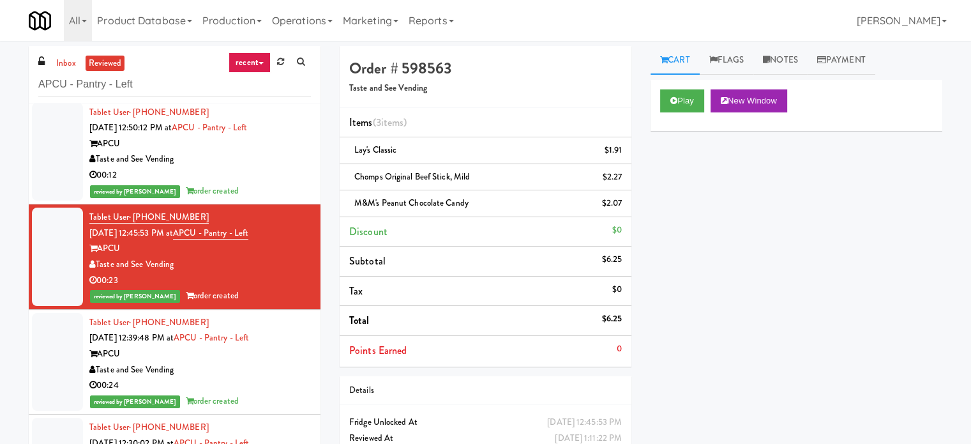
click at [263, 377] on div "00:24" at bounding box center [200, 385] width 222 height 16
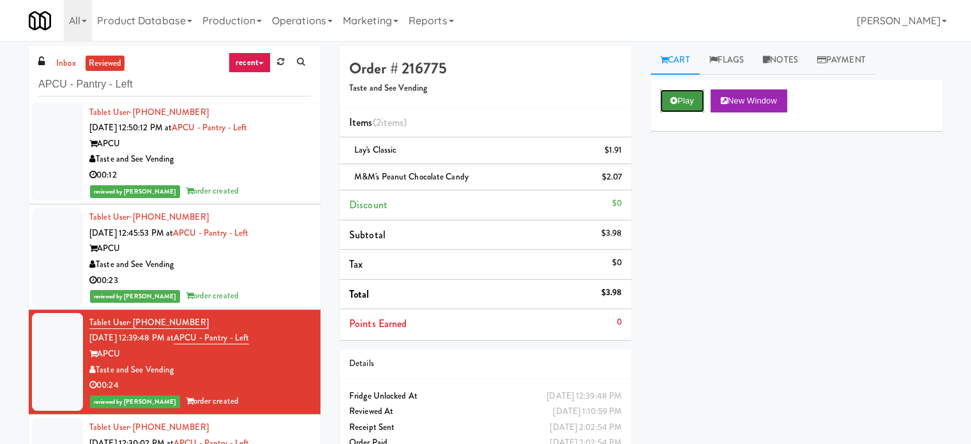
click at [686, 101] on button "Play" at bounding box center [682, 100] width 44 height 23
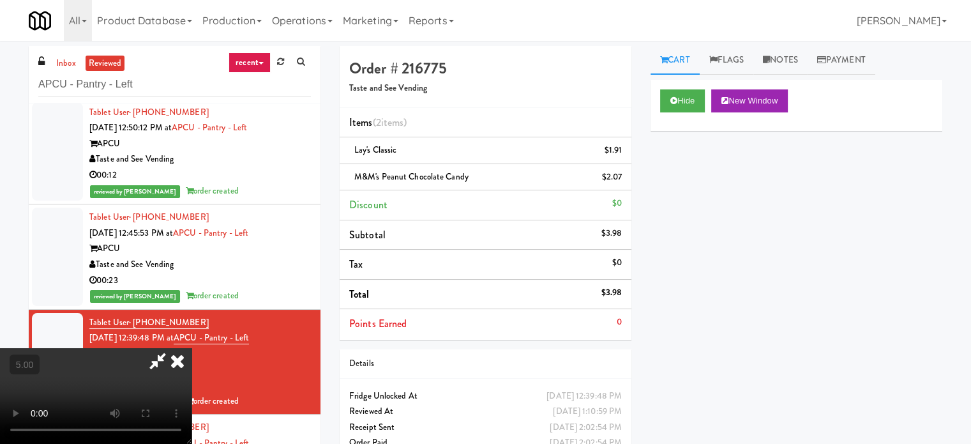
click at [192, 348] on video at bounding box center [96, 396] width 192 height 96
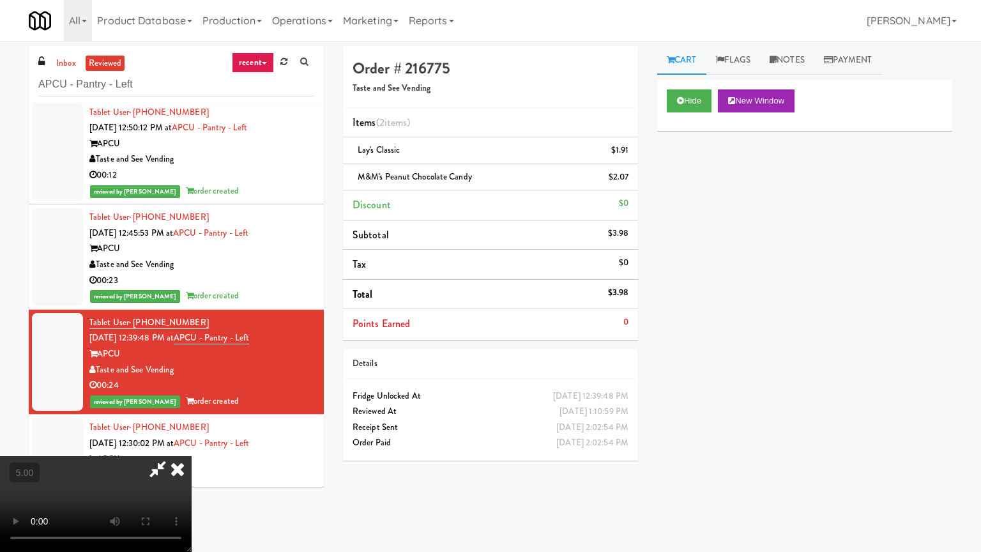
click at [192, 443] on video at bounding box center [96, 504] width 192 height 96
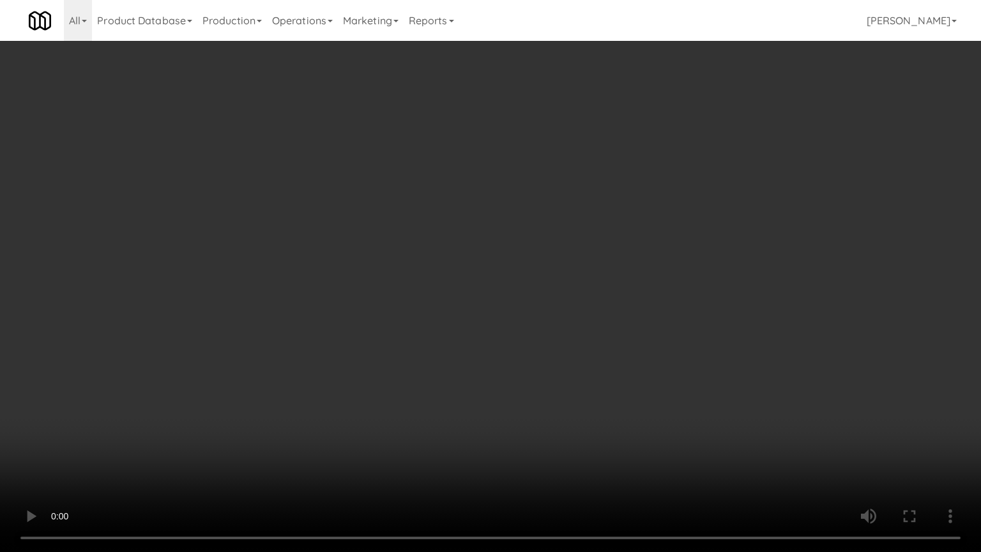
click at [536, 321] on video at bounding box center [490, 276] width 981 height 552
click at [538, 319] on video at bounding box center [490, 276] width 981 height 552
click at [541, 311] on video at bounding box center [490, 276] width 981 height 552
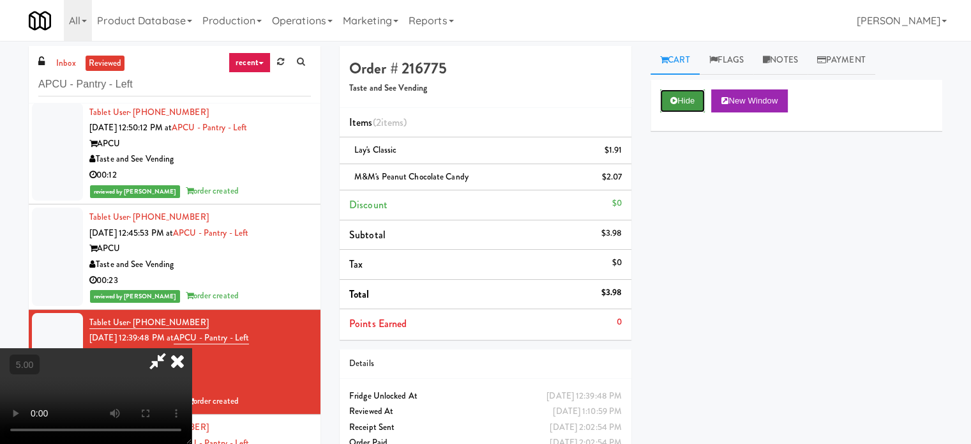
click at [680, 106] on button "Hide" at bounding box center [682, 100] width 45 height 23
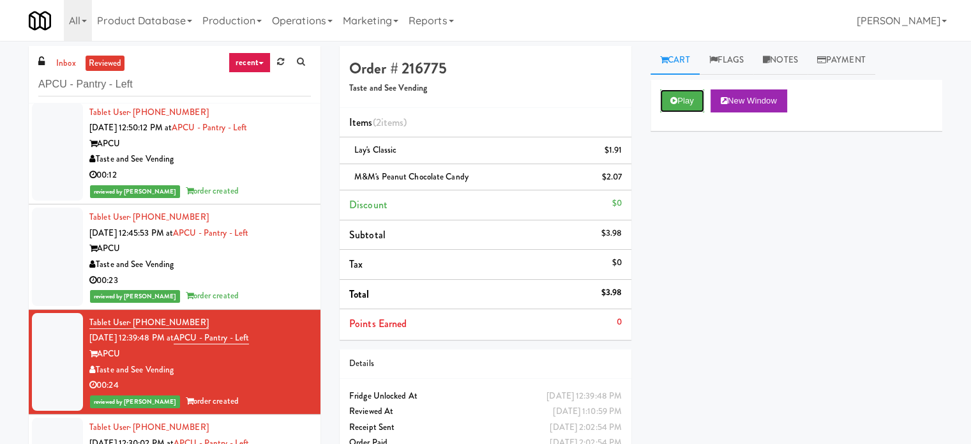
scroll to position [638, 0]
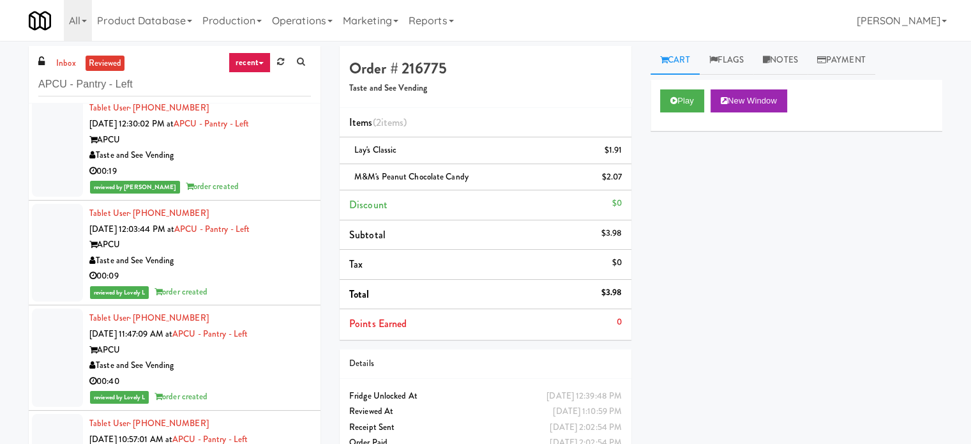
click at [285, 172] on div "00:19" at bounding box center [200, 171] width 222 height 16
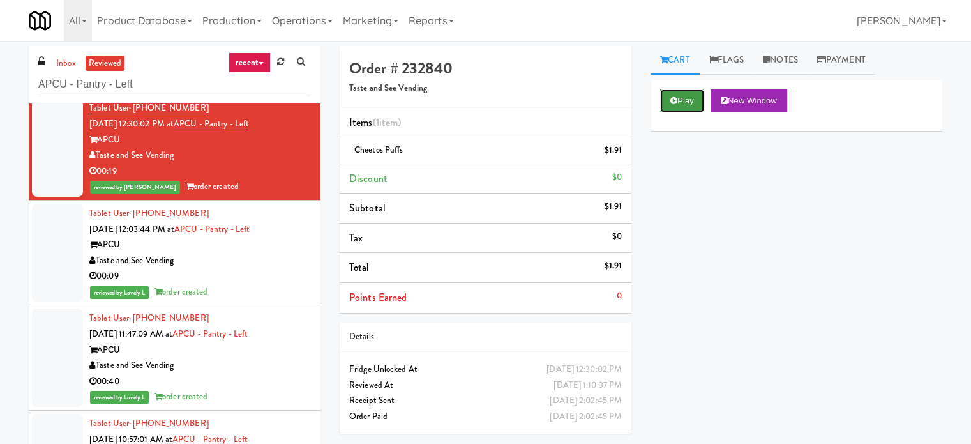
click at [684, 93] on button "Play" at bounding box center [682, 100] width 44 height 23
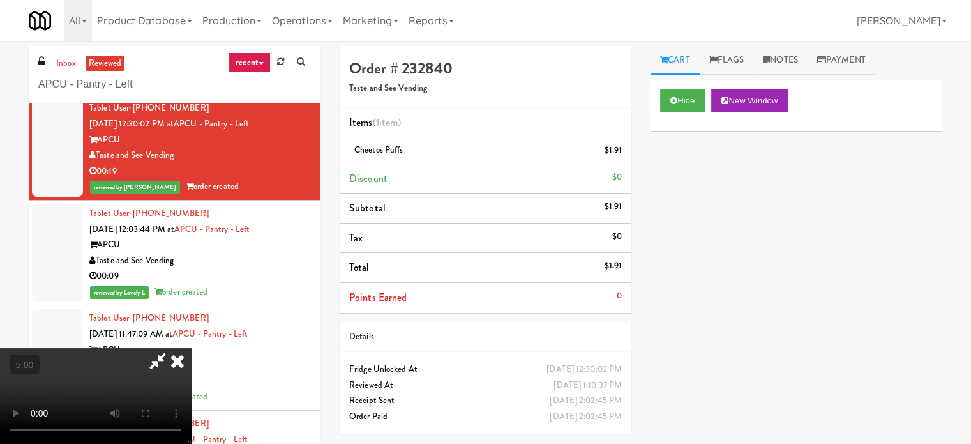
click at [192, 348] on video at bounding box center [96, 396] width 192 height 96
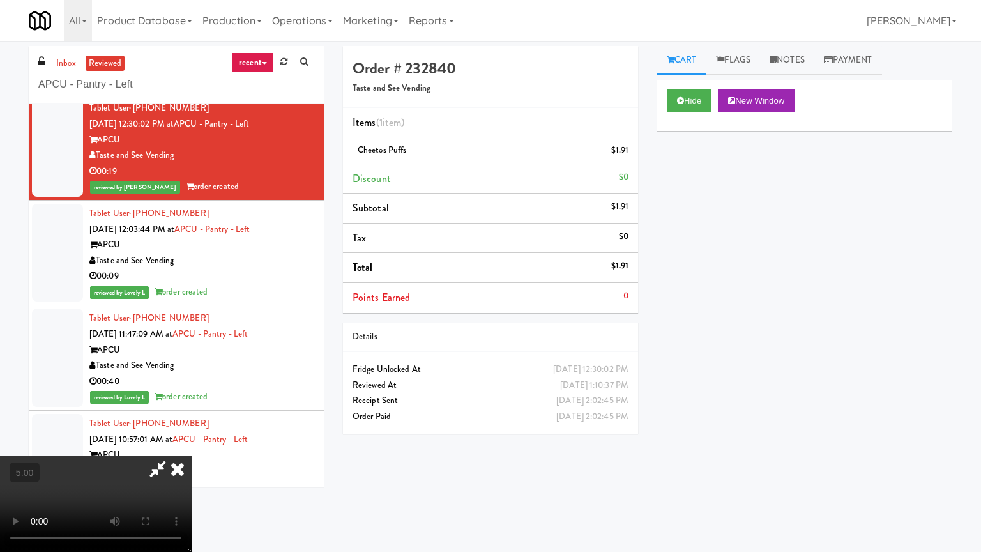
click at [192, 443] on video at bounding box center [96, 504] width 192 height 96
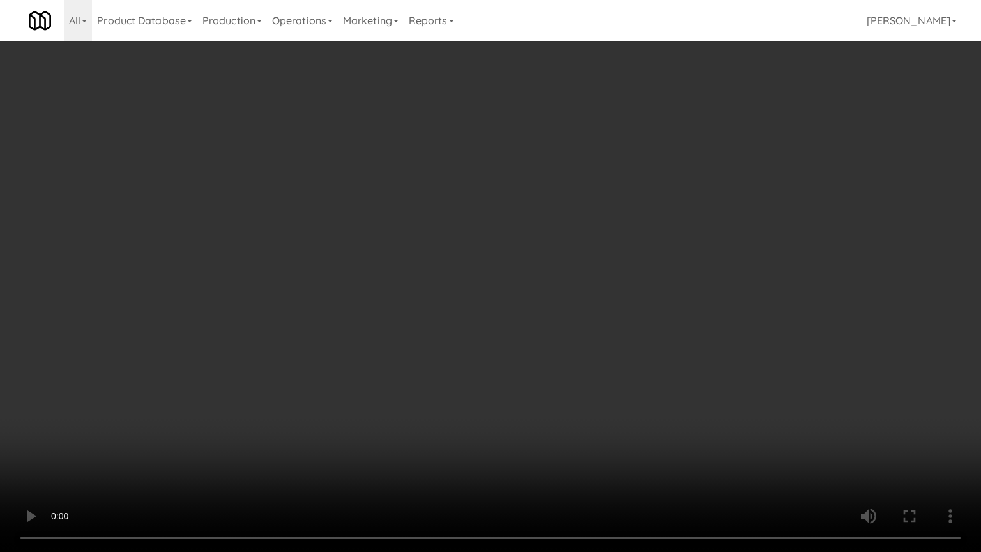
click at [396, 313] on video at bounding box center [490, 276] width 981 height 552
click at [414, 322] on video at bounding box center [490, 276] width 981 height 552
click at [410, 323] on video at bounding box center [490, 276] width 981 height 552
drag, startPoint x: 411, startPoint y: 317, endPoint x: 419, endPoint y: 312, distance: 9.6
click at [417, 315] on video at bounding box center [490, 276] width 981 height 552
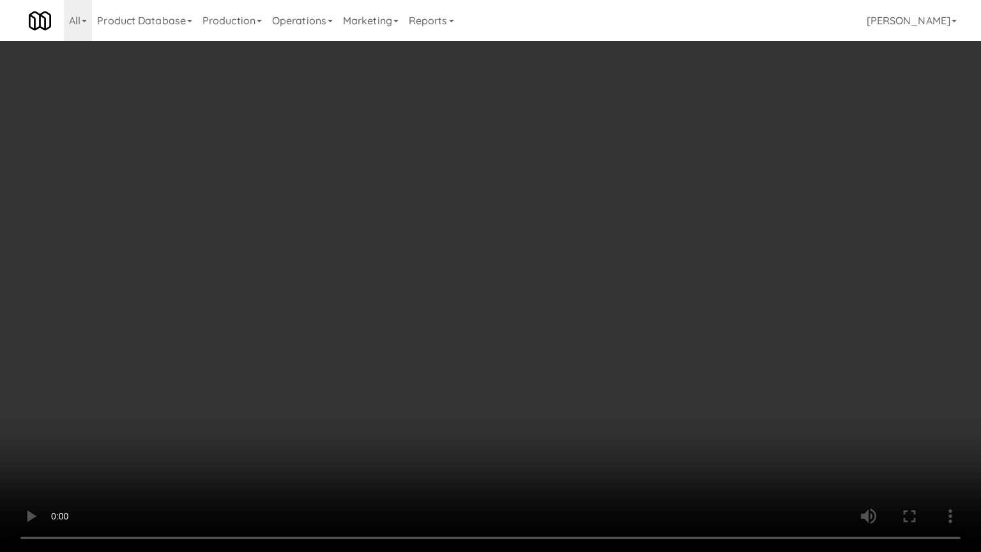
drag, startPoint x: 419, startPoint y: 312, endPoint x: 459, endPoint y: 172, distance: 144.9
click at [423, 304] on video at bounding box center [490, 276] width 981 height 552
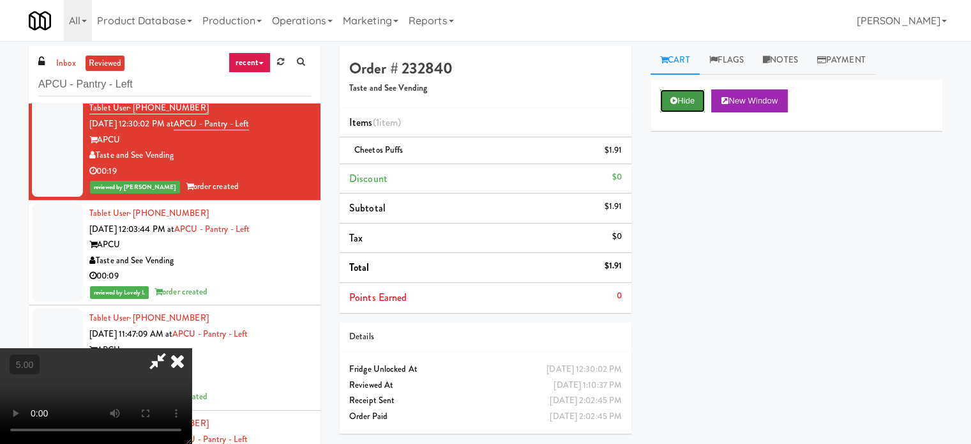
click at [693, 102] on button "Hide" at bounding box center [682, 100] width 45 height 23
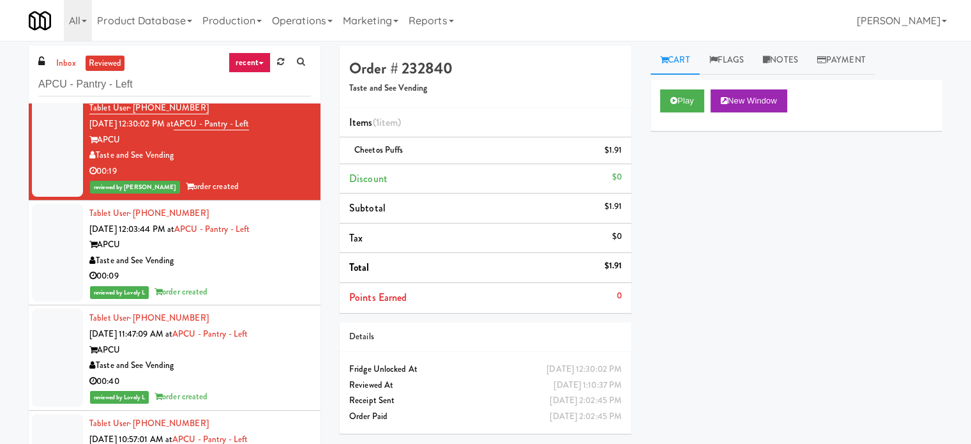
drag, startPoint x: 264, startPoint y: 273, endPoint x: 277, endPoint y: 270, distance: 13.6
click at [268, 273] on div "00:09" at bounding box center [200, 276] width 222 height 16
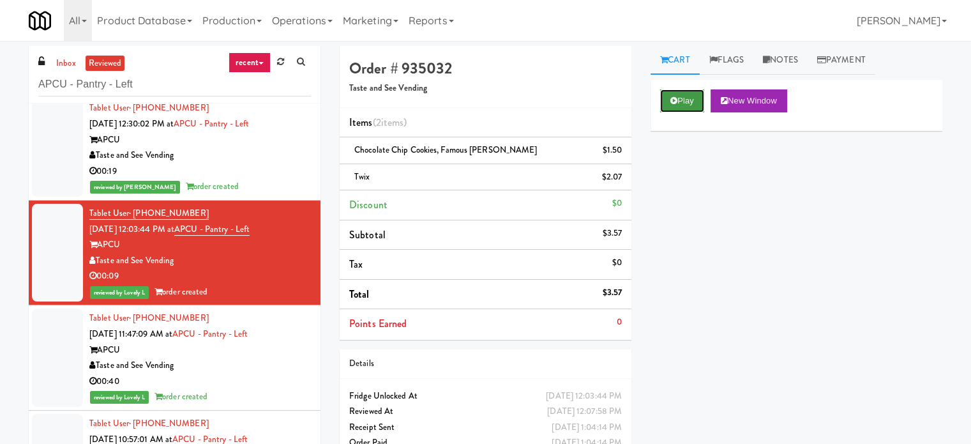
click at [690, 104] on button "Play" at bounding box center [682, 100] width 44 height 23
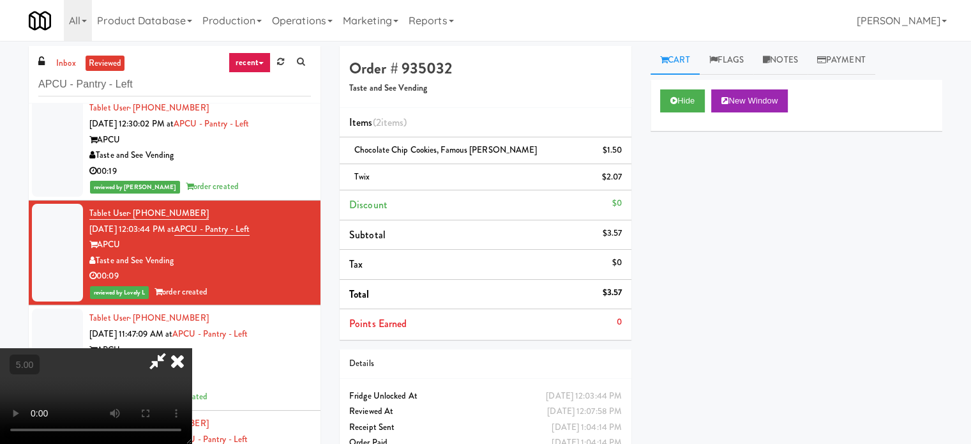
click at [192, 348] on video at bounding box center [96, 396] width 192 height 96
drag, startPoint x: 320, startPoint y: 331, endPoint x: 428, endPoint y: 330, distance: 108.5
click at [192, 348] on video at bounding box center [96, 396] width 192 height 96
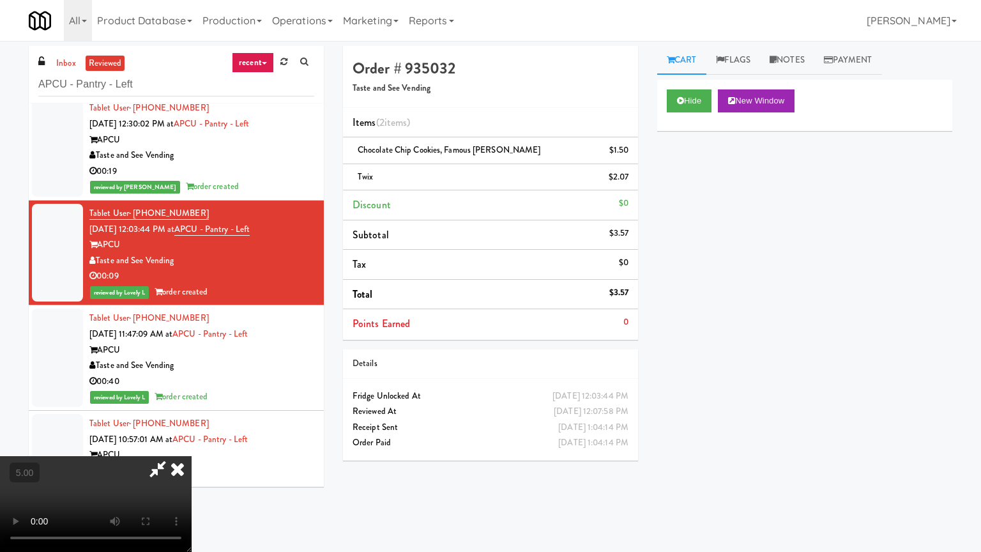
click at [192, 443] on video at bounding box center [96, 504] width 192 height 96
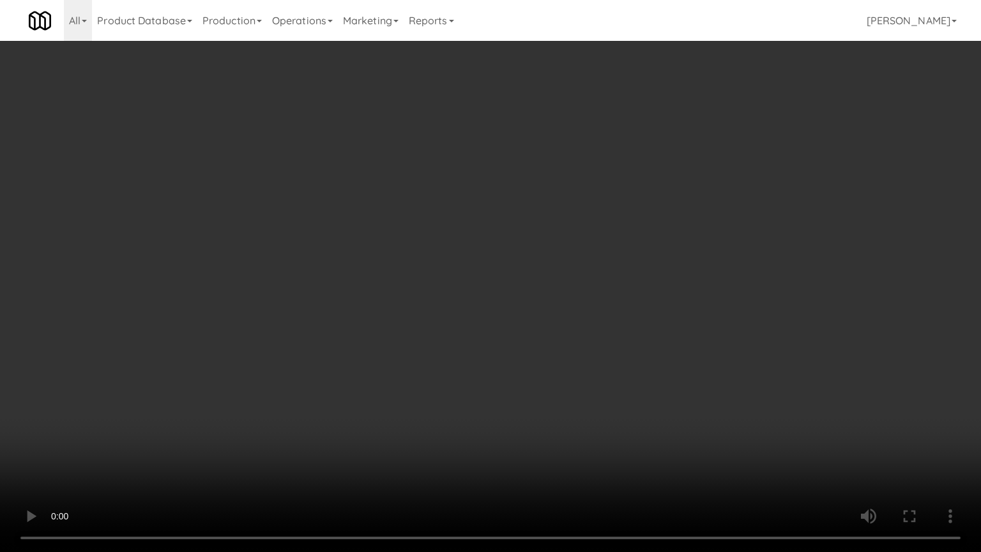
click at [426, 329] on video at bounding box center [490, 276] width 981 height 552
click at [427, 336] on video at bounding box center [490, 276] width 981 height 552
click at [426, 336] on video at bounding box center [490, 276] width 981 height 552
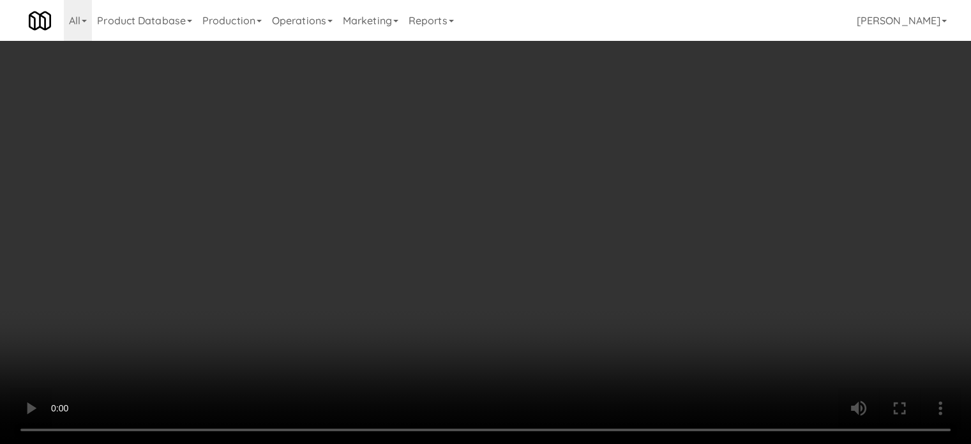
click at [425, 259] on video at bounding box center [485, 222] width 971 height 444
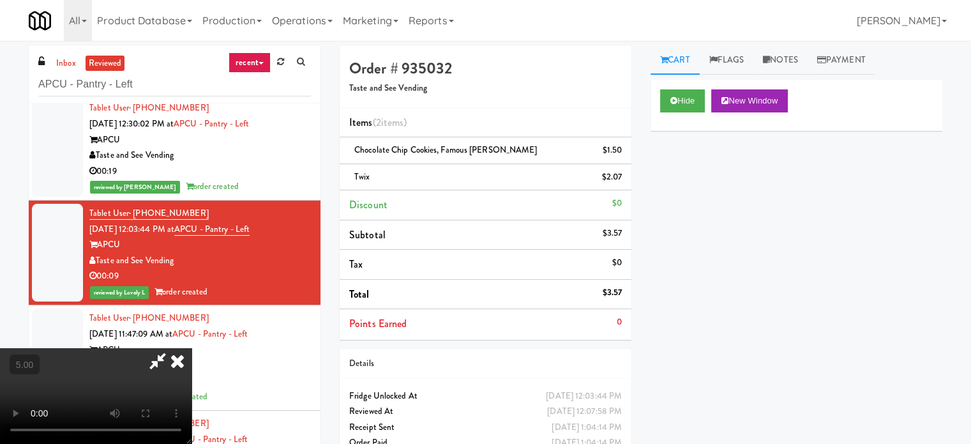
click at [192, 348] on video at bounding box center [96, 396] width 192 height 96
drag, startPoint x: 404, startPoint y: 246, endPoint x: 425, endPoint y: 314, distance: 70.9
click at [192, 348] on video at bounding box center [96, 396] width 192 height 96
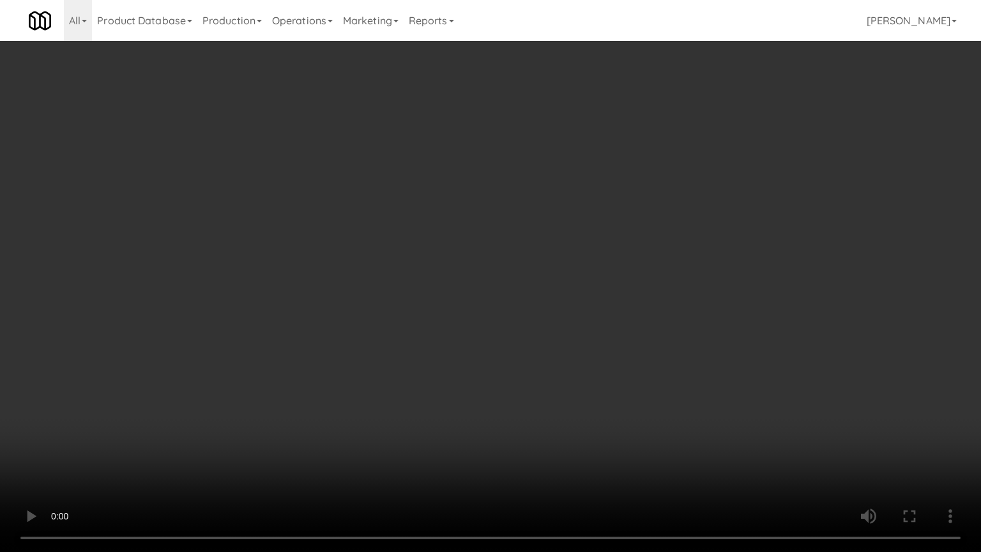
click at [222, 423] on video at bounding box center [490, 276] width 981 height 552
click at [377, 345] on video at bounding box center [490, 276] width 981 height 552
click at [385, 345] on video at bounding box center [490, 276] width 981 height 552
click at [383, 345] on video at bounding box center [490, 276] width 981 height 552
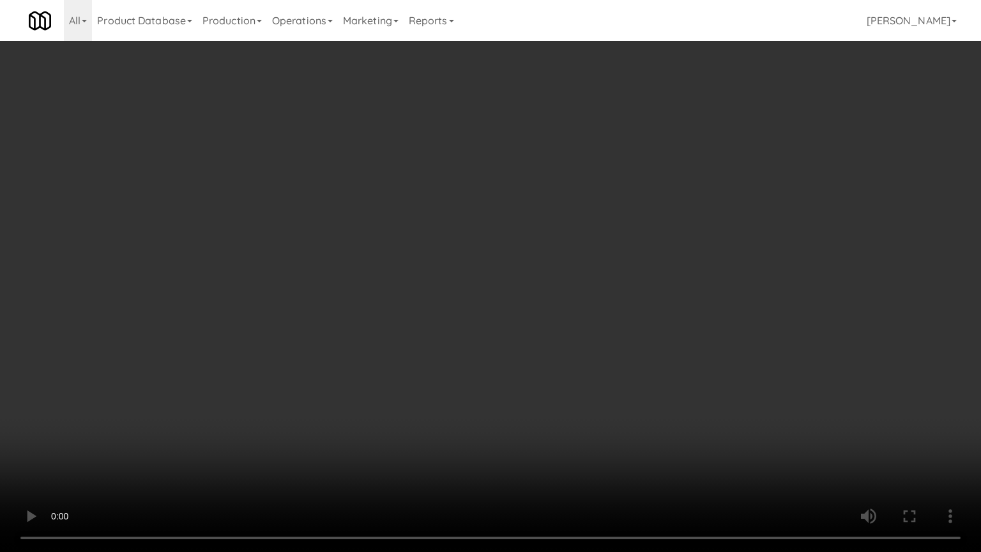
click at [389, 338] on video at bounding box center [490, 276] width 981 height 552
click at [369, 337] on video at bounding box center [490, 276] width 981 height 552
click at [385, 332] on video at bounding box center [490, 276] width 981 height 552
click at [329, 241] on video at bounding box center [490, 276] width 981 height 552
click at [340, 232] on video at bounding box center [490, 276] width 981 height 552
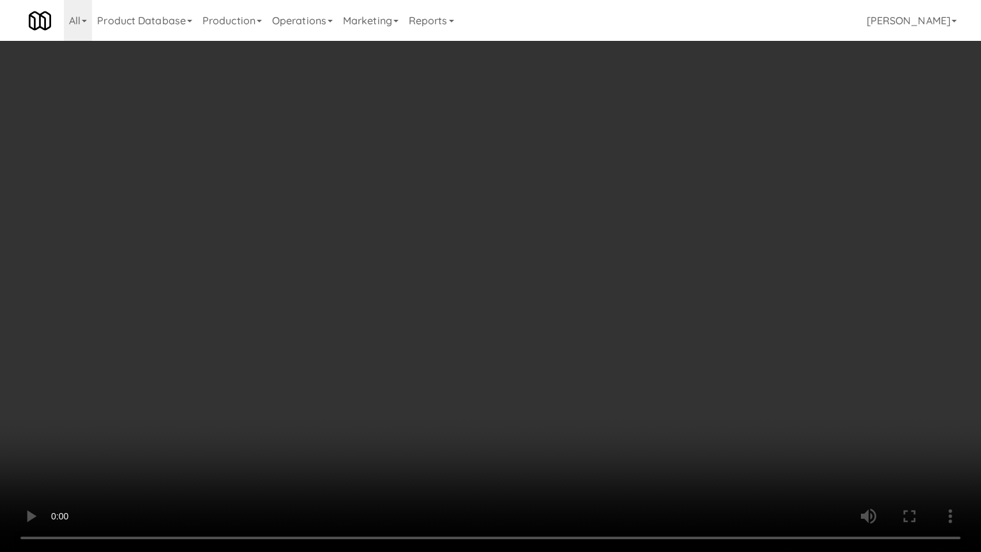
click at [339, 230] on video at bounding box center [490, 276] width 981 height 552
click at [342, 218] on video at bounding box center [490, 276] width 981 height 552
click at [347, 209] on video at bounding box center [490, 276] width 981 height 552
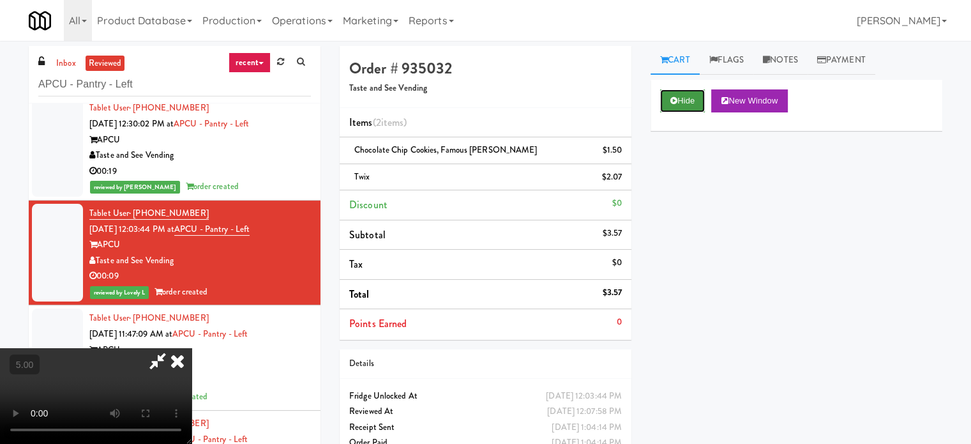
click at [682, 98] on button "Hide" at bounding box center [682, 100] width 45 height 23
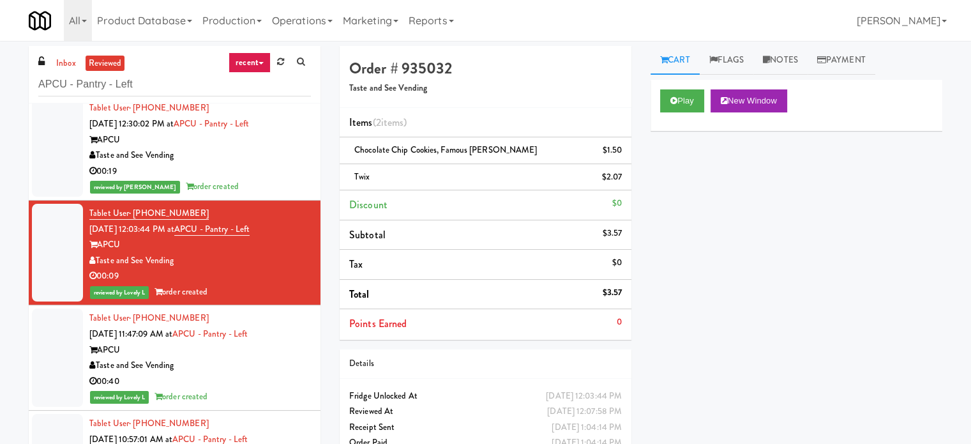
click at [253, 373] on div "00:40" at bounding box center [200, 381] width 222 height 16
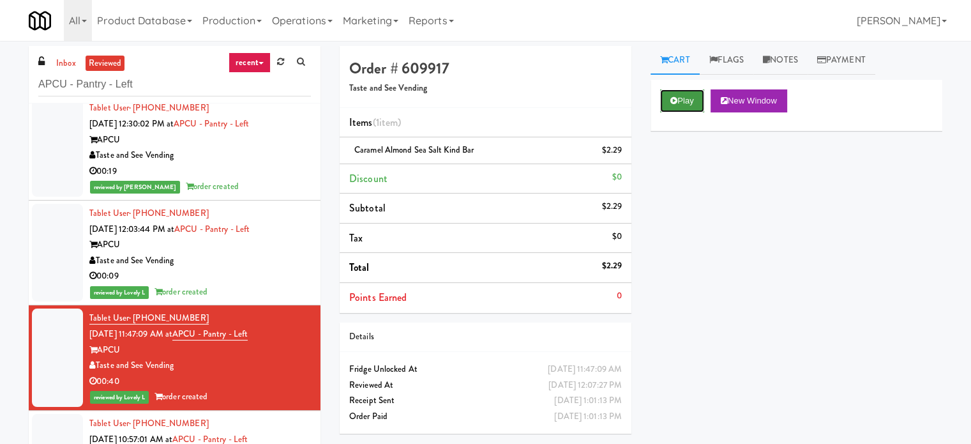
click at [697, 99] on button "Play" at bounding box center [682, 100] width 44 height 23
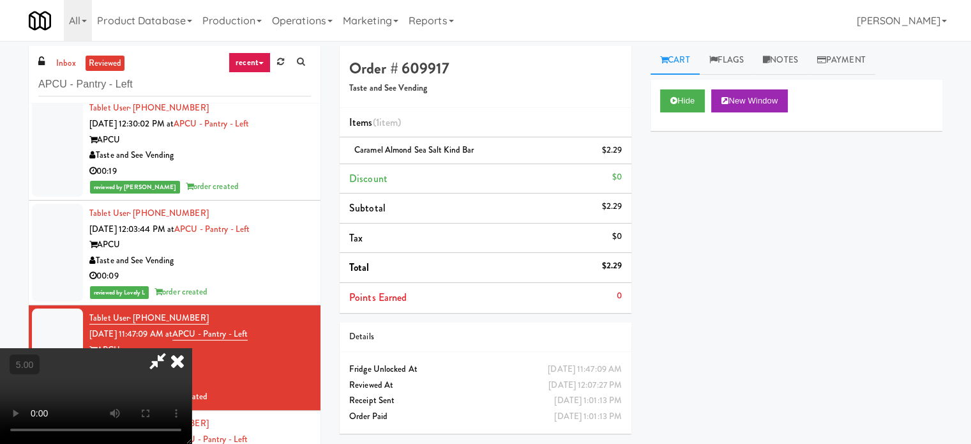
click at [192, 358] on video at bounding box center [96, 396] width 192 height 96
drag, startPoint x: 384, startPoint y: 308, endPoint x: 391, endPoint y: 298, distance: 12.9
click at [192, 348] on video at bounding box center [96, 396] width 192 height 96
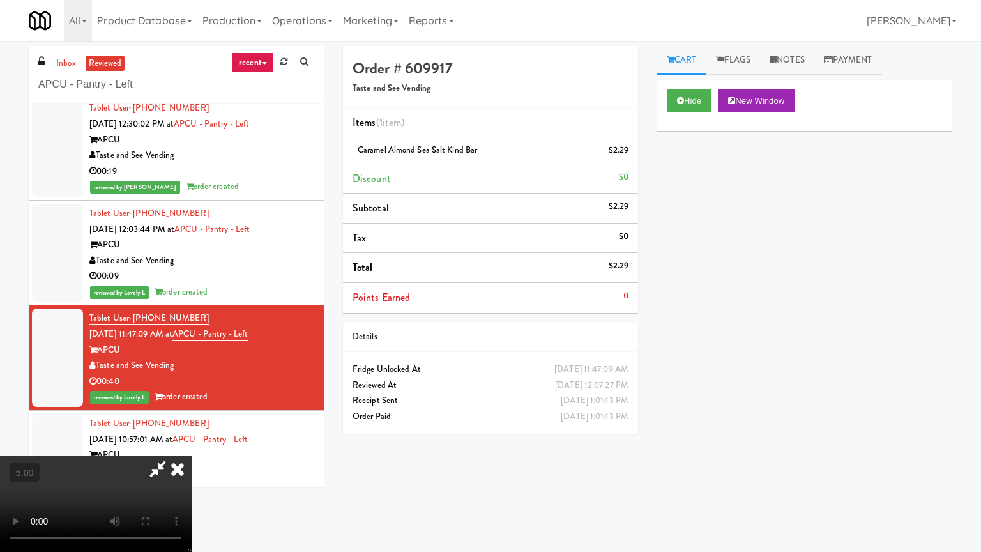
drag, startPoint x: 562, startPoint y: 296, endPoint x: 570, endPoint y: 289, distance: 10.8
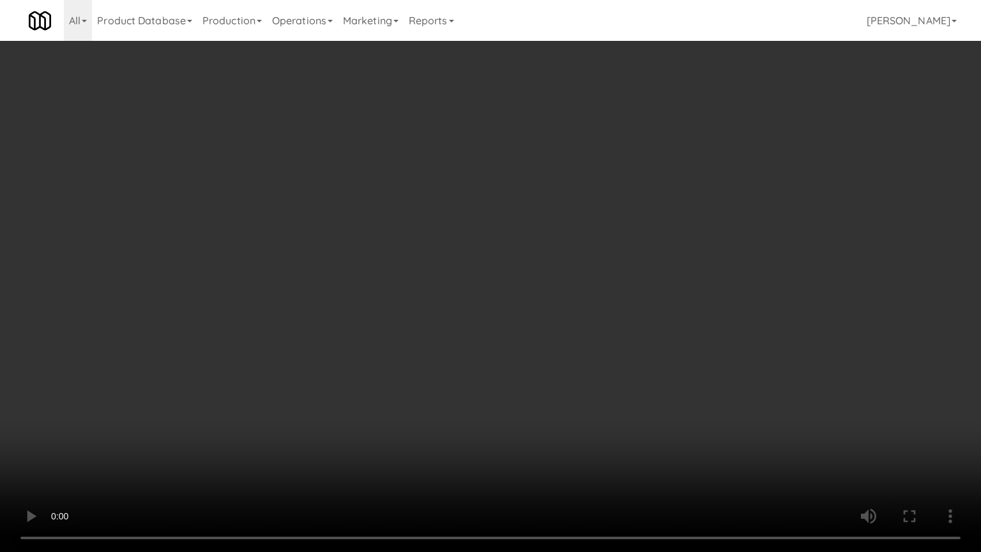
click at [562, 296] on video at bounding box center [490, 276] width 981 height 552
click at [447, 274] on video at bounding box center [490, 276] width 981 height 552
click at [472, 220] on video at bounding box center [490, 276] width 981 height 552
click at [486, 223] on video at bounding box center [490, 276] width 981 height 552
drag, startPoint x: 495, startPoint y: 223, endPoint x: 515, endPoint y: 220, distance: 19.4
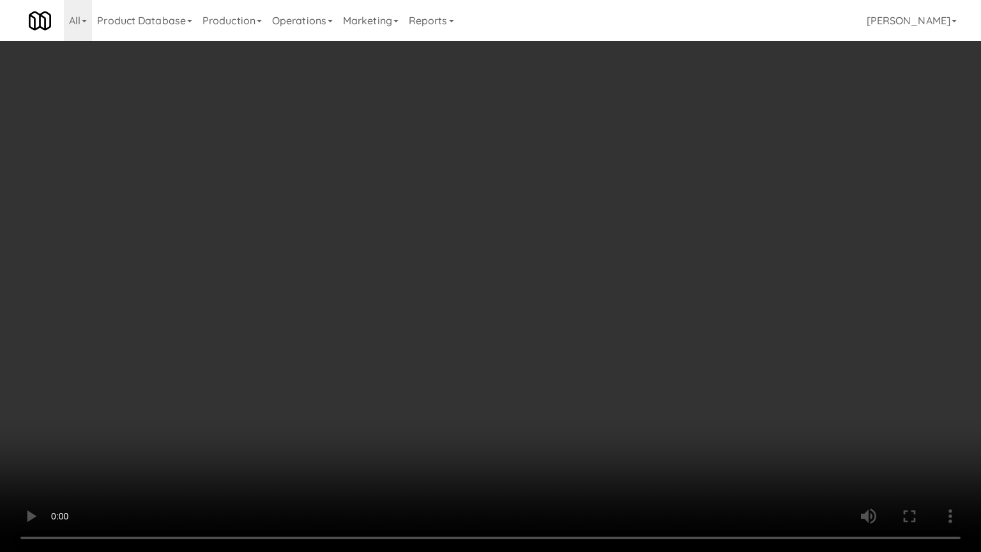
click at [495, 224] on video at bounding box center [490, 276] width 981 height 552
drag, startPoint x: 534, startPoint y: 220, endPoint x: 542, endPoint y: 220, distance: 7.7
click at [536, 220] on video at bounding box center [490, 276] width 981 height 552
click at [664, 378] on video at bounding box center [490, 276] width 981 height 552
click at [555, 293] on video at bounding box center [490, 276] width 981 height 552
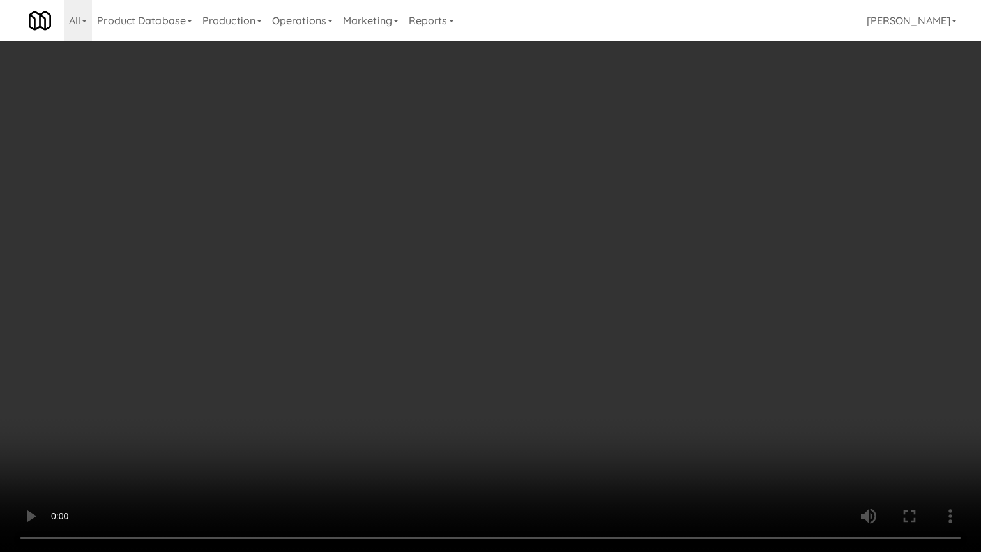
click at [631, 430] on video at bounding box center [490, 276] width 981 height 552
click at [578, 328] on video at bounding box center [490, 276] width 981 height 552
click at [568, 325] on video at bounding box center [490, 276] width 981 height 552
click at [600, 332] on video at bounding box center [490, 276] width 981 height 552
click at [531, 333] on video at bounding box center [490, 276] width 981 height 552
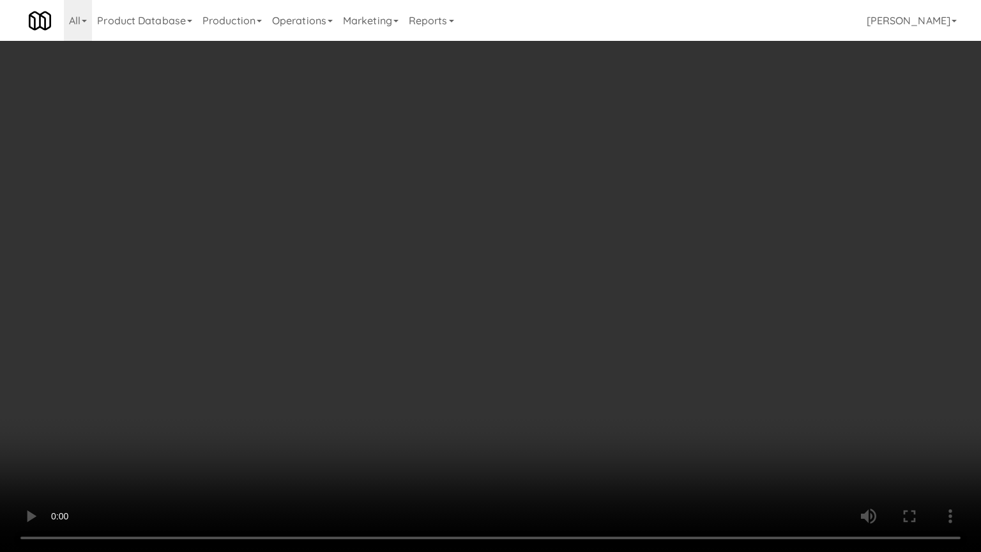
click at [591, 340] on video at bounding box center [490, 276] width 981 height 552
click at [518, 345] on video at bounding box center [490, 276] width 981 height 552
click at [555, 333] on video at bounding box center [490, 276] width 981 height 552
click at [551, 329] on video at bounding box center [490, 276] width 981 height 552
click at [572, 338] on video at bounding box center [490, 276] width 981 height 552
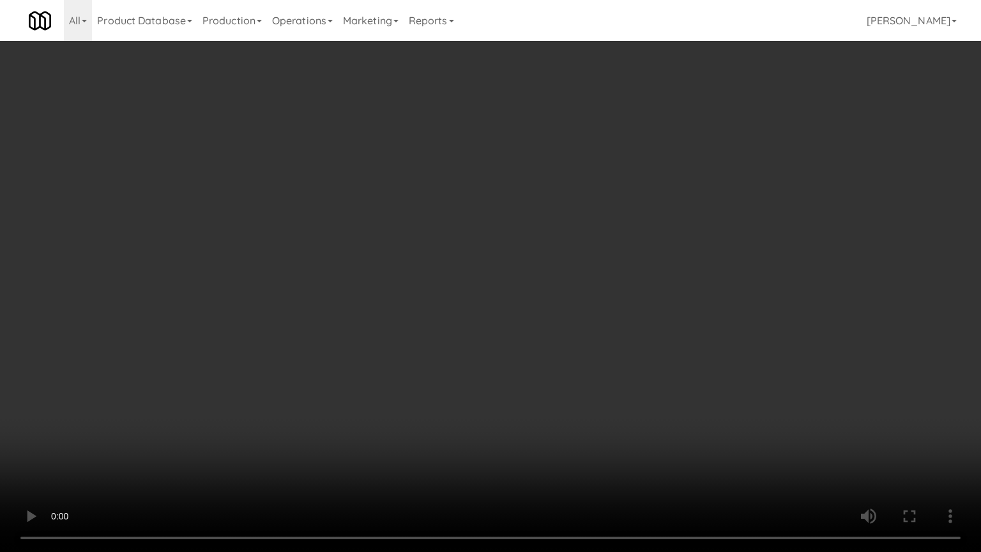
click at [499, 343] on video at bounding box center [490, 276] width 981 height 552
click at [669, 333] on video at bounding box center [490, 276] width 981 height 552
click at [456, 294] on video at bounding box center [490, 276] width 981 height 552
click at [518, 300] on video at bounding box center [490, 276] width 981 height 552
click at [448, 303] on video at bounding box center [490, 276] width 981 height 552
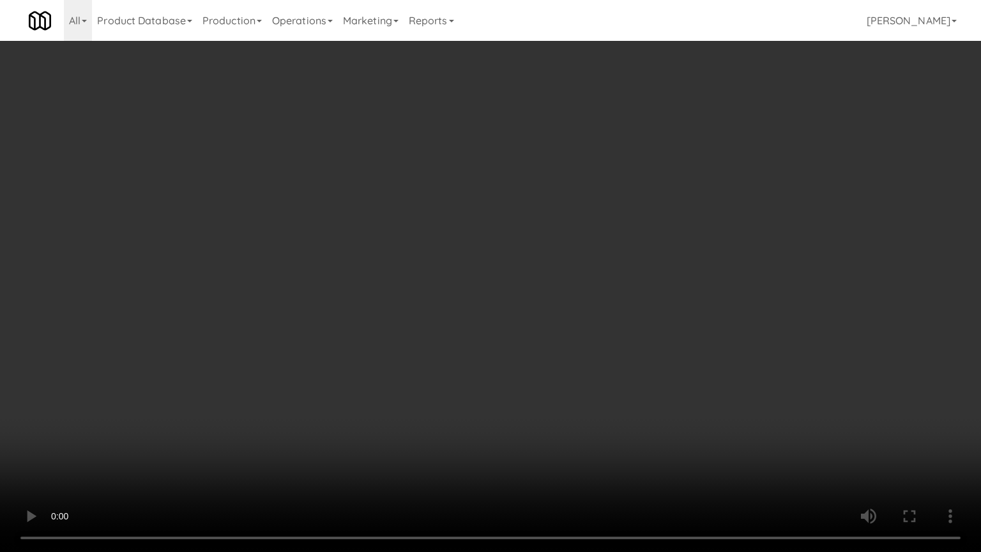
click at [488, 300] on video at bounding box center [490, 276] width 981 height 552
click at [488, 301] on video at bounding box center [490, 276] width 981 height 552
click at [525, 303] on video at bounding box center [490, 276] width 981 height 552
click at [521, 304] on video at bounding box center [490, 276] width 981 height 552
click at [524, 301] on video at bounding box center [490, 276] width 981 height 552
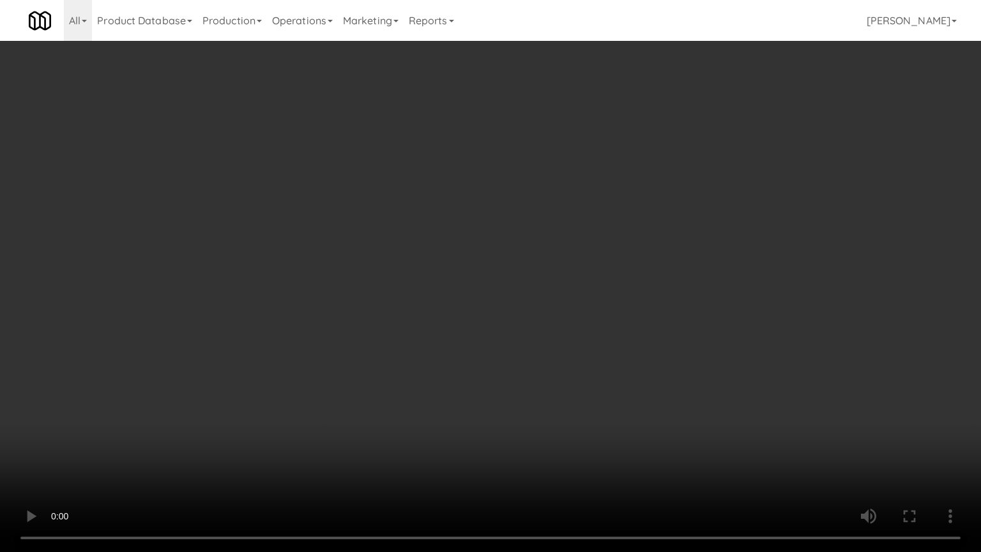
click at [525, 301] on video at bounding box center [490, 276] width 981 height 552
click at [552, 306] on video at bounding box center [490, 276] width 981 height 552
click at [568, 298] on video at bounding box center [490, 276] width 981 height 552
click at [501, 296] on video at bounding box center [490, 276] width 981 height 552
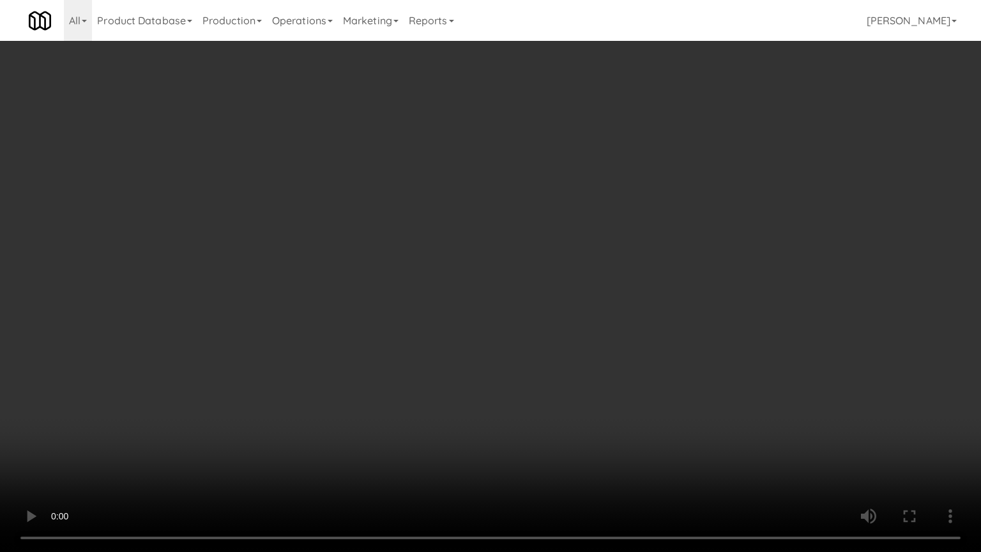
click at [508, 289] on video at bounding box center [490, 276] width 981 height 552
drag, startPoint x: 508, startPoint y: 289, endPoint x: 596, endPoint y: 186, distance: 135.4
click at [508, 289] on video at bounding box center [490, 276] width 981 height 552
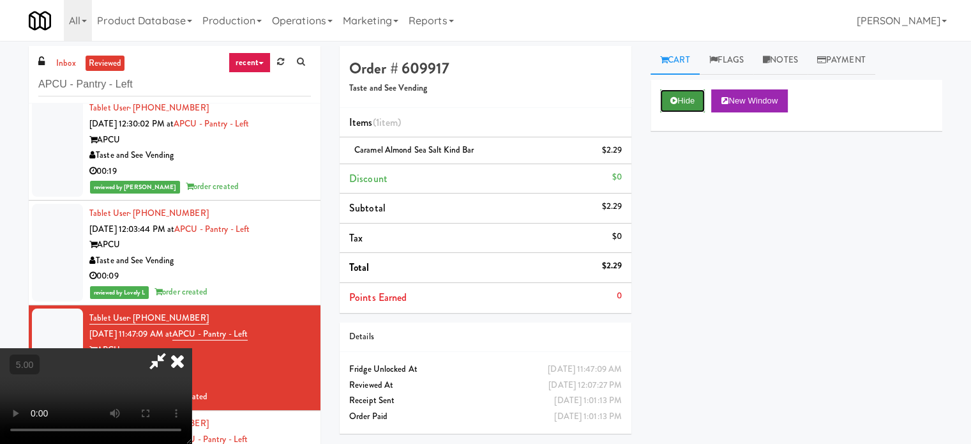
click at [675, 112] on button "Hide" at bounding box center [682, 100] width 45 height 23
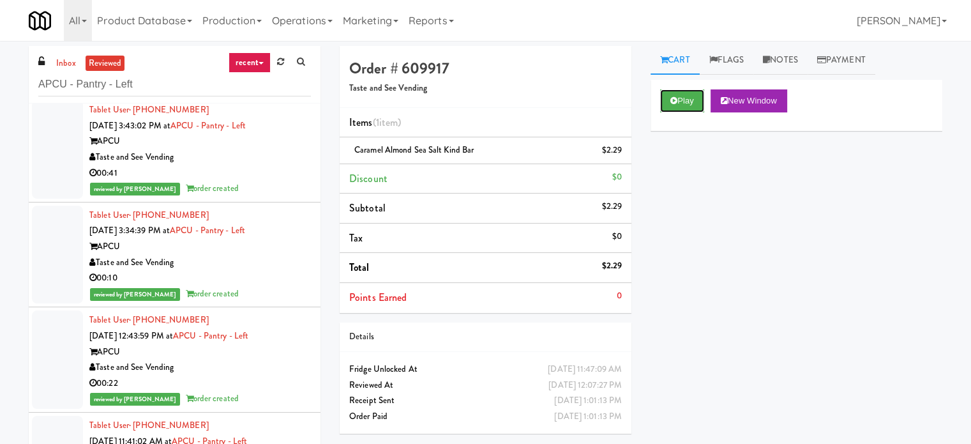
scroll to position [2554, 0]
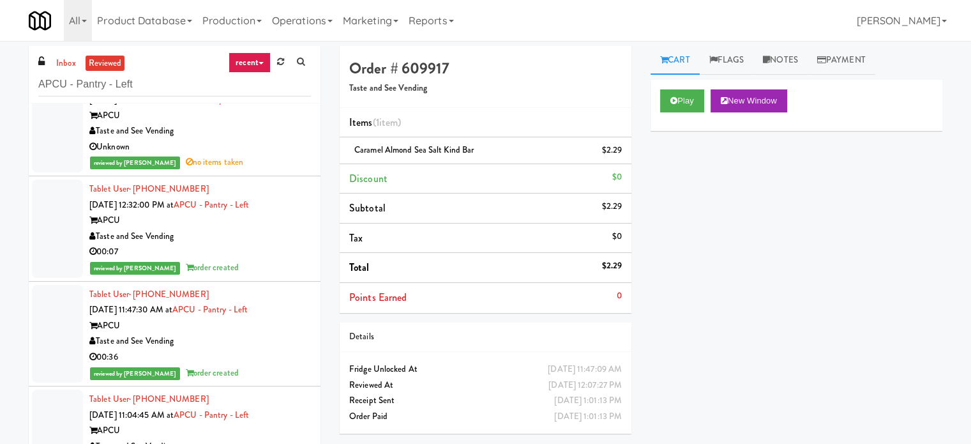
click at [261, 268] on div "reviewed by Gladys E order created" at bounding box center [200, 268] width 222 height 16
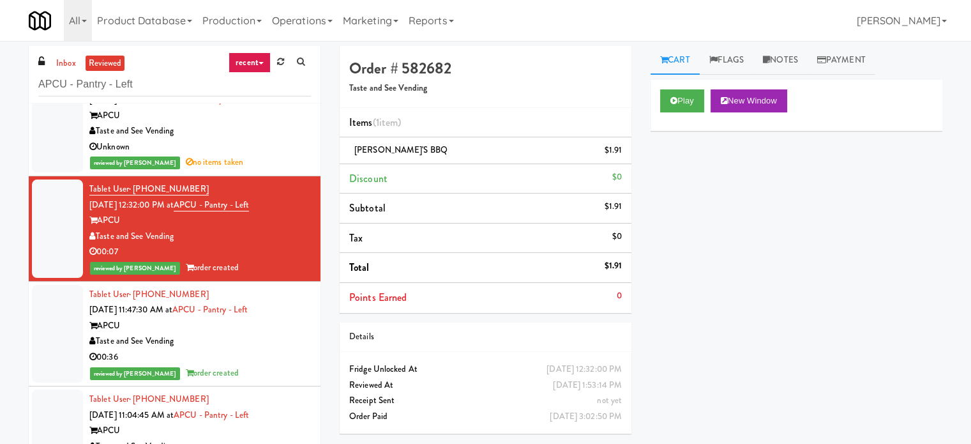
click at [267, 365] on div "reviewed by [PERSON_NAME] order created" at bounding box center [200, 373] width 222 height 16
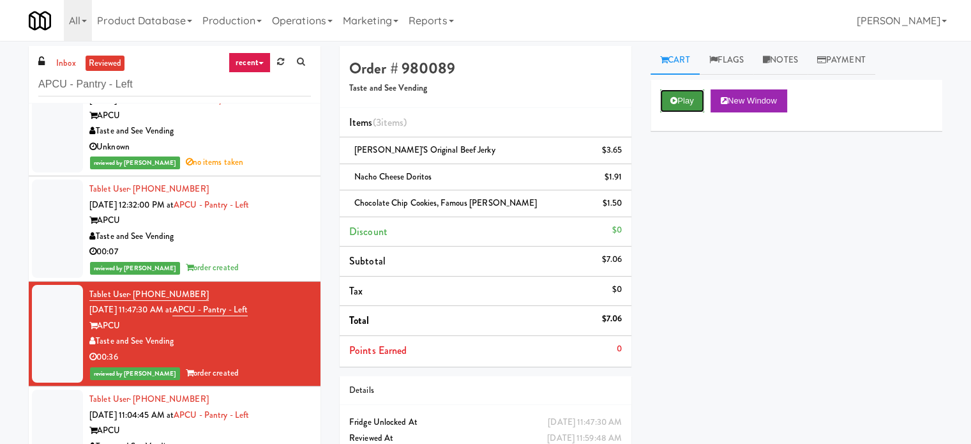
click at [672, 96] on icon at bounding box center [673, 100] width 7 height 8
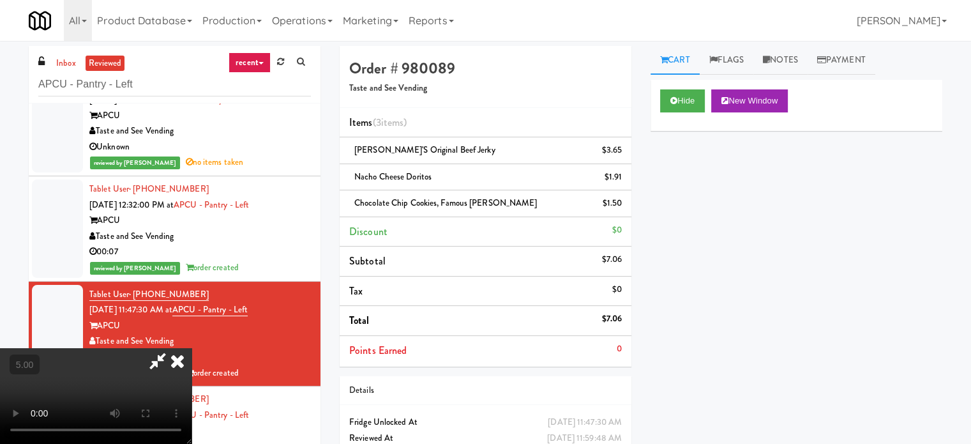
click at [192, 348] on video at bounding box center [96, 396] width 192 height 96
drag, startPoint x: 414, startPoint y: 274, endPoint x: 508, endPoint y: 276, distance: 94.5
click at [192, 348] on video at bounding box center [96, 396] width 192 height 96
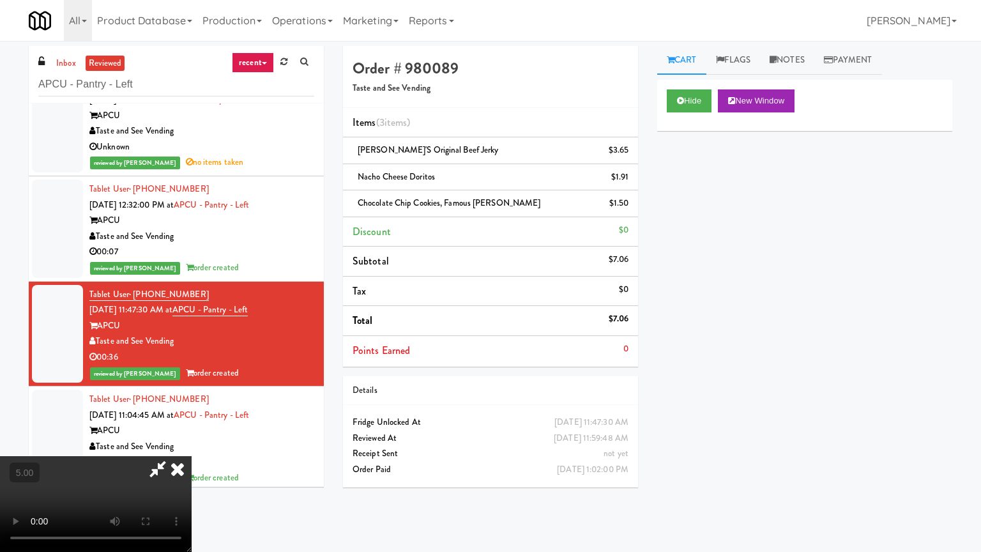
click at [192, 443] on video at bounding box center [96, 504] width 192 height 96
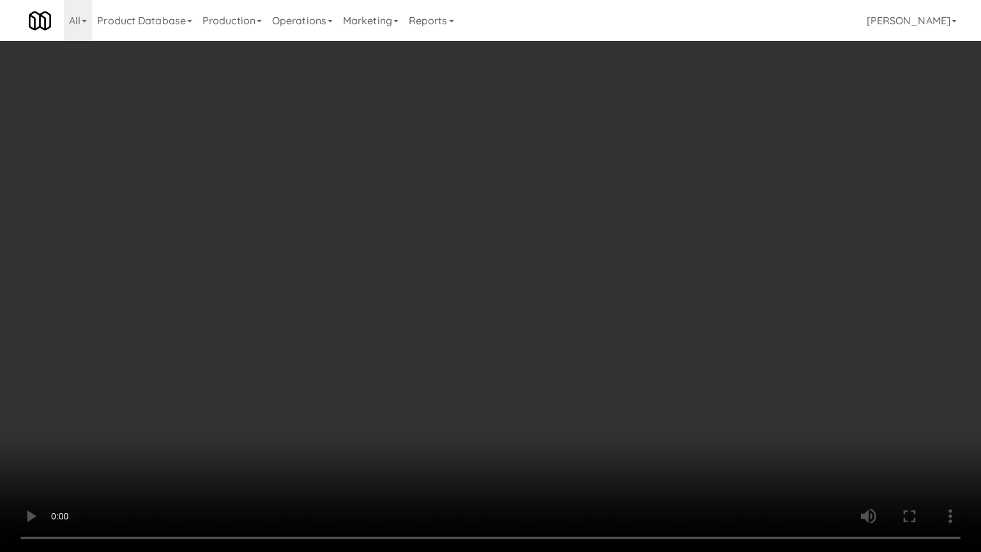
click at [490, 306] on video at bounding box center [490, 276] width 981 height 552
click at [493, 297] on video at bounding box center [490, 276] width 981 height 552
click at [500, 300] on video at bounding box center [490, 276] width 981 height 552
click at [544, 262] on video at bounding box center [490, 276] width 981 height 552
click at [544, 260] on video at bounding box center [490, 276] width 981 height 552
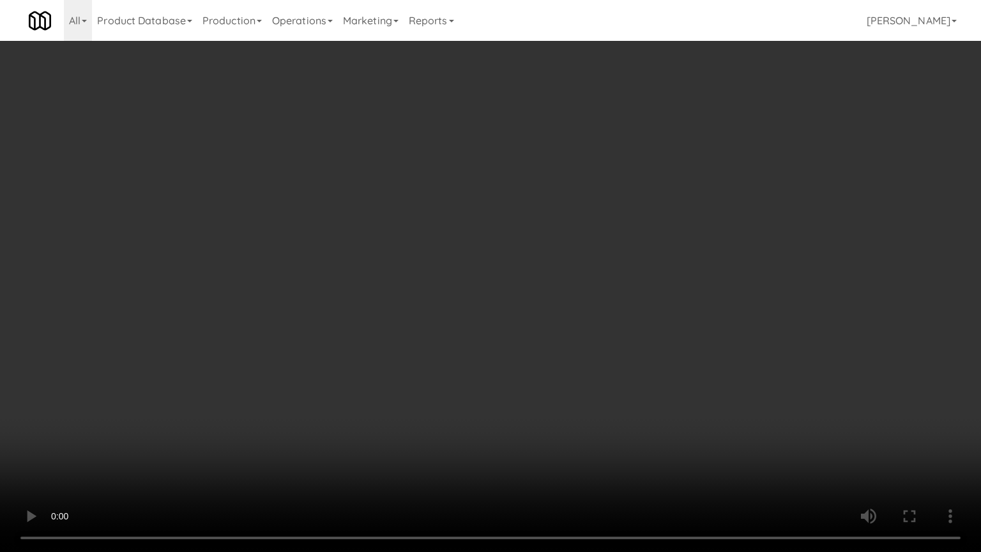
click at [544, 256] on video at bounding box center [490, 276] width 981 height 552
click at [544, 257] on video at bounding box center [490, 276] width 981 height 552
click at [573, 266] on video at bounding box center [490, 276] width 981 height 552
click at [552, 271] on video at bounding box center [490, 276] width 981 height 552
click at [527, 253] on video at bounding box center [490, 276] width 981 height 552
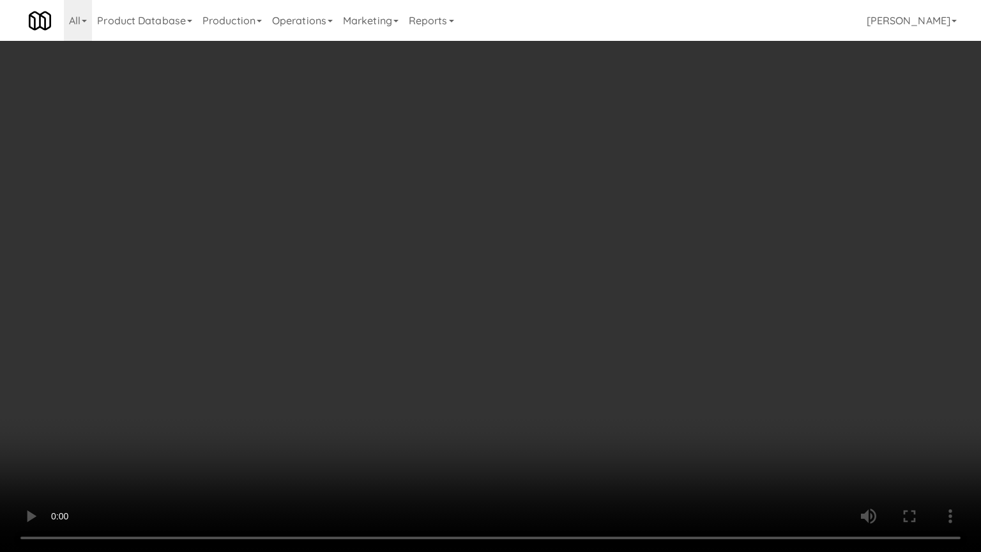
click at [527, 253] on video at bounding box center [490, 276] width 981 height 552
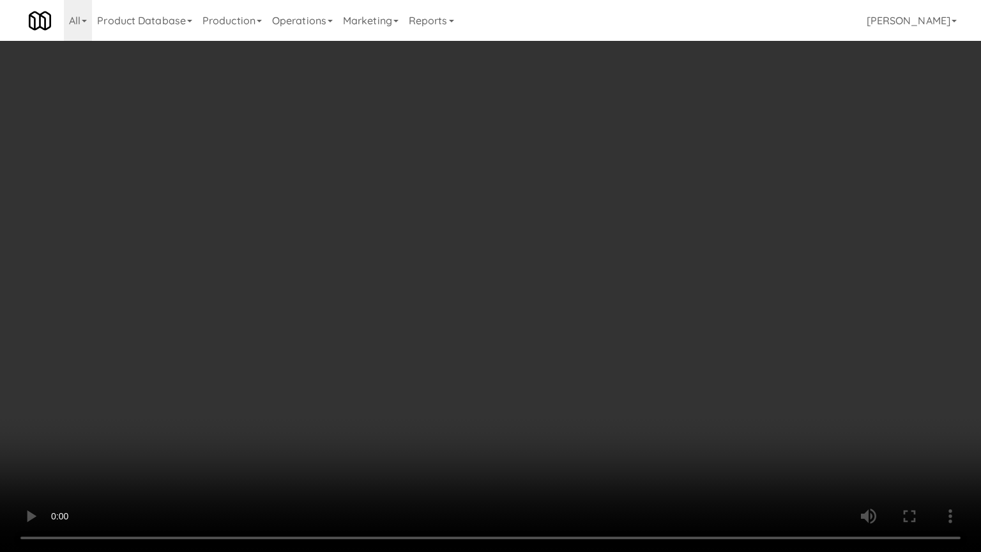
click at [548, 256] on video at bounding box center [490, 276] width 981 height 552
click at [516, 259] on video at bounding box center [490, 276] width 981 height 552
click at [547, 278] on video at bounding box center [490, 276] width 981 height 552
click at [540, 277] on video at bounding box center [490, 276] width 981 height 552
click at [559, 276] on video at bounding box center [490, 276] width 981 height 552
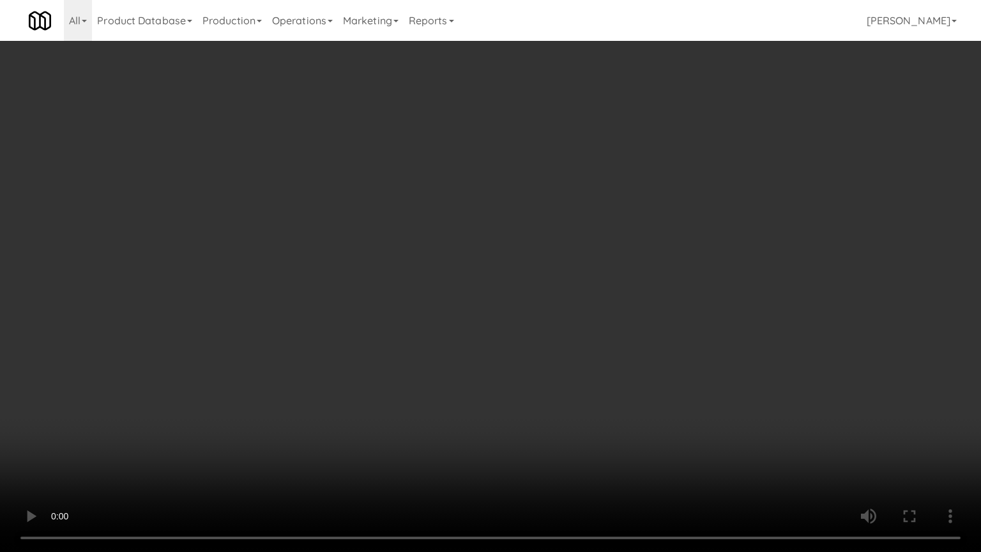
click at [559, 276] on video at bounding box center [490, 276] width 981 height 552
click at [551, 266] on video at bounding box center [490, 276] width 981 height 552
click at [555, 262] on video at bounding box center [490, 276] width 981 height 552
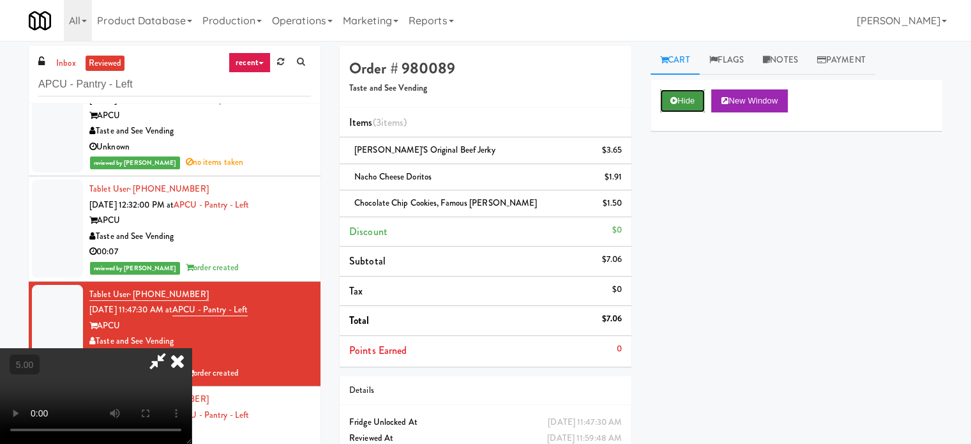
drag, startPoint x: 692, startPoint y: 102, endPoint x: 505, endPoint y: 151, distance: 193.3
click at [693, 102] on button "Hide" at bounding box center [682, 100] width 45 height 23
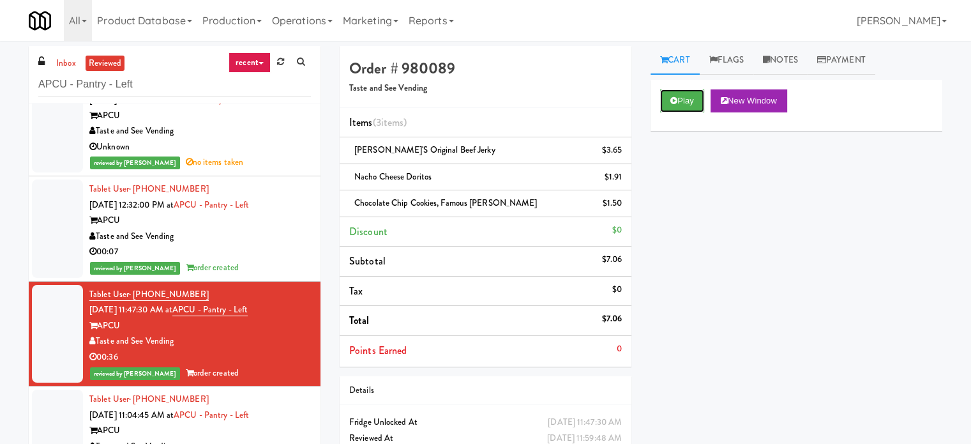
scroll to position [2873, 0]
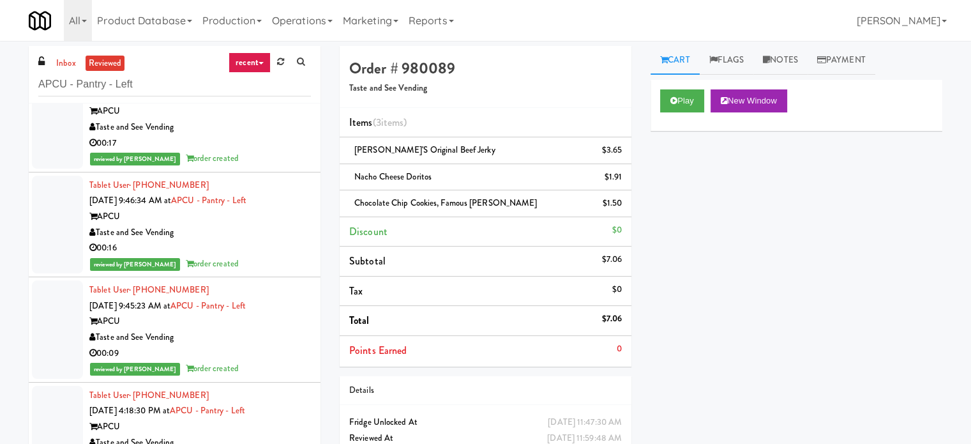
drag, startPoint x: 257, startPoint y: 141, endPoint x: 294, endPoint y: 151, distance: 37.6
click at [260, 141] on div "00:17" at bounding box center [200, 143] width 222 height 16
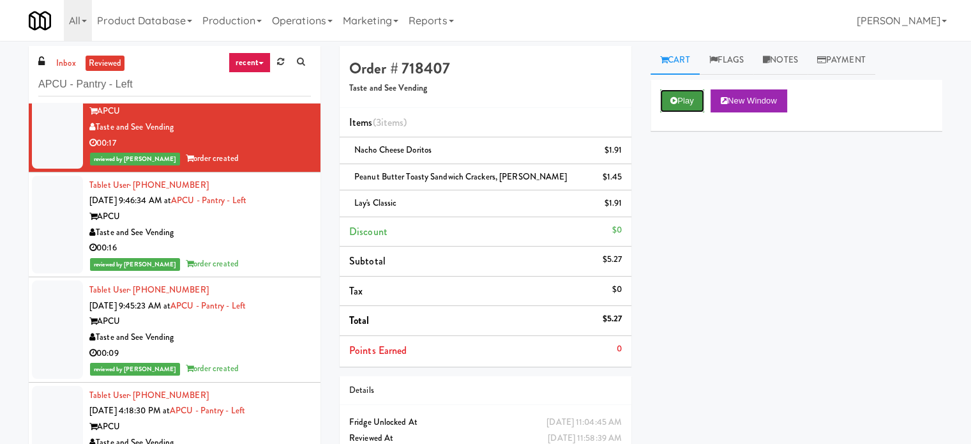
click at [683, 102] on button "Play" at bounding box center [682, 100] width 44 height 23
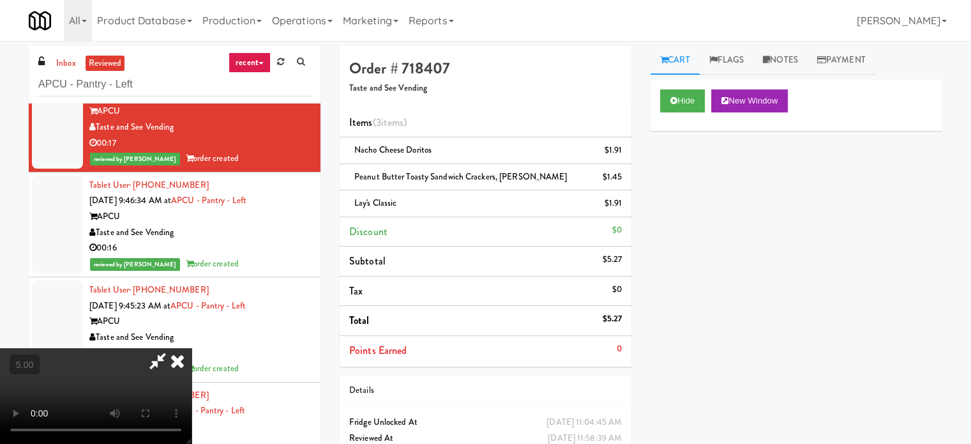
click at [192, 348] on video at bounding box center [96, 396] width 192 height 96
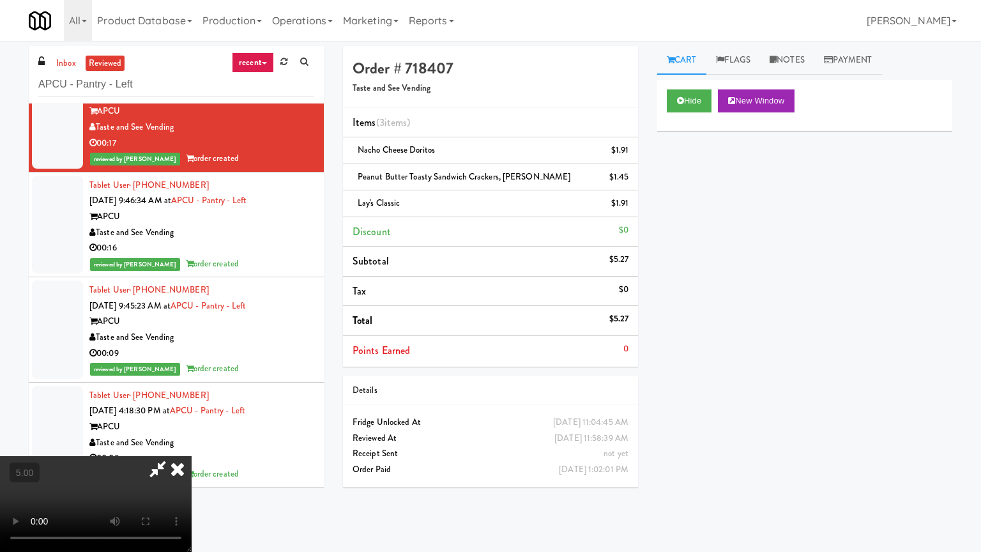
click at [192, 443] on video at bounding box center [96, 504] width 192 height 96
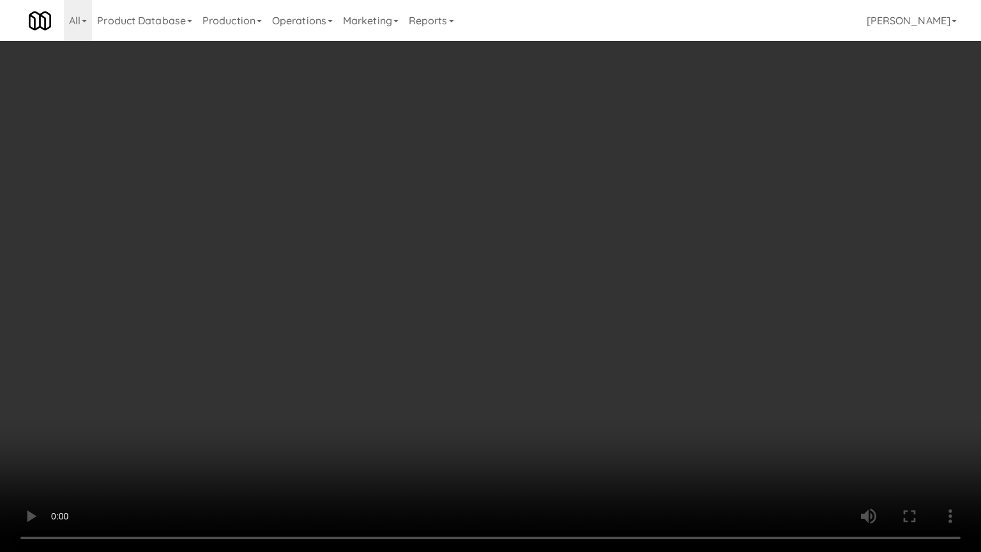
click at [380, 394] on video at bounding box center [490, 276] width 981 height 552
click at [470, 332] on video at bounding box center [490, 276] width 981 height 552
click at [335, 417] on video at bounding box center [490, 276] width 981 height 552
click at [379, 335] on video at bounding box center [490, 276] width 981 height 552
drag, startPoint x: 219, startPoint y: 373, endPoint x: 243, endPoint y: 356, distance: 29.2
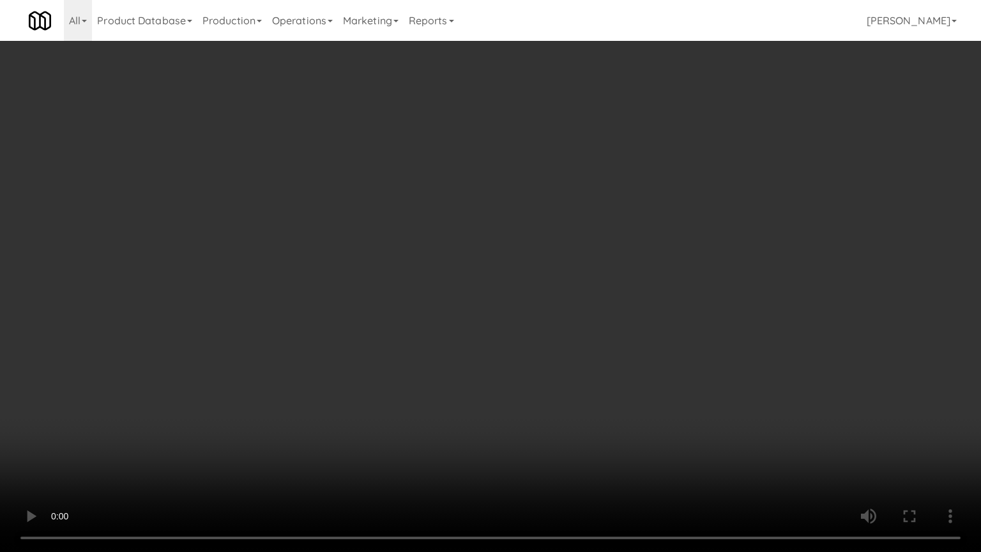
click at [220, 373] on video at bounding box center [490, 276] width 981 height 552
click at [359, 305] on video at bounding box center [490, 276] width 981 height 552
click at [361, 306] on video at bounding box center [490, 276] width 981 height 552
click at [360, 308] on video at bounding box center [490, 276] width 981 height 552
click at [404, 310] on video at bounding box center [490, 276] width 981 height 552
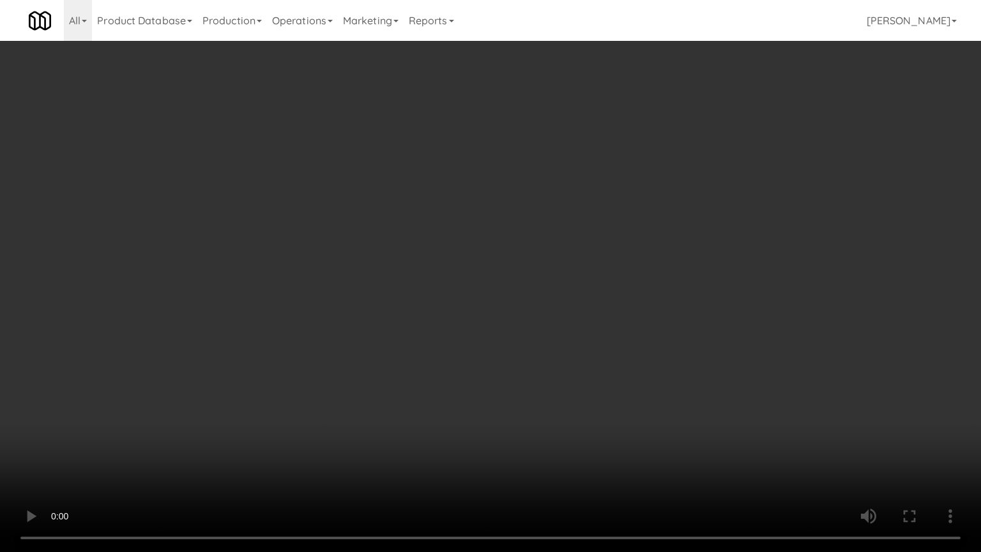
click at [404, 306] on video at bounding box center [490, 276] width 981 height 552
click at [405, 306] on video at bounding box center [490, 276] width 981 height 552
click at [475, 319] on video at bounding box center [490, 276] width 981 height 552
click at [471, 319] on video at bounding box center [490, 276] width 981 height 552
click at [479, 314] on video at bounding box center [490, 276] width 981 height 552
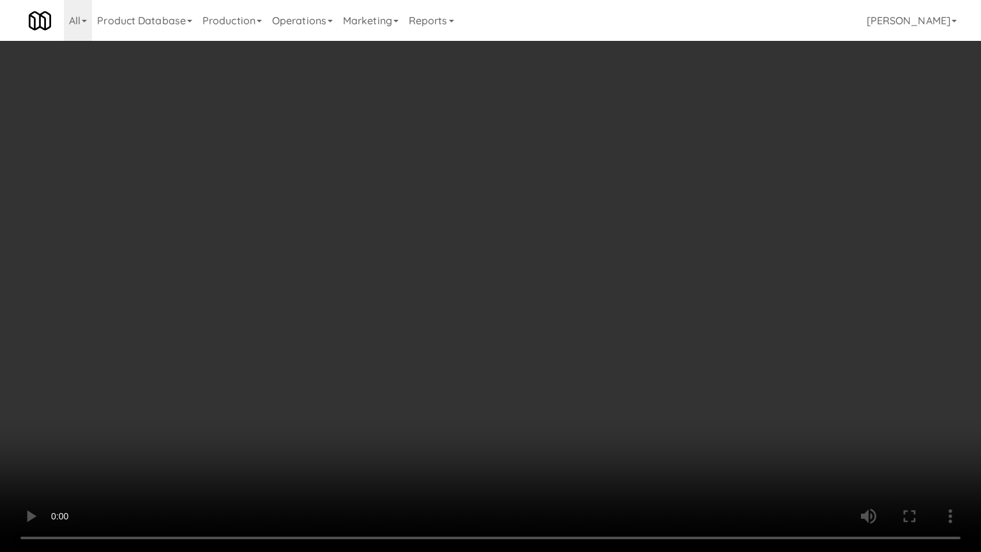
click at [479, 314] on video at bounding box center [490, 276] width 981 height 552
click at [478, 312] on video at bounding box center [490, 276] width 981 height 552
click at [479, 308] on video at bounding box center [490, 276] width 981 height 552
click at [480, 308] on video at bounding box center [490, 276] width 981 height 552
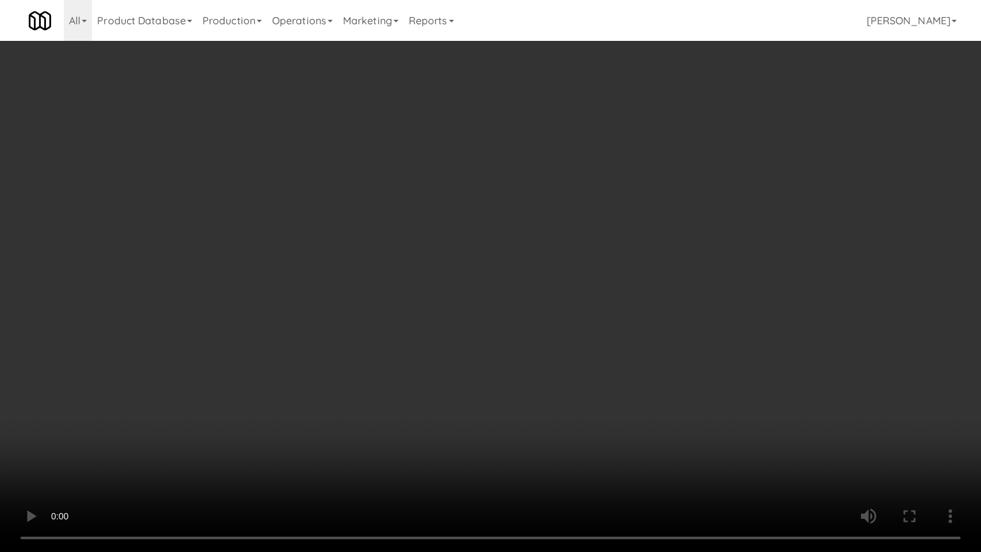
click at [487, 294] on video at bounding box center [490, 276] width 981 height 552
drag, startPoint x: 545, startPoint y: 404, endPoint x: 478, endPoint y: 318, distance: 108.3
click at [544, 402] on video at bounding box center [490, 276] width 981 height 552
click at [476, 314] on video at bounding box center [490, 276] width 981 height 552
click at [596, 443] on video at bounding box center [490, 276] width 981 height 552
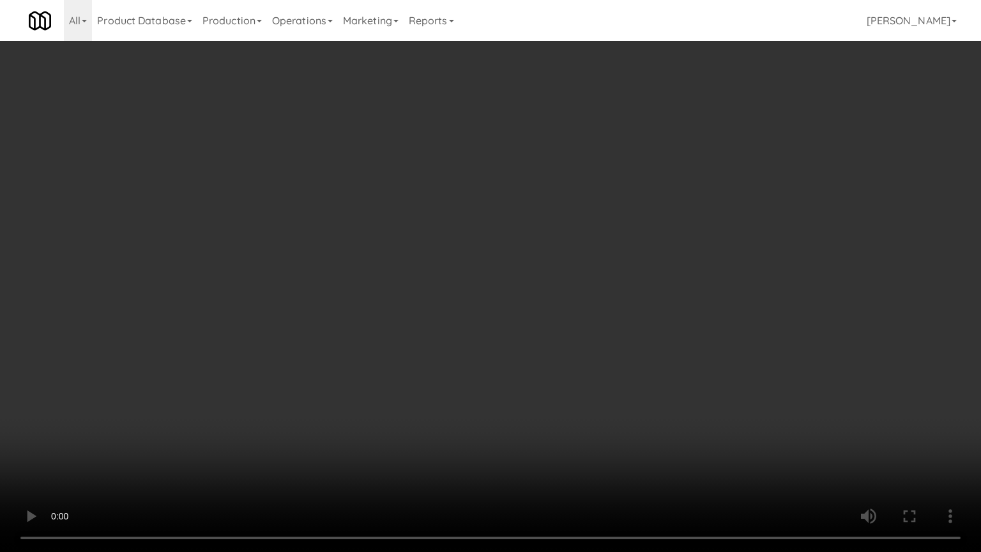
click at [498, 390] on video at bounding box center [490, 276] width 981 height 552
click at [434, 443] on video at bounding box center [490, 276] width 981 height 552
click at [419, 352] on video at bounding box center [490, 276] width 981 height 552
click at [447, 352] on video at bounding box center [490, 276] width 981 height 552
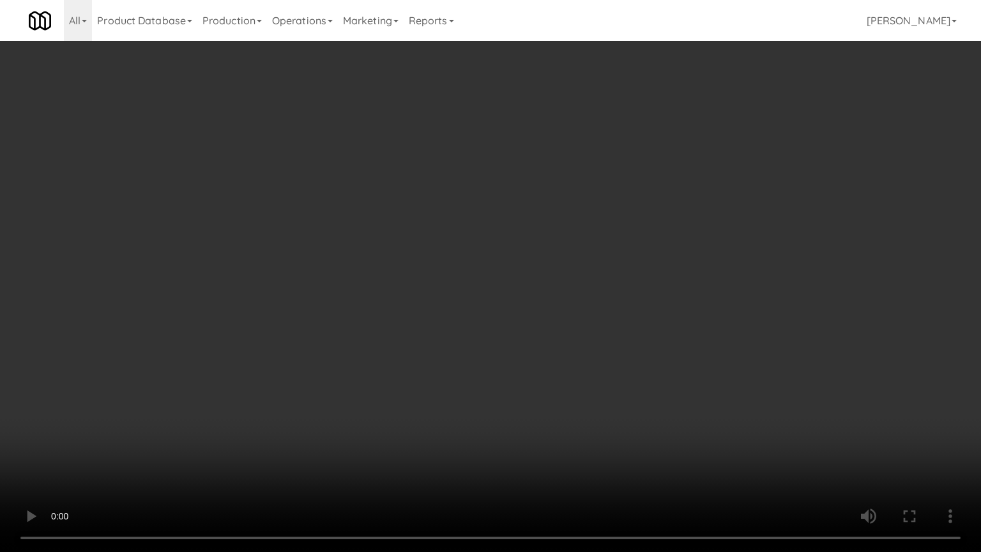
click at [391, 333] on video at bounding box center [490, 276] width 981 height 552
click at [424, 331] on video at bounding box center [490, 276] width 981 height 552
click at [421, 335] on video at bounding box center [490, 276] width 981 height 552
click at [462, 335] on video at bounding box center [490, 276] width 981 height 552
click at [434, 331] on video at bounding box center [490, 276] width 981 height 552
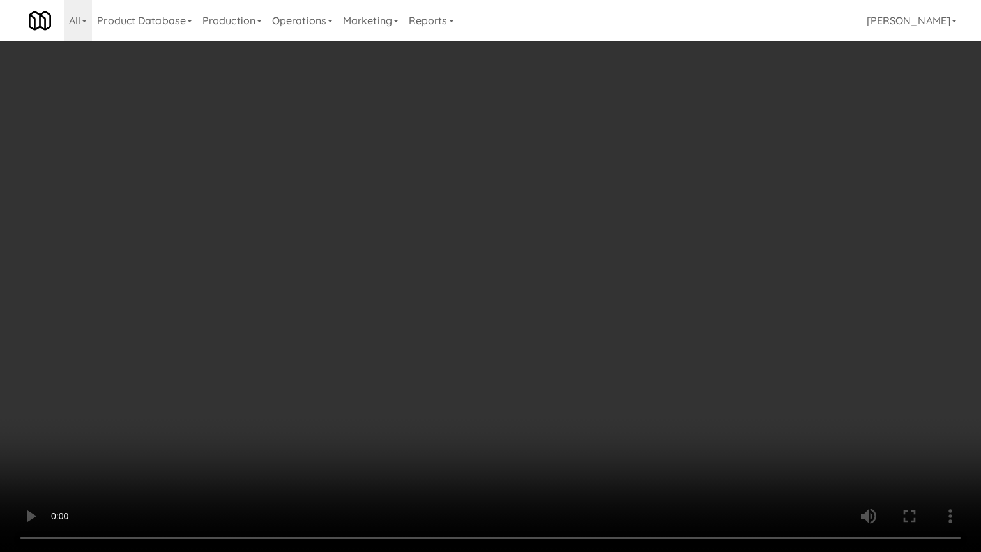
click at [478, 335] on video at bounding box center [490, 276] width 981 height 552
click at [458, 331] on video at bounding box center [490, 276] width 981 height 552
click at [479, 329] on video at bounding box center [490, 276] width 981 height 552
drag, startPoint x: 480, startPoint y: 329, endPoint x: 530, endPoint y: 315, distance: 51.7
click at [481, 328] on video at bounding box center [490, 276] width 981 height 552
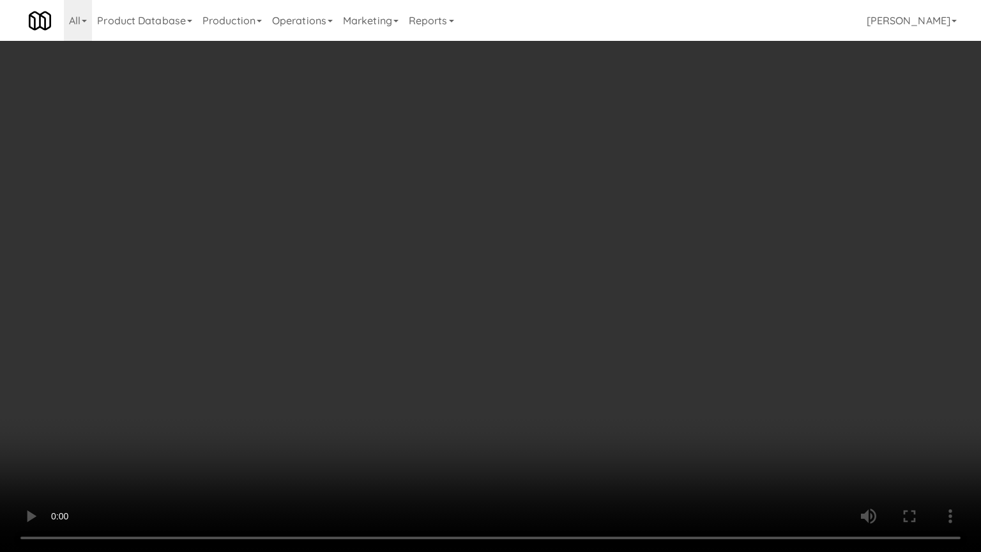
click at [565, 278] on video at bounding box center [490, 276] width 981 height 552
click at [567, 275] on video at bounding box center [490, 276] width 981 height 552
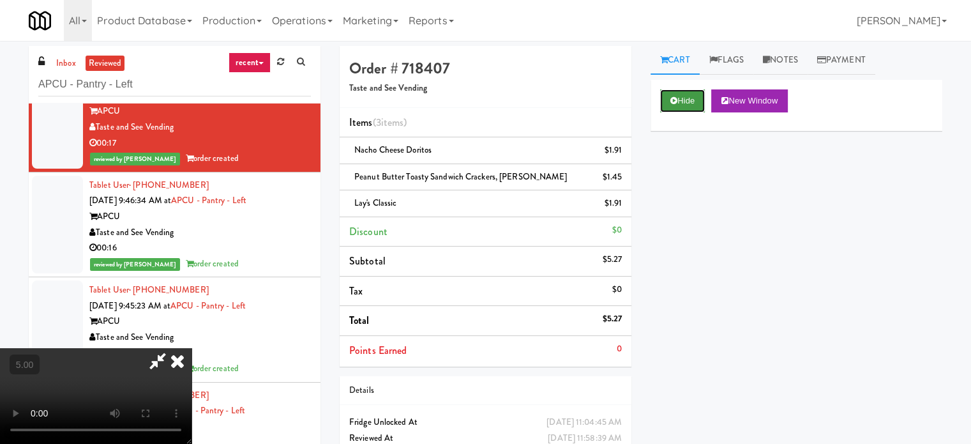
click at [694, 109] on button "Hide" at bounding box center [682, 100] width 45 height 23
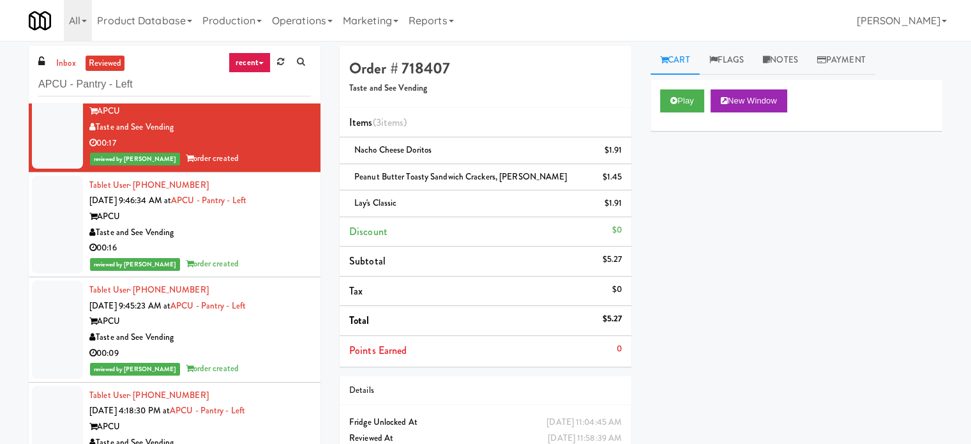
click at [252, 259] on div "reviewed by [PERSON_NAME] order created" at bounding box center [200, 264] width 222 height 16
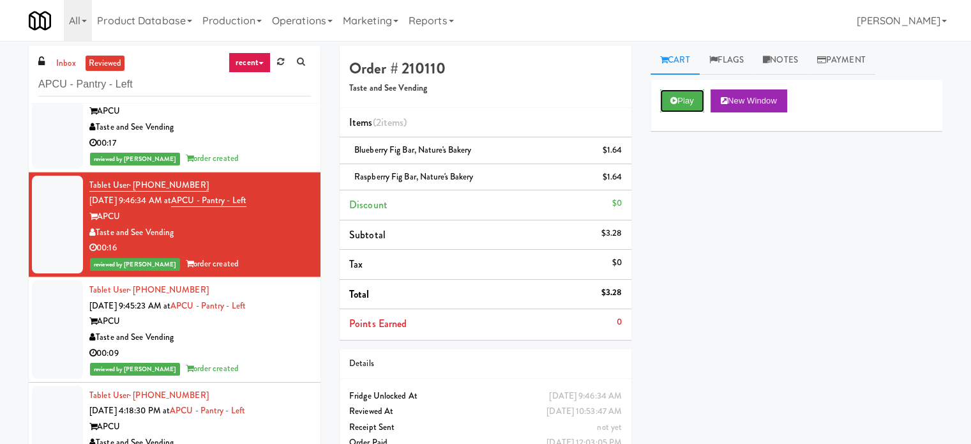
drag, startPoint x: 686, startPoint y: 93, endPoint x: 624, endPoint y: 112, distance: 65.0
click at [686, 93] on button "Play" at bounding box center [682, 100] width 44 height 23
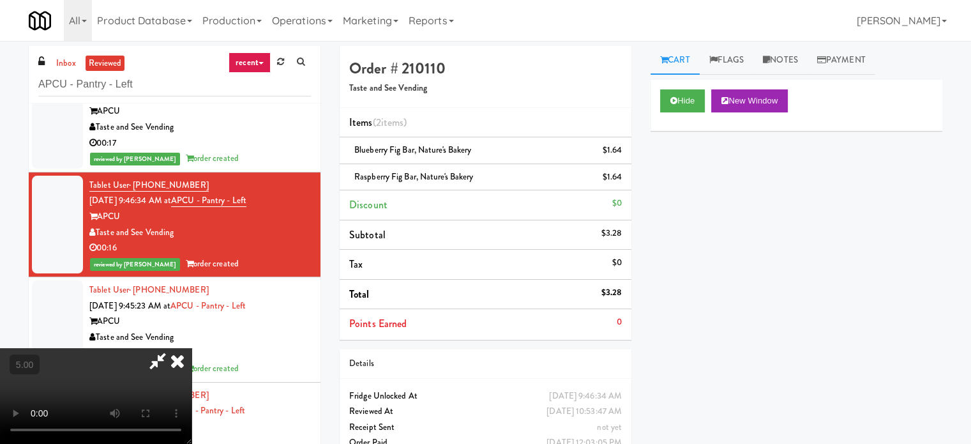
click at [192, 348] on video at bounding box center [96, 396] width 192 height 96
drag, startPoint x: 398, startPoint y: 267, endPoint x: 435, endPoint y: 259, distance: 37.8
click at [192, 348] on video at bounding box center [96, 396] width 192 height 96
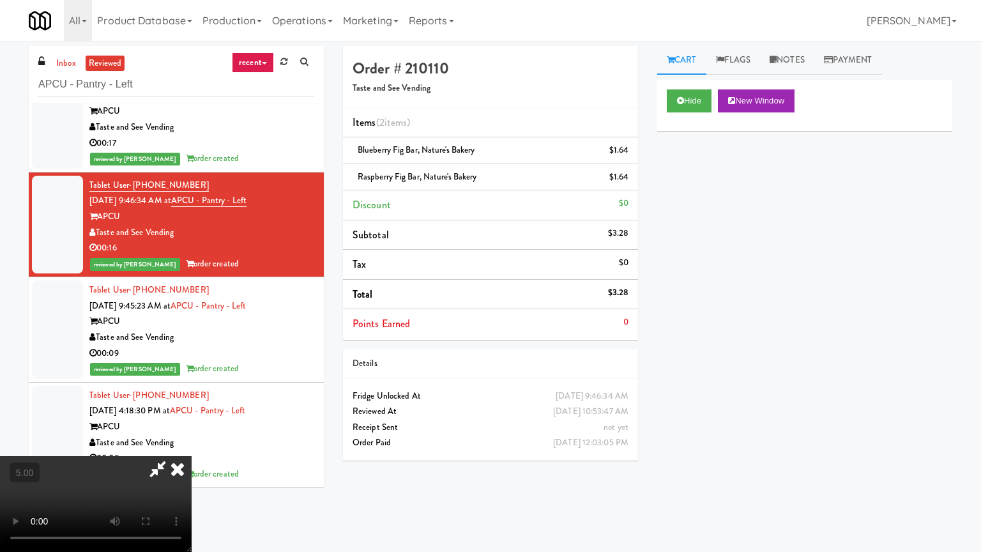
click at [192, 443] on video at bounding box center [96, 504] width 192 height 96
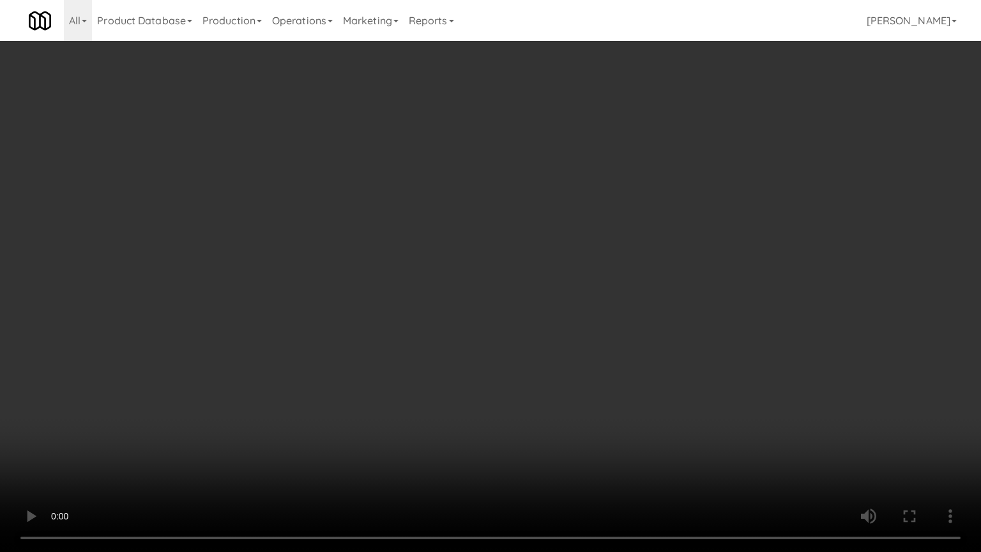
click at [437, 259] on video at bounding box center [490, 276] width 981 height 552
click at [456, 271] on video at bounding box center [490, 276] width 981 height 552
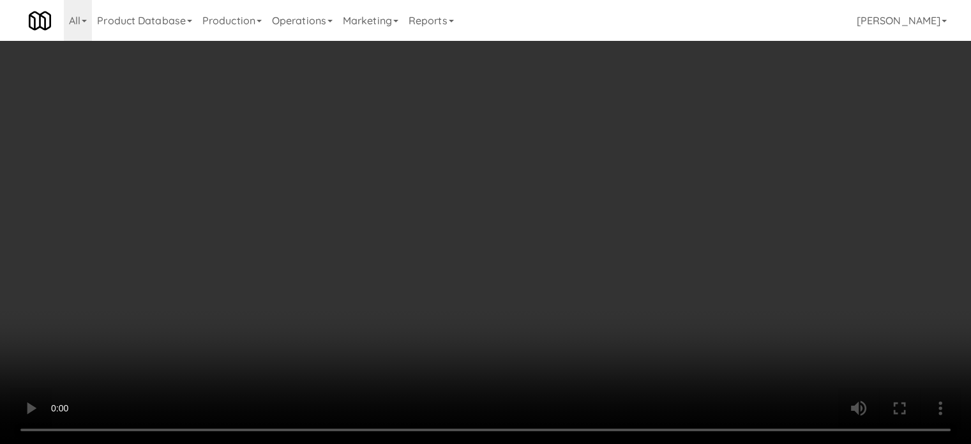
click at [360, 216] on video at bounding box center [485, 222] width 971 height 444
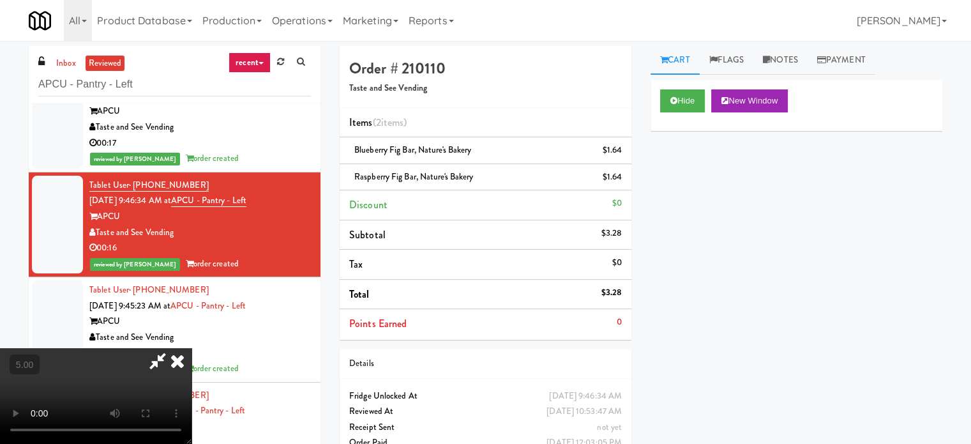
click at [192, 348] on video at bounding box center [96, 396] width 192 height 96
drag, startPoint x: 360, startPoint y: 215, endPoint x: 389, endPoint y: 255, distance: 49.8
click at [192, 348] on video at bounding box center [96, 396] width 192 height 96
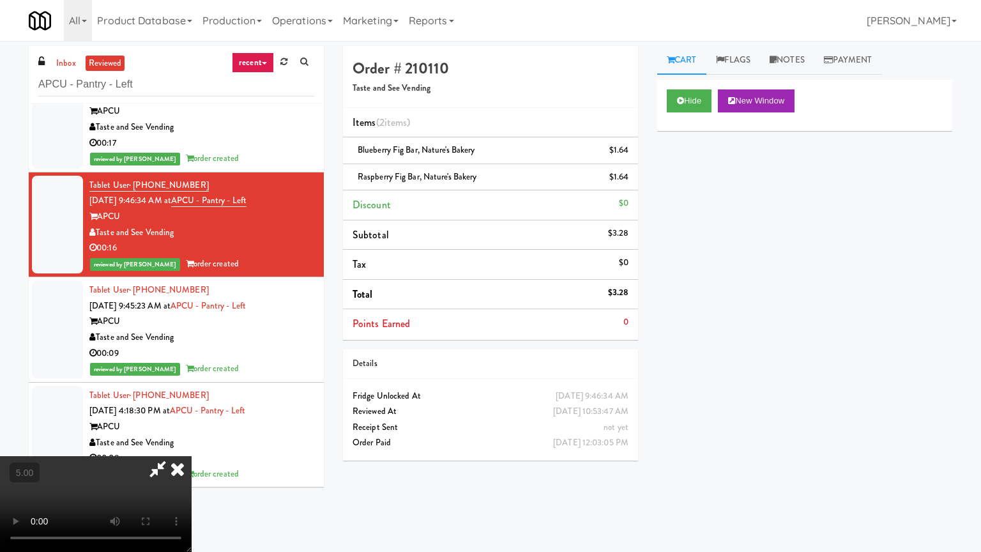
click at [192, 443] on video at bounding box center [96, 504] width 192 height 96
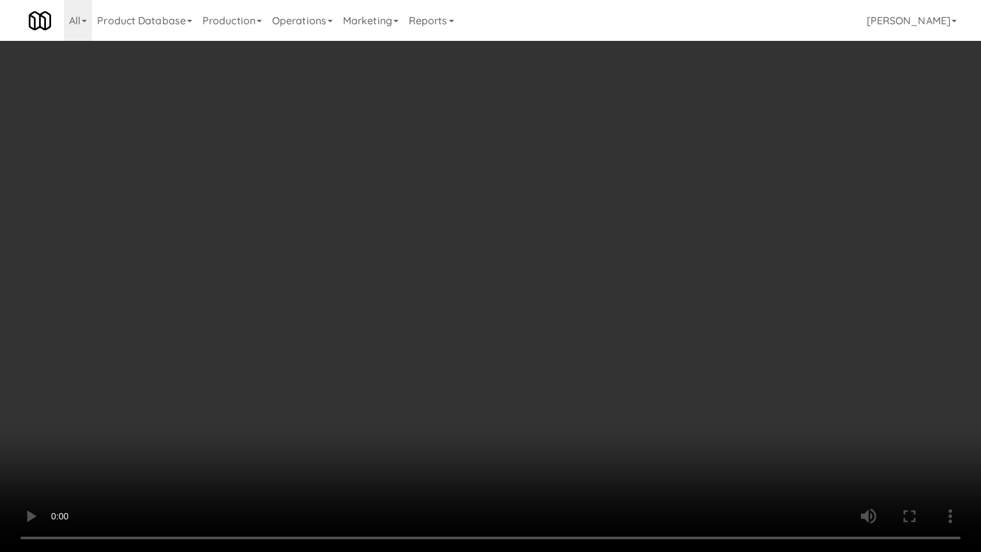
click at [426, 254] on video at bounding box center [490, 276] width 981 height 552
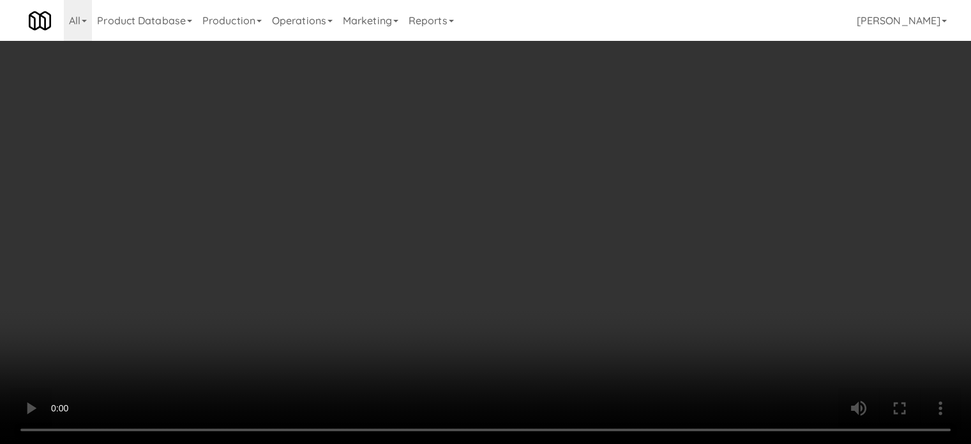
click at [426, 177] on video at bounding box center [485, 222] width 971 height 444
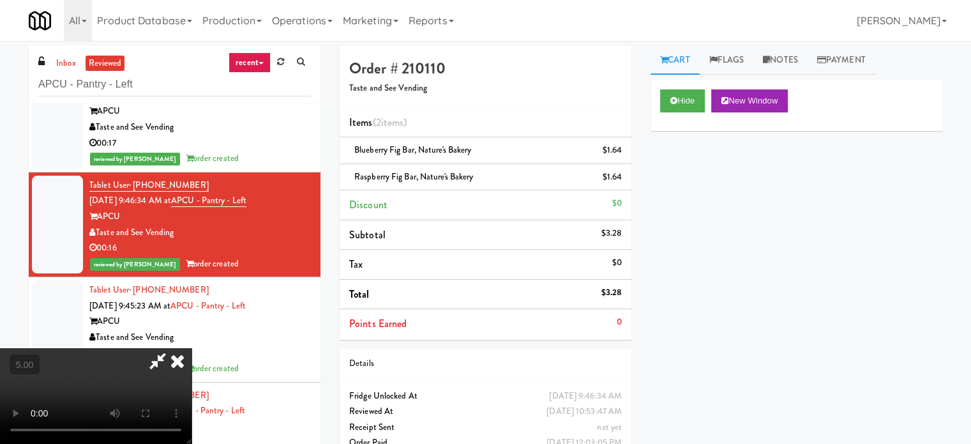
click at [192, 348] on video at bounding box center [96, 396] width 192 height 96
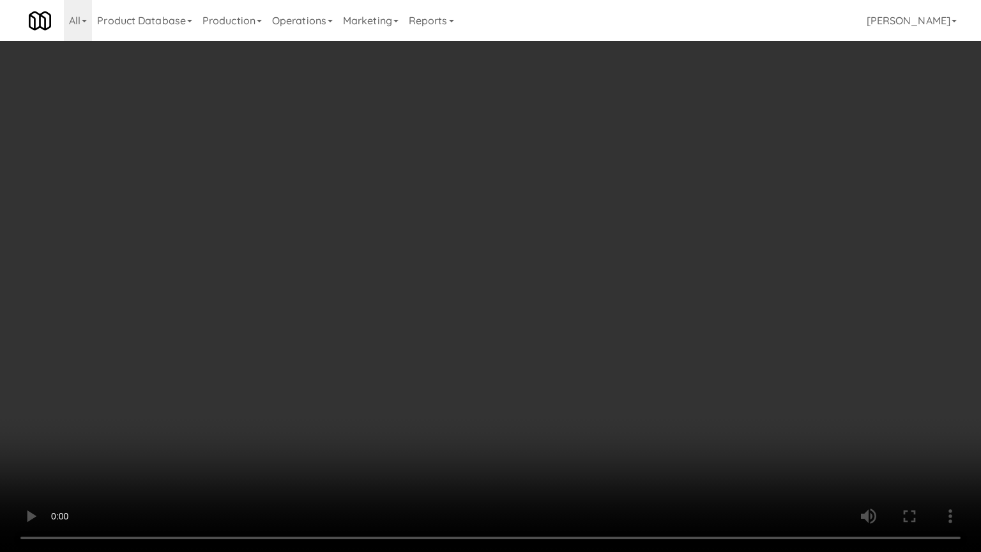
click at [704, 405] on video at bounding box center [490, 276] width 981 height 552
click at [546, 361] on video at bounding box center [490, 276] width 981 height 552
click at [543, 360] on video at bounding box center [490, 276] width 981 height 552
click at [546, 363] on video at bounding box center [490, 276] width 981 height 552
click at [545, 360] on video at bounding box center [490, 276] width 981 height 552
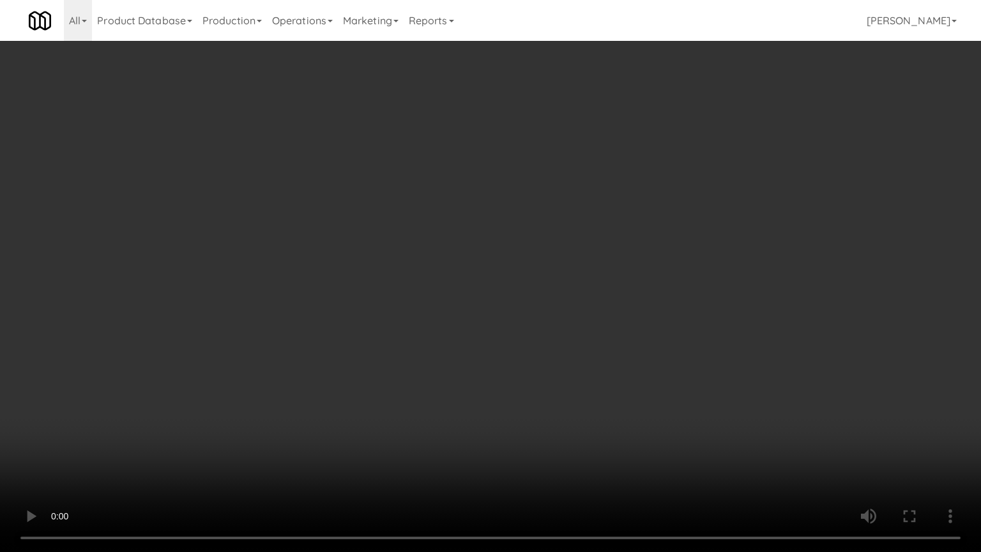
click at [541, 355] on video at bounding box center [490, 276] width 981 height 552
drag, startPoint x: 548, startPoint y: 350, endPoint x: 751, endPoint y: 183, distance: 263.2
click at [561, 340] on video at bounding box center [490, 276] width 981 height 552
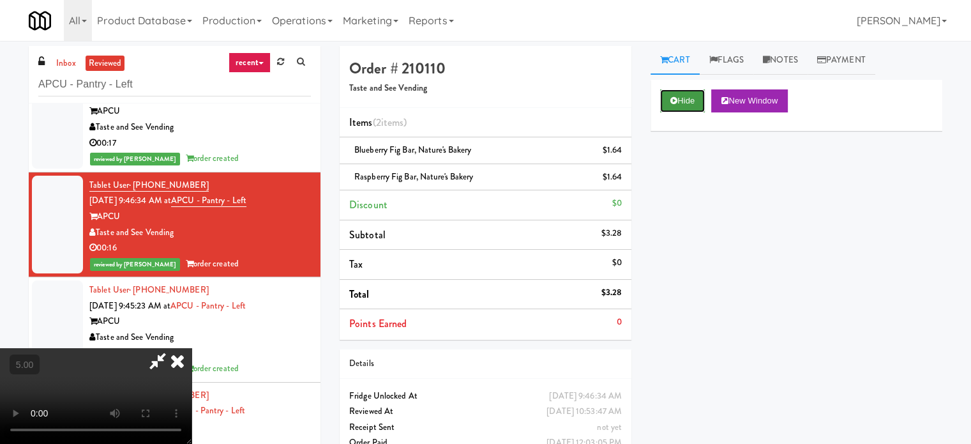
click at [685, 104] on button "Hide" at bounding box center [682, 100] width 45 height 23
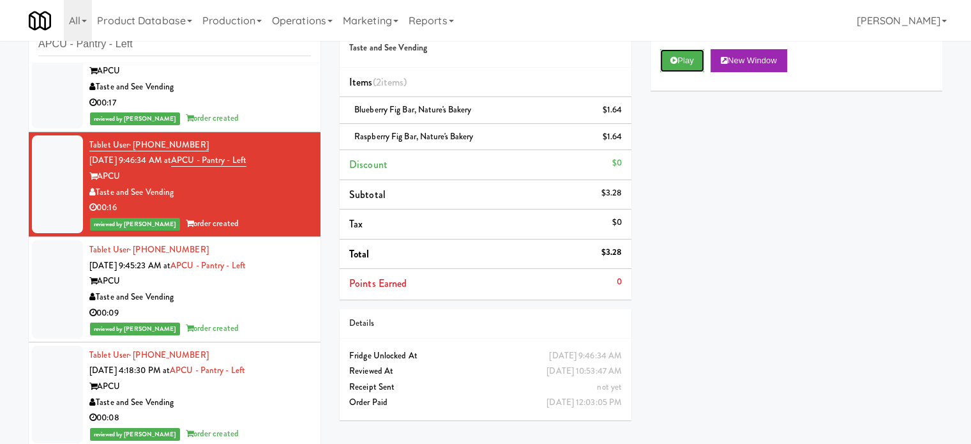
scroll to position [52, 0]
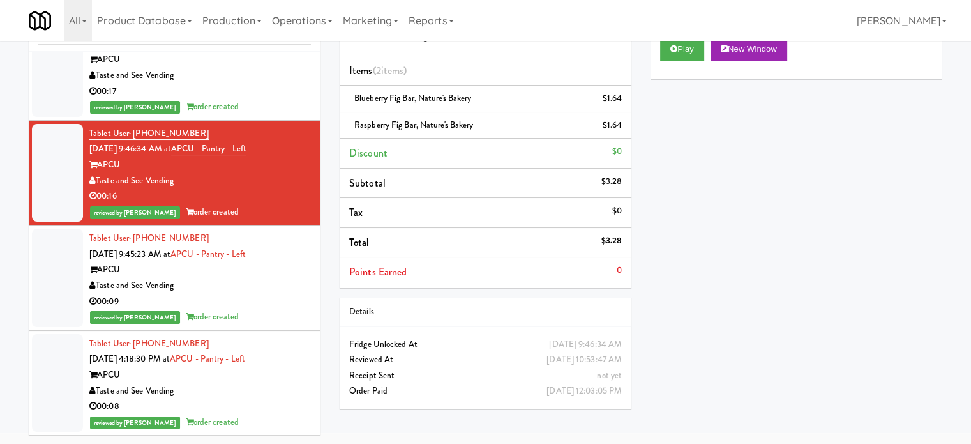
click at [211, 280] on div "Taste and See Vending" at bounding box center [200, 286] width 222 height 16
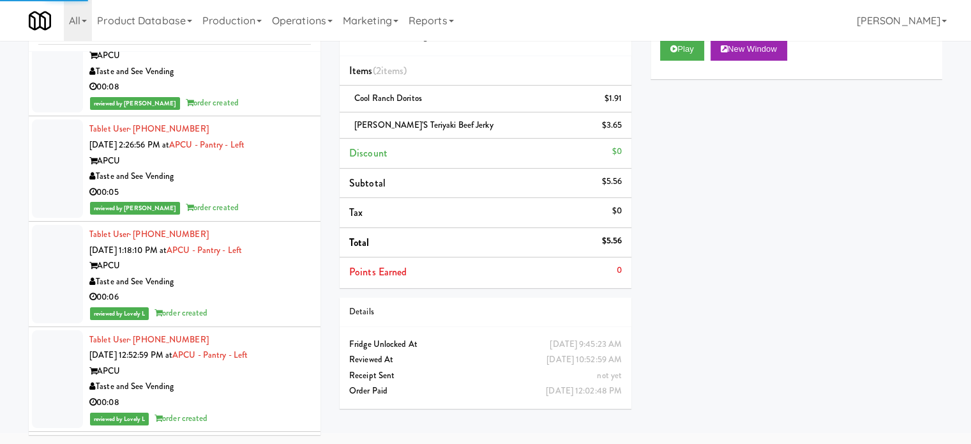
scroll to position [2873, 0]
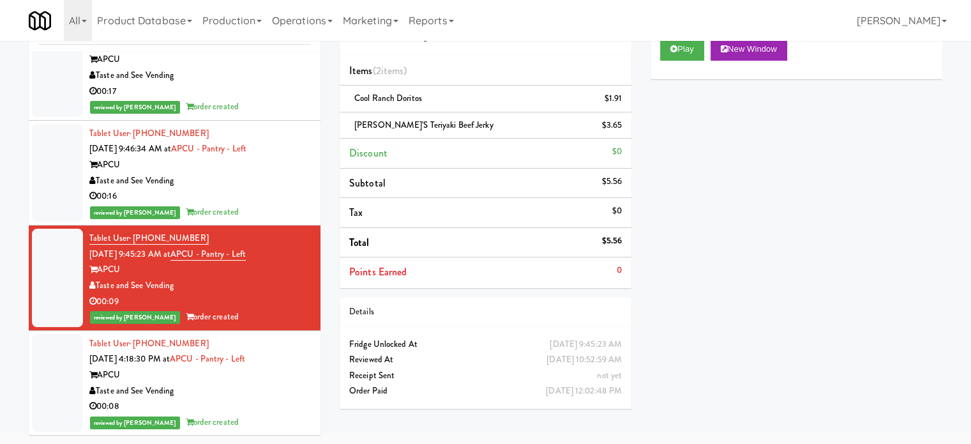
click at [278, 405] on div "00:08" at bounding box center [200, 406] width 222 height 16
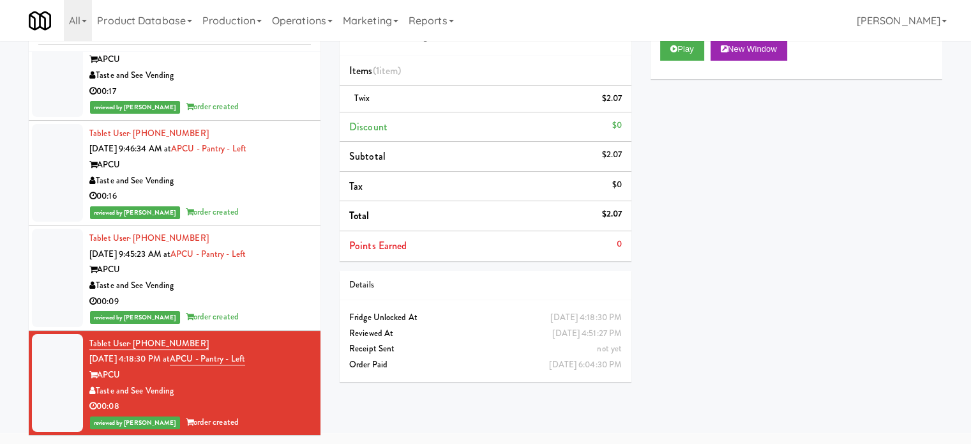
click at [275, 313] on div "reviewed by [PERSON_NAME] order created" at bounding box center [200, 317] width 222 height 16
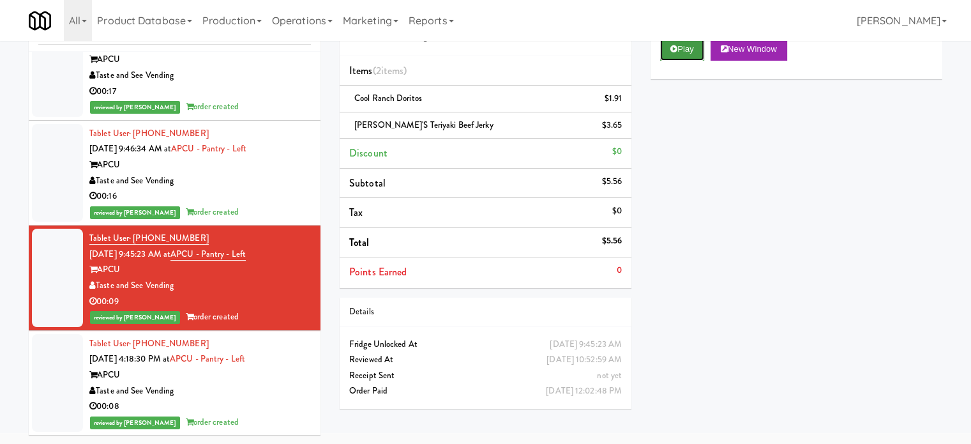
click at [701, 53] on button "Play" at bounding box center [682, 49] width 44 height 23
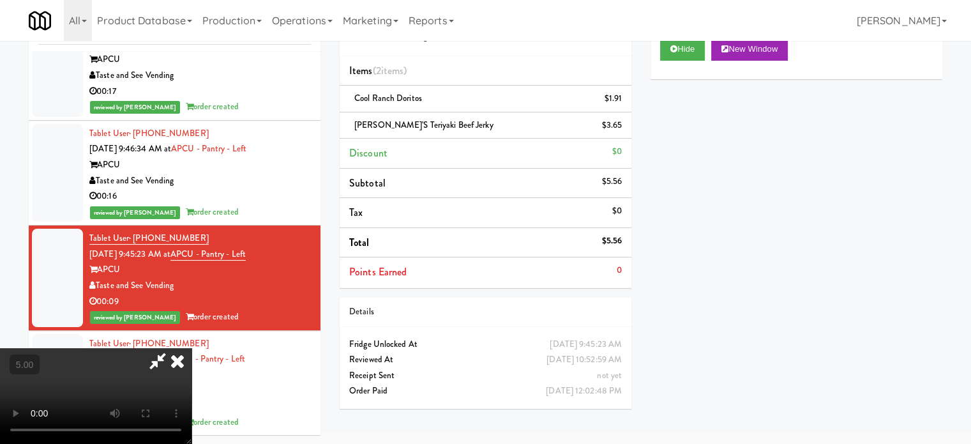
click at [192, 348] on video at bounding box center [96, 396] width 192 height 96
drag, startPoint x: 435, startPoint y: 291, endPoint x: 442, endPoint y: 288, distance: 7.7
click at [192, 348] on video at bounding box center [96, 396] width 192 height 96
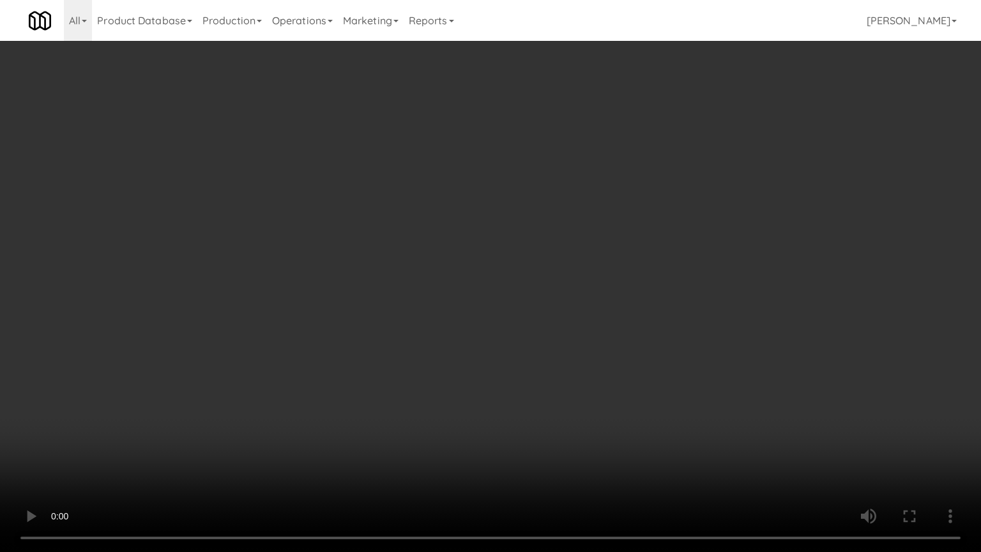
click at [539, 312] on video at bounding box center [490, 276] width 981 height 552
click at [535, 318] on video at bounding box center [490, 276] width 981 height 552
click at [534, 316] on video at bounding box center [490, 276] width 981 height 552
click at [543, 396] on video at bounding box center [490, 276] width 981 height 552
click at [462, 351] on video at bounding box center [490, 276] width 981 height 552
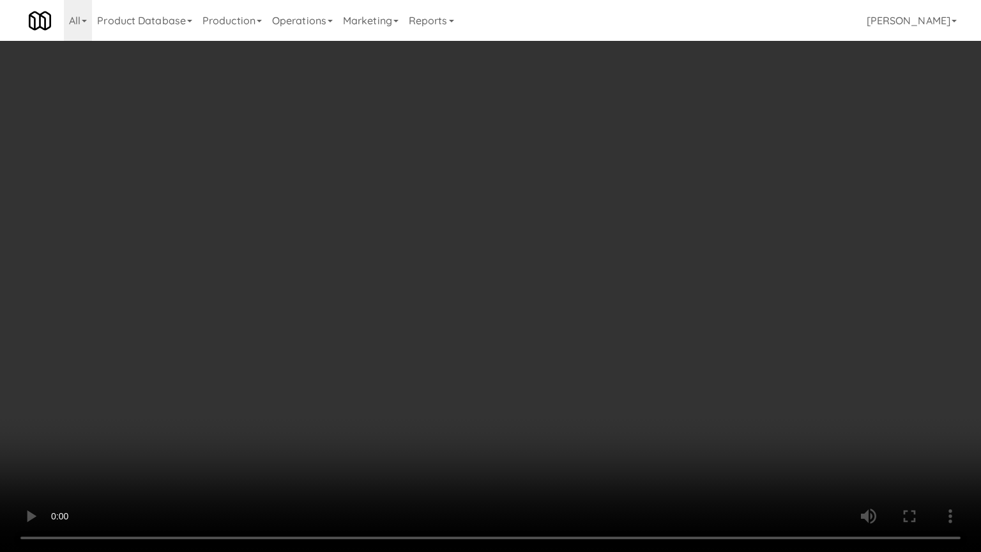
click at [418, 404] on video at bounding box center [490, 276] width 981 height 552
click at [424, 384] on video at bounding box center [490, 276] width 981 height 552
click at [423, 386] on video at bounding box center [490, 276] width 981 height 552
click at [422, 386] on video at bounding box center [490, 276] width 981 height 552
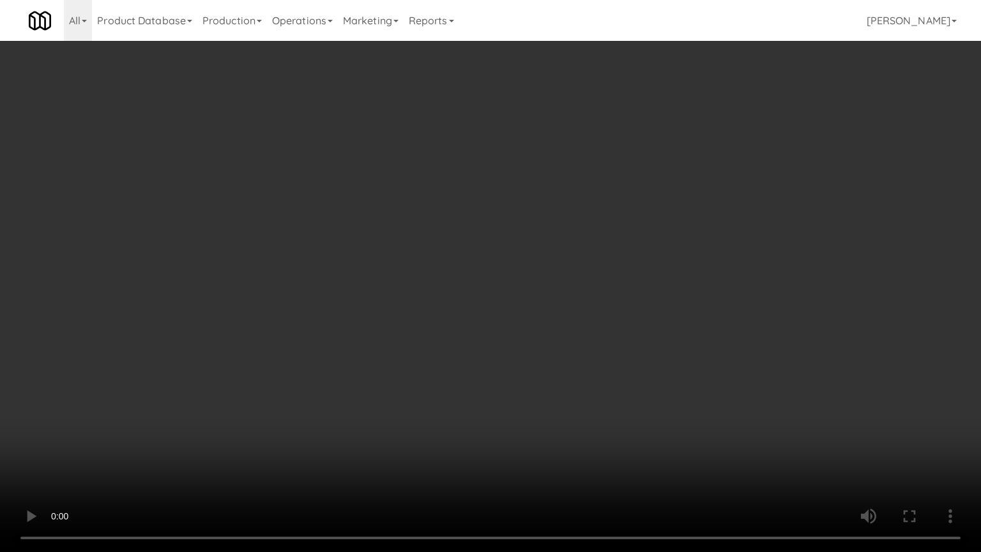
click at [423, 386] on video at bounding box center [490, 276] width 981 height 552
click at [423, 384] on video at bounding box center [490, 276] width 981 height 552
click at [460, 383] on video at bounding box center [490, 276] width 981 height 552
click at [434, 375] on video at bounding box center [490, 276] width 981 height 552
click at [444, 362] on video at bounding box center [490, 276] width 981 height 552
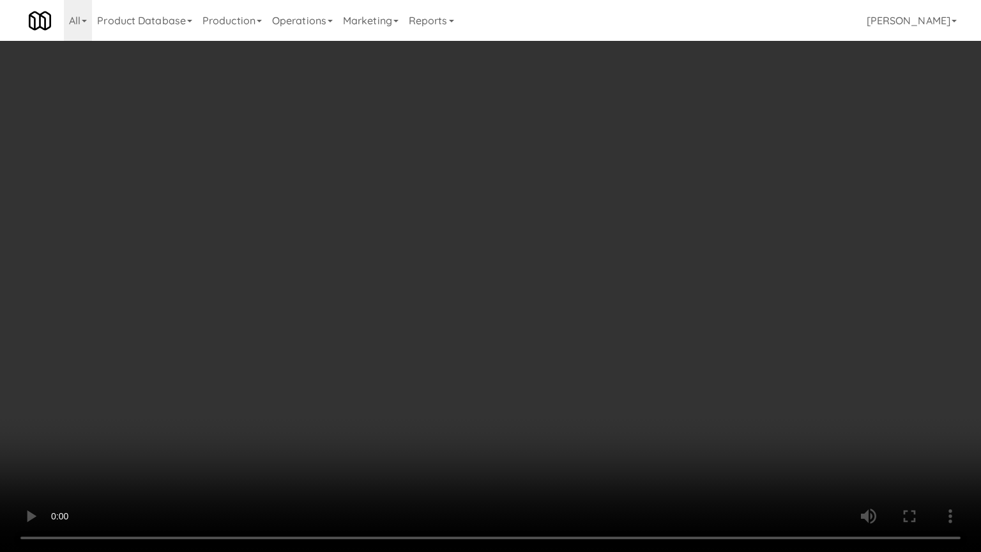
click at [446, 365] on video at bounding box center [490, 276] width 981 height 552
click at [478, 371] on video at bounding box center [490, 276] width 981 height 552
click at [485, 372] on video at bounding box center [490, 276] width 981 height 552
click at [485, 365] on video at bounding box center [490, 276] width 981 height 552
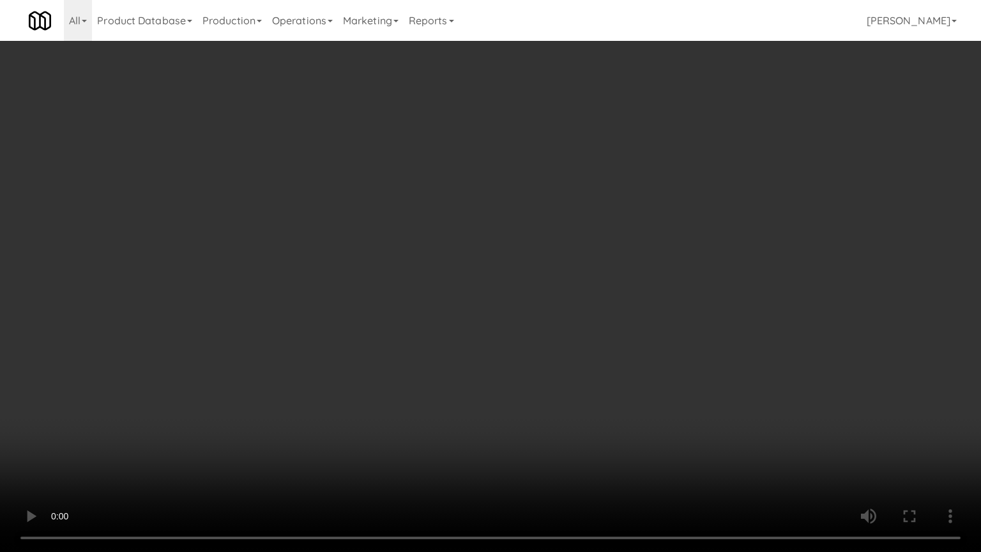
click at [518, 326] on video at bounding box center [490, 276] width 981 height 552
click at [522, 324] on video at bounding box center [490, 276] width 981 height 552
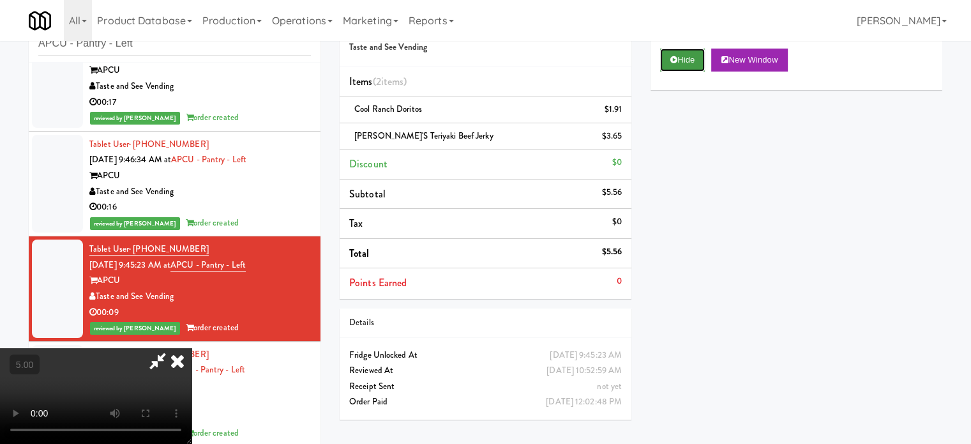
click at [685, 61] on button "Hide" at bounding box center [682, 60] width 45 height 23
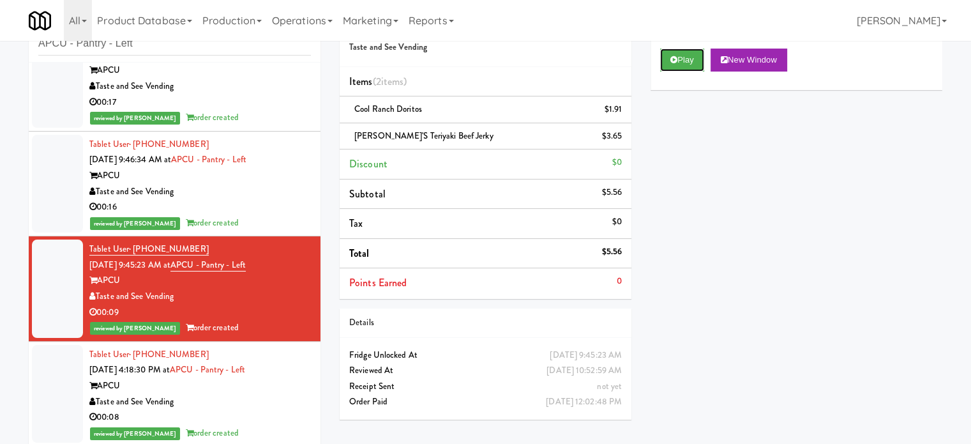
scroll to position [3512, 0]
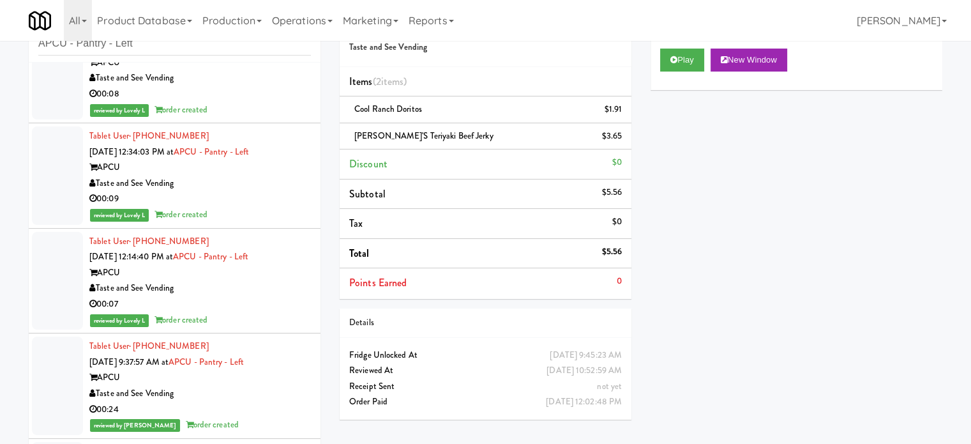
click at [264, 187] on div "Taste and See Vending" at bounding box center [200, 184] width 222 height 16
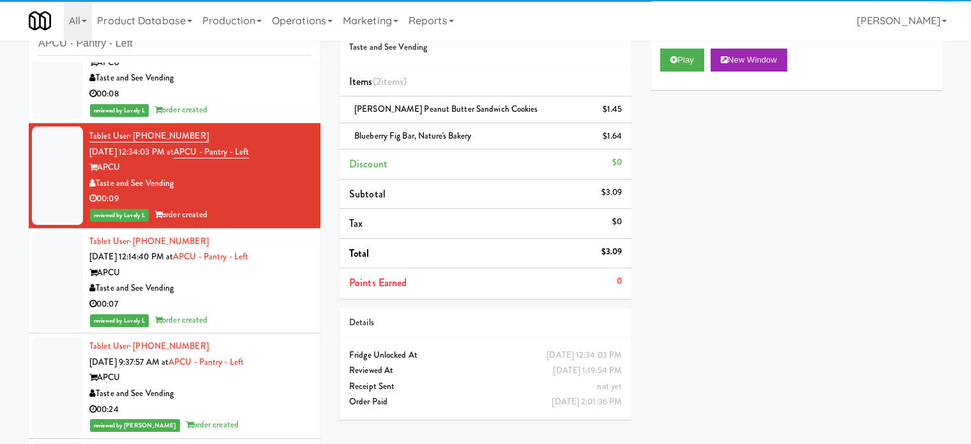
click at [284, 303] on div "00:07" at bounding box center [200, 304] width 222 height 16
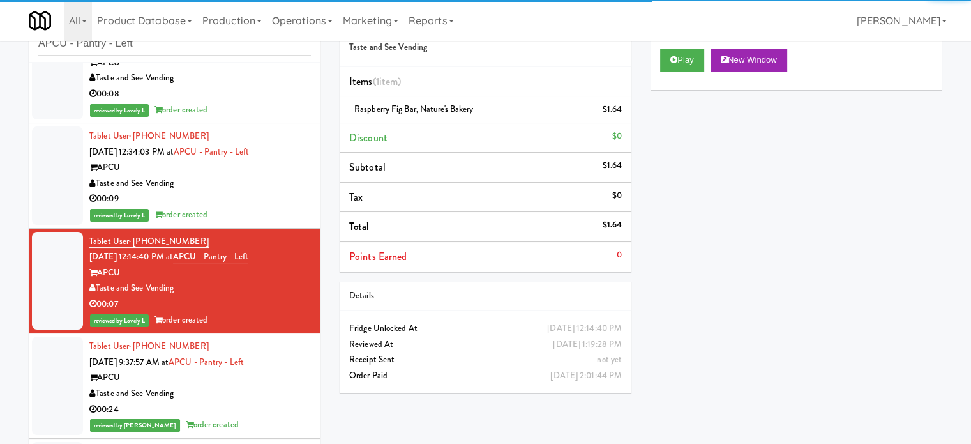
click at [302, 395] on li "Tablet User · (470) 661-9800 Aug 11, 2025 9:37:57 AM at APCU - Pantry - Left AP…" at bounding box center [175, 385] width 292 height 105
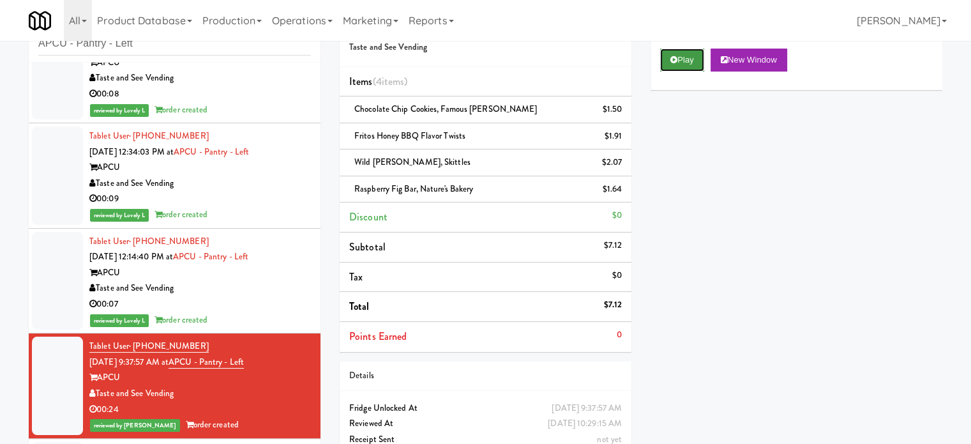
click at [684, 61] on button "Play" at bounding box center [682, 60] width 44 height 23
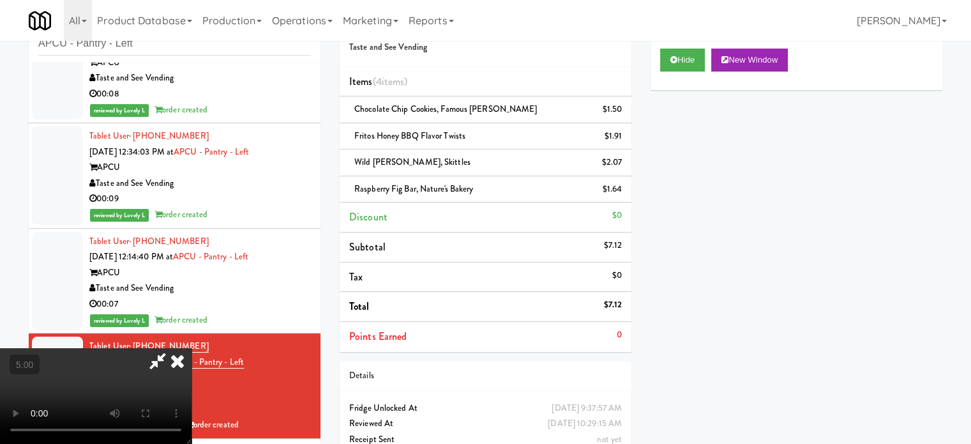
click at [192, 348] on video at bounding box center [96, 396] width 192 height 96
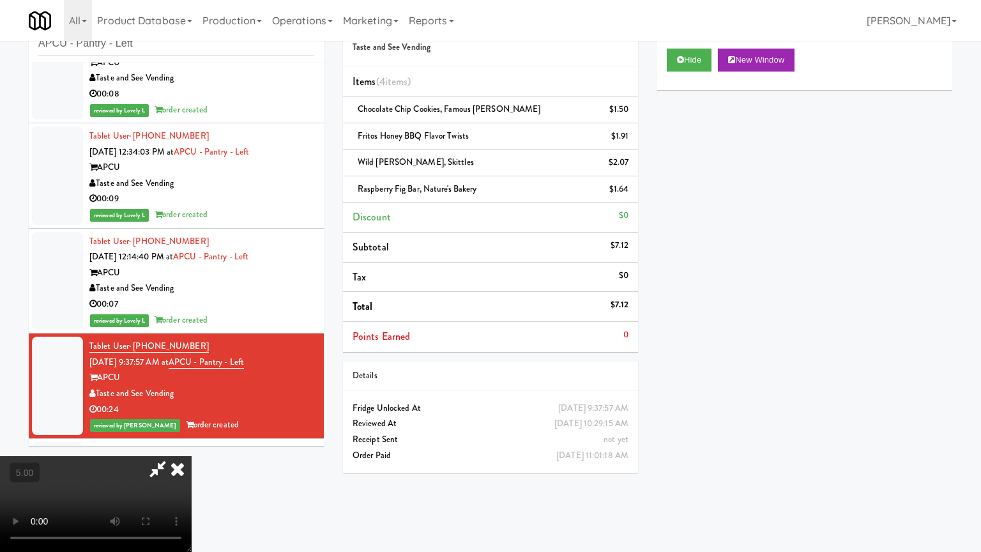
click at [192, 443] on video at bounding box center [96, 504] width 192 height 96
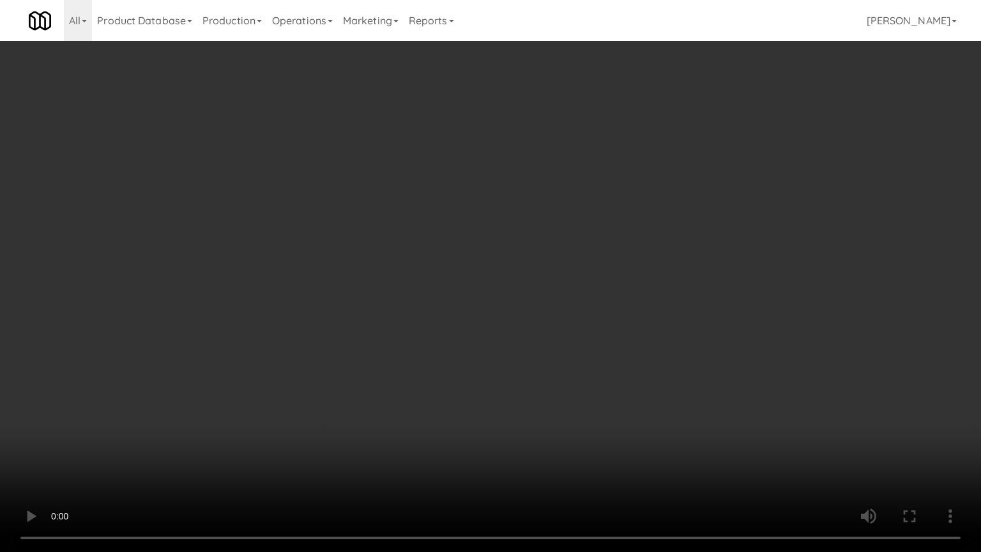
click at [487, 222] on video at bounding box center [490, 276] width 981 height 552
click at [486, 218] on video at bounding box center [490, 276] width 981 height 552
click at [486, 220] on video at bounding box center [490, 276] width 981 height 552
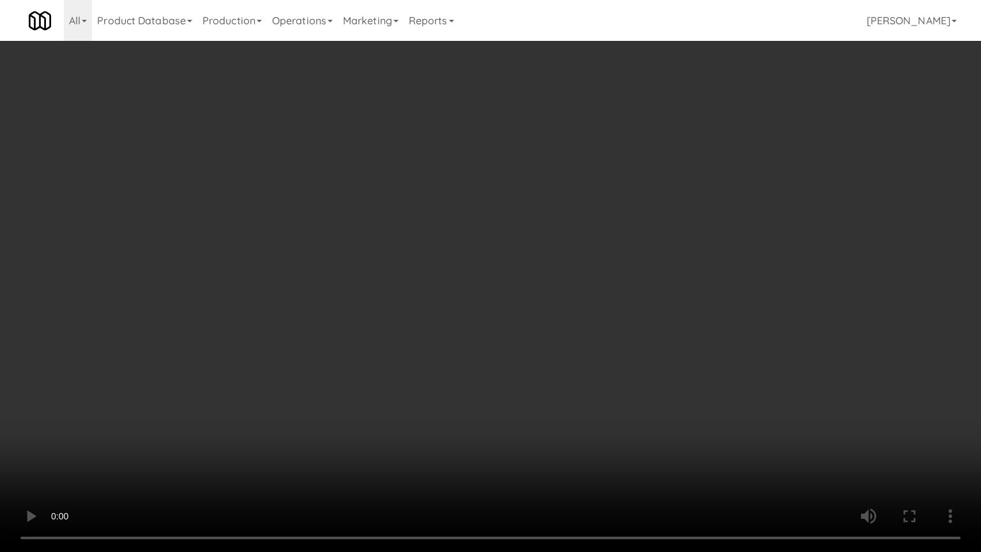
click at [486, 217] on video at bounding box center [490, 276] width 981 height 552
click at [495, 221] on video at bounding box center [490, 276] width 981 height 552
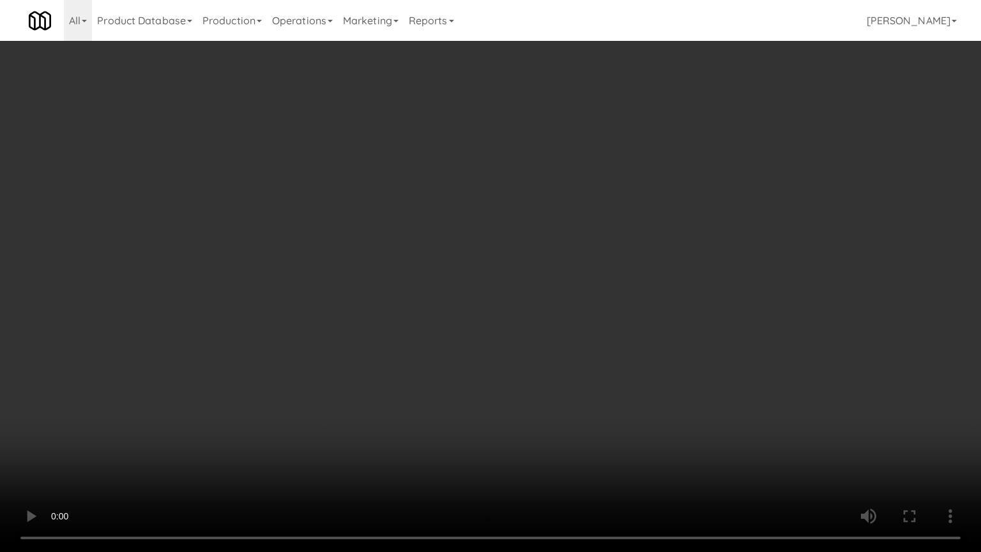
click at [488, 221] on video at bounding box center [490, 276] width 981 height 552
click at [625, 231] on video at bounding box center [490, 276] width 981 height 552
click at [617, 228] on video at bounding box center [490, 276] width 981 height 552
click at [617, 206] on video at bounding box center [490, 276] width 981 height 552
click at [612, 206] on video at bounding box center [490, 276] width 981 height 552
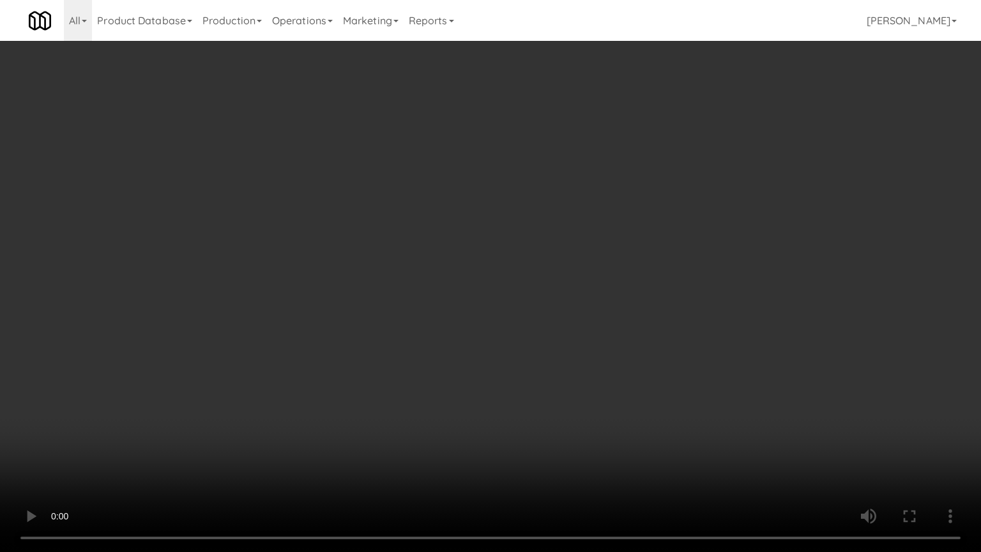
click at [613, 206] on video at bounding box center [490, 276] width 981 height 552
click at [616, 203] on video at bounding box center [490, 276] width 981 height 552
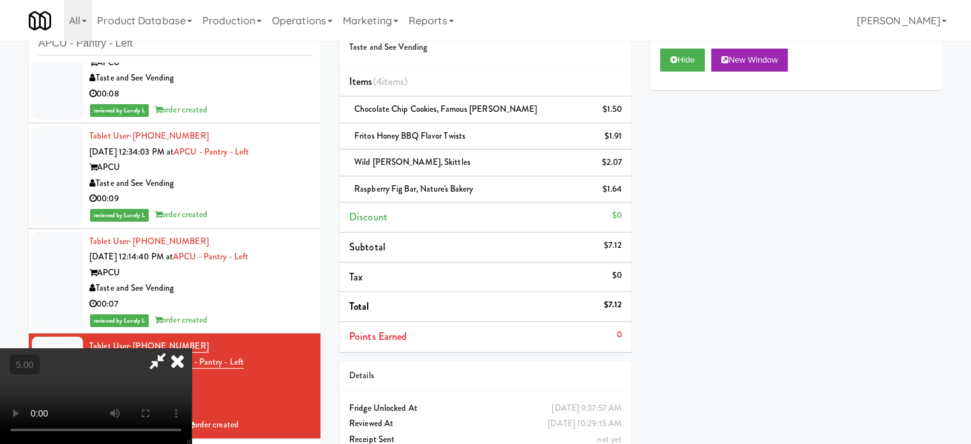
click at [172, 348] on icon at bounding box center [157, 361] width 29 height 26
click at [192, 348] on icon at bounding box center [177, 361] width 28 height 26
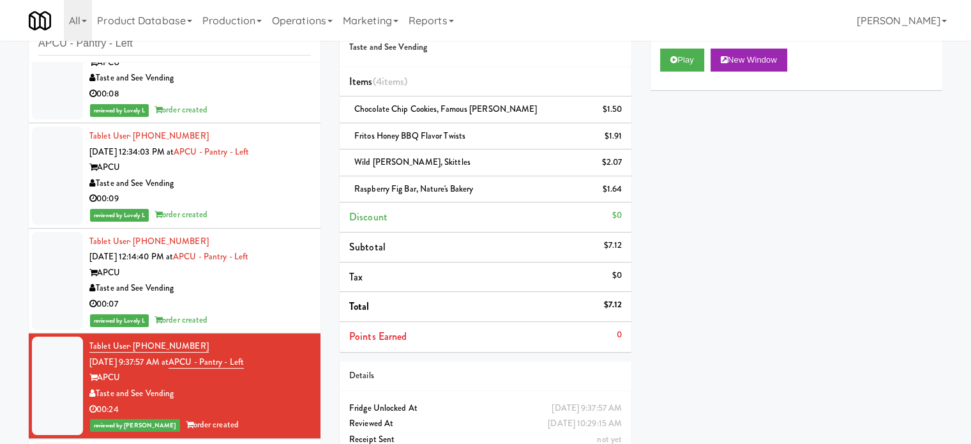
scroll to position [3831, 0]
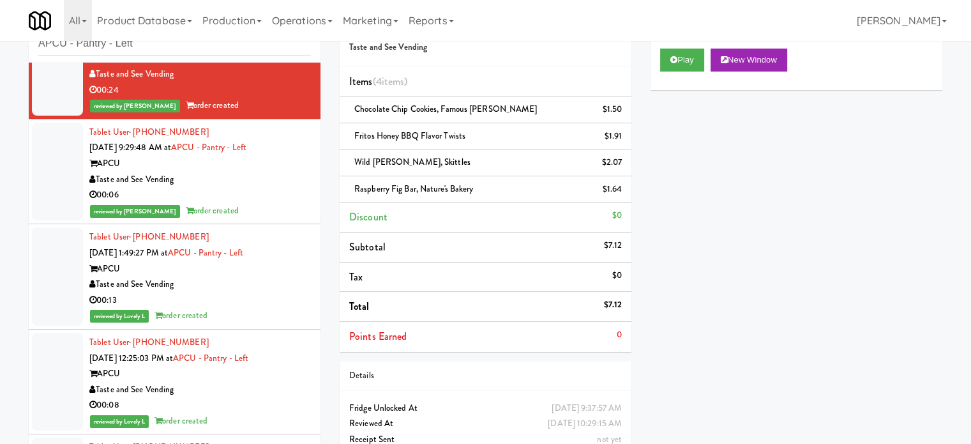
click at [247, 197] on div "00:06" at bounding box center [200, 195] width 222 height 16
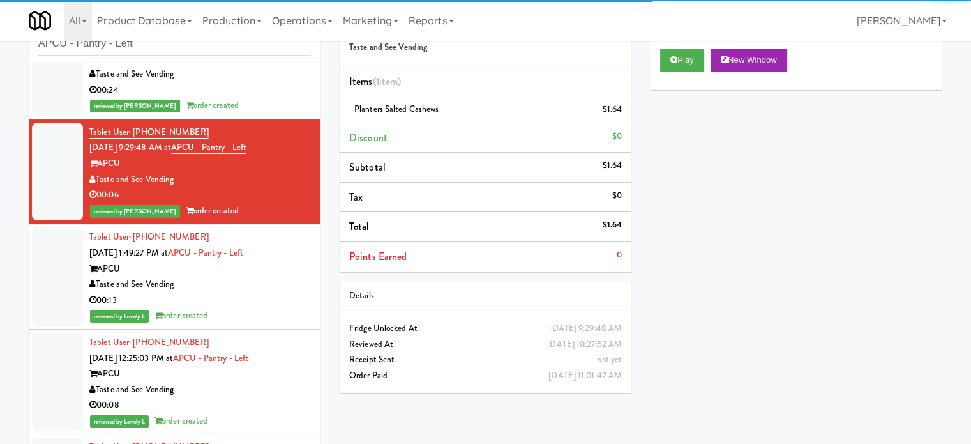
click at [266, 308] on div "reviewed by Lovely L order created" at bounding box center [200, 316] width 222 height 16
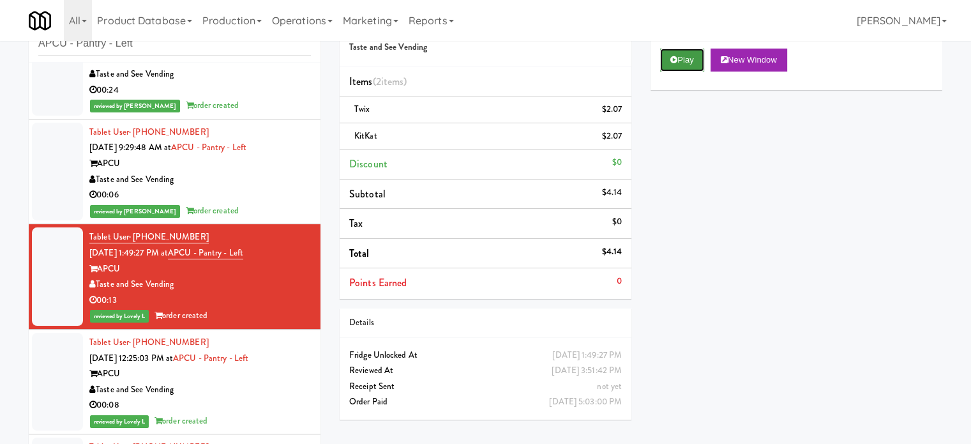
click at [684, 60] on button "Play" at bounding box center [682, 60] width 44 height 23
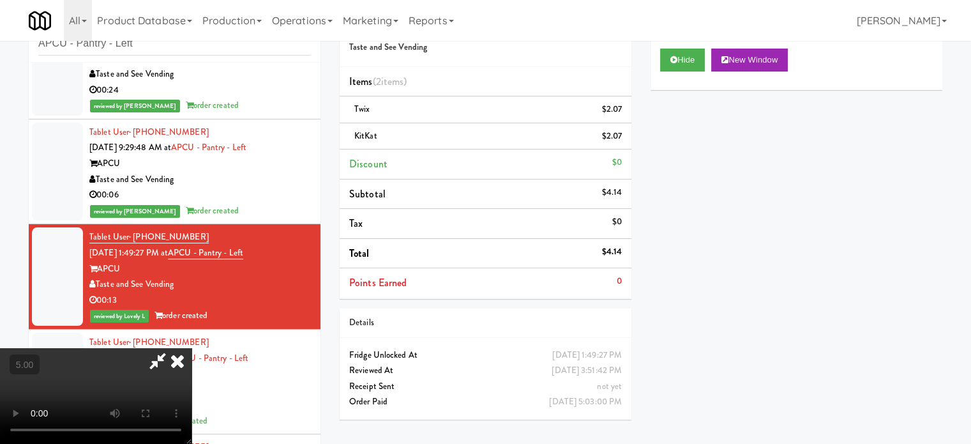
click at [192, 348] on video at bounding box center [96, 396] width 192 height 96
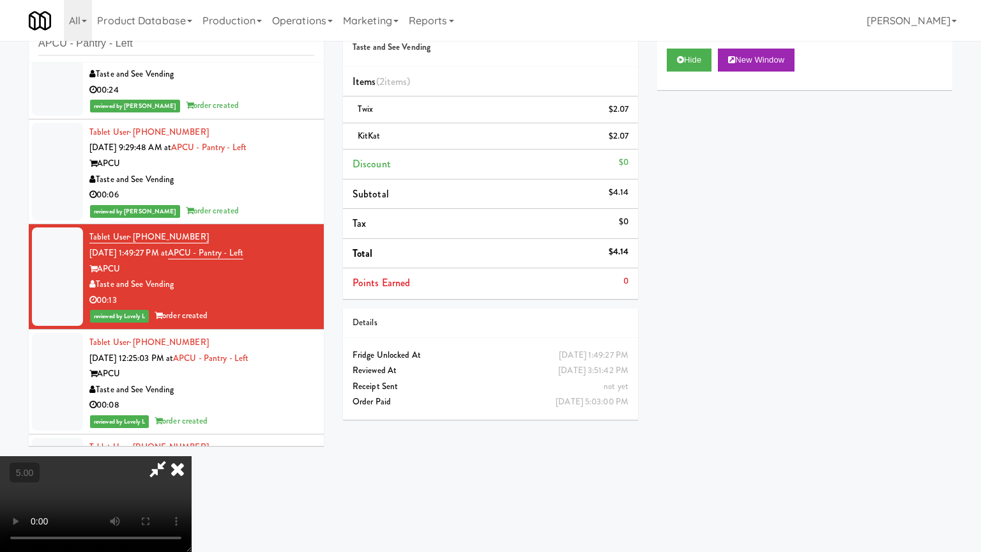
click at [192, 443] on video at bounding box center [96, 504] width 192 height 96
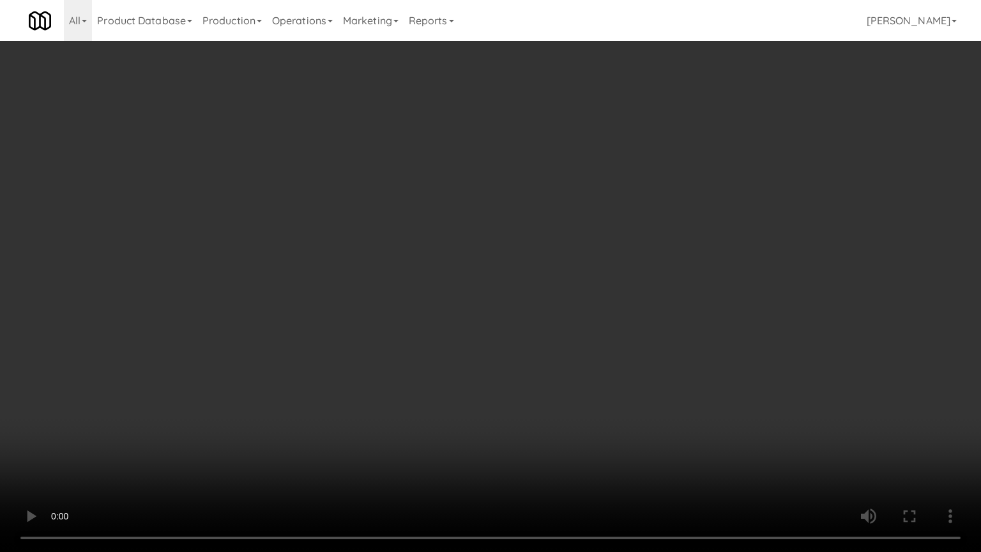
click at [463, 275] on video at bounding box center [490, 276] width 981 height 552
click at [475, 271] on video at bounding box center [490, 276] width 981 height 552
click at [478, 275] on video at bounding box center [490, 276] width 981 height 552
click at [478, 276] on video at bounding box center [490, 276] width 981 height 552
click at [479, 276] on video at bounding box center [490, 276] width 981 height 552
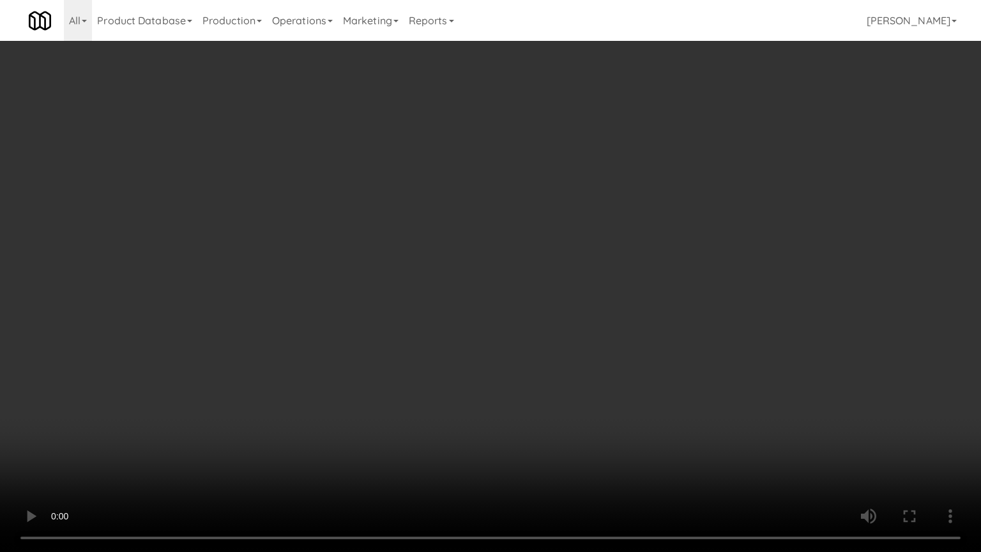
click at [483, 278] on video at bounding box center [490, 276] width 981 height 552
click at [484, 278] on video at bounding box center [490, 276] width 981 height 552
click at [488, 278] on video at bounding box center [490, 276] width 981 height 552
click at [501, 278] on video at bounding box center [490, 276] width 981 height 552
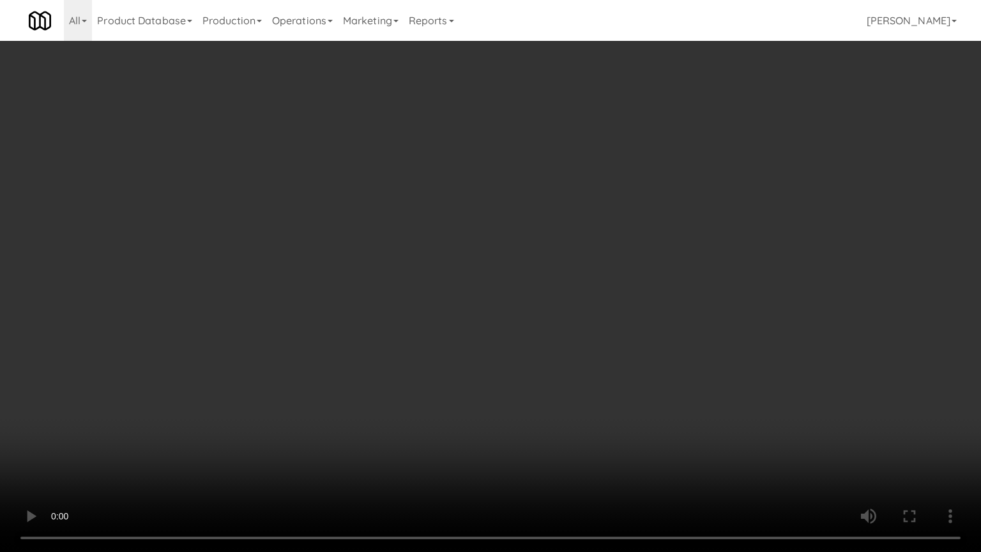
click at [501, 278] on video at bounding box center [490, 276] width 981 height 552
click at [513, 280] on video at bounding box center [490, 276] width 981 height 552
click at [521, 280] on video at bounding box center [490, 276] width 981 height 552
click at [521, 281] on video at bounding box center [490, 276] width 981 height 552
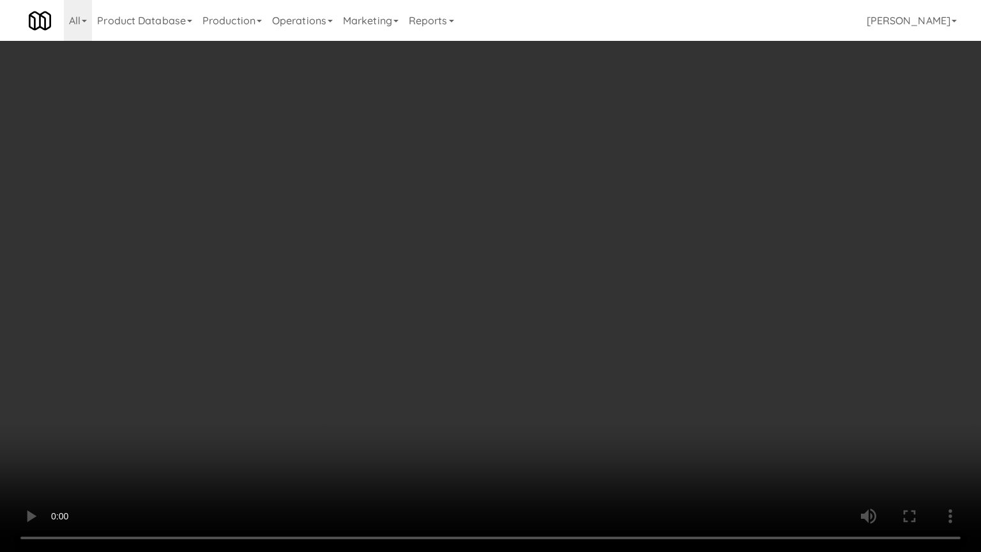
click at [529, 283] on video at bounding box center [490, 276] width 981 height 552
click at [592, 283] on video at bounding box center [490, 276] width 981 height 552
drag, startPoint x: 229, startPoint y: 416, endPoint x: 339, endPoint y: 325, distance: 142.8
click at [235, 410] on video at bounding box center [490, 276] width 981 height 552
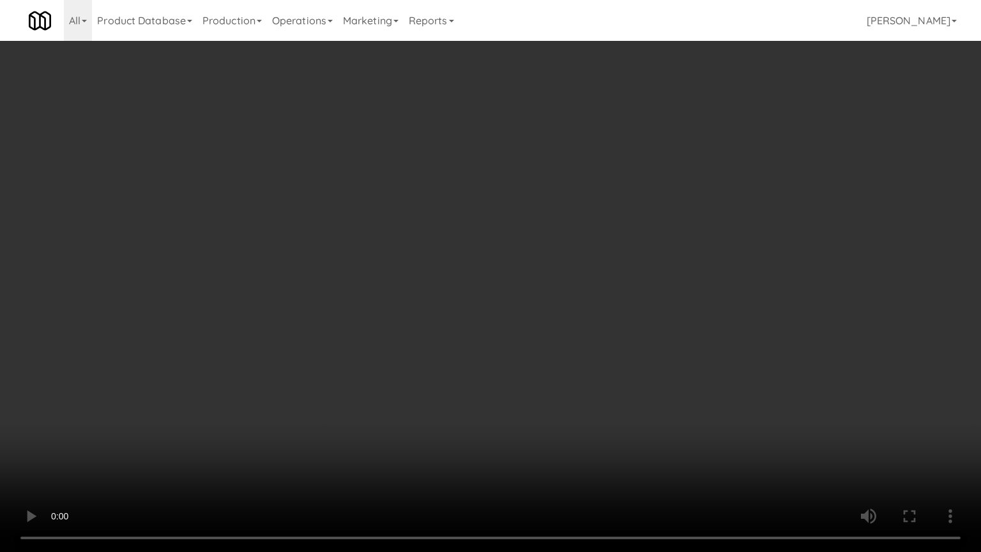
click at [347, 355] on video at bounding box center [490, 276] width 981 height 552
click at [355, 358] on video at bounding box center [490, 276] width 981 height 552
click at [449, 359] on video at bounding box center [490, 276] width 981 height 552
click at [450, 365] on video at bounding box center [490, 276] width 981 height 552
click at [459, 368] on video at bounding box center [490, 276] width 981 height 552
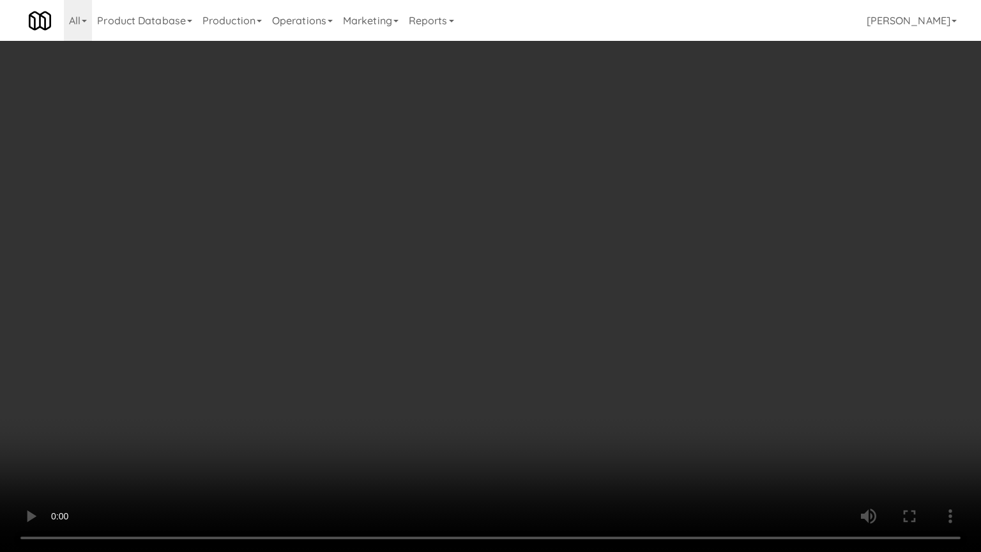
click at [459, 366] on video at bounding box center [490, 276] width 981 height 552
click at [463, 370] on video at bounding box center [490, 276] width 981 height 552
click at [465, 370] on video at bounding box center [490, 276] width 981 height 552
click at [497, 365] on video at bounding box center [490, 276] width 981 height 552
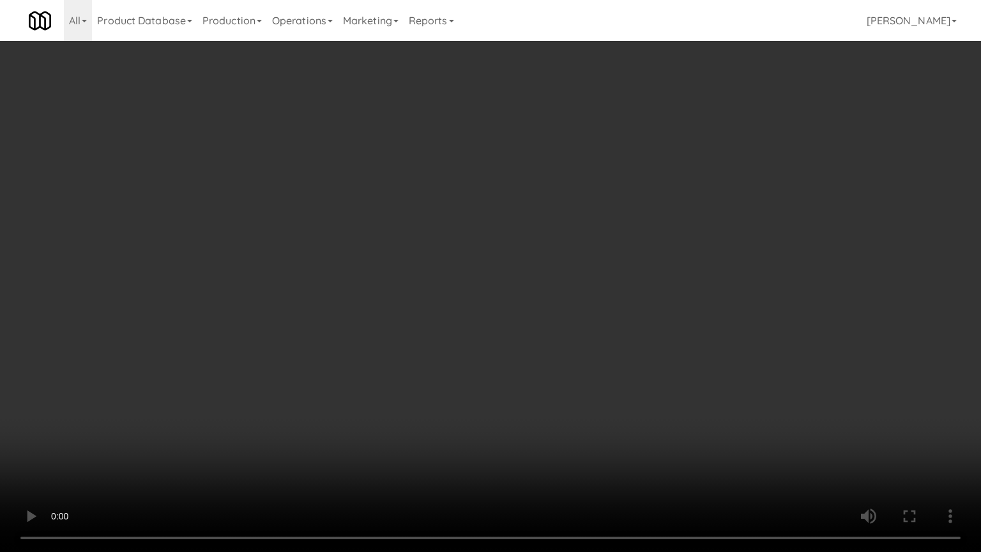
click at [512, 361] on video at bounding box center [490, 276] width 981 height 552
click at [521, 346] on video at bounding box center [490, 276] width 981 height 552
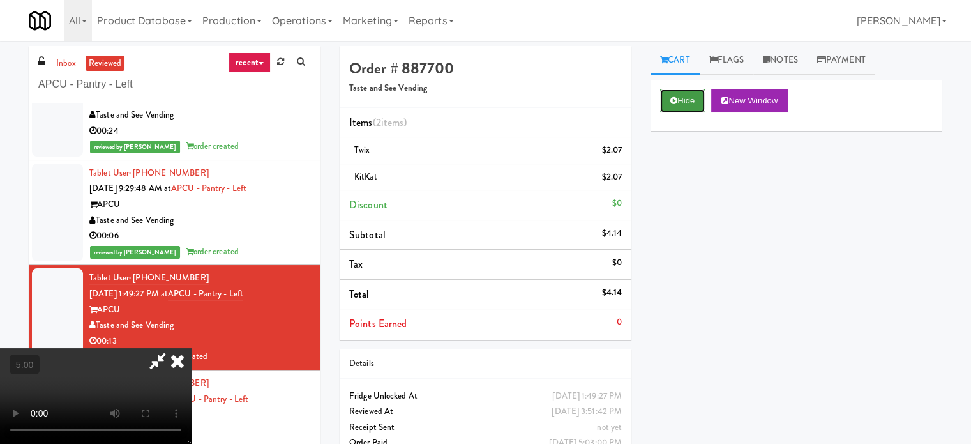
drag, startPoint x: 683, startPoint y: 102, endPoint x: 672, endPoint y: 105, distance: 11.3
click at [683, 102] on button "Hide" at bounding box center [682, 100] width 45 height 23
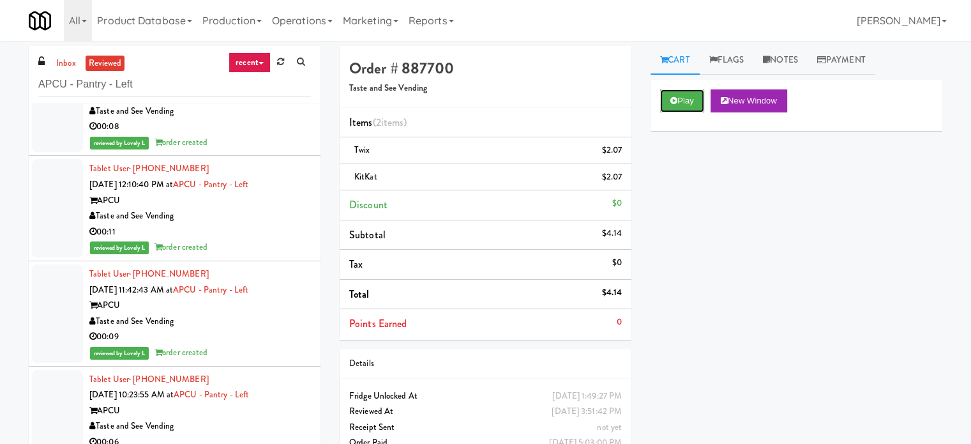
scroll to position [5108, 0]
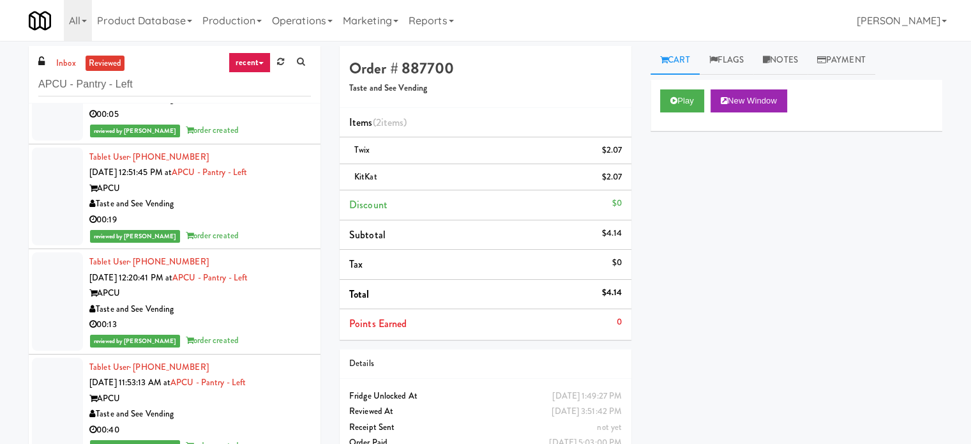
click at [268, 343] on div "reviewed by [PERSON_NAME] order created" at bounding box center [200, 341] width 222 height 16
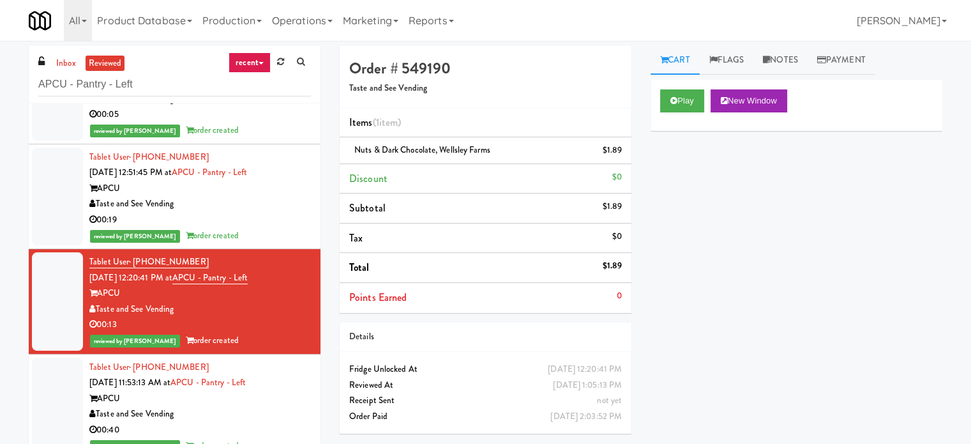
click at [273, 219] on div "00:19" at bounding box center [200, 220] width 222 height 16
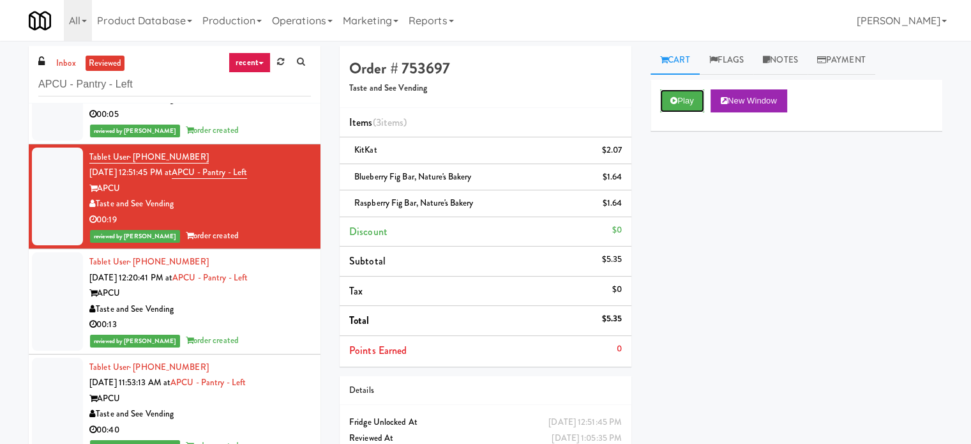
drag, startPoint x: 672, startPoint y: 91, endPoint x: 654, endPoint y: 126, distance: 40.0
click at [672, 91] on button "Play" at bounding box center [682, 100] width 44 height 23
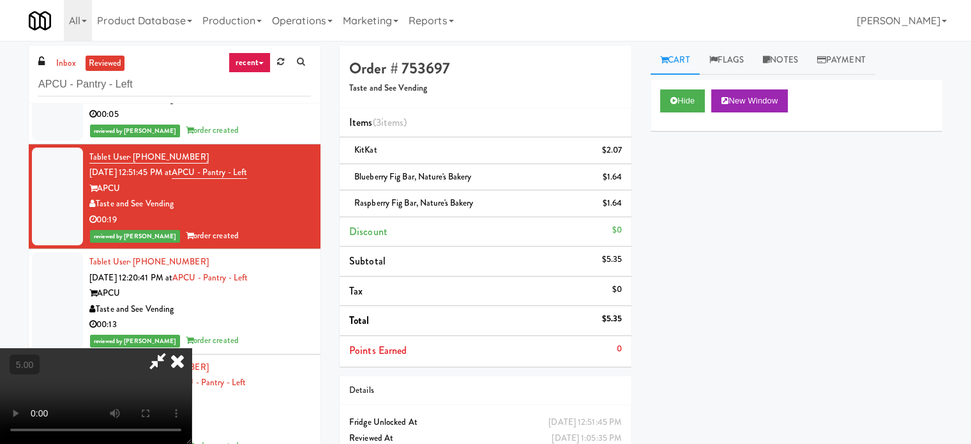
drag, startPoint x: 396, startPoint y: 310, endPoint x: 393, endPoint y: 302, distance: 8.7
click at [192, 348] on video at bounding box center [96, 396] width 192 height 96
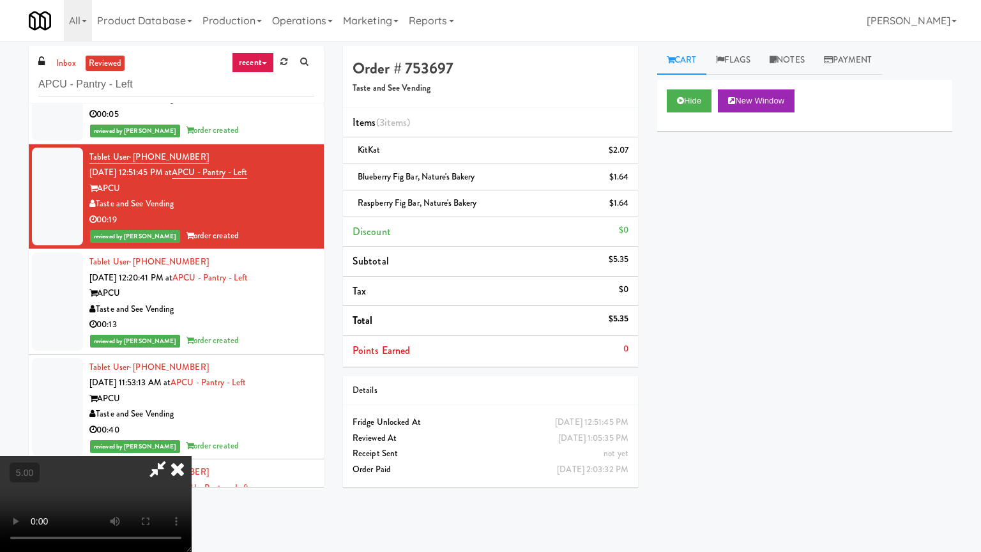
drag, startPoint x: 483, startPoint y: 308, endPoint x: 488, endPoint y: 302, distance: 8.2
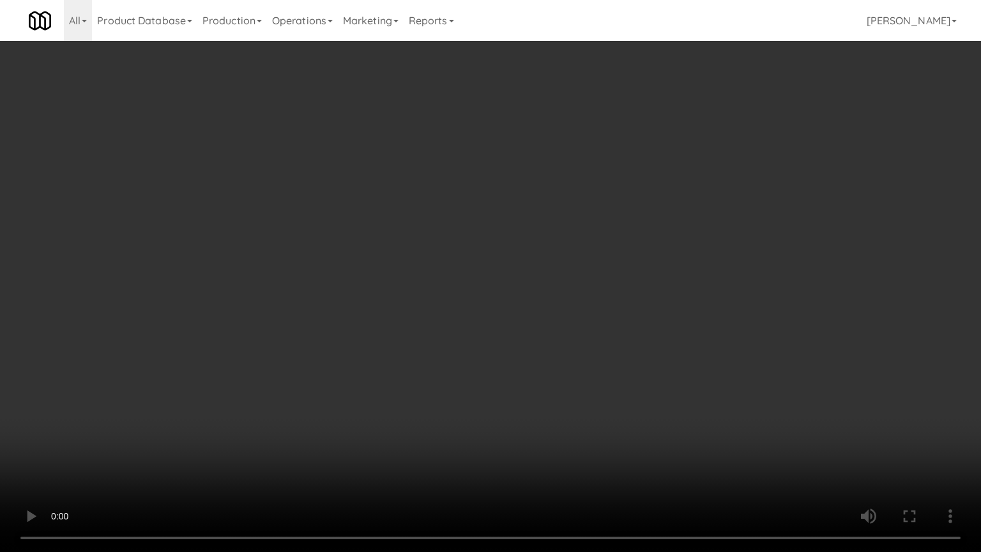
click at [485, 306] on video at bounding box center [490, 276] width 981 height 552
click at [488, 302] on video at bounding box center [490, 276] width 981 height 552
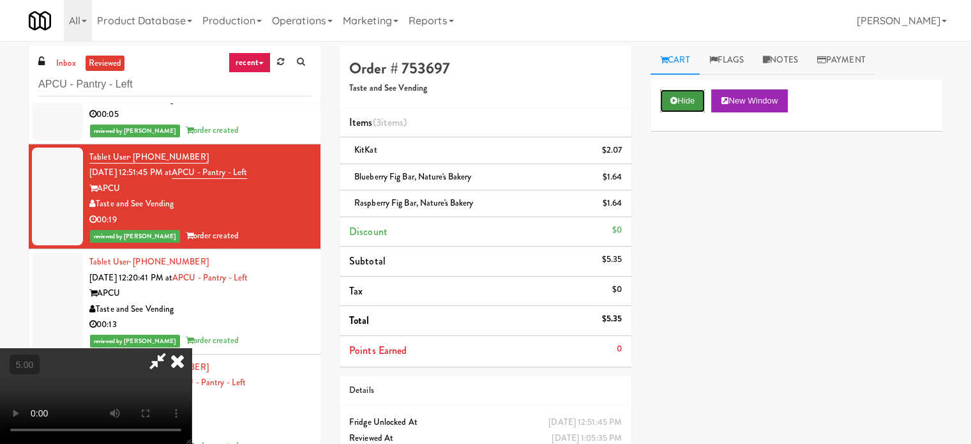
click at [678, 99] on button "Hide" at bounding box center [682, 100] width 45 height 23
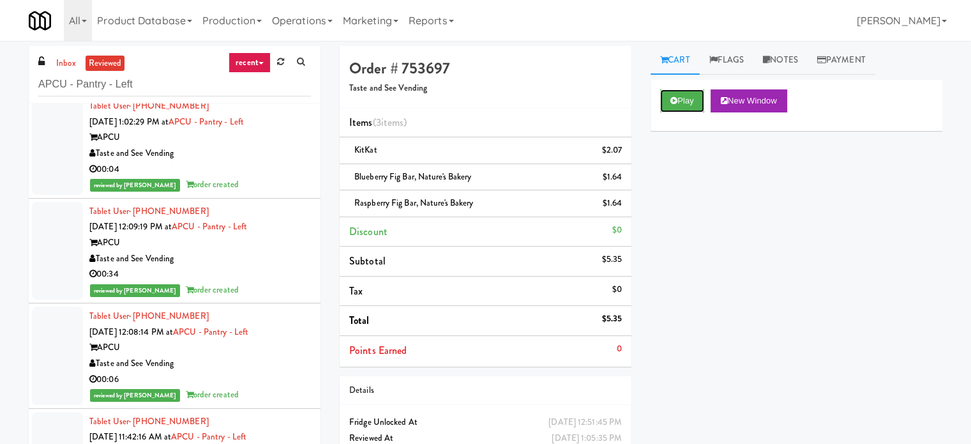
scroll to position [6704, 0]
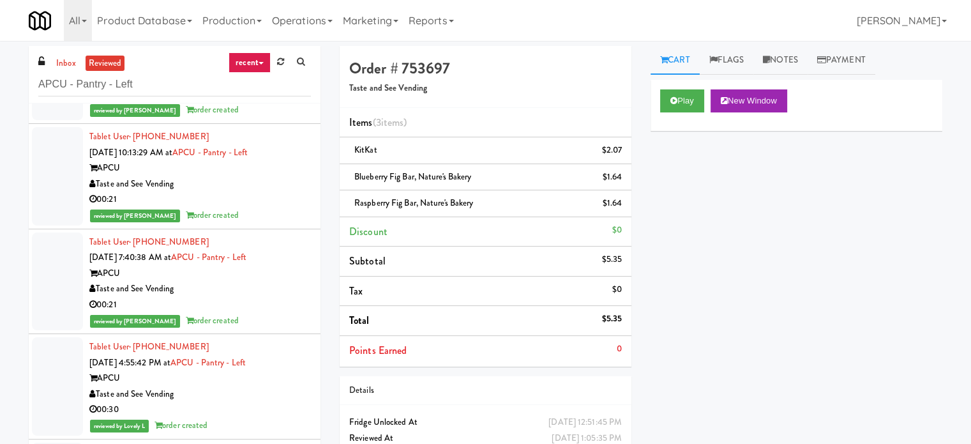
click at [281, 387] on div "Taste and See Vending" at bounding box center [200, 394] width 222 height 16
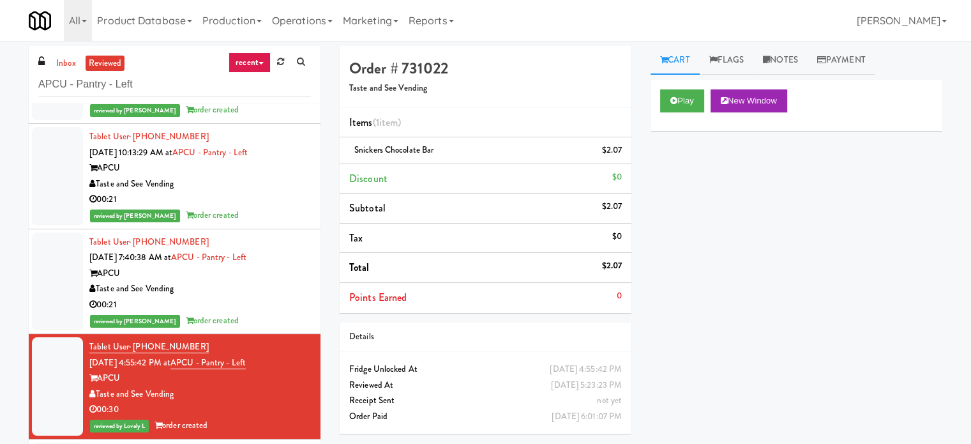
click at [272, 298] on div "00:21" at bounding box center [200, 305] width 222 height 16
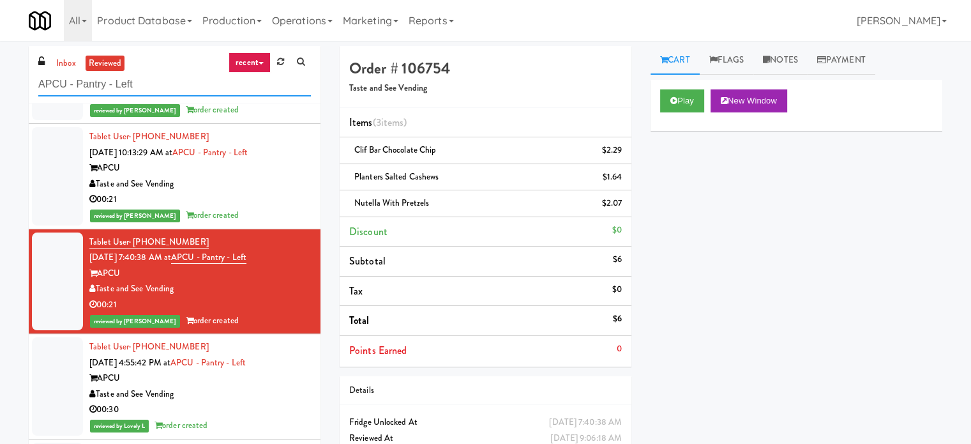
click at [139, 91] on input "APCU - Pantry - Left" at bounding box center [174, 85] width 273 height 24
click at [140, 91] on input "APCU - Pantry - Left" at bounding box center [174, 85] width 273 height 24
paste input "Lockheed Orlando Fab"
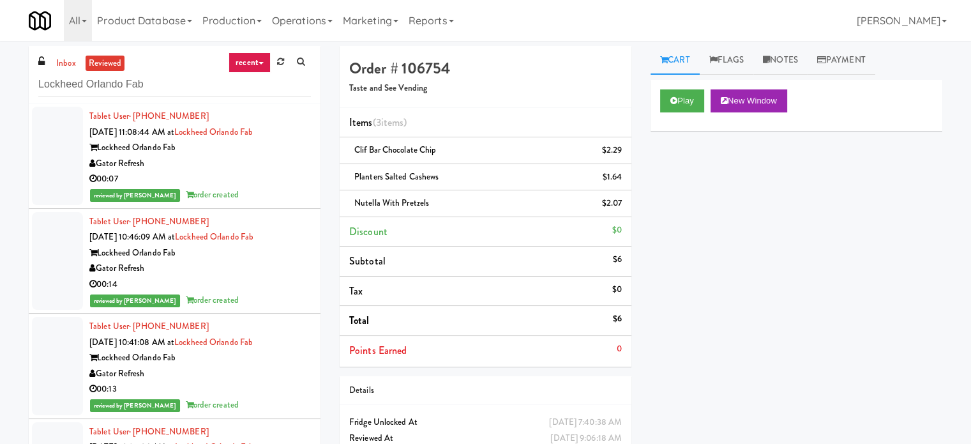
drag, startPoint x: 257, startPoint y: 174, endPoint x: 287, endPoint y: 172, distance: 30.1
click at [257, 174] on div "00:07" at bounding box center [200, 179] width 222 height 16
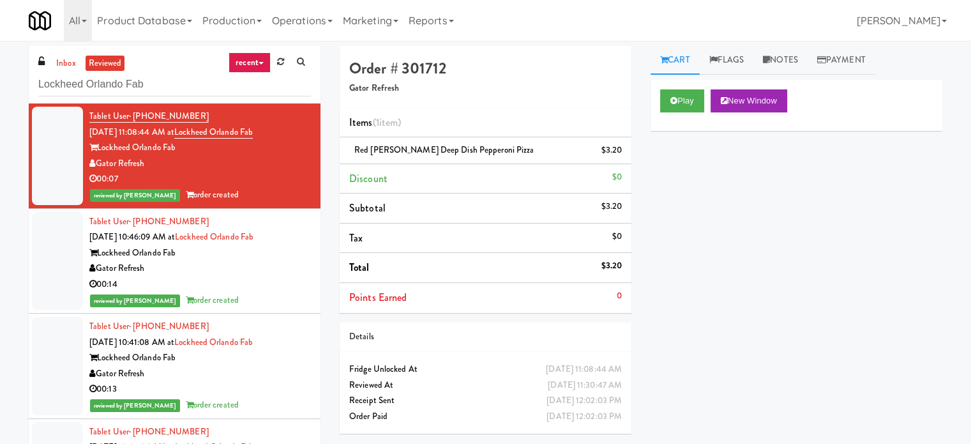
click at [255, 289] on div "00:14" at bounding box center [200, 284] width 222 height 16
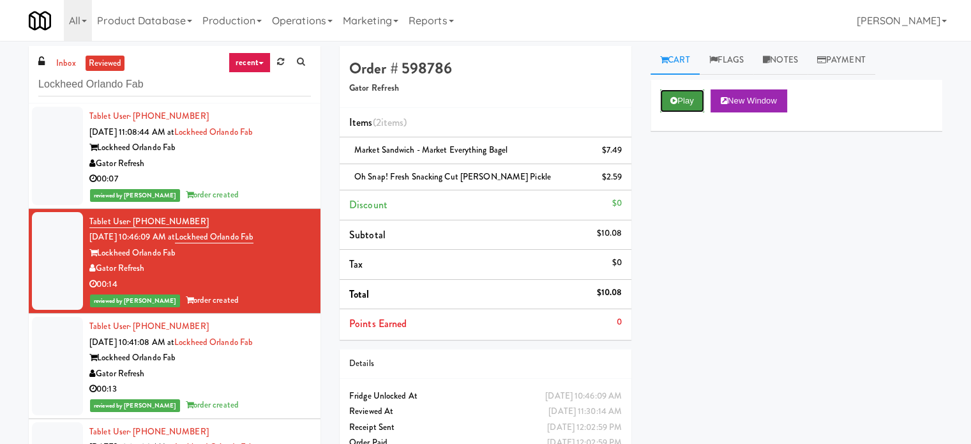
click at [681, 98] on button "Play" at bounding box center [682, 100] width 44 height 23
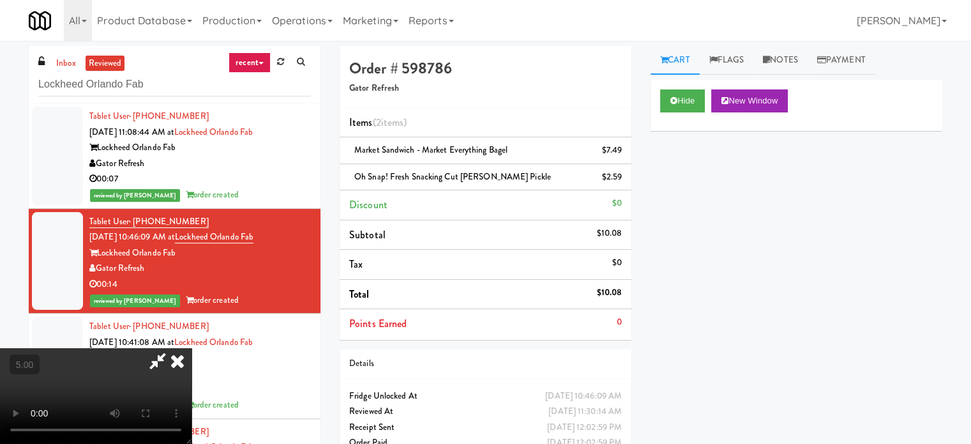
click at [192, 348] on video at bounding box center [96, 396] width 192 height 96
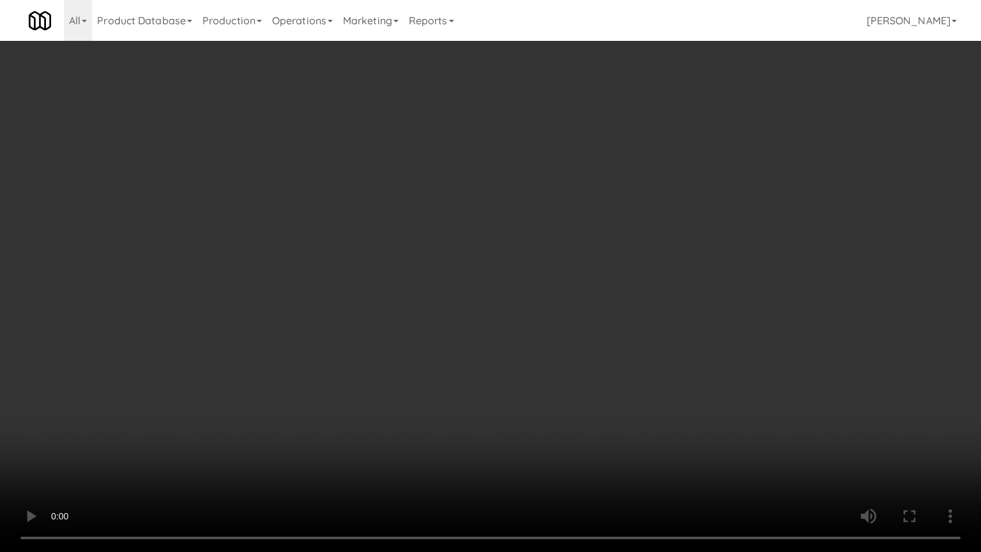
click at [467, 313] on video at bounding box center [490, 276] width 981 height 552
click at [467, 312] on video at bounding box center [490, 276] width 981 height 552
click at [468, 308] on video at bounding box center [490, 276] width 981 height 552
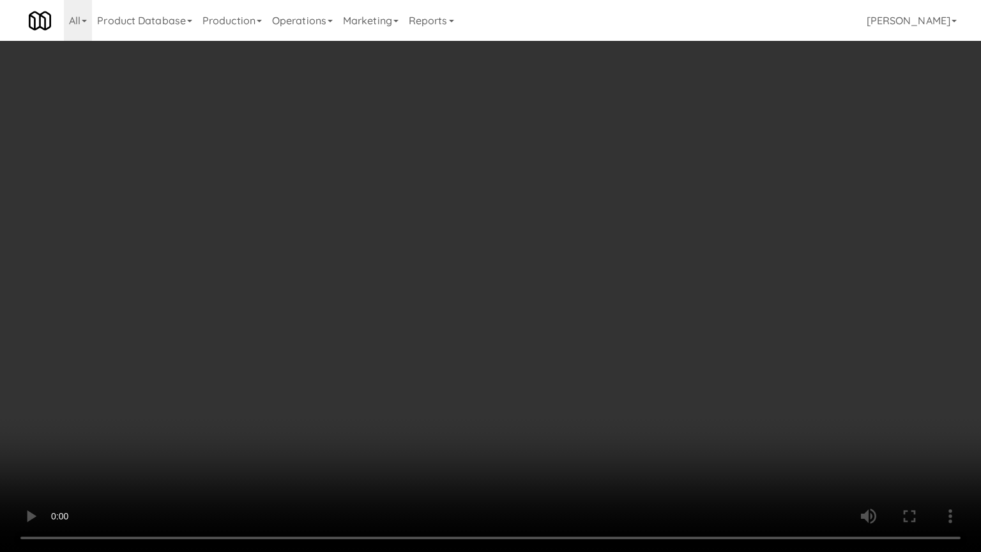
click at [468, 308] on video at bounding box center [490, 276] width 981 height 552
click at [475, 310] on video at bounding box center [490, 276] width 981 height 552
click at [476, 312] on video at bounding box center [490, 276] width 981 height 552
click at [554, 282] on video at bounding box center [490, 276] width 981 height 552
click at [564, 278] on video at bounding box center [490, 276] width 981 height 552
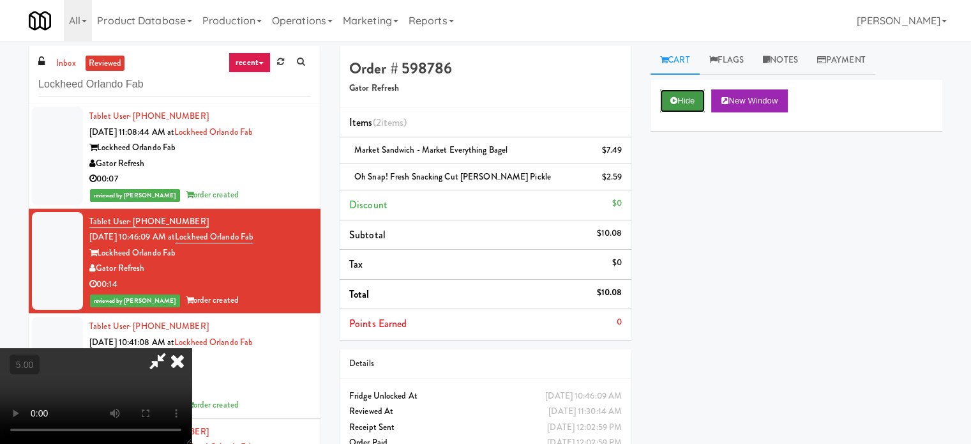
click at [686, 100] on button "Hide" at bounding box center [682, 100] width 45 height 23
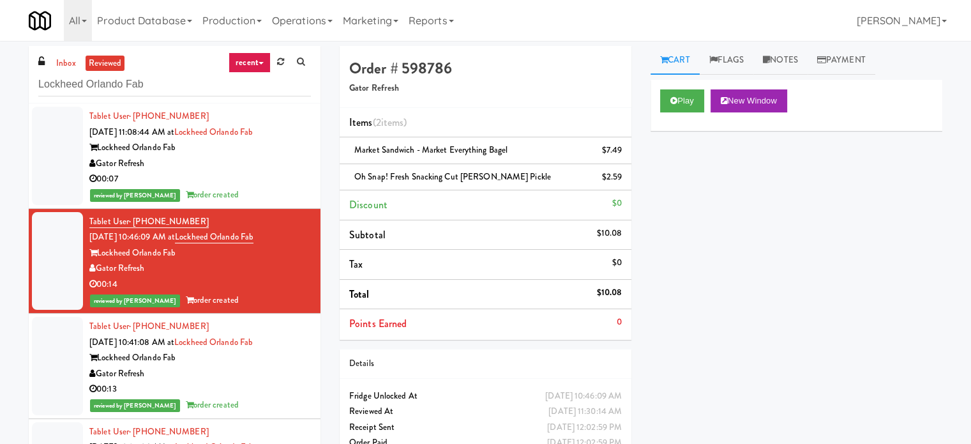
click at [247, 372] on div "Gator Refresh" at bounding box center [200, 374] width 222 height 16
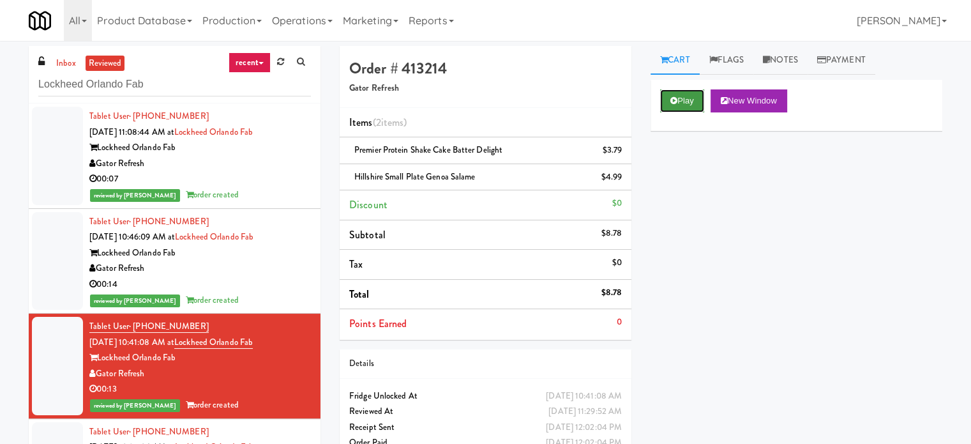
click at [684, 92] on button "Play" at bounding box center [682, 100] width 44 height 23
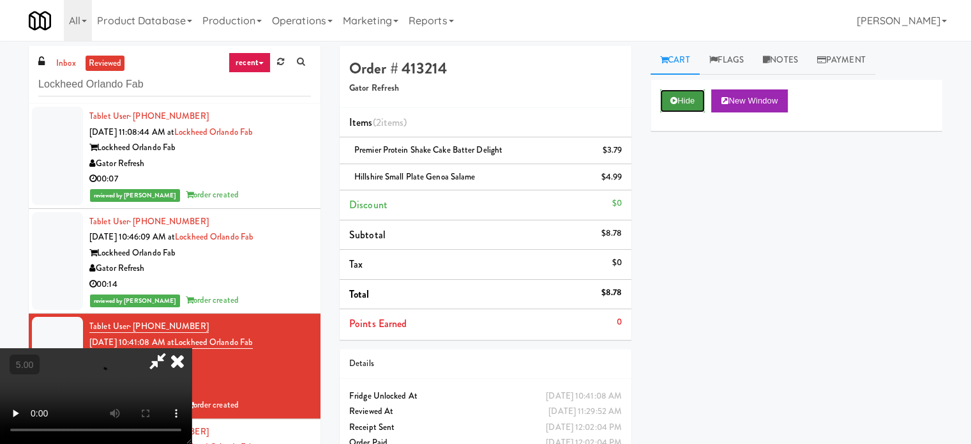
click at [692, 106] on button "Hide" at bounding box center [682, 100] width 45 height 23
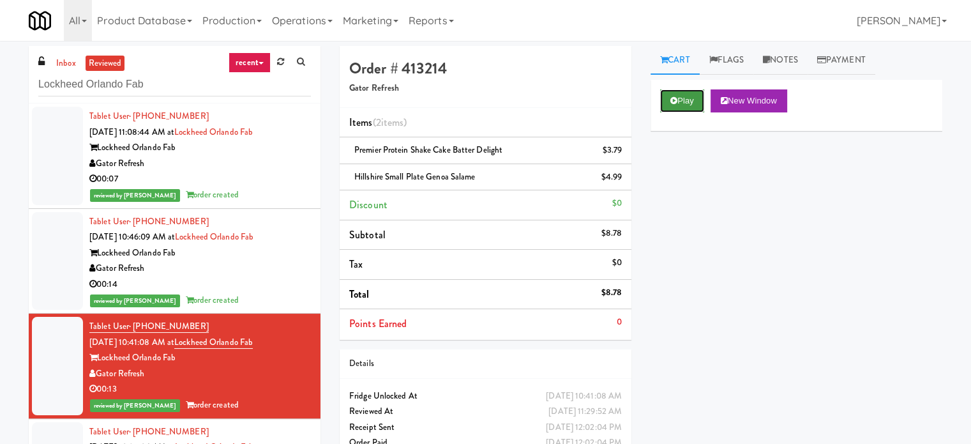
click at [694, 105] on button "Play" at bounding box center [682, 100] width 44 height 23
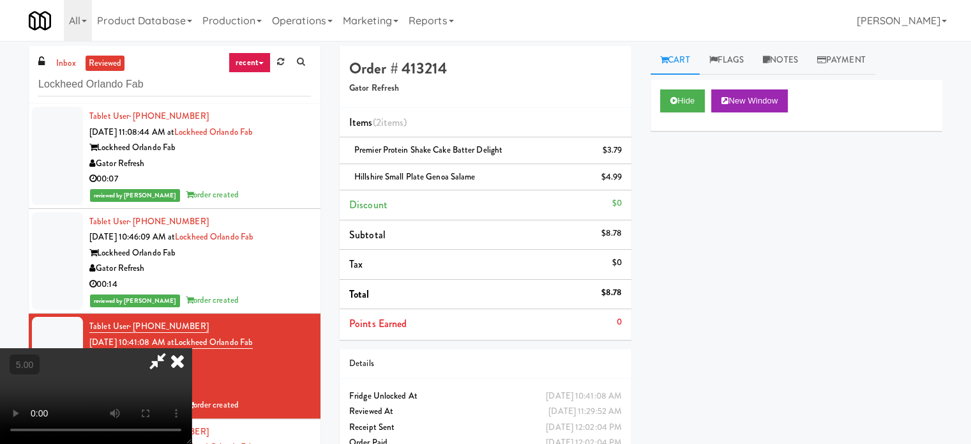
click at [192, 348] on video at bounding box center [96, 396] width 192 height 96
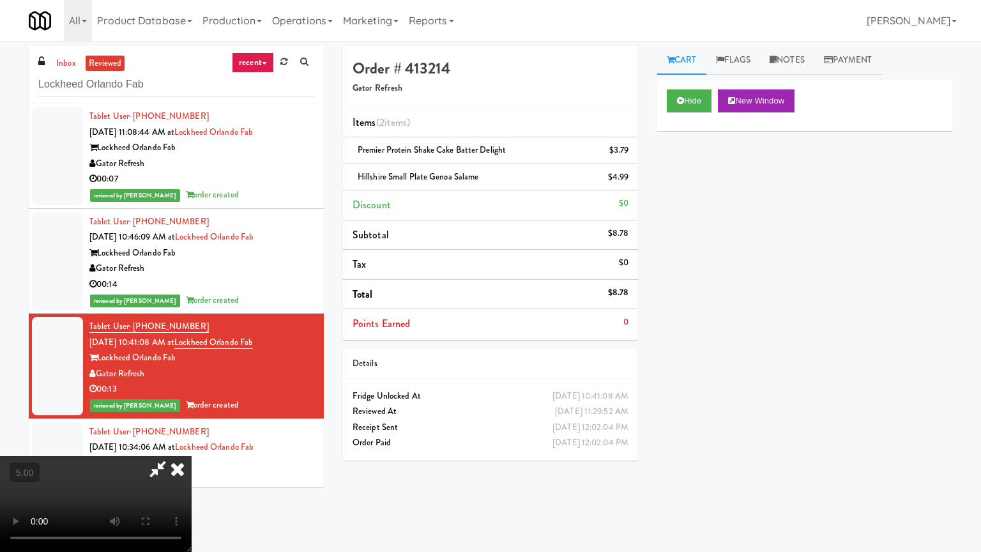
click at [192, 443] on video at bounding box center [96, 504] width 192 height 96
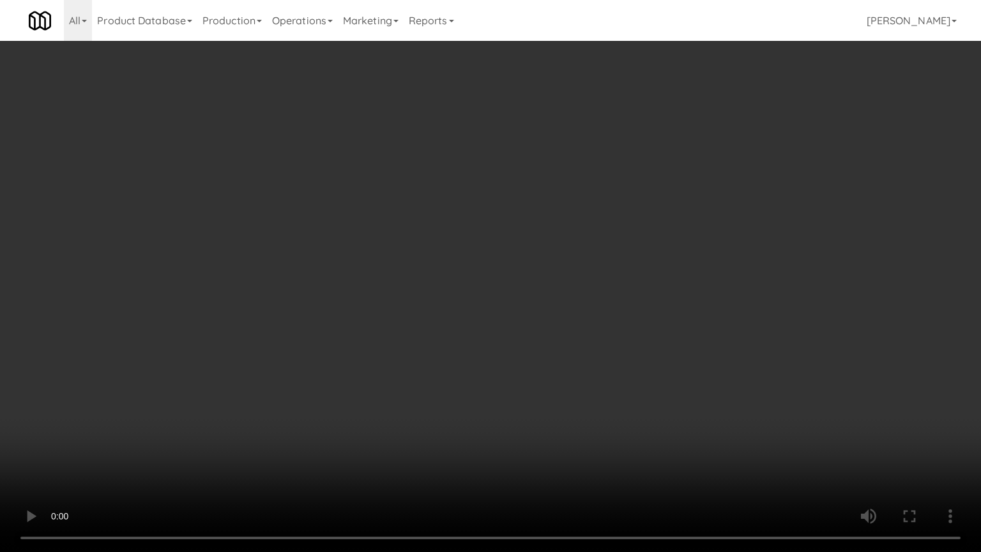
click at [424, 262] on video at bounding box center [490, 276] width 981 height 552
click at [423, 275] on video at bounding box center [490, 276] width 981 height 552
click at [421, 275] on video at bounding box center [490, 276] width 981 height 552
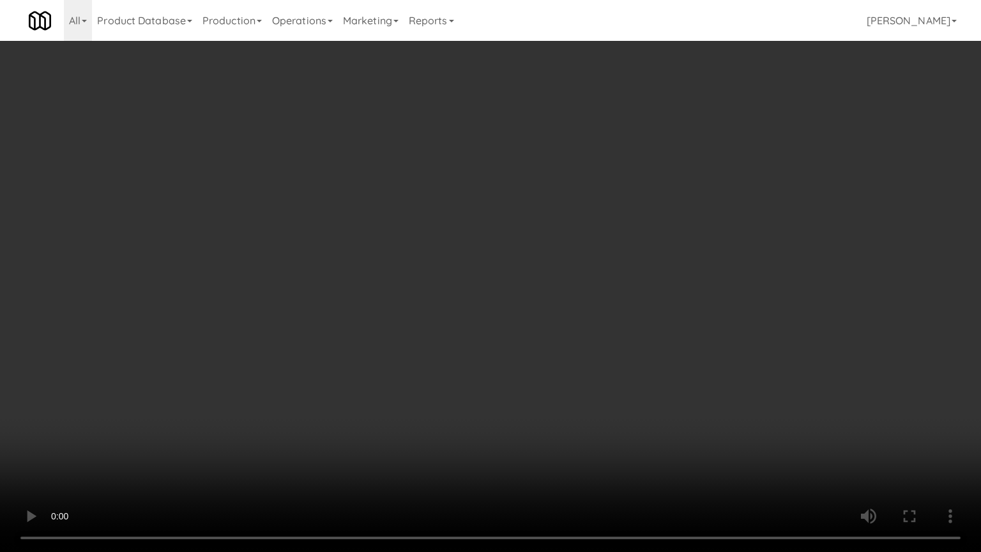
click at [428, 266] on video at bounding box center [490, 276] width 981 height 552
click at [428, 267] on video at bounding box center [490, 276] width 981 height 552
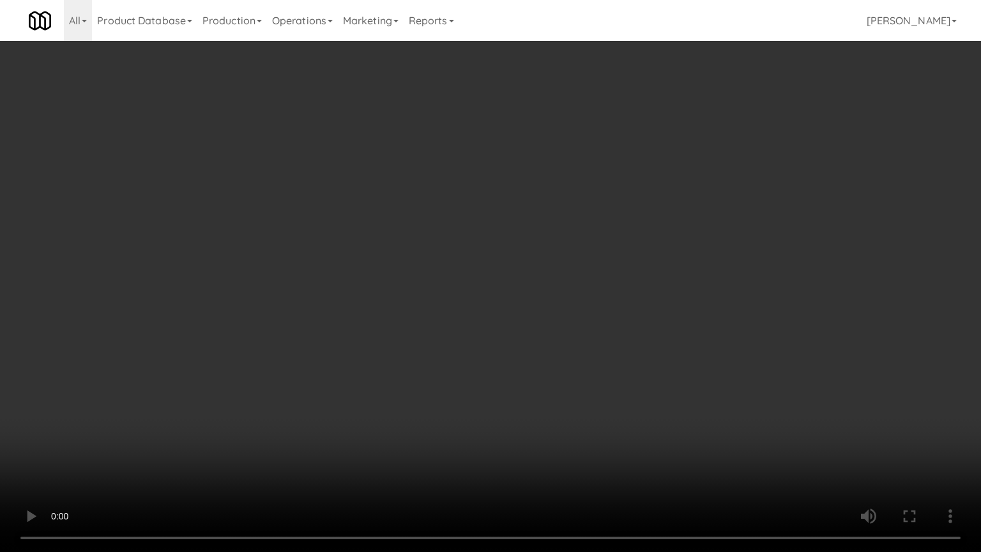
click at [428, 267] on video at bounding box center [490, 276] width 981 height 552
click at [472, 243] on video at bounding box center [490, 276] width 981 height 552
click at [545, 219] on video at bounding box center [490, 276] width 981 height 552
click at [549, 217] on video at bounding box center [490, 276] width 981 height 552
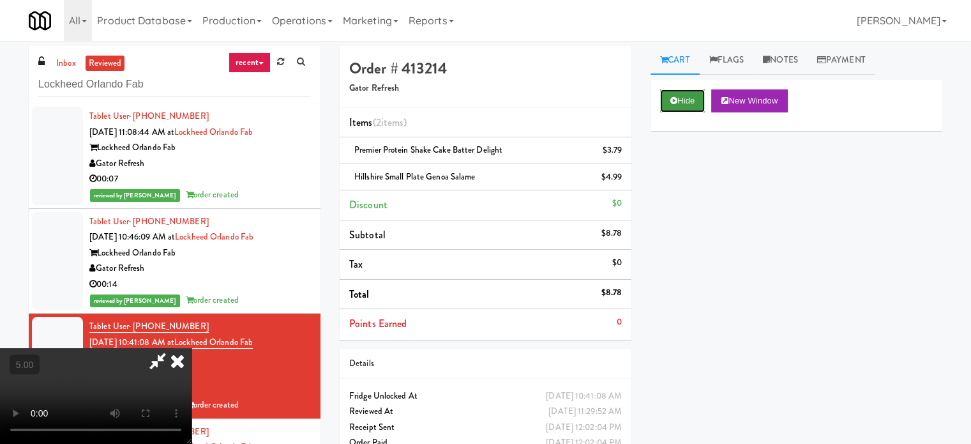
click at [692, 100] on button "Hide" at bounding box center [682, 100] width 45 height 23
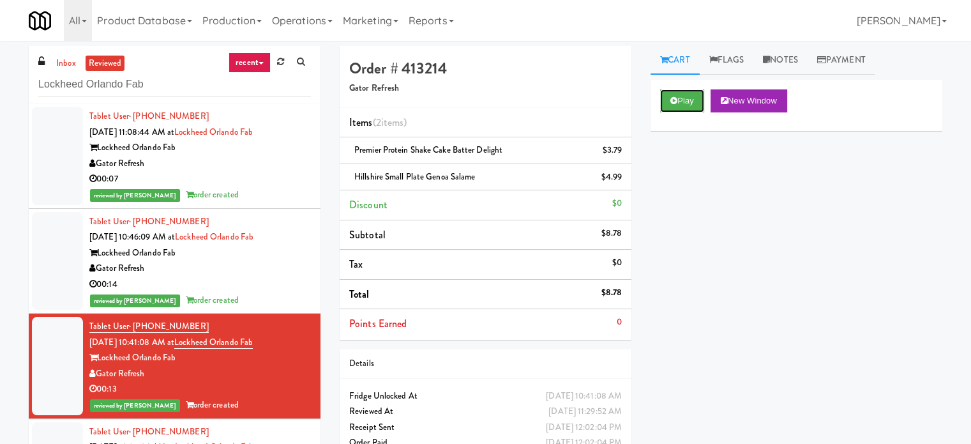
scroll to position [319, 0]
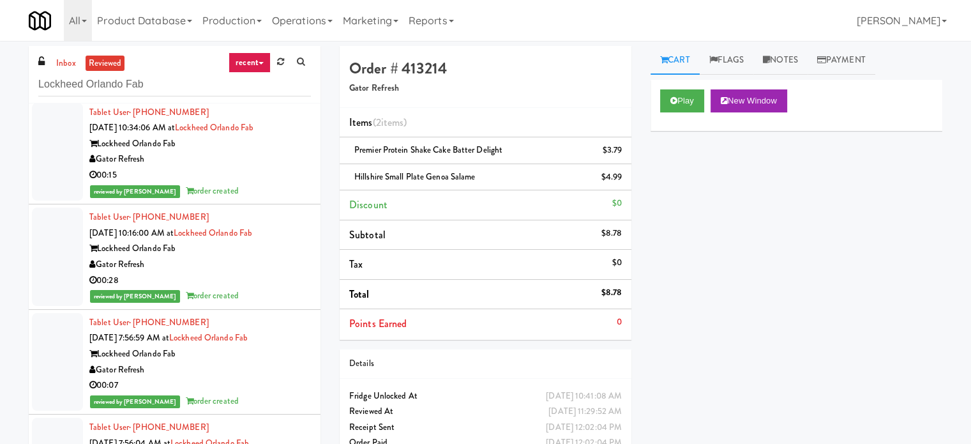
click at [274, 268] on div "Gator Refresh" at bounding box center [200, 265] width 222 height 16
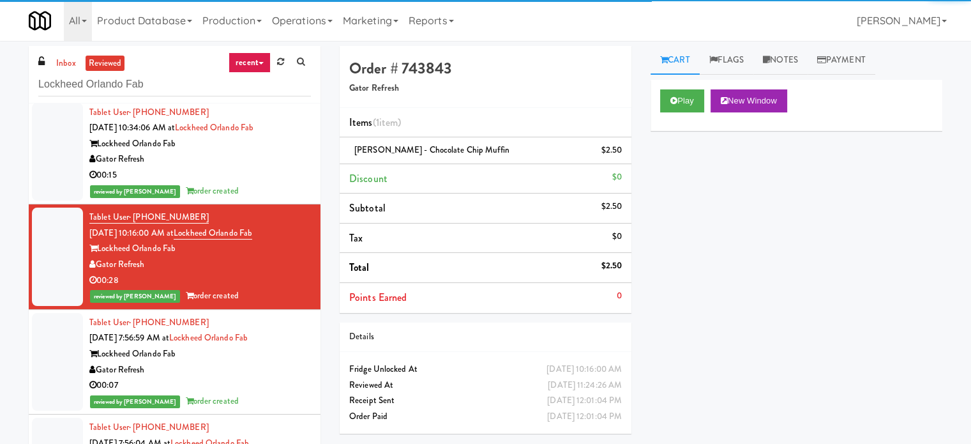
click at [266, 189] on div "reviewed by [PERSON_NAME] order created" at bounding box center [200, 191] width 222 height 16
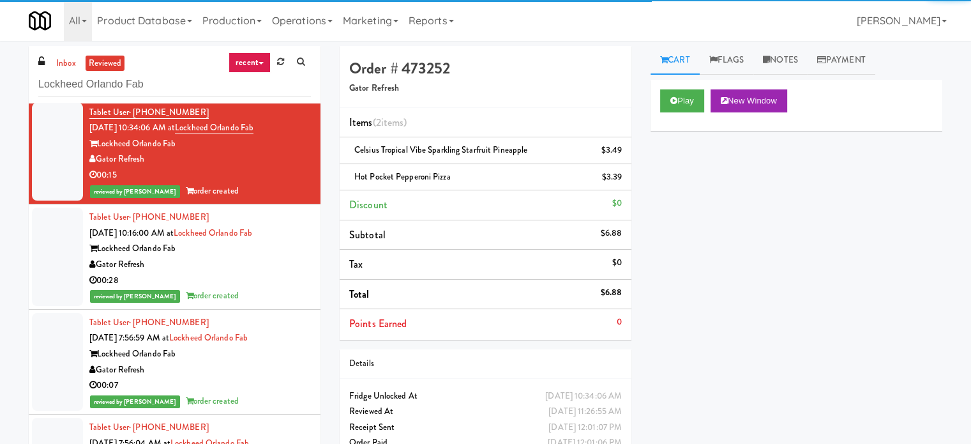
click at [253, 368] on div "Gator Refresh" at bounding box center [200, 370] width 222 height 16
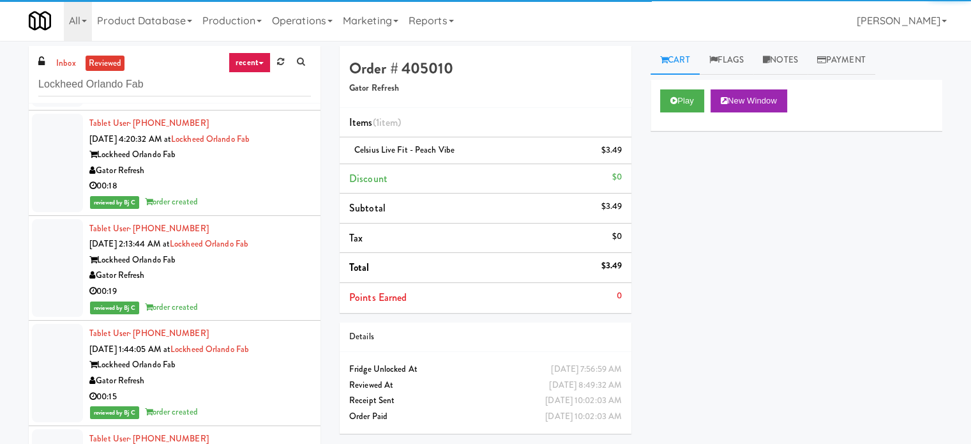
scroll to position [958, 0]
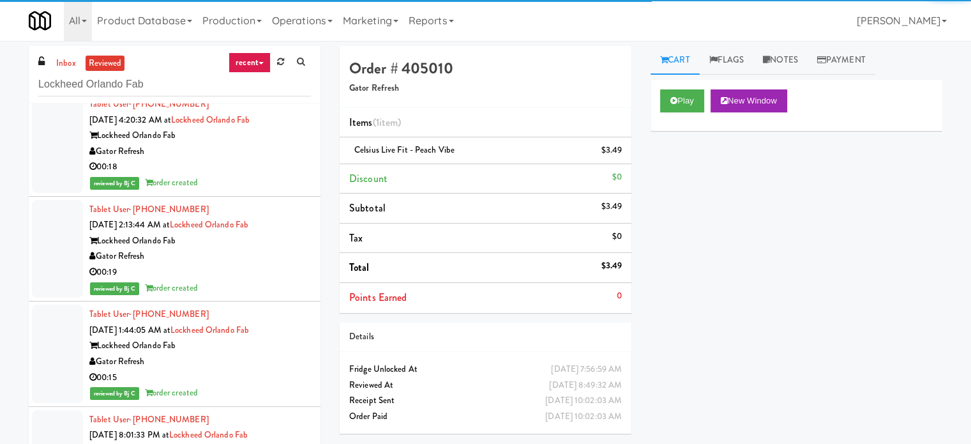
click at [255, 270] on div "00:19" at bounding box center [200, 272] width 222 height 16
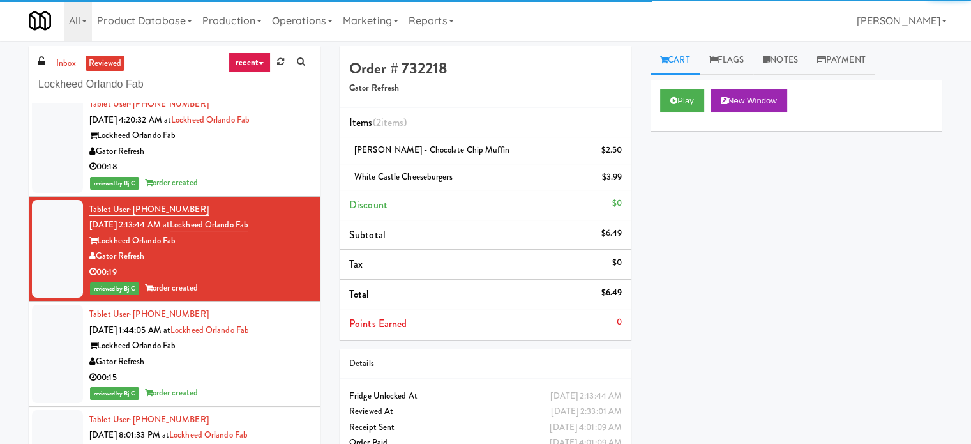
click at [273, 172] on div "00:18" at bounding box center [200, 167] width 222 height 16
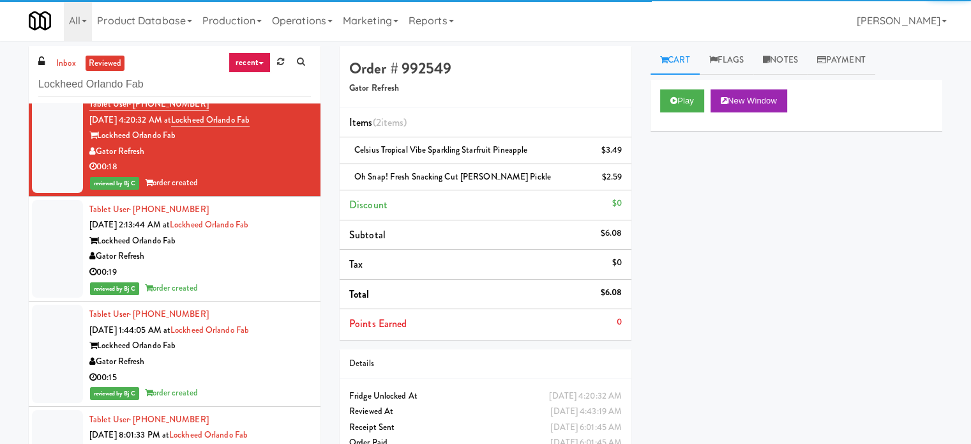
click at [264, 379] on div "00:15" at bounding box center [200, 378] width 222 height 16
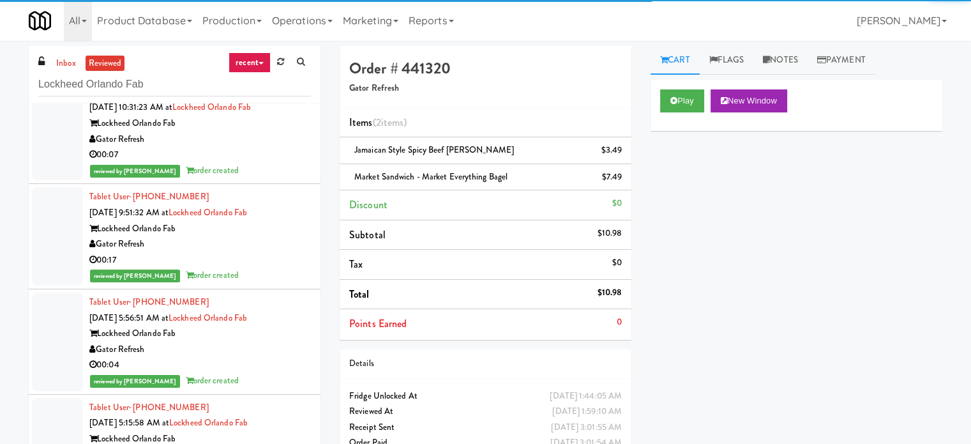
scroll to position [1596, 0]
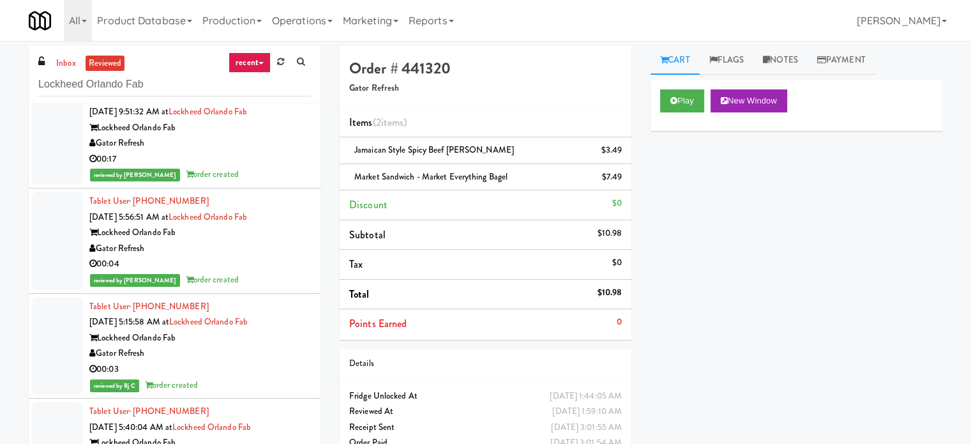
click at [278, 151] on div "00:17" at bounding box center [200, 159] width 222 height 16
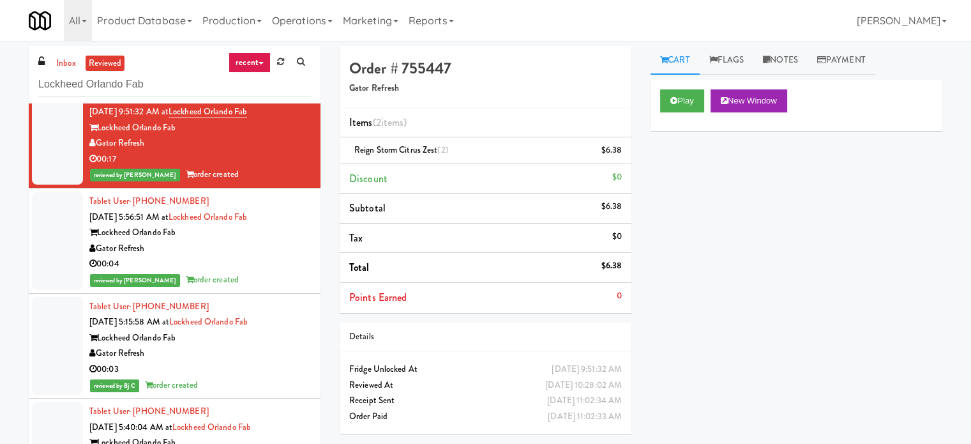
click at [256, 256] on div "00:04" at bounding box center [200, 264] width 222 height 16
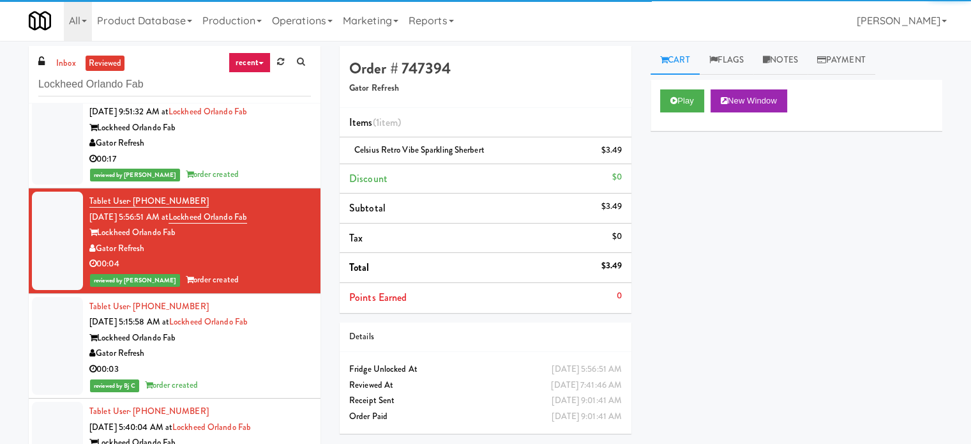
click at [254, 345] on div "Gator Refresh" at bounding box center [200, 353] width 222 height 16
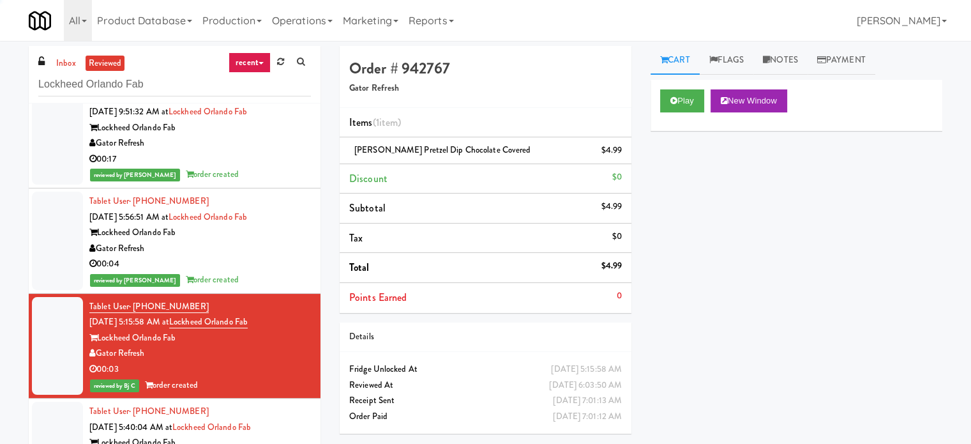
scroll to position [1915, 0]
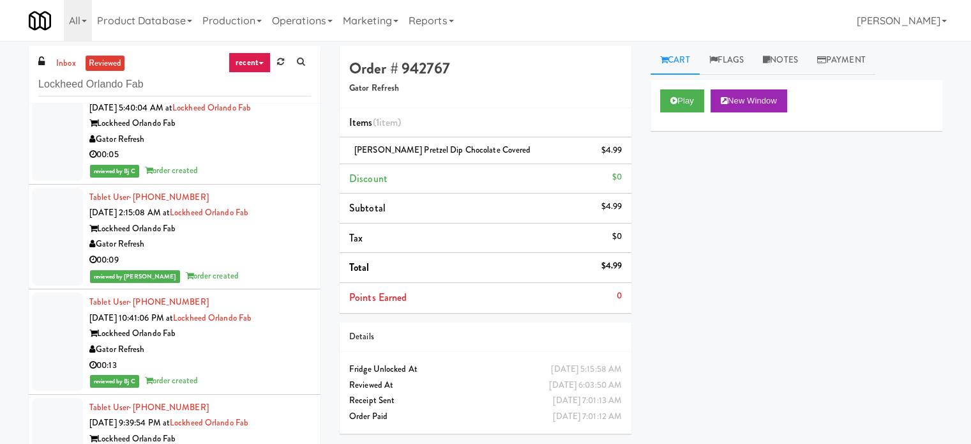
click at [272, 268] on div "Tablet User · (914) 486-9275 Aug 14, 2025 2:15:08 AM at Lockheed Orlando Fab Lo…" at bounding box center [200, 237] width 222 height 94
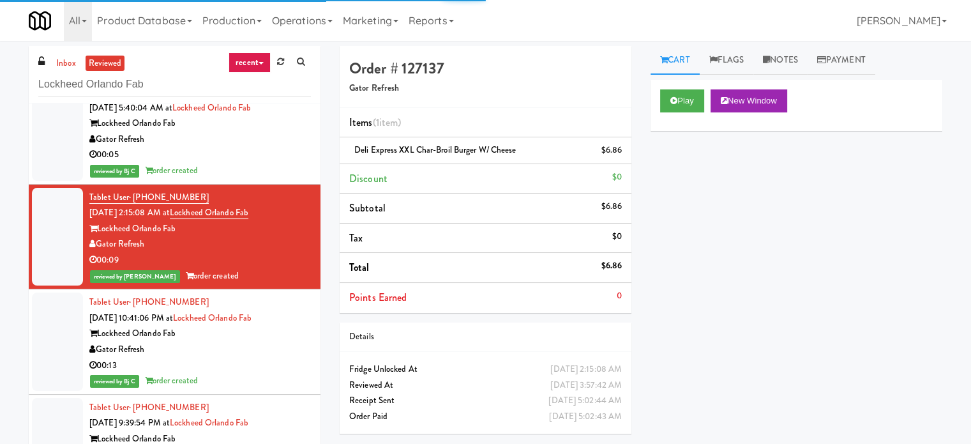
click at [268, 167] on div "reviewed by Bj C order created" at bounding box center [200, 171] width 222 height 16
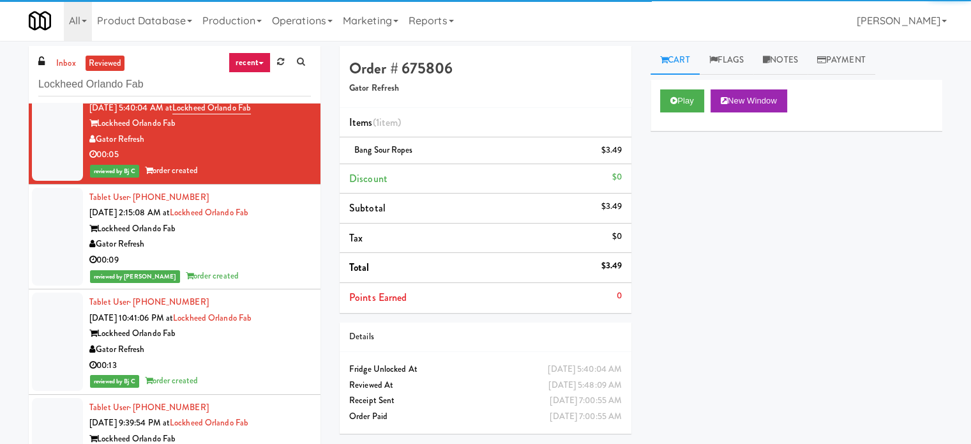
click at [256, 347] on div "Gator Refresh" at bounding box center [200, 350] width 222 height 16
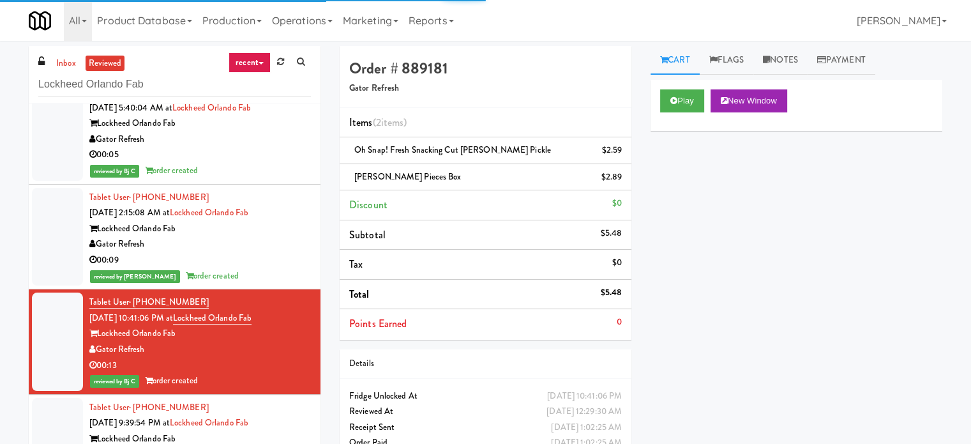
scroll to position [2554, 0]
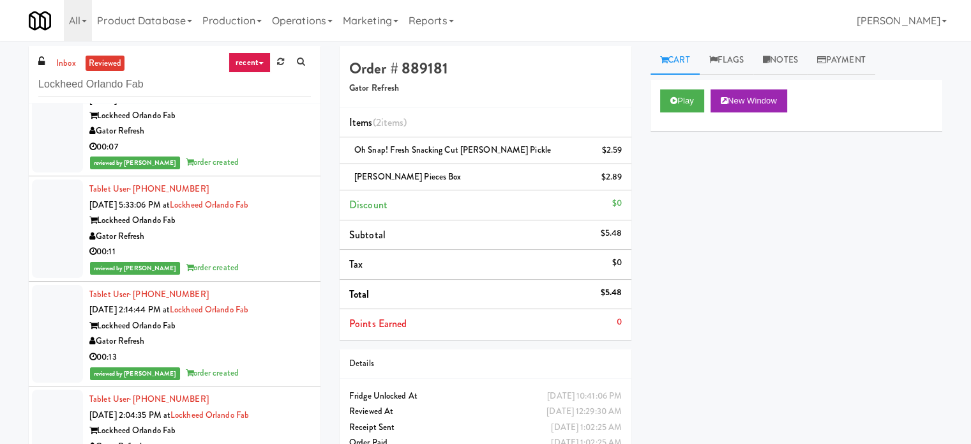
click at [269, 239] on div "Gator Refresh" at bounding box center [200, 237] width 222 height 16
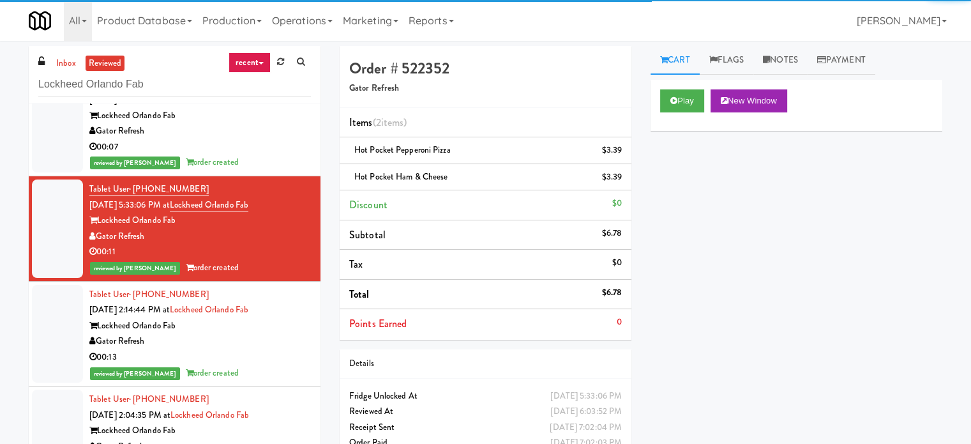
click at [256, 352] on div "00:13" at bounding box center [200, 357] width 222 height 16
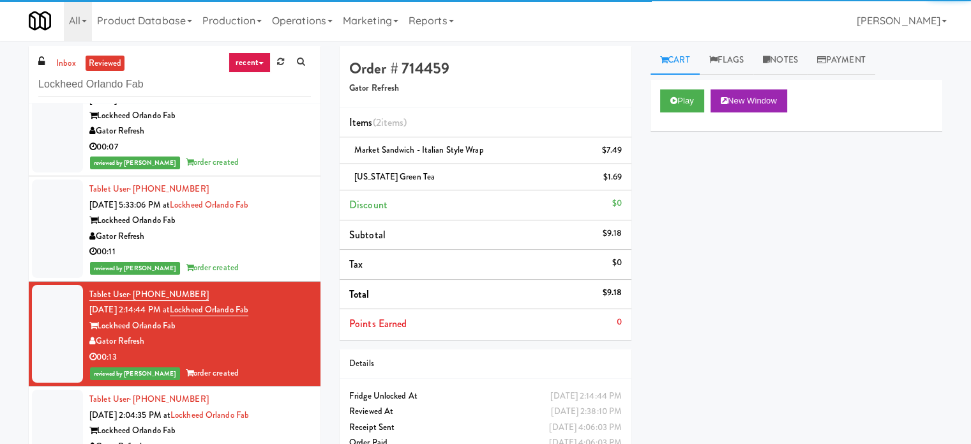
scroll to position [2873, 0]
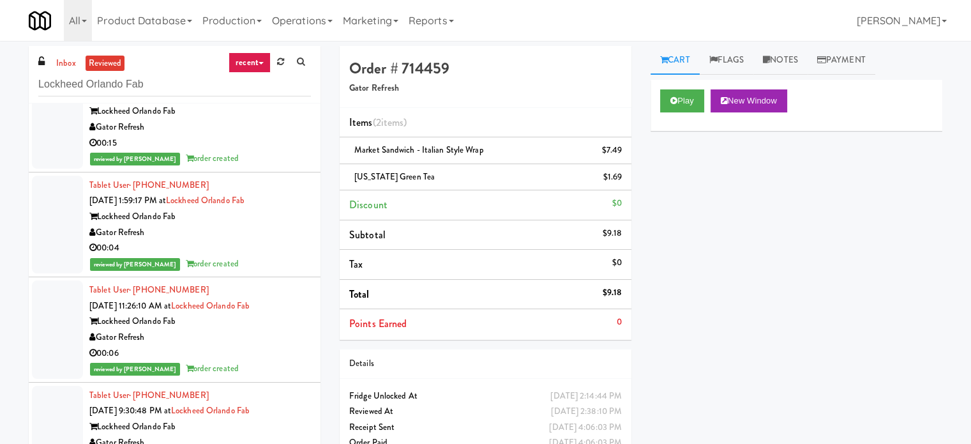
click at [264, 250] on div "00:04" at bounding box center [200, 248] width 222 height 16
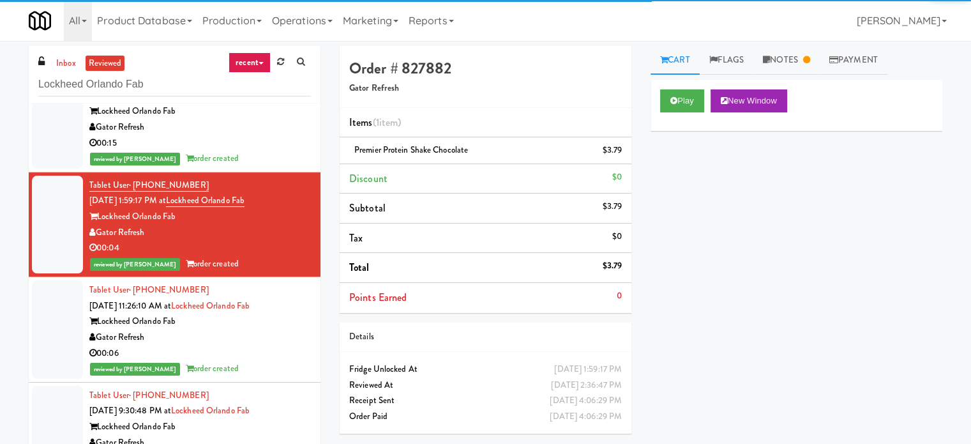
click at [265, 345] on div "00:06" at bounding box center [200, 353] width 222 height 16
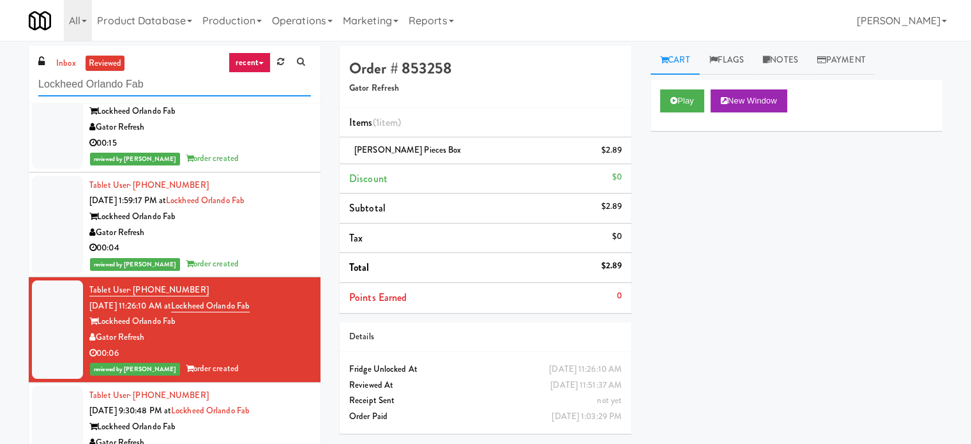
click at [145, 88] on input "Lockheed Orlando Fab" at bounding box center [174, 85] width 273 height 24
paste input "H&H Vending"
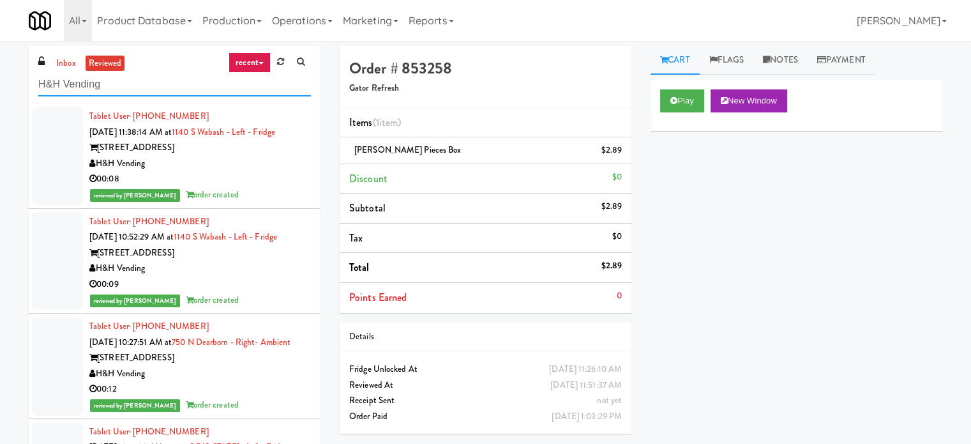
type input "H&H Vending"
drag, startPoint x: 259, startPoint y: 168, endPoint x: 278, endPoint y: 173, distance: 20.4
click at [259, 168] on div "H&H Vending" at bounding box center [200, 164] width 222 height 16
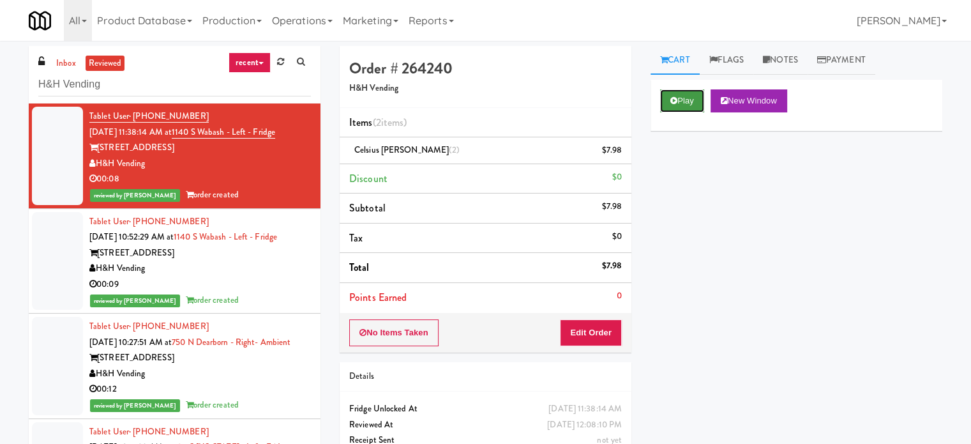
click at [695, 99] on button "Play" at bounding box center [682, 100] width 44 height 23
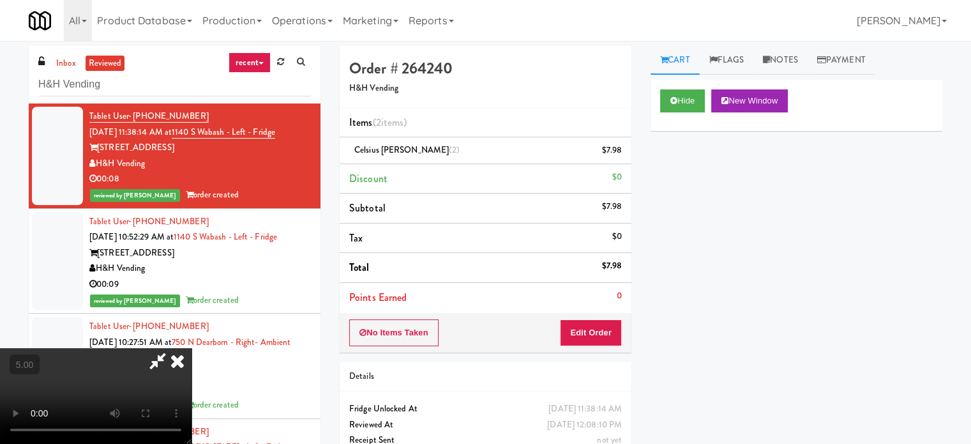
click at [192, 348] on video at bounding box center [96, 396] width 192 height 96
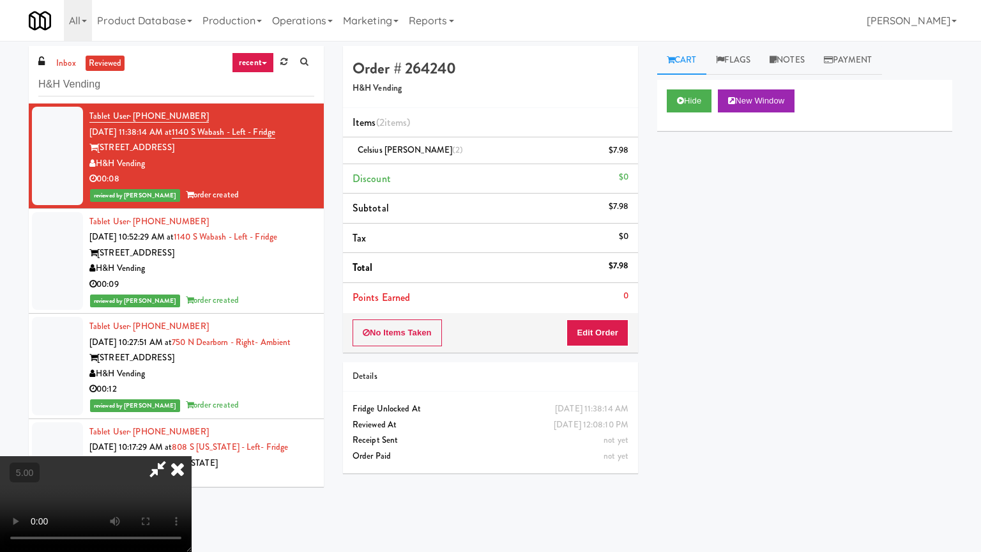
click at [192, 443] on video at bounding box center [96, 504] width 192 height 96
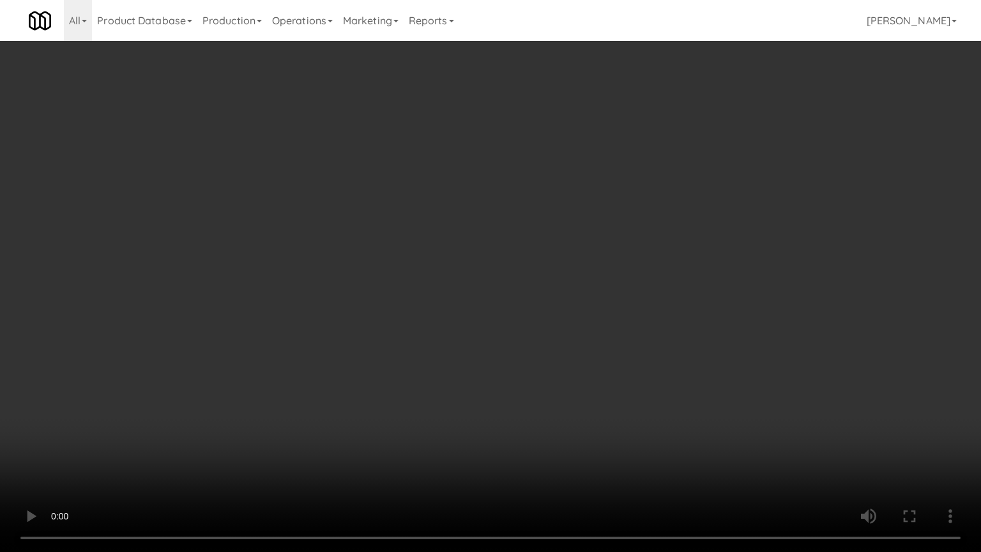
click at [460, 266] on video at bounding box center [490, 276] width 981 height 552
click at [547, 277] on video at bounding box center [490, 276] width 981 height 552
click at [497, 280] on video at bounding box center [490, 276] width 981 height 552
click at [504, 276] on video at bounding box center [490, 276] width 981 height 552
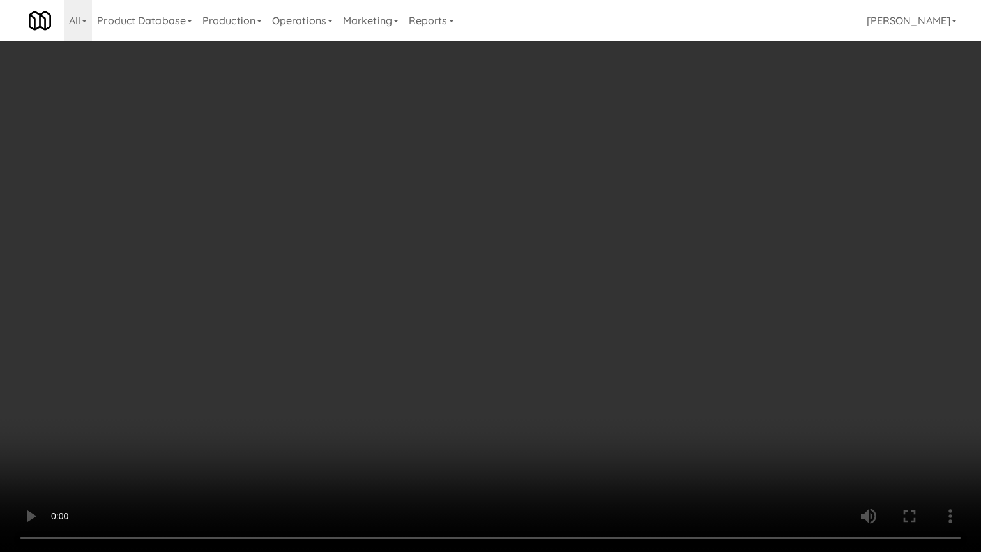
click at [503, 276] on video at bounding box center [490, 276] width 981 height 552
click at [508, 271] on video at bounding box center [490, 276] width 981 height 552
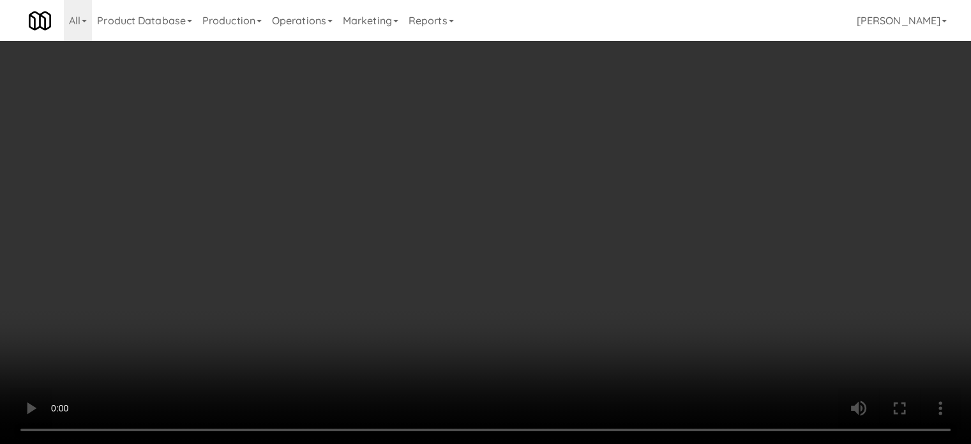
click at [521, 175] on video at bounding box center [485, 222] width 971 height 444
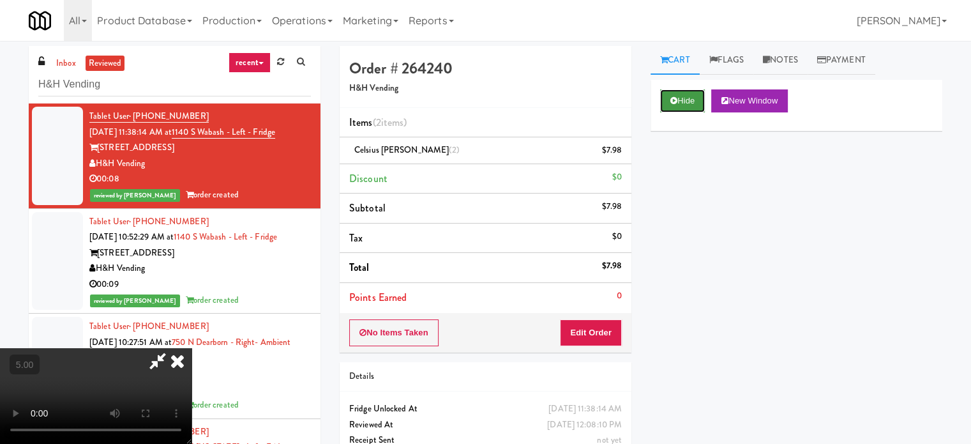
click at [695, 98] on button "Hide" at bounding box center [682, 100] width 45 height 23
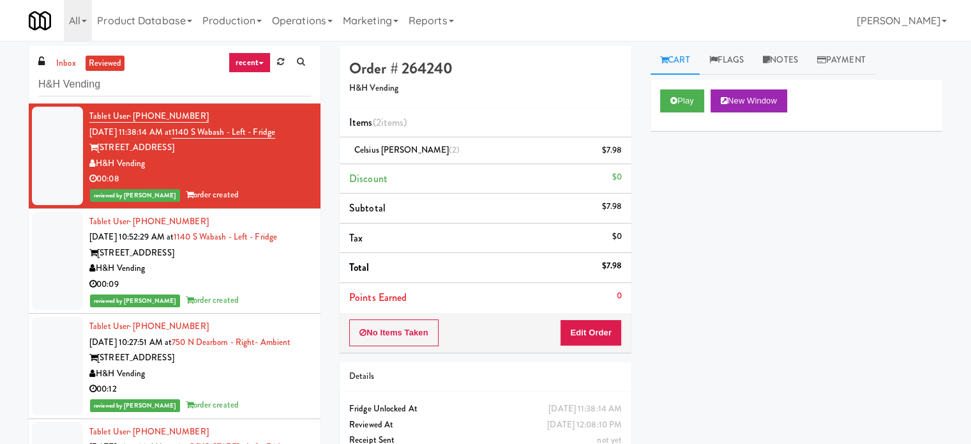
click at [285, 275] on div "H&H Vending" at bounding box center [200, 268] width 222 height 16
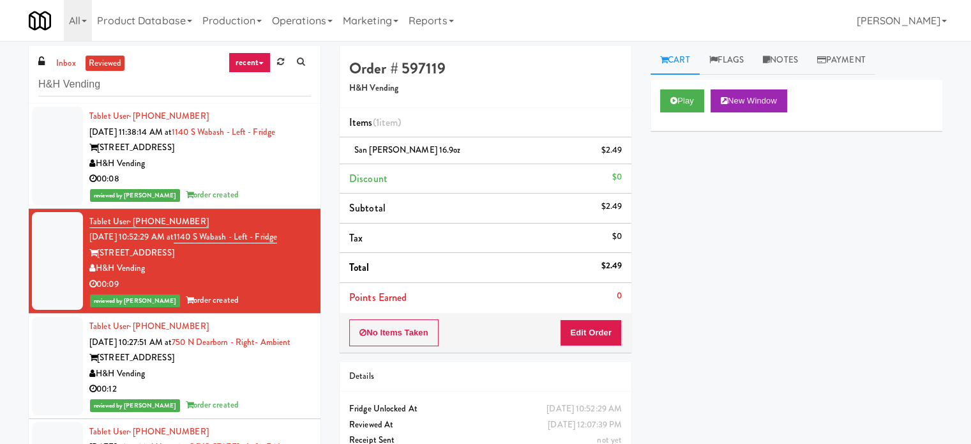
click at [245, 366] on div "[STREET_ADDRESS]" at bounding box center [200, 358] width 222 height 16
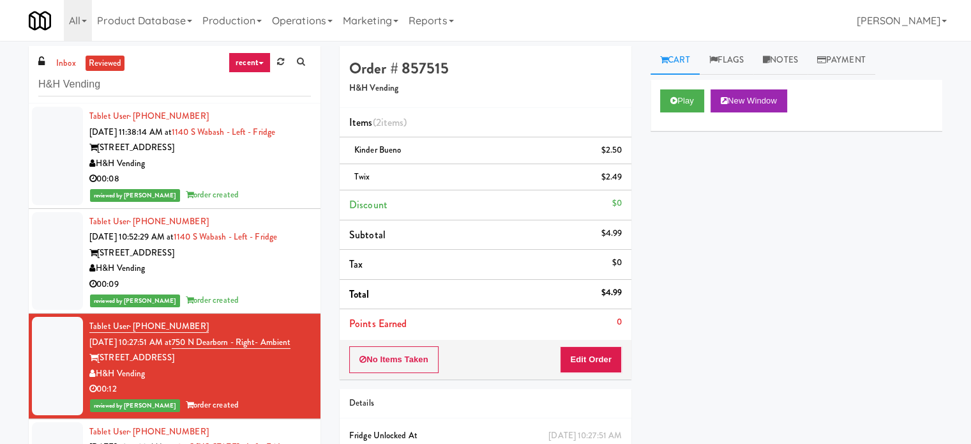
scroll to position [319, 0]
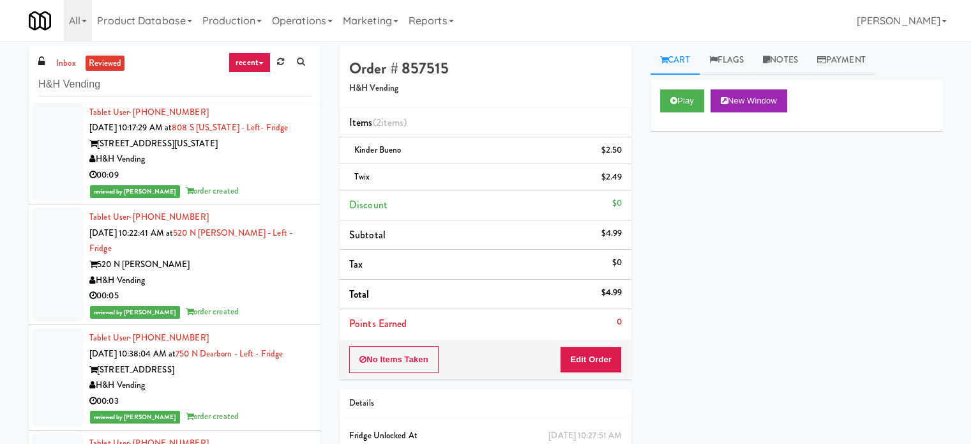
click at [245, 199] on div "reviewed by [PERSON_NAME] order created" at bounding box center [200, 191] width 222 height 16
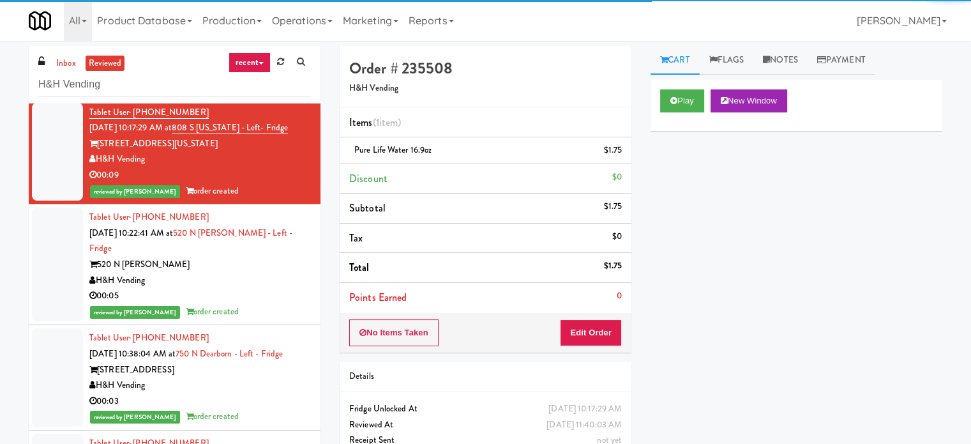
click at [266, 289] on div "H&H Vending" at bounding box center [200, 281] width 222 height 16
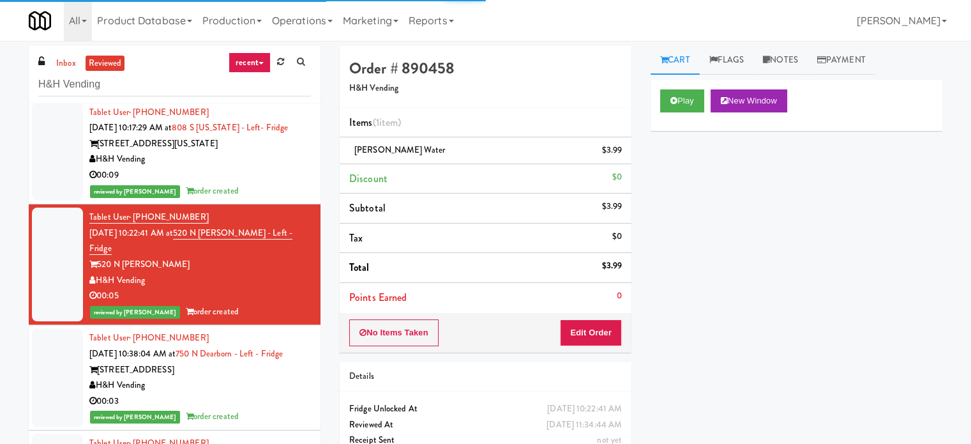
click at [272, 378] on div "[STREET_ADDRESS]" at bounding box center [200, 370] width 222 height 16
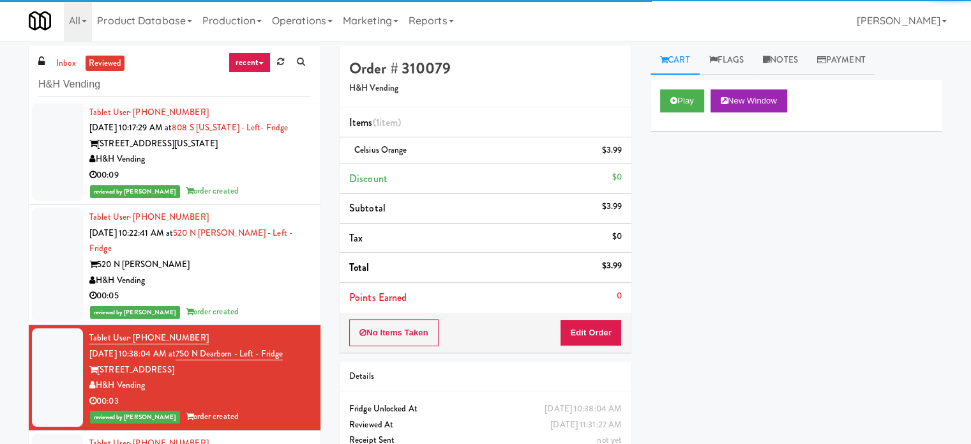
scroll to position [638, 0]
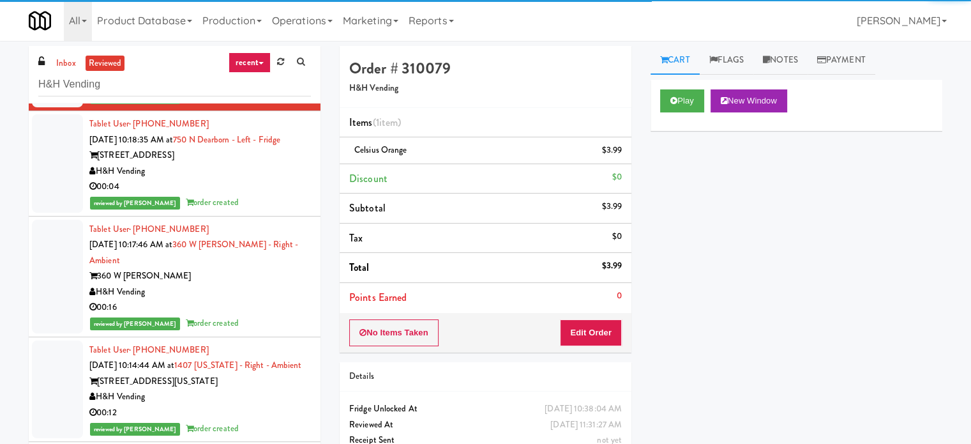
click at [256, 195] on div "00:04" at bounding box center [200, 187] width 222 height 16
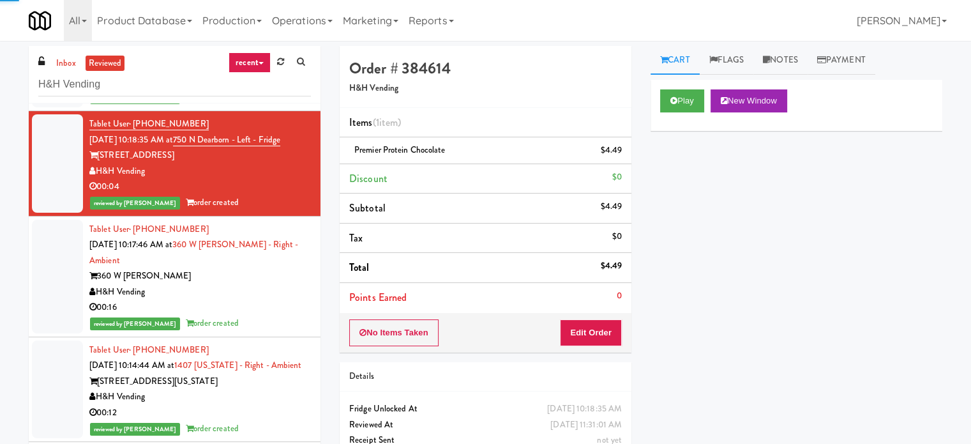
click at [269, 284] on div "360 W [PERSON_NAME]" at bounding box center [200, 276] width 222 height 16
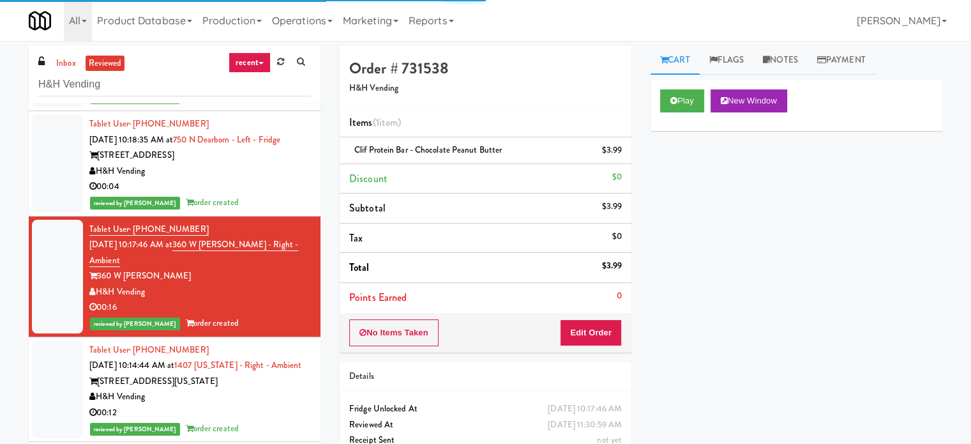
click at [257, 389] on div "[STREET_ADDRESS][US_STATE]" at bounding box center [200, 381] width 222 height 16
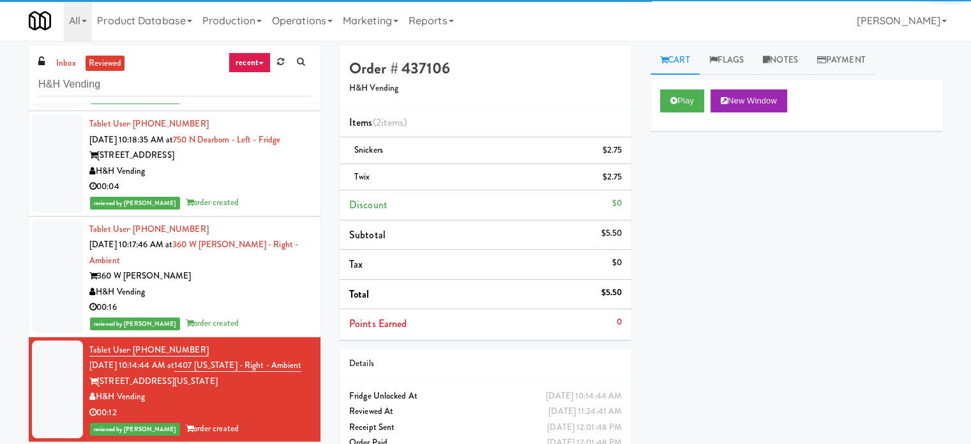
scroll to position [958, 0]
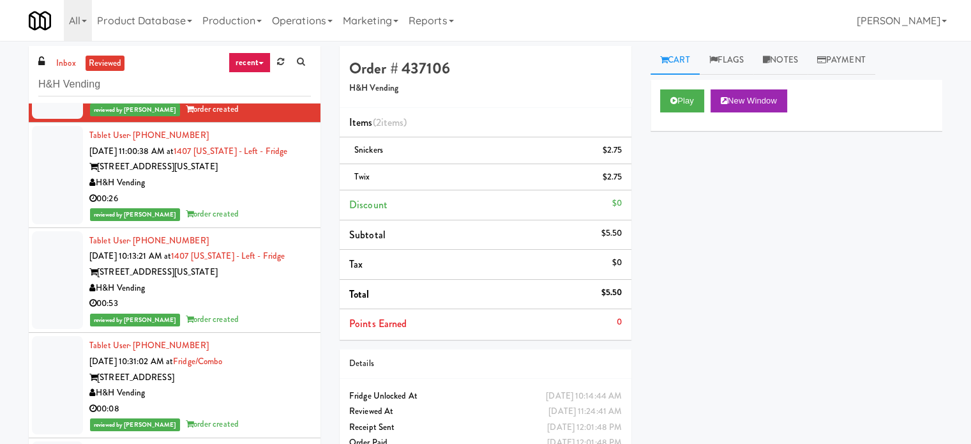
click at [250, 222] on div "reviewed by [PERSON_NAME] A order created" at bounding box center [200, 214] width 222 height 16
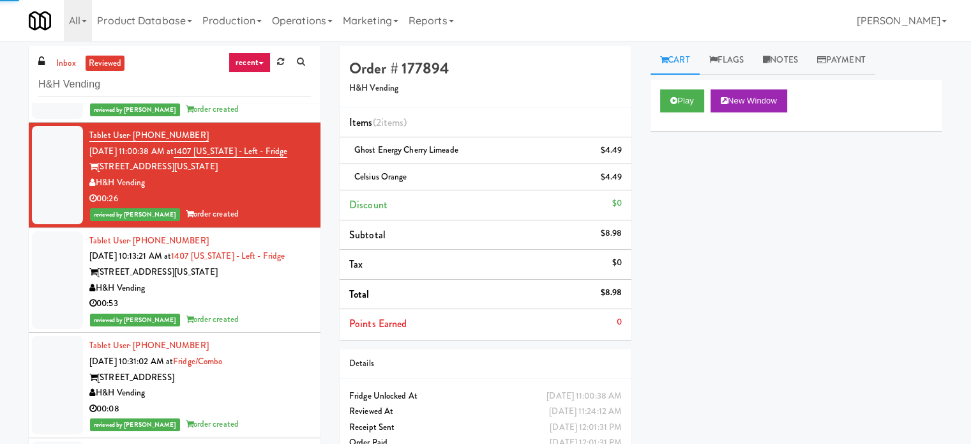
click at [259, 328] on div "Tablet User · (718) 650-0480 [DATE] 10:13:21 AM at 1407 [US_STATE] - Left - Fri…" at bounding box center [200, 280] width 222 height 94
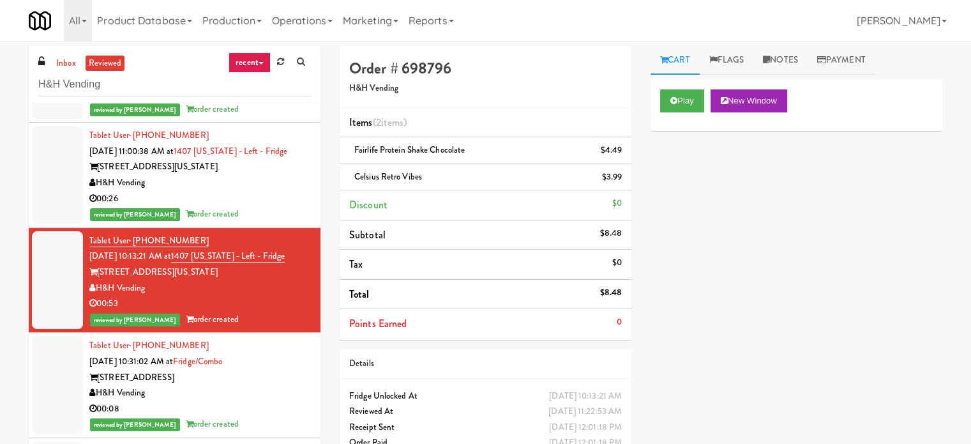
drag, startPoint x: 268, startPoint y: 416, endPoint x: 267, endPoint y: 321, distance: 95.1
click at [268, 386] on div "[STREET_ADDRESS]" at bounding box center [200, 378] width 222 height 16
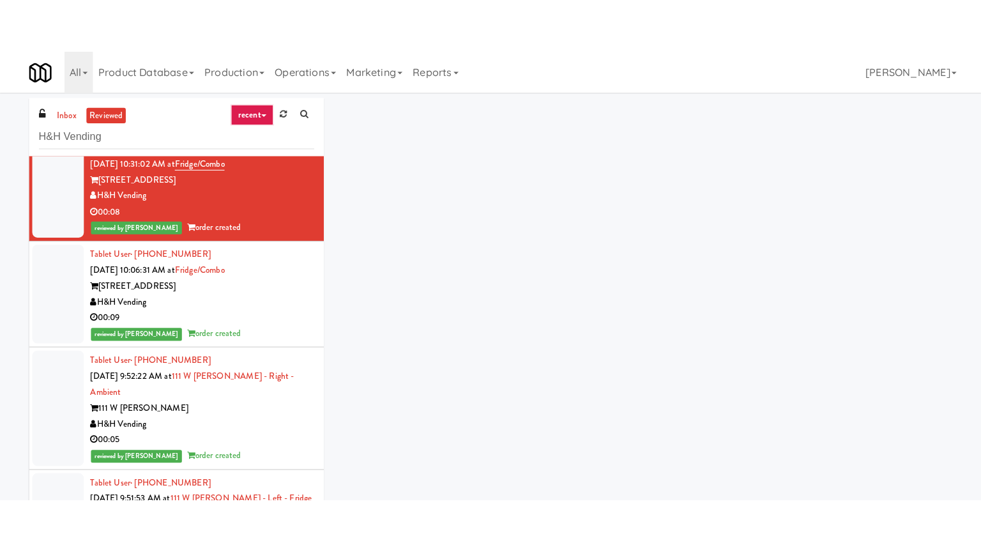
scroll to position [1221, 0]
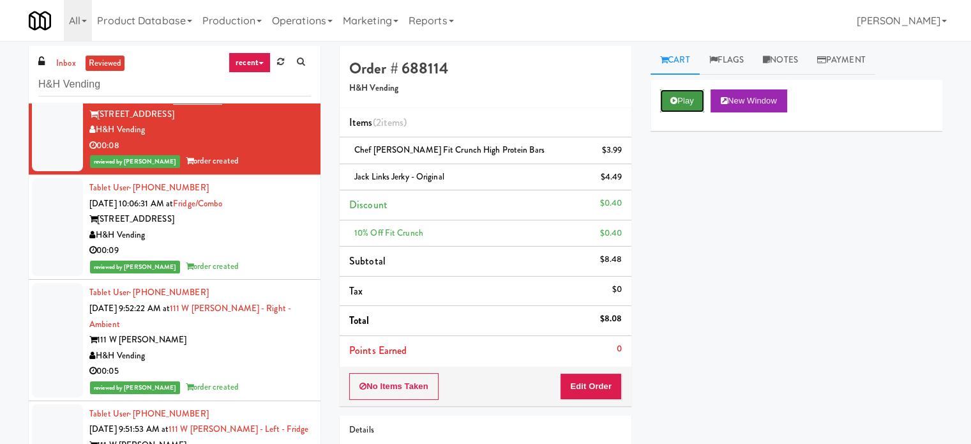
click at [690, 96] on button "Play" at bounding box center [682, 100] width 44 height 23
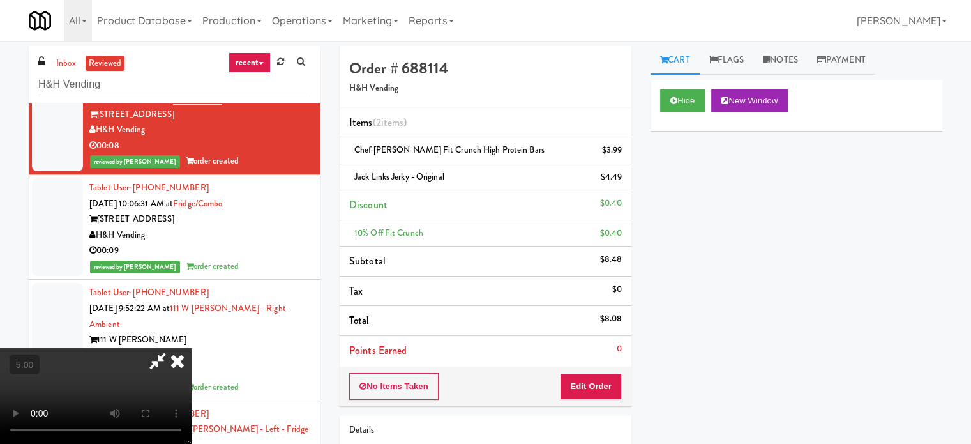
click at [192, 348] on video at bounding box center [96, 396] width 192 height 96
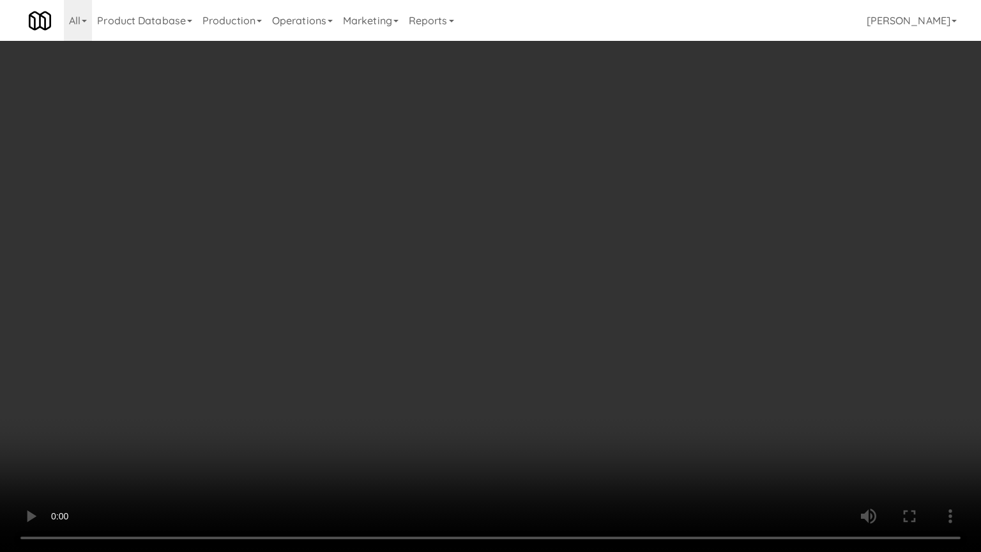
click at [528, 264] on video at bounding box center [490, 276] width 981 height 552
click at [539, 283] on video at bounding box center [490, 276] width 981 height 552
click at [603, 296] on video at bounding box center [490, 276] width 981 height 552
click at [573, 296] on video at bounding box center [490, 276] width 981 height 552
click at [596, 291] on video at bounding box center [490, 276] width 981 height 552
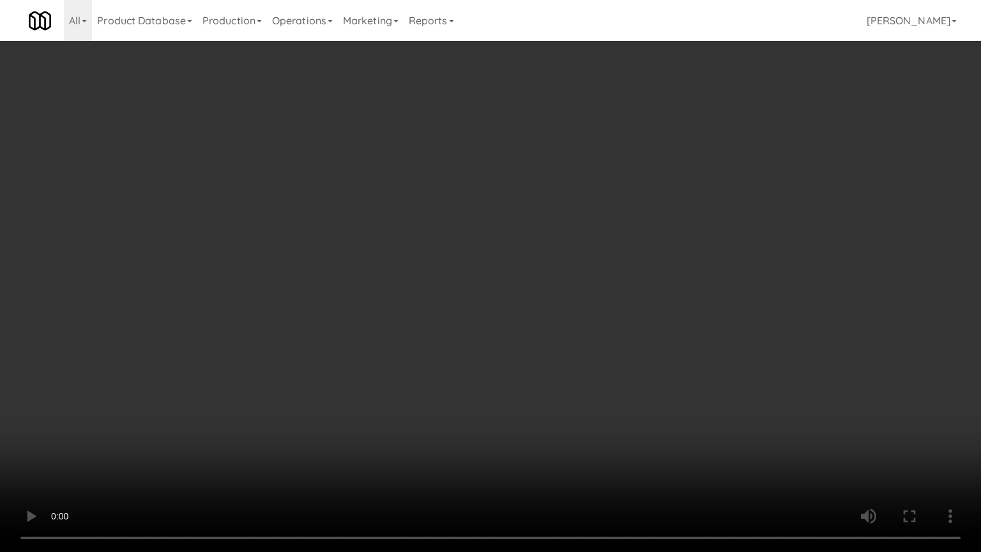
click at [596, 291] on video at bounding box center [490, 276] width 981 height 552
click at [533, 295] on video at bounding box center [490, 276] width 981 height 552
click at [533, 296] on video at bounding box center [490, 276] width 981 height 552
click at [549, 294] on video at bounding box center [490, 276] width 981 height 552
click at [550, 299] on video at bounding box center [490, 276] width 981 height 552
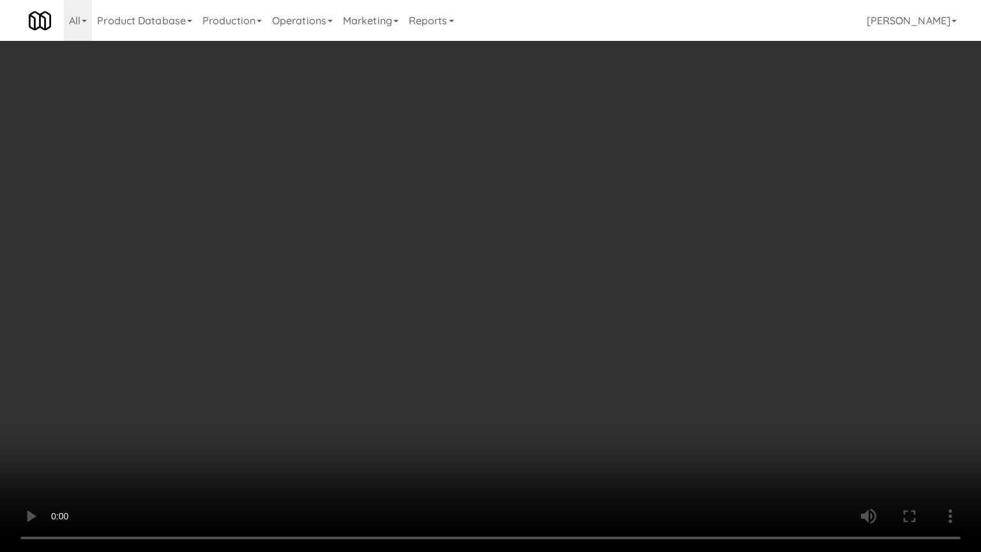
click at [584, 308] on video at bounding box center [490, 276] width 981 height 552
drag, startPoint x: 564, startPoint y: 300, endPoint x: 582, endPoint y: 250, distance: 53.1
click at [563, 299] on video at bounding box center [490, 276] width 981 height 552
click at [568, 425] on video at bounding box center [490, 276] width 981 height 552
click at [534, 317] on video at bounding box center [490, 276] width 981 height 552
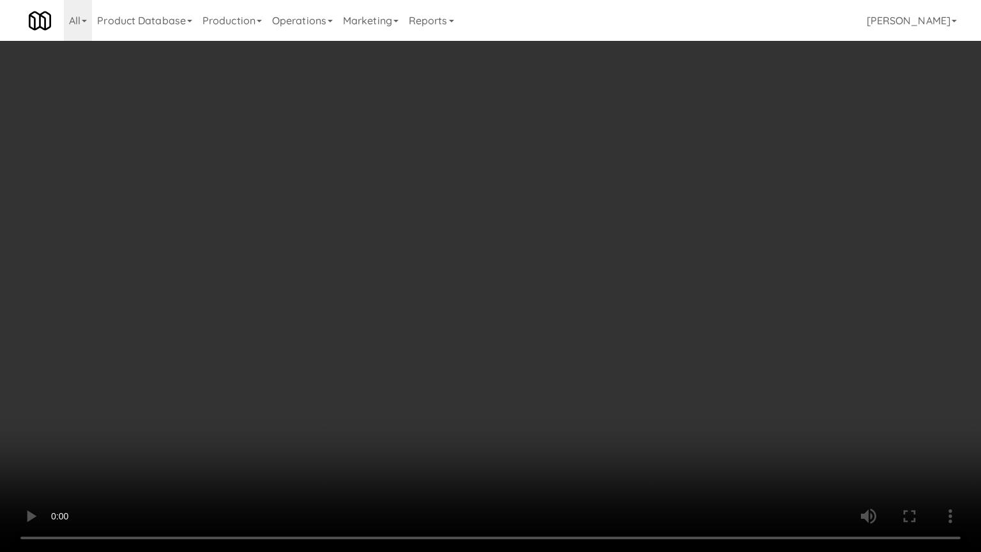
click at [565, 337] on video at bounding box center [490, 276] width 981 height 552
click at [567, 326] on video at bounding box center [490, 276] width 981 height 552
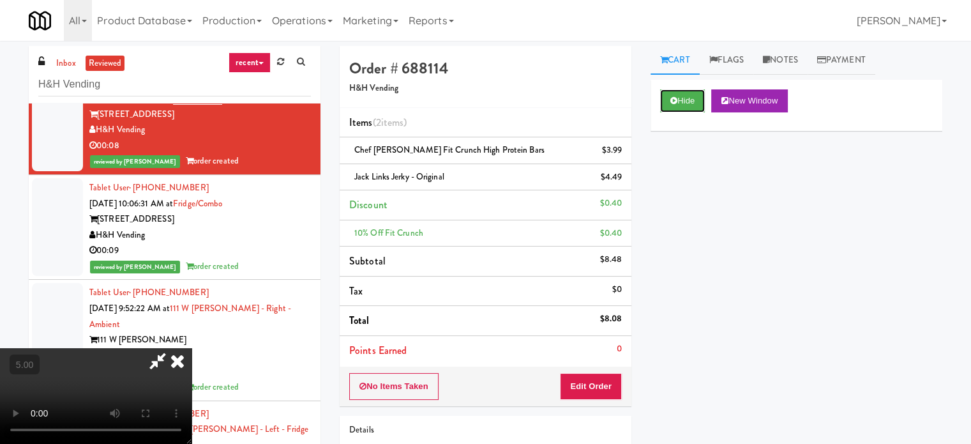
drag, startPoint x: 691, startPoint y: 103, endPoint x: 635, endPoint y: 113, distance: 57.0
click at [691, 103] on button "Hide" at bounding box center [682, 100] width 45 height 23
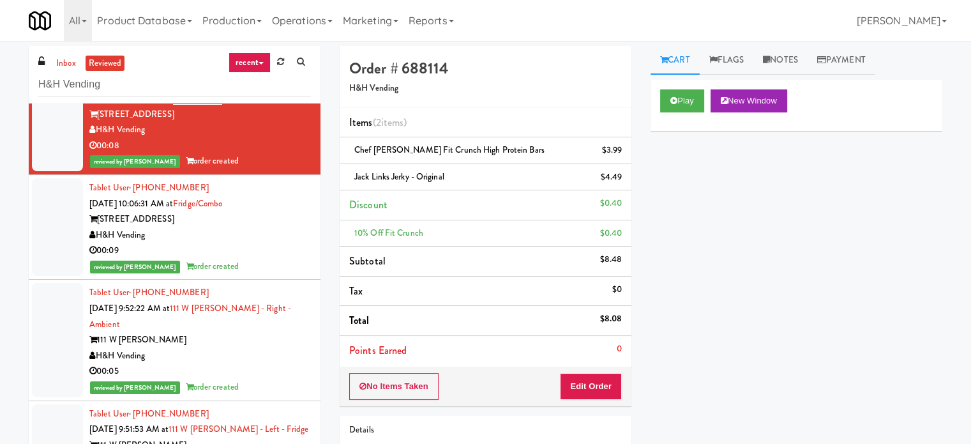
drag, startPoint x: 299, startPoint y: 294, endPoint x: 311, endPoint y: 239, distance: 55.6
click at [299, 259] on div "00:09" at bounding box center [200, 251] width 222 height 16
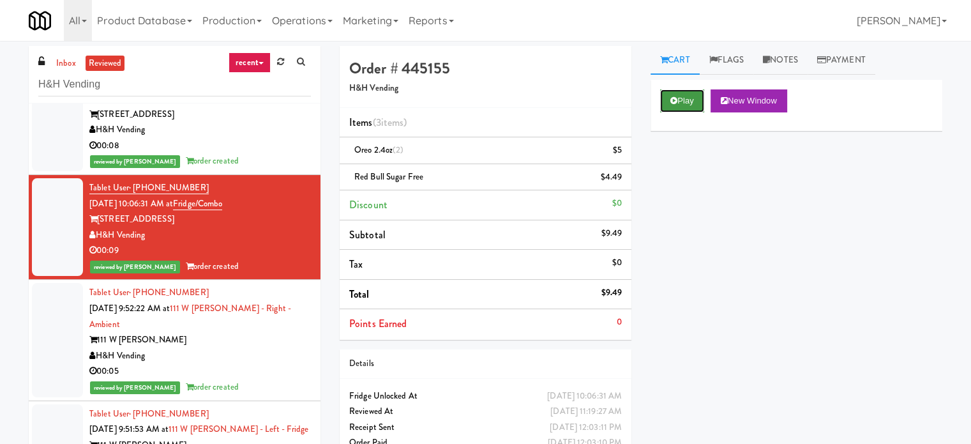
click at [693, 96] on button "Play" at bounding box center [682, 100] width 44 height 23
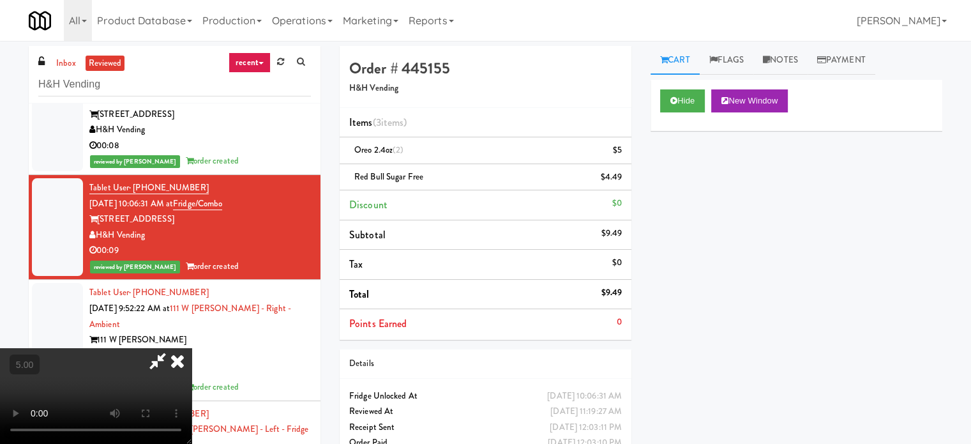
click at [192, 348] on video at bounding box center [96, 396] width 192 height 96
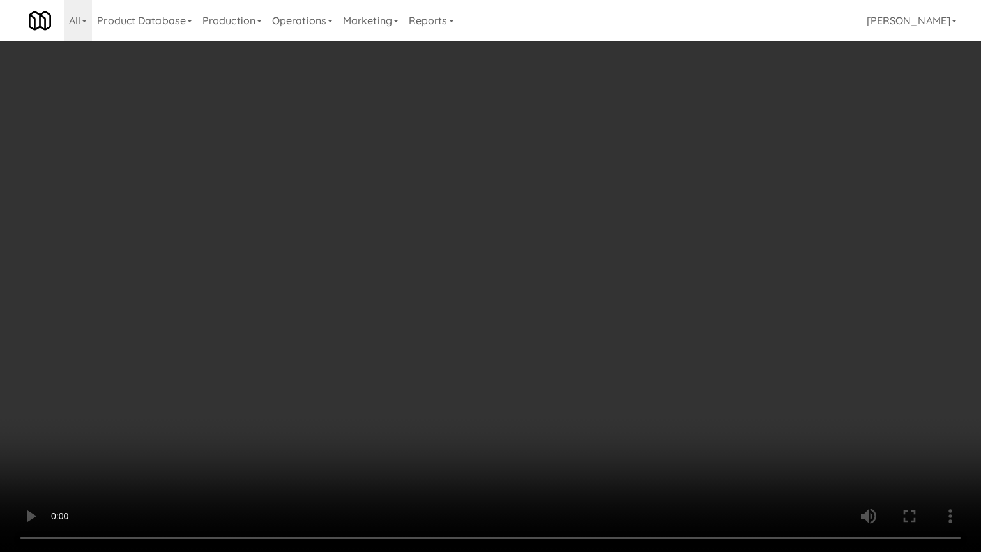
click at [435, 312] on video at bounding box center [490, 276] width 981 height 552
click at [449, 322] on video at bounding box center [490, 276] width 981 height 552
click at [421, 326] on video at bounding box center [490, 276] width 981 height 552
click at [451, 338] on video at bounding box center [490, 276] width 981 height 552
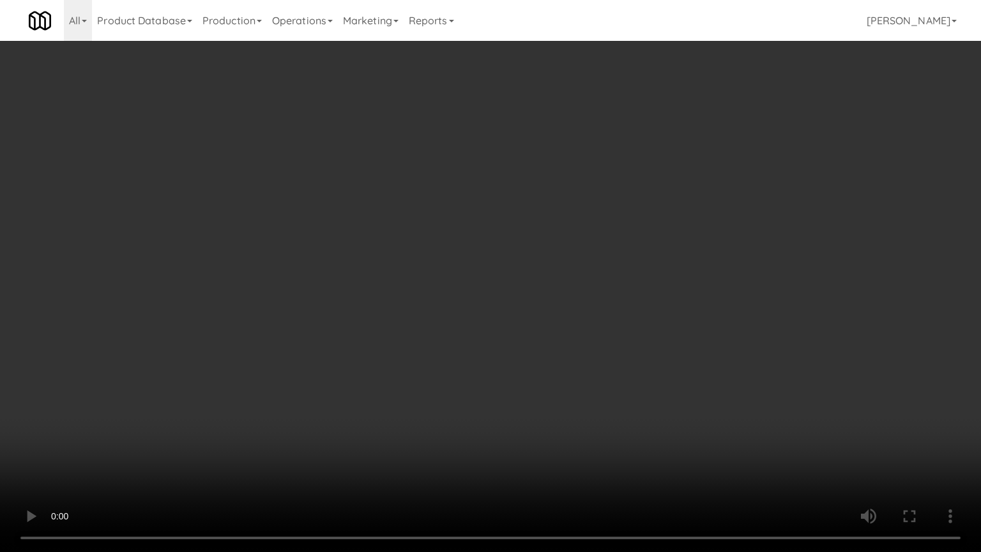
click at [451, 338] on video at bounding box center [490, 276] width 981 height 552
click at [483, 345] on video at bounding box center [490, 276] width 981 height 552
click at [485, 333] on video at bounding box center [490, 276] width 981 height 552
click at [503, 424] on video at bounding box center [490, 276] width 981 height 552
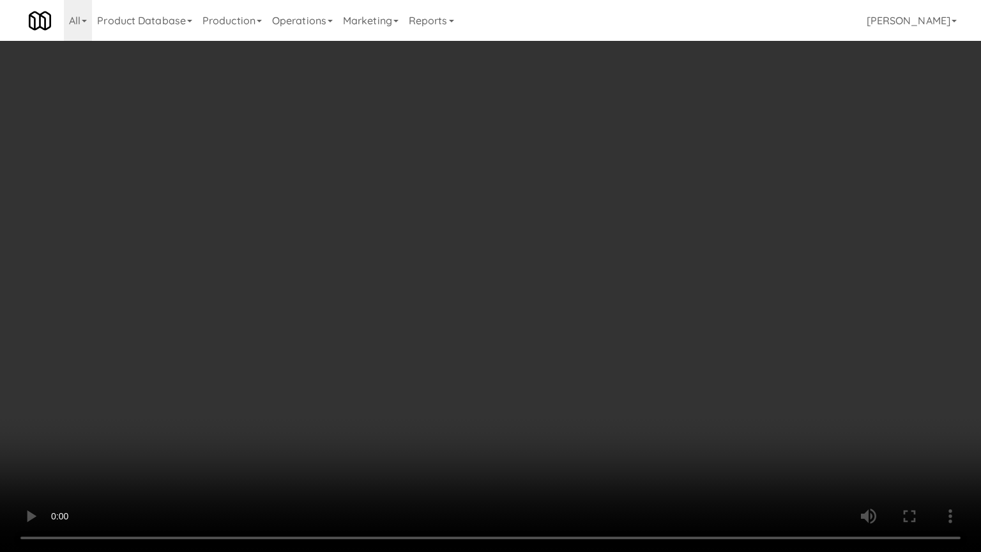
click at [488, 404] on video at bounding box center [490, 276] width 981 height 552
click at [485, 402] on video at bounding box center [490, 276] width 981 height 552
click at [493, 371] on video at bounding box center [490, 276] width 981 height 552
drag, startPoint x: 493, startPoint y: 371, endPoint x: 549, endPoint y: 218, distance: 162.6
click at [493, 370] on video at bounding box center [490, 276] width 981 height 552
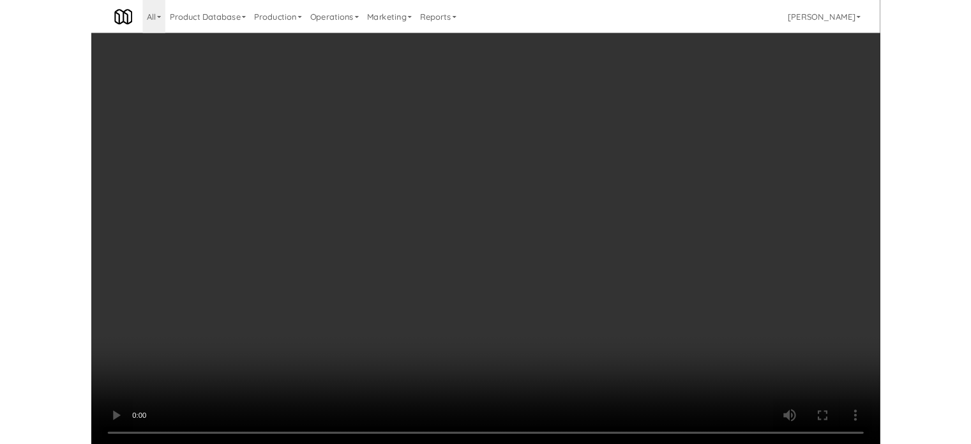
scroll to position [1221, 0]
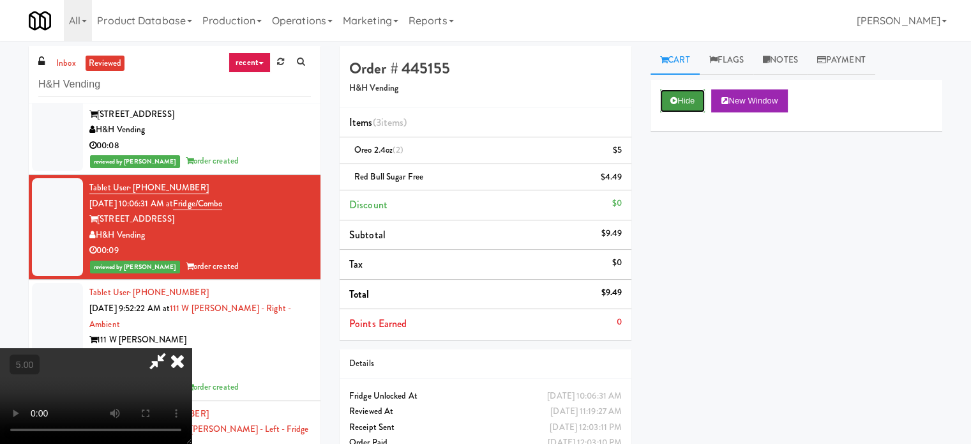
click at [674, 103] on icon at bounding box center [673, 100] width 7 height 8
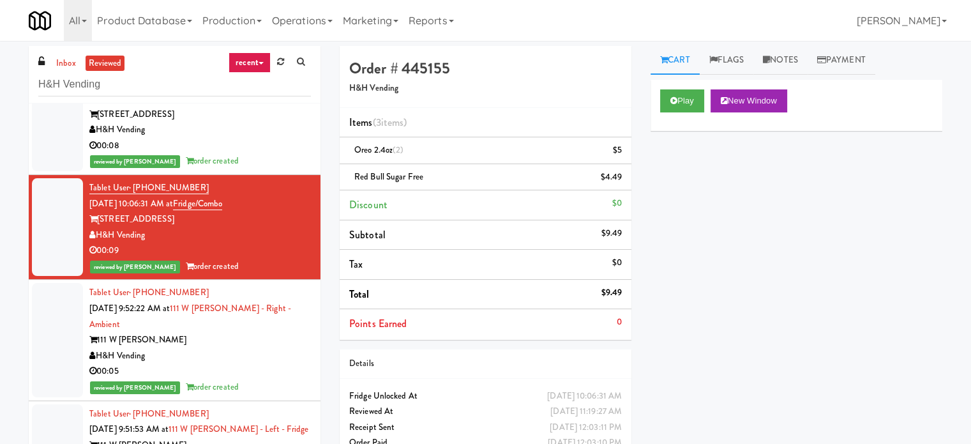
drag, startPoint x: 235, startPoint y: 393, endPoint x: 385, endPoint y: 339, distance: 159.3
click at [240, 364] on div "H&H Vending" at bounding box center [200, 356] width 222 height 16
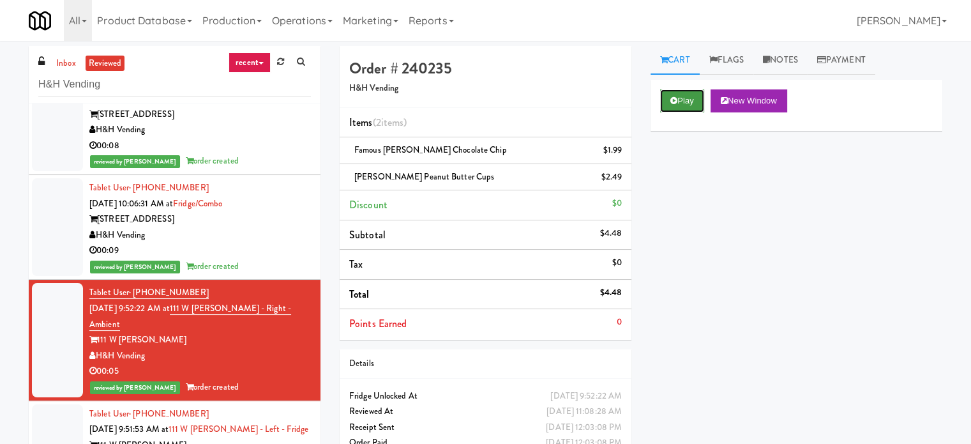
click at [668, 99] on button "Play" at bounding box center [682, 100] width 44 height 23
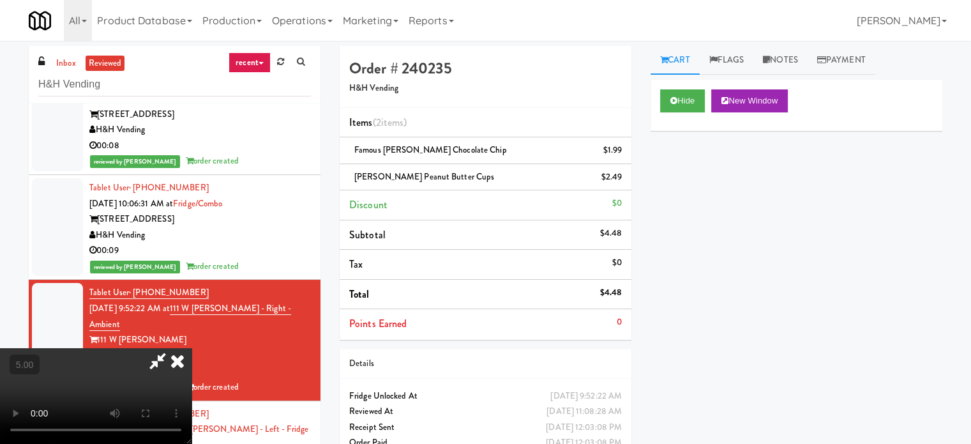
drag, startPoint x: 572, startPoint y: 135, endPoint x: 547, endPoint y: 142, distance: 26.5
click at [192, 348] on icon at bounding box center [177, 361] width 28 height 26
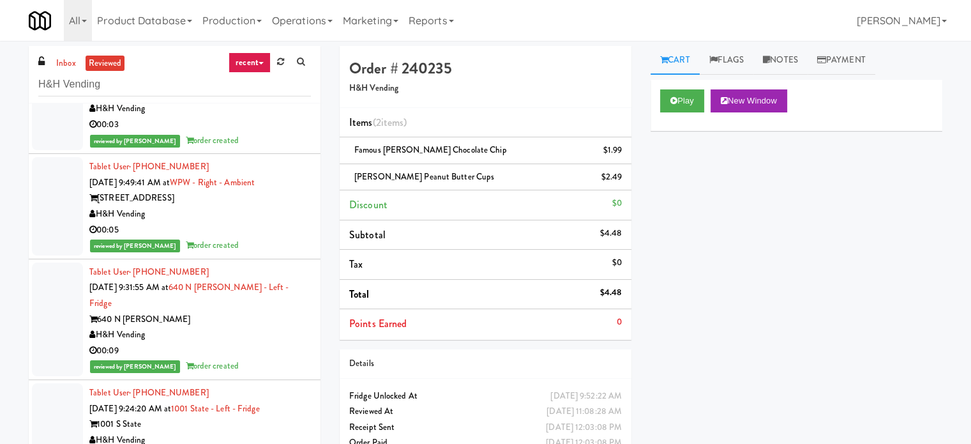
scroll to position [1859, 0]
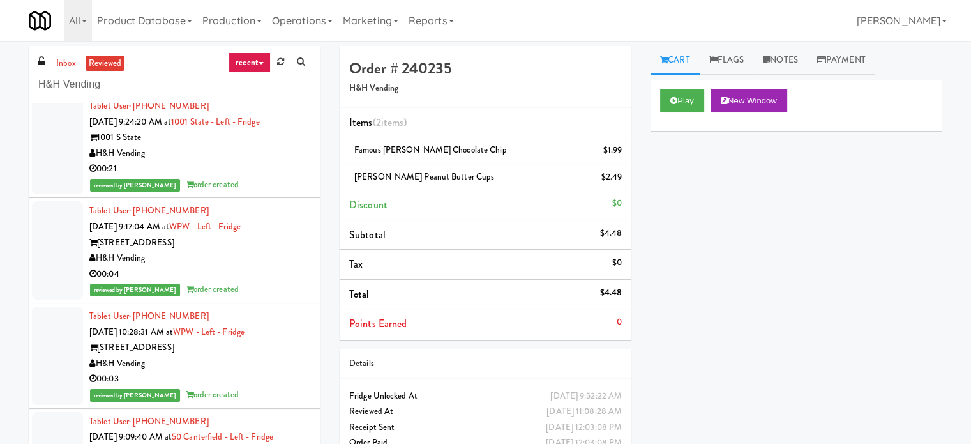
click at [213, 282] on div "00:04" at bounding box center [200, 274] width 222 height 16
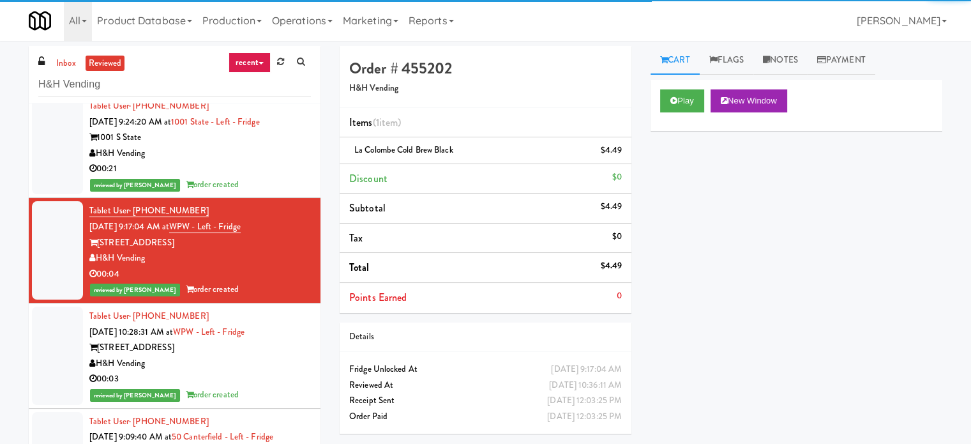
click at [260, 193] on div "reviewed by [PERSON_NAME] order created" at bounding box center [200, 185] width 222 height 16
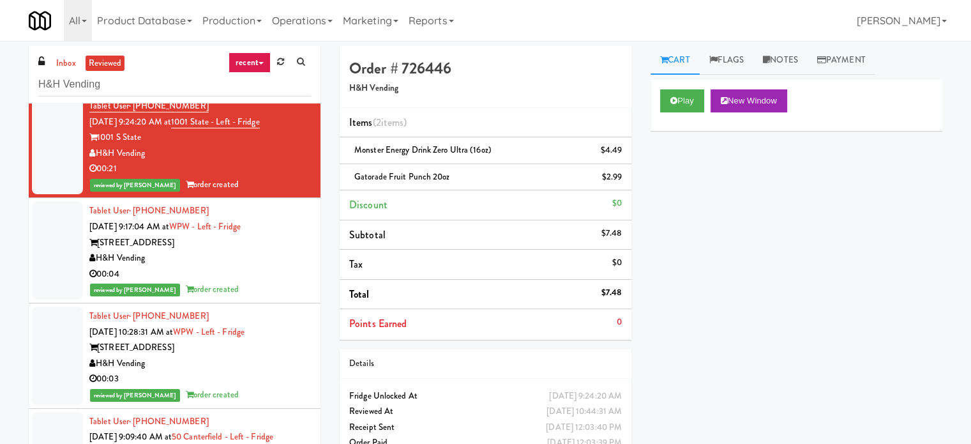
click at [265, 387] on div "00:03" at bounding box center [200, 379] width 222 height 16
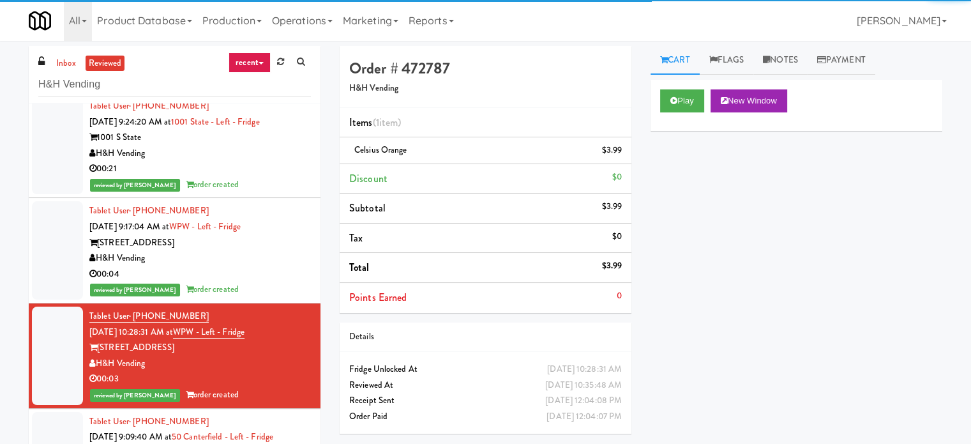
scroll to position [2498, 0]
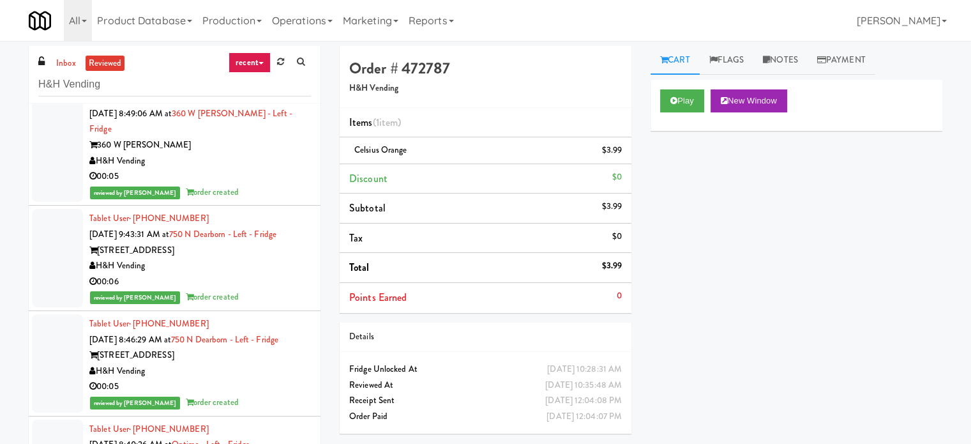
click at [269, 145] on div "360 W [PERSON_NAME]" at bounding box center [200, 145] width 222 height 16
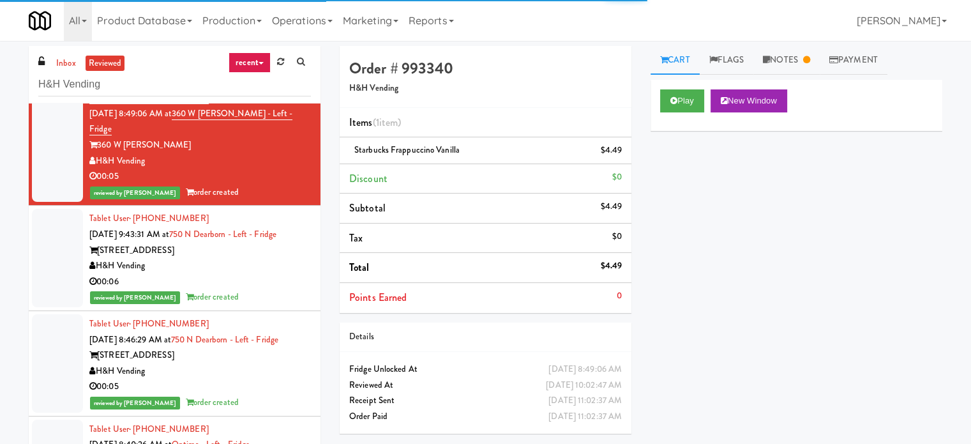
click at [269, 284] on div "00:06" at bounding box center [200, 282] width 222 height 16
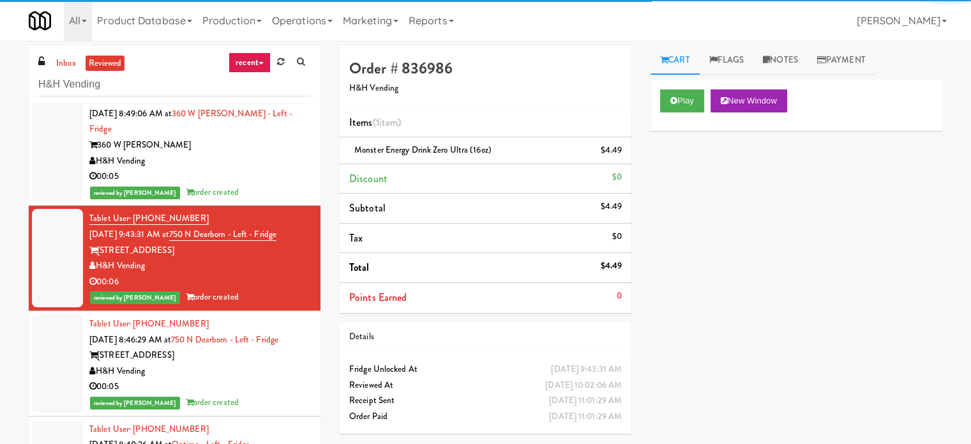
click at [258, 365] on div "H&H Vending" at bounding box center [200, 371] width 222 height 16
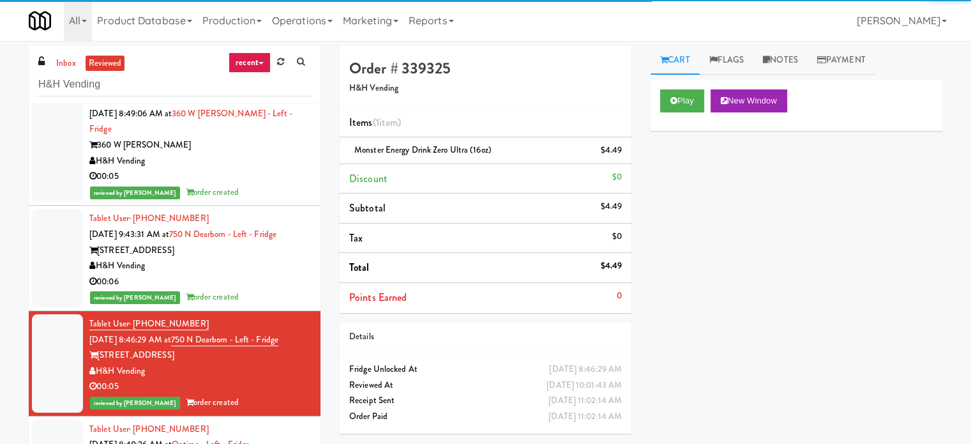
scroll to position [3136, 0]
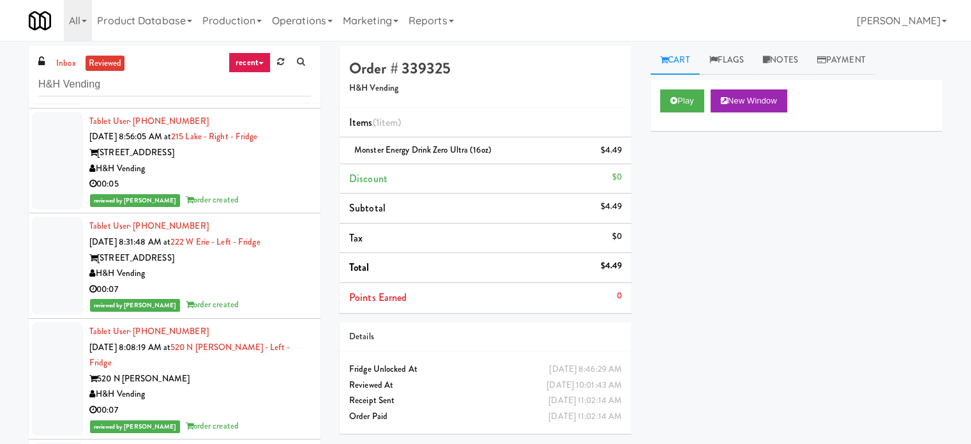
click at [260, 266] on div "H&H Vending" at bounding box center [200, 274] width 222 height 16
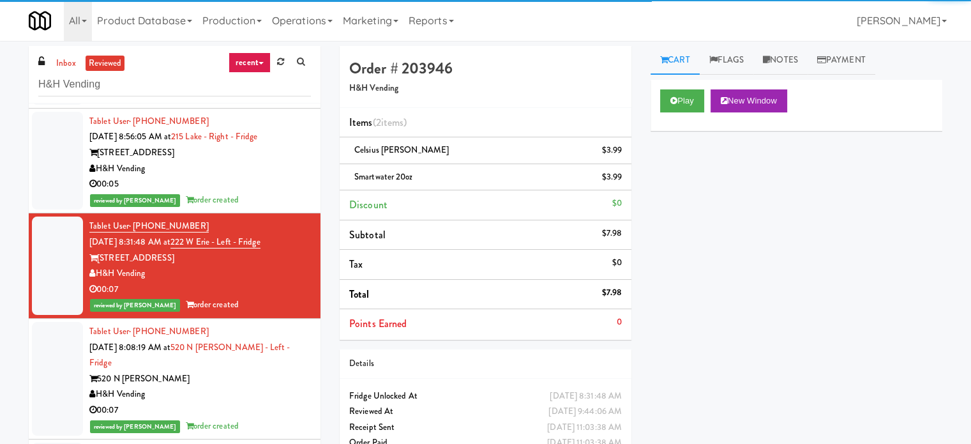
click at [270, 192] on div "reviewed by [PERSON_NAME] order created" at bounding box center [200, 200] width 222 height 16
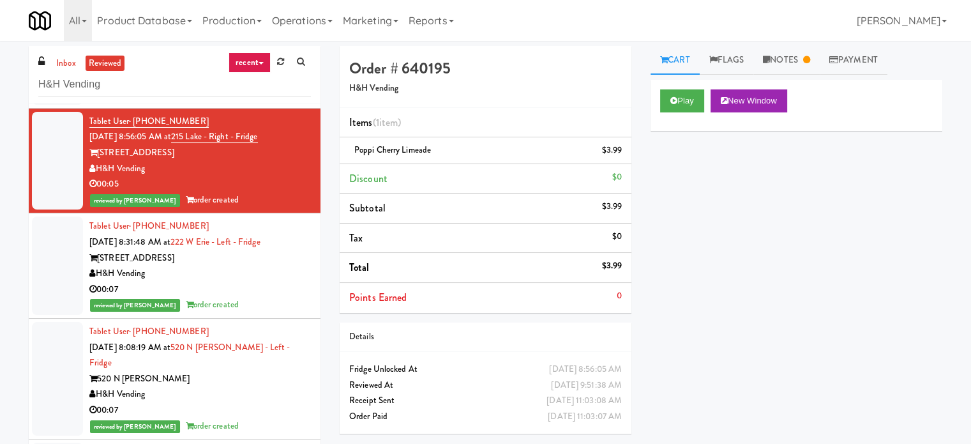
click at [269, 402] on div "00:07" at bounding box center [200, 410] width 222 height 16
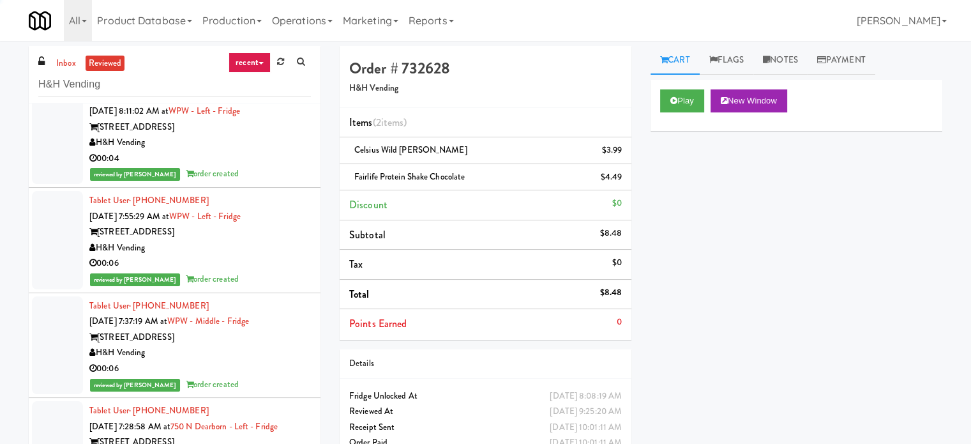
scroll to position [3942, 0]
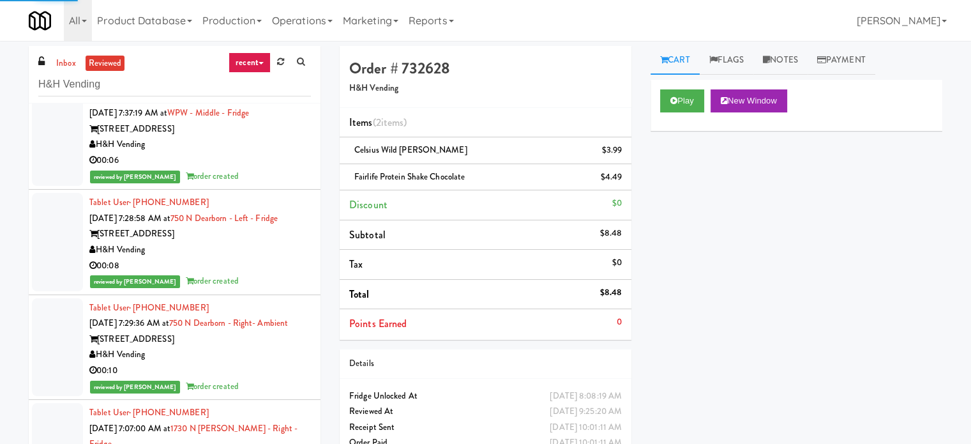
click at [278, 258] on div "00:08" at bounding box center [200, 266] width 222 height 16
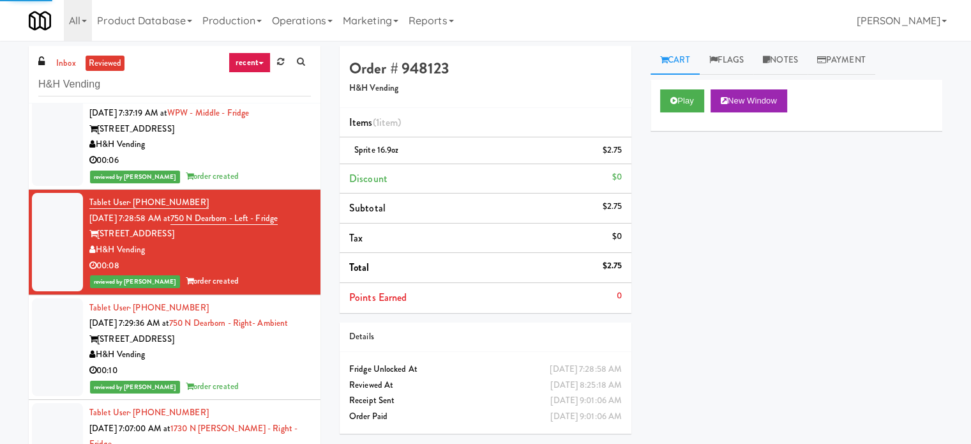
click at [279, 347] on div "H&H Vending" at bounding box center [200, 355] width 222 height 16
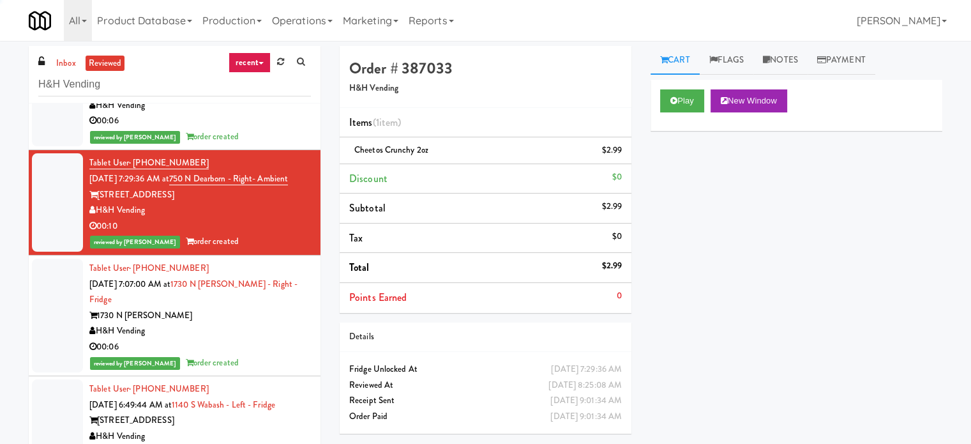
scroll to position [4313, 0]
click at [281, 339] on div "00:06" at bounding box center [200, 347] width 222 height 16
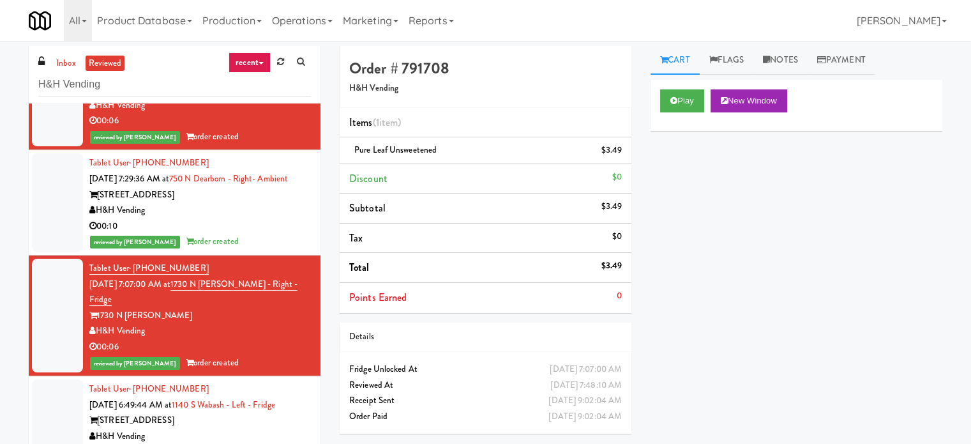
click at [256, 428] on div "H&H Vending" at bounding box center [200, 436] width 222 height 16
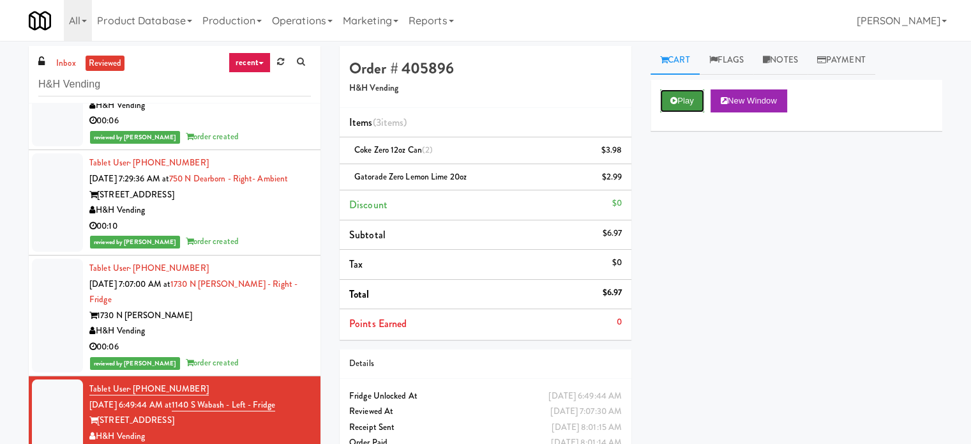
click at [685, 102] on button "Play" at bounding box center [682, 100] width 44 height 23
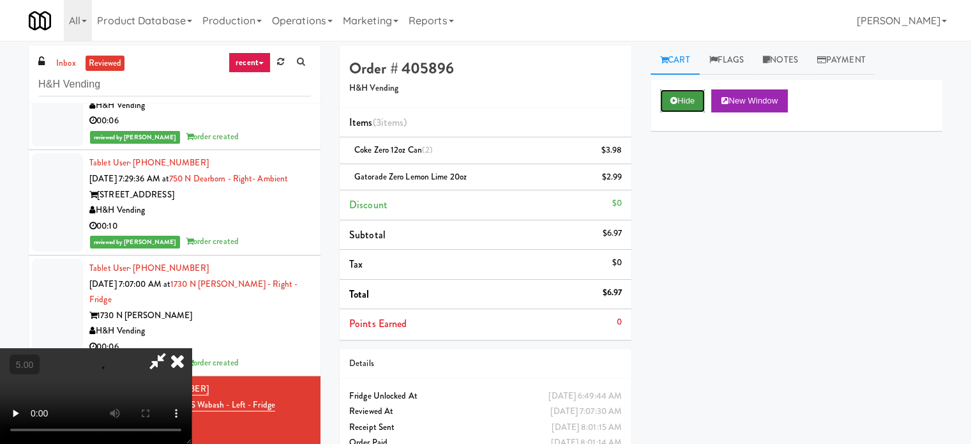
click at [691, 107] on button "Hide" at bounding box center [682, 100] width 45 height 23
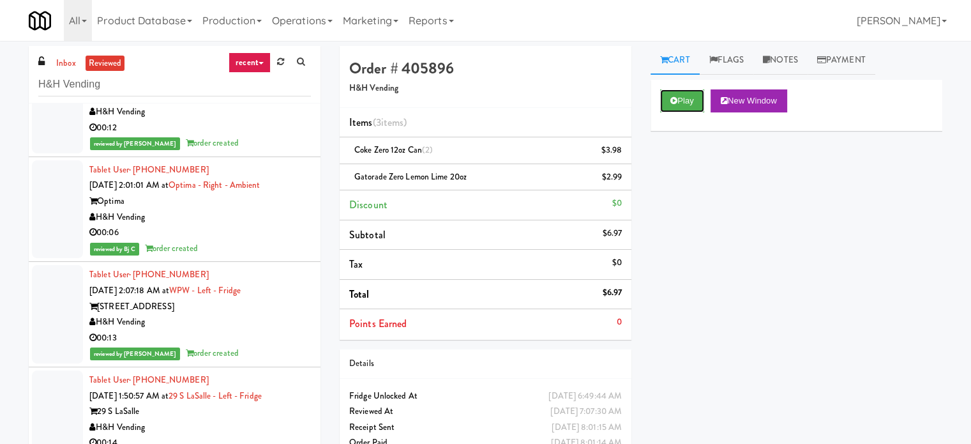
scroll to position [6547, 0]
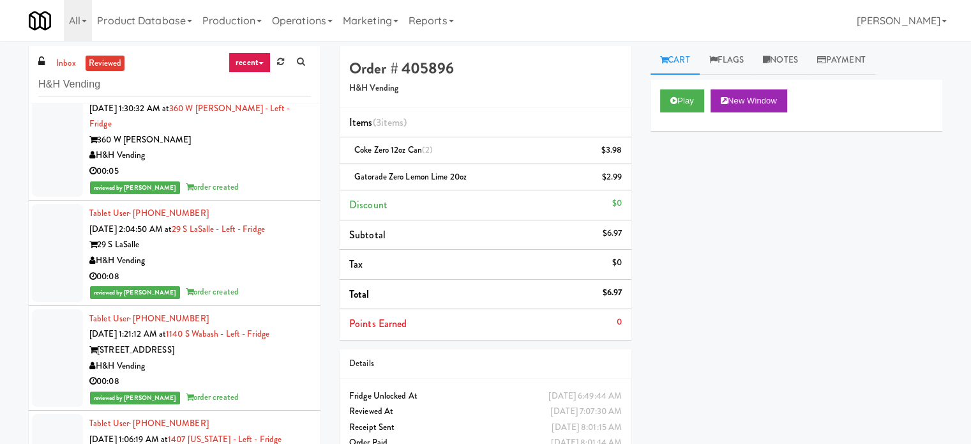
click at [234, 389] on div "reviewed by Jomari Y order created" at bounding box center [200, 397] width 222 height 16
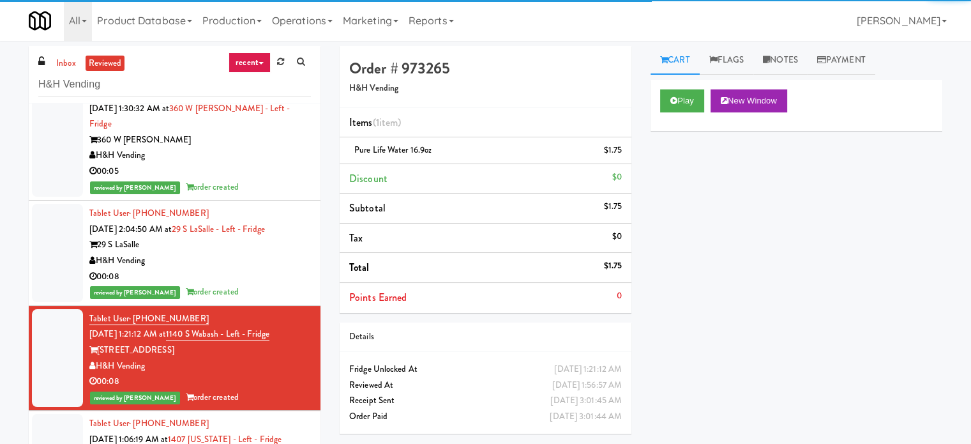
click at [213, 285] on span "order created" at bounding box center [212, 291] width 53 height 12
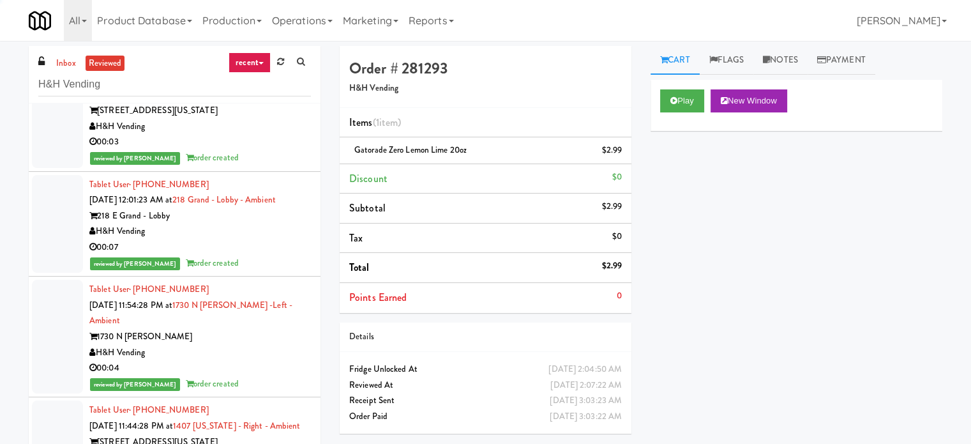
scroll to position [8269, 0]
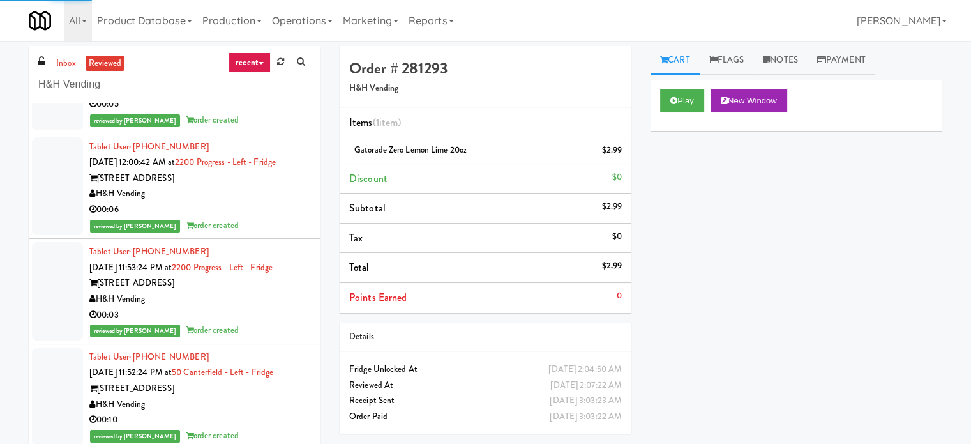
click at [246, 412] on div "00:10" at bounding box center [200, 420] width 222 height 16
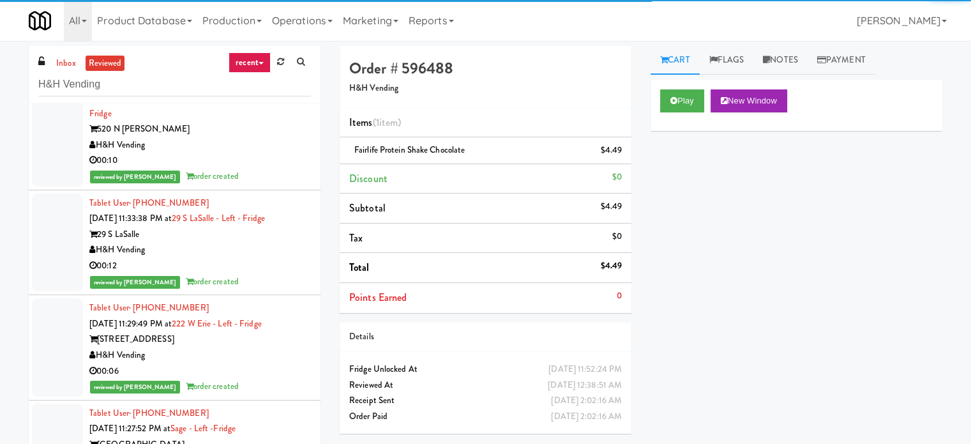
scroll to position [10184, 0]
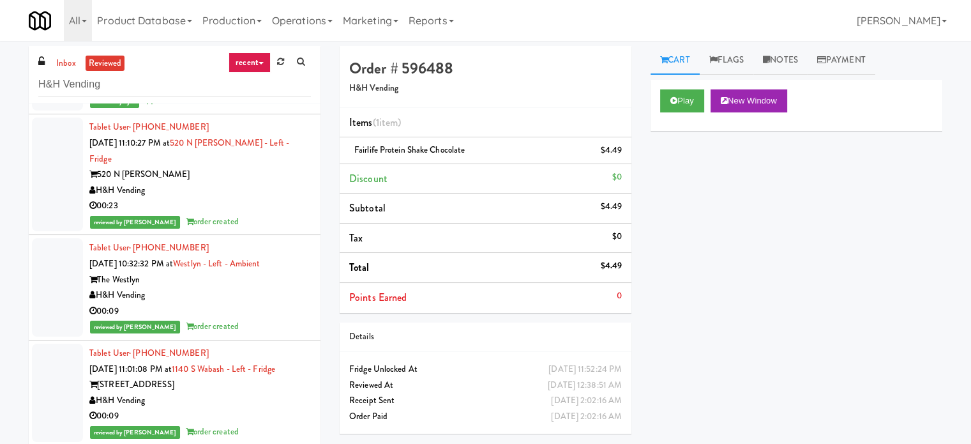
click at [263, 408] on div "00:09" at bounding box center [200, 416] width 222 height 16
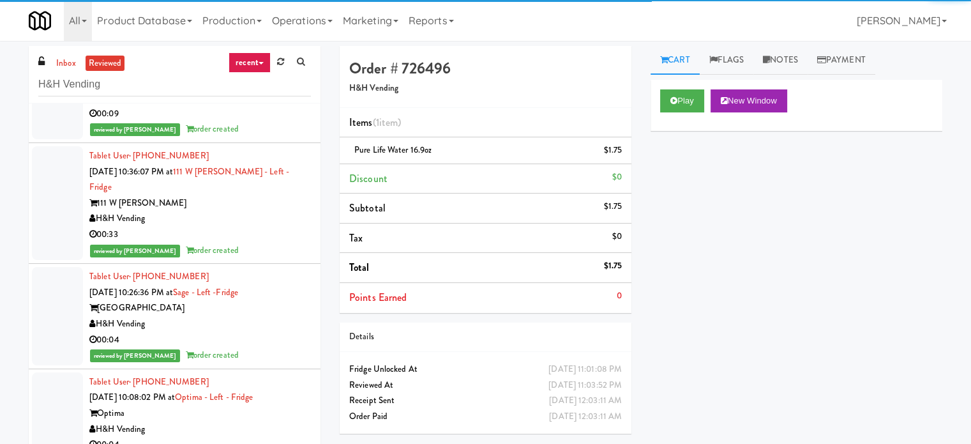
scroll to position [11461, 0]
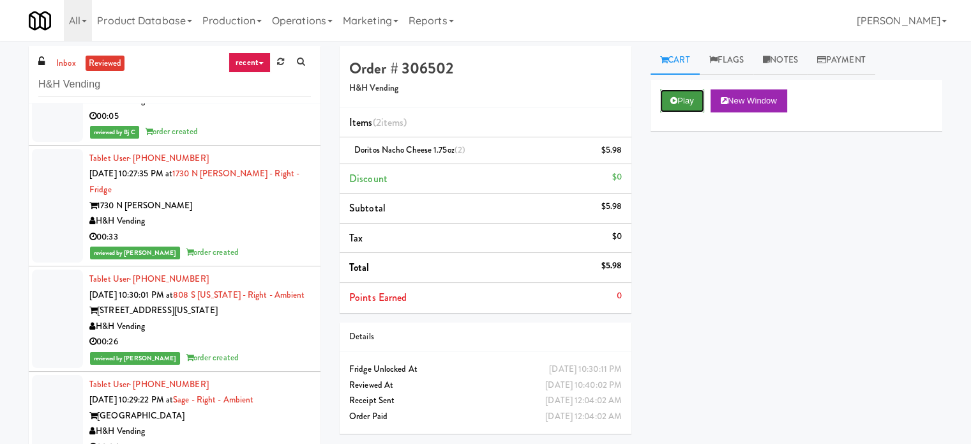
click at [675, 97] on icon at bounding box center [673, 100] width 7 height 8
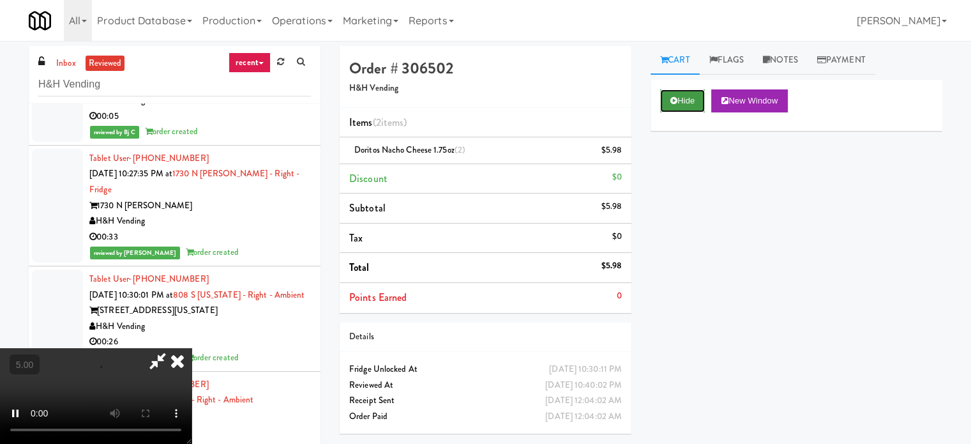
click at [693, 102] on button "Hide" at bounding box center [682, 100] width 45 height 23
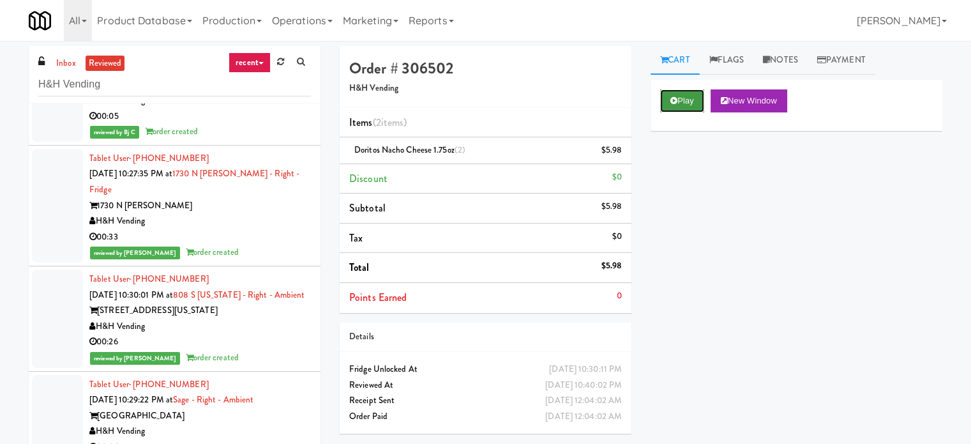
click at [691, 101] on button "Play" at bounding box center [682, 100] width 44 height 23
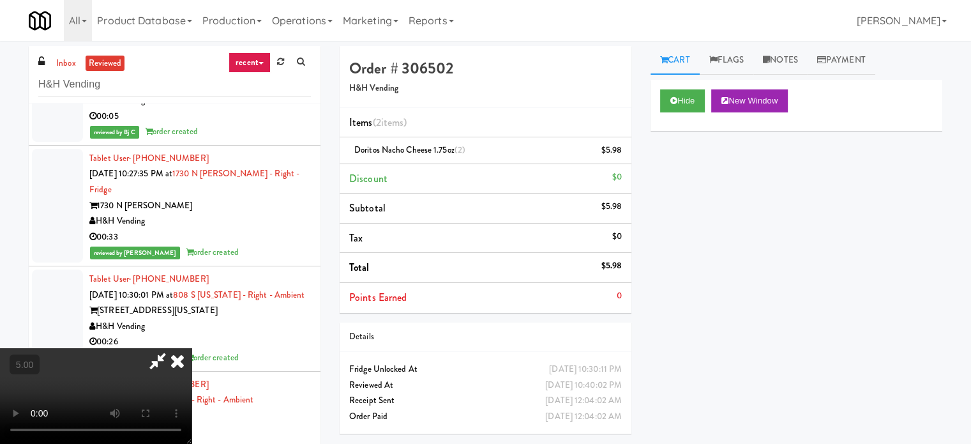
click at [176, 366] on icon at bounding box center [177, 361] width 28 height 26
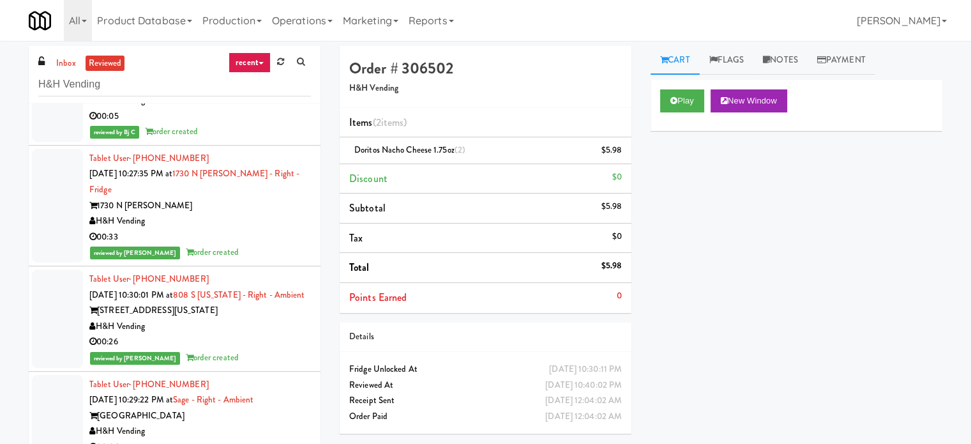
click at [268, 439] on div "00:06" at bounding box center [200, 447] width 222 height 16
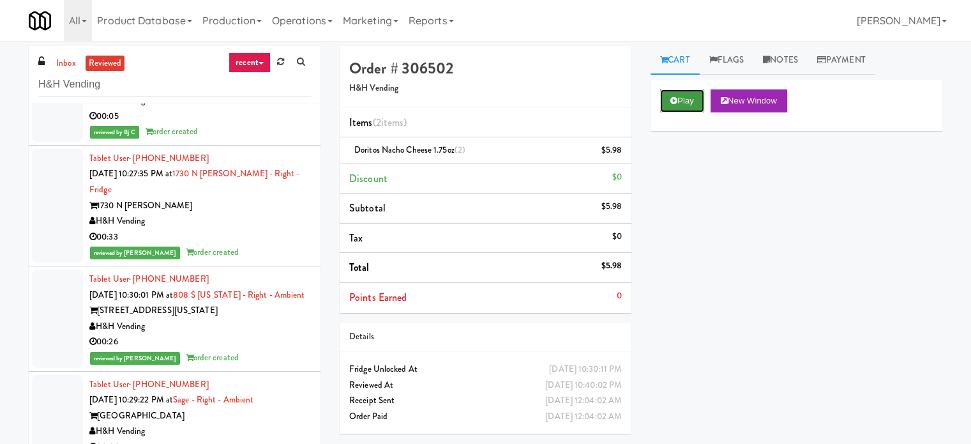
click at [679, 102] on button "Play" at bounding box center [682, 100] width 44 height 23
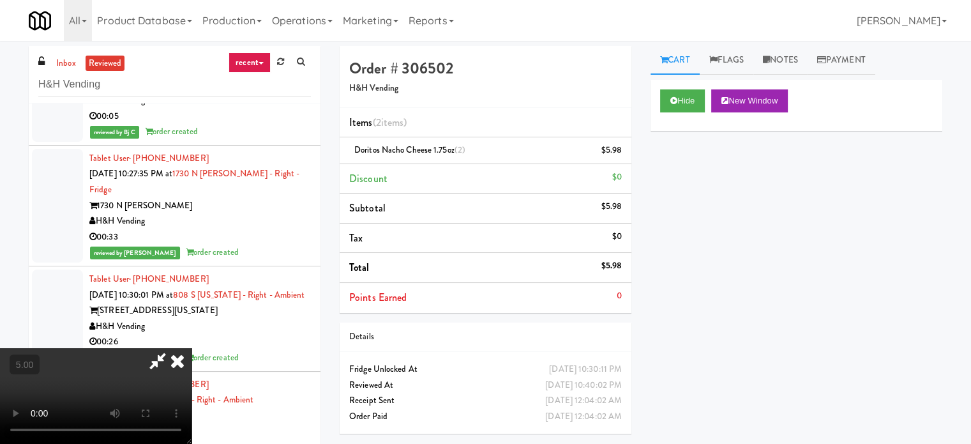
click at [180, 359] on icon at bounding box center [177, 361] width 28 height 26
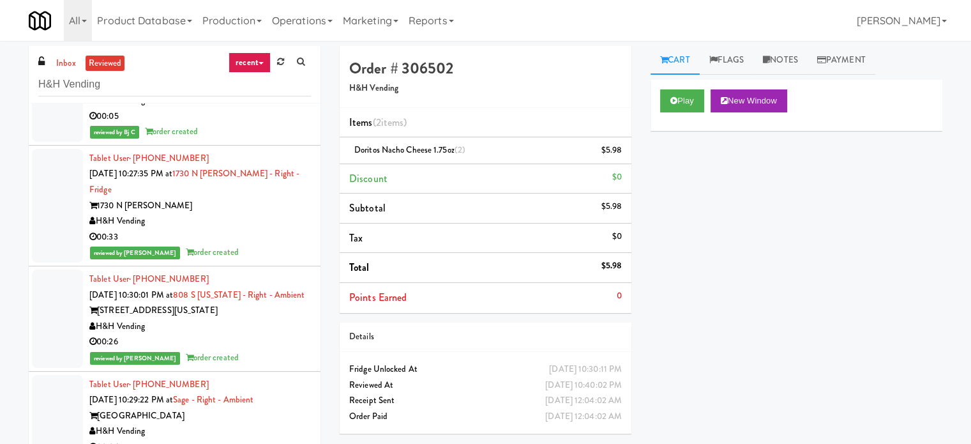
drag, startPoint x: 244, startPoint y: 298, endPoint x: 252, endPoint y: 296, distance: 7.8
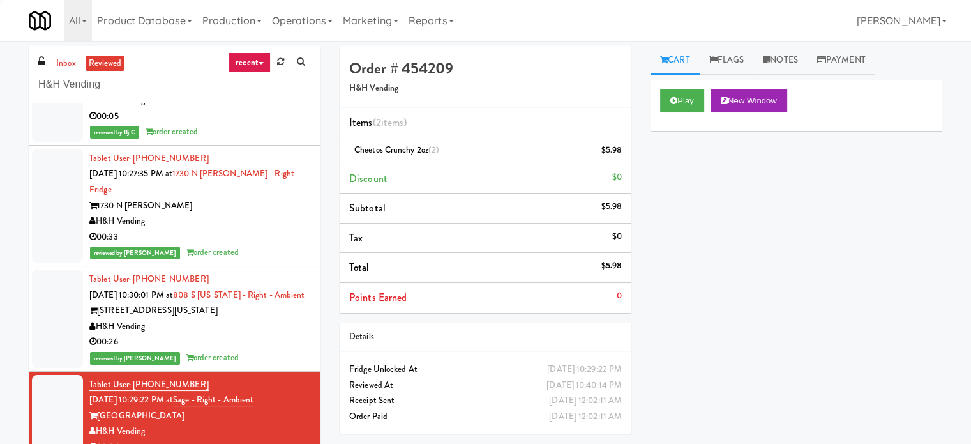
drag, startPoint x: 257, startPoint y: 375, endPoint x: 411, endPoint y: 339, distance: 158.0
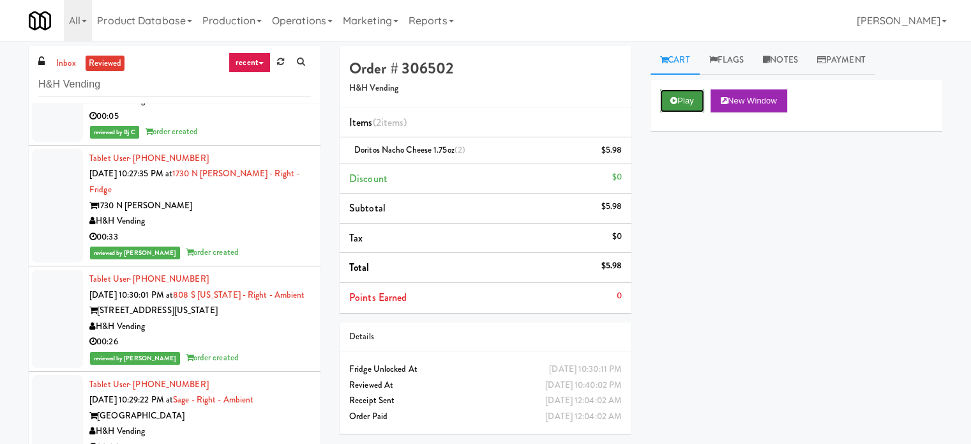
click at [682, 101] on button "Play" at bounding box center [682, 100] width 44 height 23
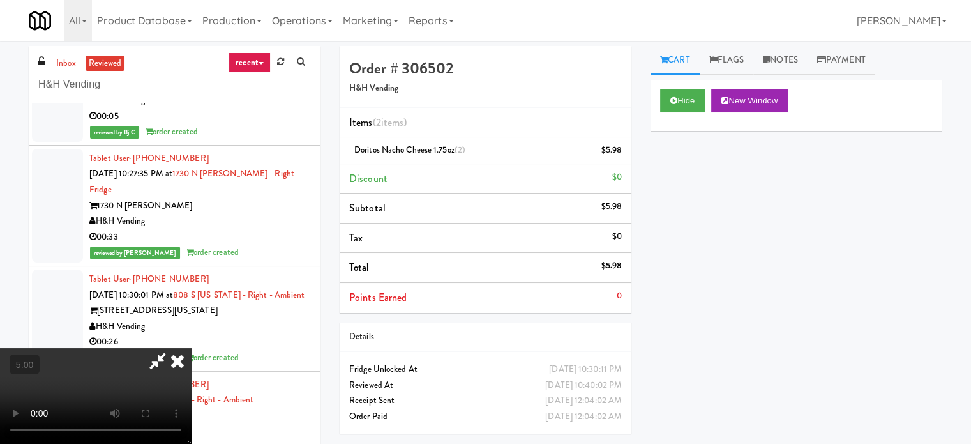
drag, startPoint x: 268, startPoint y: 294, endPoint x: 433, endPoint y: 218, distance: 181.1
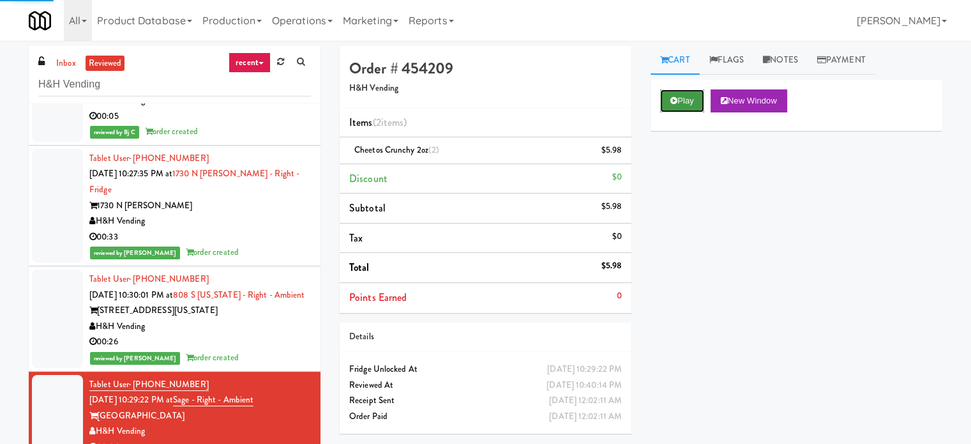
click at [681, 105] on button "Play" at bounding box center [682, 100] width 44 height 23
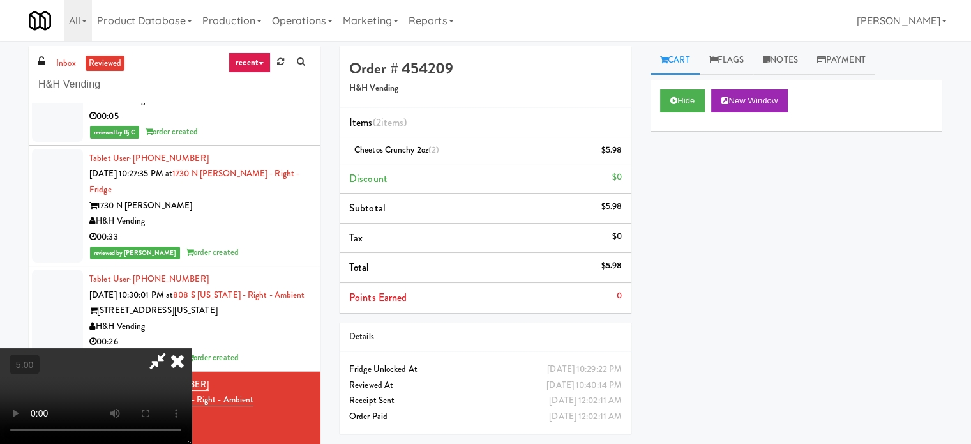
click at [181, 364] on icon at bounding box center [177, 361] width 28 height 26
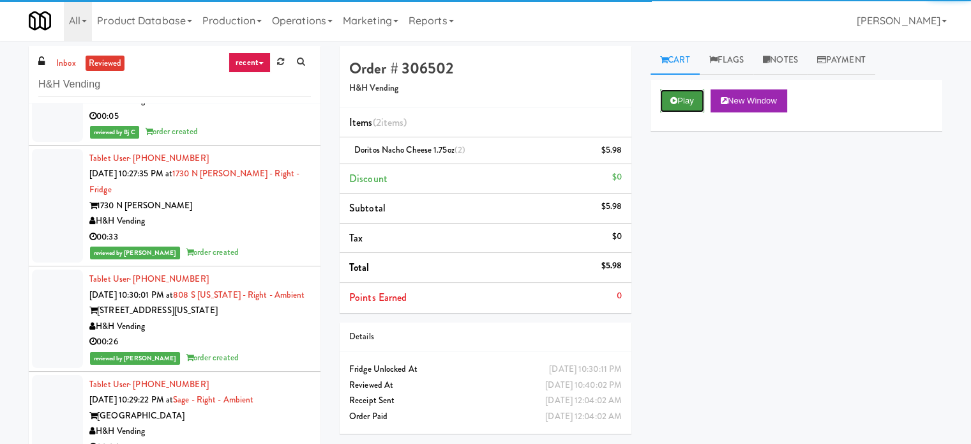
drag, startPoint x: 679, startPoint y: 98, endPoint x: 680, endPoint y: 110, distance: 12.8
click at [679, 99] on button "Play" at bounding box center [682, 100] width 44 height 23
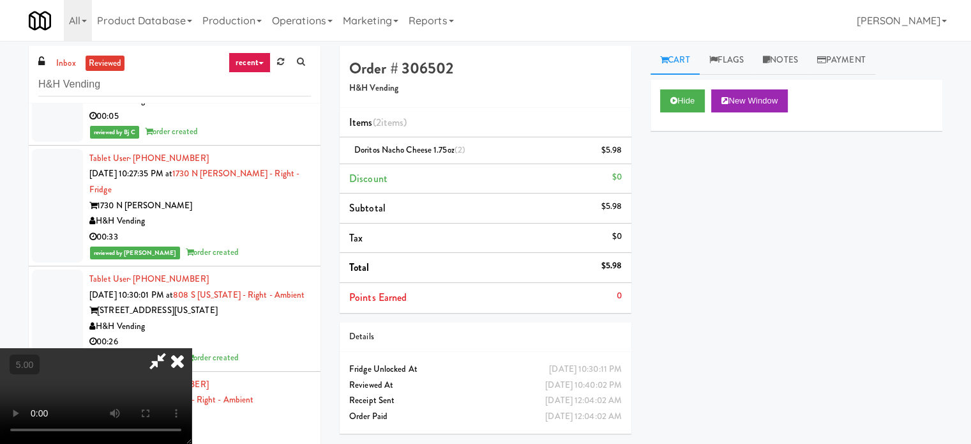
click at [178, 361] on icon at bounding box center [177, 361] width 28 height 26
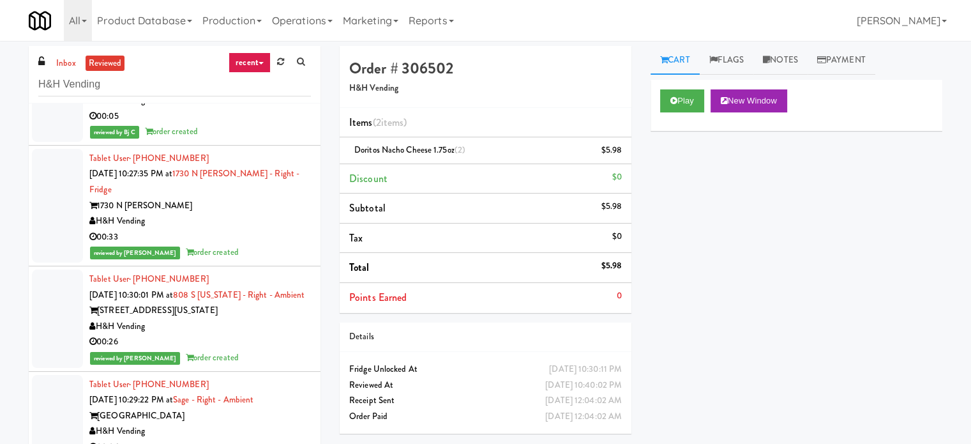
drag, startPoint x: 279, startPoint y: 290, endPoint x: 296, endPoint y: 357, distance: 68.6
click at [279, 439] on div "00:06" at bounding box center [200, 447] width 222 height 16
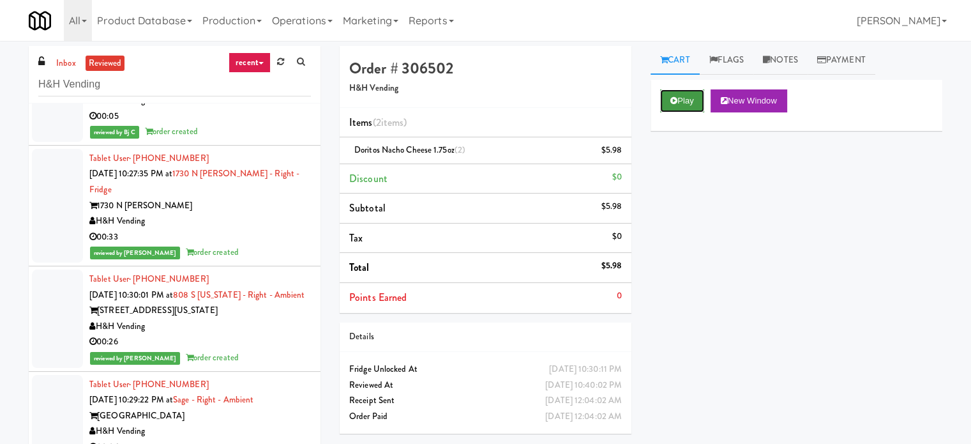
click at [691, 94] on button "Play" at bounding box center [682, 100] width 44 height 23
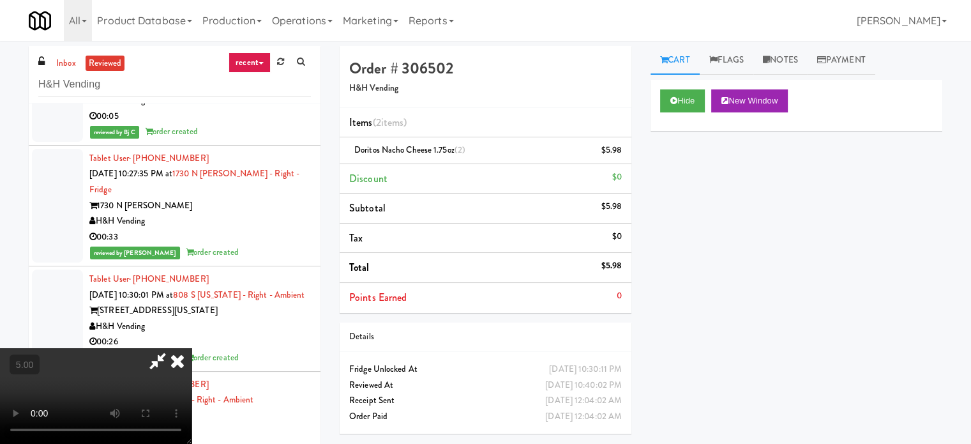
click at [179, 358] on icon at bounding box center [177, 361] width 28 height 26
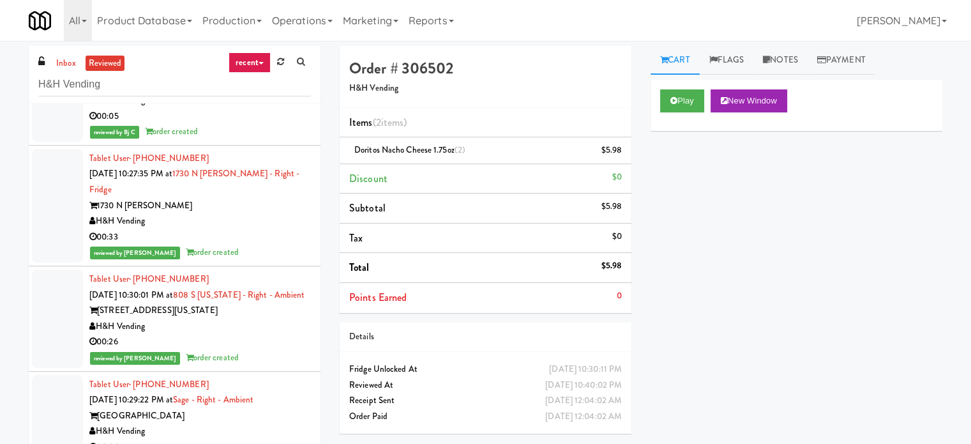
scroll to position [11780, 0]
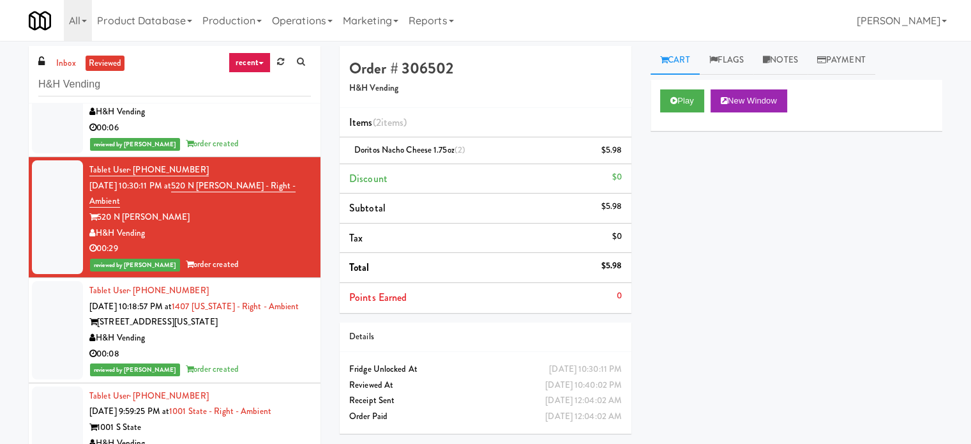
click at [255, 346] on div "00:08" at bounding box center [200, 354] width 222 height 16
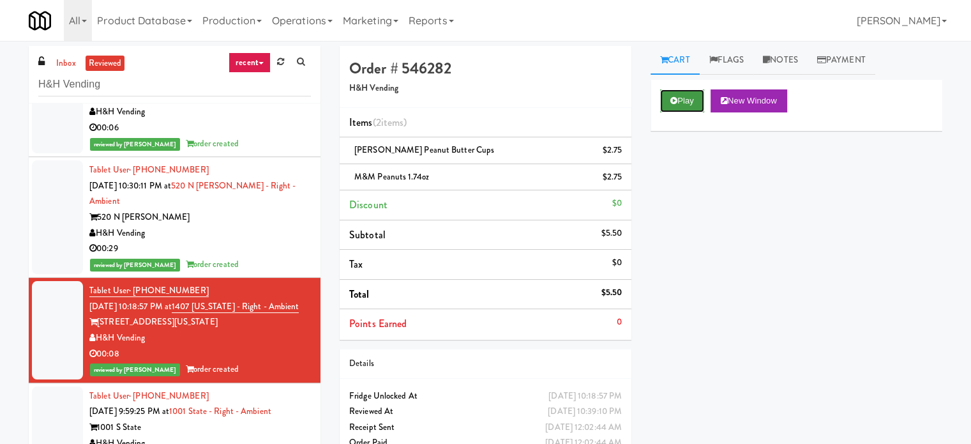
click at [690, 109] on button "Play" at bounding box center [682, 100] width 44 height 23
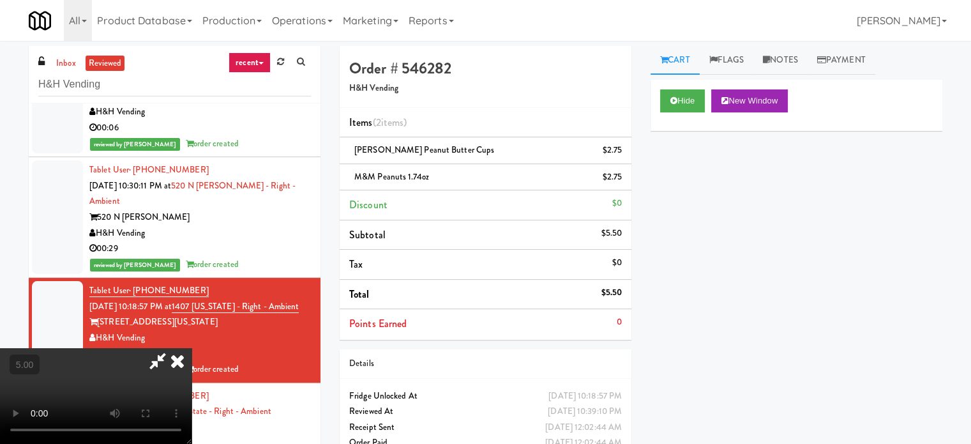
click at [257, 435] on div "H&H Vending" at bounding box center [200, 443] width 222 height 16
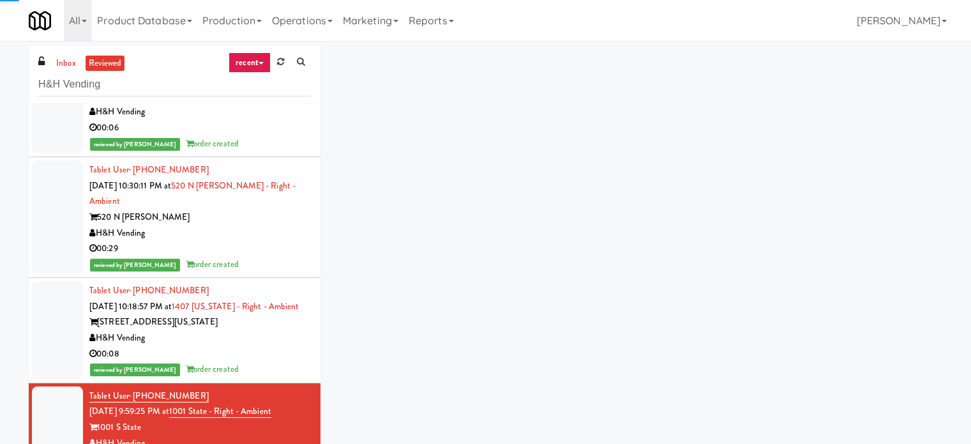
click at [253, 361] on div "reviewed by John C order created" at bounding box center [200, 369] width 222 height 16
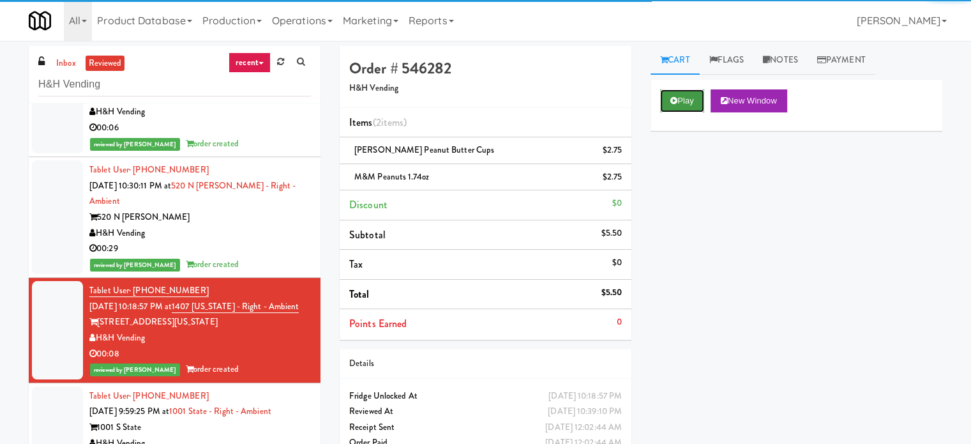
click at [681, 100] on button "Play" at bounding box center [682, 100] width 44 height 23
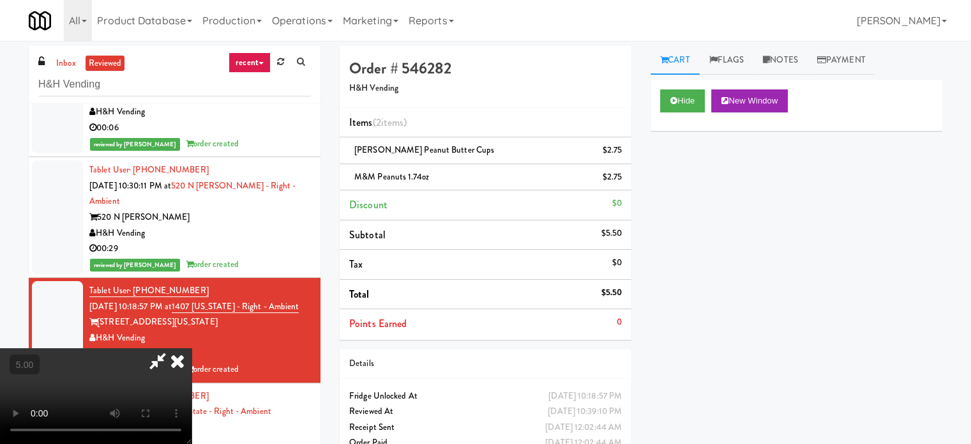
click at [177, 365] on icon at bounding box center [177, 361] width 28 height 26
